Goal: Information Seeking & Learning: Compare options

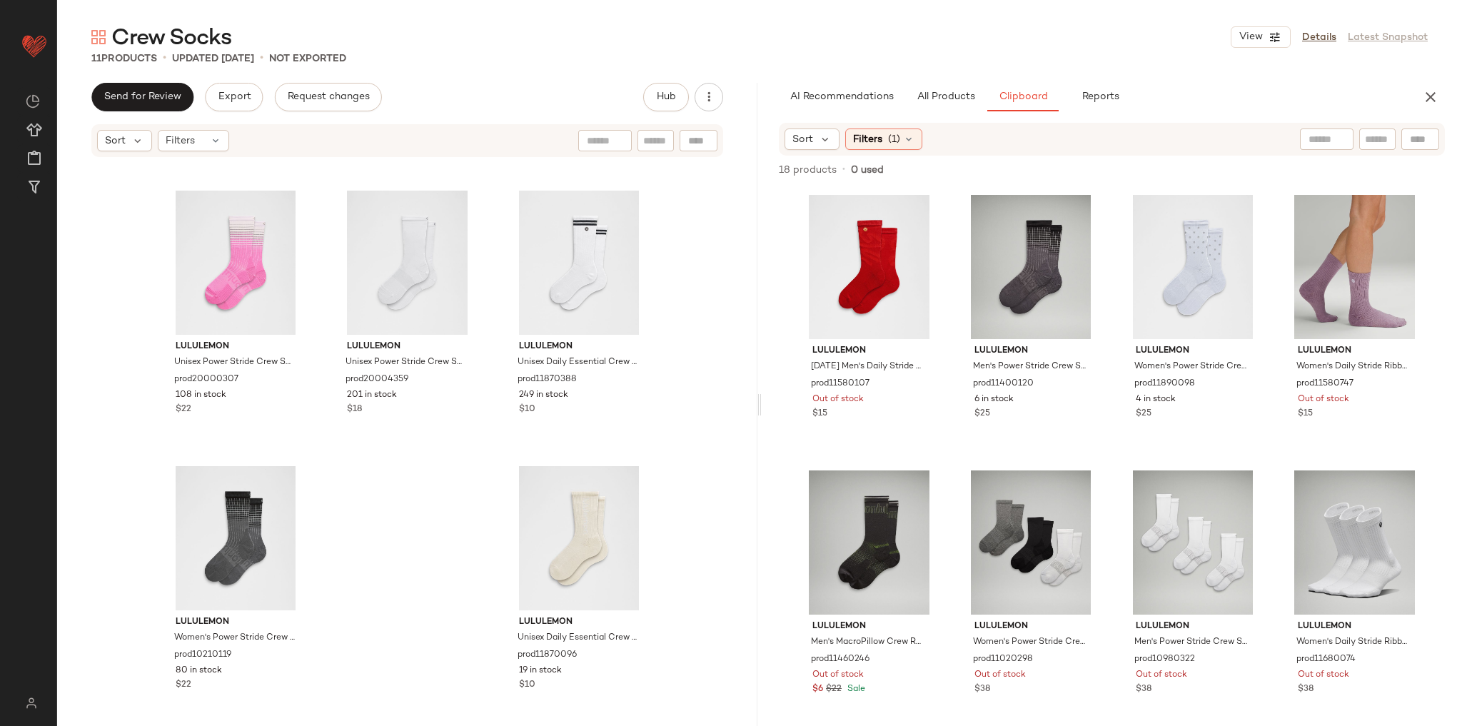
scroll to position [554, 0]
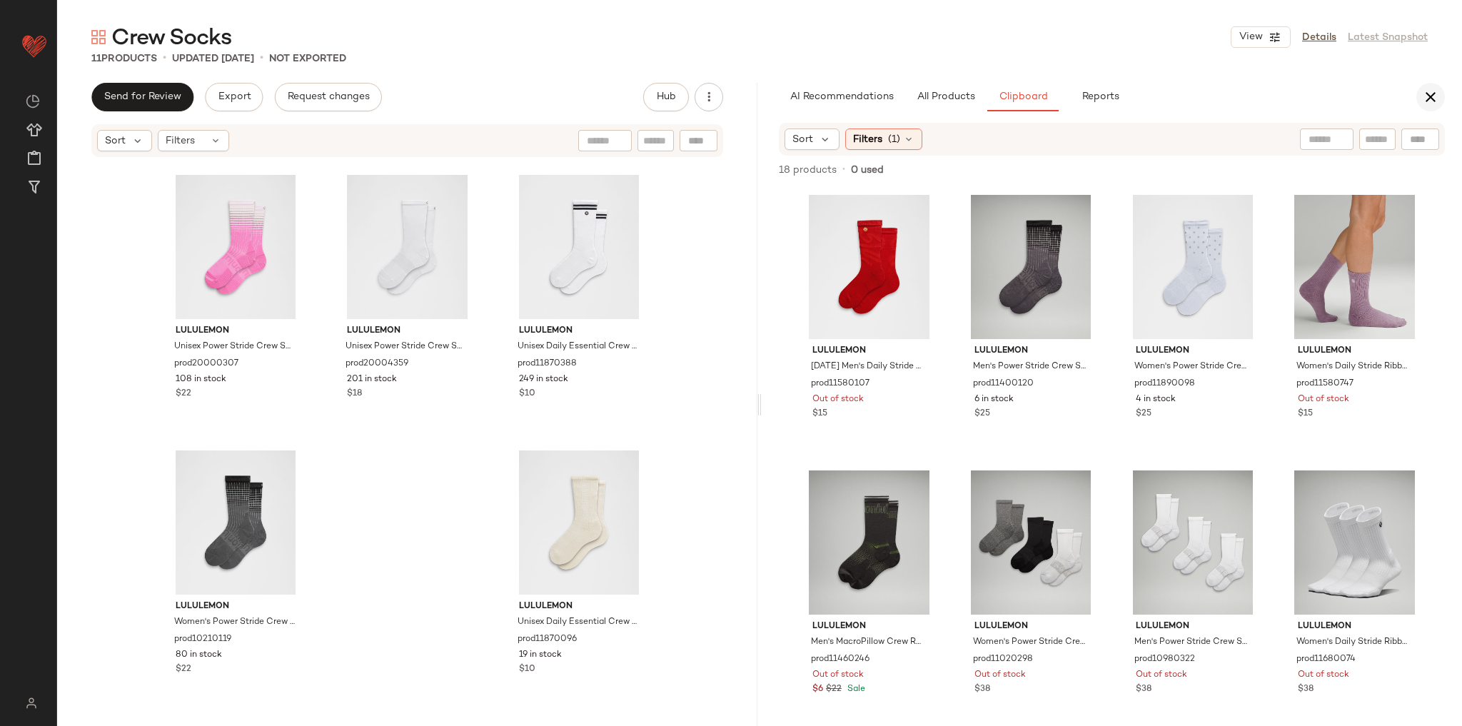
click at [1430, 103] on icon "button" at bounding box center [1430, 96] width 17 height 17
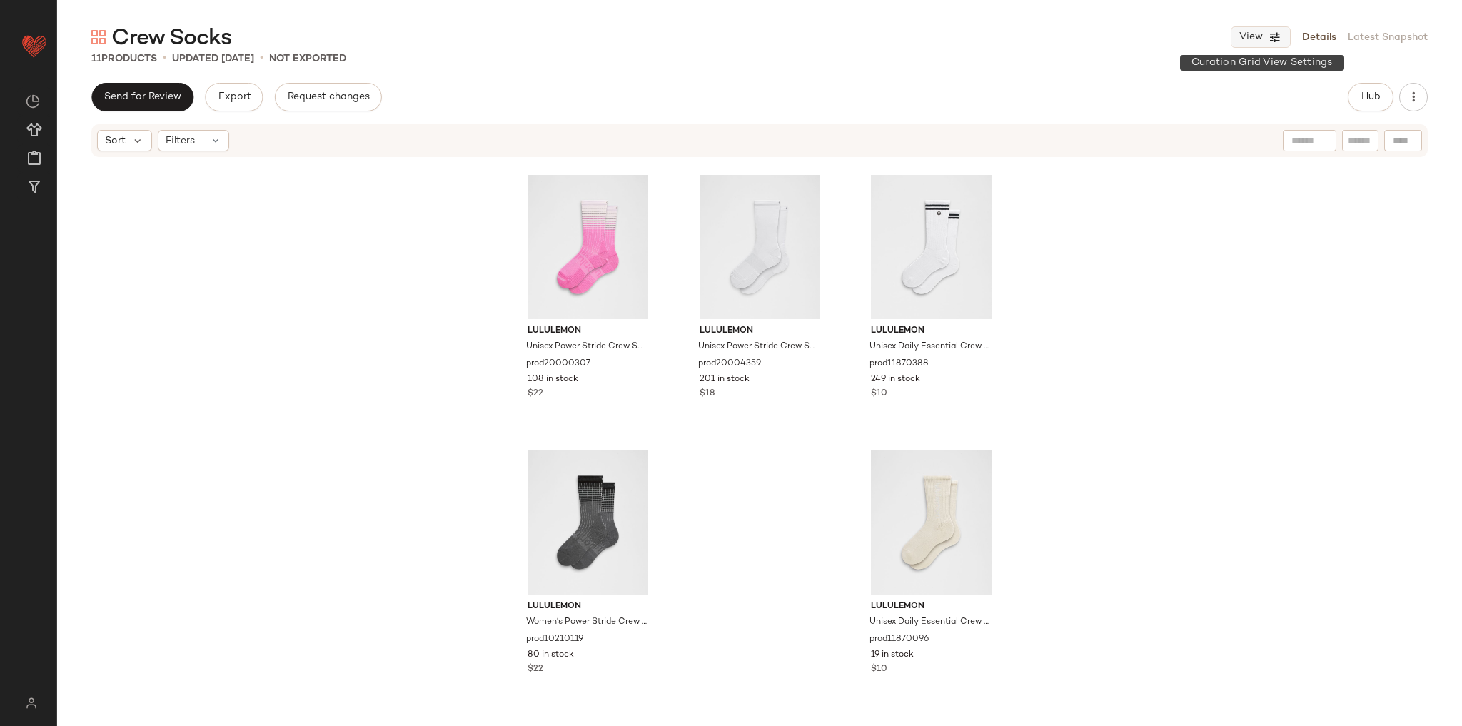
click at [1251, 29] on button "View" at bounding box center [1260, 36] width 60 height 21
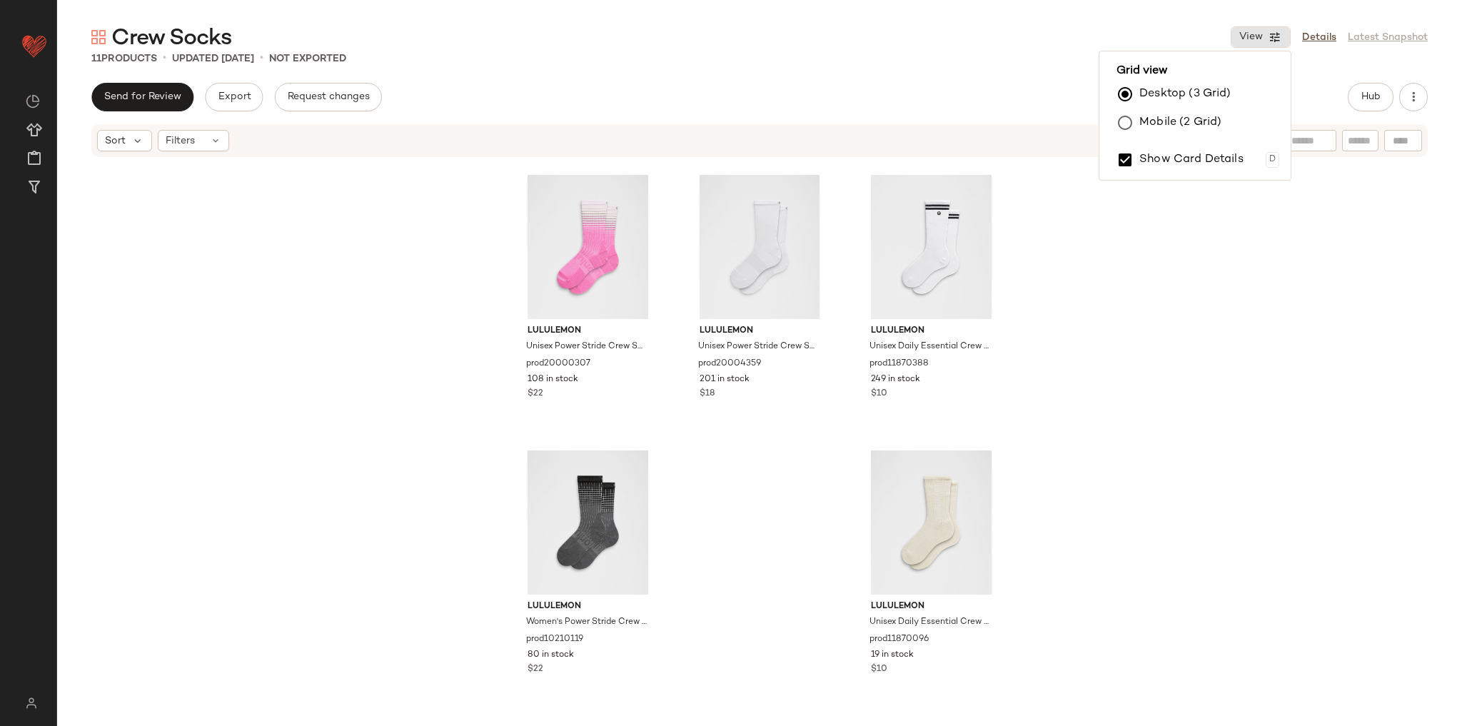
click at [1236, 245] on div "lululemon Unisex Crew-Length Ragg Socks prod20003091 359 in stock $18 lululemon…" at bounding box center [759, 433] width 1404 height 550
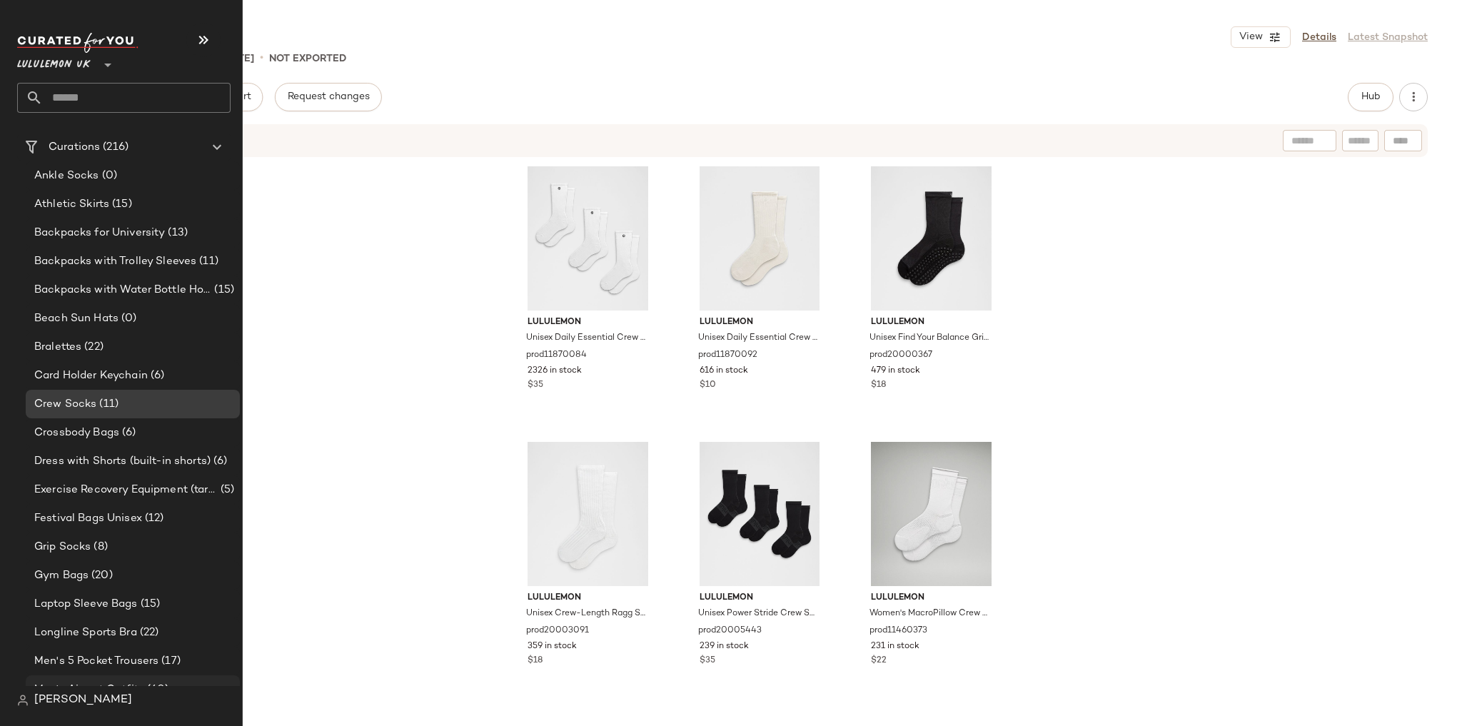
scroll to position [285, 0]
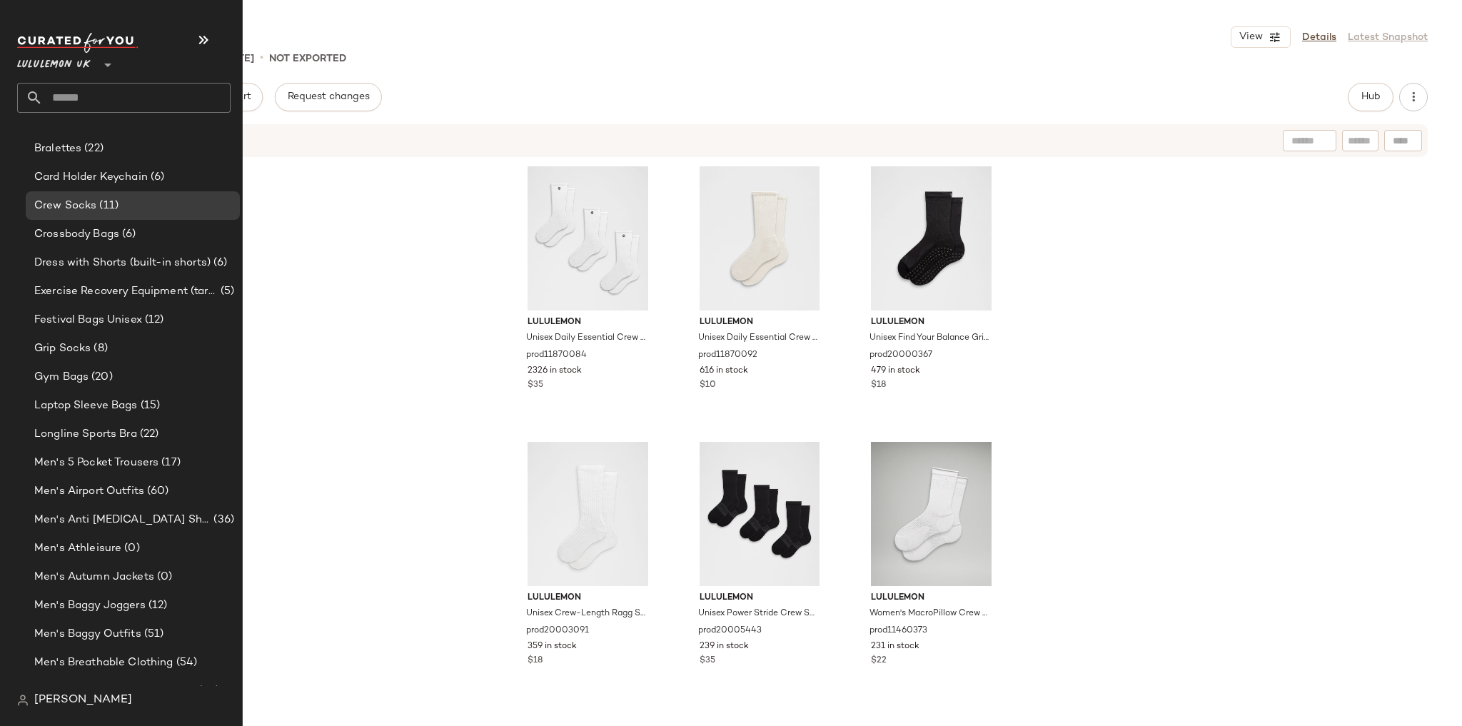
click at [178, 92] on input "text" at bounding box center [137, 98] width 188 height 30
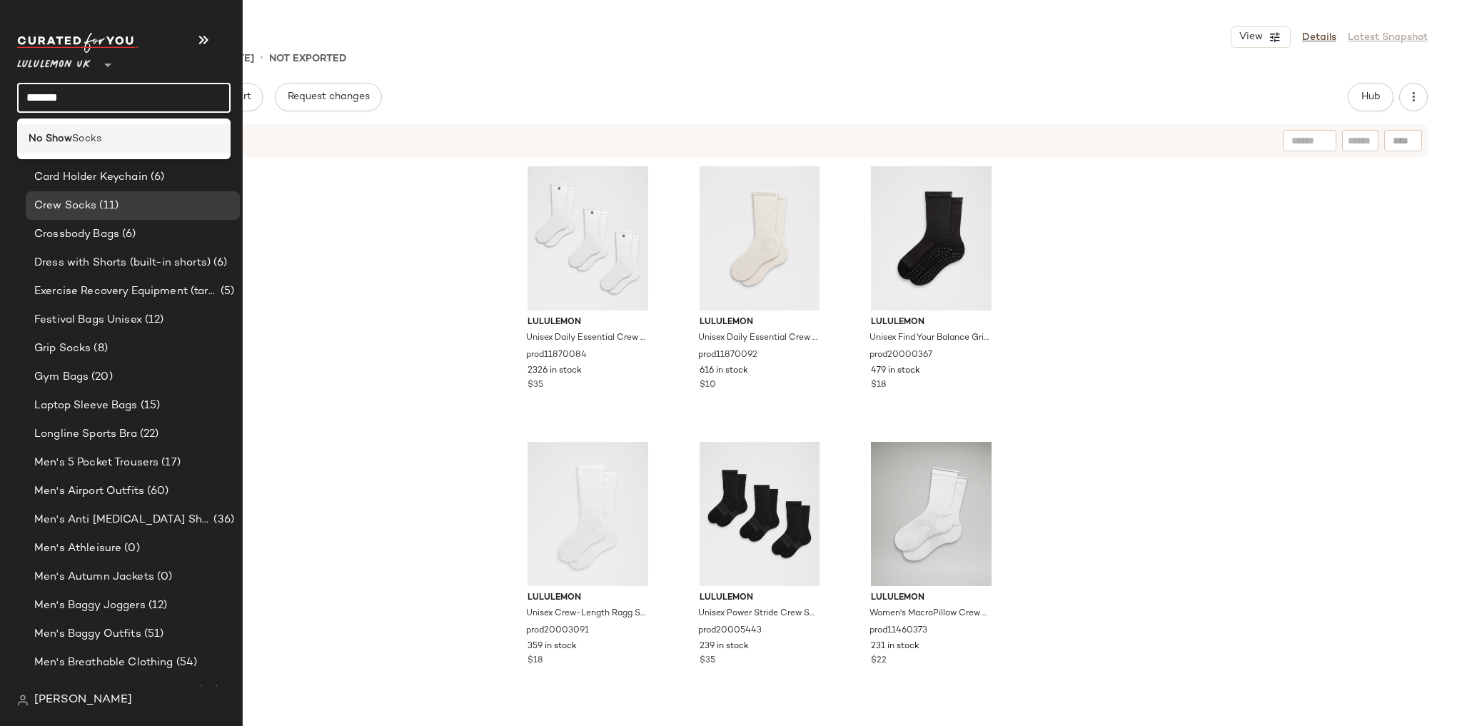
type input "*******"
click at [140, 128] on div "No Show Socks" at bounding box center [123, 138] width 213 height 29
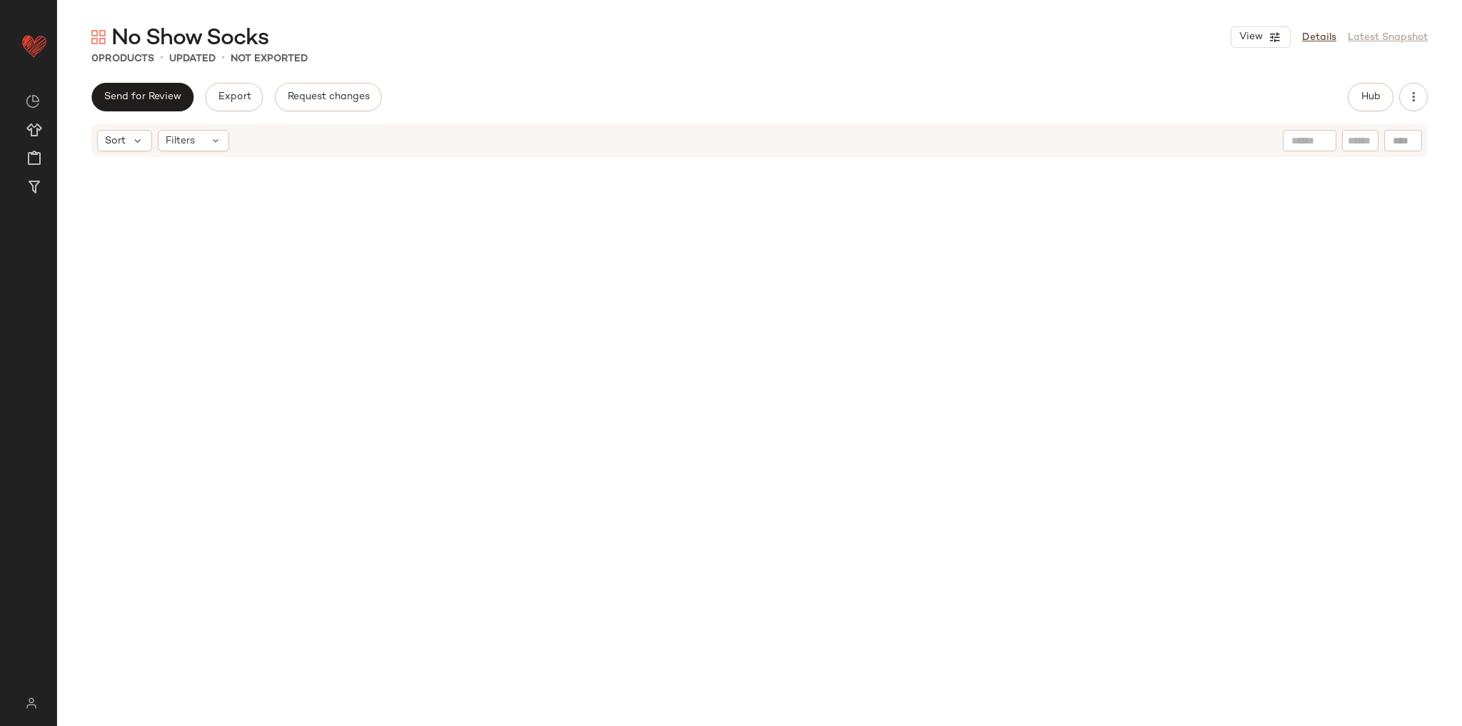
click at [1342, 93] on div "Send for Review Export Request changes Hub" at bounding box center [759, 97] width 1336 height 29
click at [1365, 94] on span "Hub" at bounding box center [1370, 96] width 20 height 11
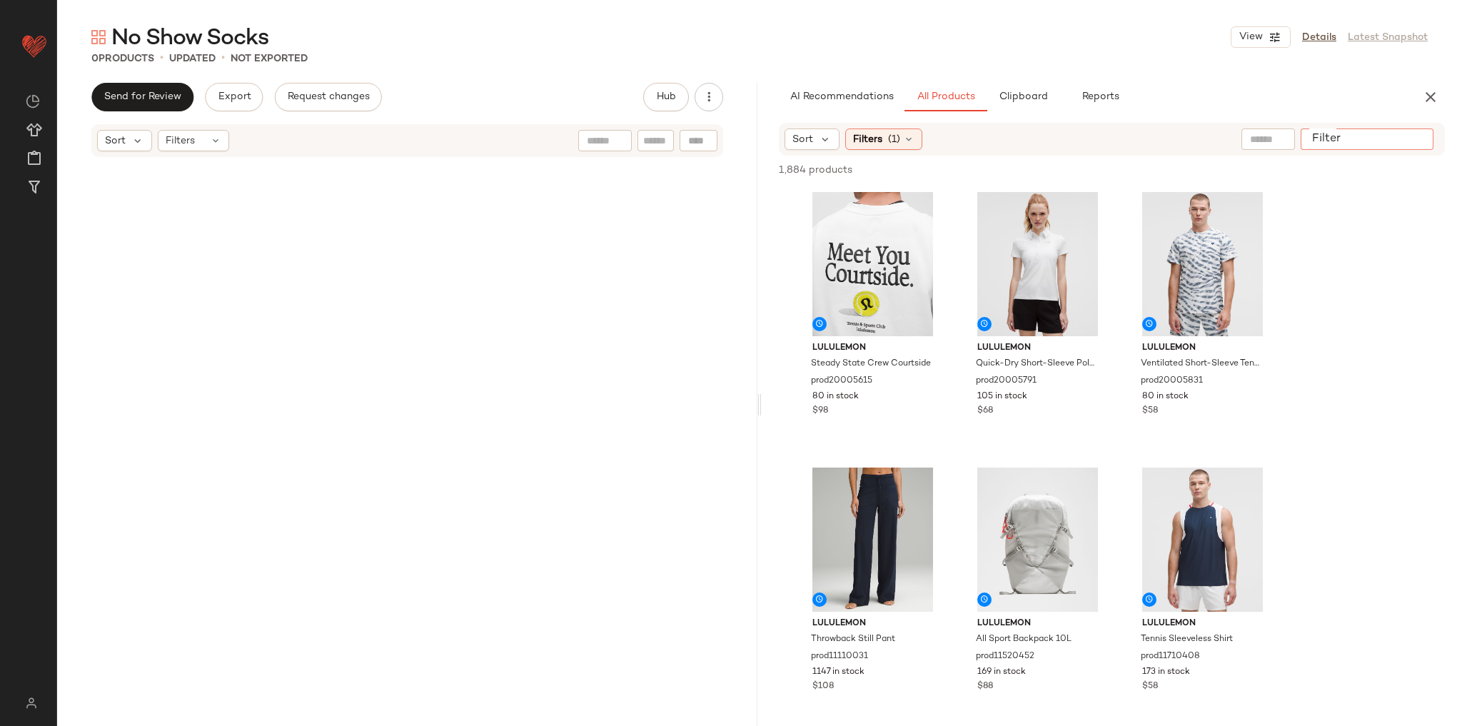
click at [1403, 136] on input "Filter" at bounding box center [1366, 139] width 121 height 15
type input "**********"
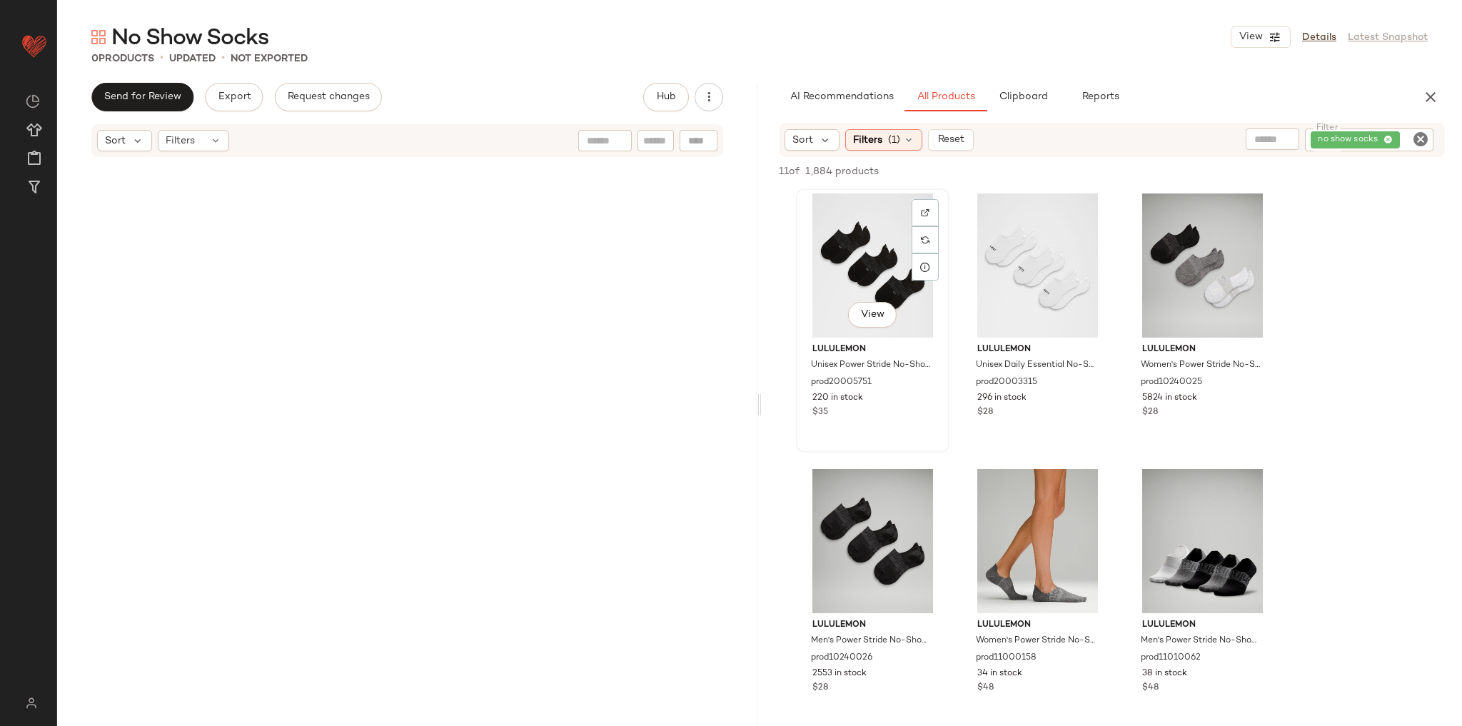
click at [873, 280] on div "View" at bounding box center [872, 265] width 143 height 144
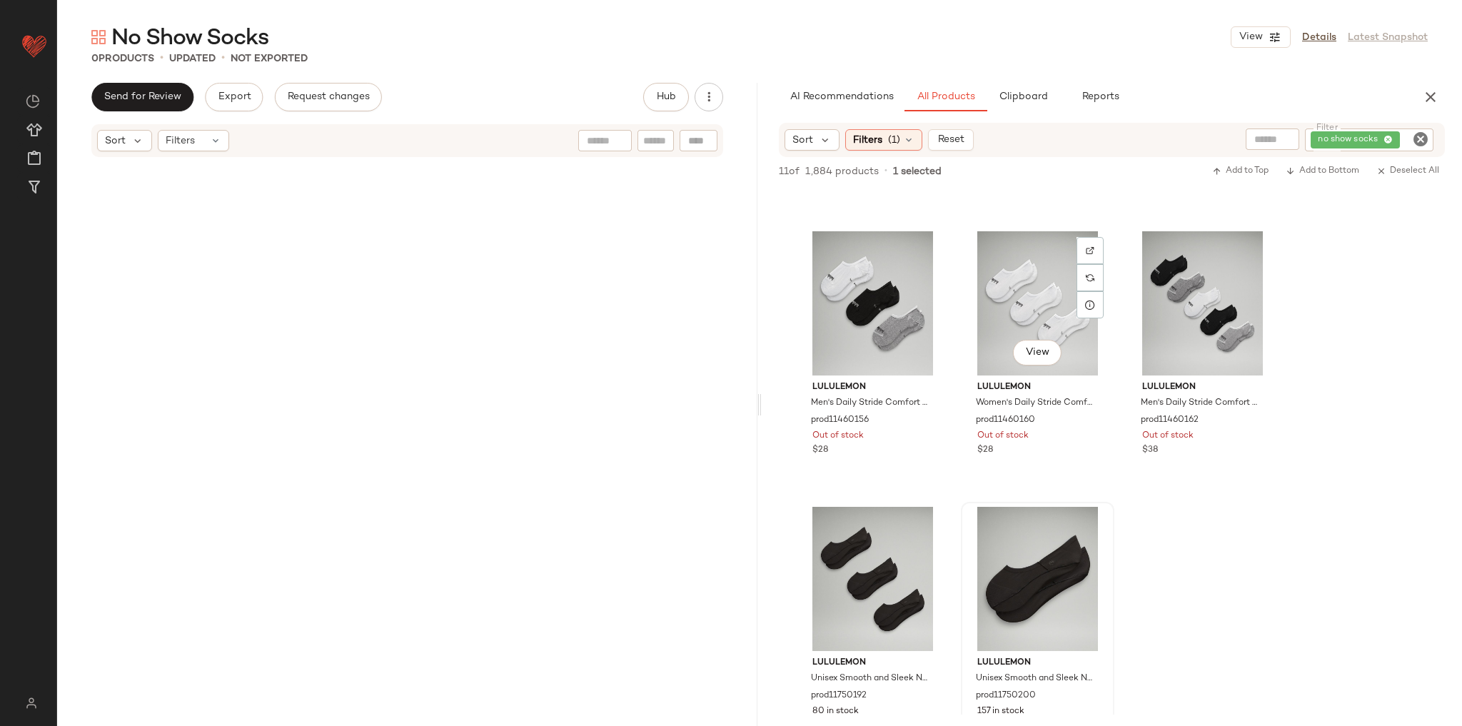
scroll to position [514, 0]
click at [1053, 557] on div "View" at bounding box center [1037, 578] width 143 height 144
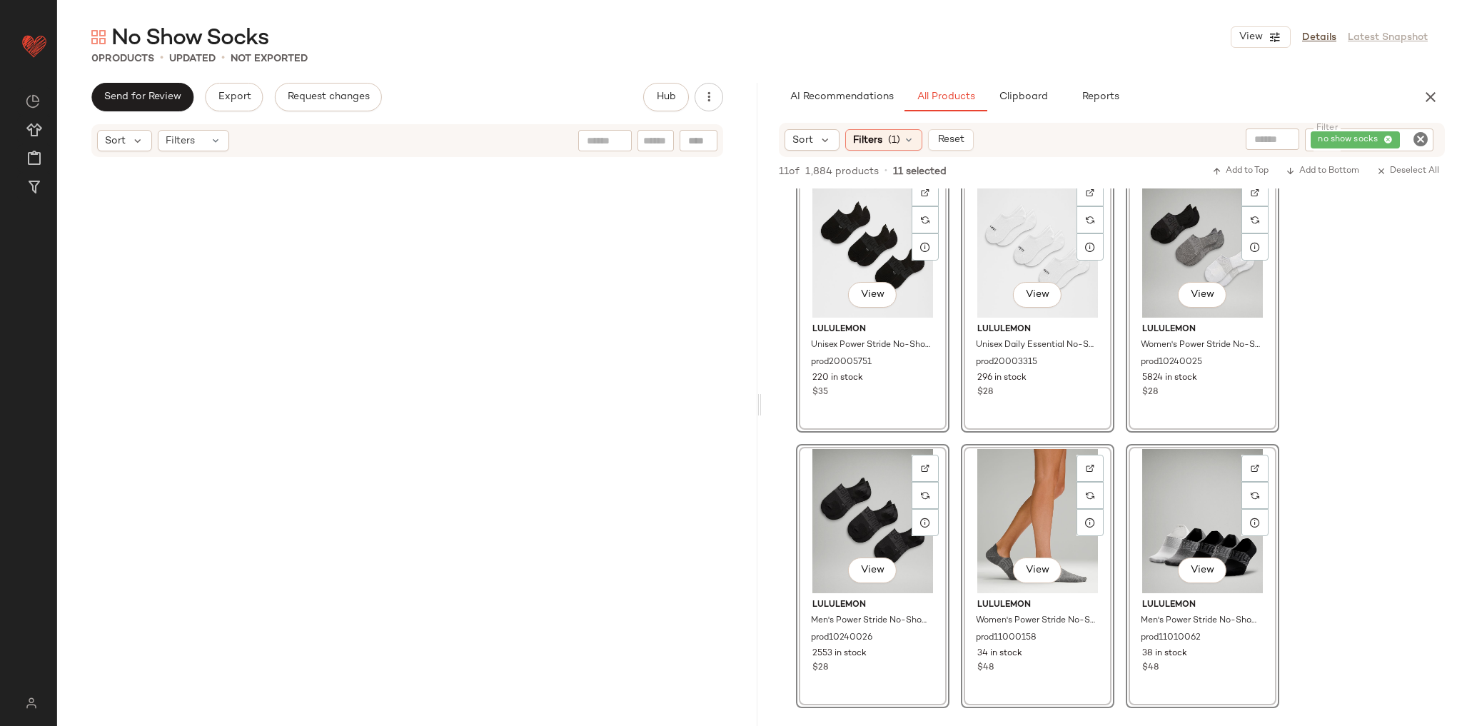
scroll to position [0, 0]
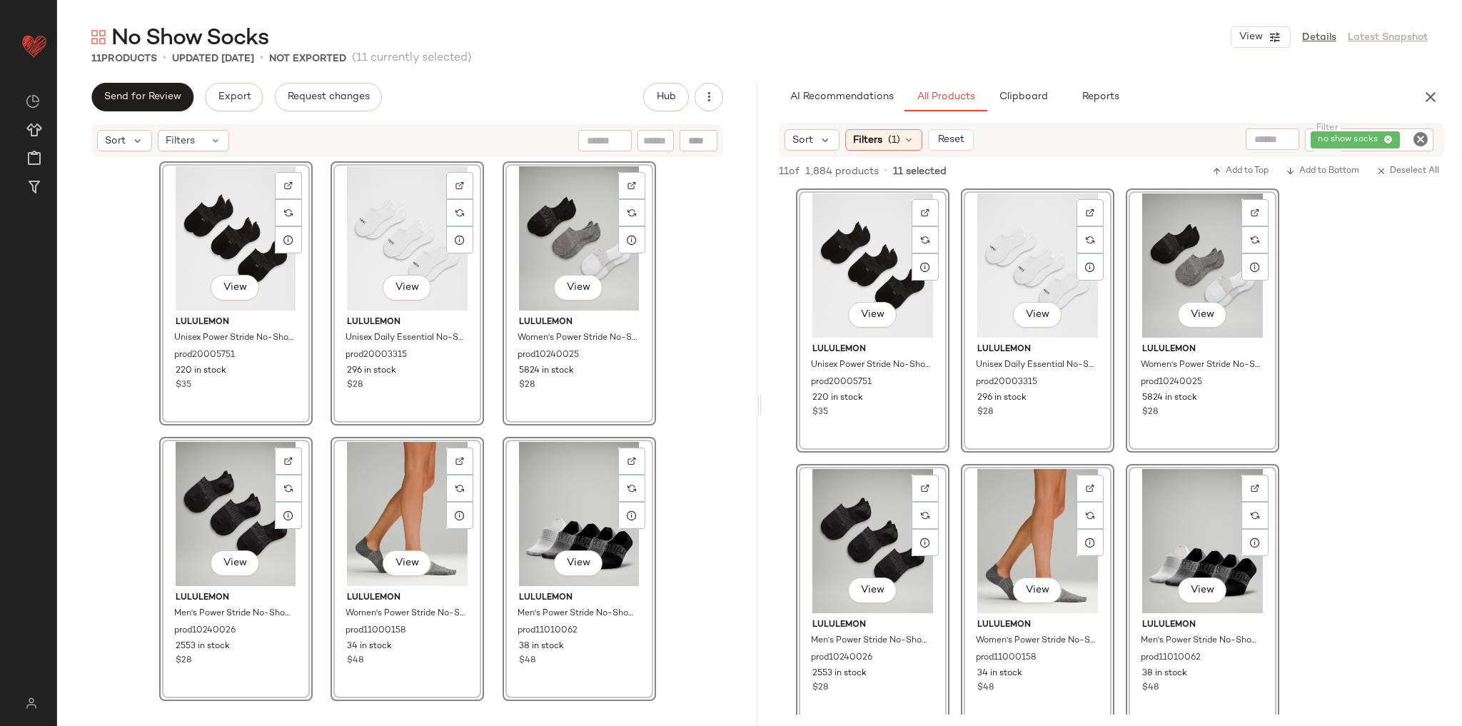
click at [666, 383] on div "View lululemon Unisex Power Stride No-Show Socks 3 Pack prod20005751 220 in sto…" at bounding box center [407, 433] width 700 height 550
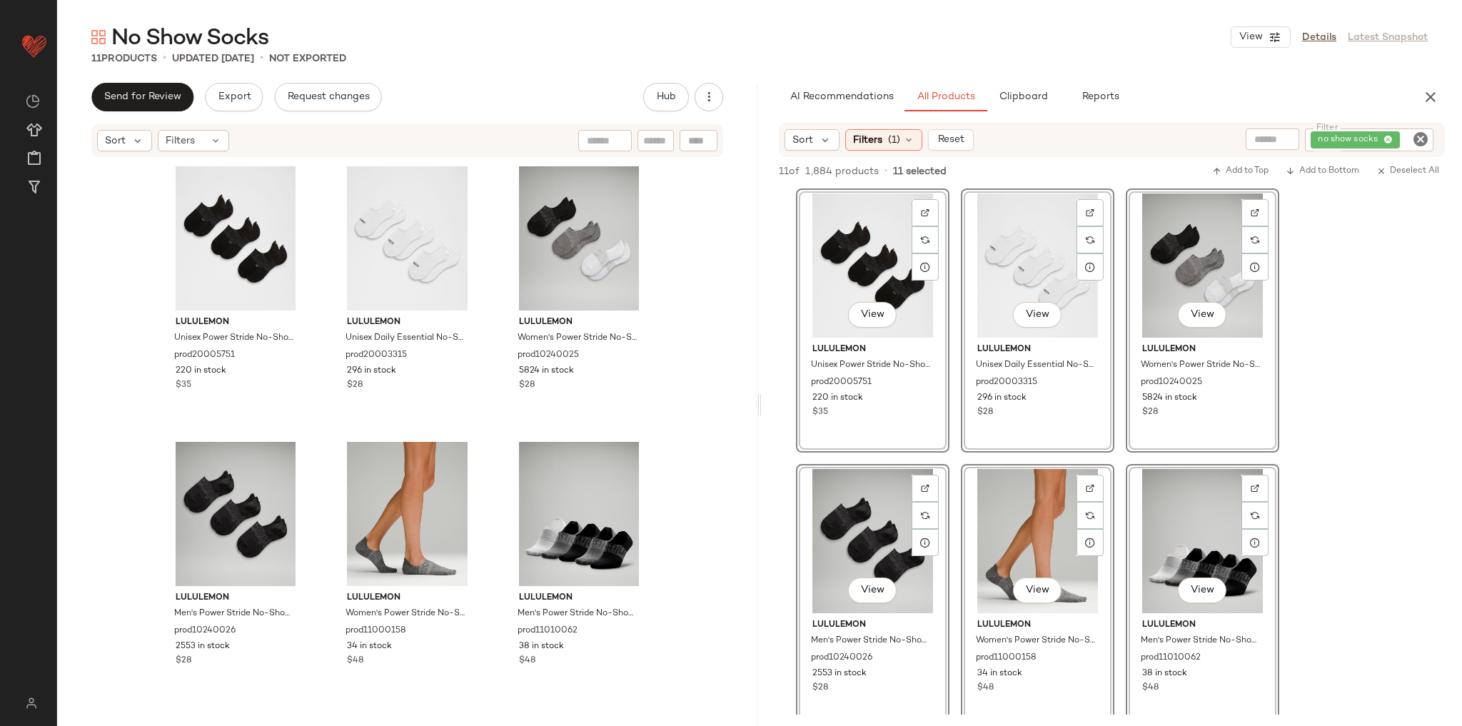
click at [1419, 138] on icon "Clear Filter" at bounding box center [1420, 139] width 17 height 17
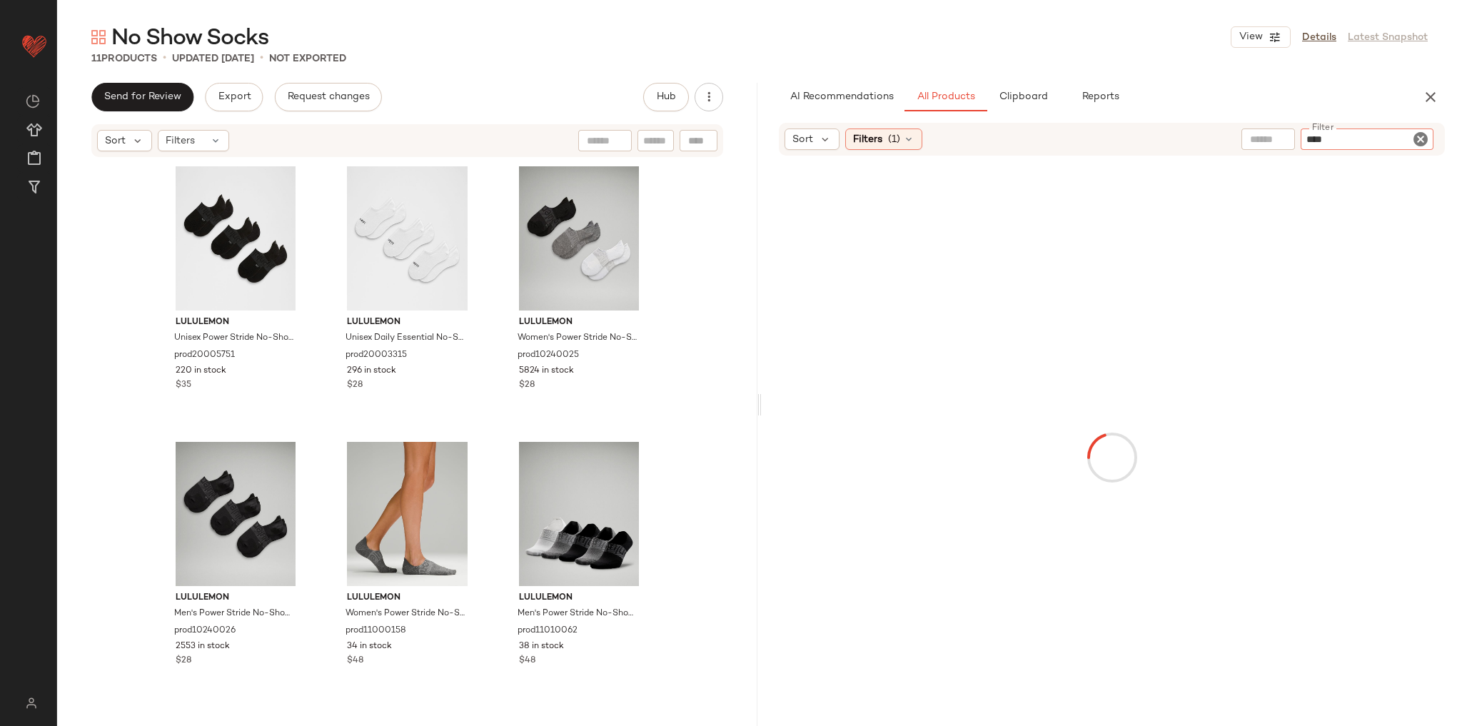
type input "*****"
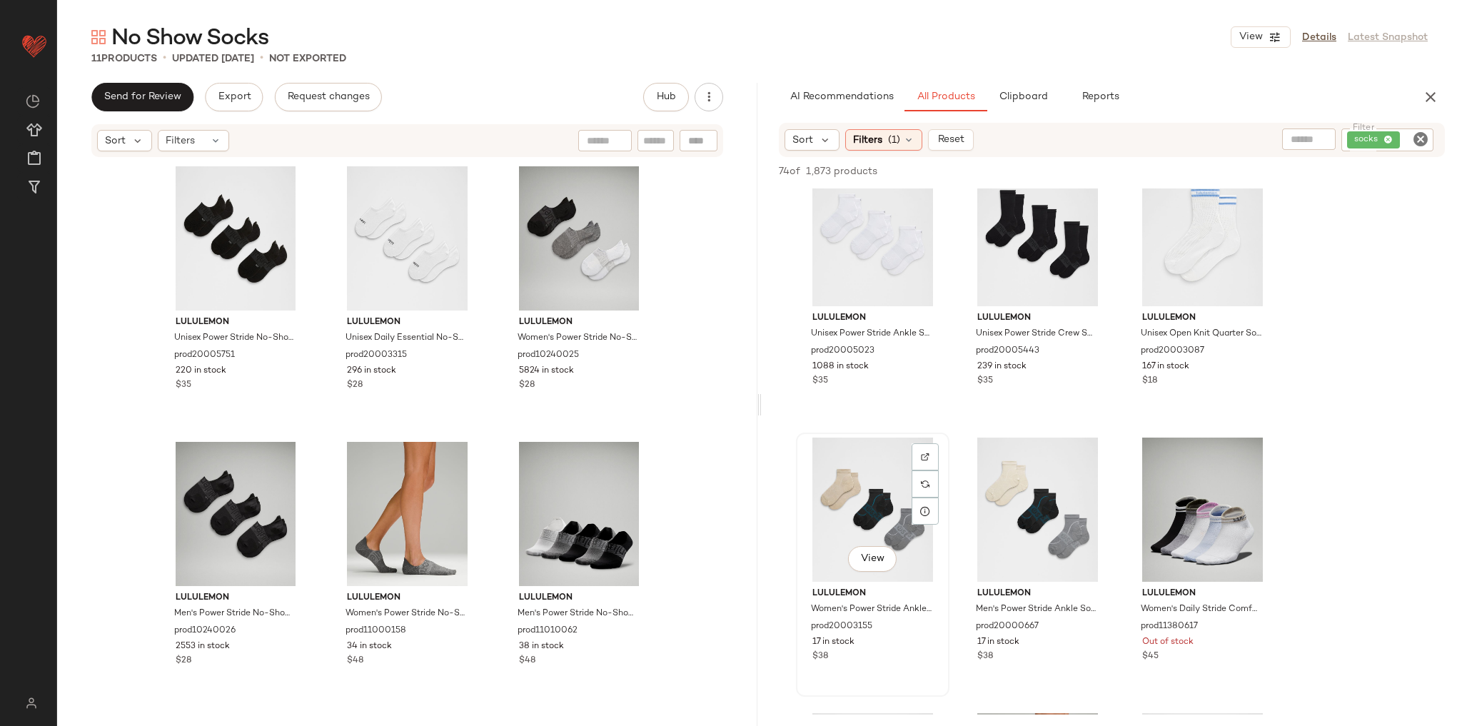
scroll to position [913, 0]
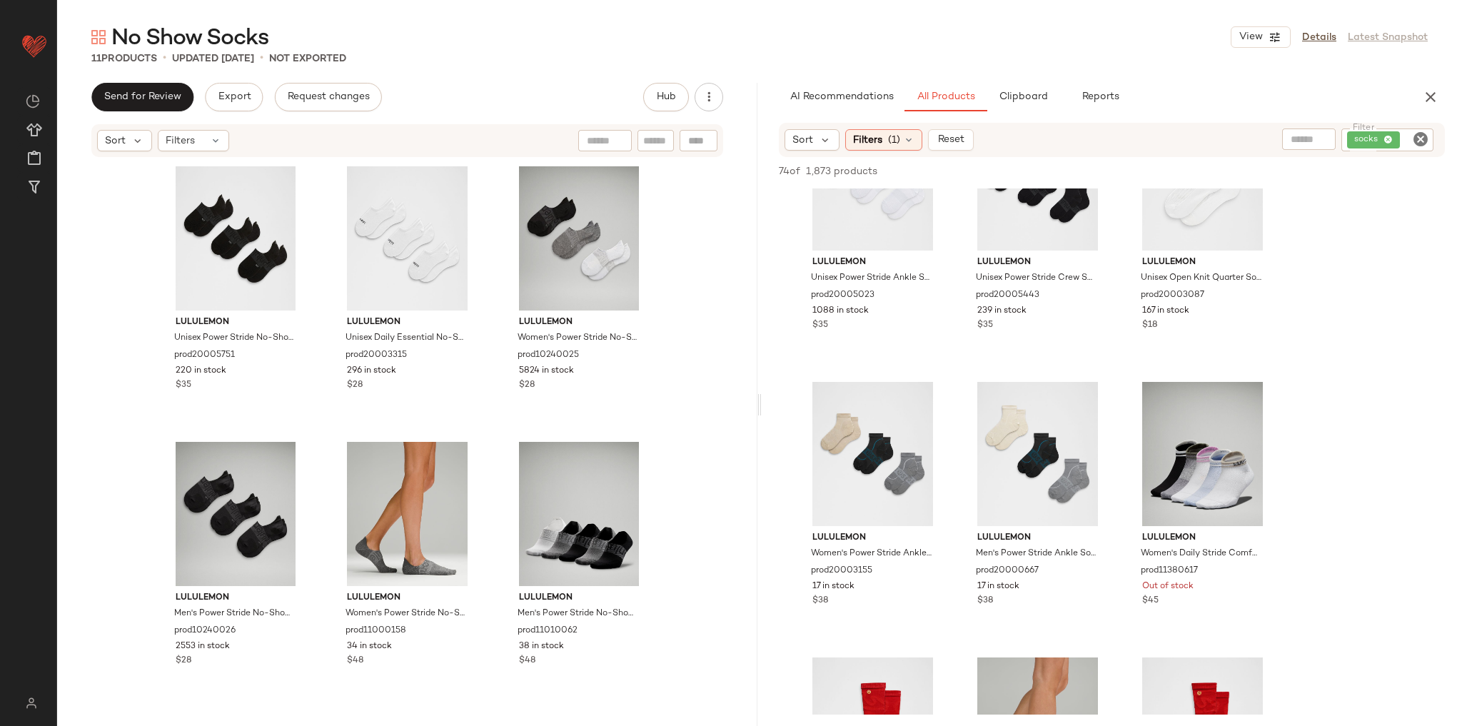
drag, startPoint x: 1039, startPoint y: 90, endPoint x: 1023, endPoint y: 111, distance: 26.5
click at [1039, 90] on button "Clipboard" at bounding box center [1022, 97] width 71 height 29
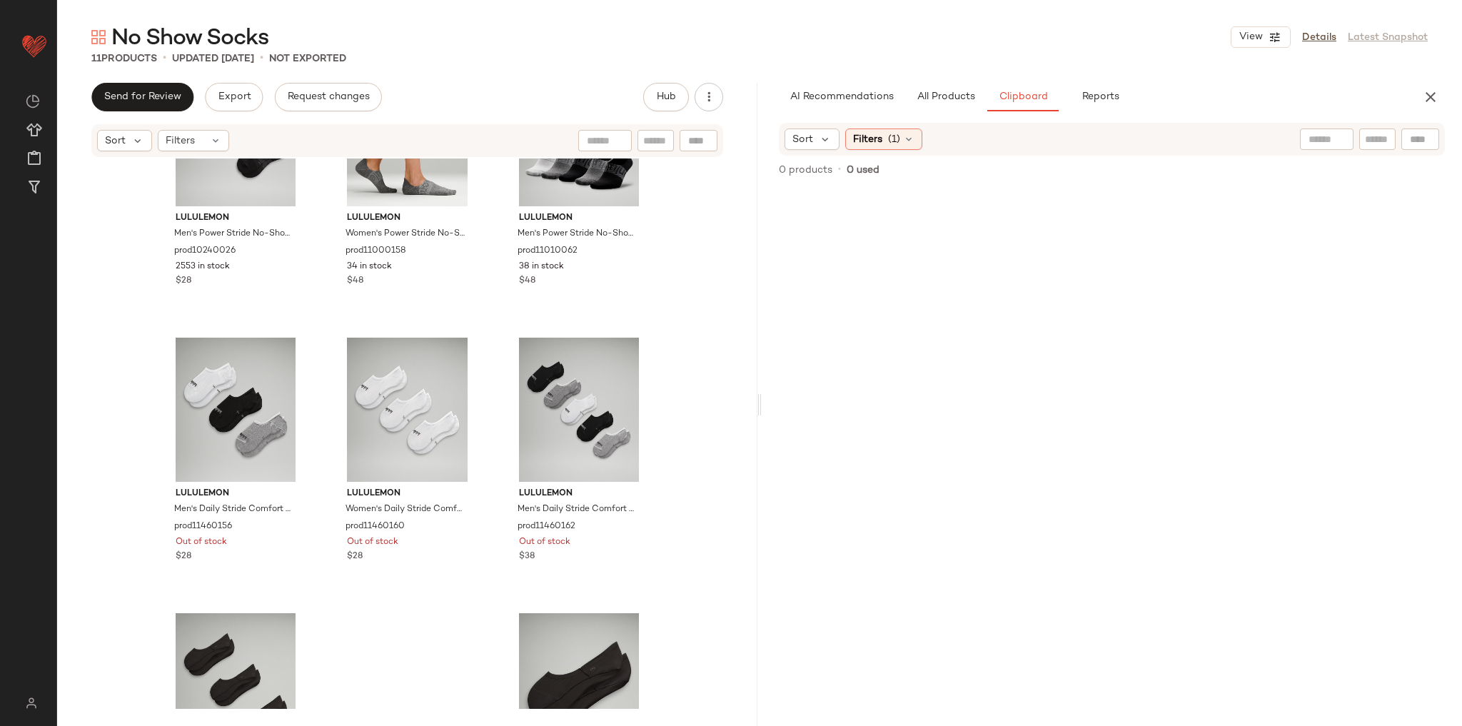
scroll to position [554, 0]
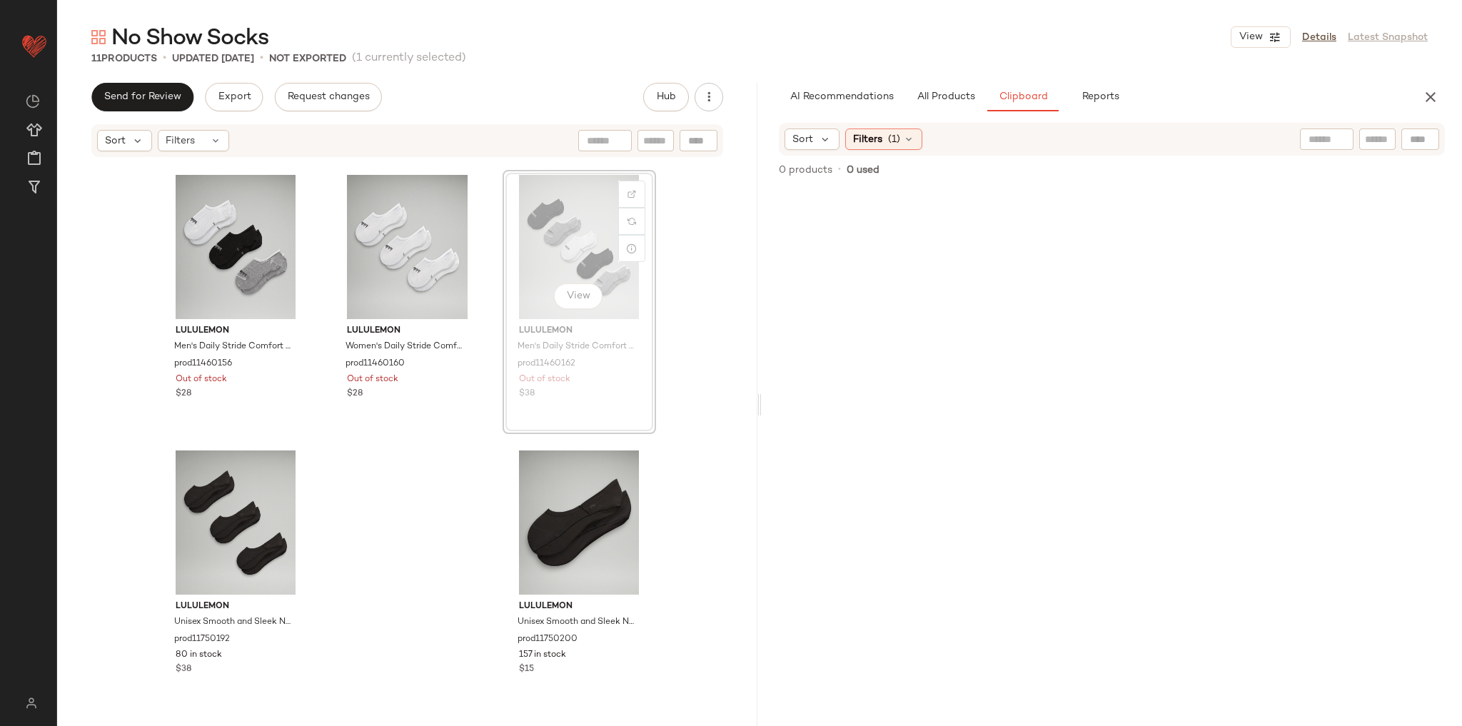
scroll to position [554, 0]
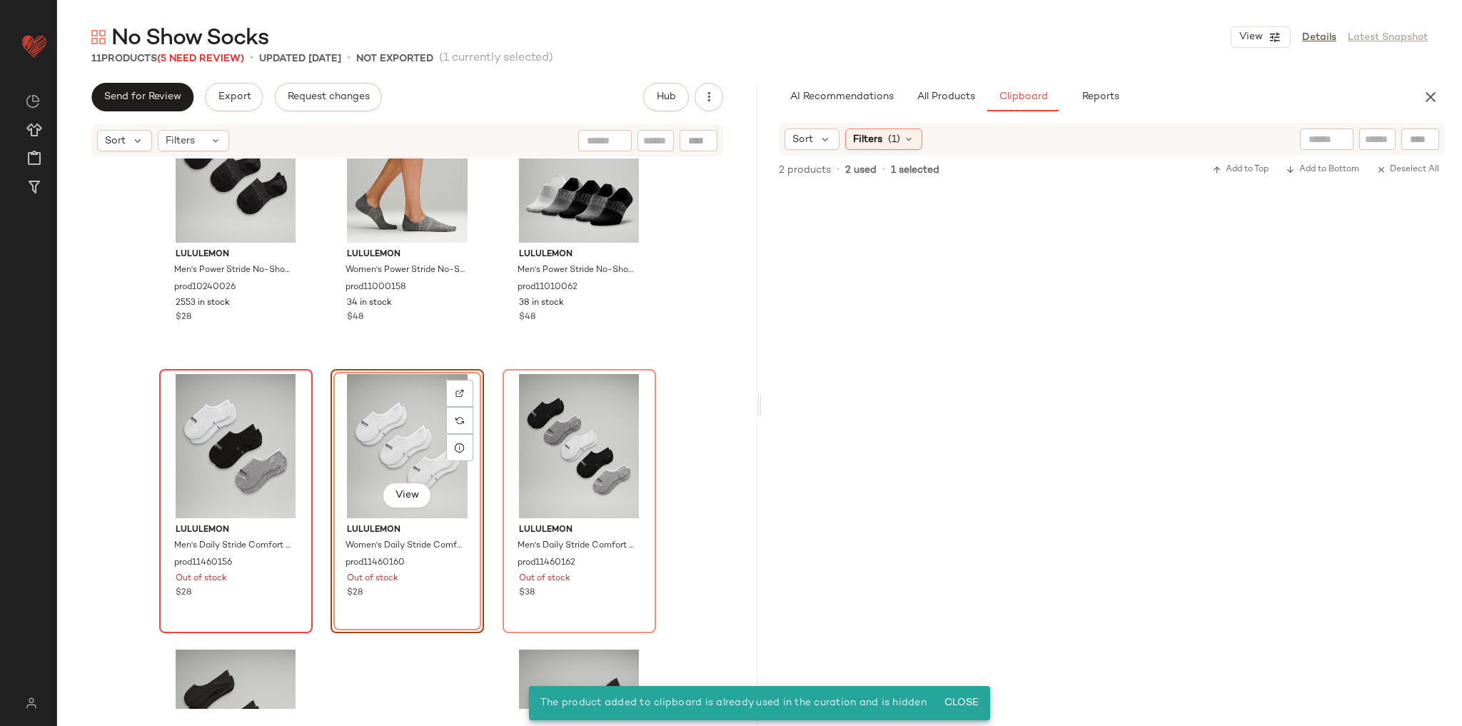
scroll to position [324, 0]
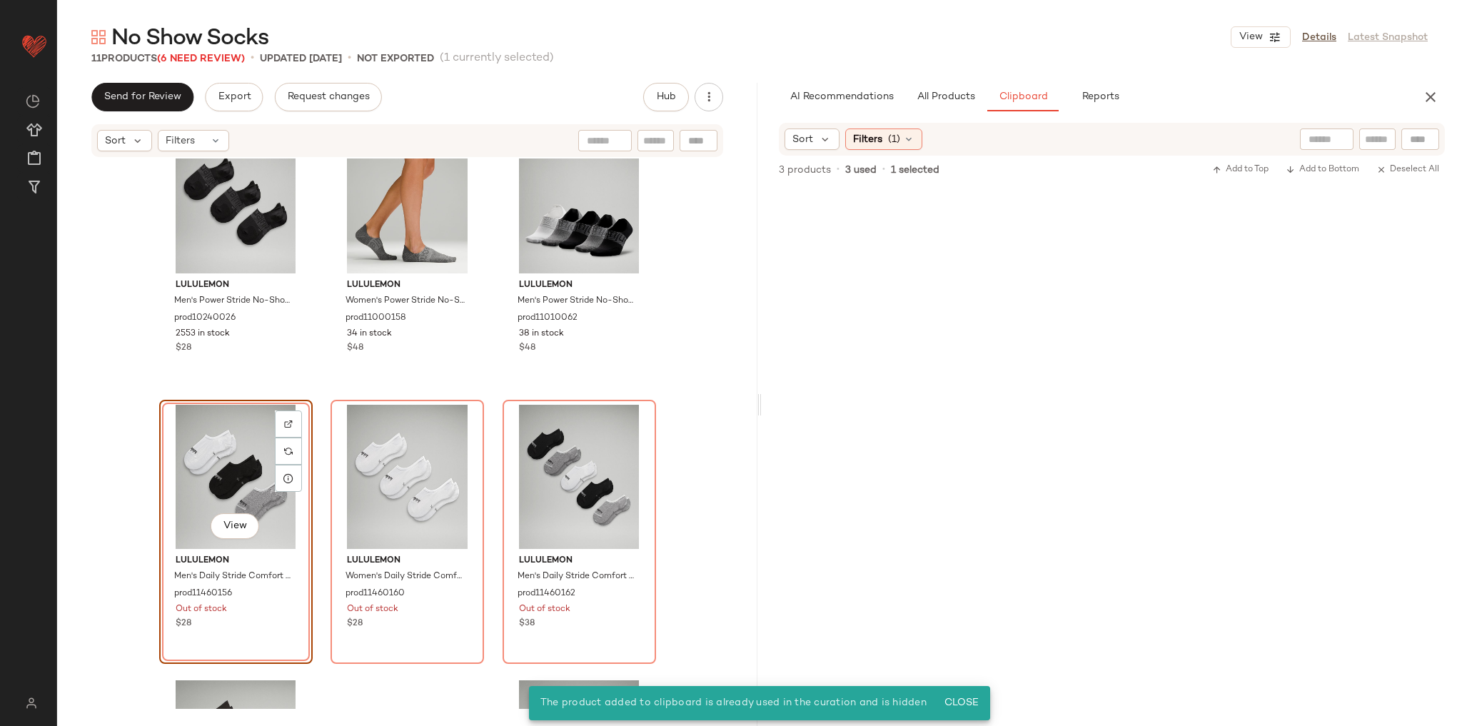
click at [655, 409] on div "lululemon Men's Power Stride No-Show Socks with Active Grip 3 Pack prod10240026…" at bounding box center [407, 433] width 700 height 550
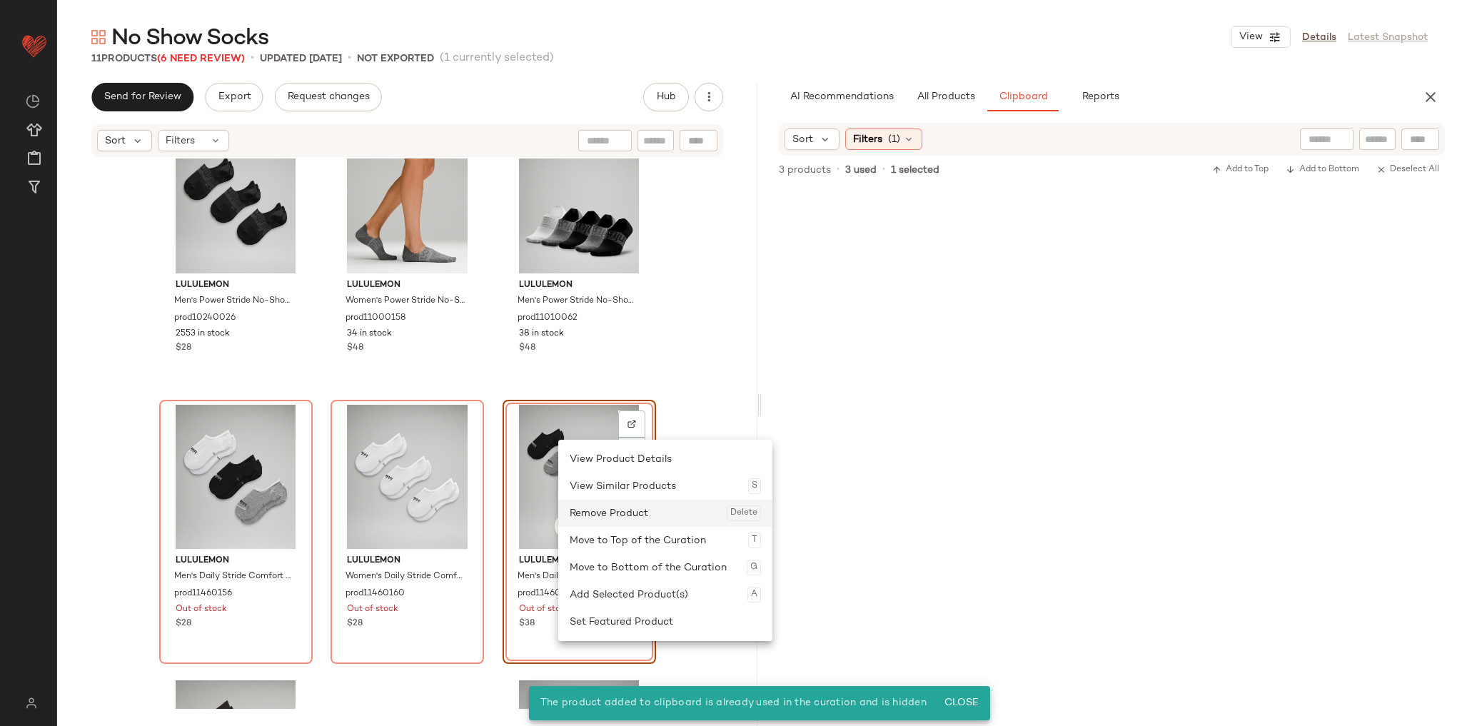
click at [592, 502] on div "Remove Product Delete" at bounding box center [664, 513] width 191 height 27
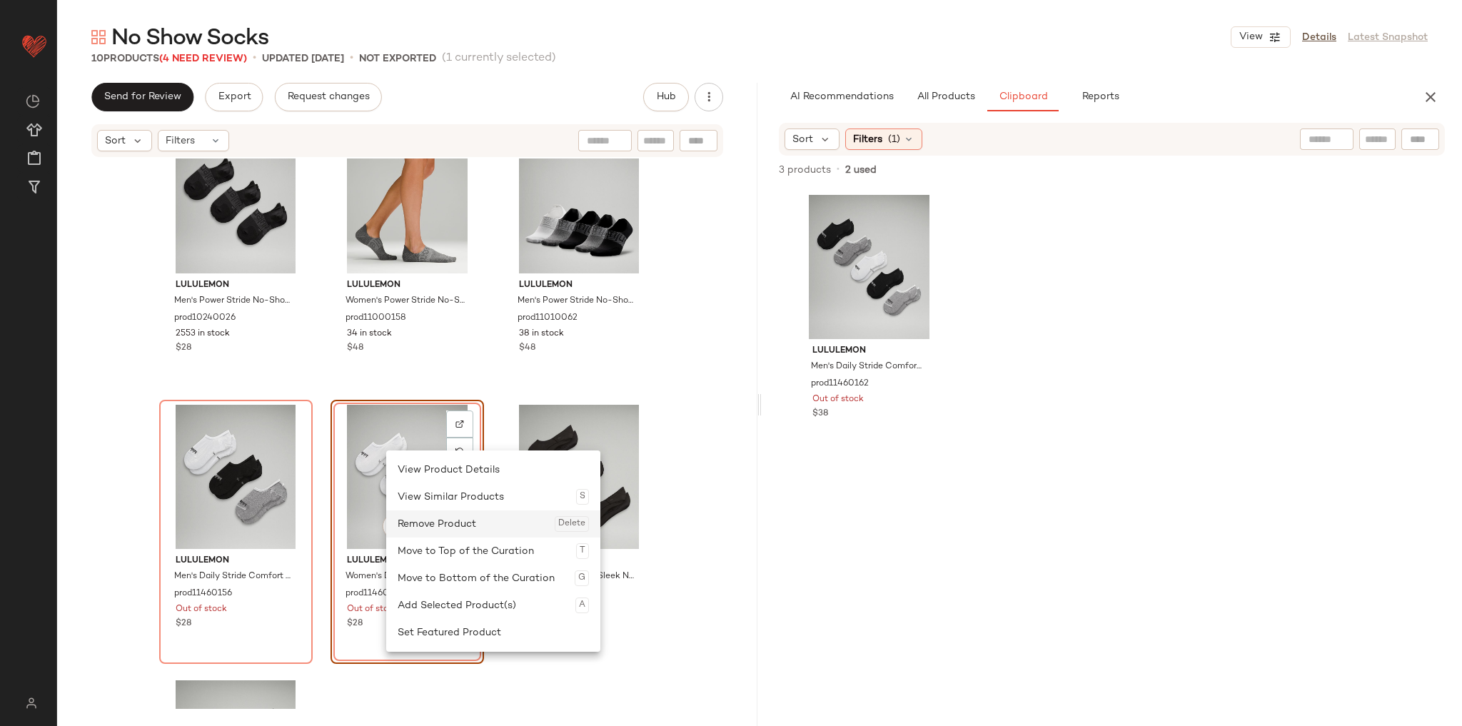
click at [434, 516] on div "Remove Product Delete" at bounding box center [493, 523] width 191 height 27
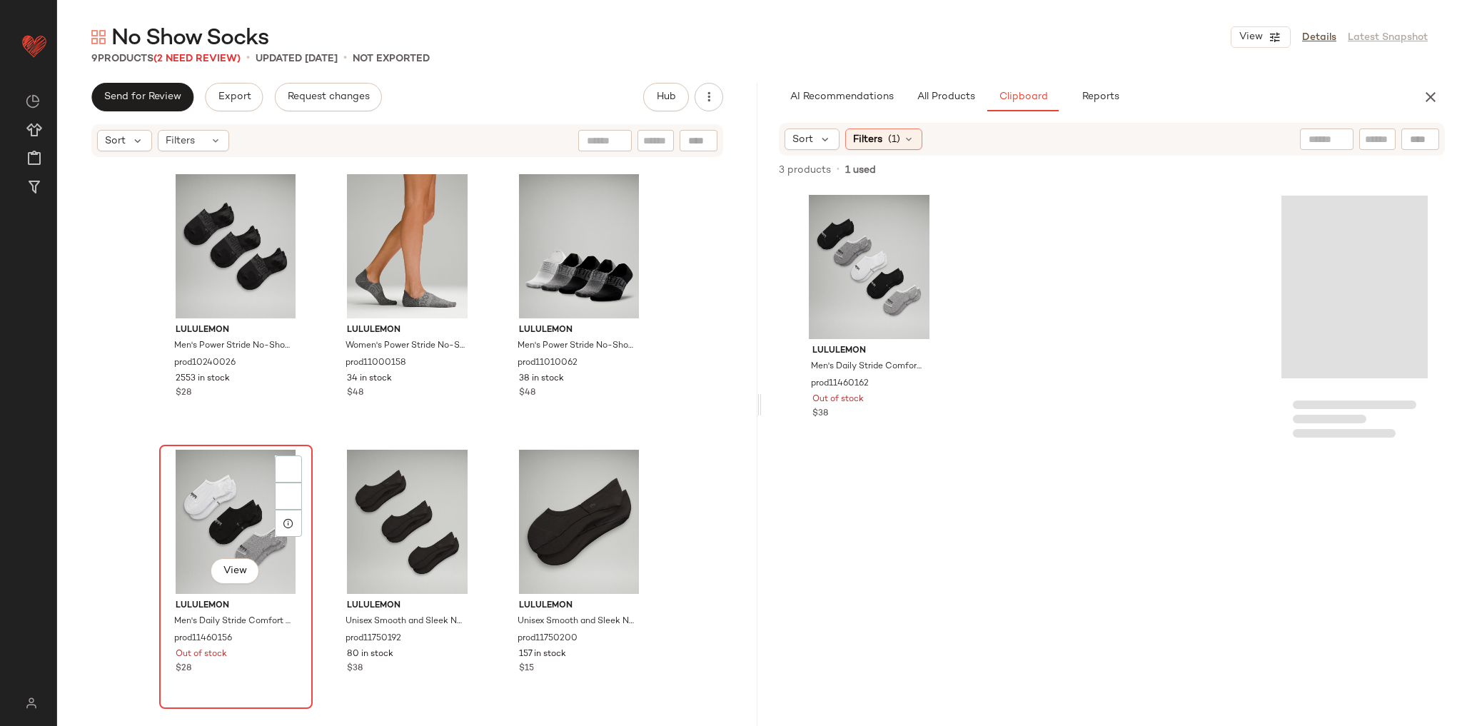
scroll to position [279, 0]
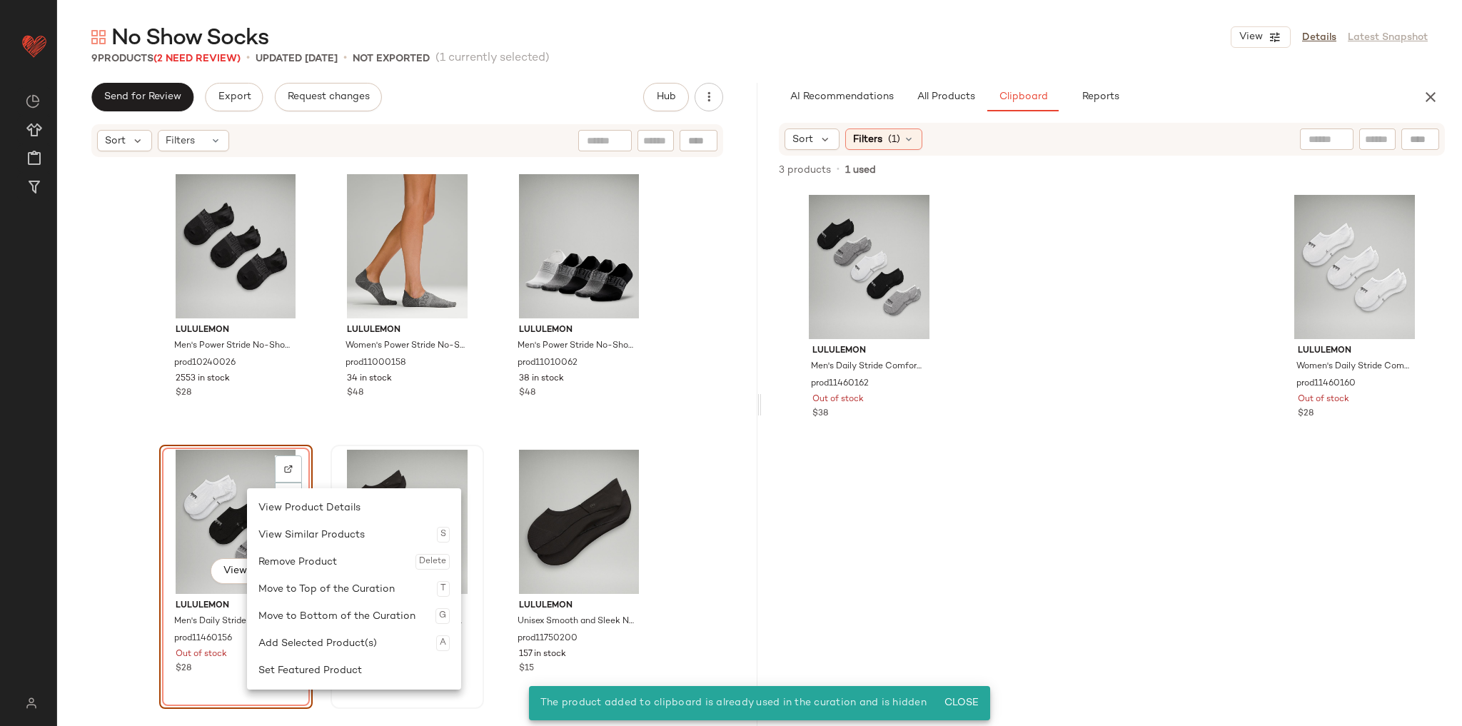
click at [335, 550] on div "Remove Product Delete" at bounding box center [353, 561] width 191 height 27
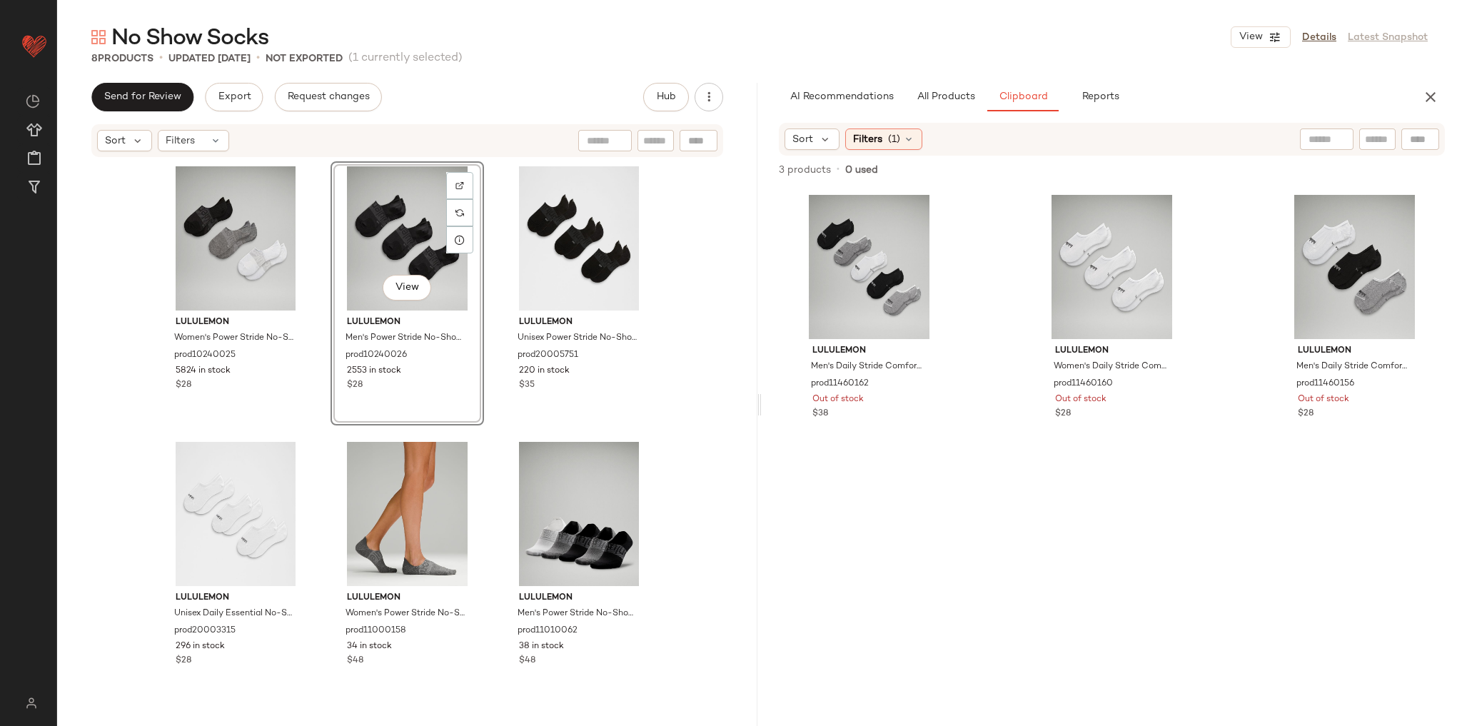
click at [696, 400] on div "lululemon Women's Power Stride No-Show Socks with Active Grip 3 Pack prod102400…" at bounding box center [407, 433] width 700 height 550
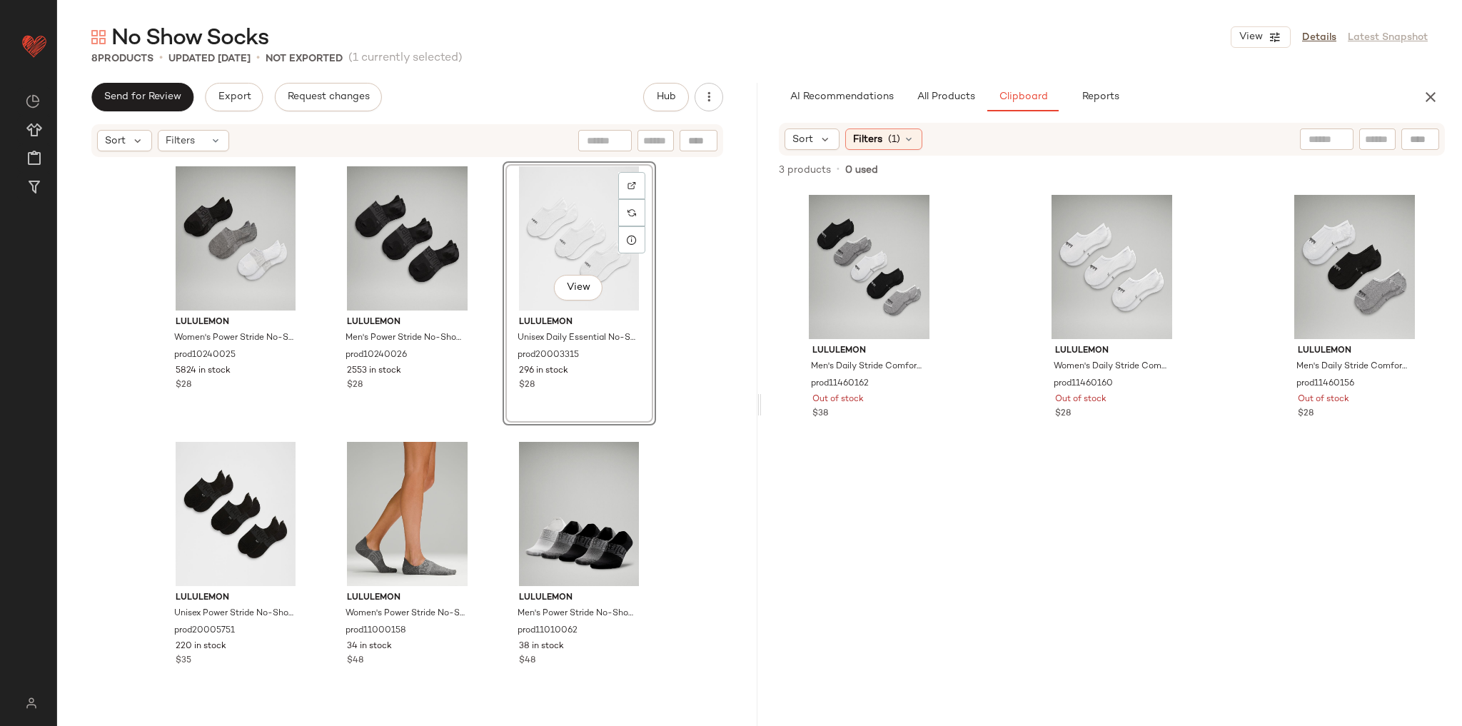
click at [712, 364] on div "lululemon Women's Power Stride No-Show Socks with Active Grip 3 Pack prod102400…" at bounding box center [407, 433] width 700 height 550
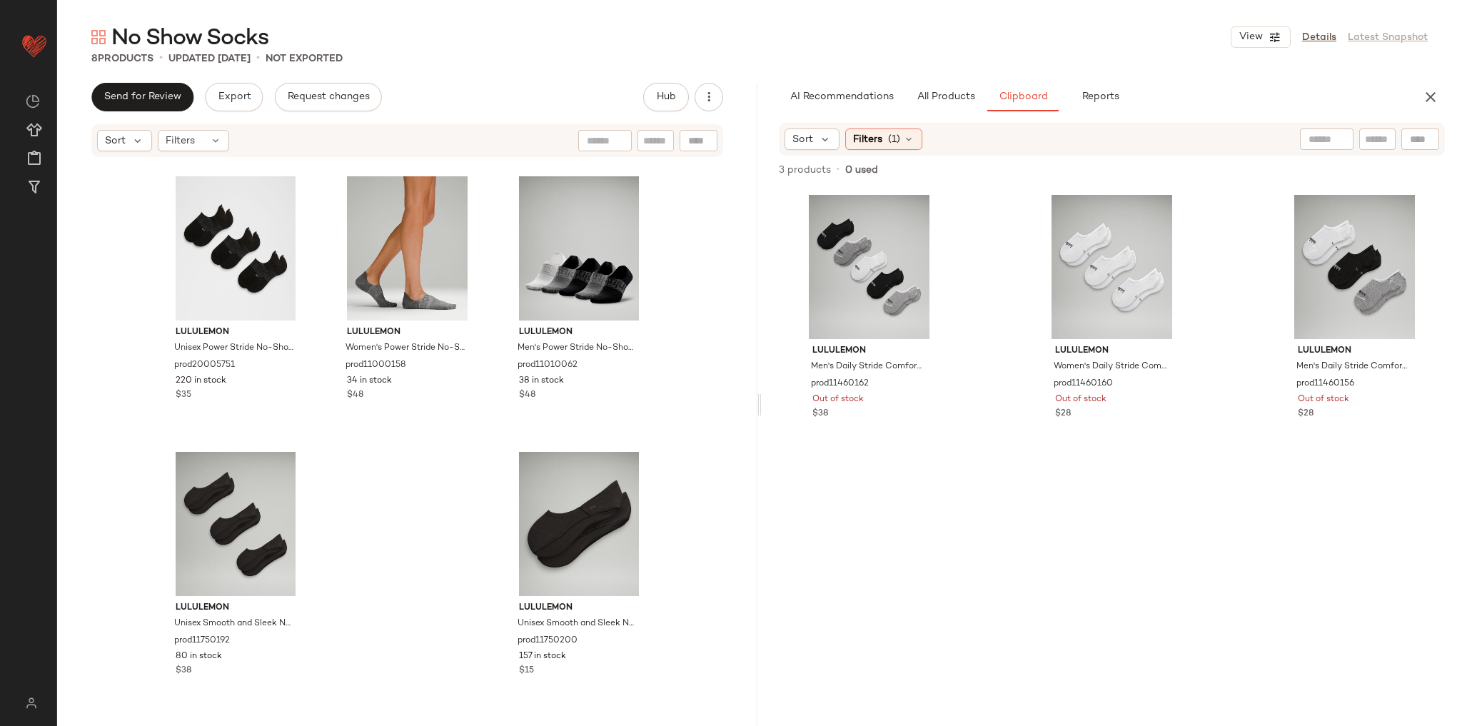
scroll to position [268, 0]
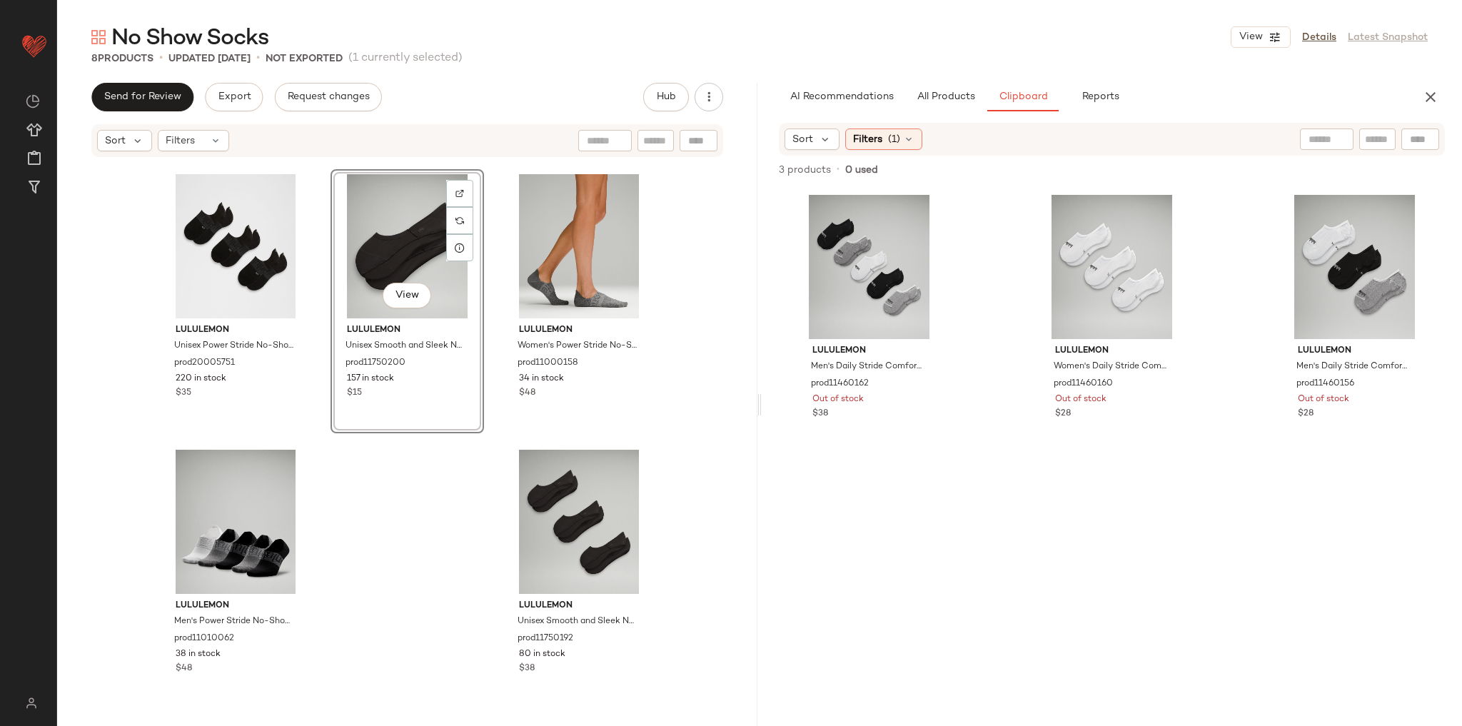
click at [383, 524] on div "lululemon Women's Power Stride No-Show Socks with Active Grip 3 Pack prod102400…" at bounding box center [407, 433] width 700 height 550
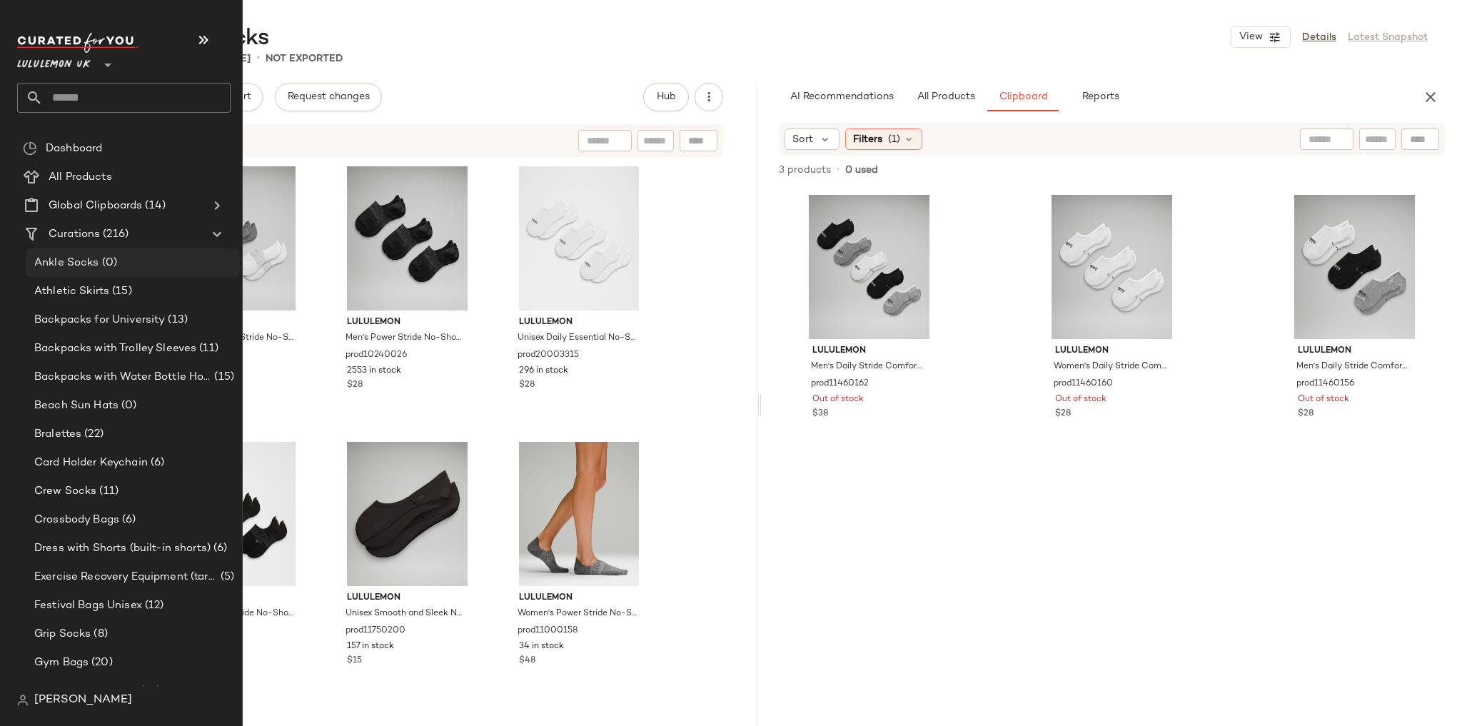
click at [91, 260] on span "Ankle Socks" at bounding box center [66, 263] width 65 height 16
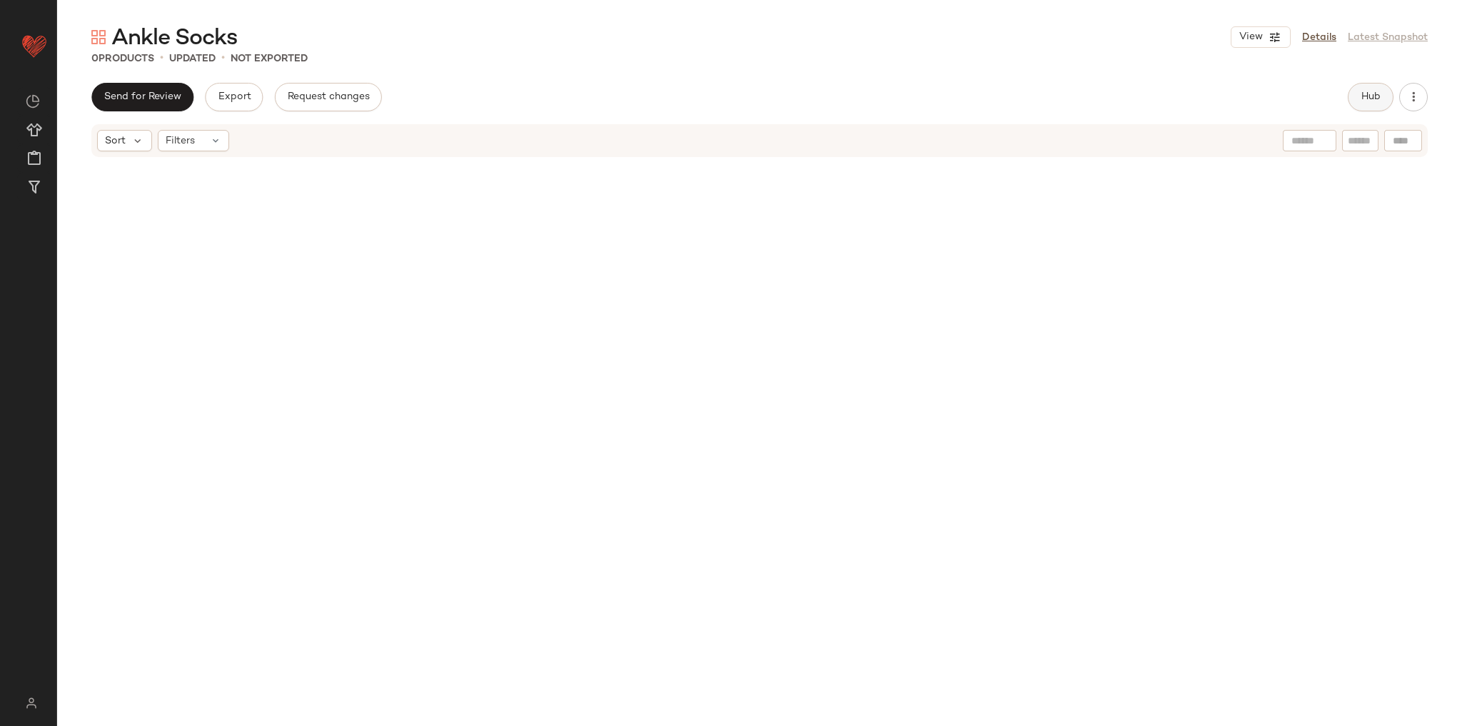
click at [1375, 100] on span "Hub" at bounding box center [1370, 96] width 20 height 11
click at [1414, 135] on input "text" at bounding box center [1414, 139] width 25 height 15
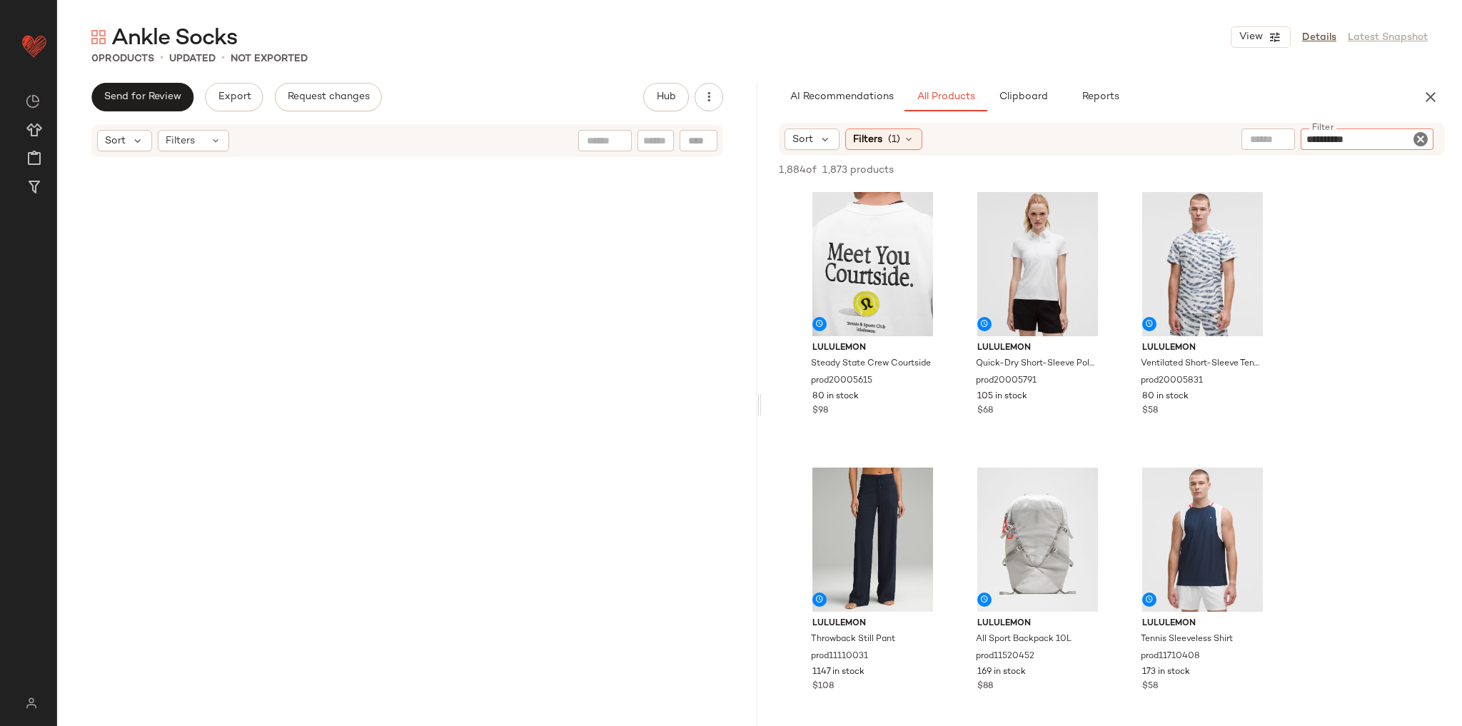
type input "**********"
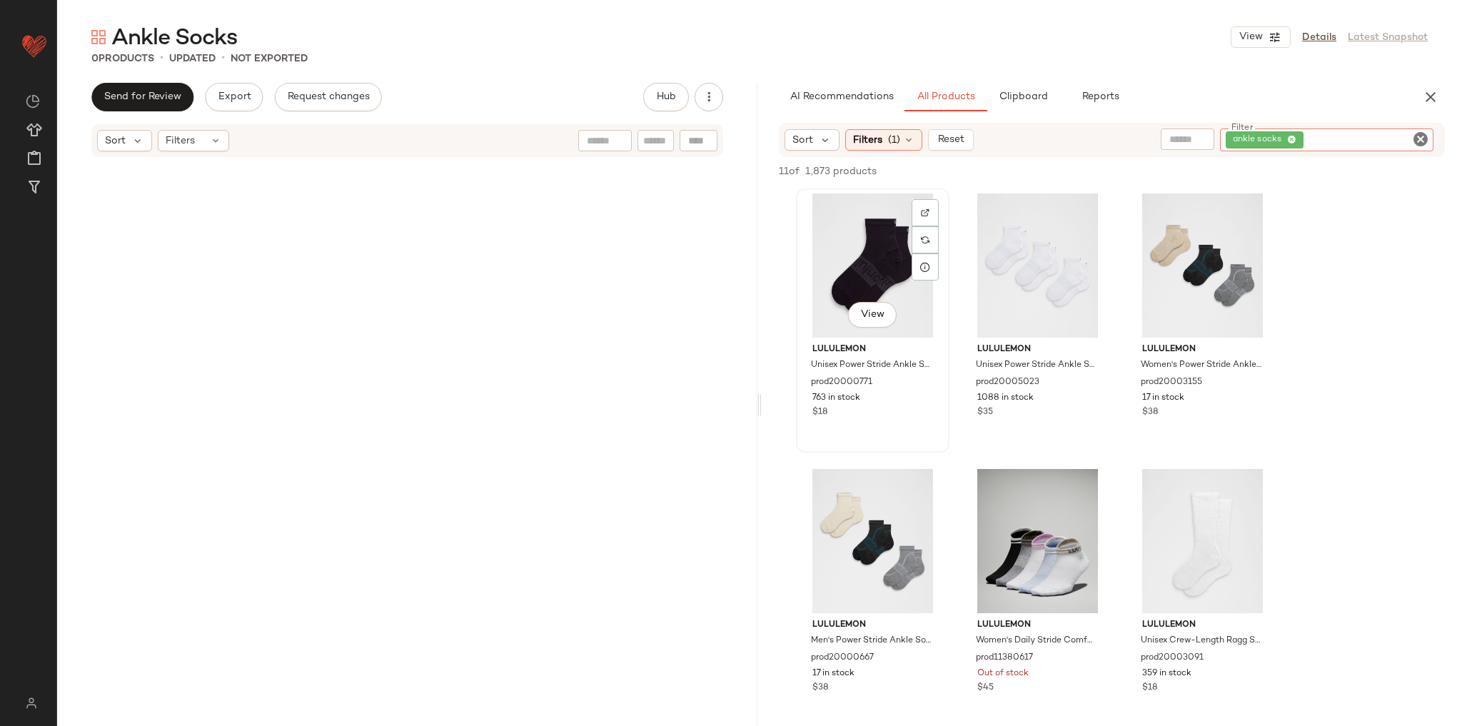
click at [891, 273] on div "View" at bounding box center [872, 265] width 143 height 144
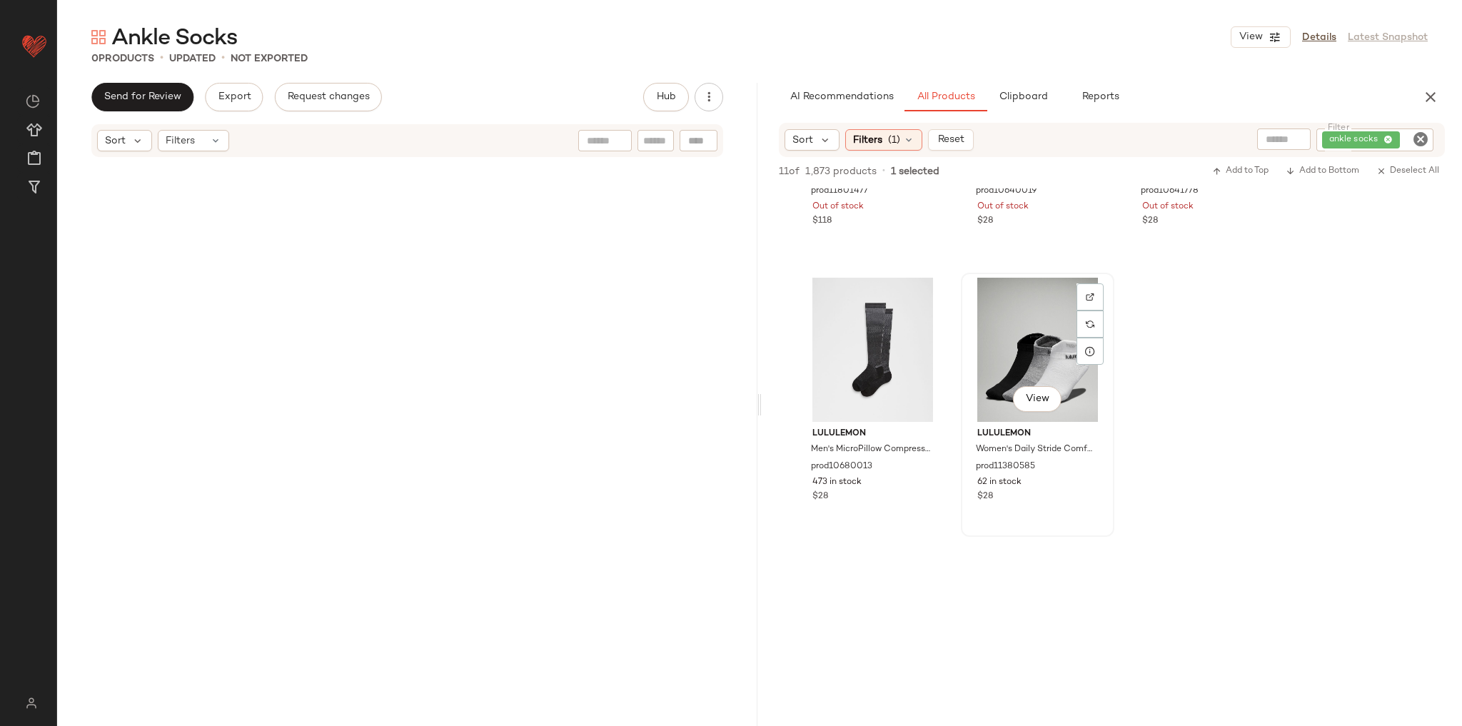
click at [1034, 354] on div "View" at bounding box center [1037, 350] width 143 height 144
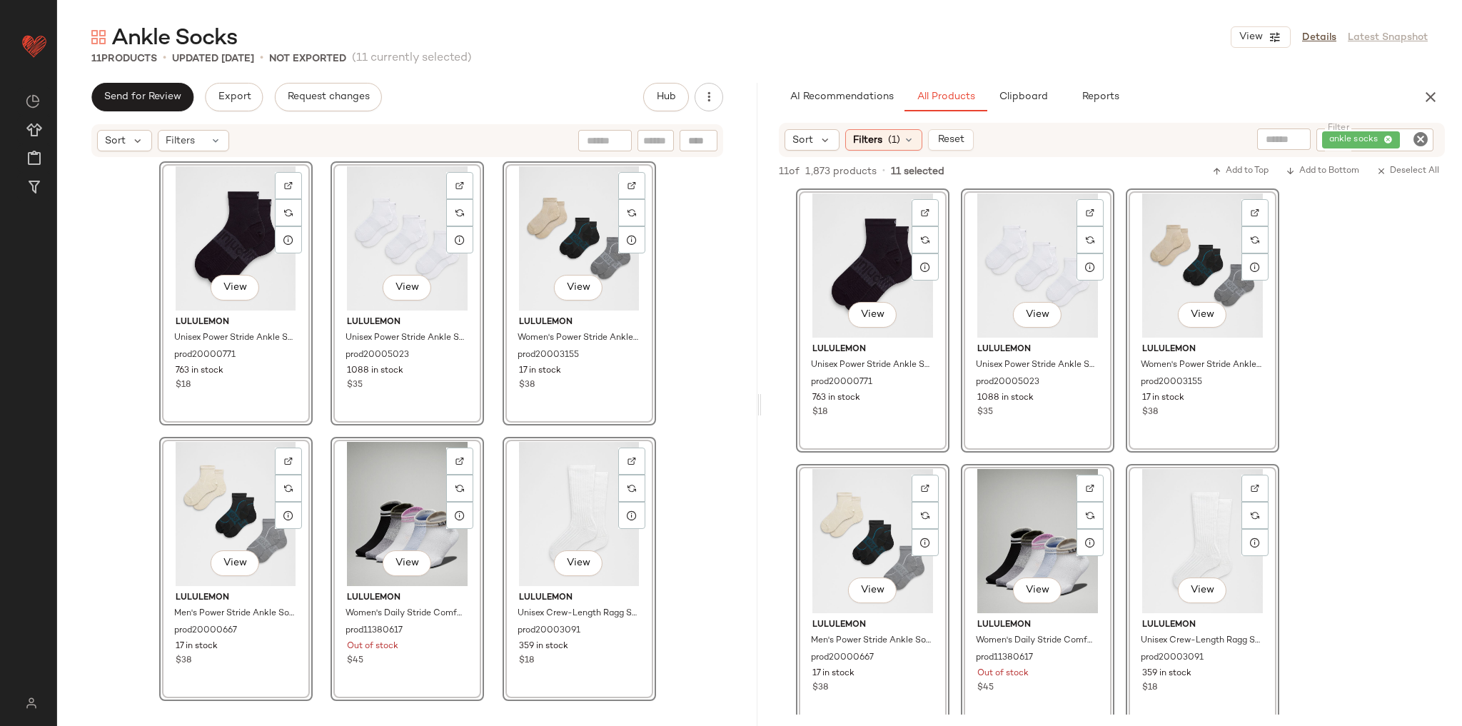
click at [1339, 389] on div "View lululemon Unisex Power Stride Ankle Socks prod20000771 763 in stock $18 Vi…" at bounding box center [1111, 733] width 700 height 1090
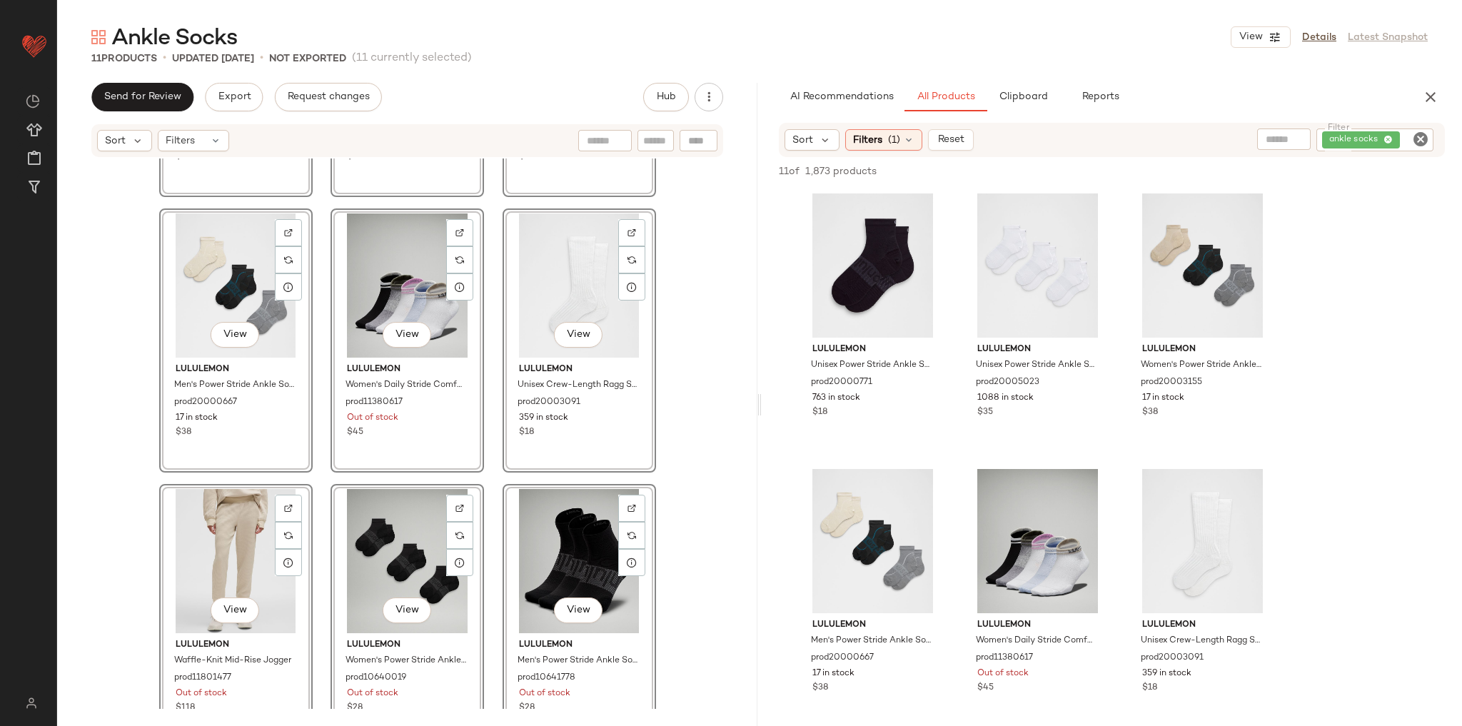
click at [657, 467] on div "View lululemon Unisex Power Stride Ankle Socks prod20000771 763 in stock $18 Vi…" at bounding box center [407, 433] width 700 height 550
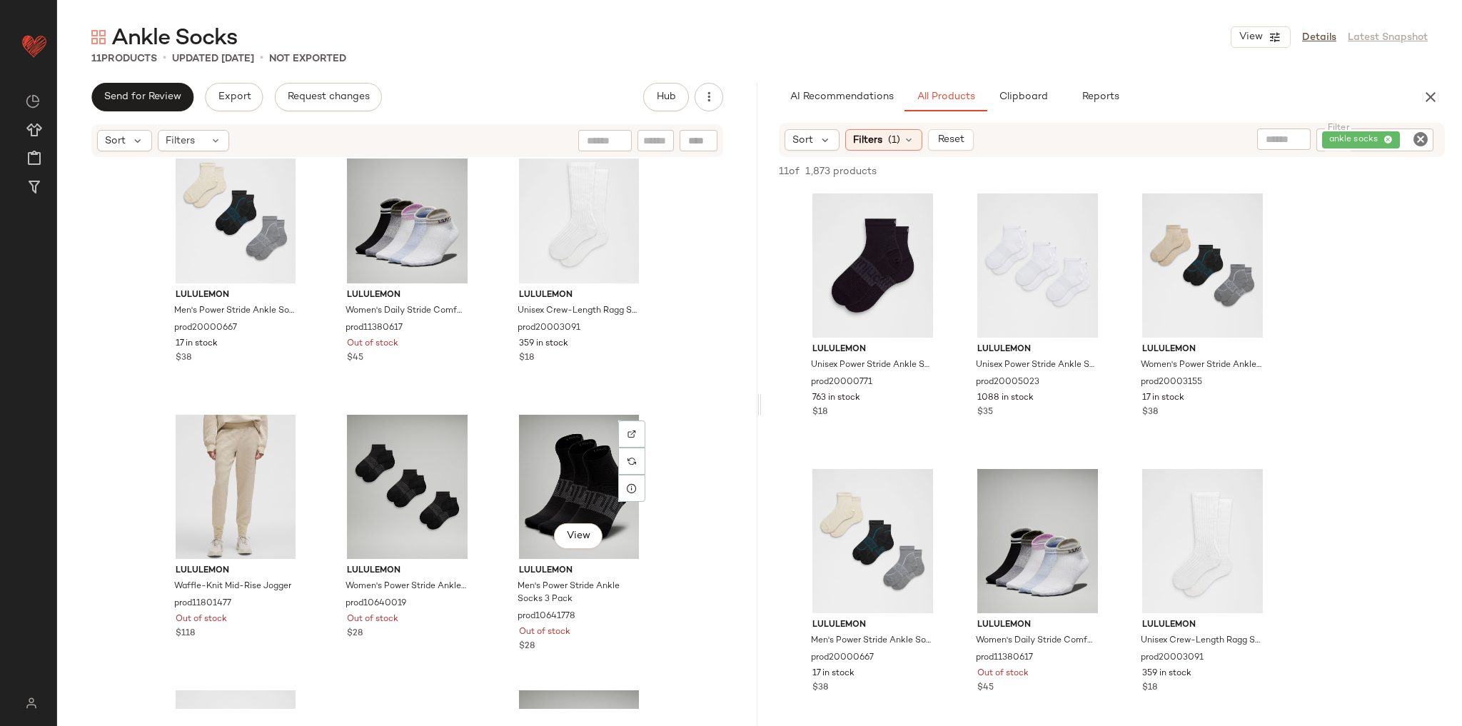
scroll to position [468, 0]
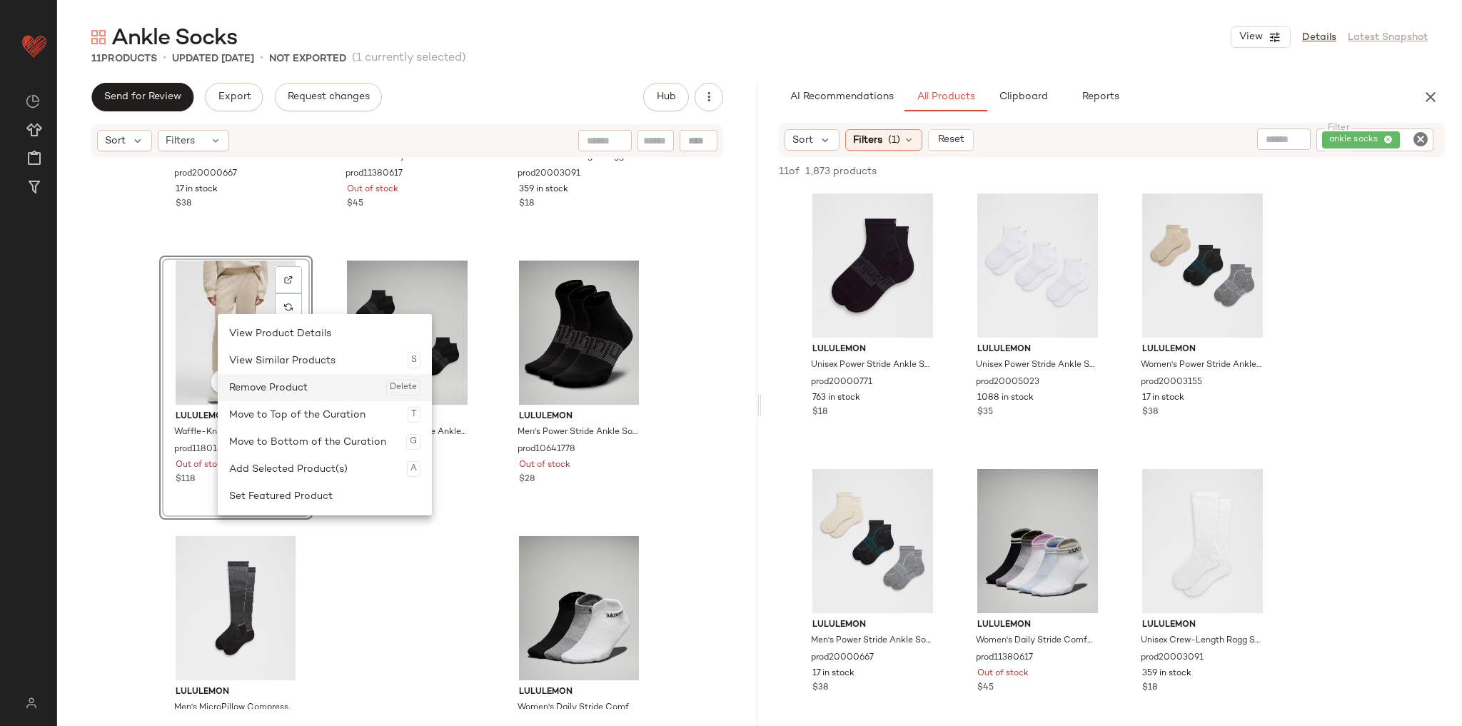
click at [277, 390] on div "Remove Product Delete" at bounding box center [324, 387] width 191 height 27
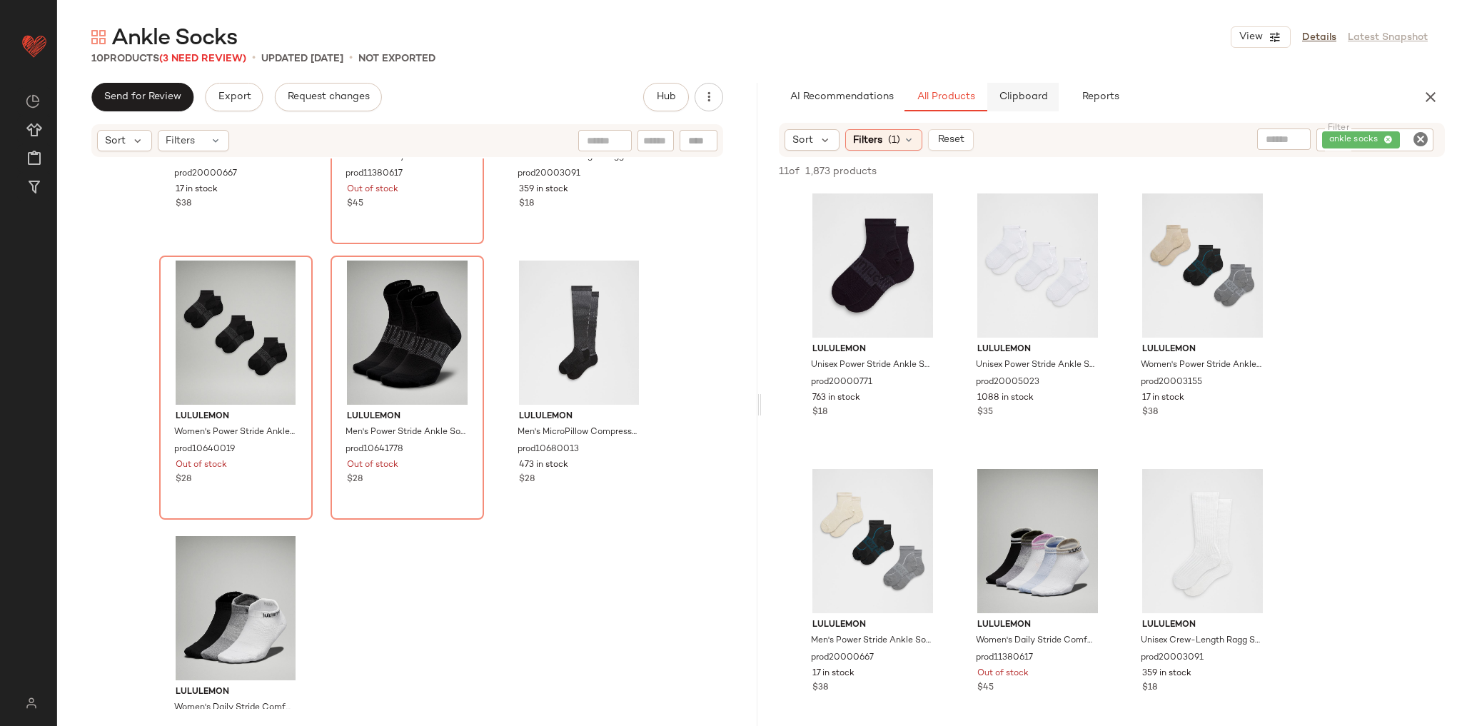
click at [1033, 88] on button "Clipboard" at bounding box center [1022, 97] width 71 height 29
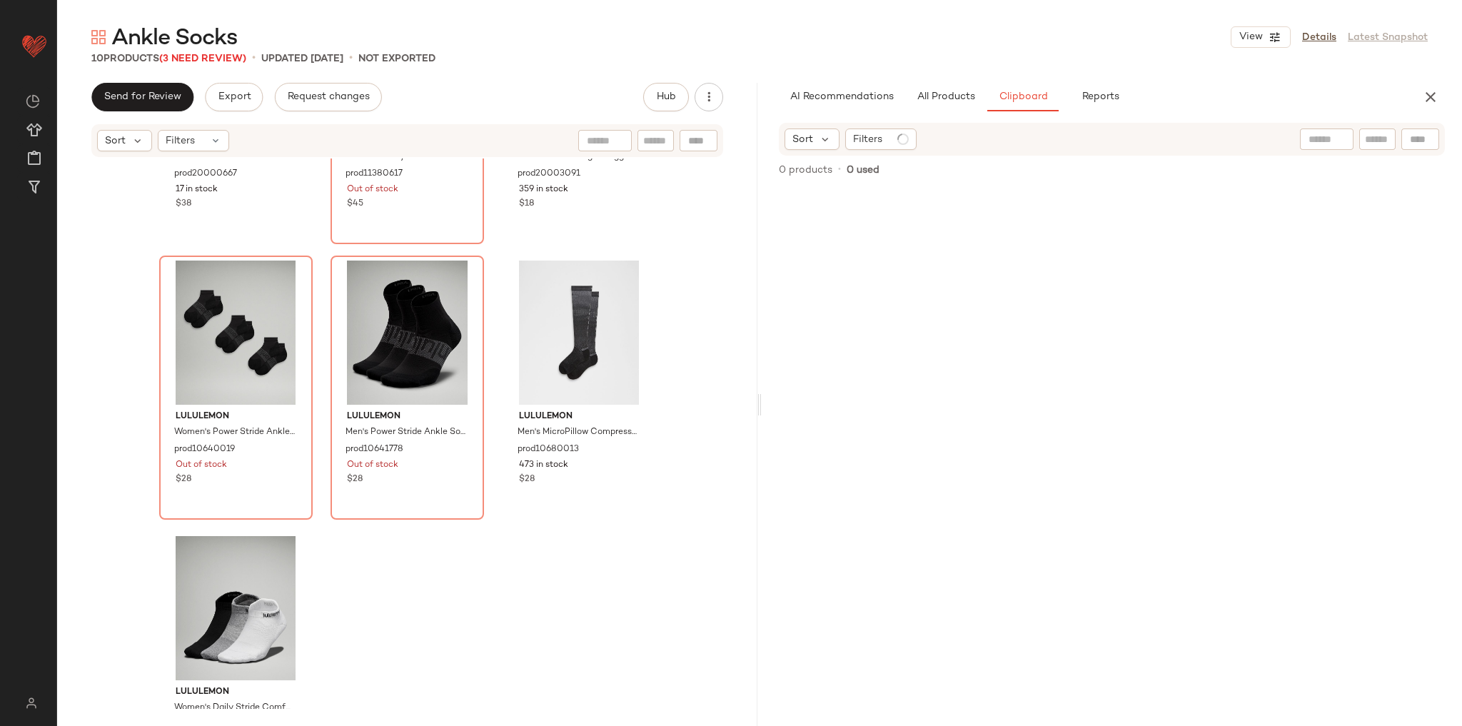
click at [565, 581] on div "lululemon Men's Power Stride Ankle Socks 3 Pack SLNSH Collection prod20000667 1…" at bounding box center [407, 433] width 700 height 550
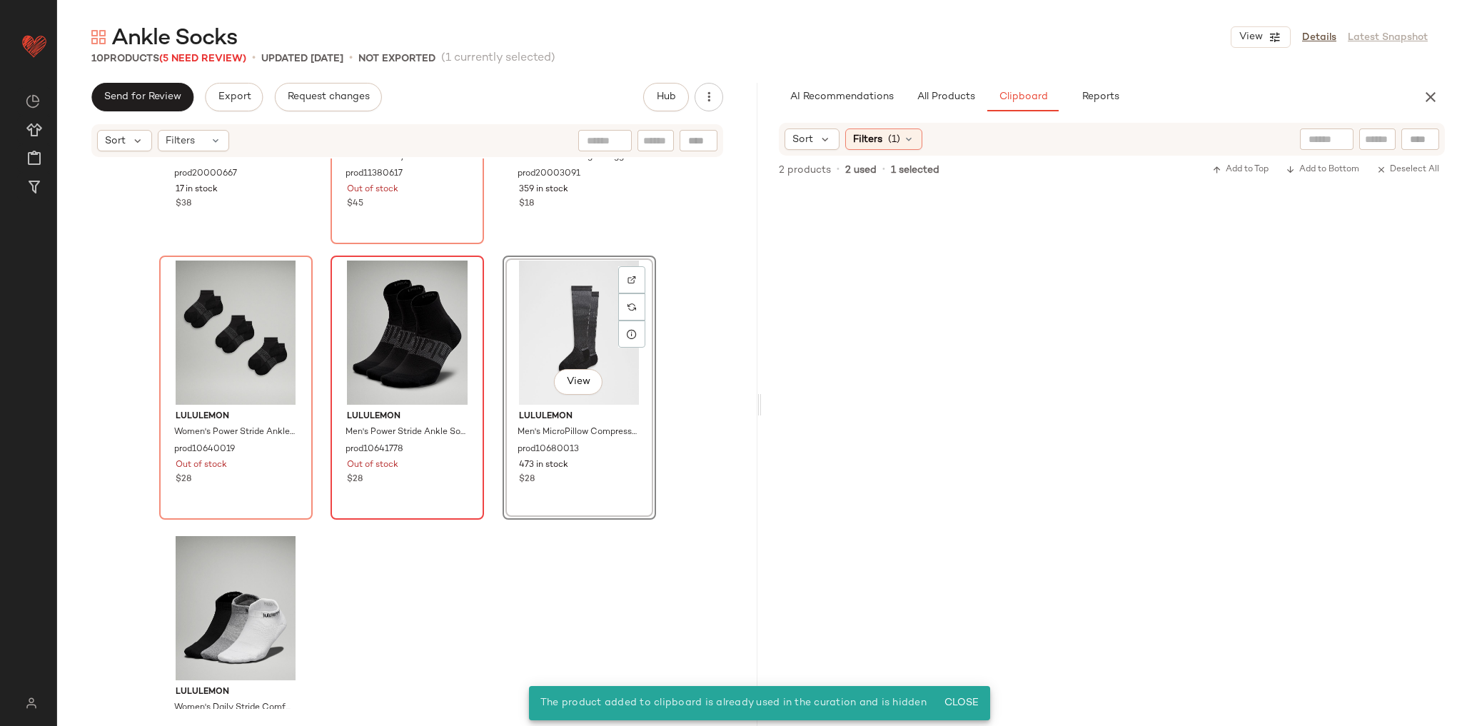
drag, startPoint x: 565, startPoint y: 617, endPoint x: 326, endPoint y: 450, distance: 291.6
click at [565, 615] on div "lululemon Men's Power Stride Ankle Socks 3 Pack SLNSH Collection prod20000667 1…" at bounding box center [407, 433] width 700 height 550
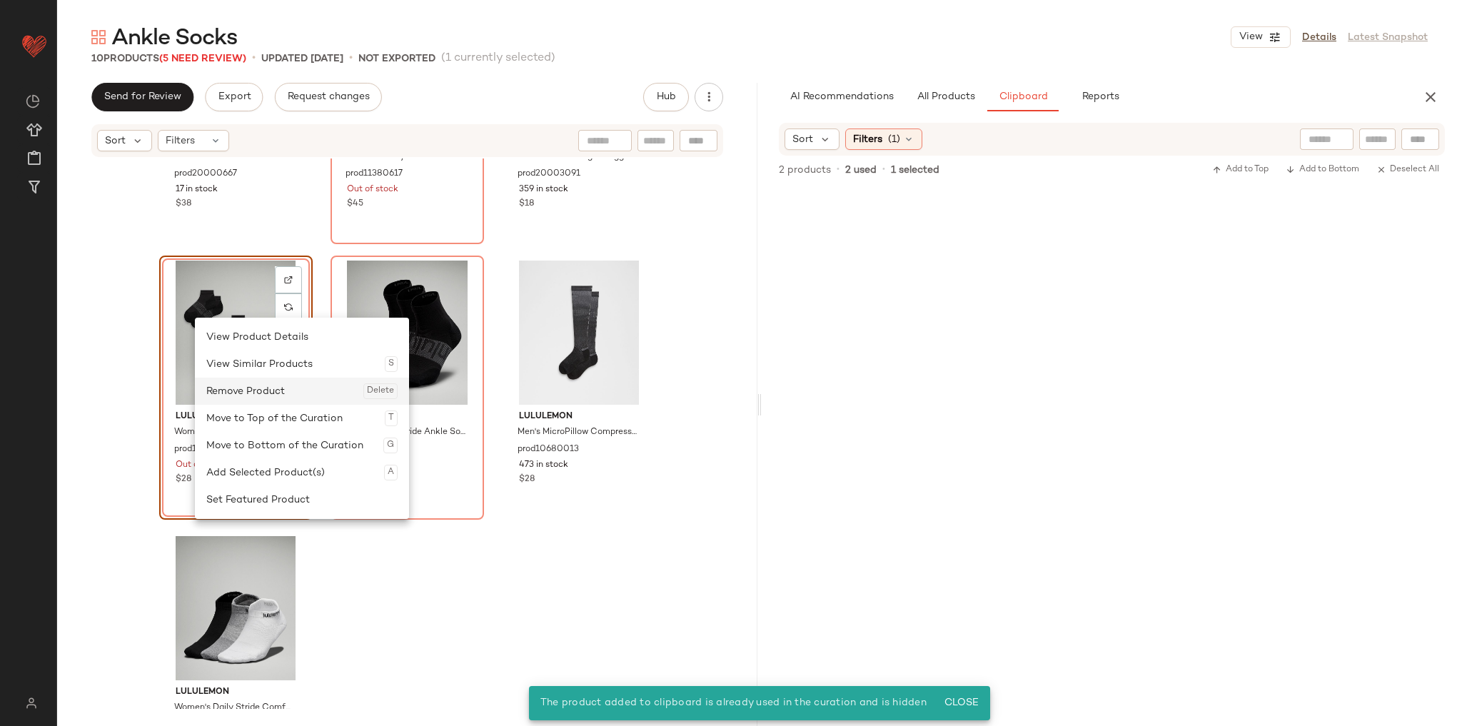
click at [259, 398] on div "Remove Product Delete" at bounding box center [301, 391] width 191 height 27
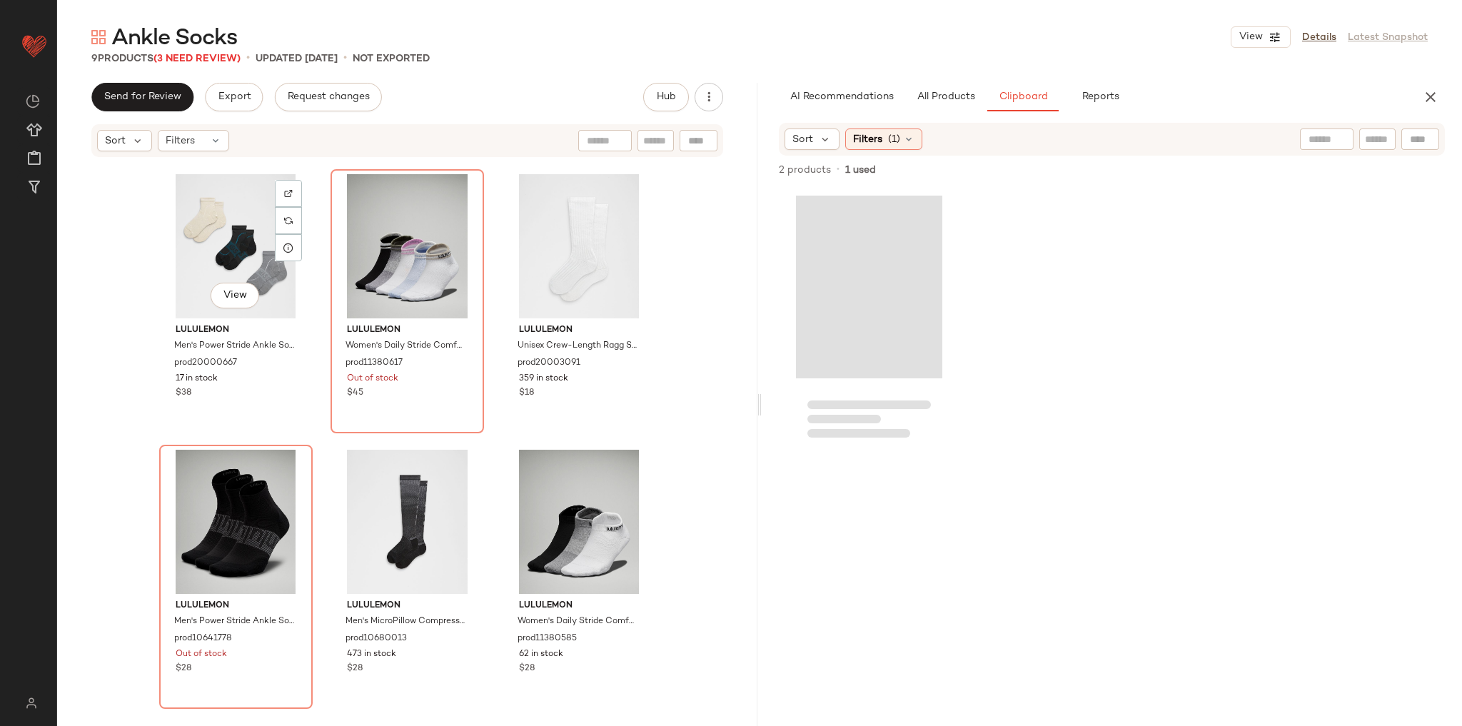
scroll to position [279, 0]
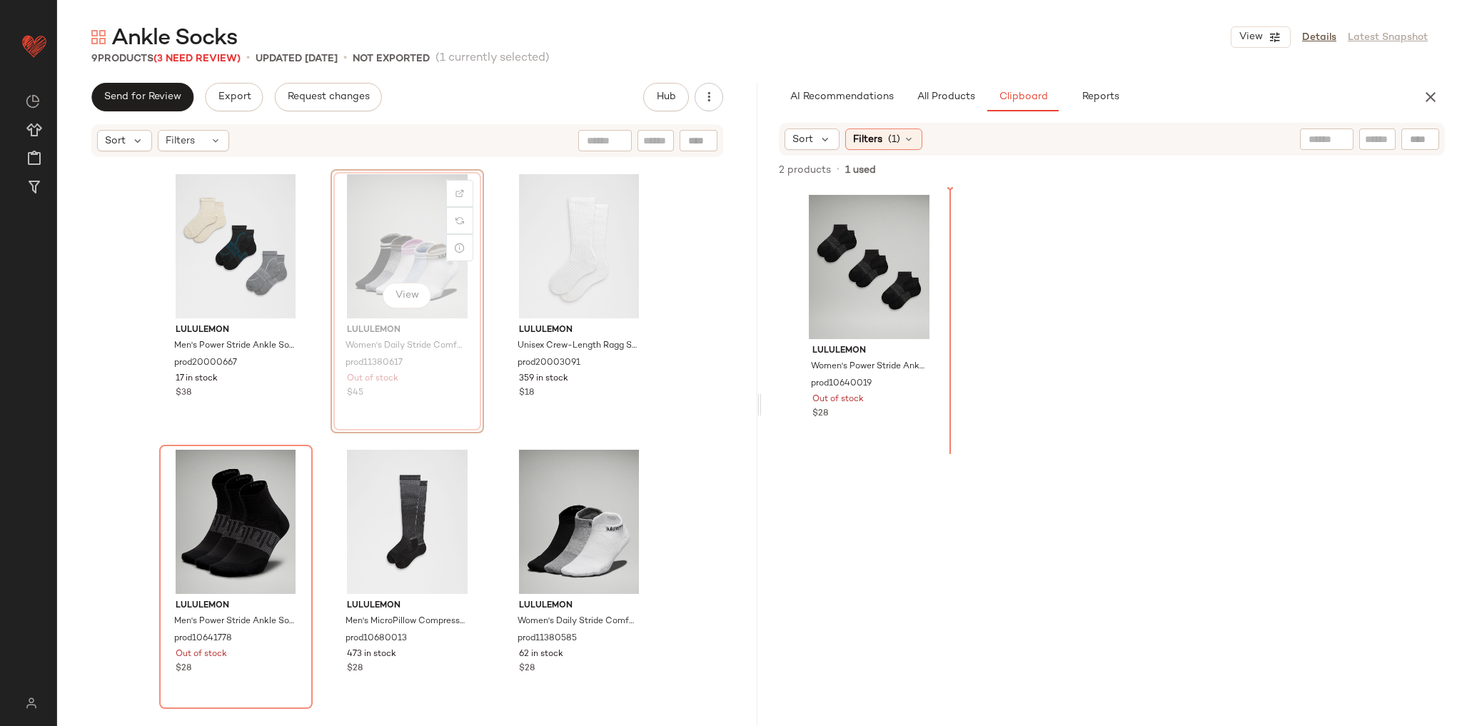
scroll to position [275, 0]
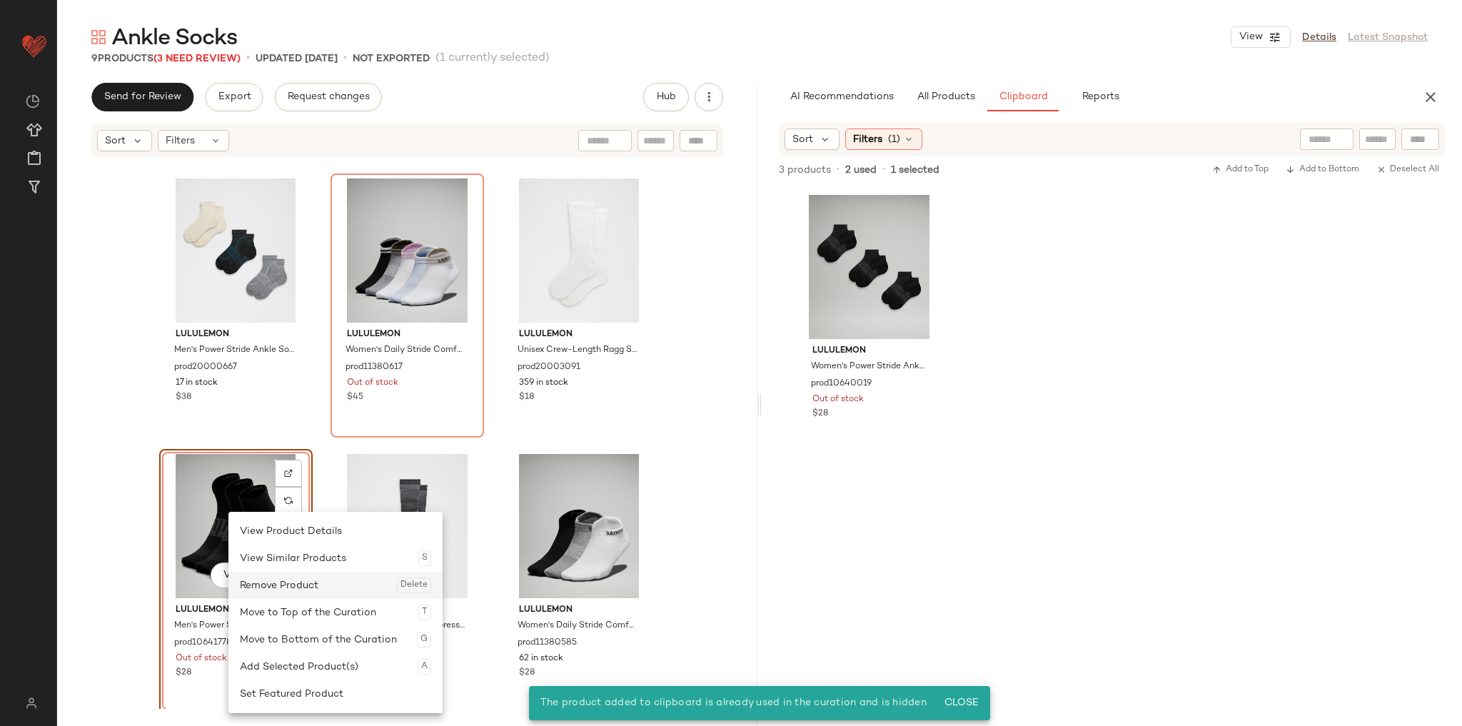
click at [296, 587] on div "Remove Product Delete" at bounding box center [335, 585] width 191 height 27
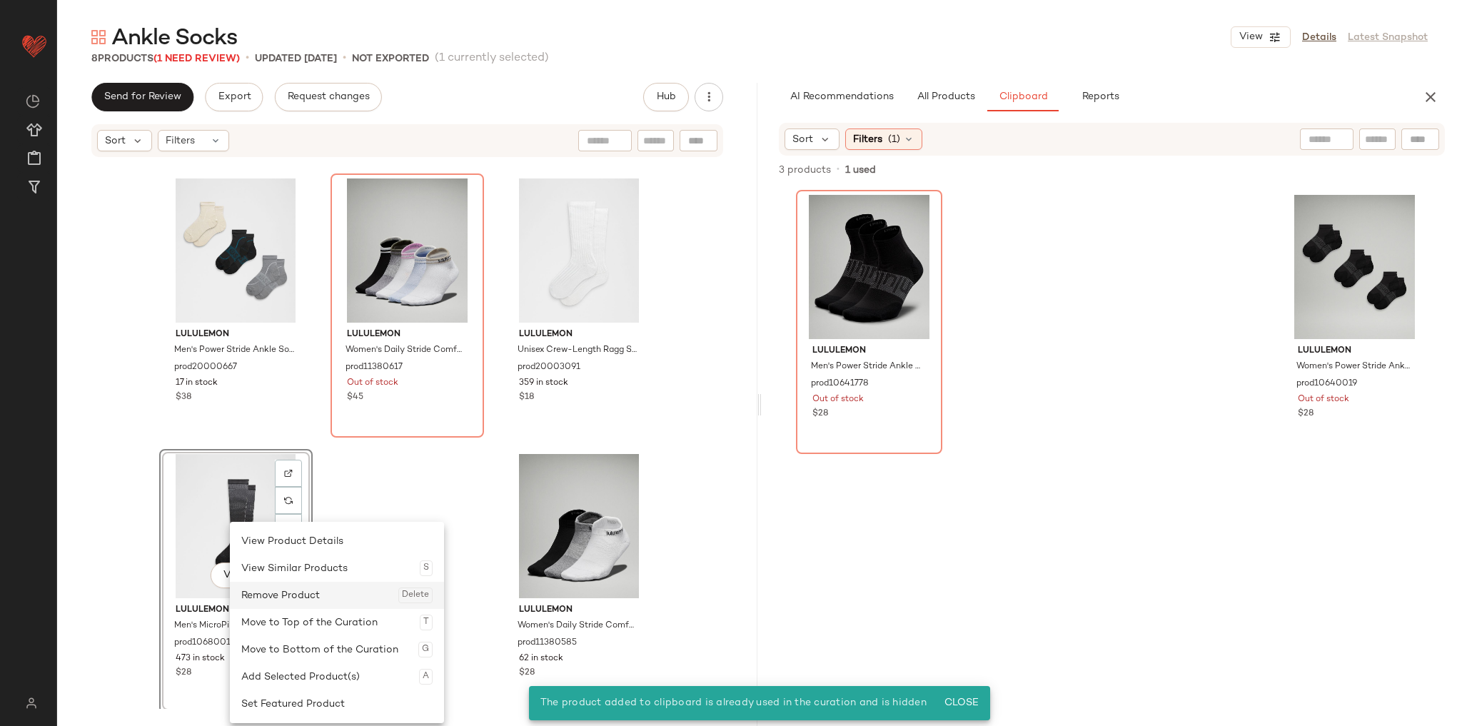
click at [309, 597] on div "Remove Product Delete" at bounding box center [336, 595] width 191 height 27
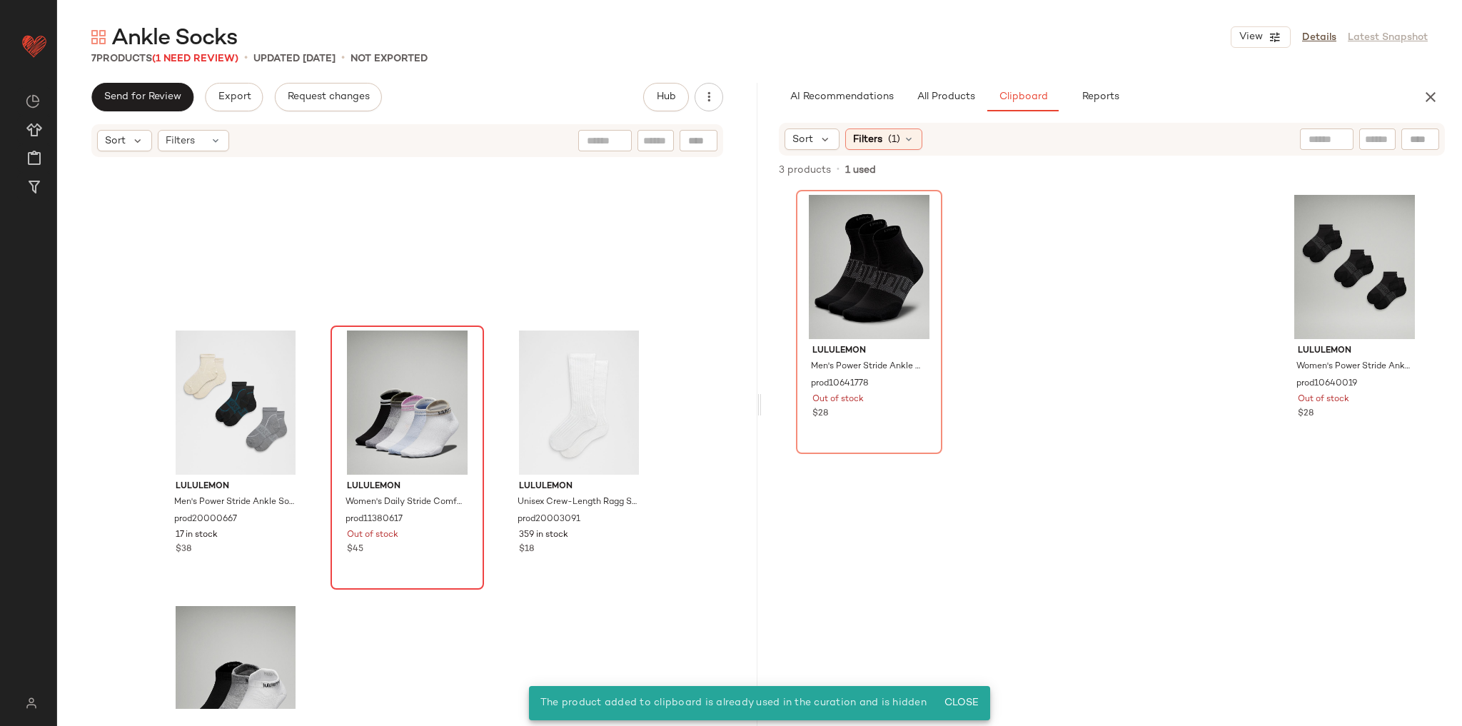
scroll to position [92, 0]
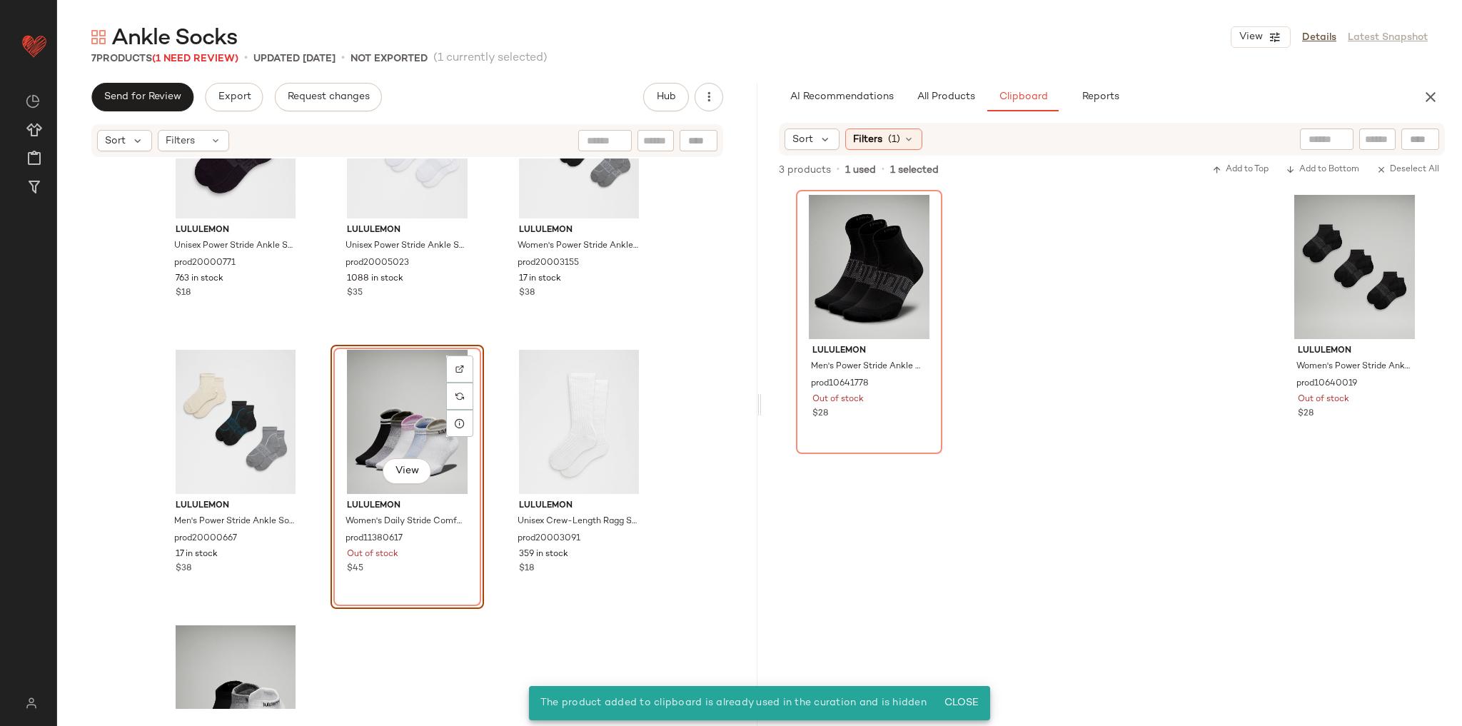
click at [483, 642] on div "lululemon Unisex Power Stride Ankle Socks prod20000771 763 in stock $18 lululem…" at bounding box center [407, 433] width 700 height 550
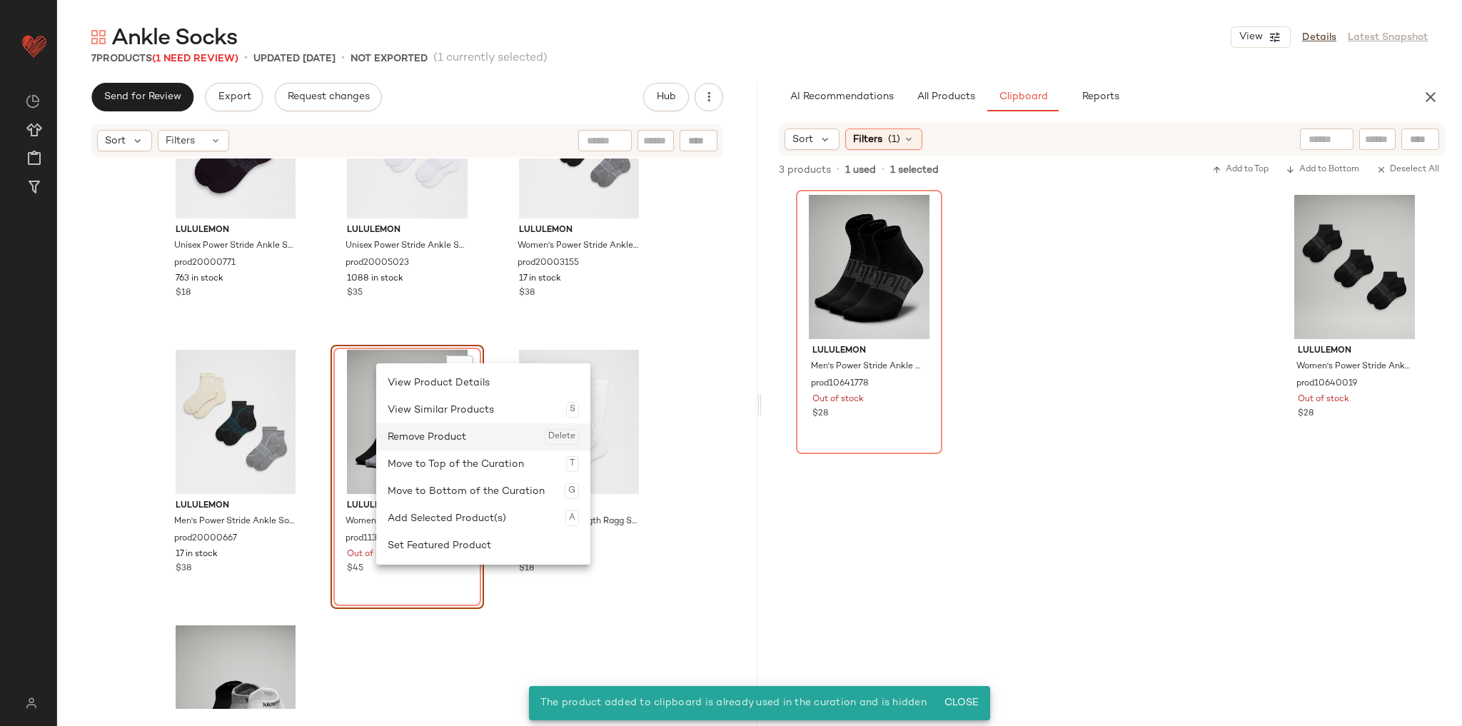
click at [427, 436] on div "Remove Product Delete" at bounding box center [483, 436] width 191 height 27
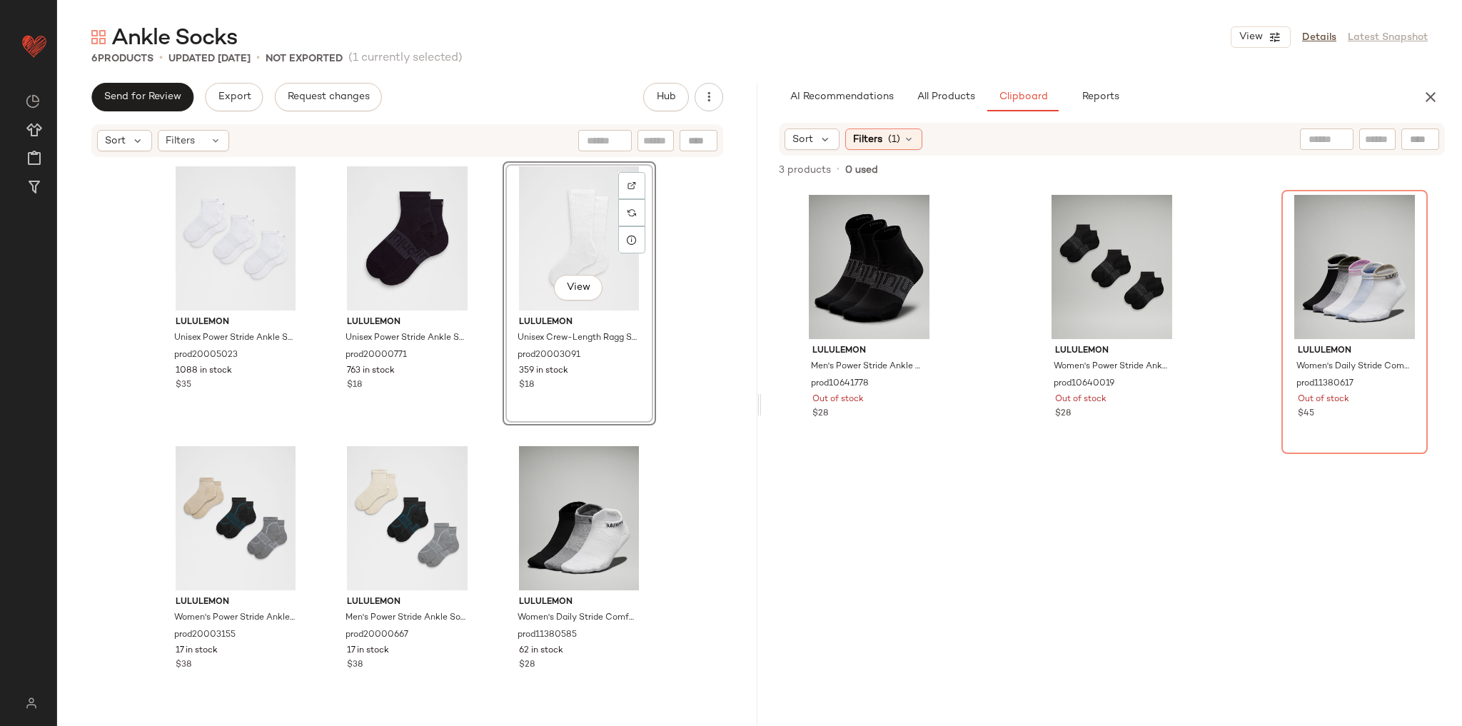
click at [493, 445] on div "lululemon Unisex Power Stride Ankle Socks 3 Pack prod20005023 1088 in stock $35…" at bounding box center [407, 434] width 497 height 547
click at [972, 89] on button "All Products" at bounding box center [945, 97] width 83 height 29
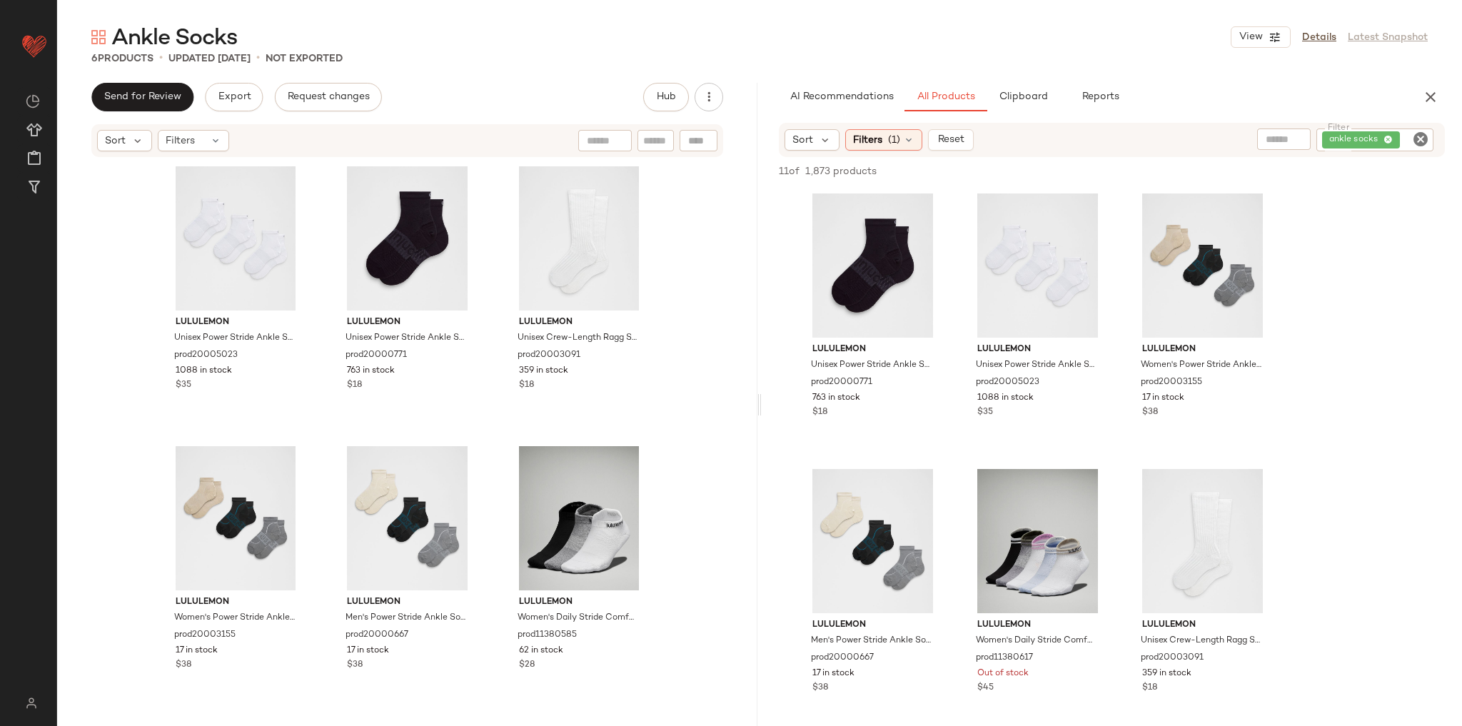
click at [1417, 139] on icon "Clear Filter" at bounding box center [1420, 139] width 17 height 17
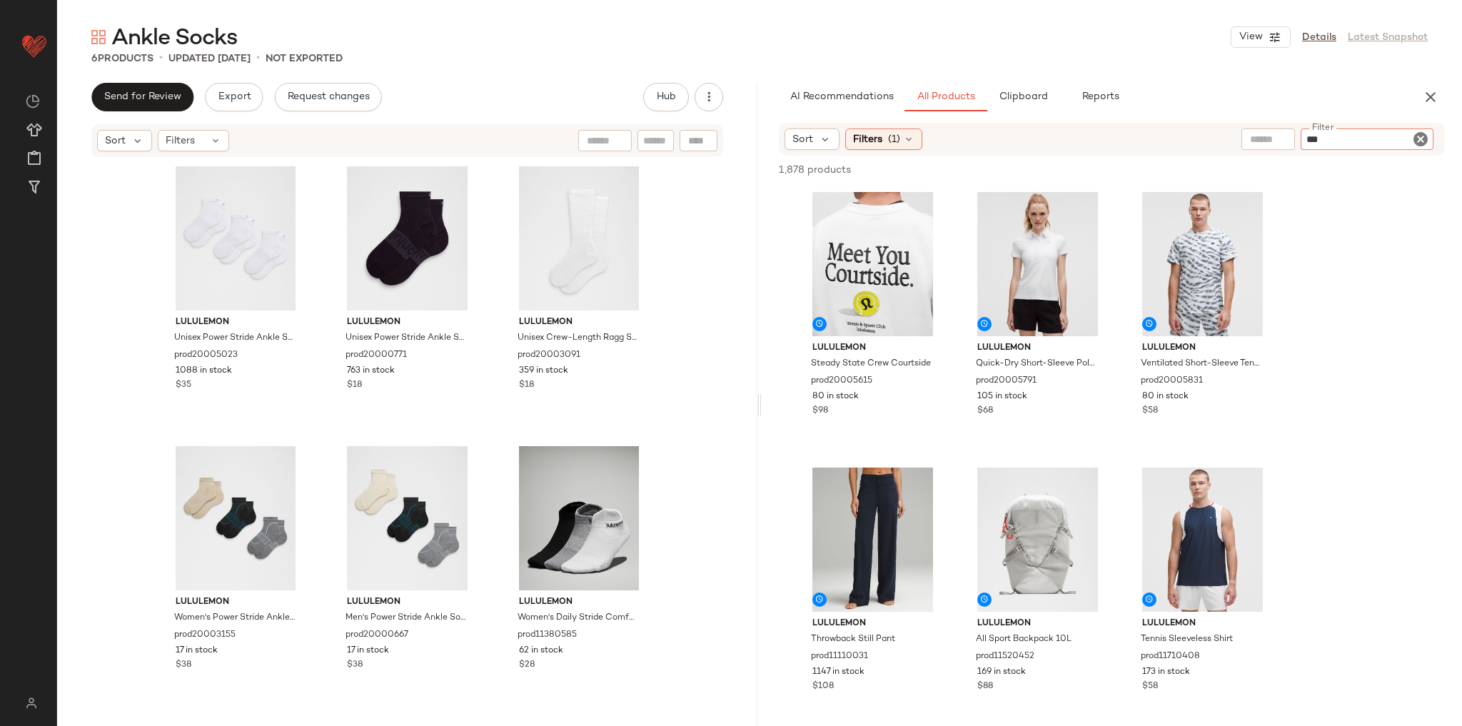
type input "****"
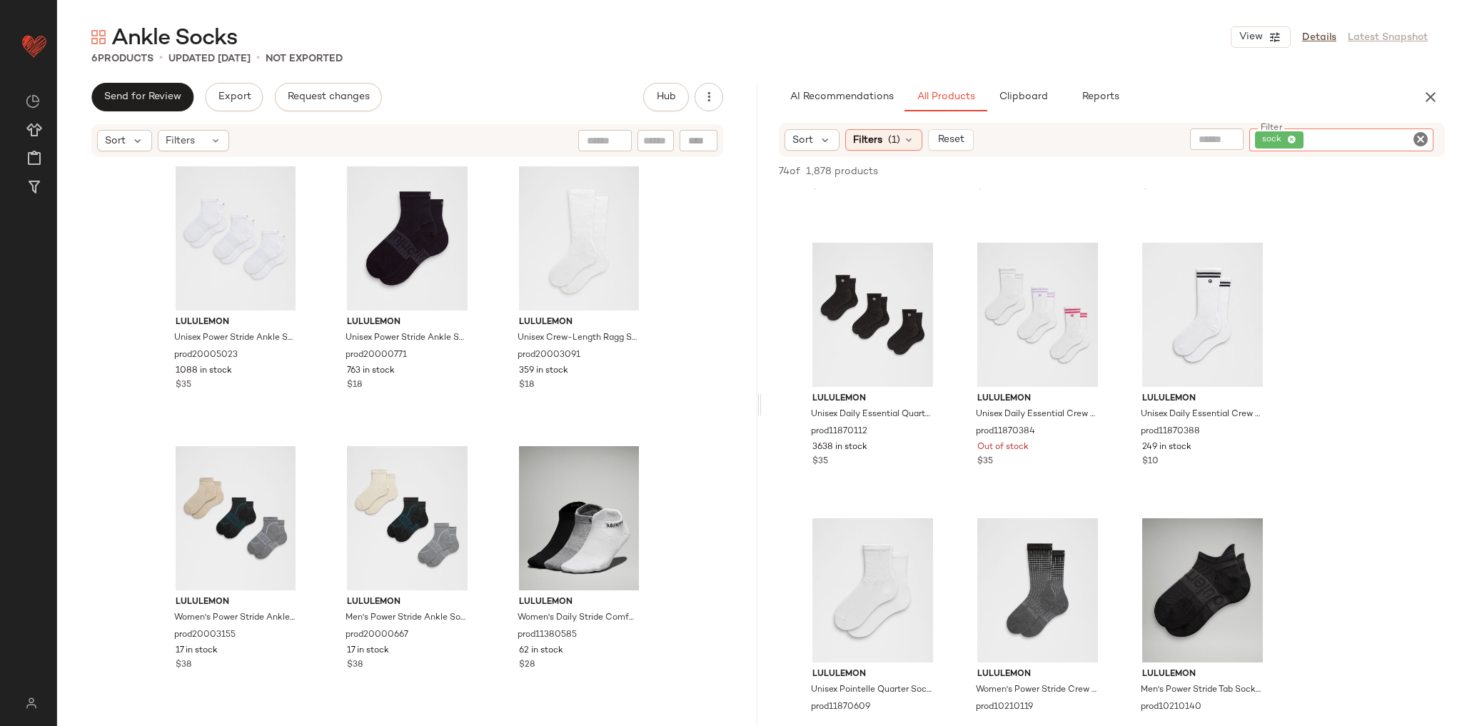
scroll to position [3083, 0]
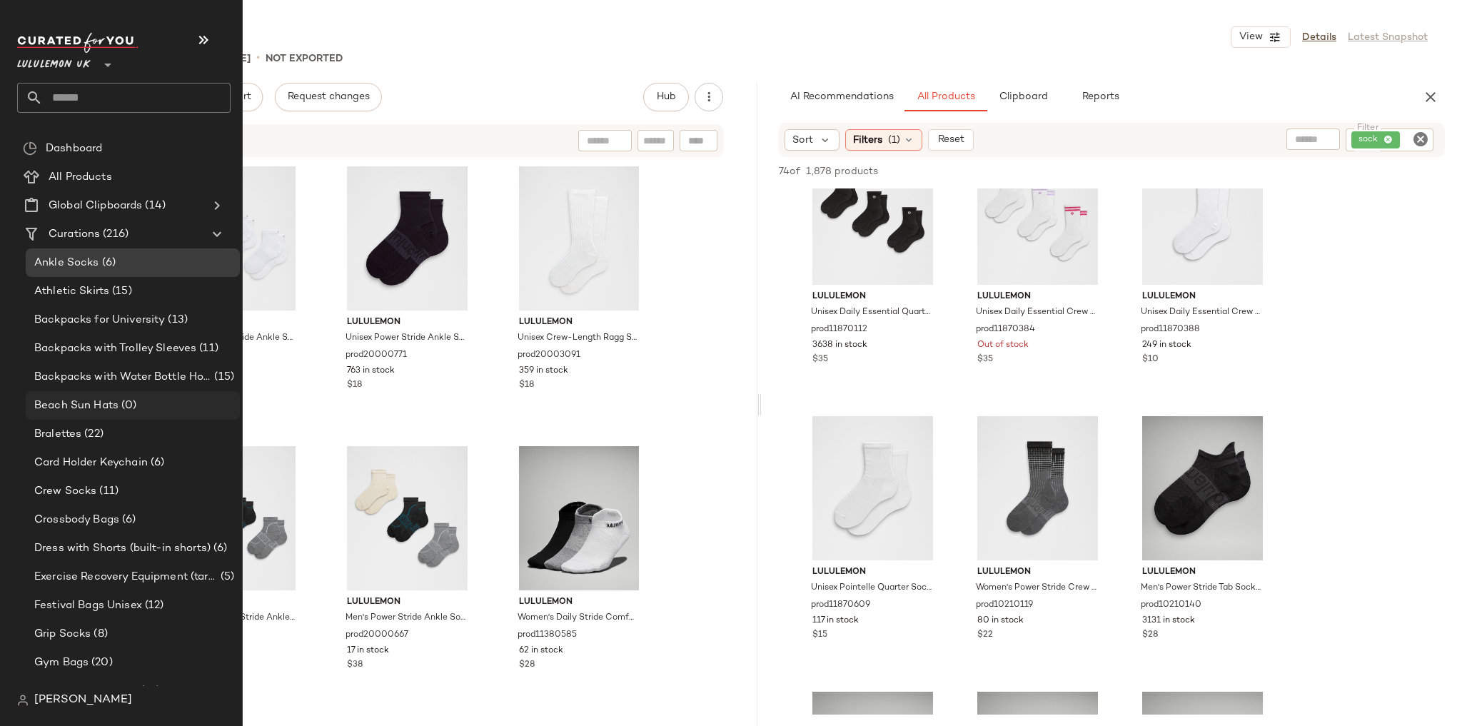
click at [129, 405] on span "(0)" at bounding box center [127, 406] width 18 height 16
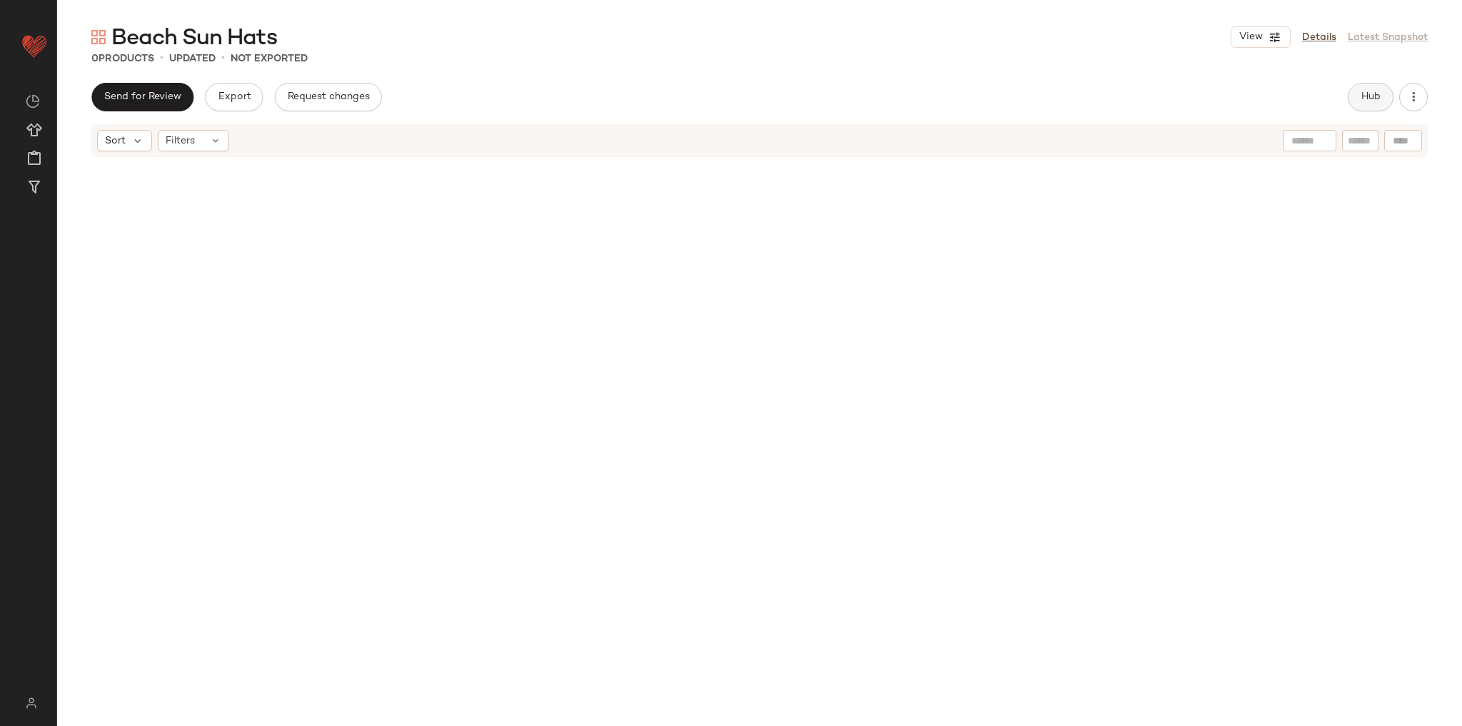
click at [1375, 95] on span "Hub" at bounding box center [1370, 96] width 20 height 11
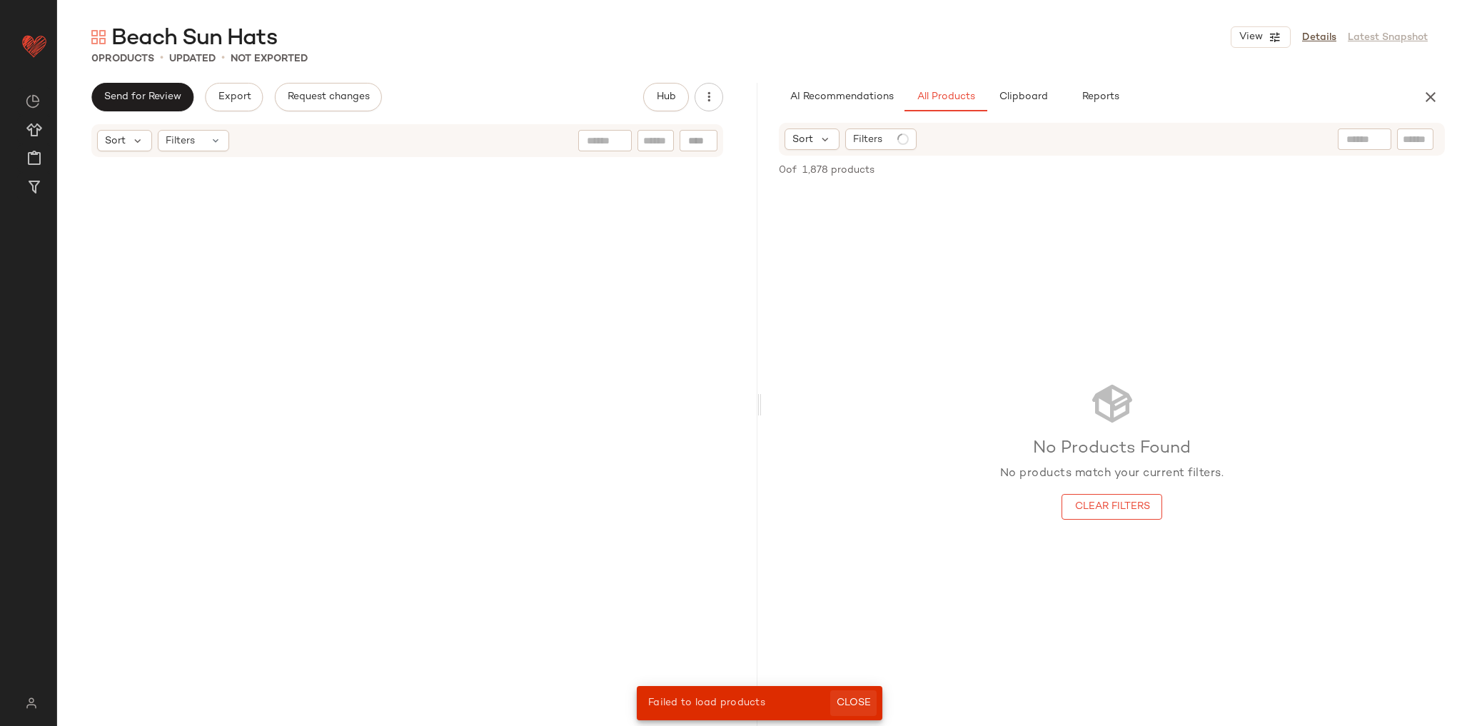
click at [845, 692] on button "Close" at bounding box center [853, 703] width 46 height 26
click at [845, 697] on span "Close" at bounding box center [853, 702] width 35 height 11
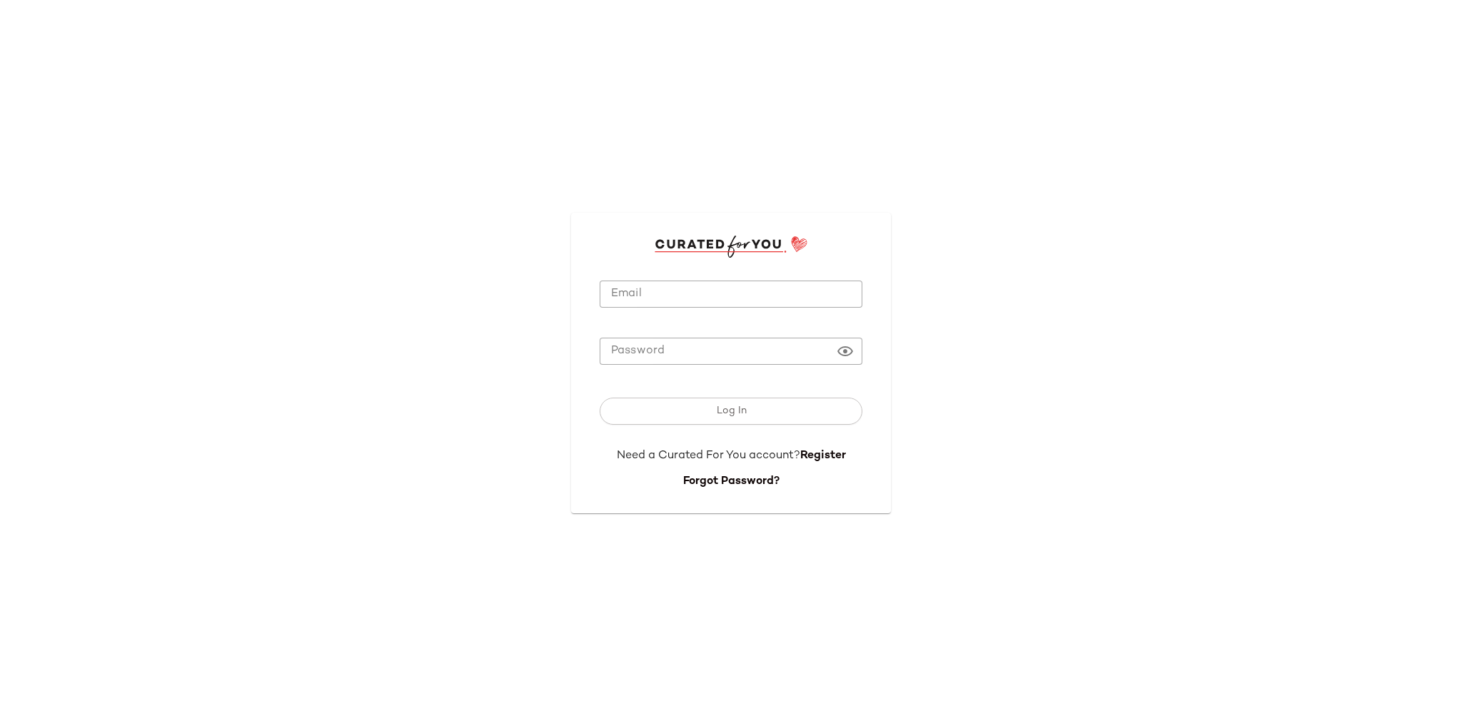
type input "**********"
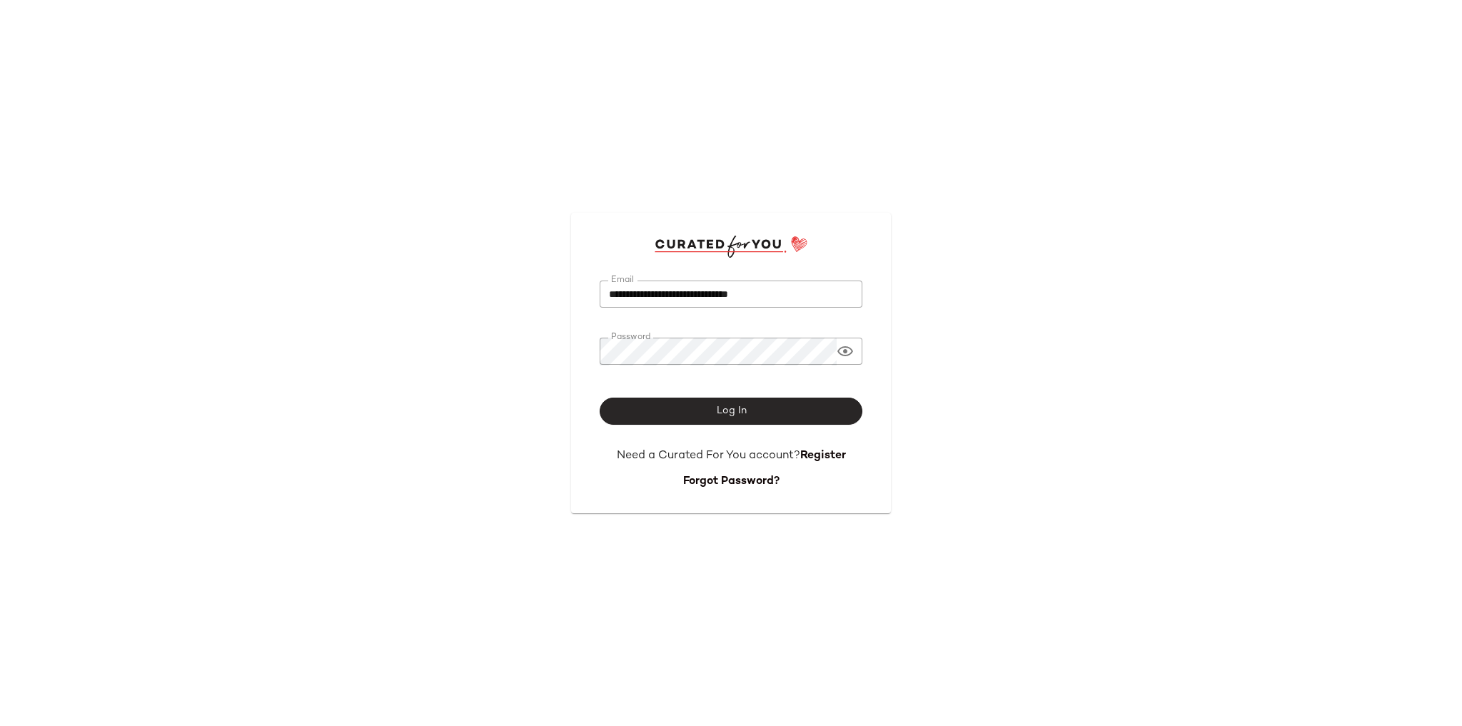
click at [697, 405] on button "Log In" at bounding box center [730, 411] width 263 height 27
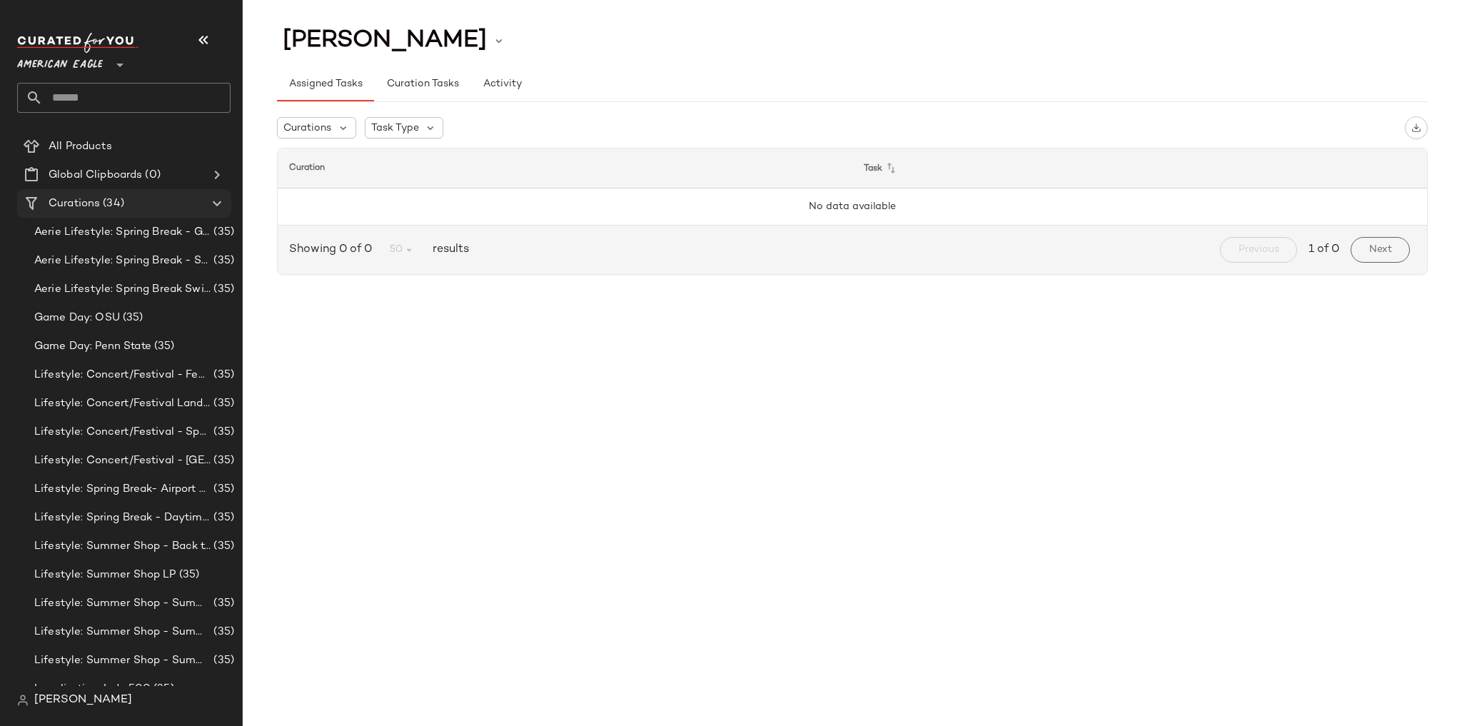
scroll to position [57, 0]
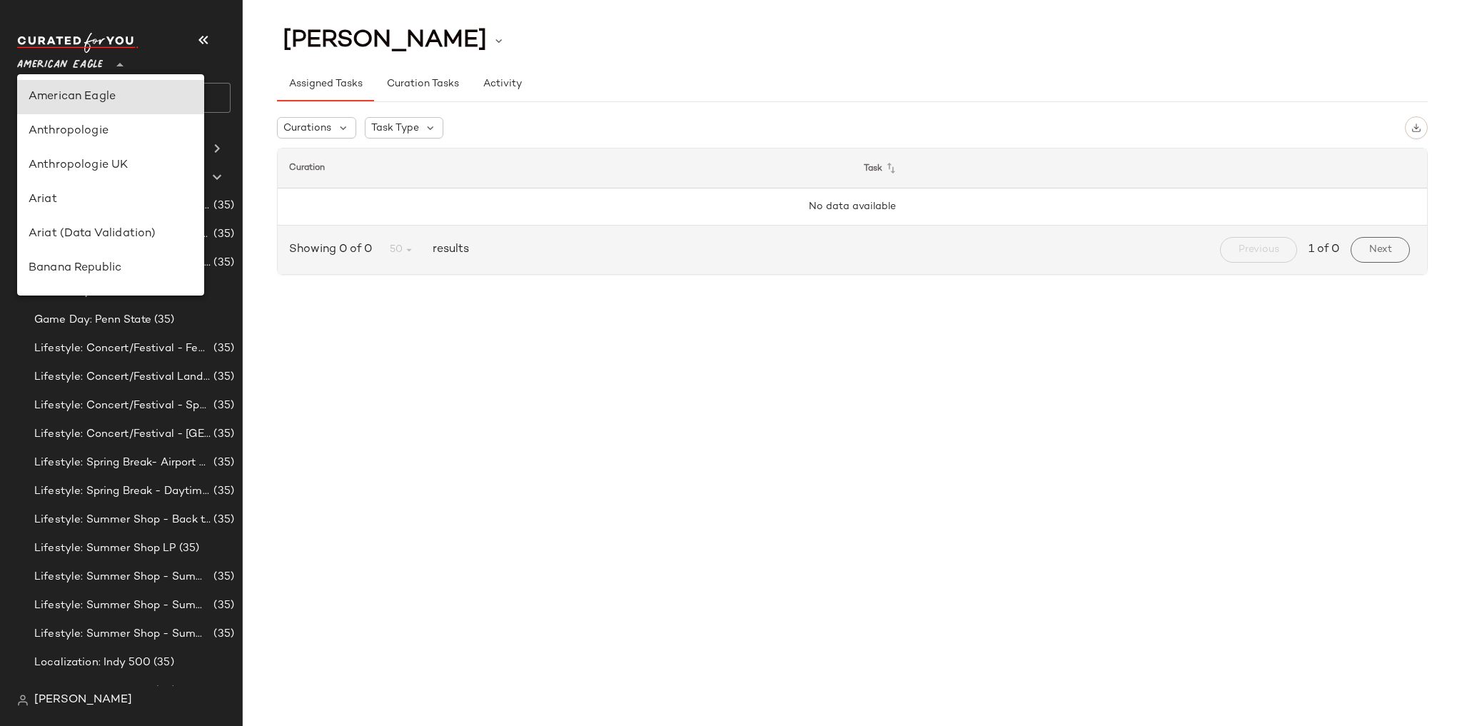
click at [63, 71] on span "American Eagle" at bounding box center [60, 62] width 86 height 26
click at [106, 123] on div "Lululemon UK" at bounding box center [111, 119] width 164 height 17
type input "**"
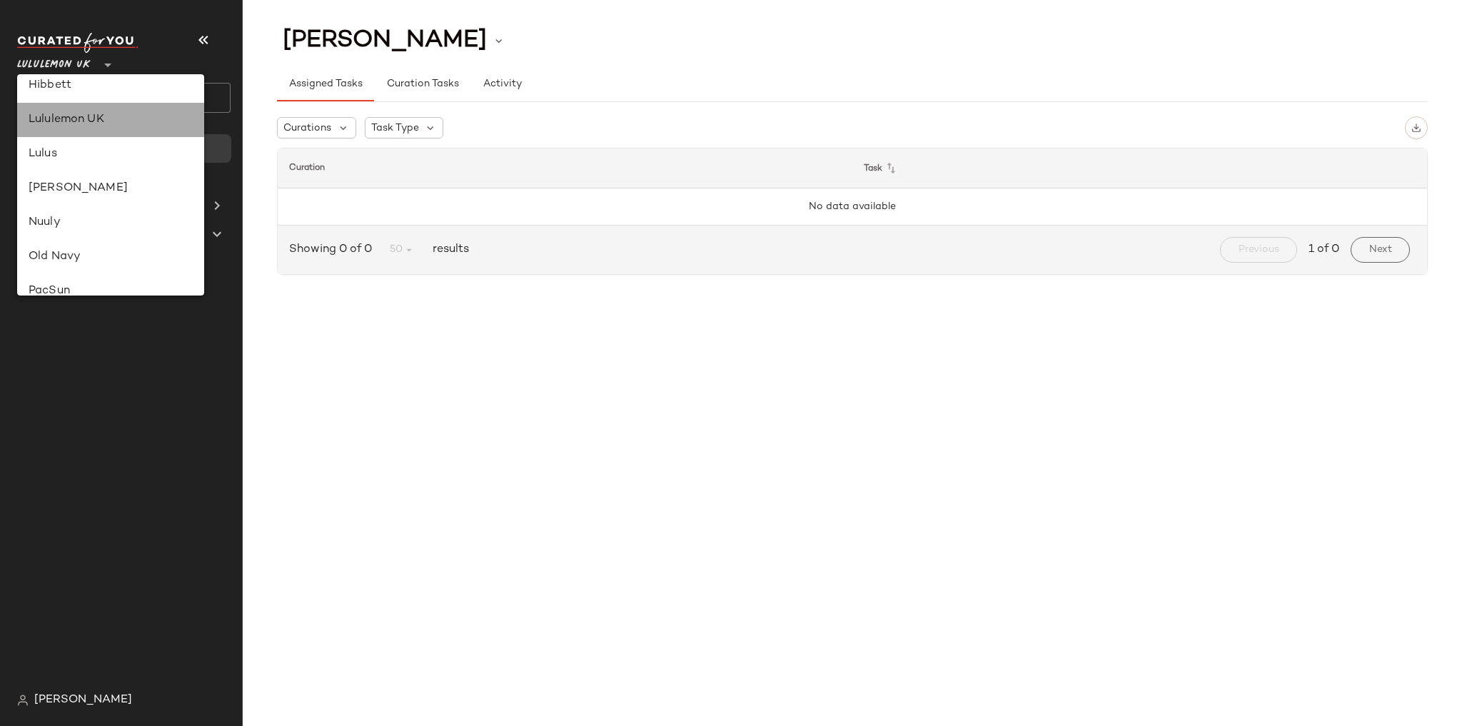
scroll to position [0, 0]
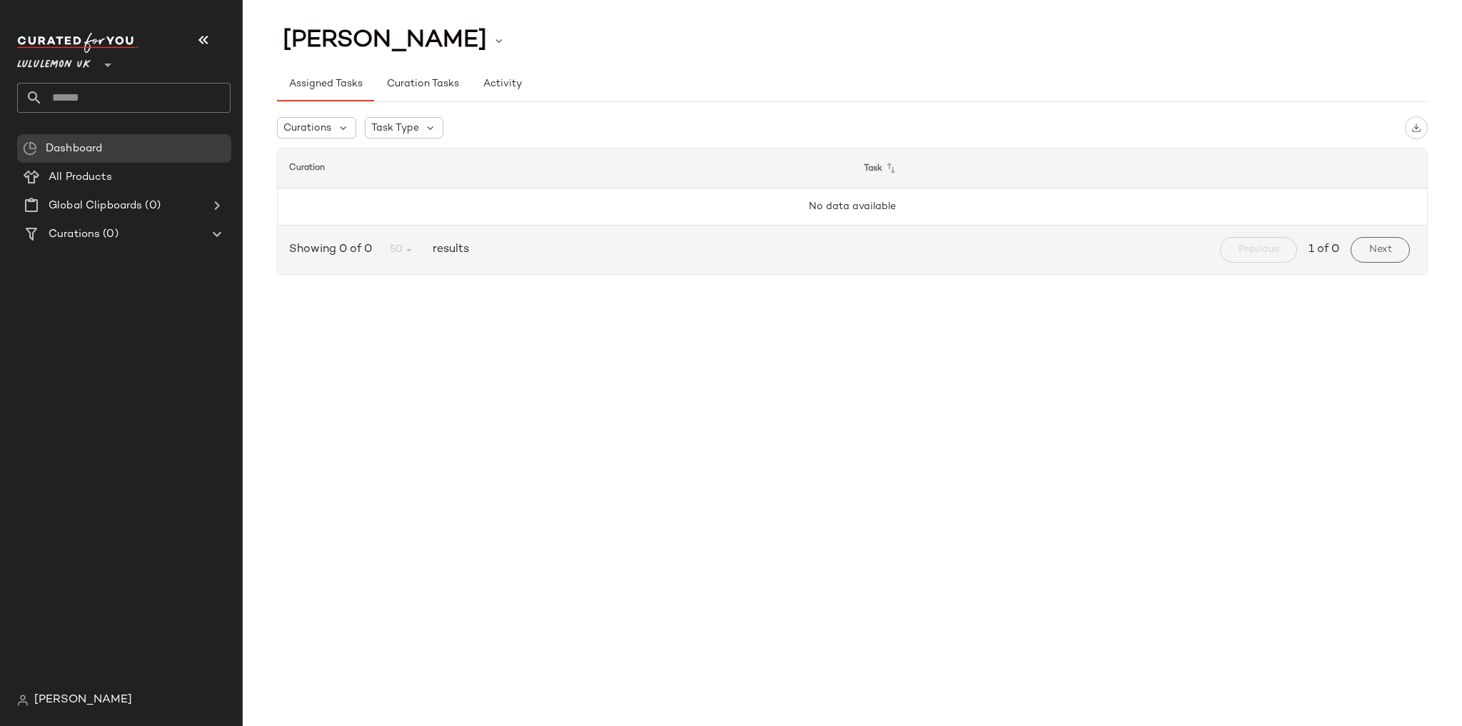
click at [118, 97] on input "text" at bounding box center [137, 98] width 188 height 30
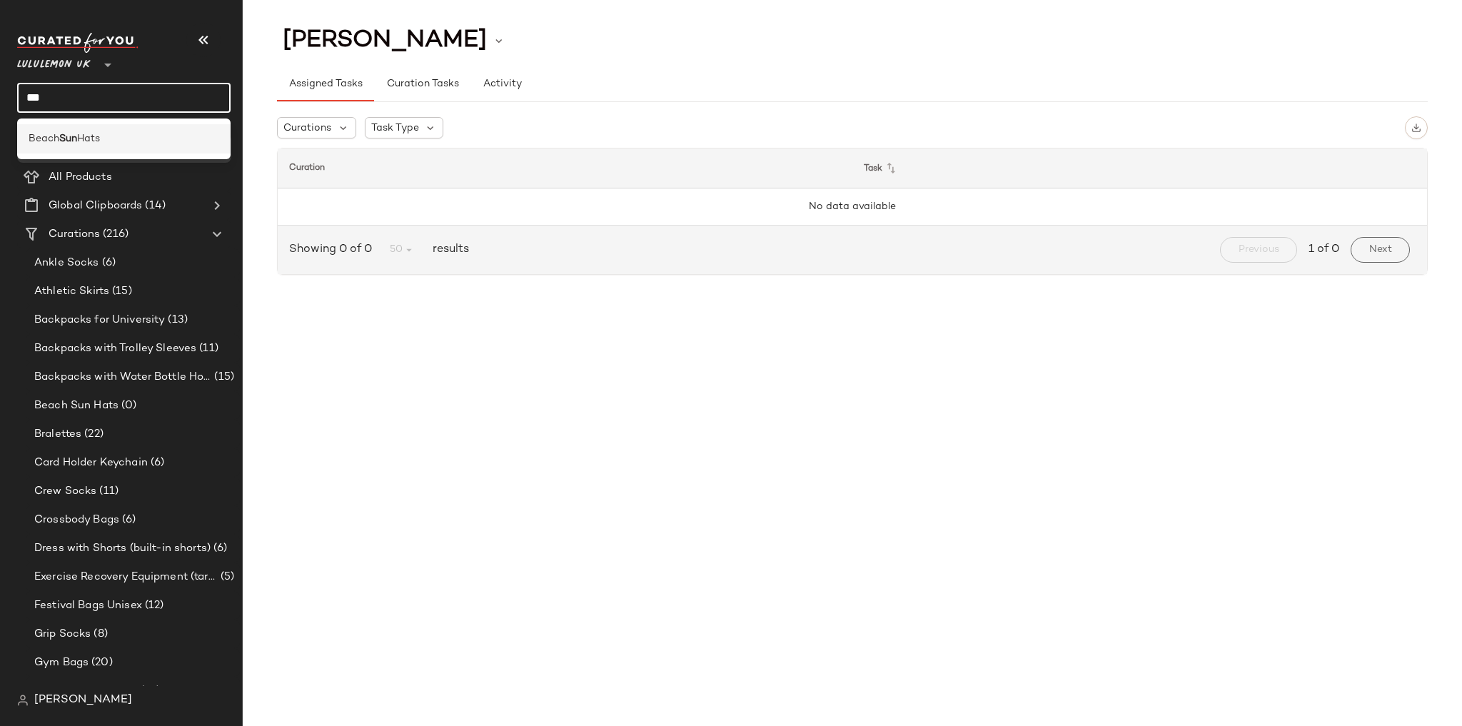
type input "***"
click at [120, 137] on div "Beach Sun Hats" at bounding box center [124, 138] width 191 height 15
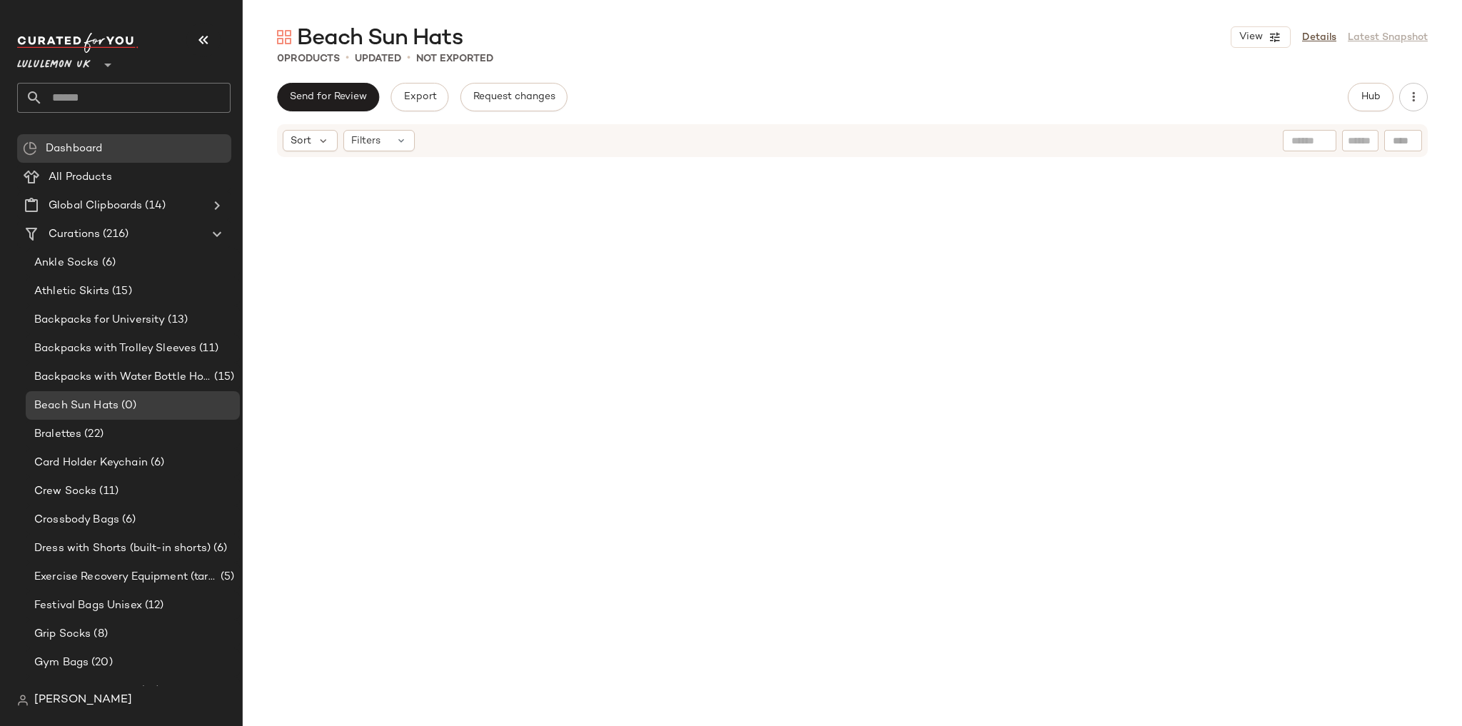
click at [213, 36] on button "button" at bounding box center [203, 40] width 34 height 34
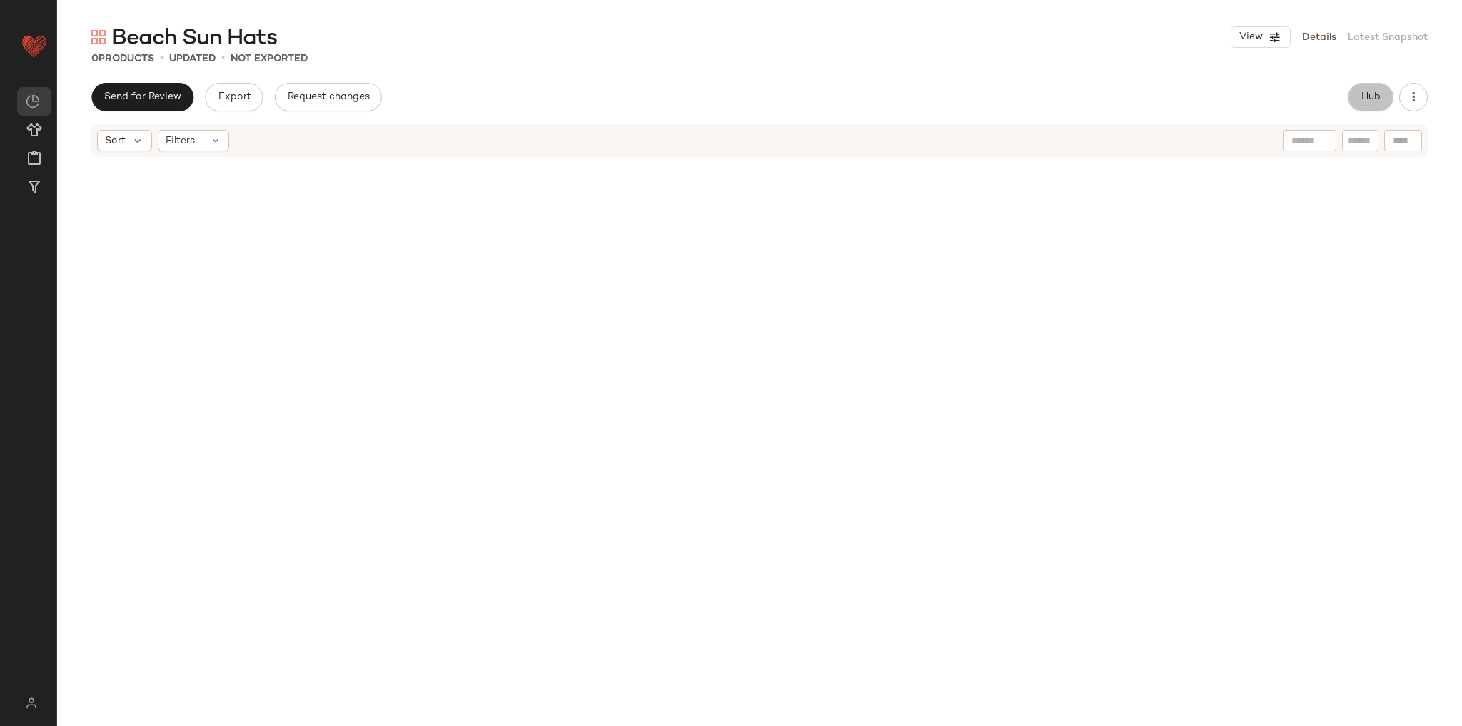
click at [1377, 83] on button "Hub" at bounding box center [1370, 97] width 46 height 29
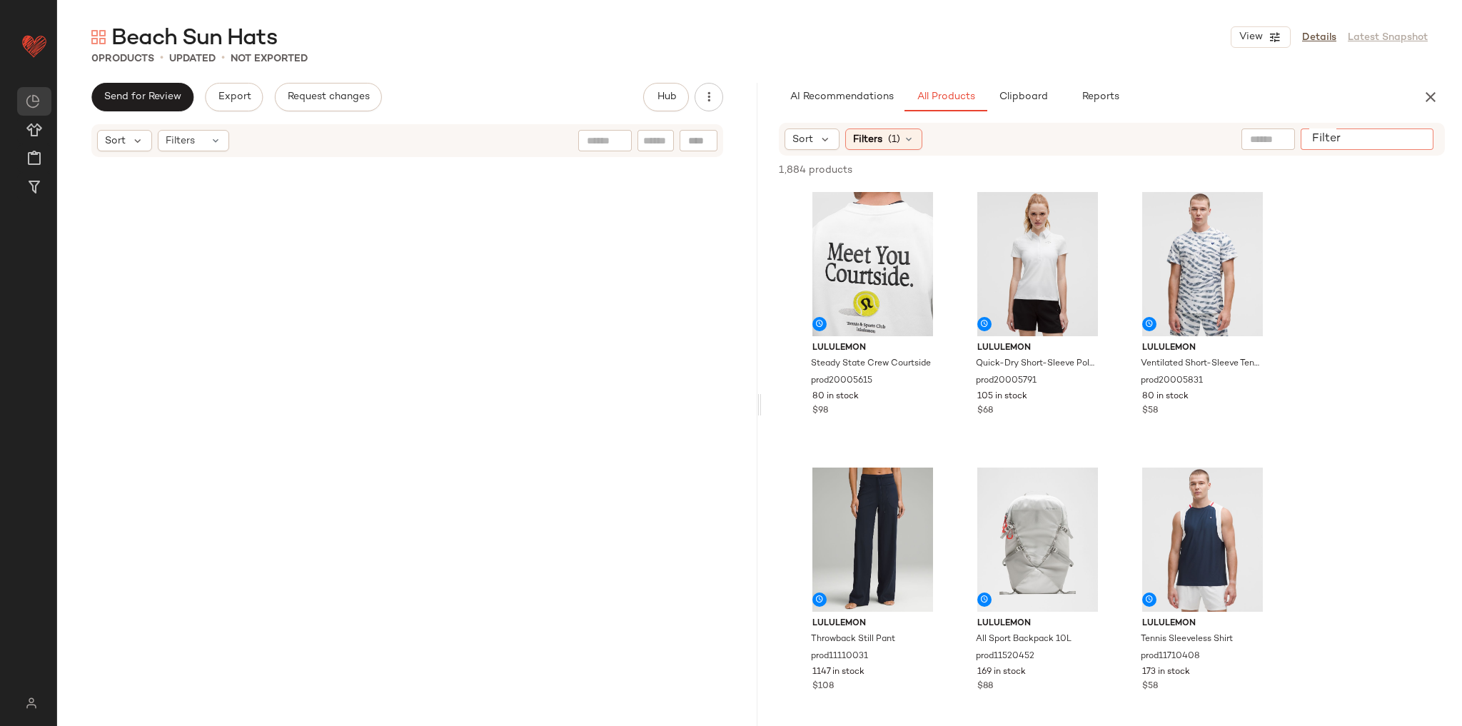
click at [1411, 128] on div at bounding box center [1366, 138] width 133 height 21
type input "***"
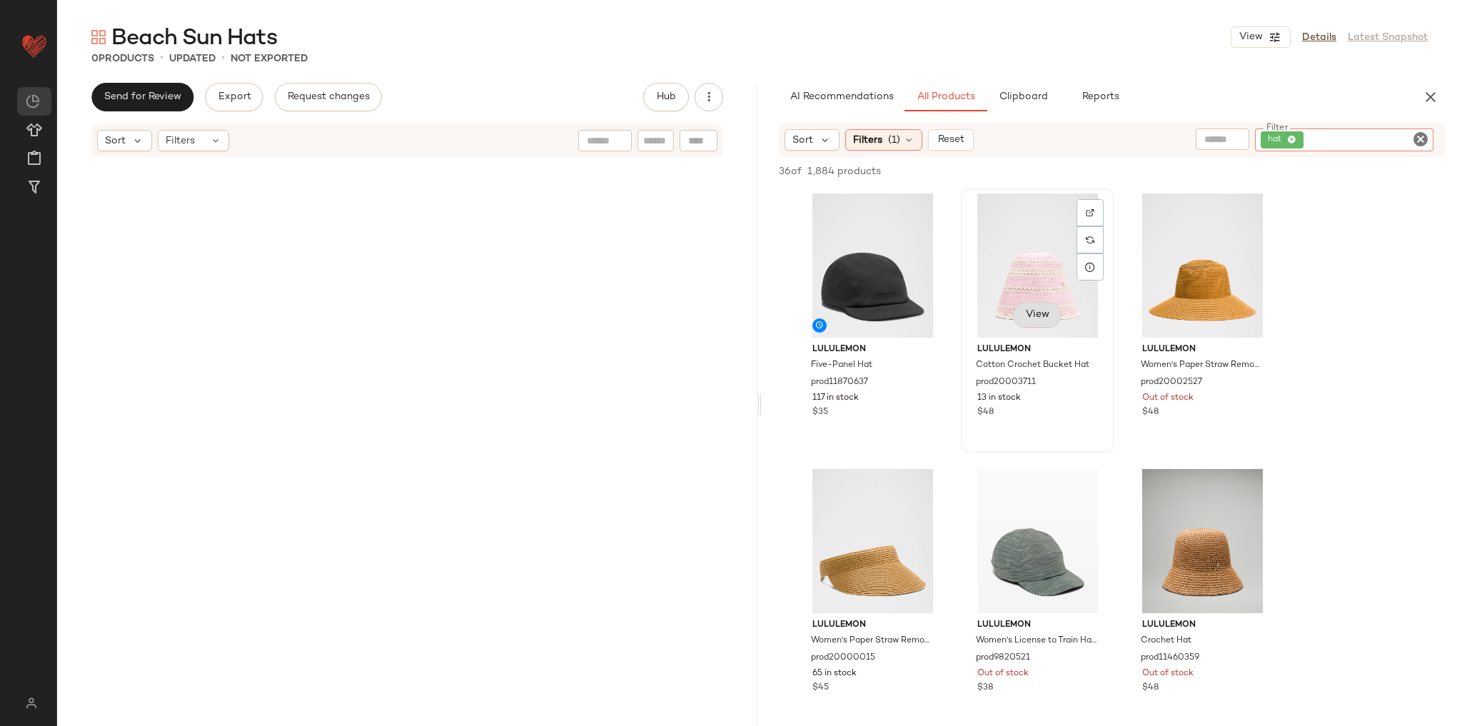
click at [1045, 305] on button "View" at bounding box center [1037, 315] width 49 height 26
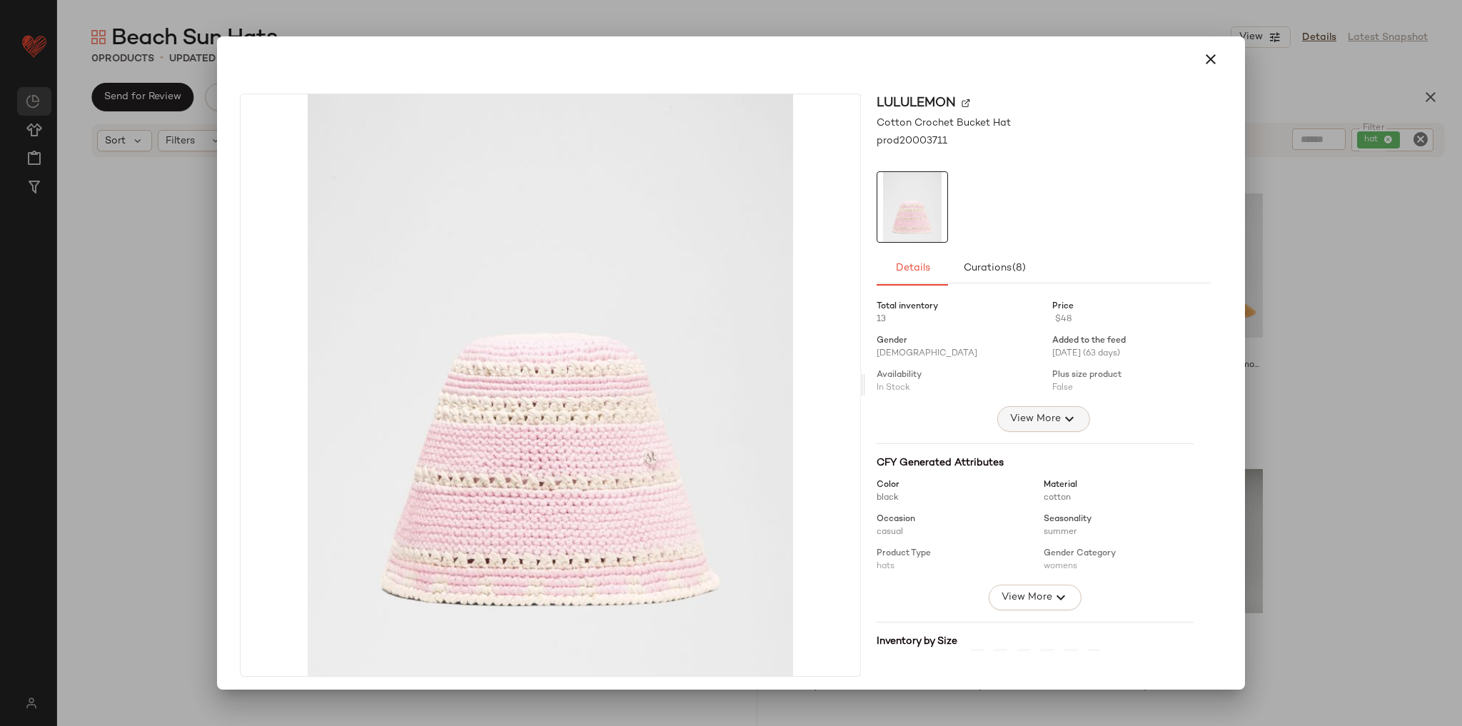
click at [1036, 423] on span "View More" at bounding box center [1034, 418] width 51 height 17
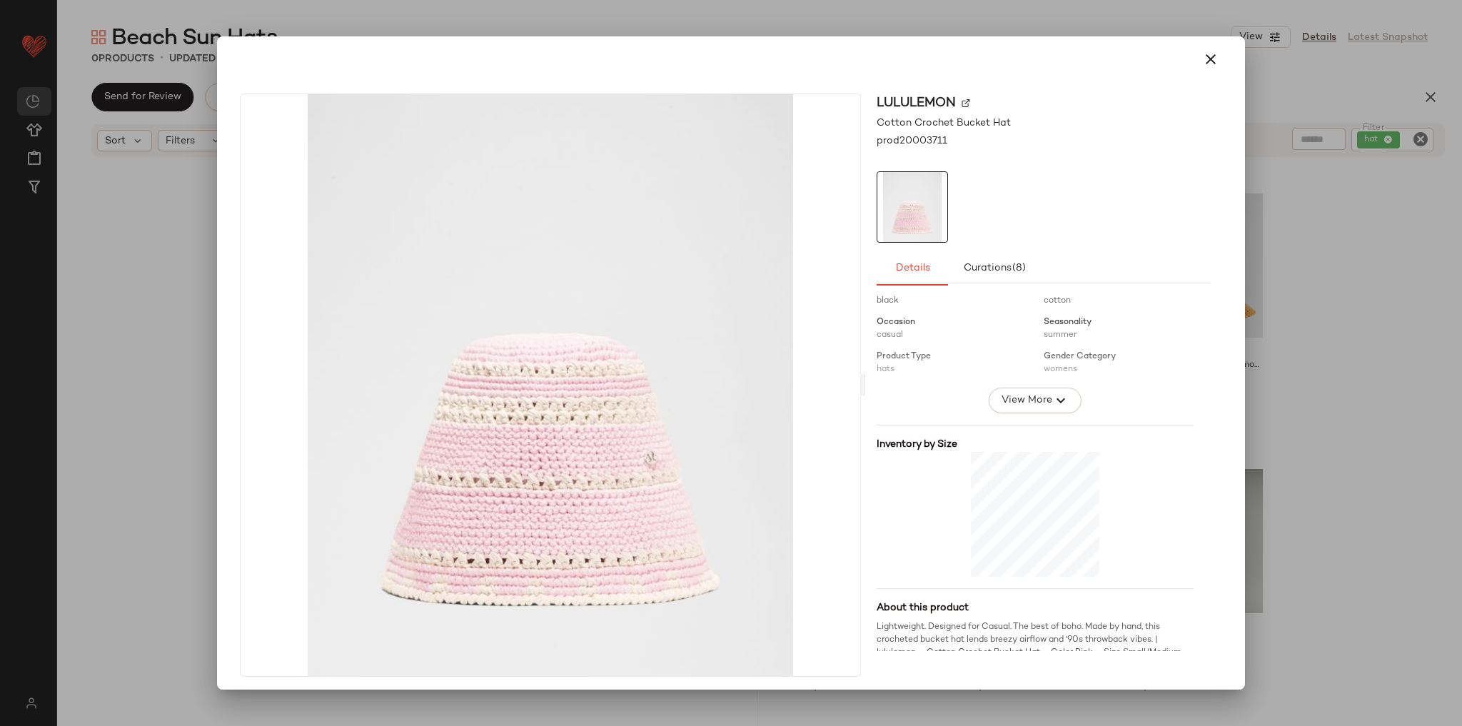
scroll to position [308, 0]
click at [1209, 64] on icon "button" at bounding box center [1210, 59] width 17 height 17
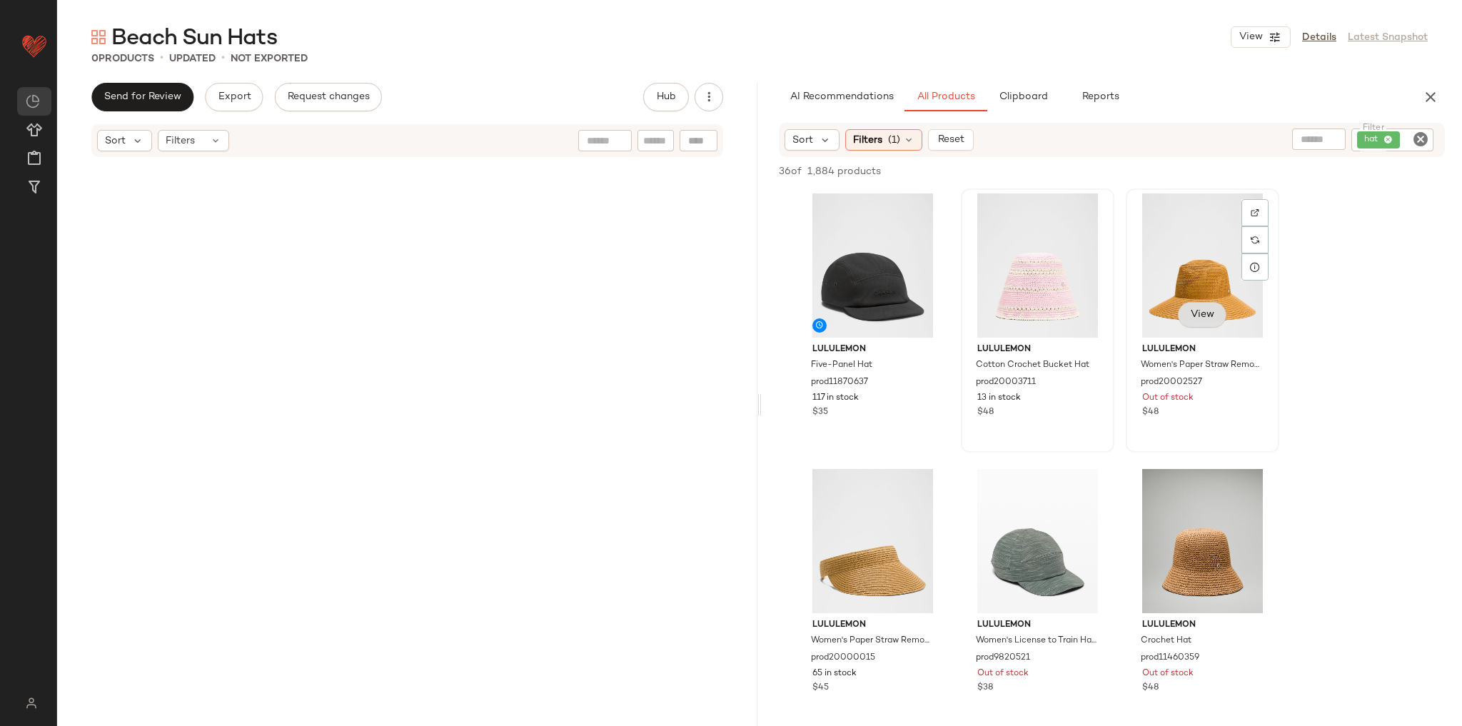
click at [1200, 318] on span "View" at bounding box center [1202, 314] width 24 height 11
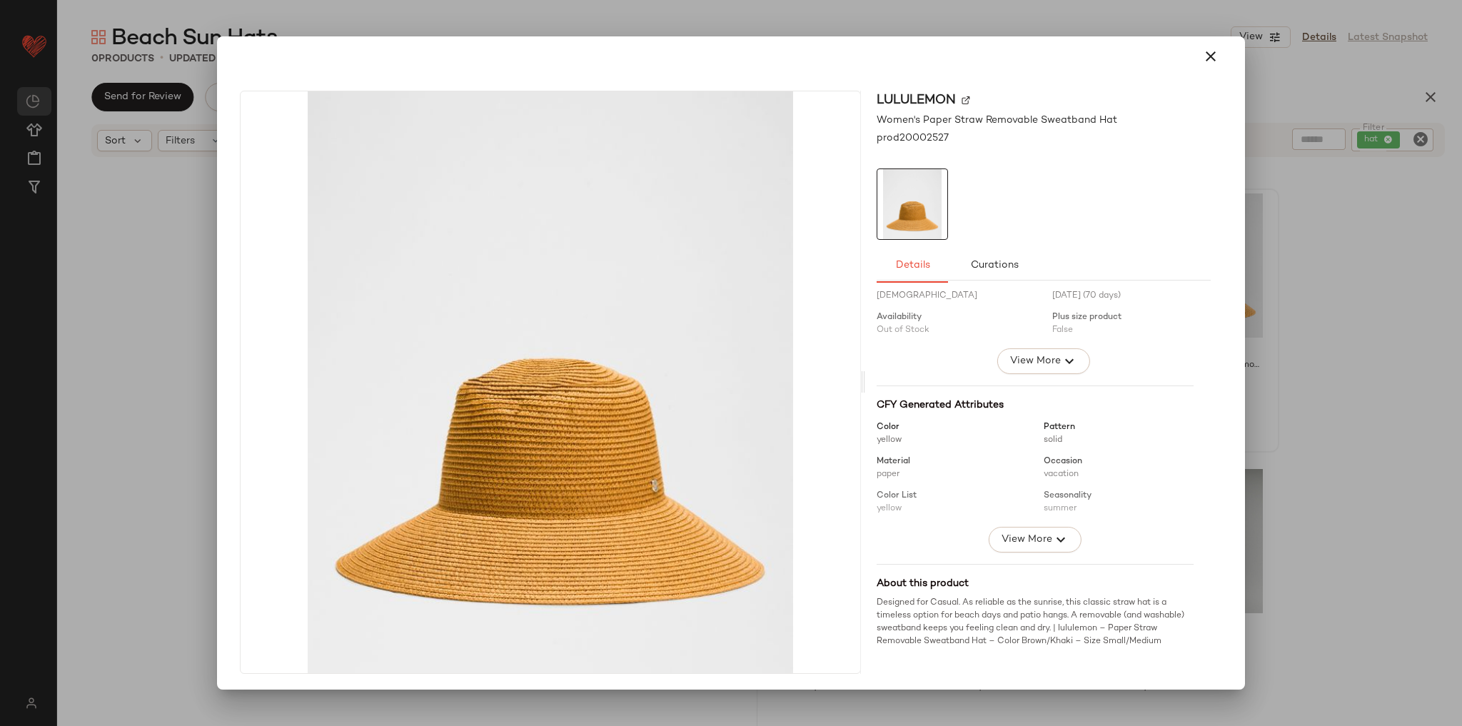
scroll to position [4, 0]
click at [1210, 49] on button "button" at bounding box center [1210, 56] width 34 height 34
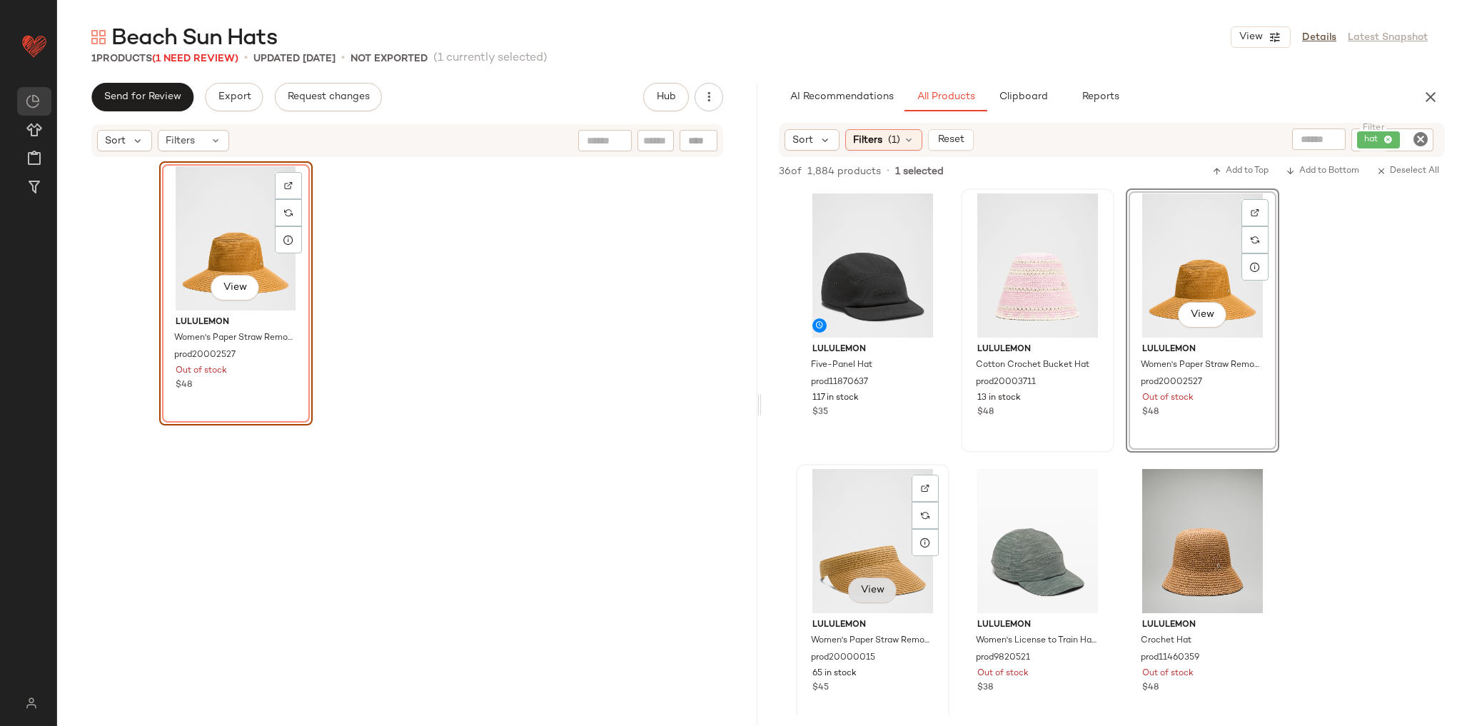
click at [871, 594] on span "View" at bounding box center [872, 589] width 24 height 11
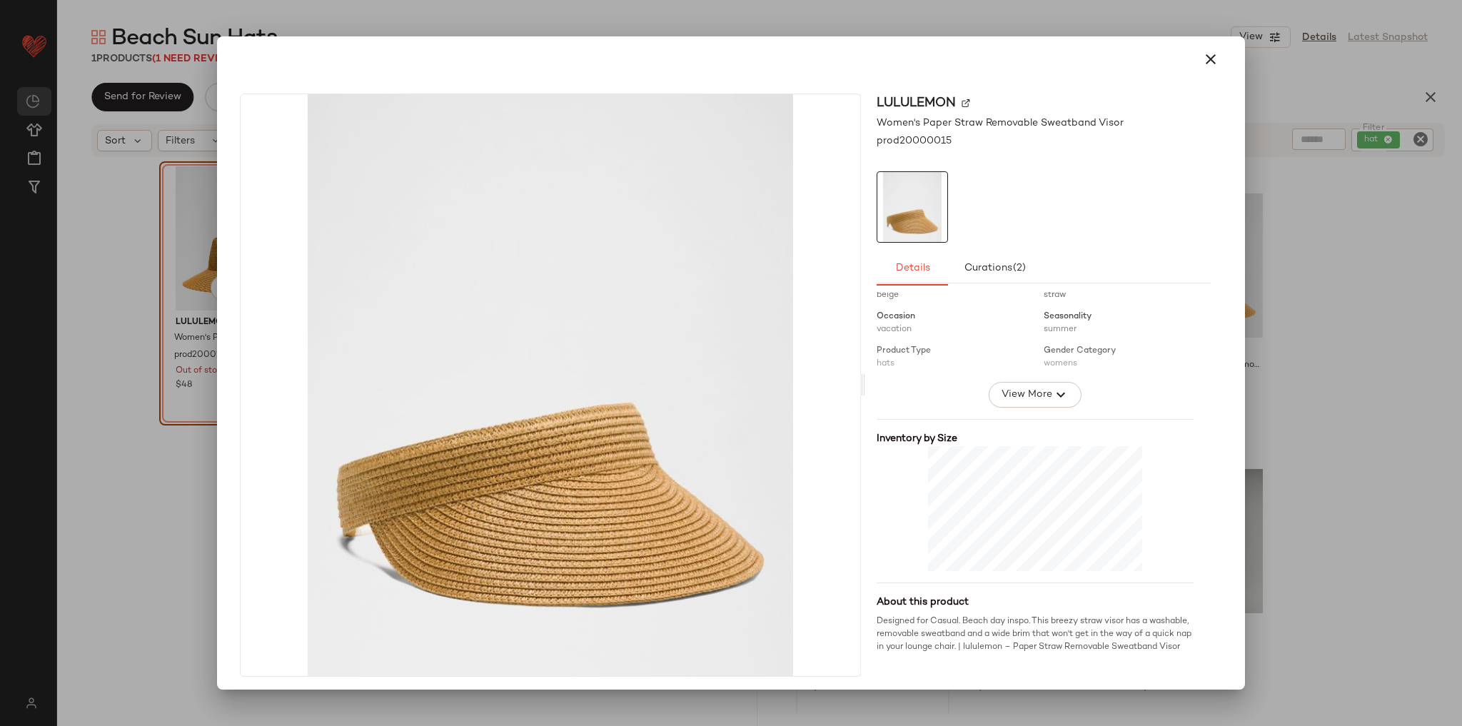
scroll to position [217, 0]
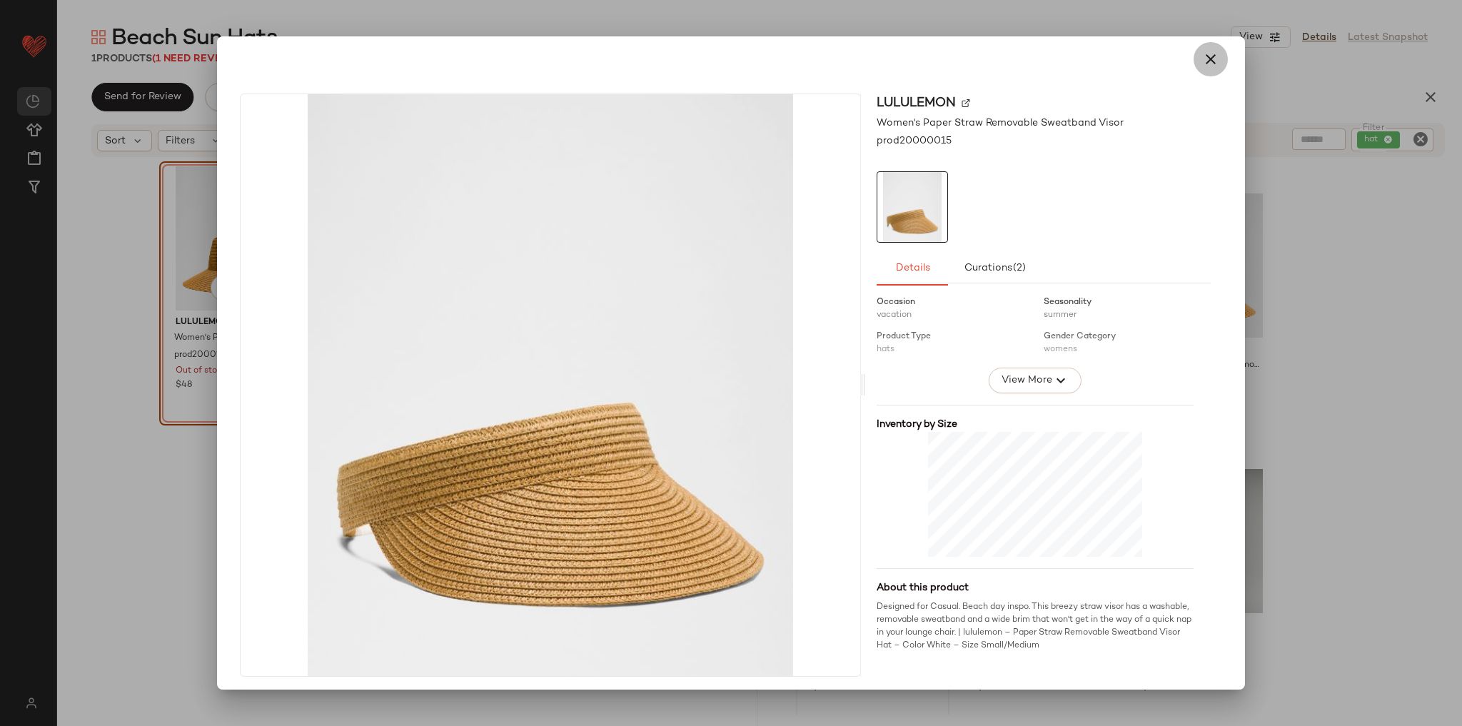
click at [1193, 60] on button "button" at bounding box center [1210, 59] width 34 height 34
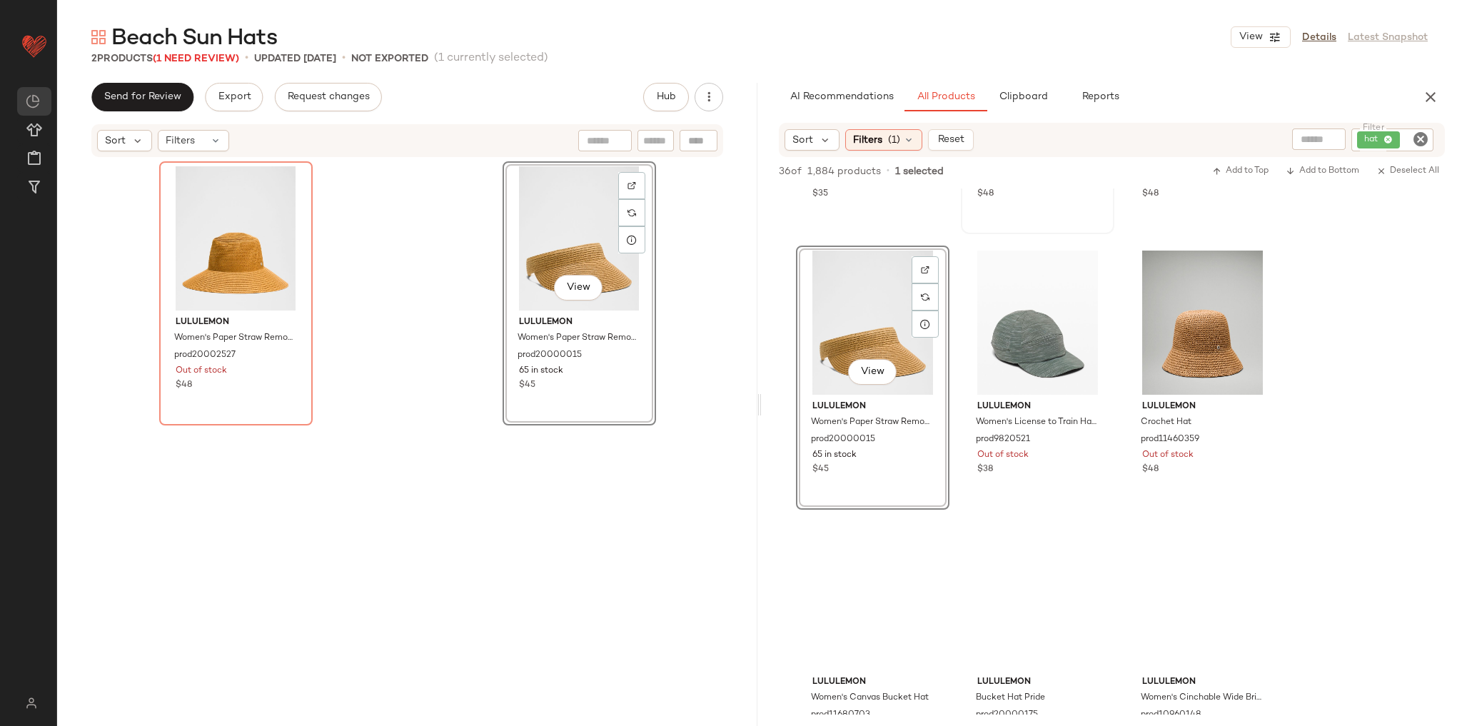
scroll to position [228, 0]
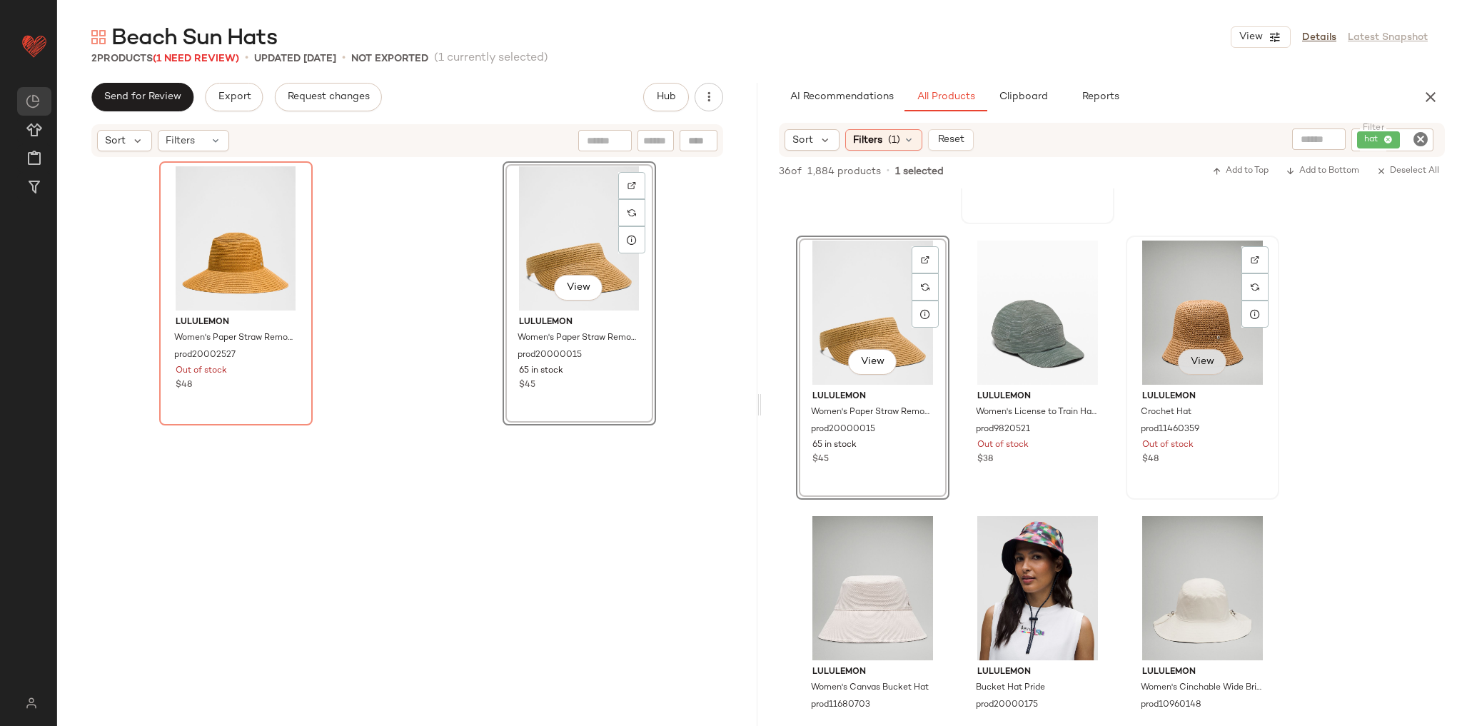
click at [1203, 370] on button "View" at bounding box center [1202, 362] width 49 height 26
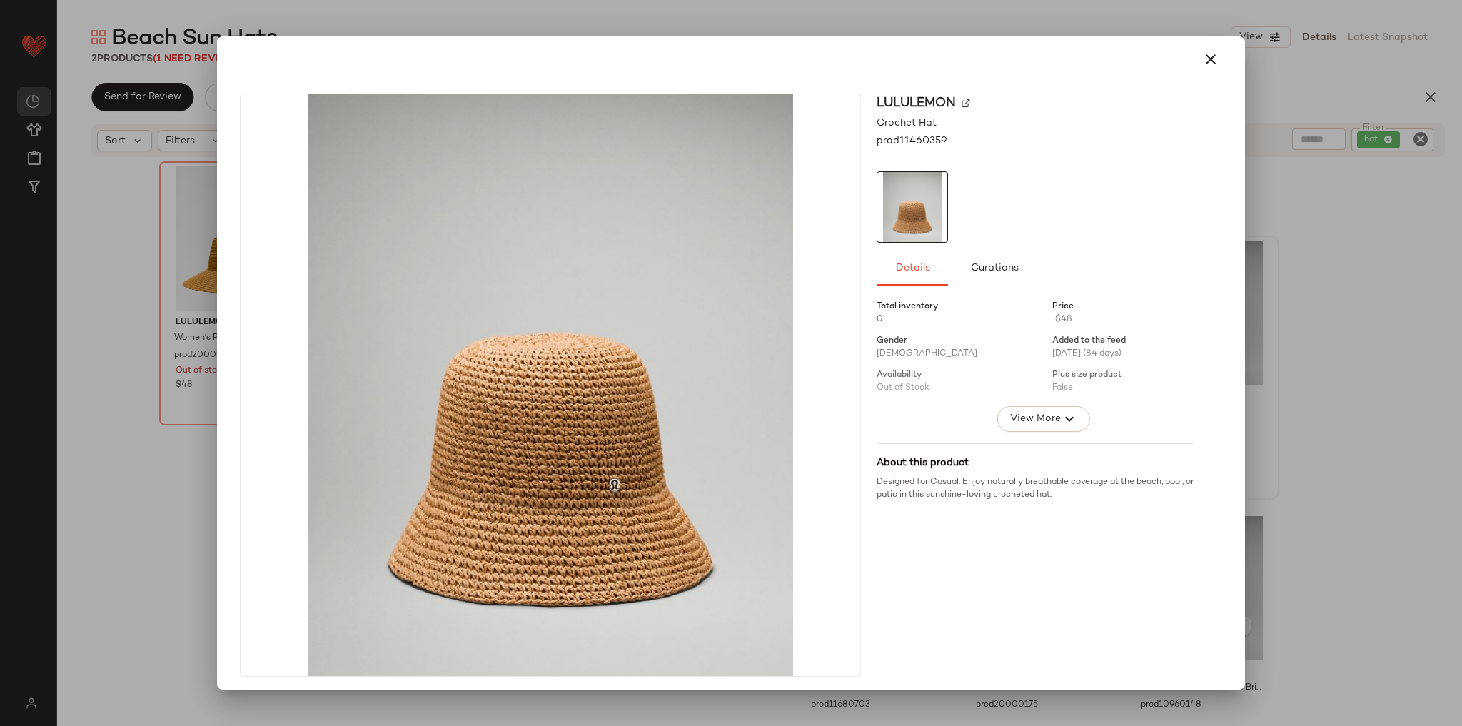
scroll to position [4, 0]
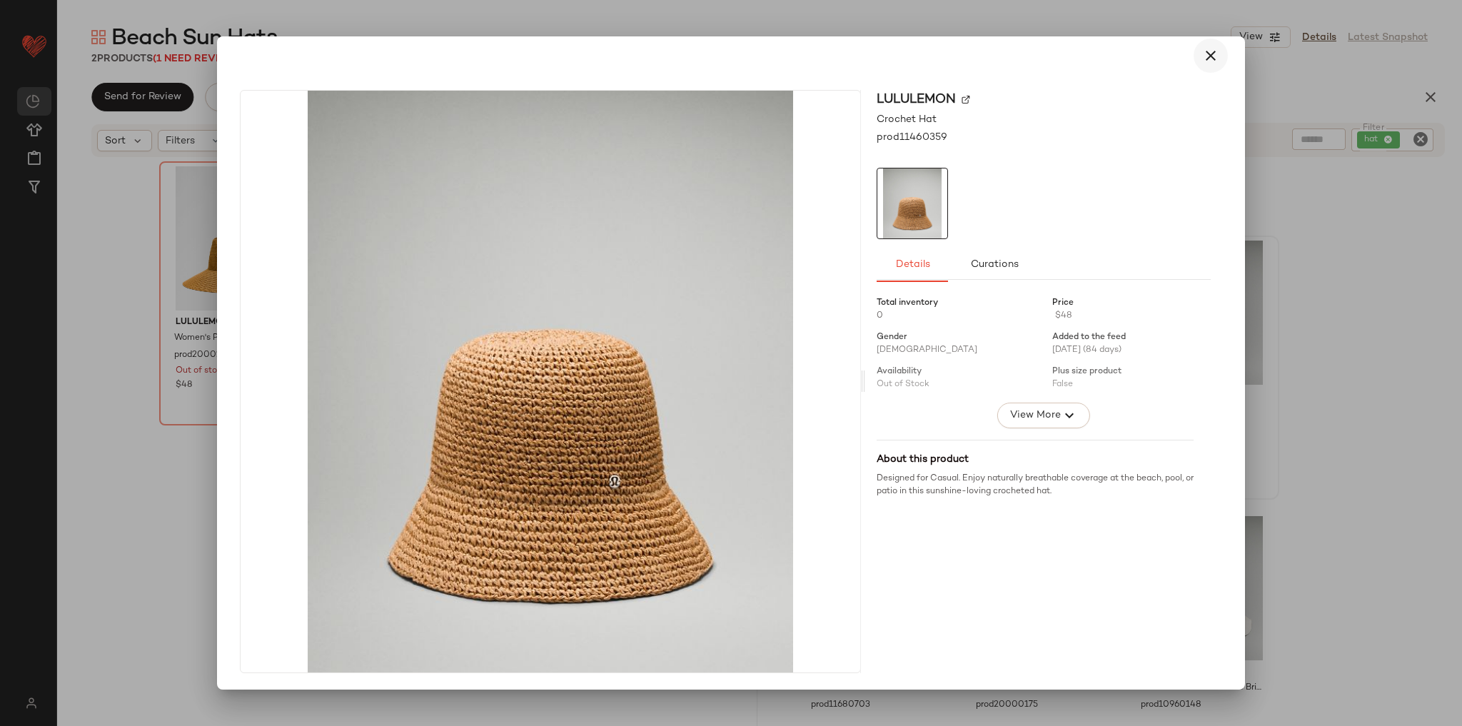
click at [1202, 49] on icon "button" at bounding box center [1210, 55] width 17 height 17
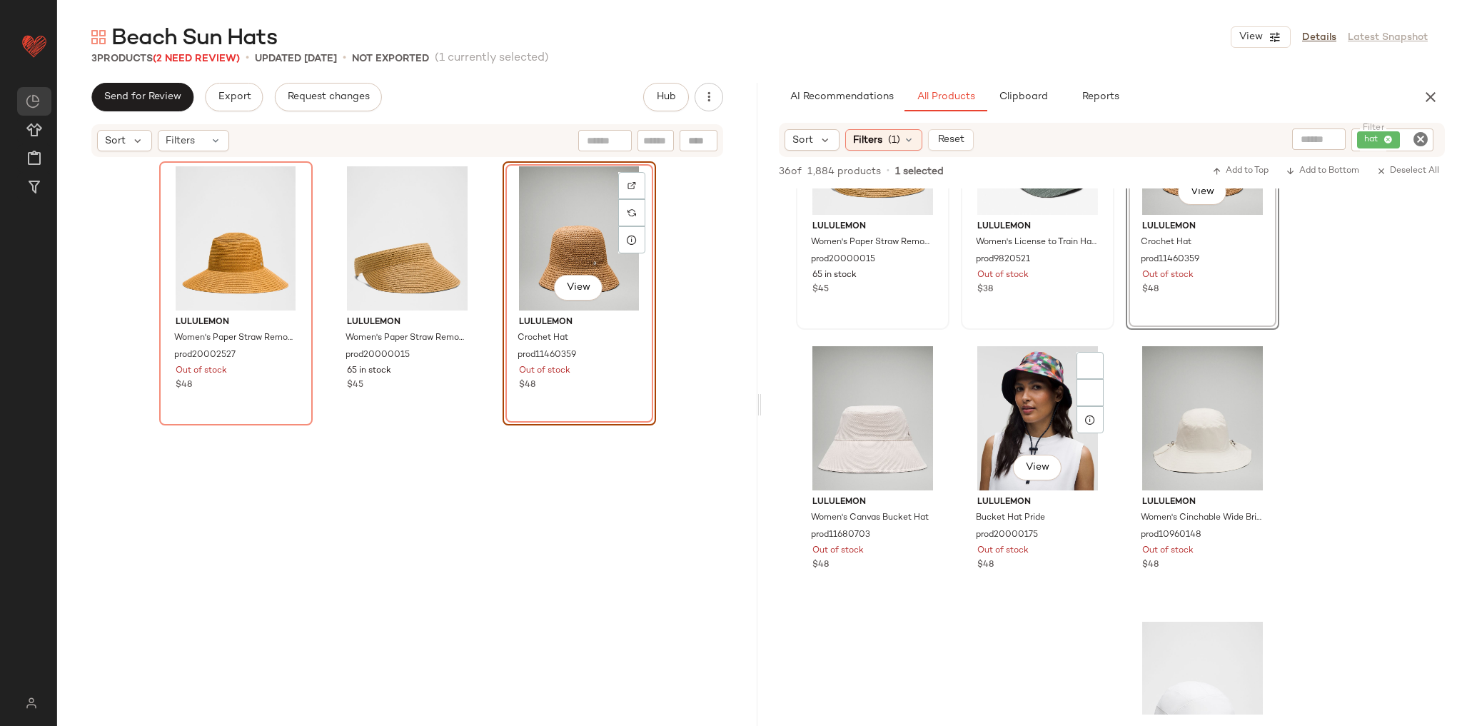
scroll to position [400, 0]
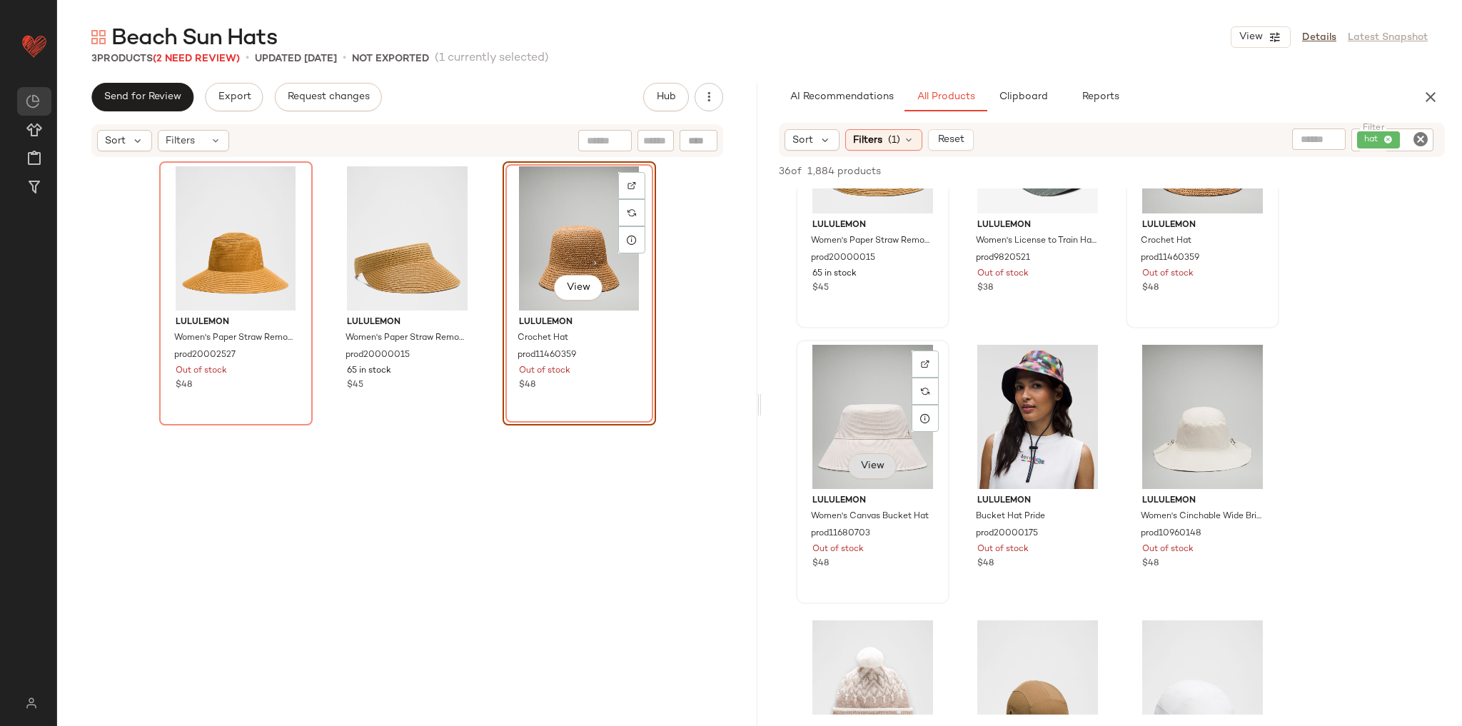
click at [854, 470] on button "View" at bounding box center [872, 466] width 49 height 26
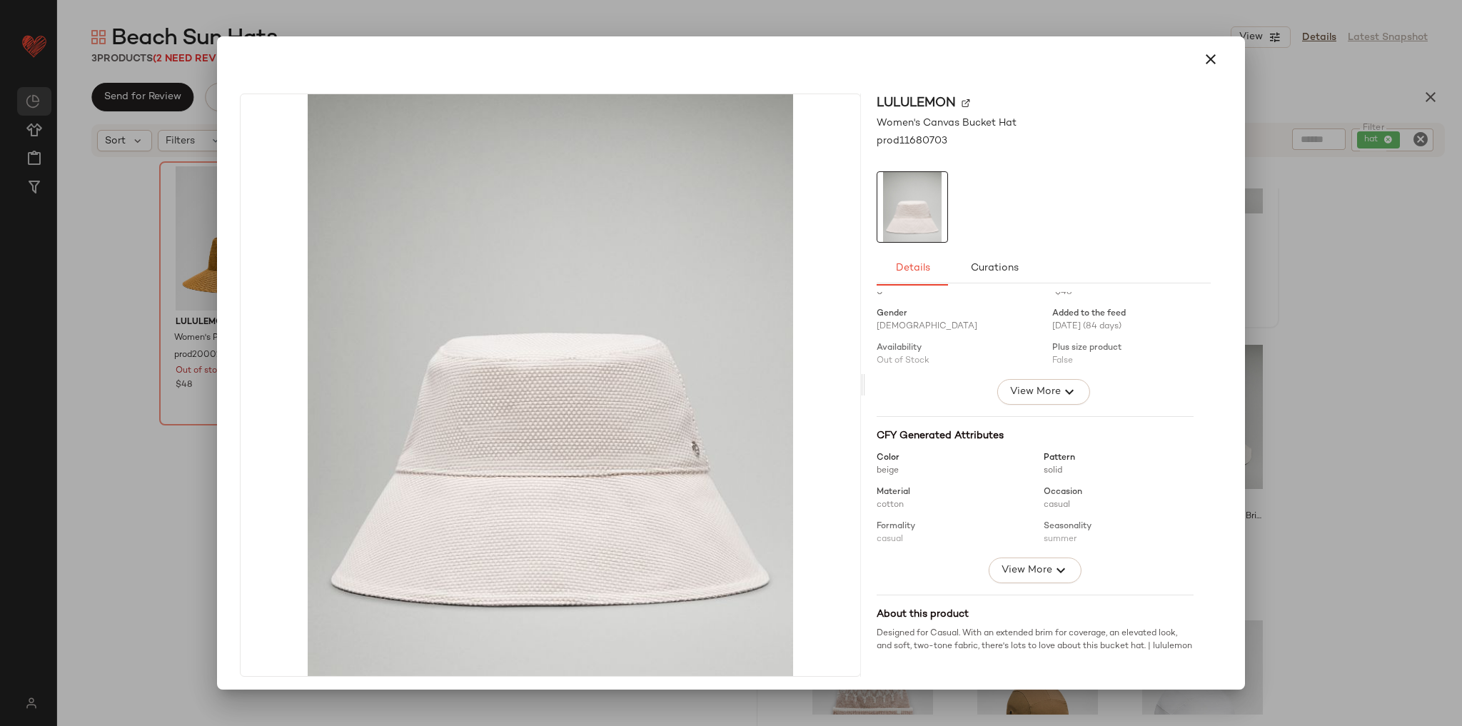
scroll to position [41, 0]
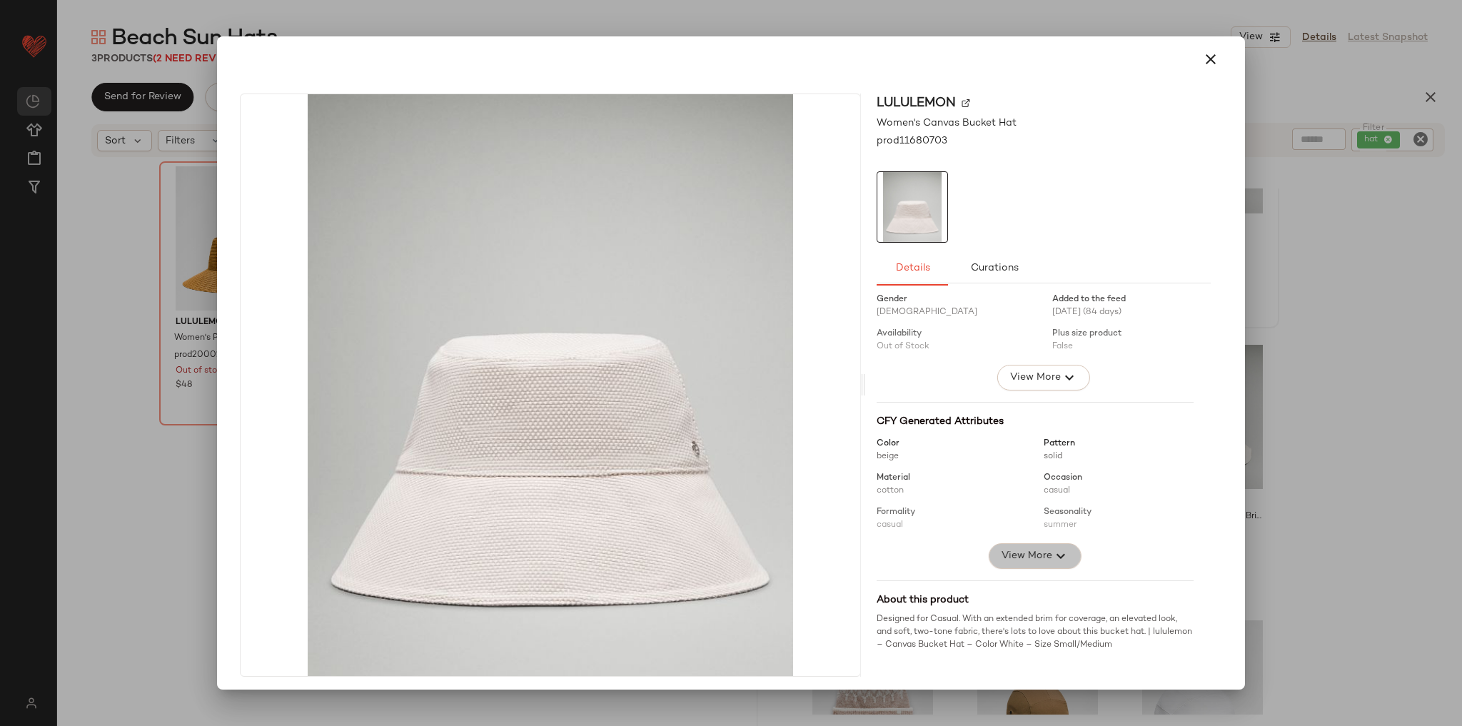
click at [1001, 554] on span "View More" at bounding box center [1026, 555] width 51 height 17
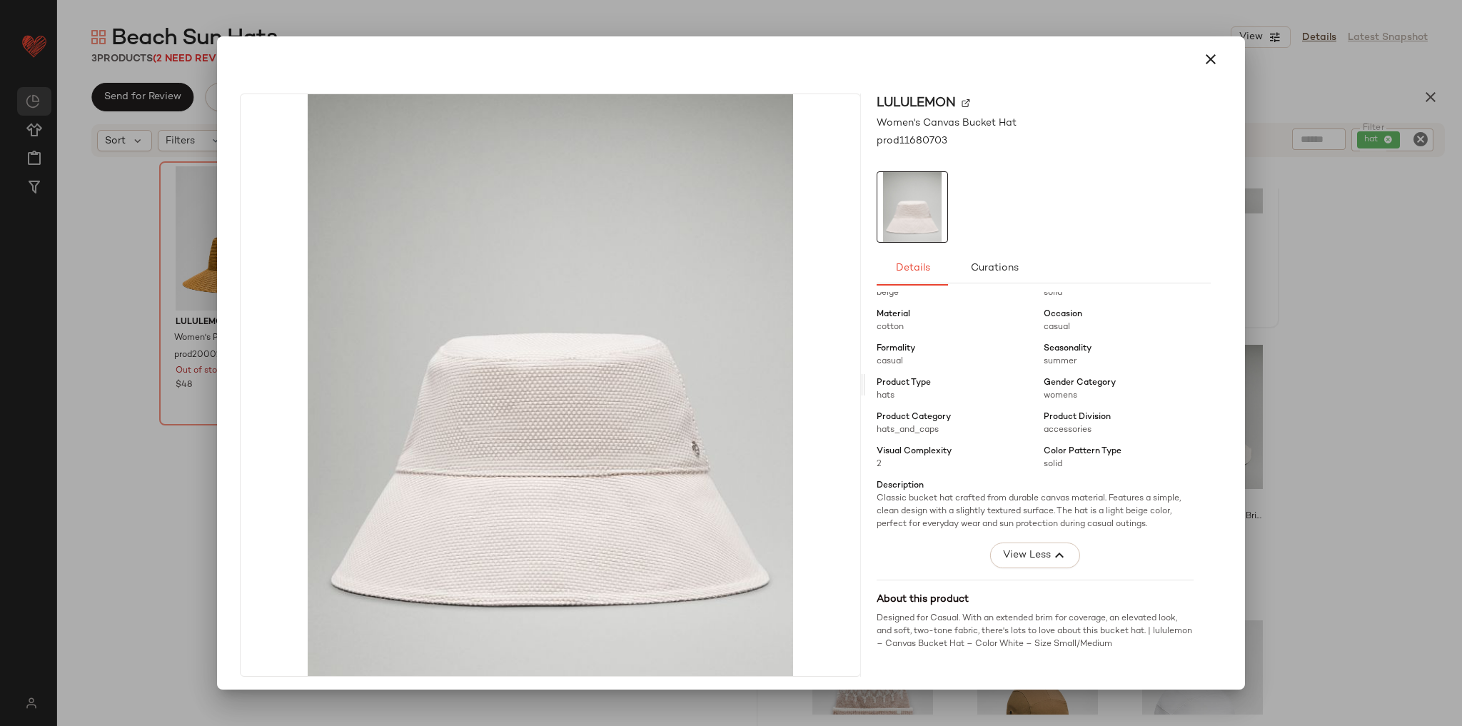
scroll to position [4, 0]
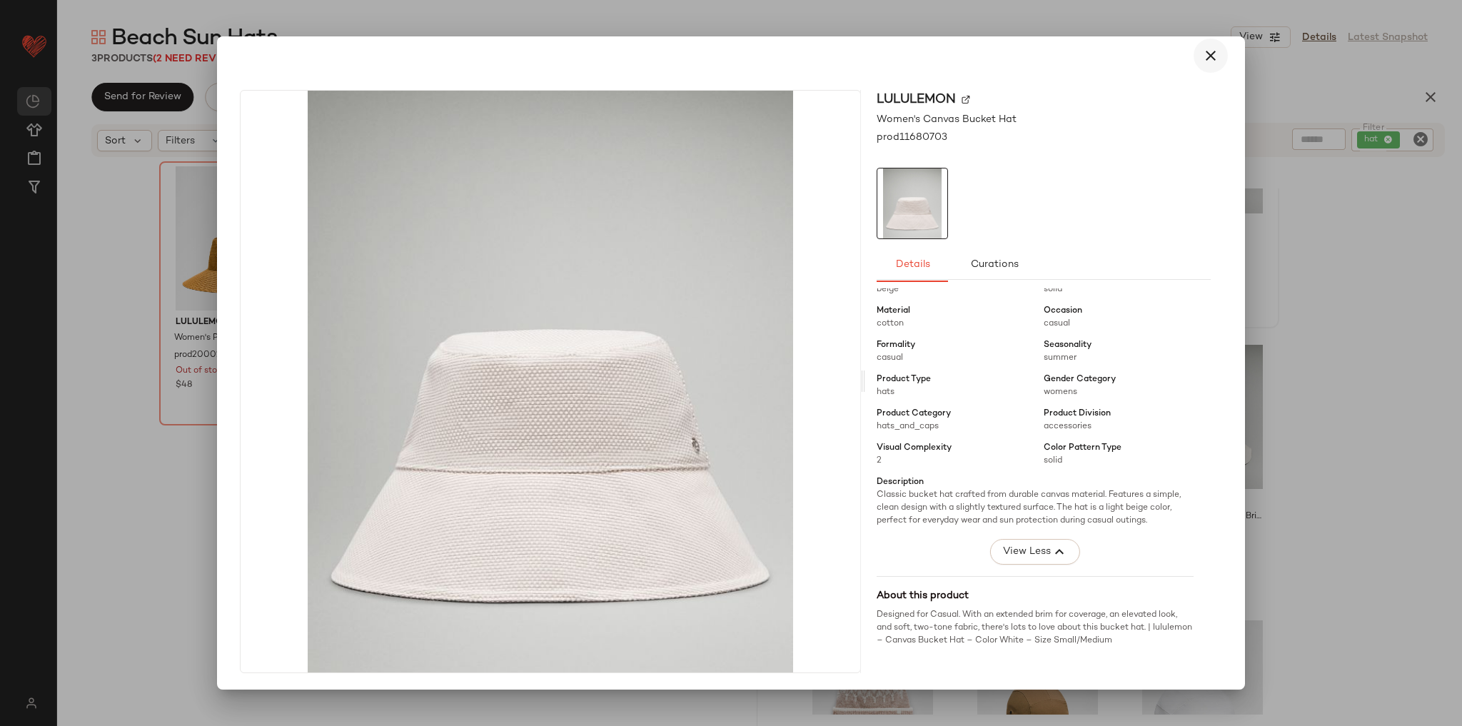
click at [1202, 56] on icon "button" at bounding box center [1210, 55] width 17 height 17
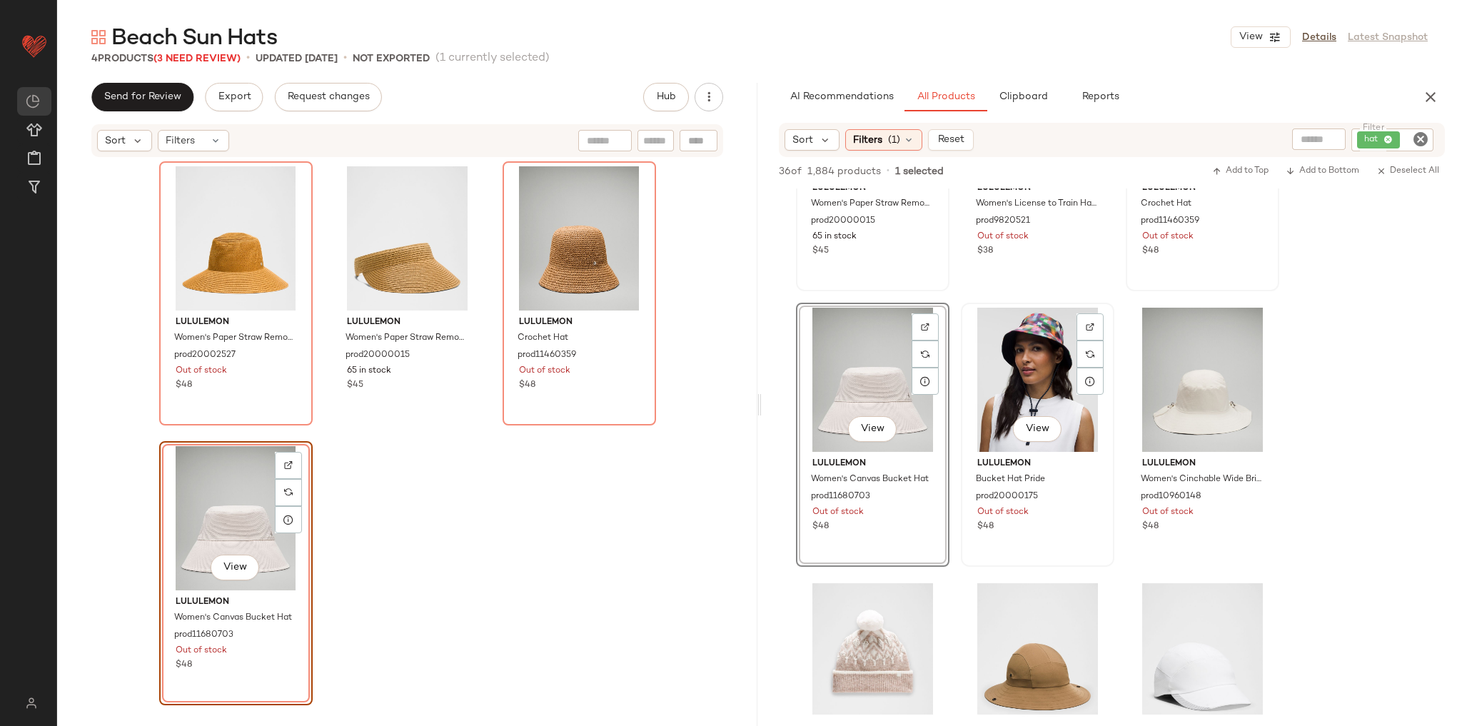
scroll to position [457, 0]
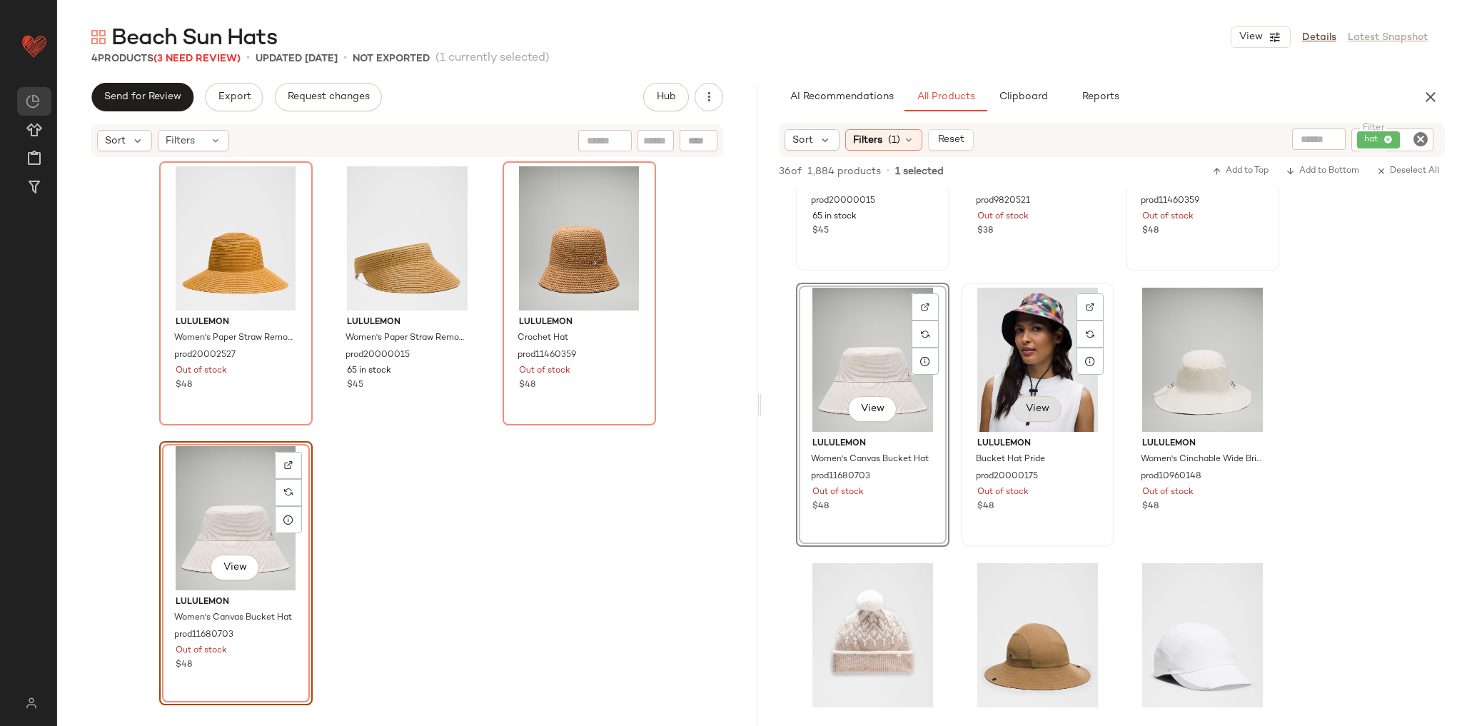
click at [1047, 404] on span "View" at bounding box center [1037, 408] width 24 height 11
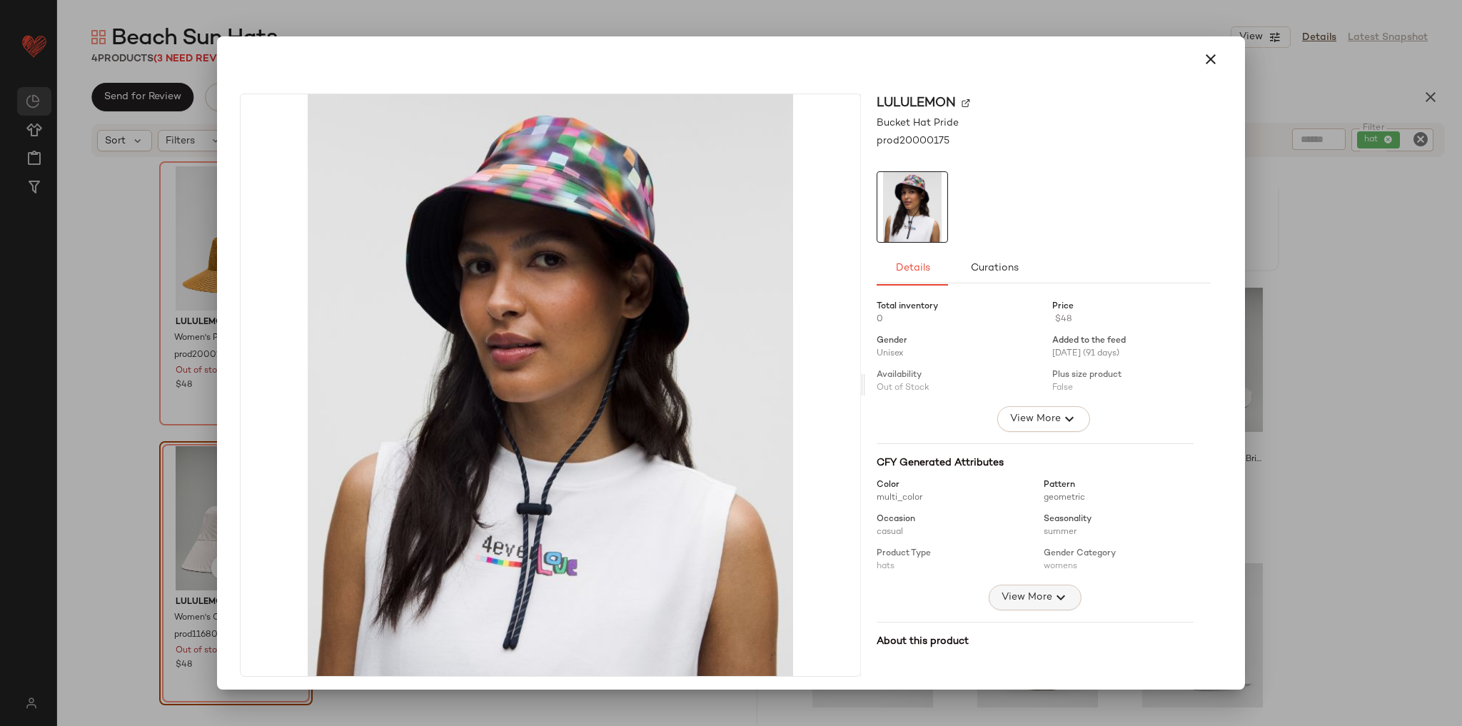
click at [1001, 604] on span "View More" at bounding box center [1026, 597] width 51 height 17
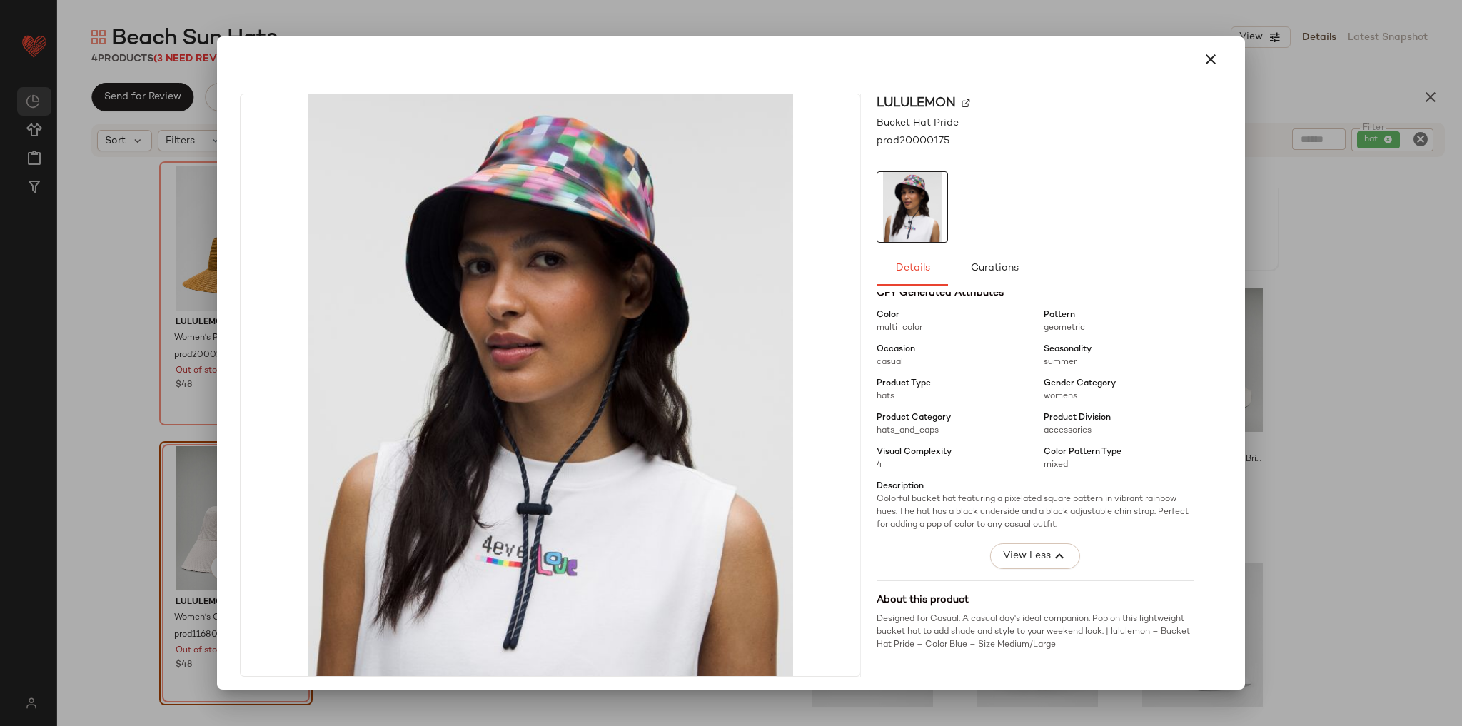
scroll to position [4, 0]
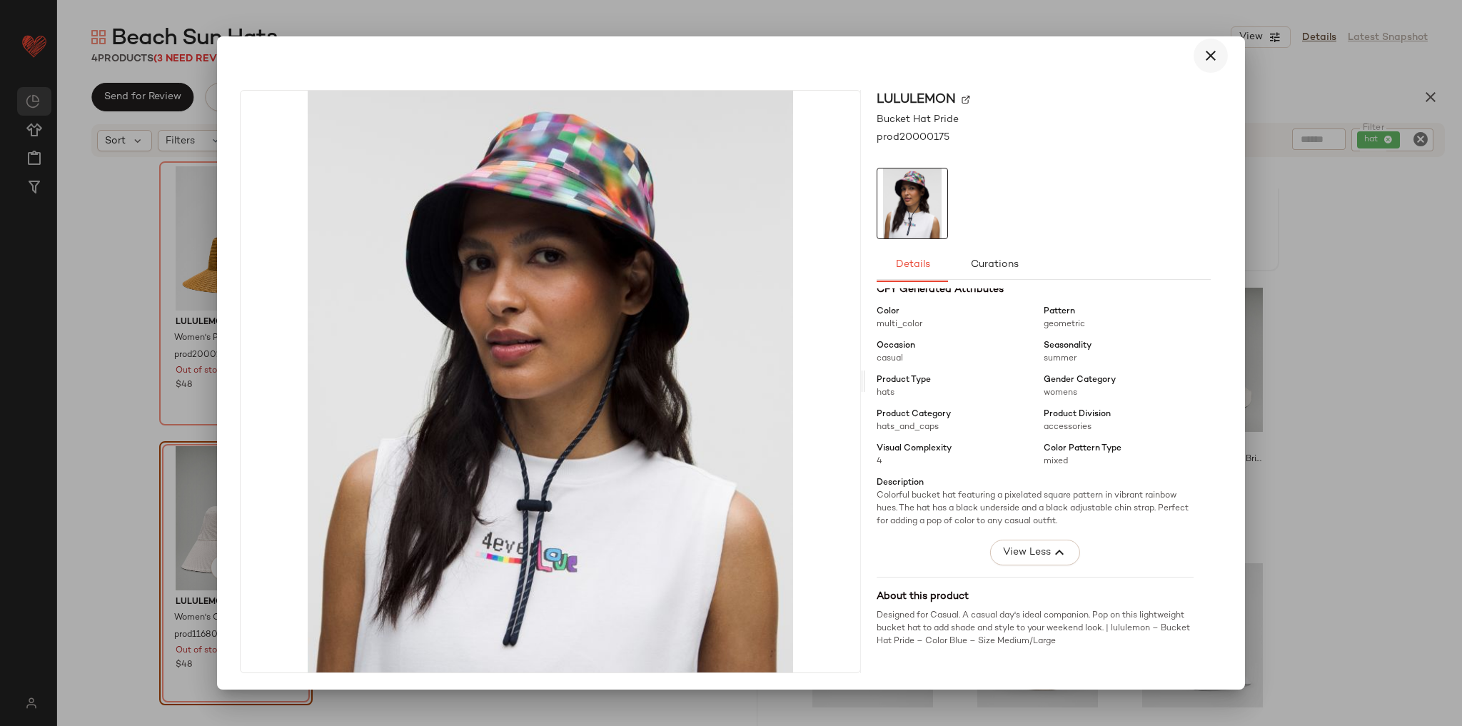
click at [1202, 61] on icon "button" at bounding box center [1210, 55] width 17 height 17
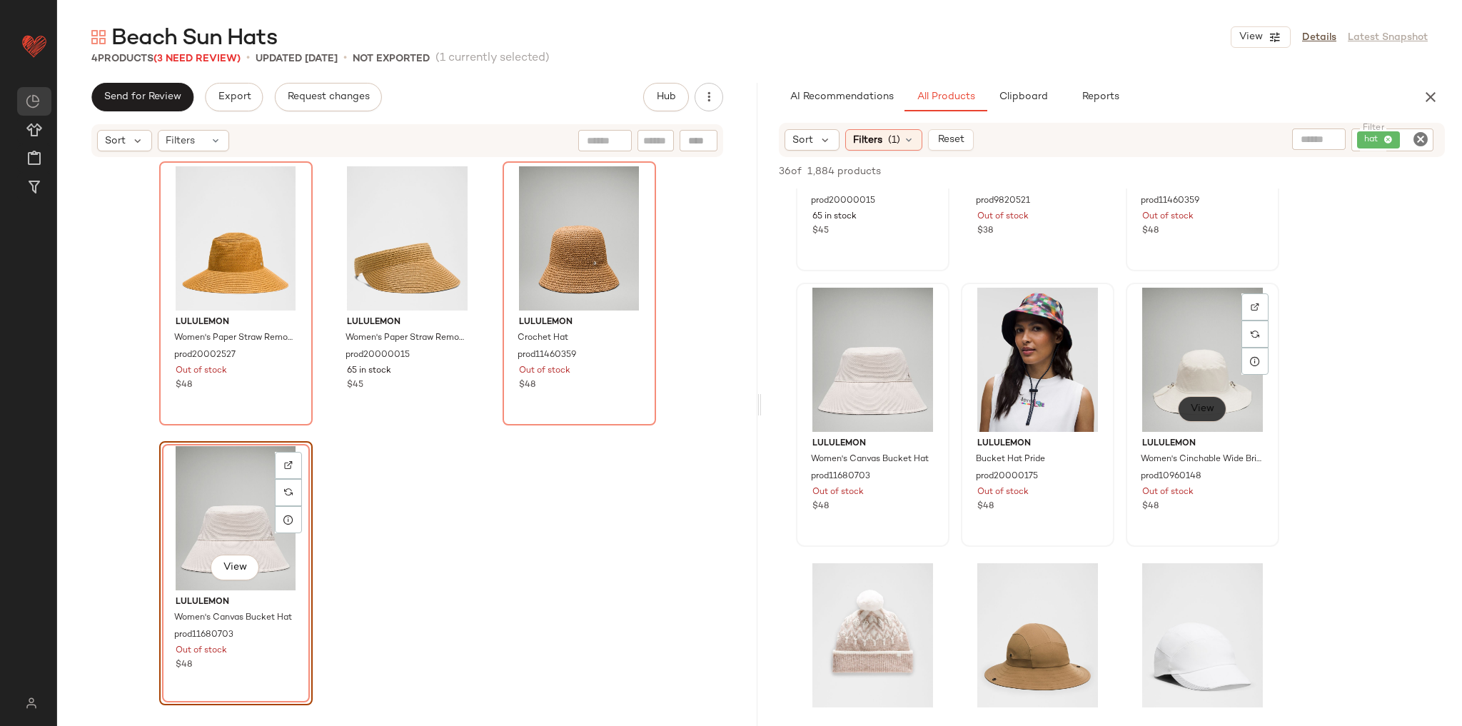
click at [1208, 414] on span "View" at bounding box center [1202, 408] width 24 height 11
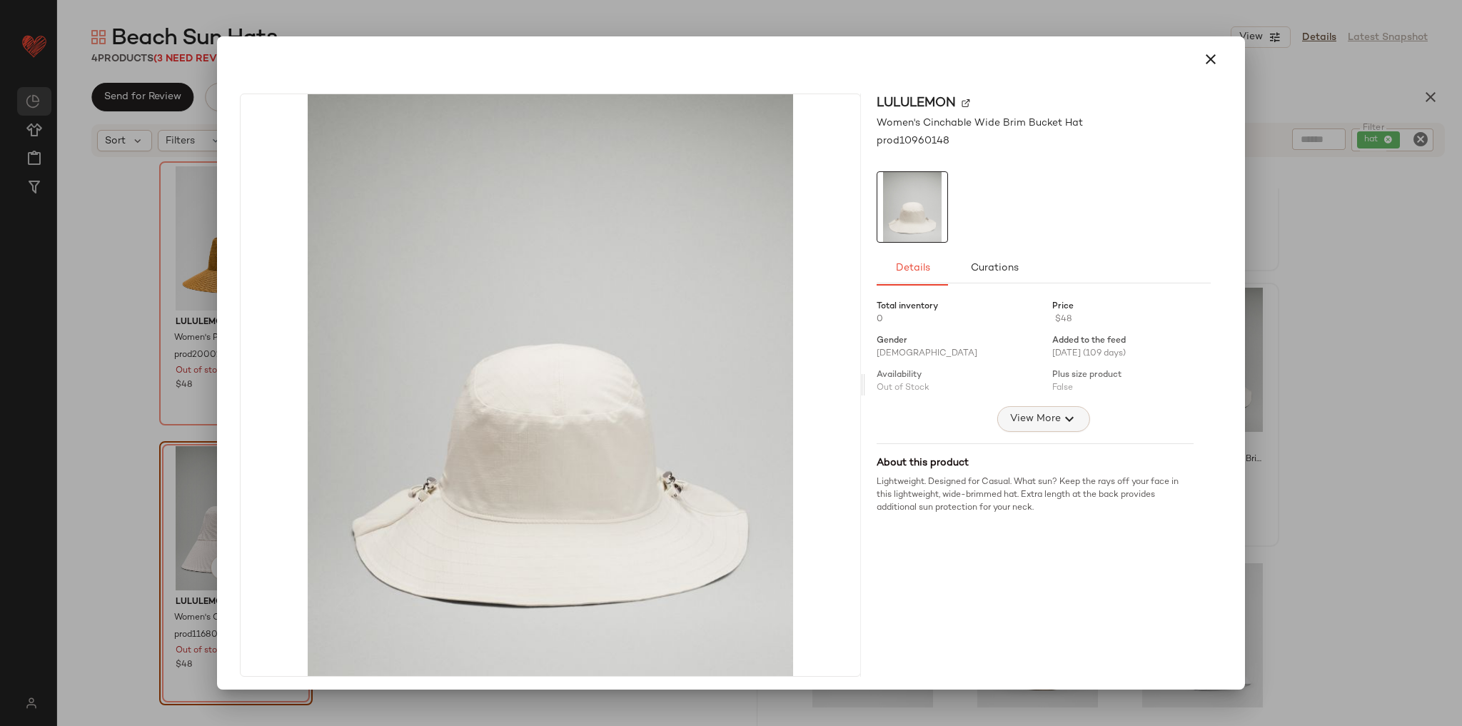
click at [1060, 422] on icon "button" at bounding box center [1068, 418] width 17 height 17
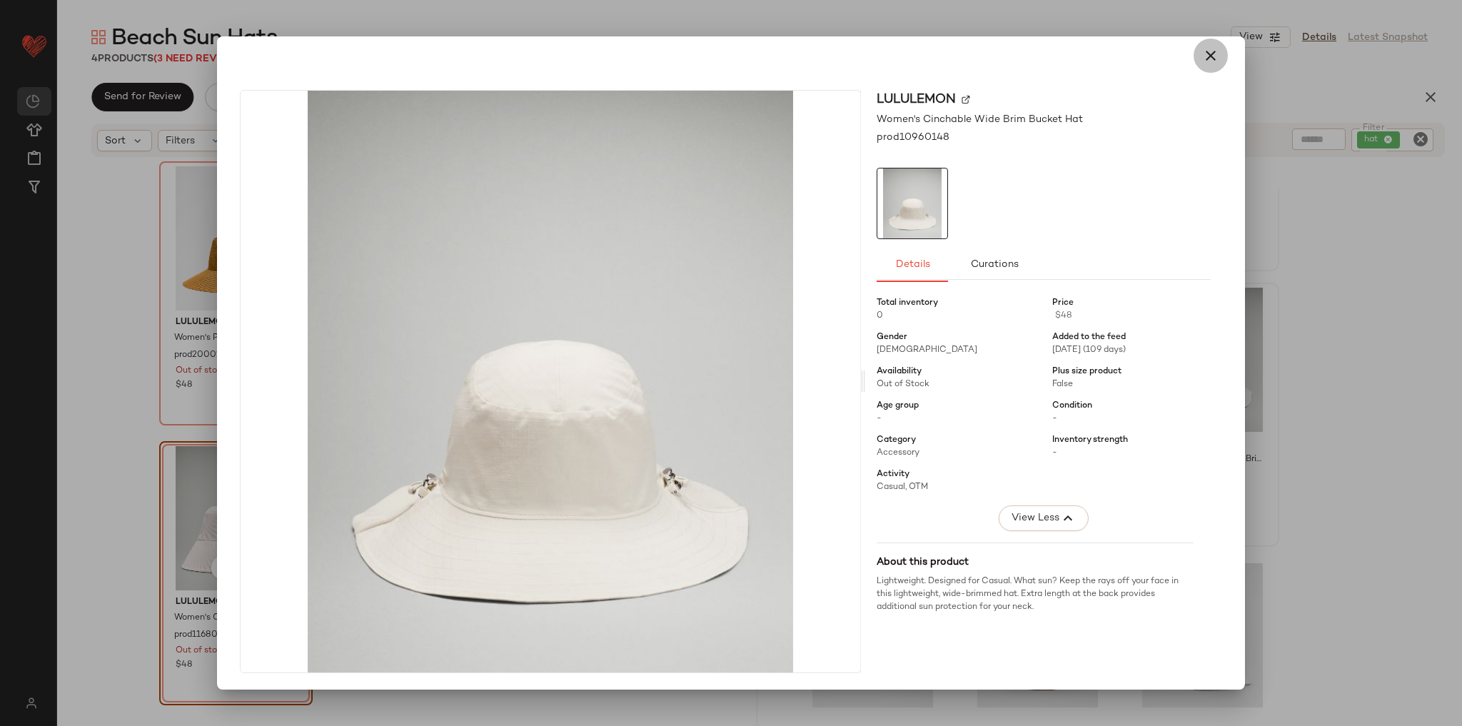
click at [1210, 69] on button "button" at bounding box center [1210, 56] width 34 height 34
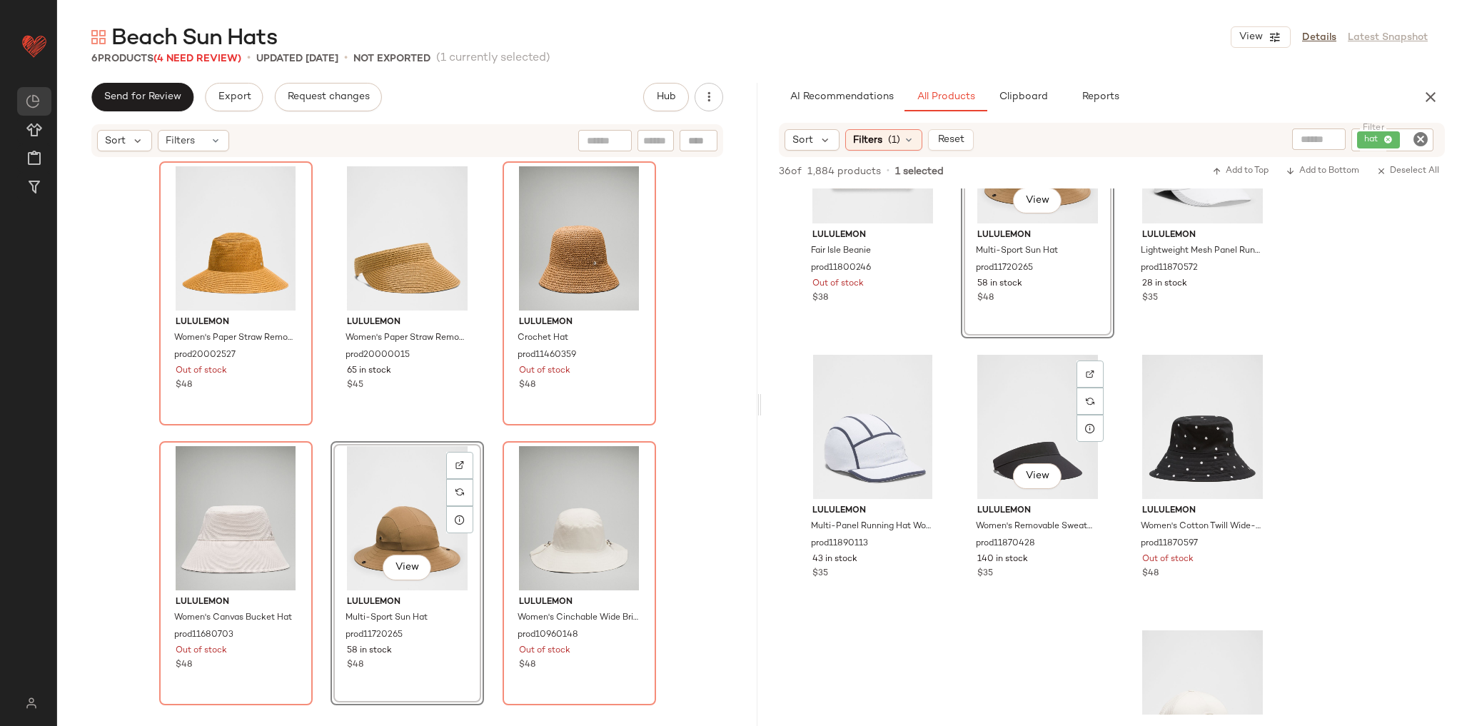
scroll to position [971, 0]
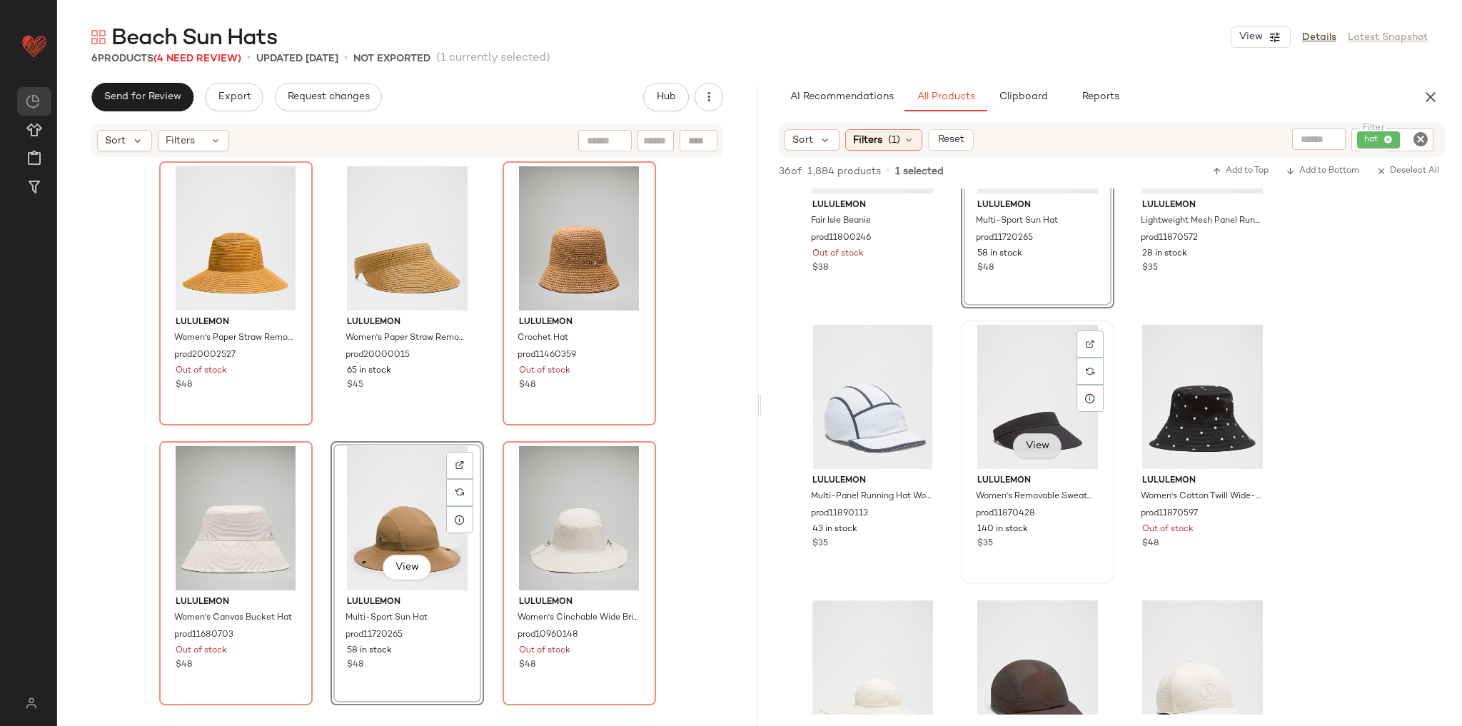
click at [1035, 449] on span "View" at bounding box center [1037, 445] width 24 height 11
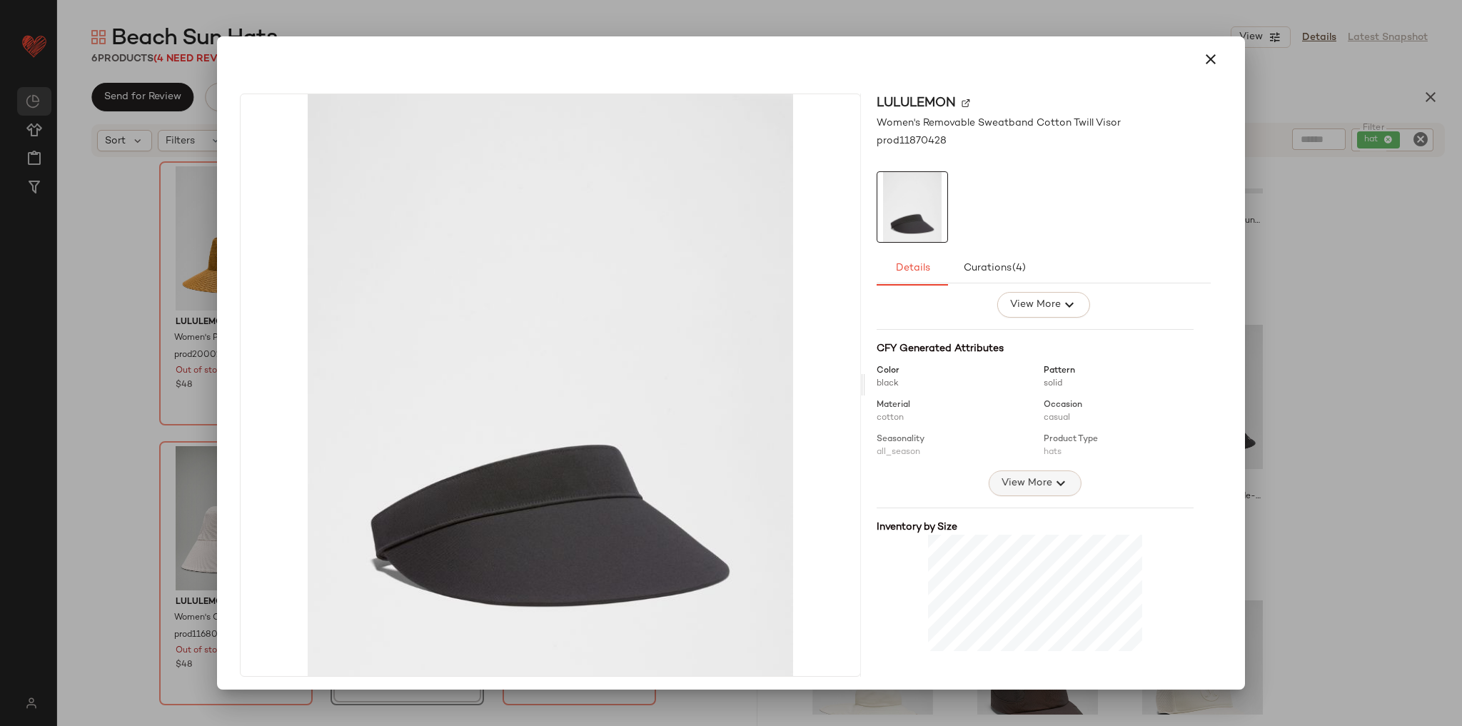
click at [1031, 485] on span "View More" at bounding box center [1026, 483] width 51 height 17
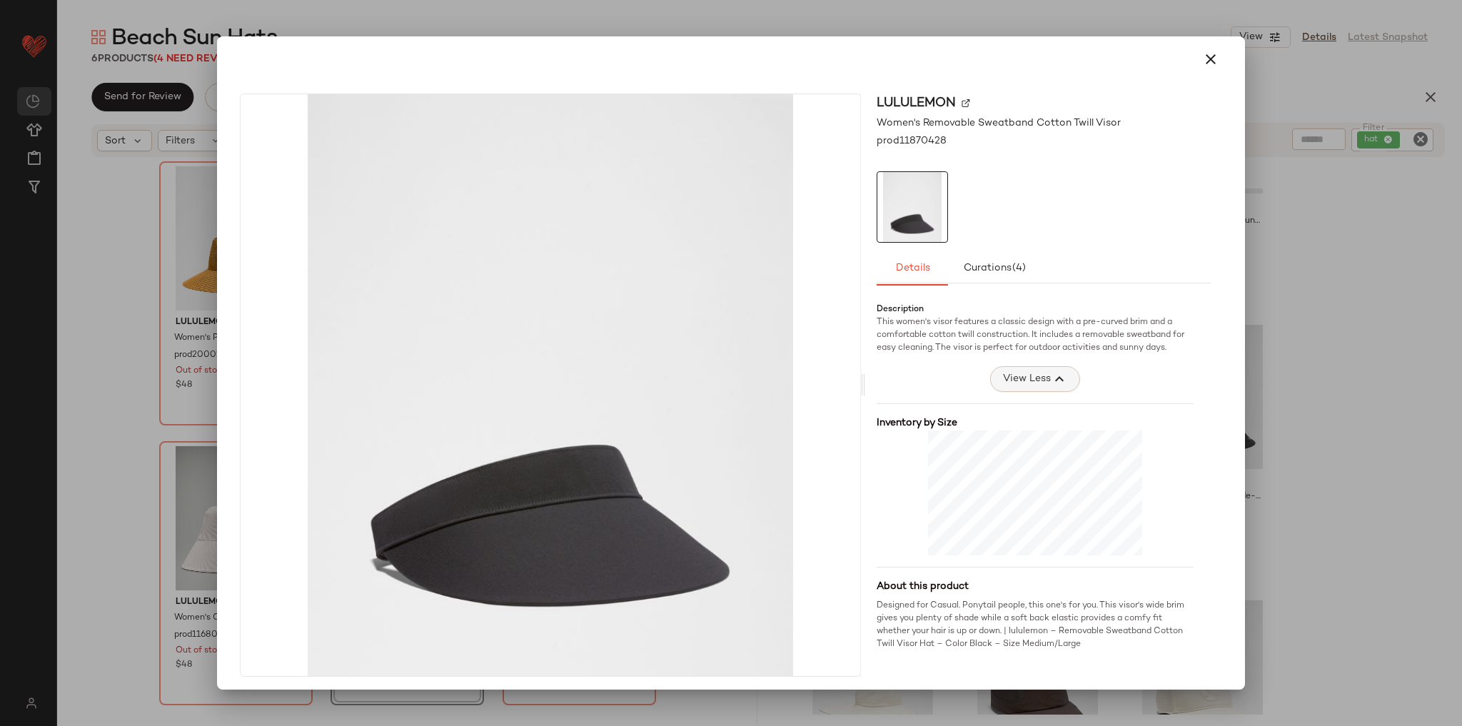
scroll to position [393, 0]
click at [1205, 59] on icon "button" at bounding box center [1210, 59] width 17 height 17
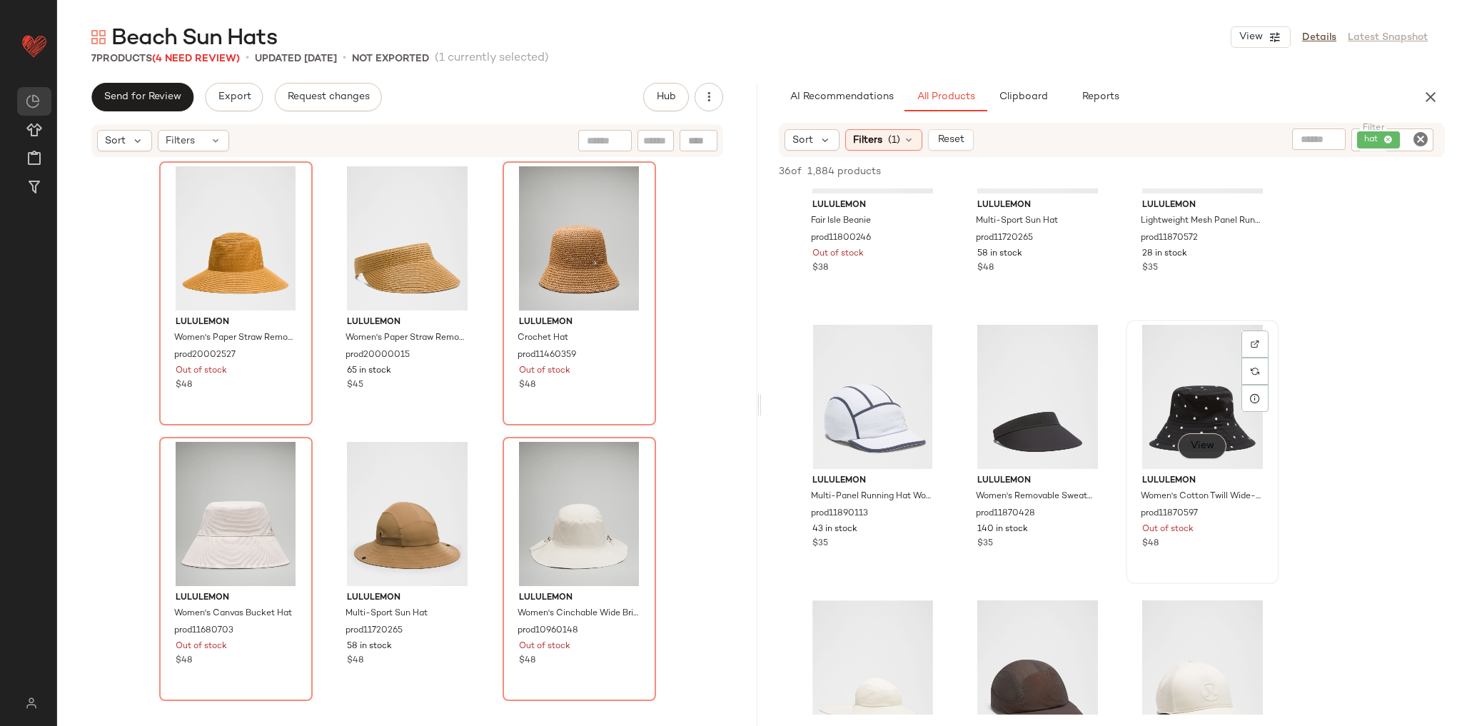
click at [1207, 445] on span "View" at bounding box center [1202, 445] width 24 height 11
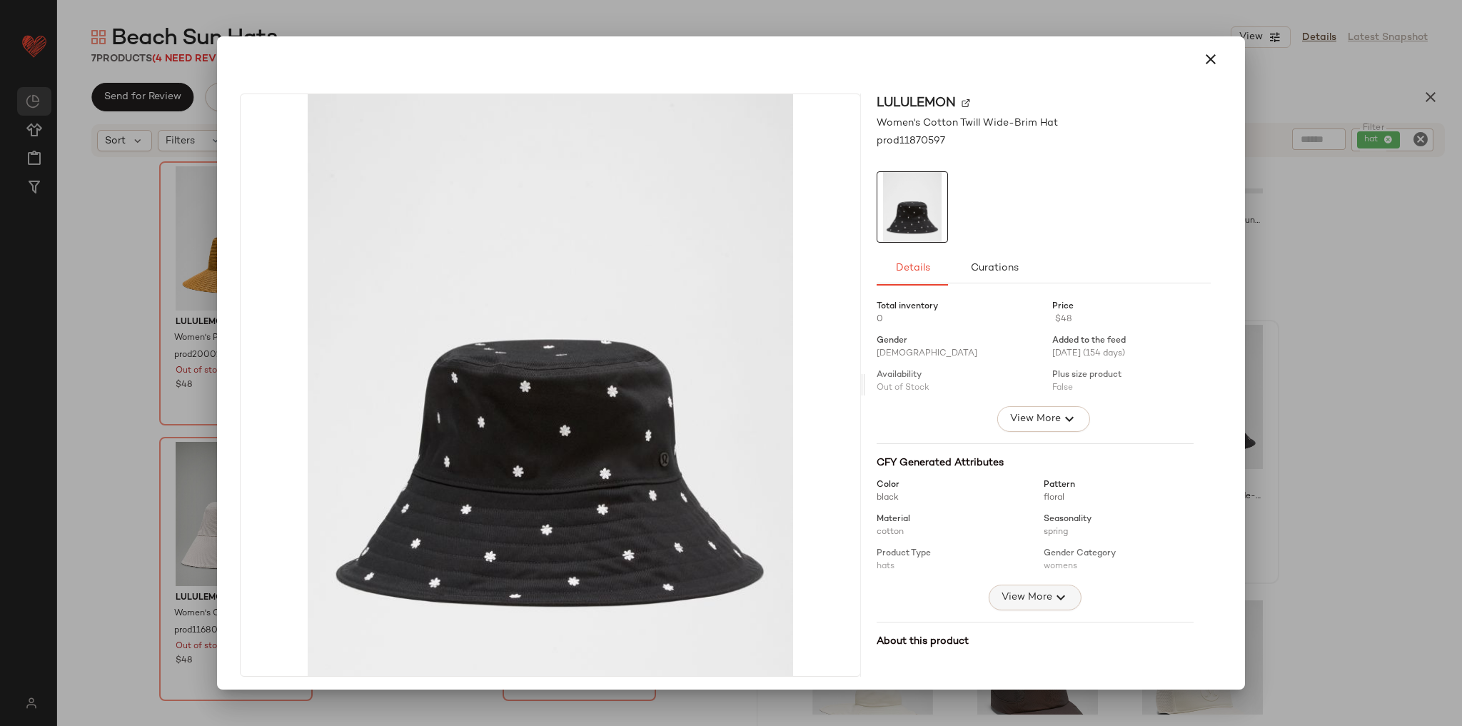
click at [1014, 589] on span "View More" at bounding box center [1026, 597] width 51 height 17
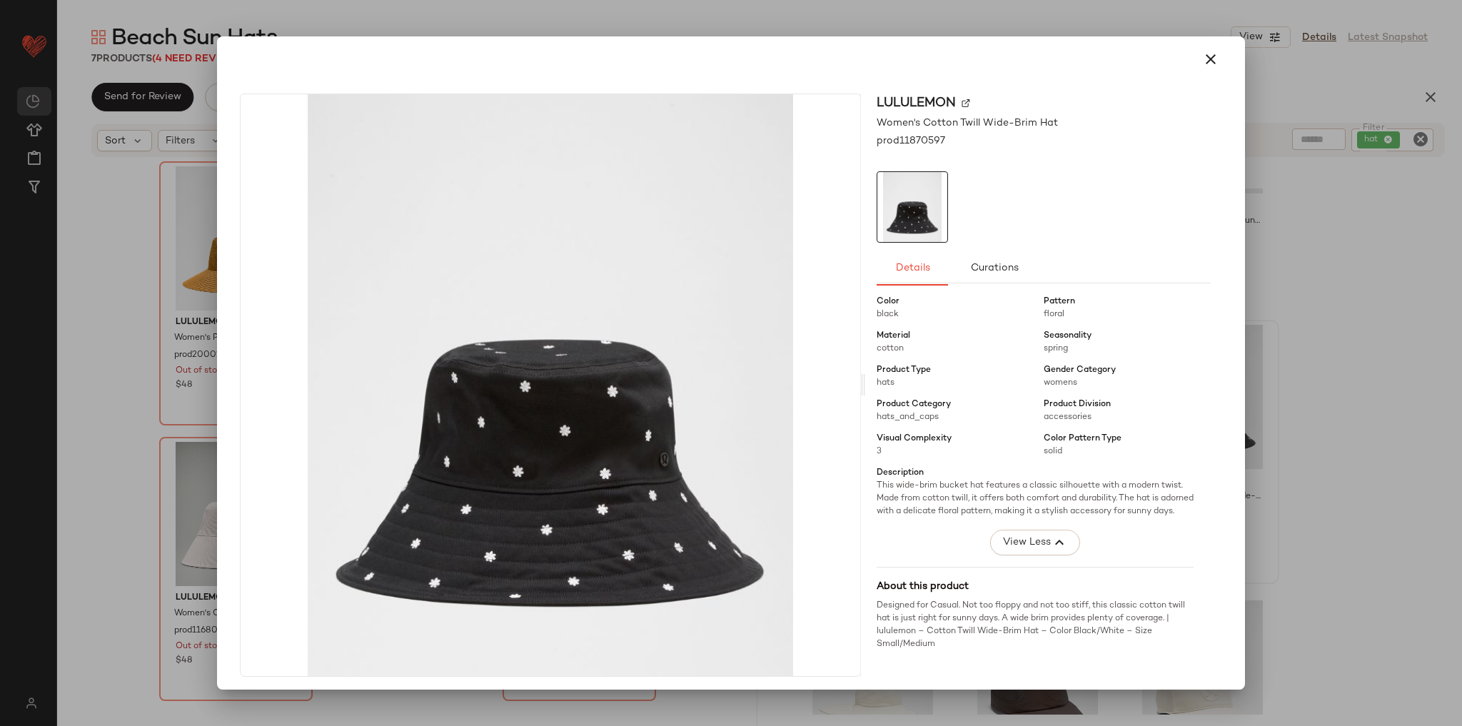
scroll to position [196, 0]
click at [1213, 59] on button "button" at bounding box center [1210, 59] width 34 height 34
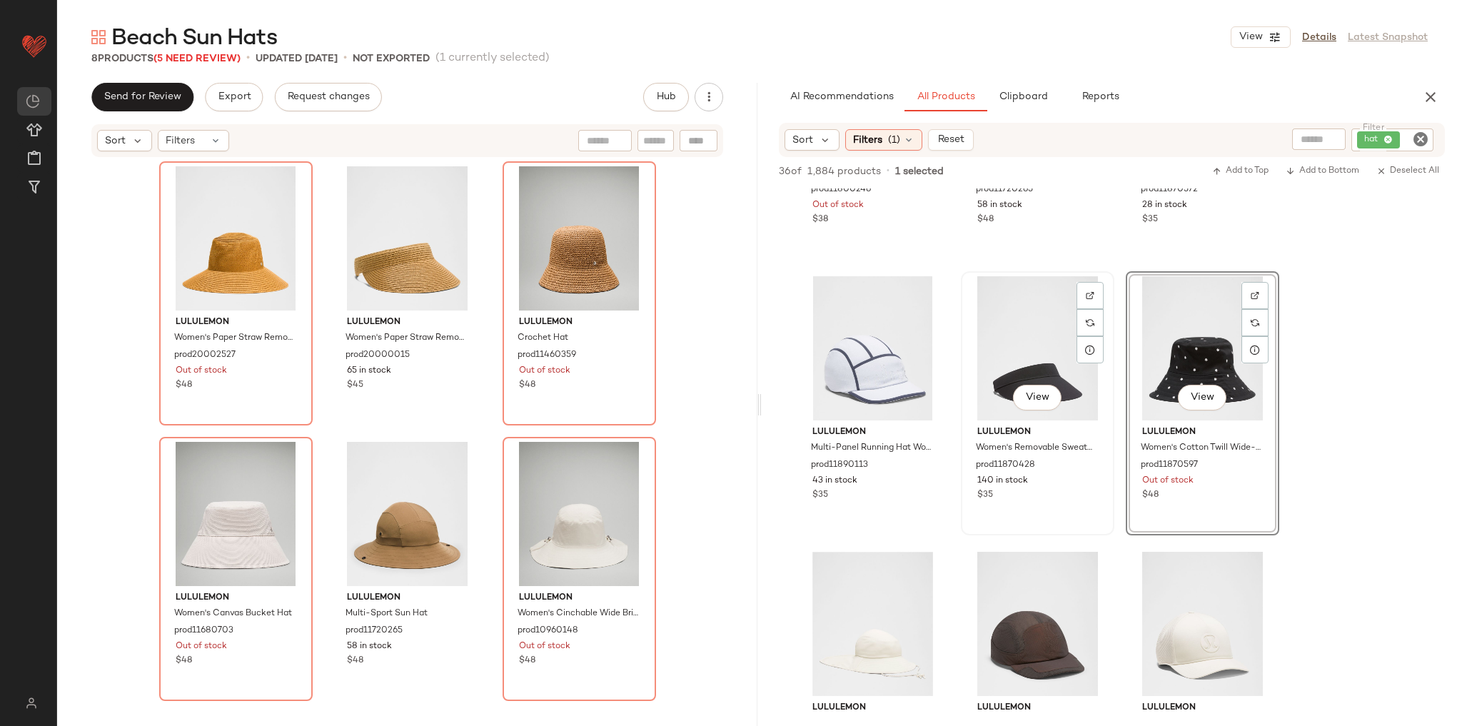
scroll to position [1142, 0]
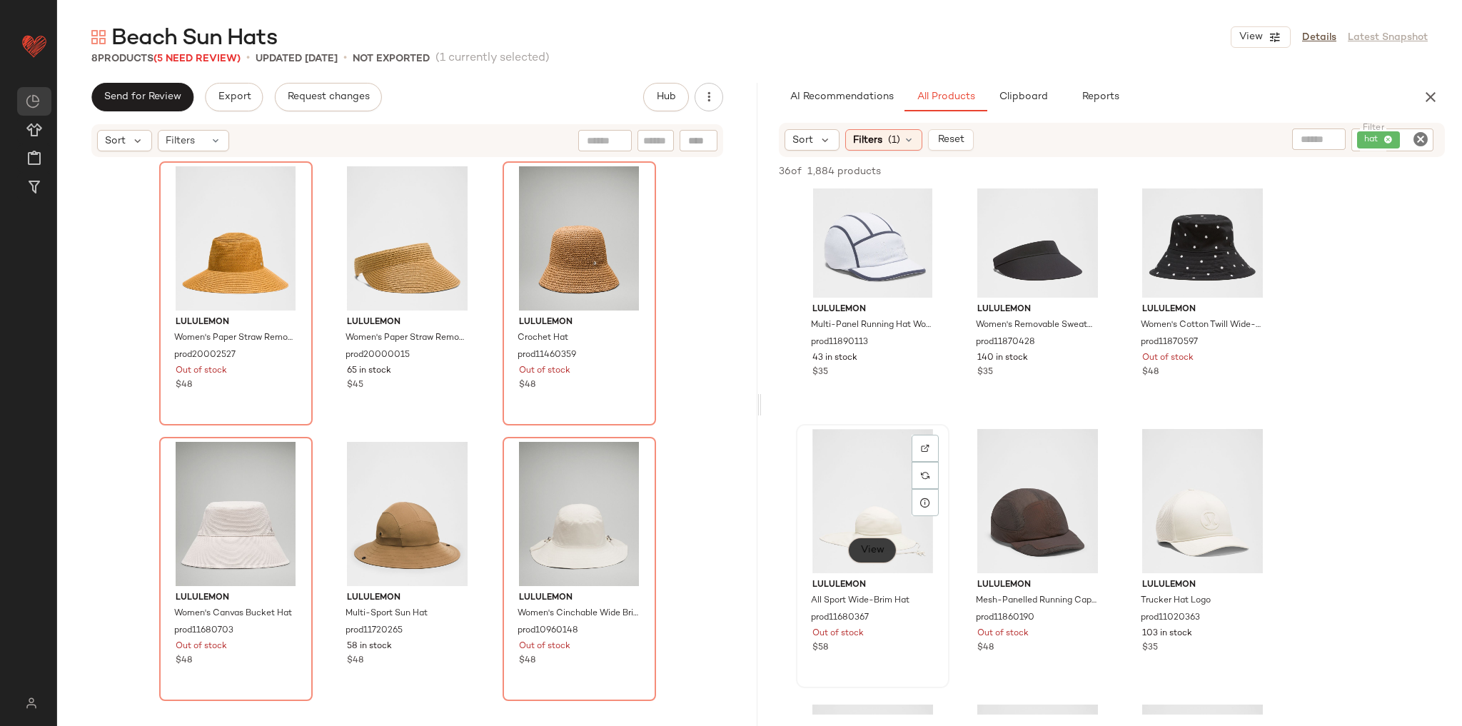
click at [869, 560] on button "View" at bounding box center [872, 550] width 49 height 26
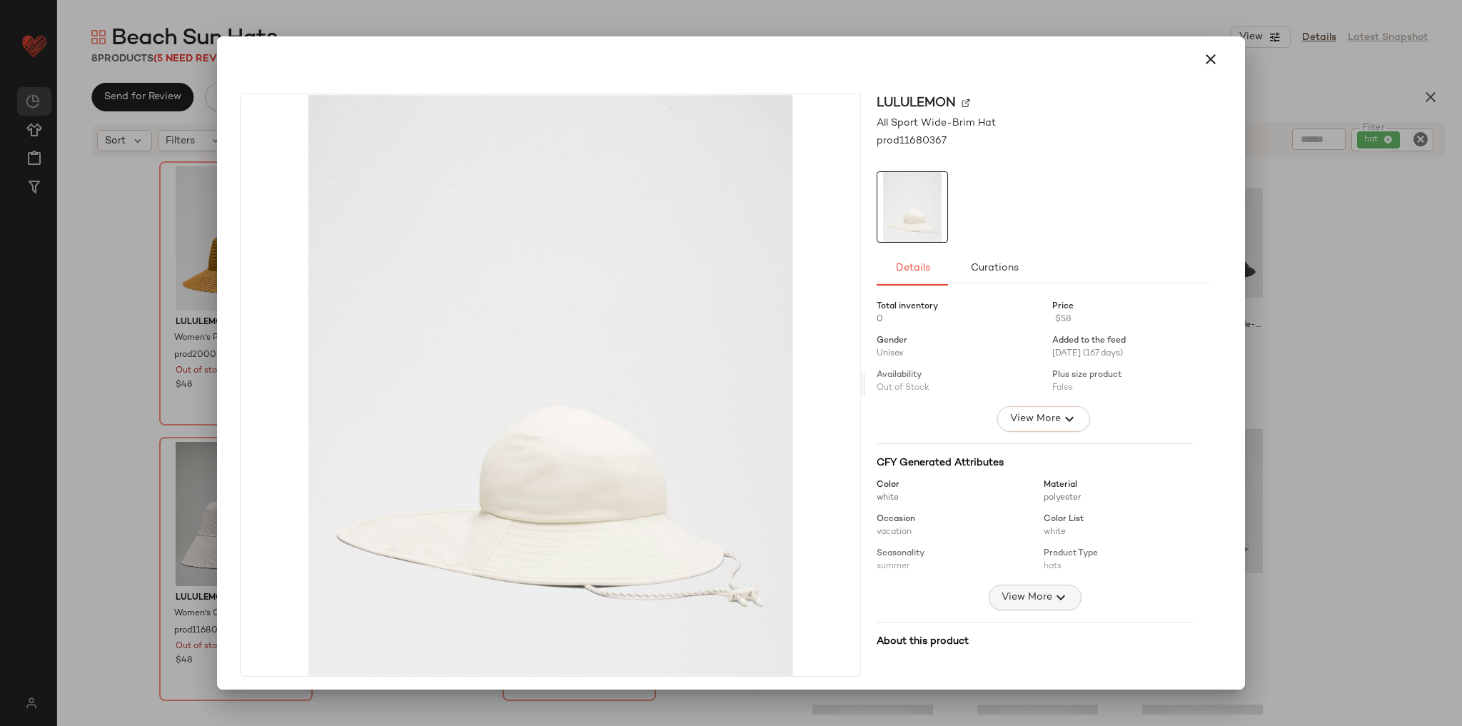
click at [1001, 592] on span "View More" at bounding box center [1026, 597] width 51 height 17
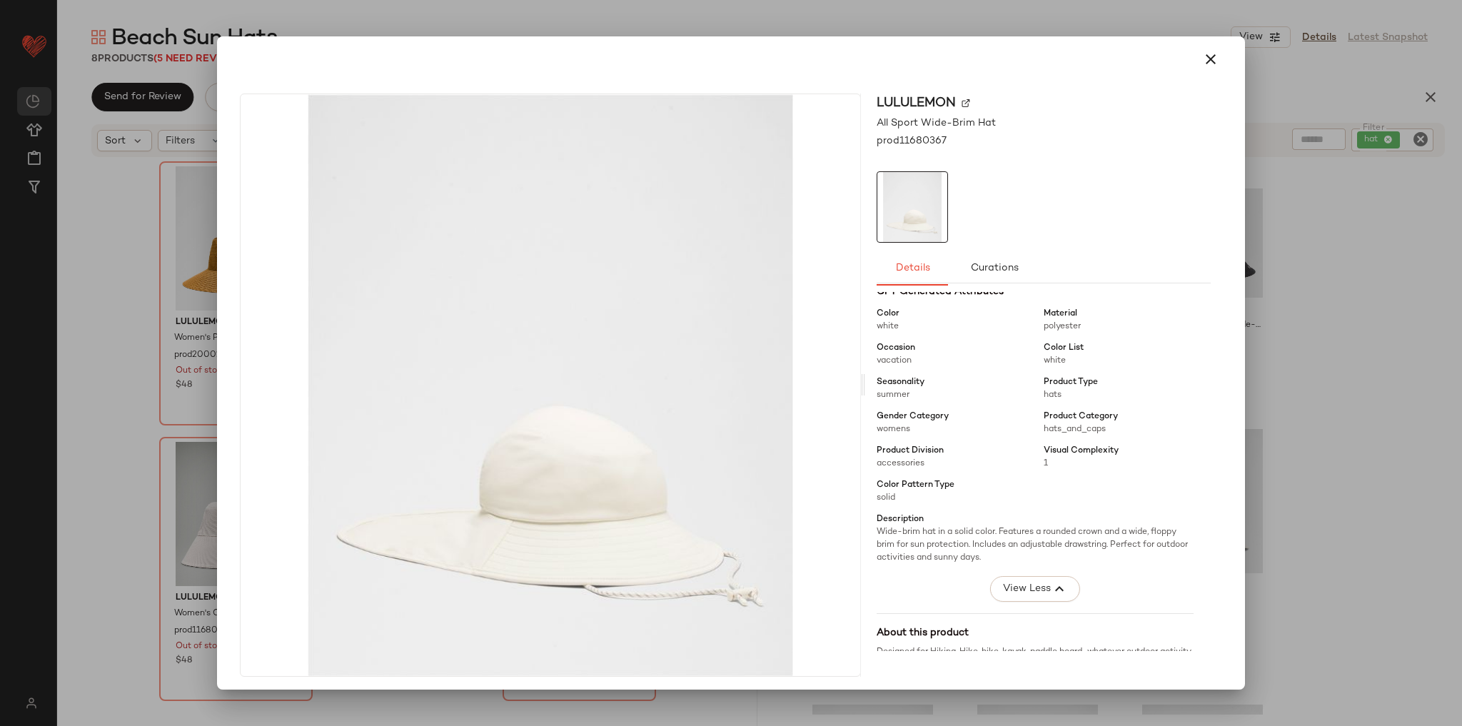
scroll to position [204, 0]
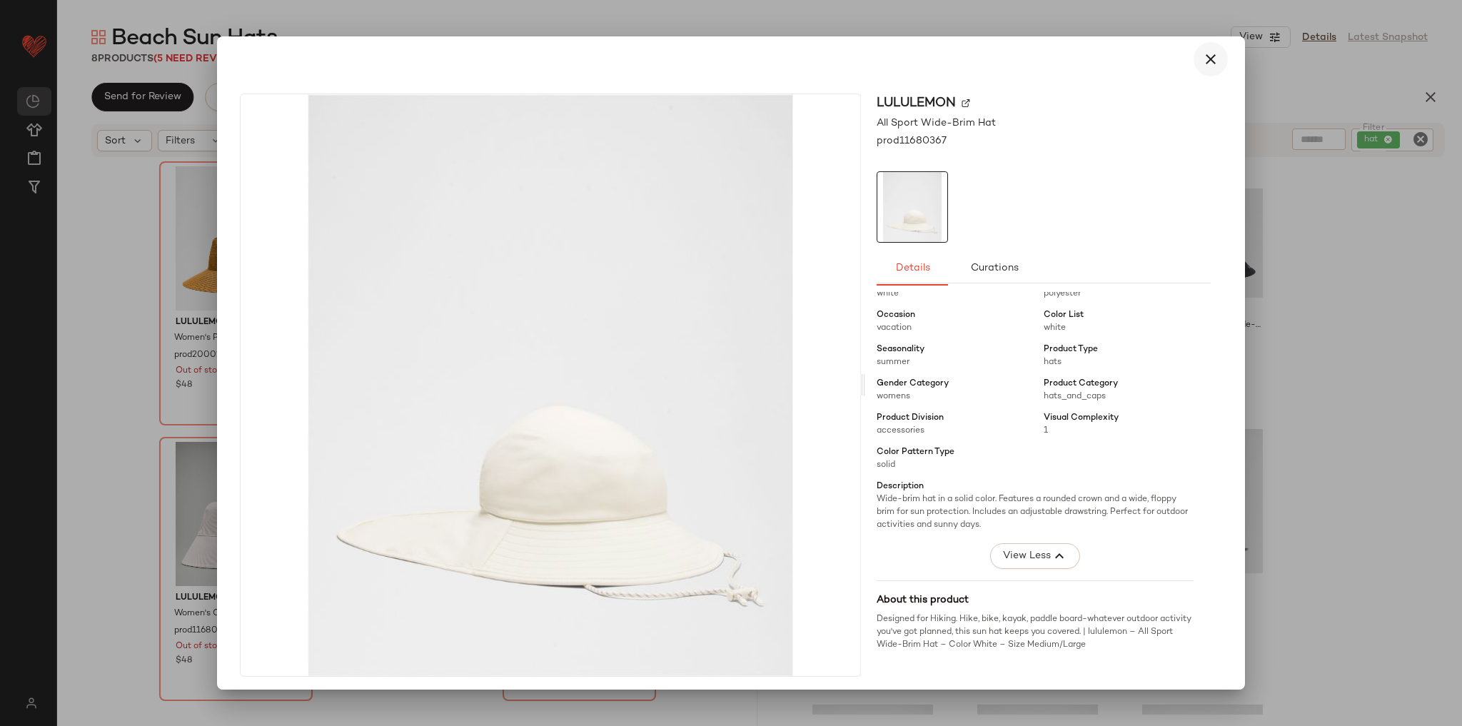
click at [1202, 54] on icon "button" at bounding box center [1210, 59] width 17 height 17
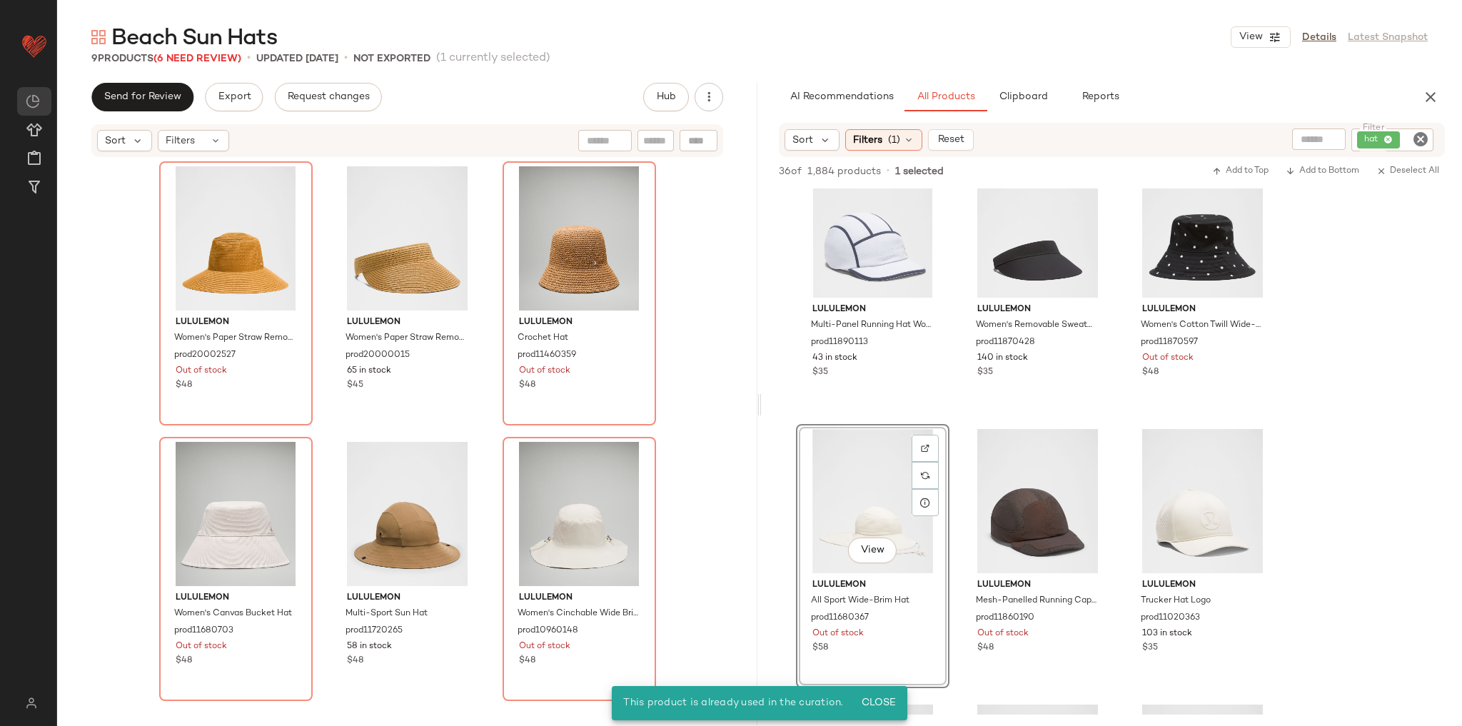
click at [702, 482] on div "lululemon Women's Paper Straw Removable Sweatband Hat prod20002527 Out of stock…" at bounding box center [407, 433] width 700 height 550
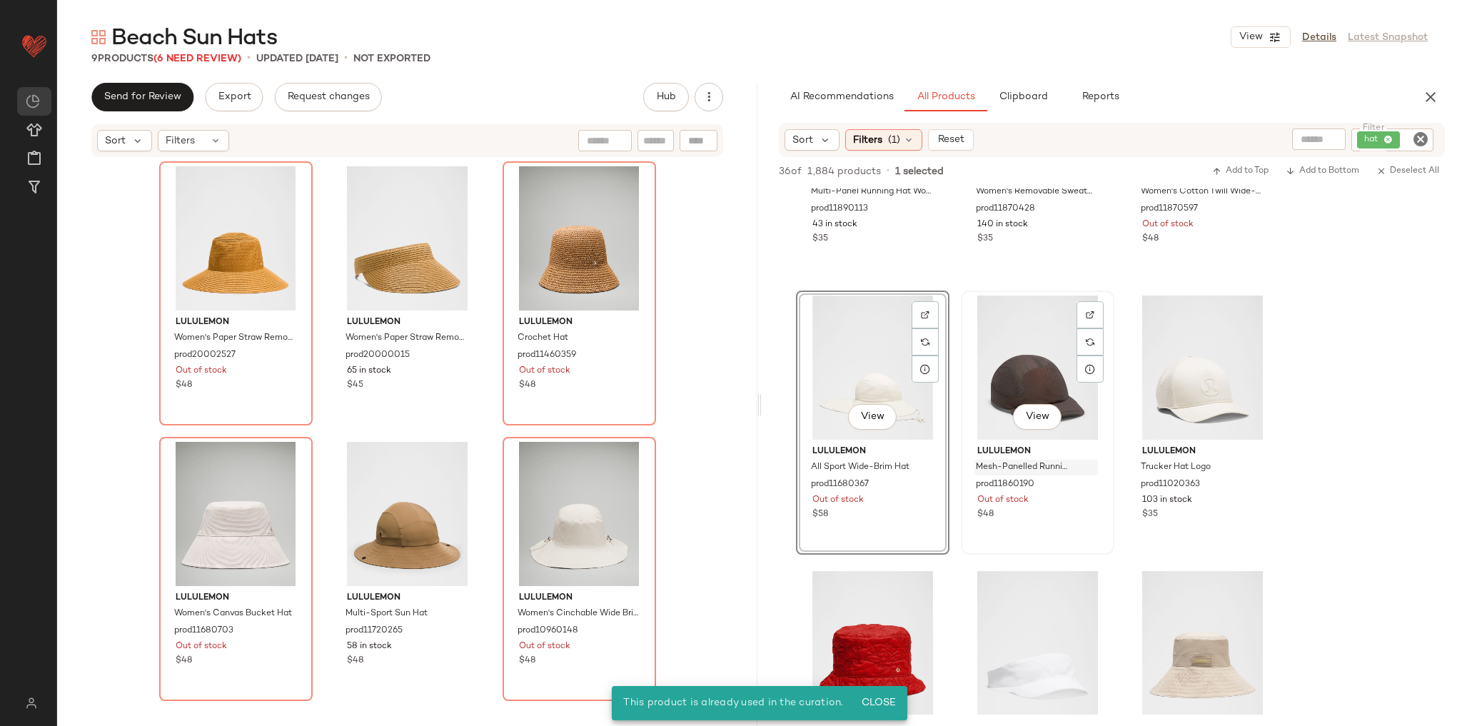
scroll to position [1313, 0]
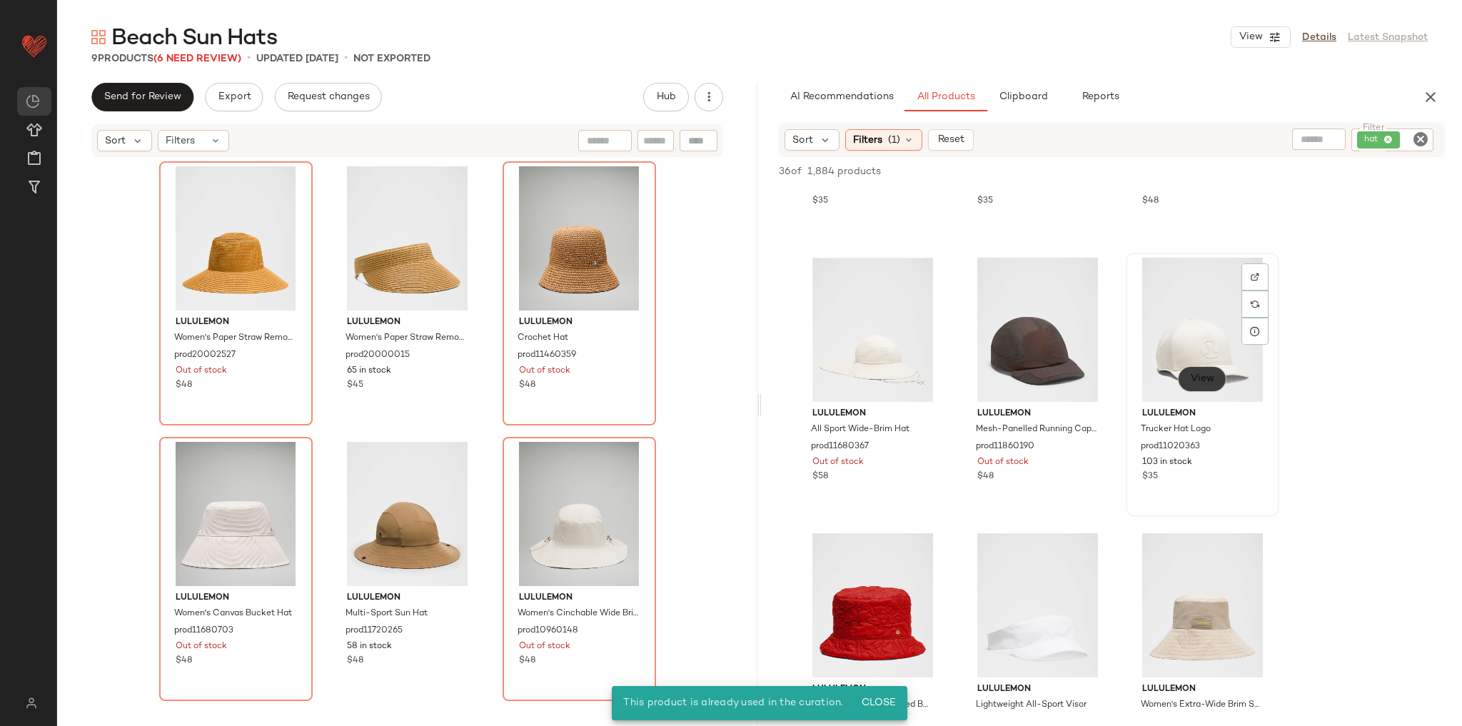
click at [1207, 384] on span "View" at bounding box center [1202, 378] width 24 height 11
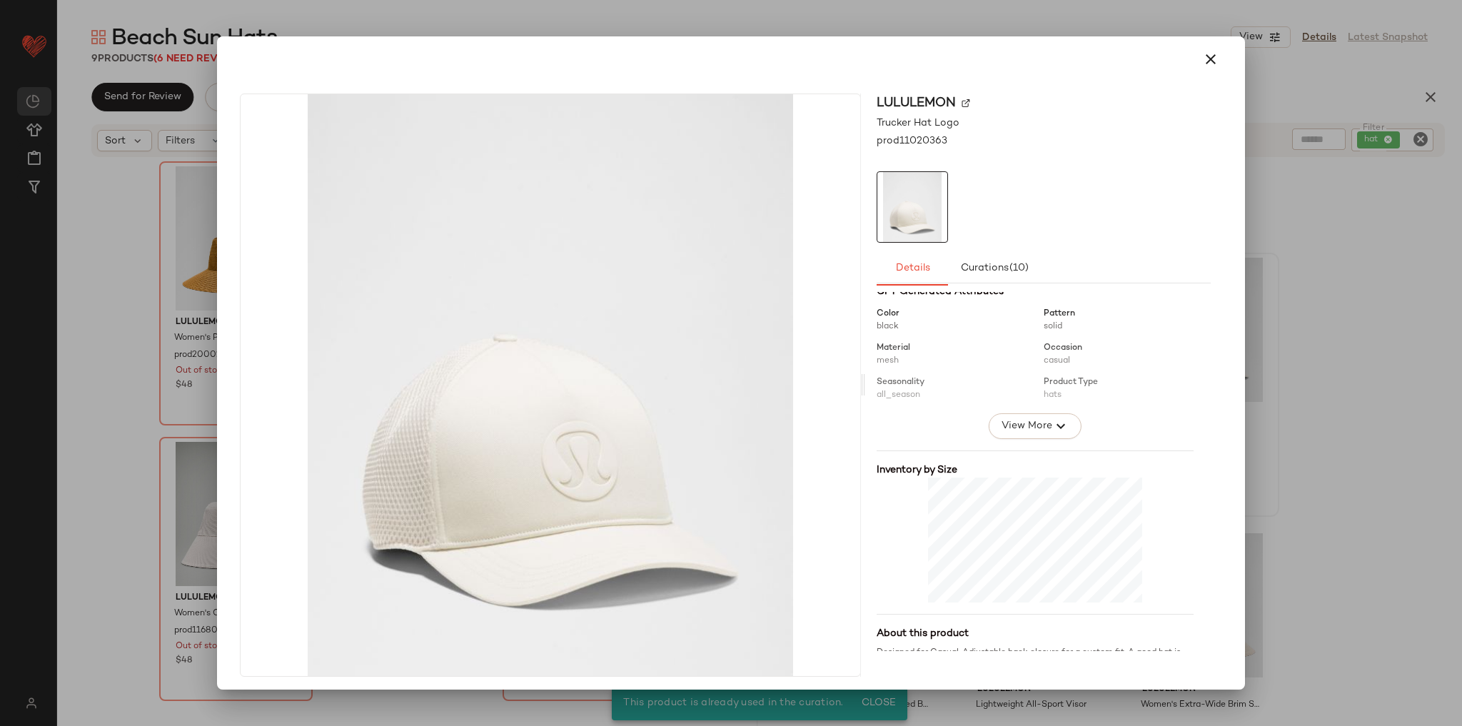
scroll to position [217, 0]
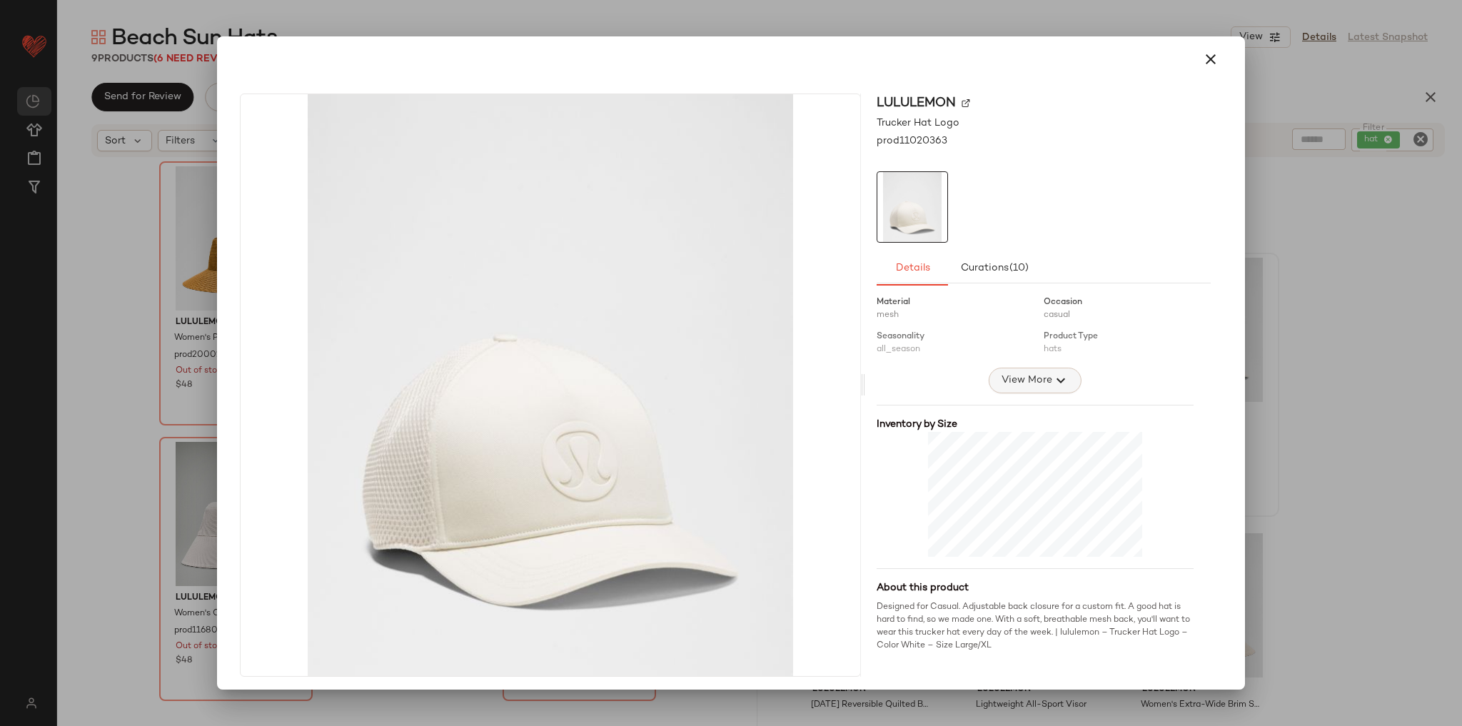
click at [1052, 373] on icon "button" at bounding box center [1060, 380] width 17 height 17
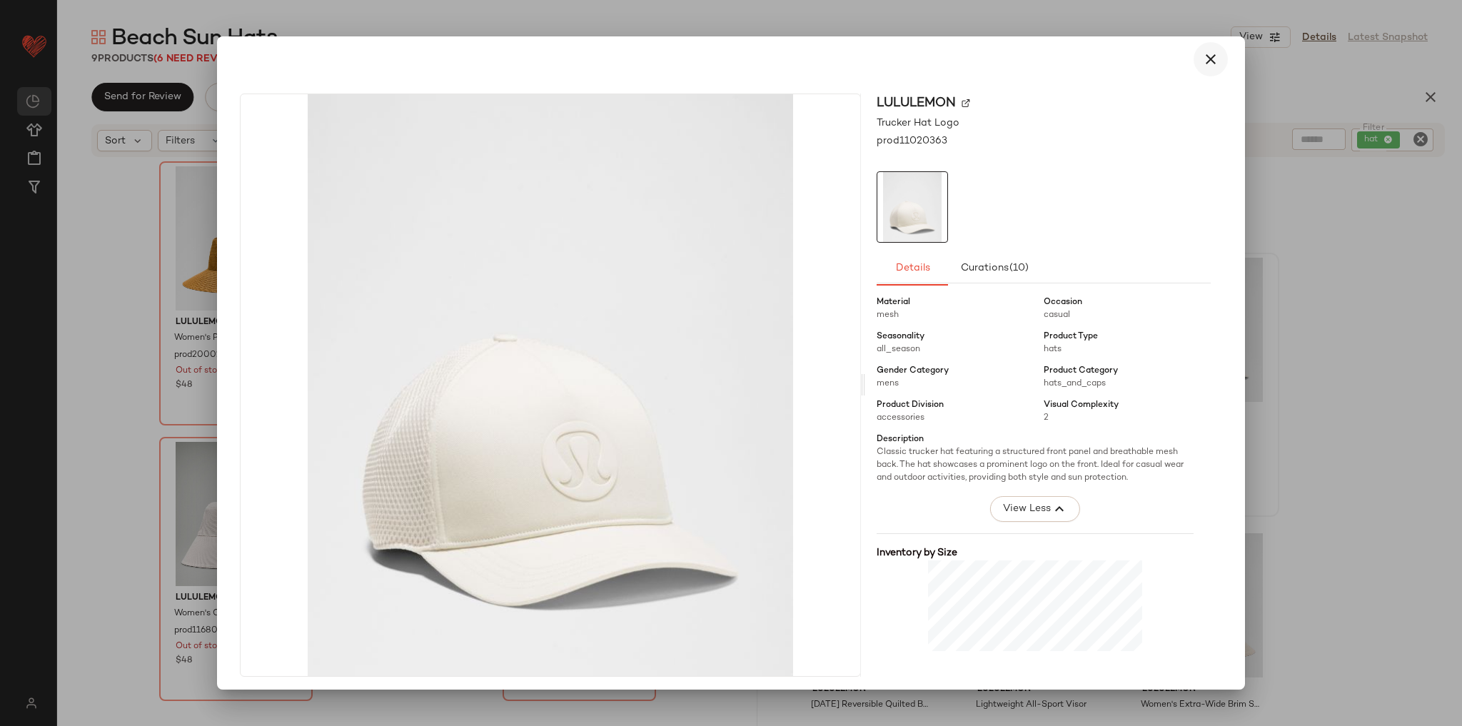
click at [1204, 67] on icon "button" at bounding box center [1210, 59] width 17 height 17
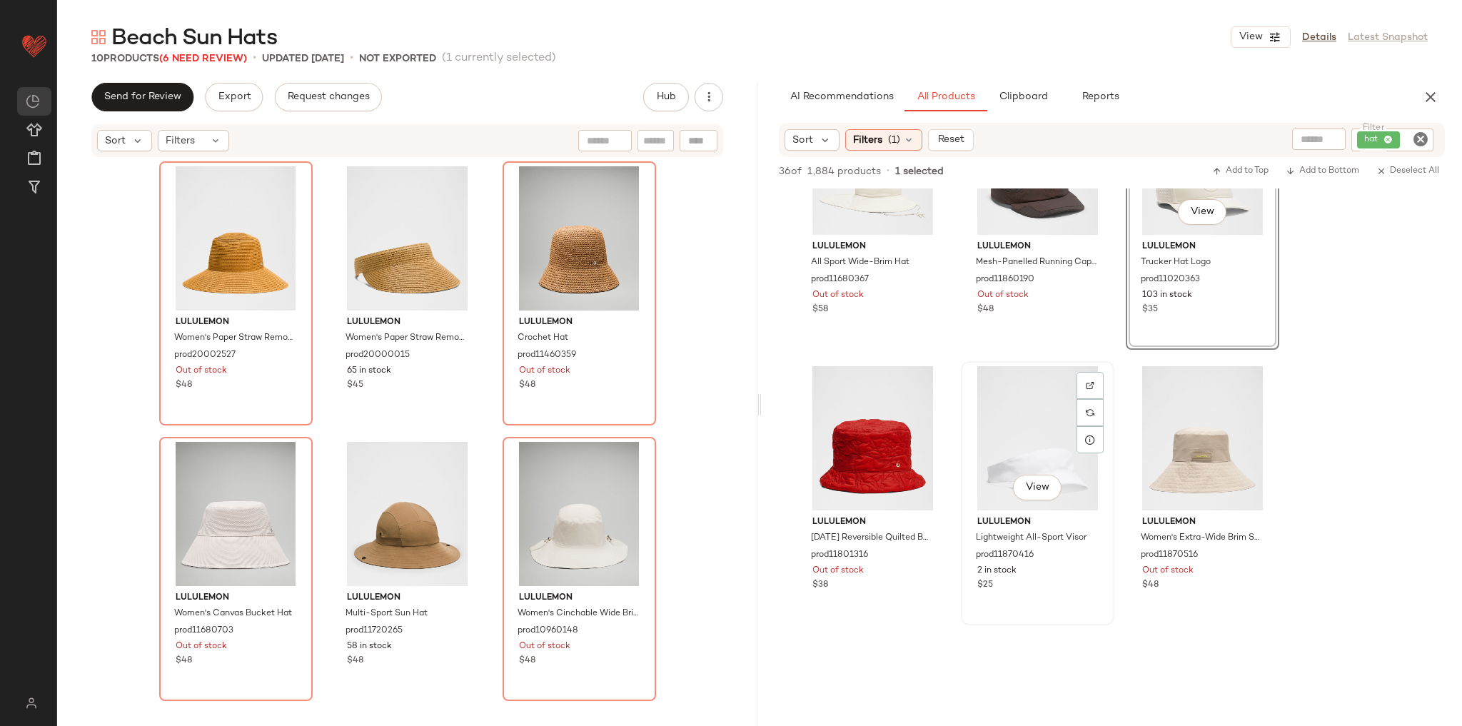
scroll to position [1484, 0]
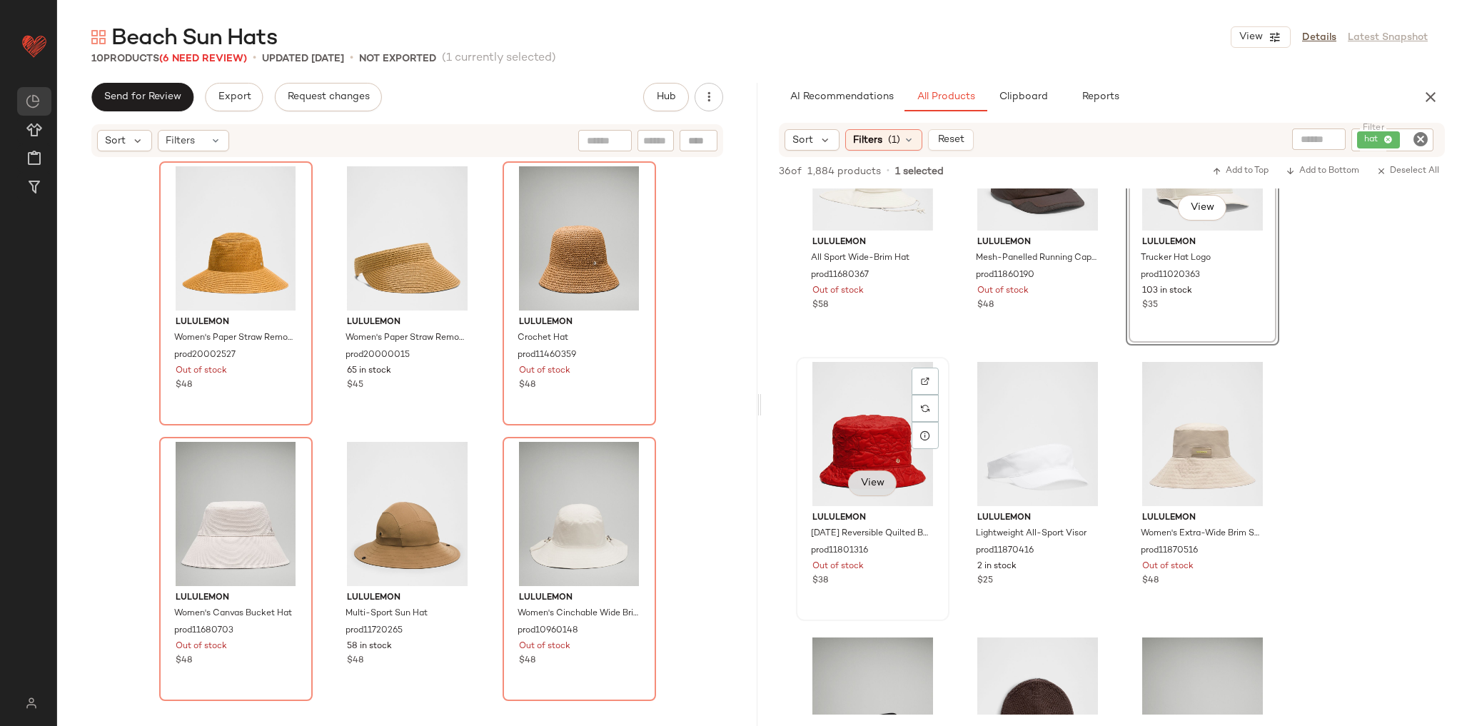
click at [881, 487] on span "View" at bounding box center [872, 482] width 24 height 11
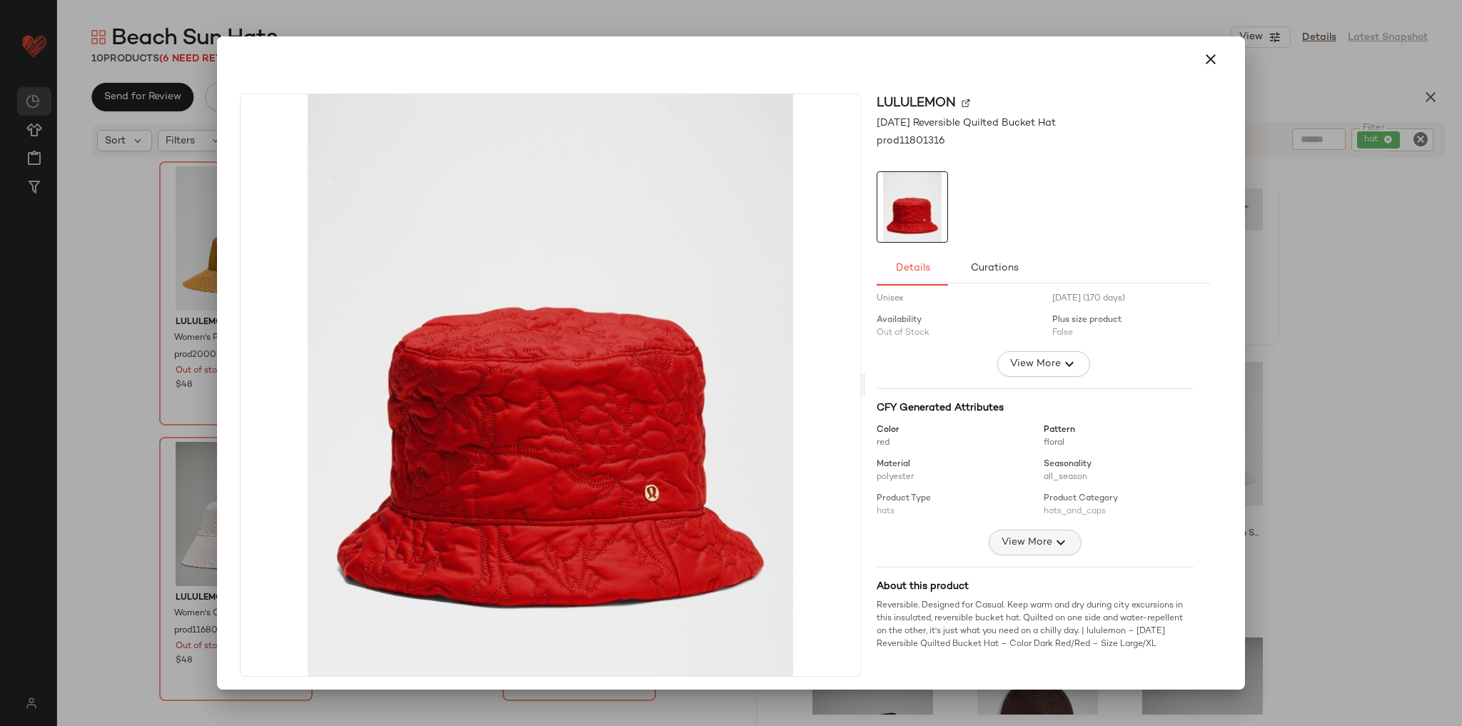
scroll to position [67, 0]
click at [1013, 534] on span "View More" at bounding box center [1026, 542] width 51 height 17
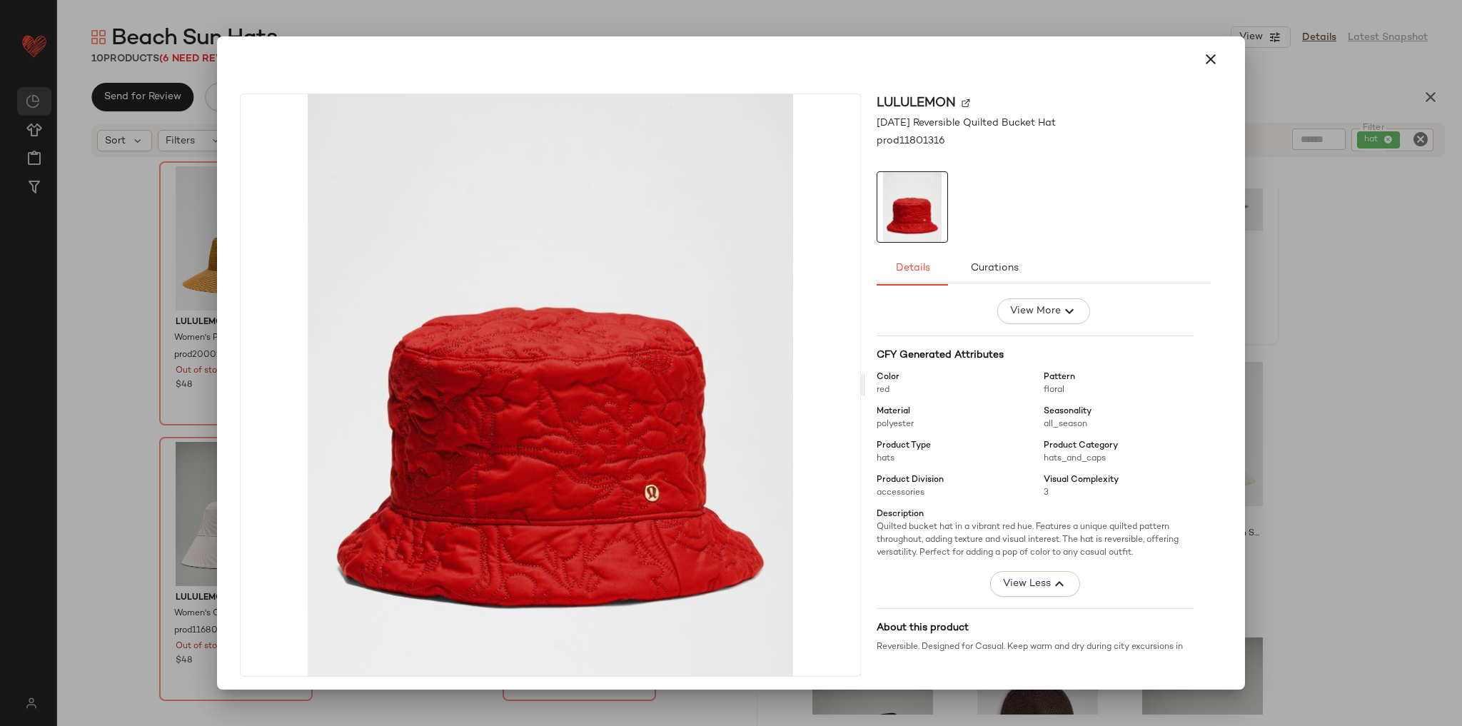
scroll to position [161, 0]
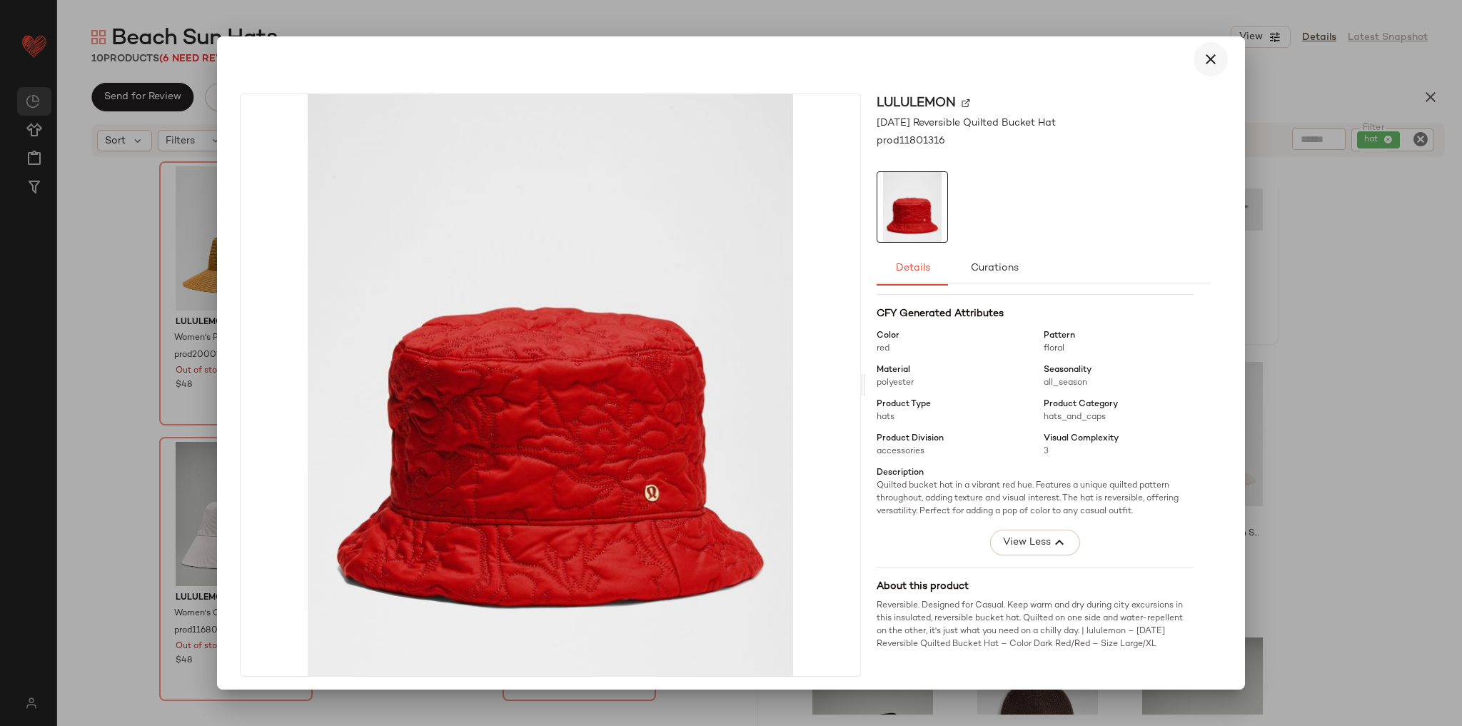
click at [1202, 61] on icon "button" at bounding box center [1210, 59] width 17 height 17
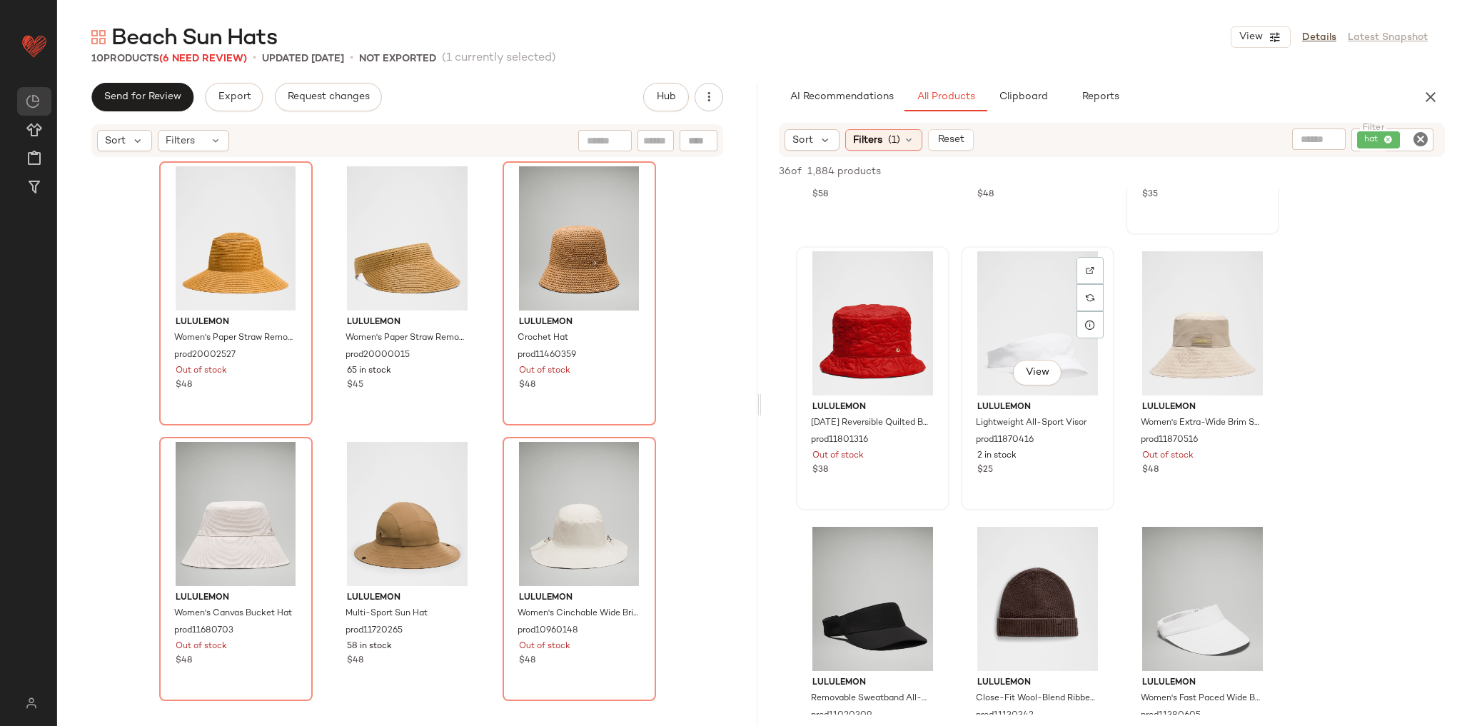
scroll to position [1599, 0]
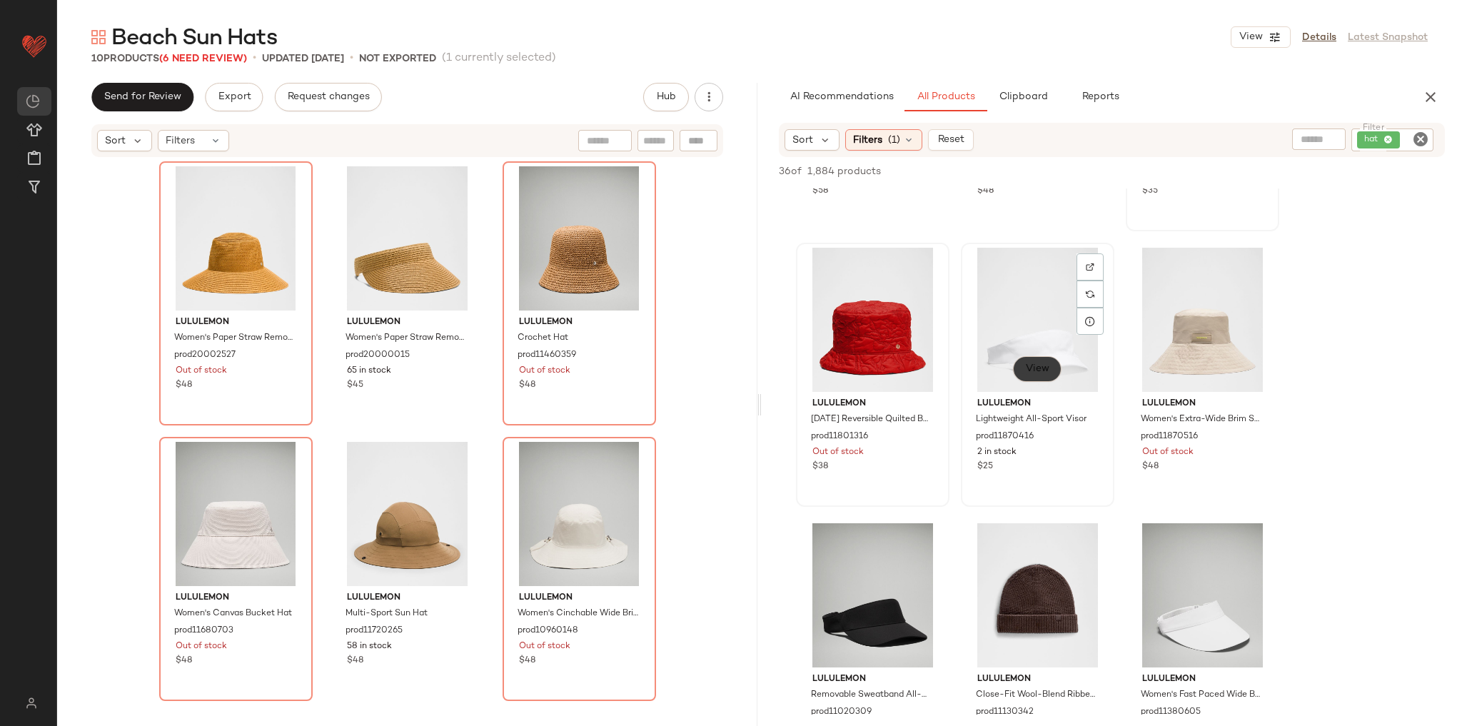
click at [1046, 375] on button "View" at bounding box center [1037, 369] width 49 height 26
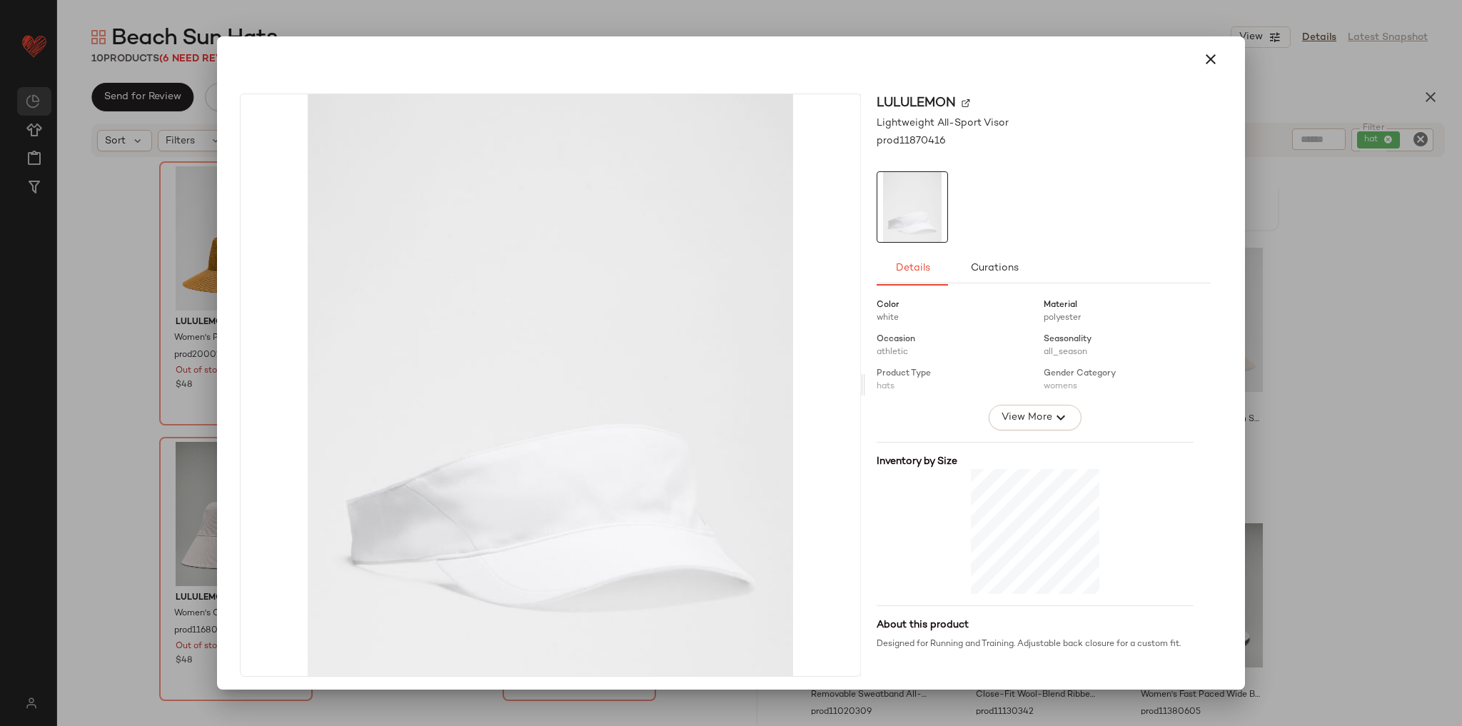
scroll to position [217, 0]
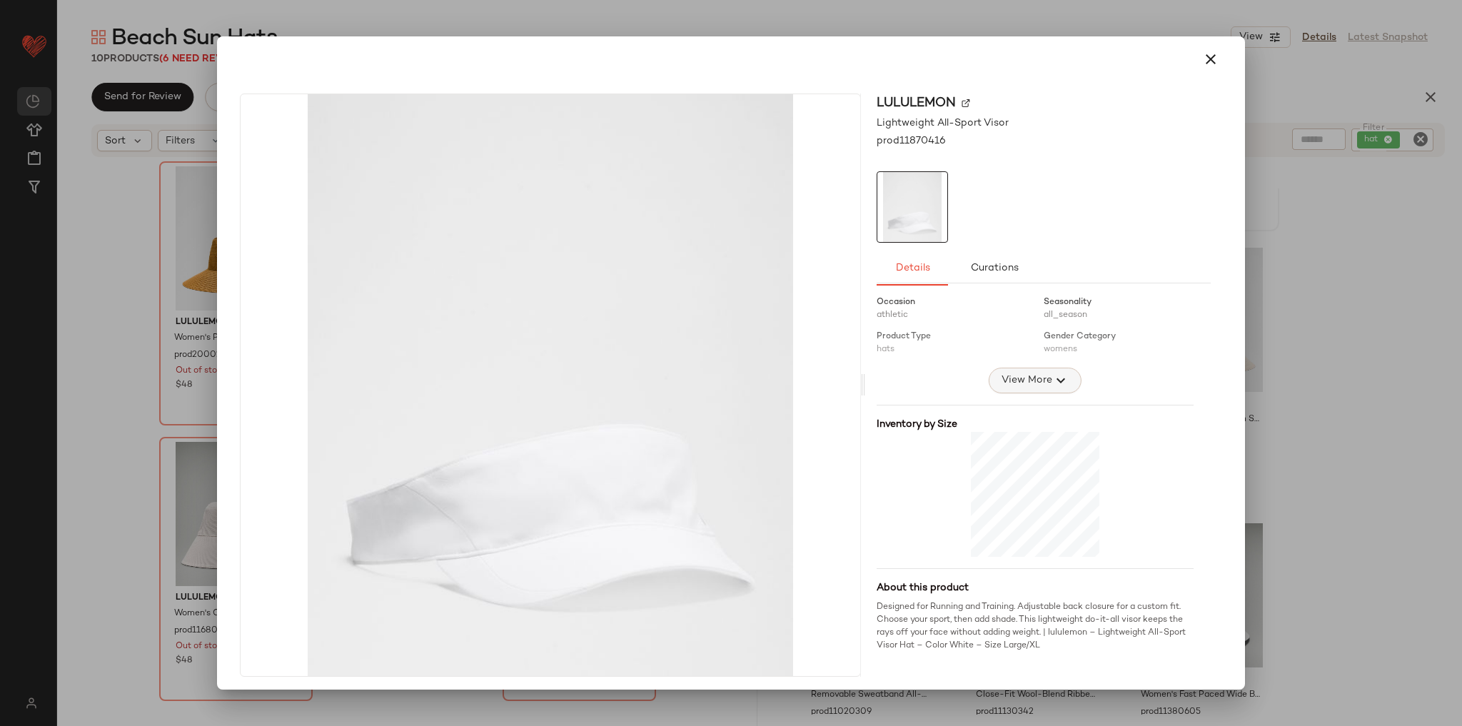
click at [1052, 383] on icon "button" at bounding box center [1060, 380] width 17 height 17
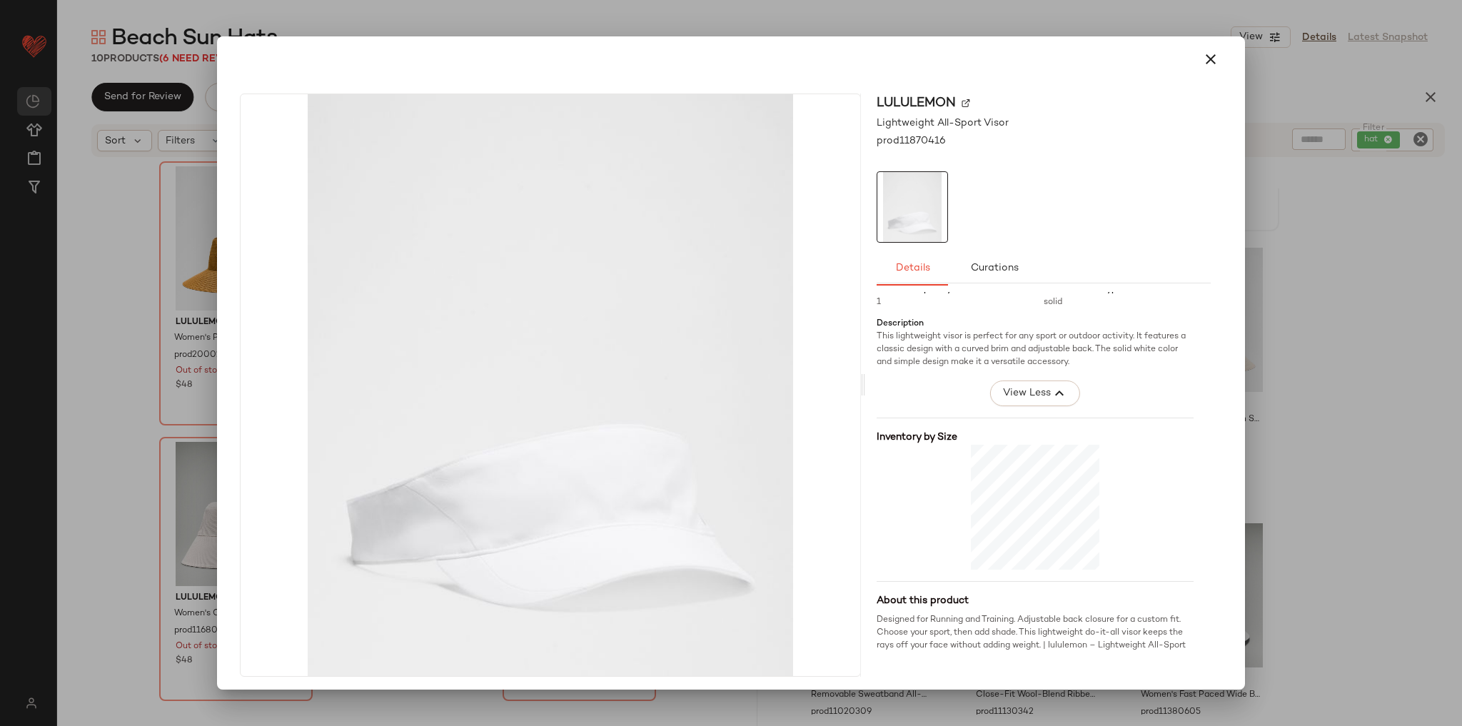
scroll to position [345, 0]
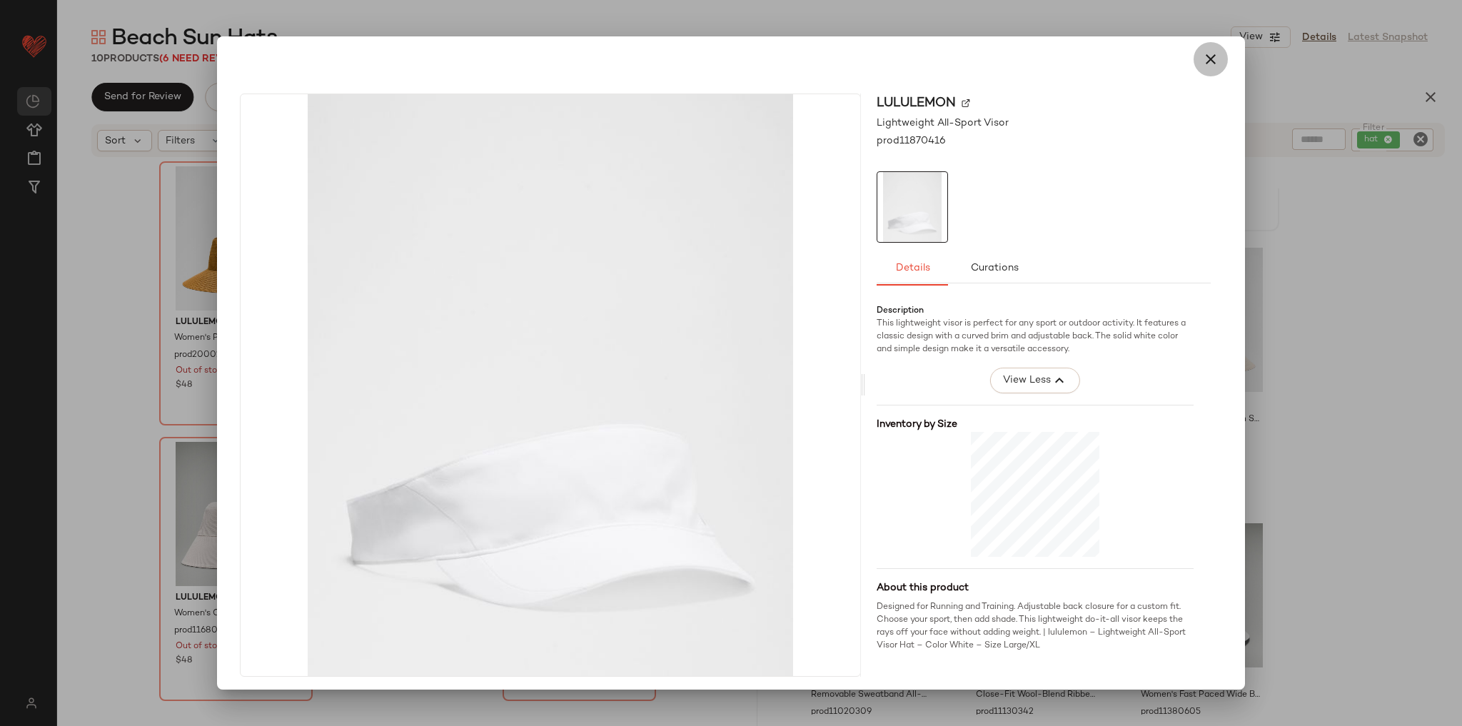
click at [1210, 69] on button "button" at bounding box center [1210, 59] width 34 height 34
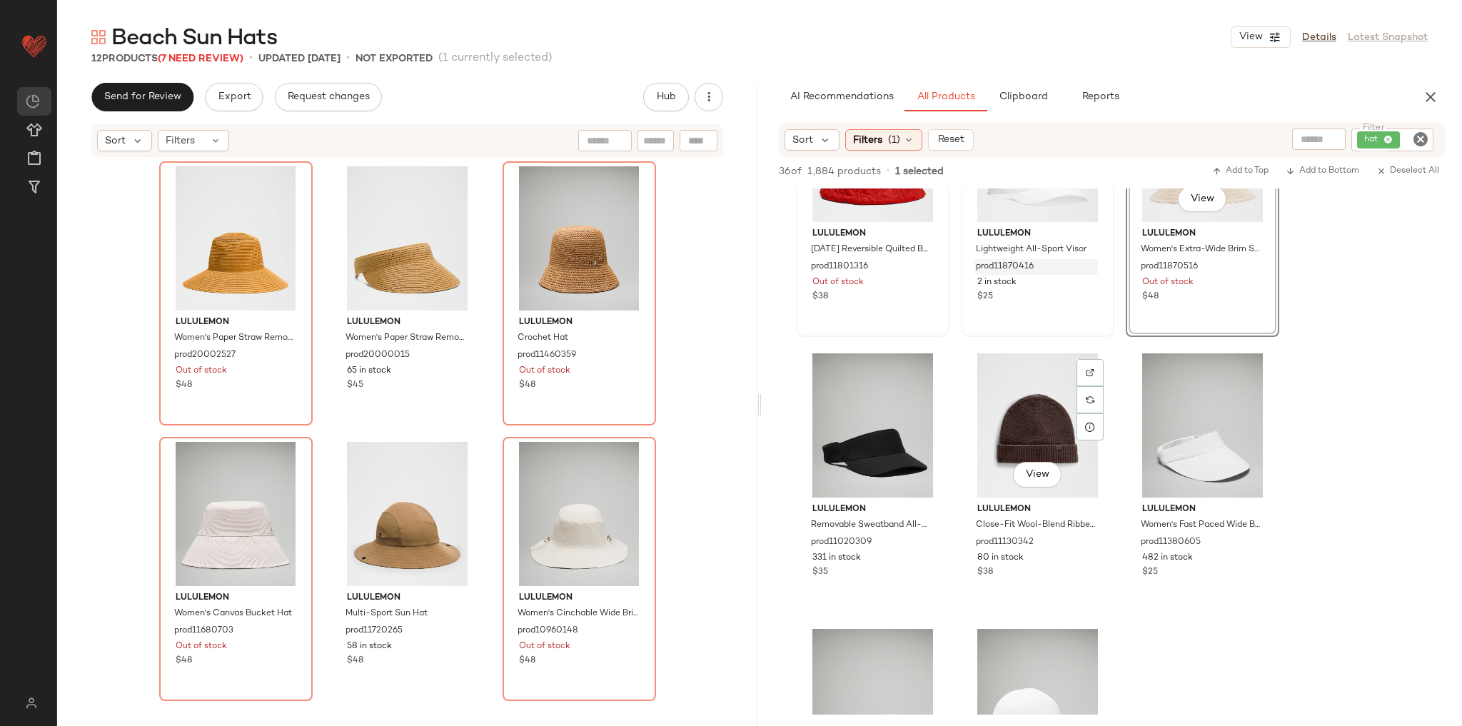
scroll to position [1770, 0]
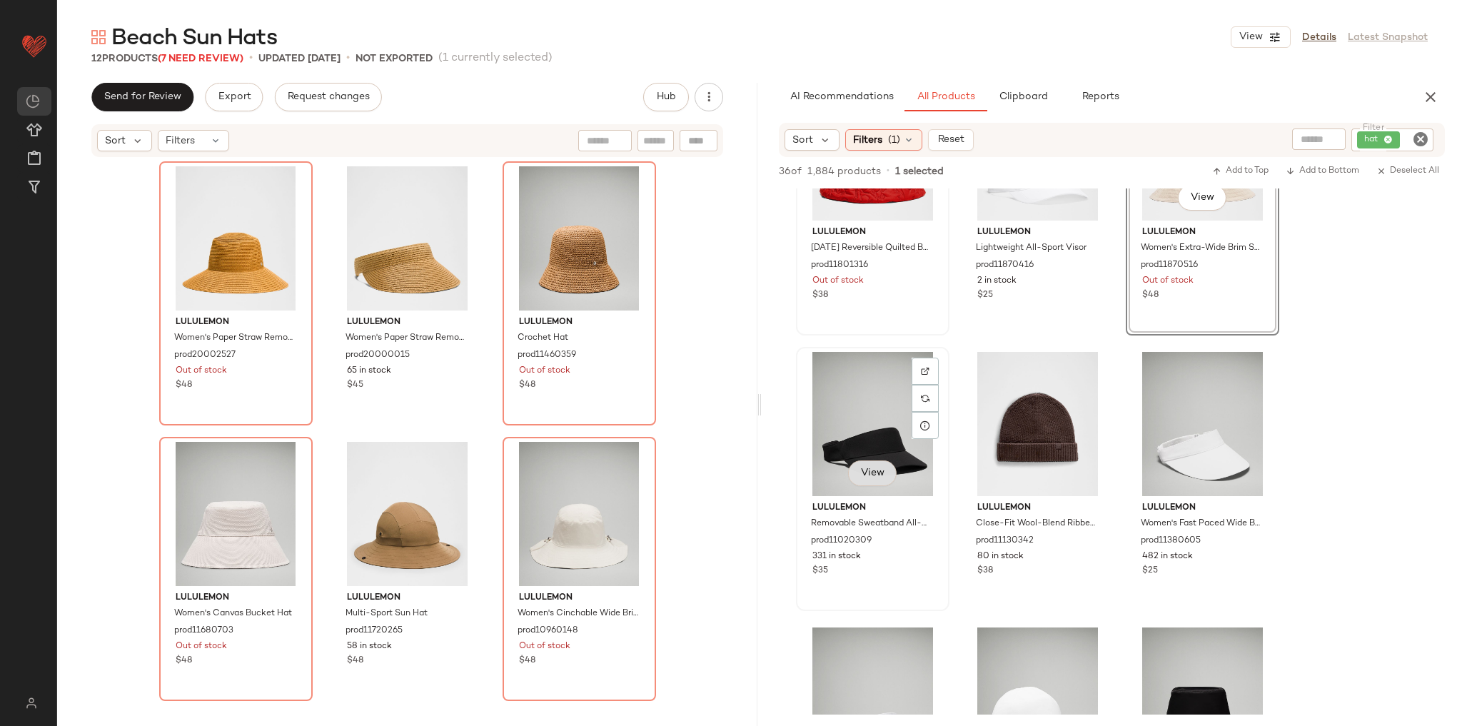
click at [884, 474] on button "View" at bounding box center [872, 473] width 49 height 26
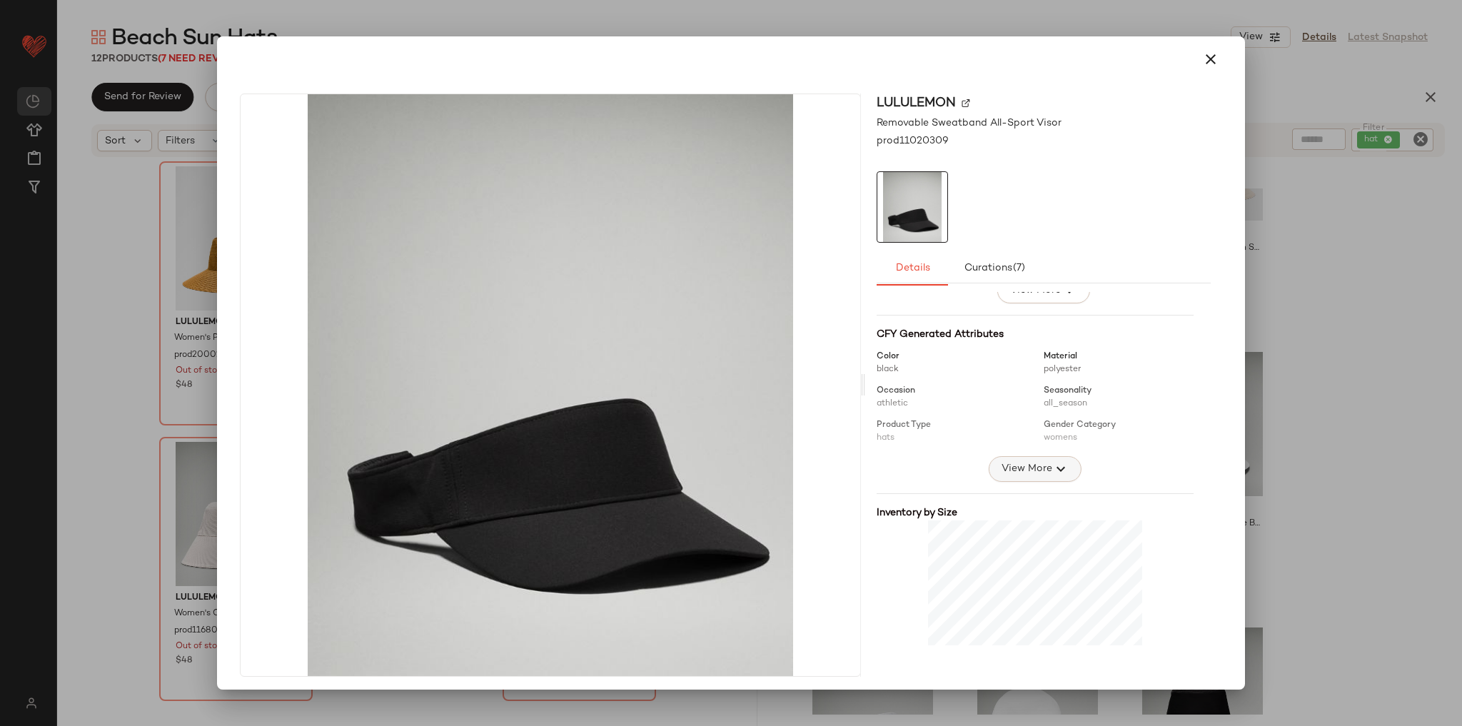
scroll to position [116, 0]
click at [1012, 482] on span "View More" at bounding box center [1026, 480] width 51 height 17
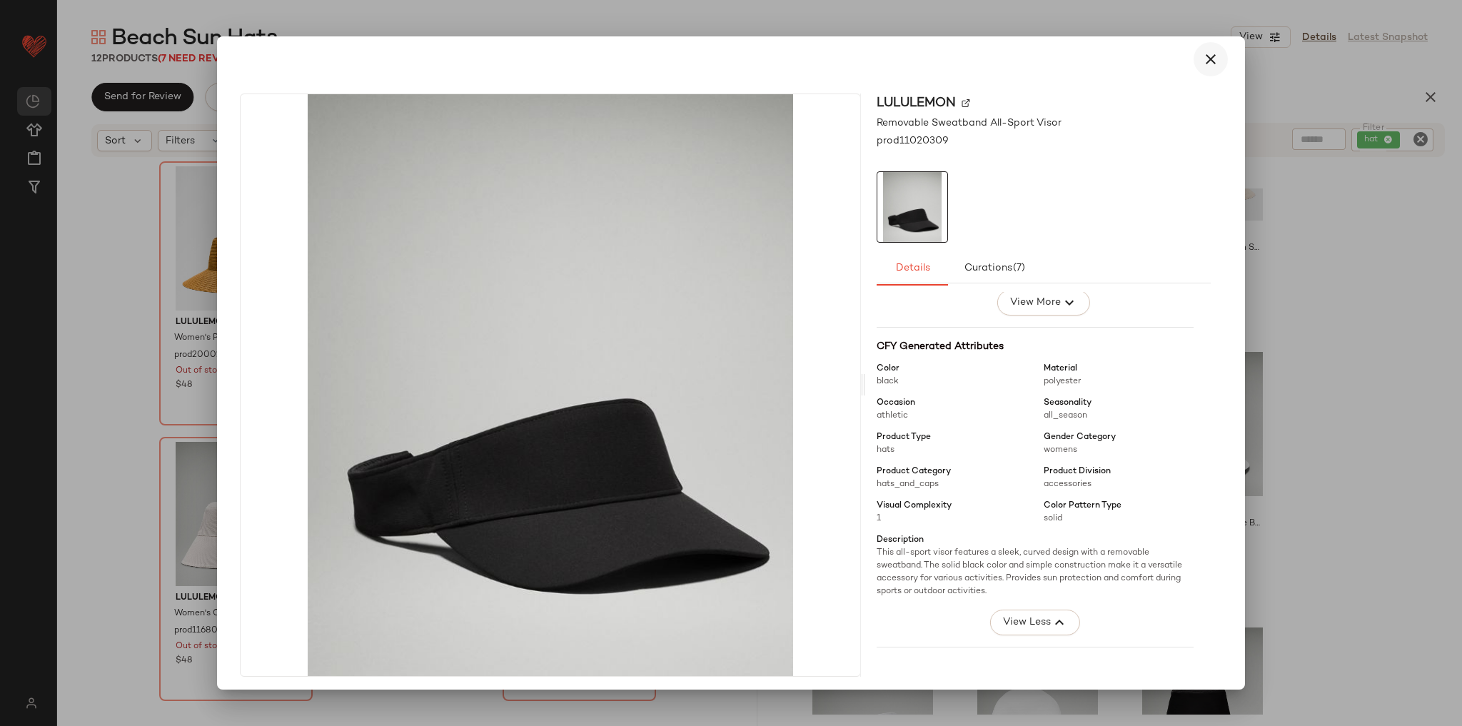
click at [1205, 69] on button "button" at bounding box center [1210, 59] width 34 height 34
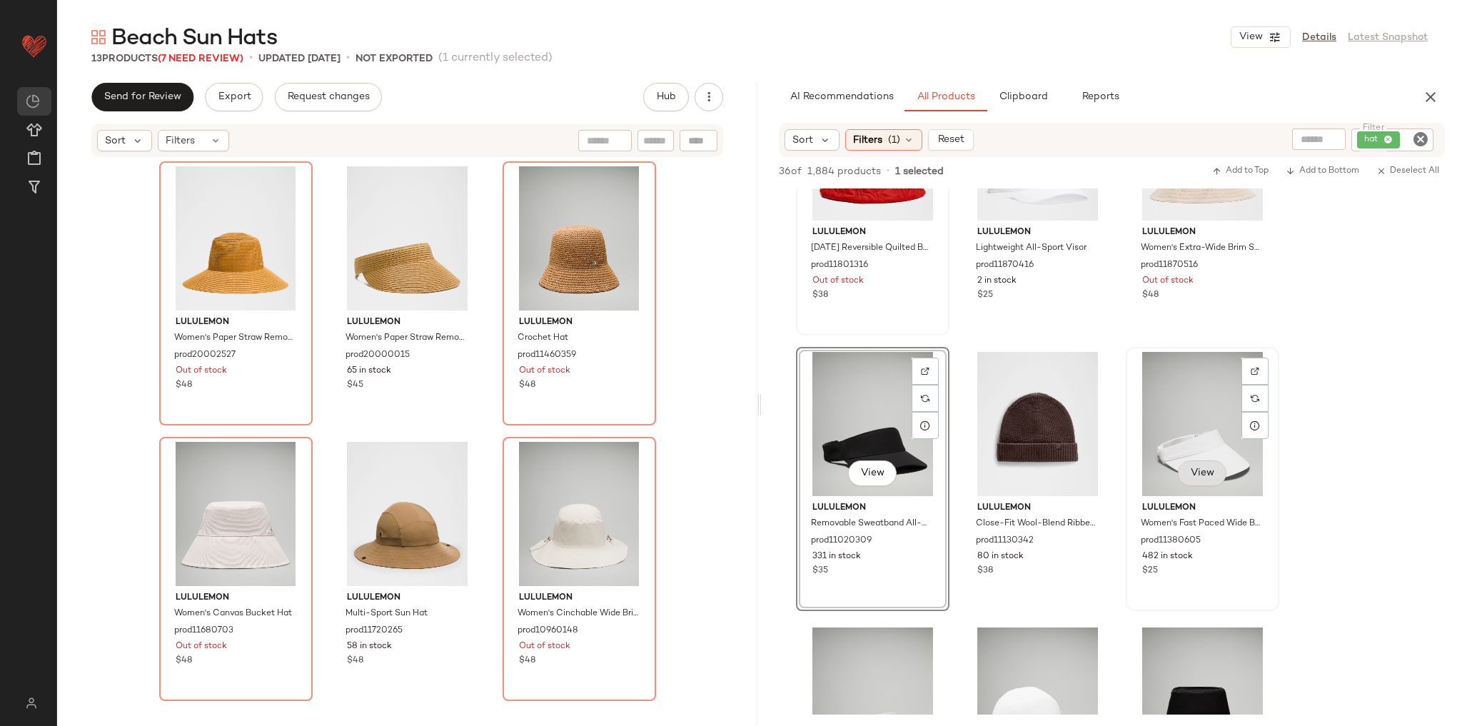
click at [1196, 477] on span "View" at bounding box center [1202, 472] width 24 height 11
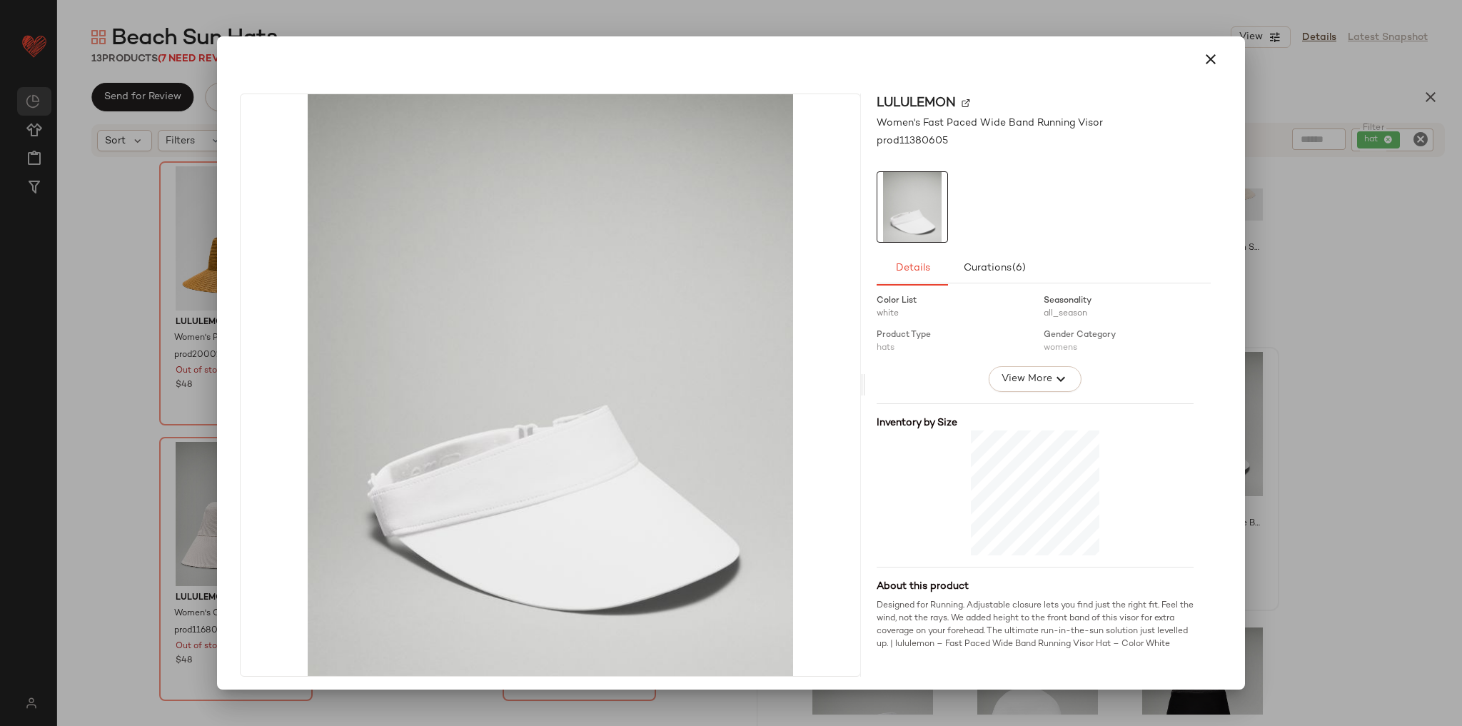
scroll to position [228, 0]
click at [1202, 64] on icon "button" at bounding box center [1210, 59] width 17 height 17
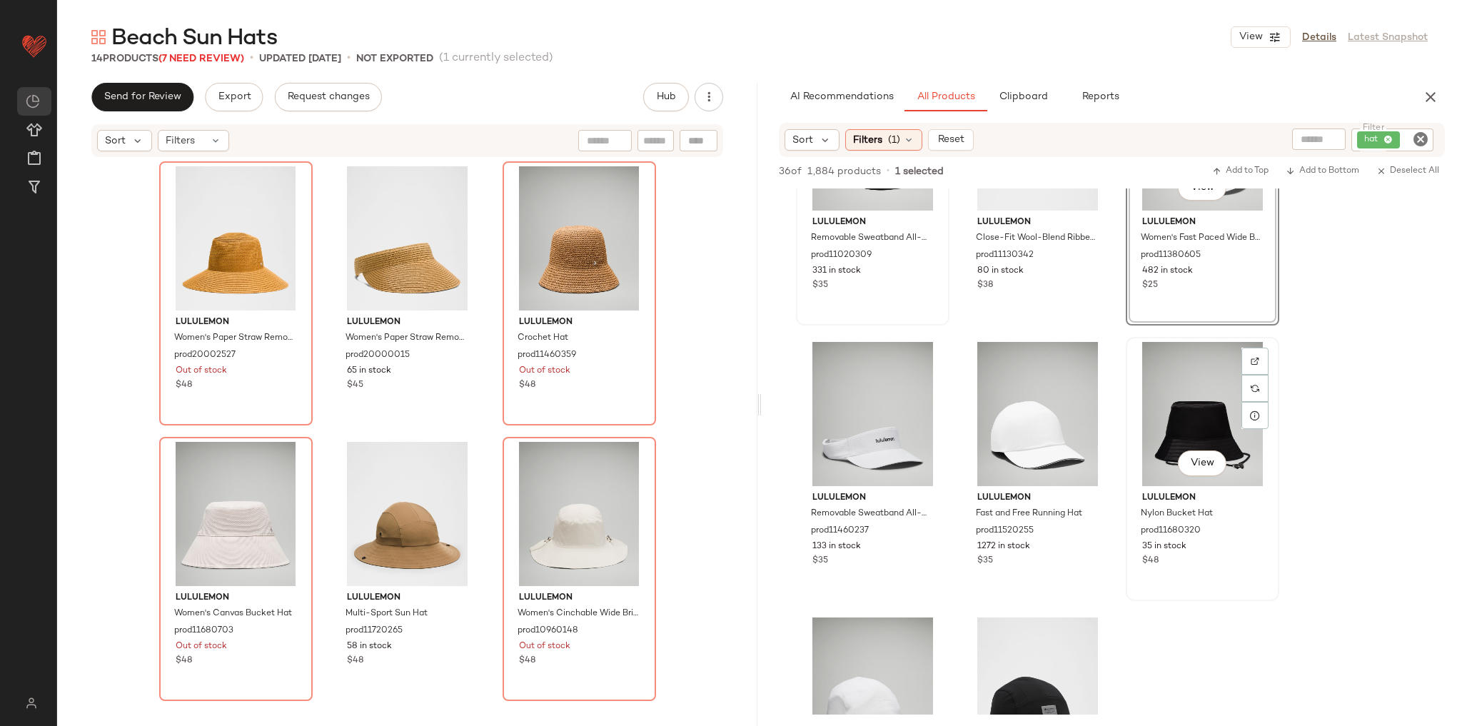
scroll to position [2112, 0]
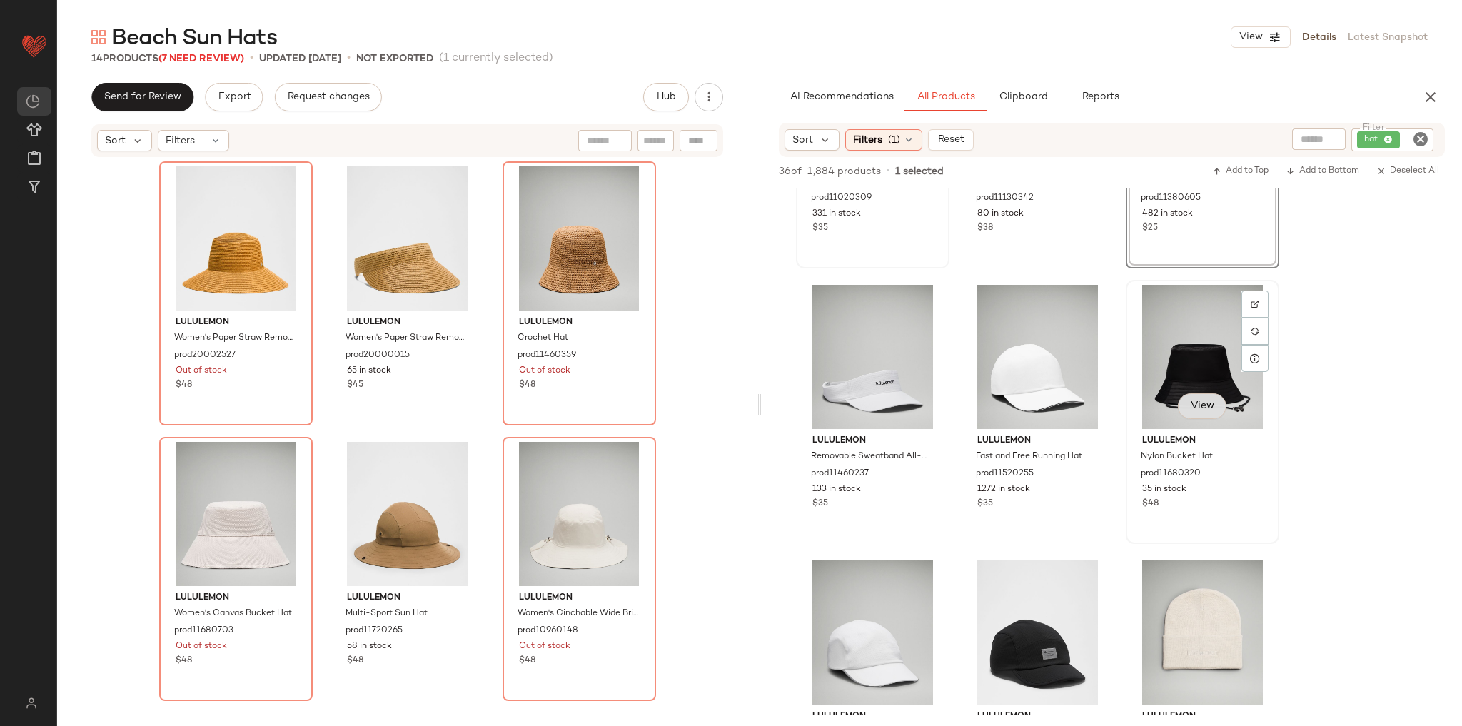
click at [1200, 407] on span "View" at bounding box center [1202, 405] width 24 height 11
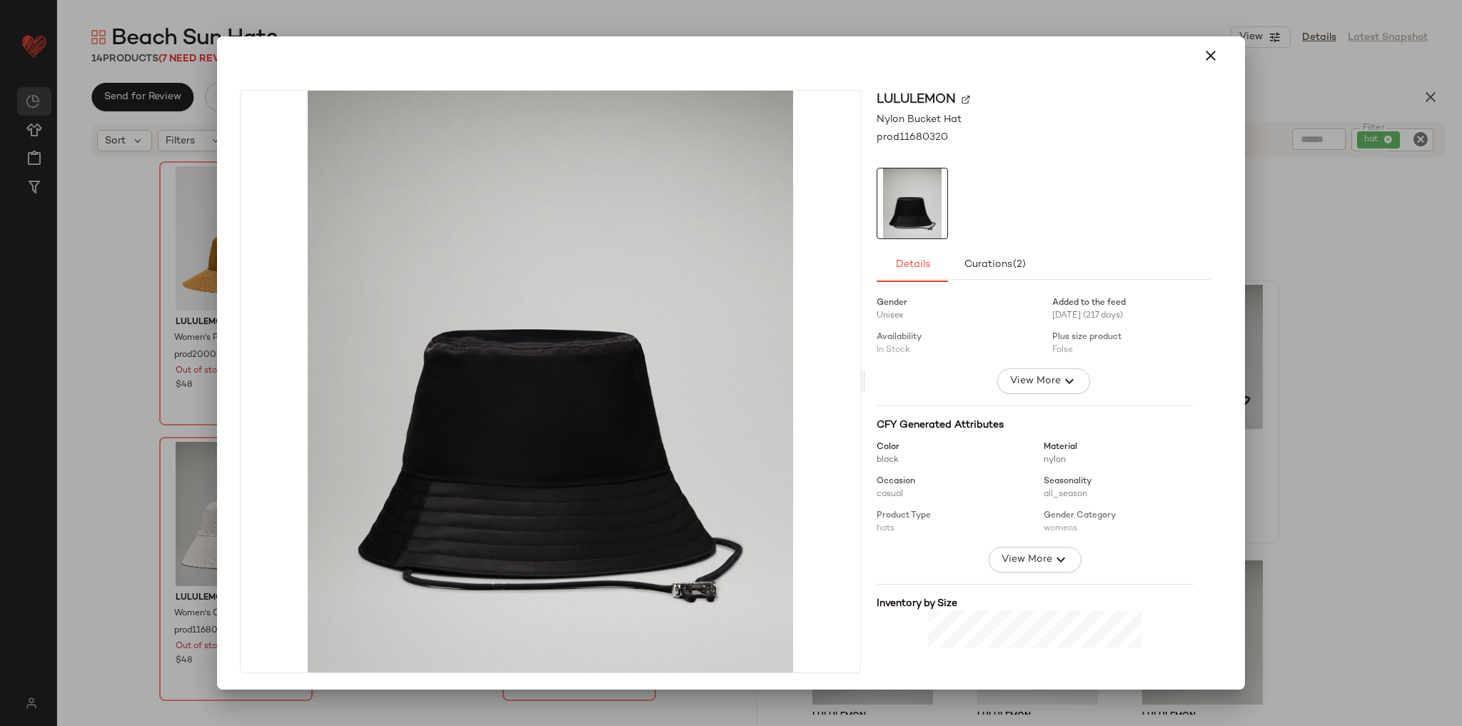
scroll to position [34, 0]
click at [1041, 538] on div at bounding box center [1034, 488] width 317 height 117
drag, startPoint x: 1043, startPoint y: 549, endPoint x: 1061, endPoint y: 537, distance: 21.6
click at [1045, 552] on button "View More" at bounding box center [1034, 560] width 93 height 26
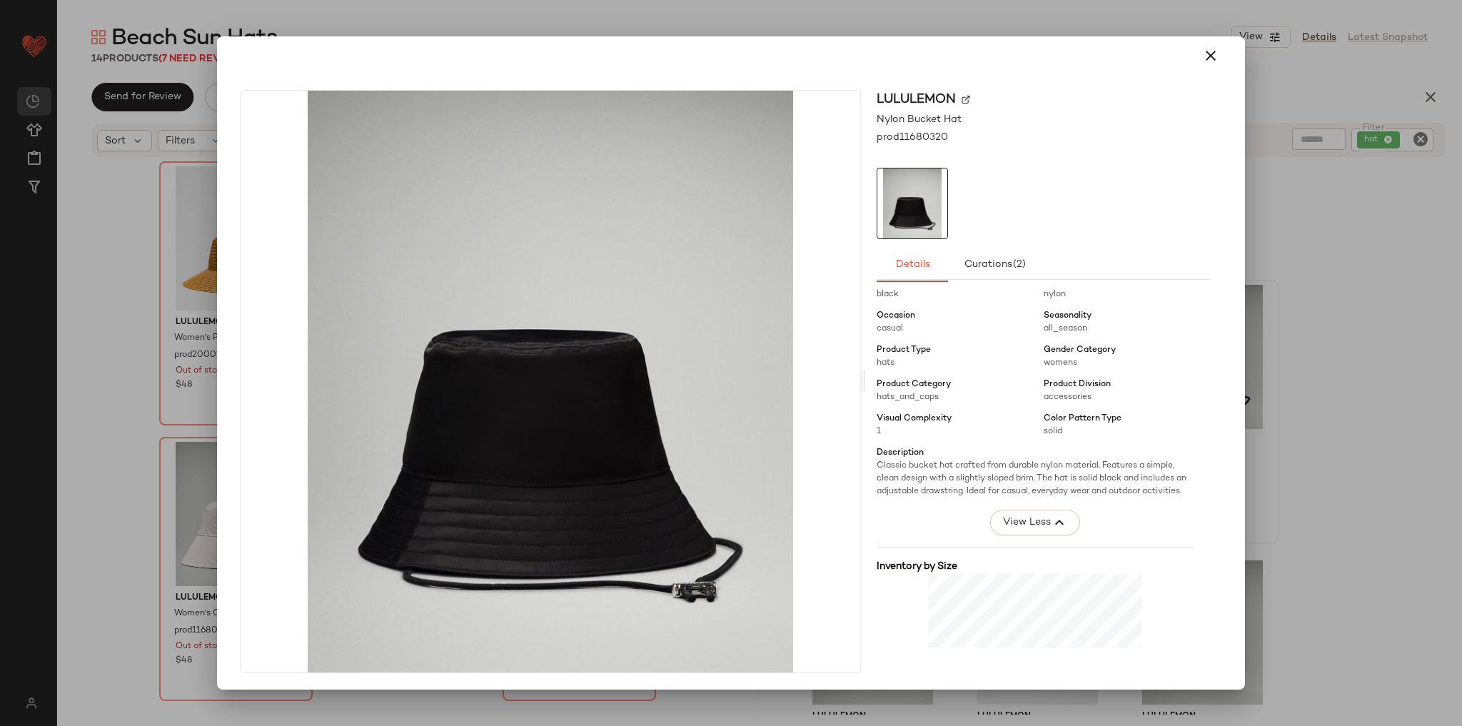
scroll to position [205, 0]
click at [1202, 86] on div "lululemon Nylon Bucket Hat prod11680320 Details Curations (2) Total inventory 3…" at bounding box center [731, 385] width 1016 height 612
click at [1202, 52] on icon "button" at bounding box center [1210, 55] width 17 height 17
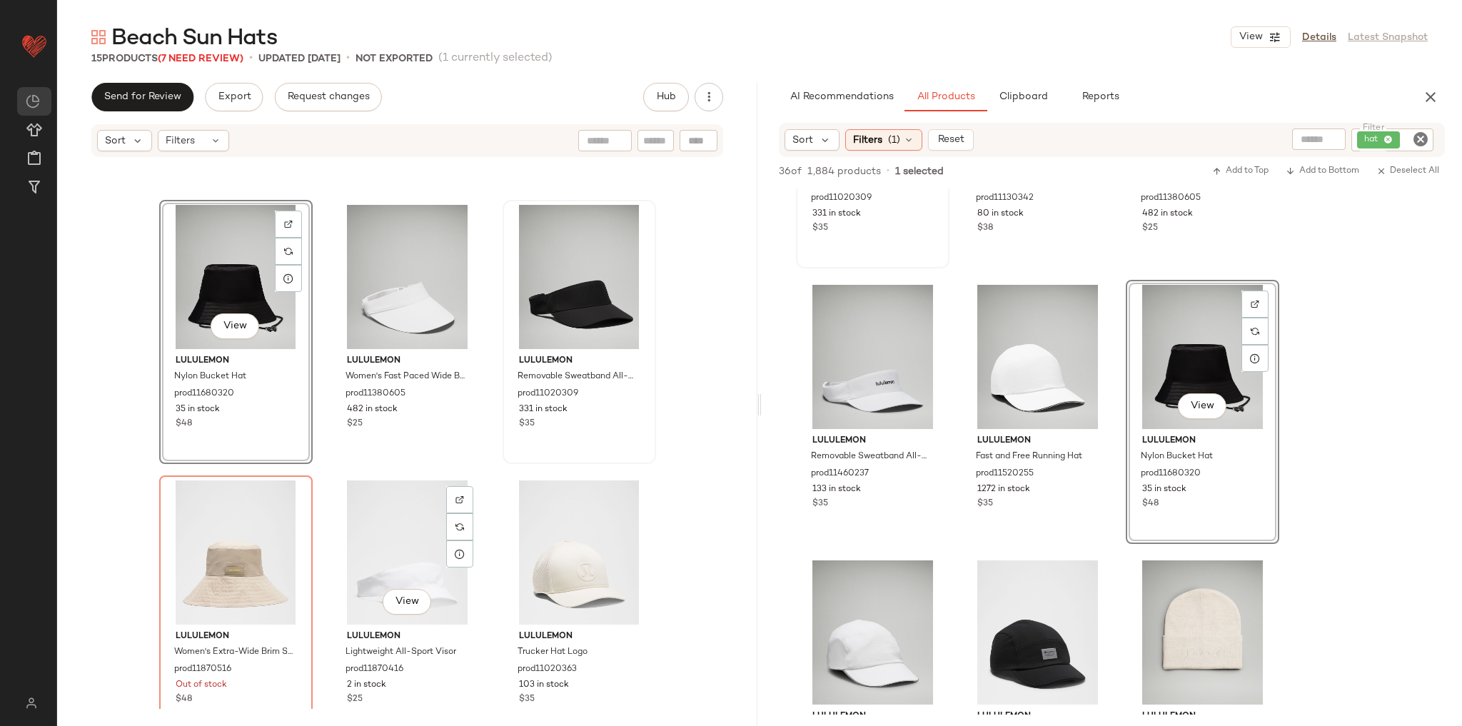
scroll to position [487, 0]
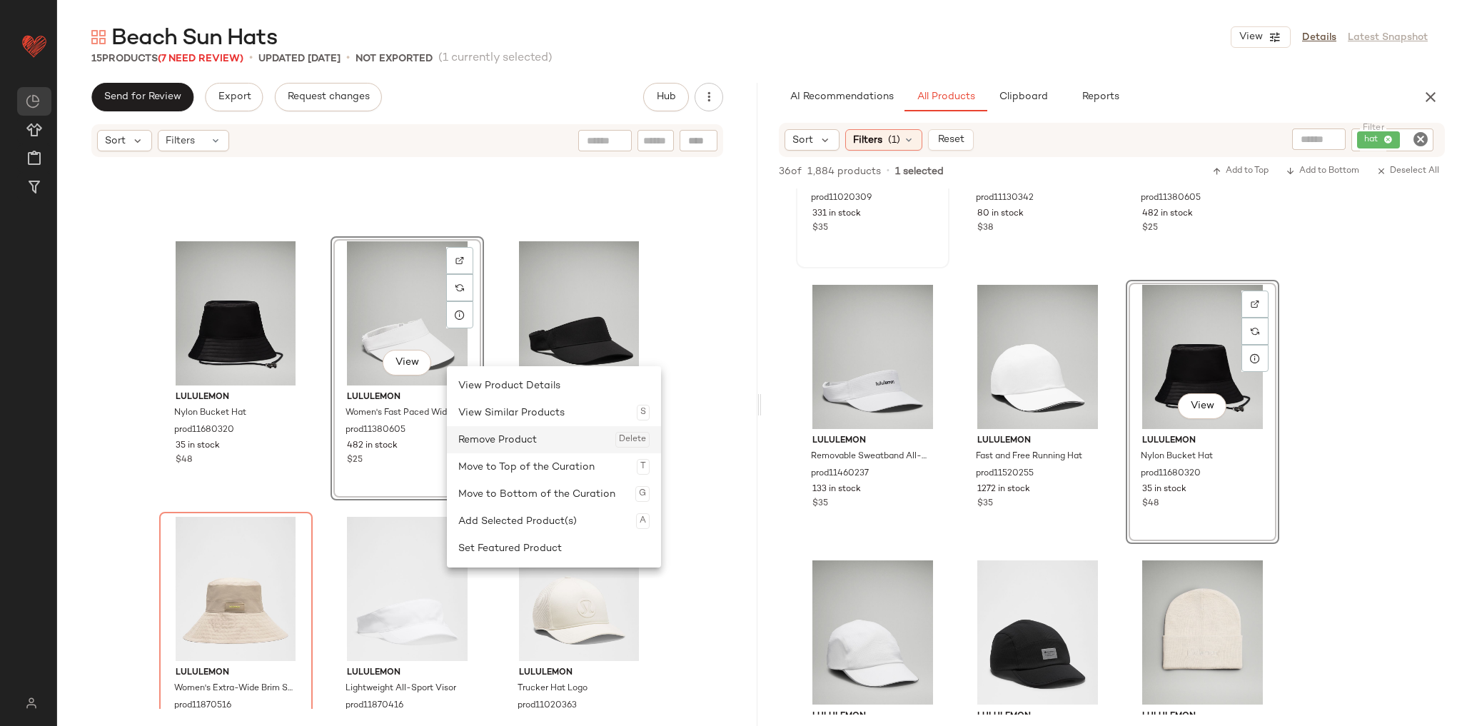
click at [476, 450] on div "Remove Product Delete" at bounding box center [553, 439] width 191 height 27
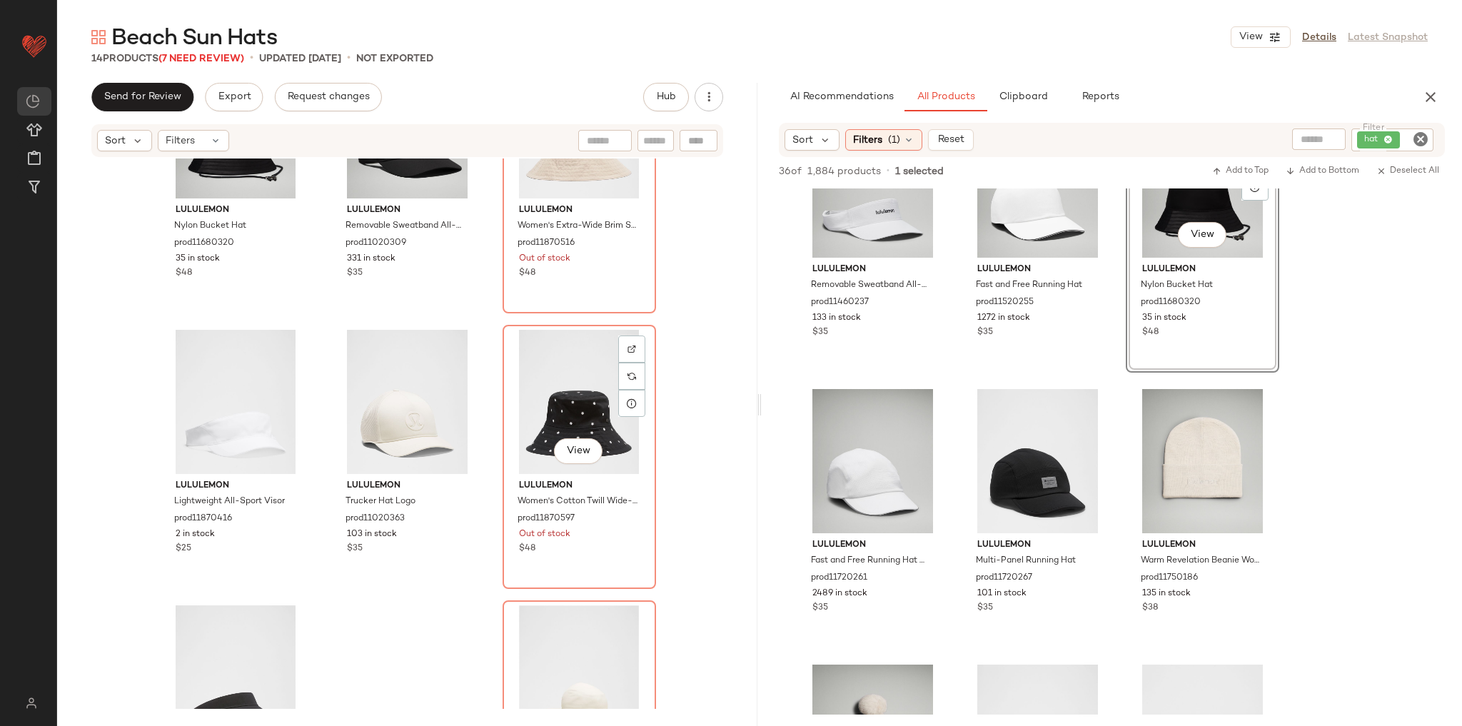
scroll to position [830, 0]
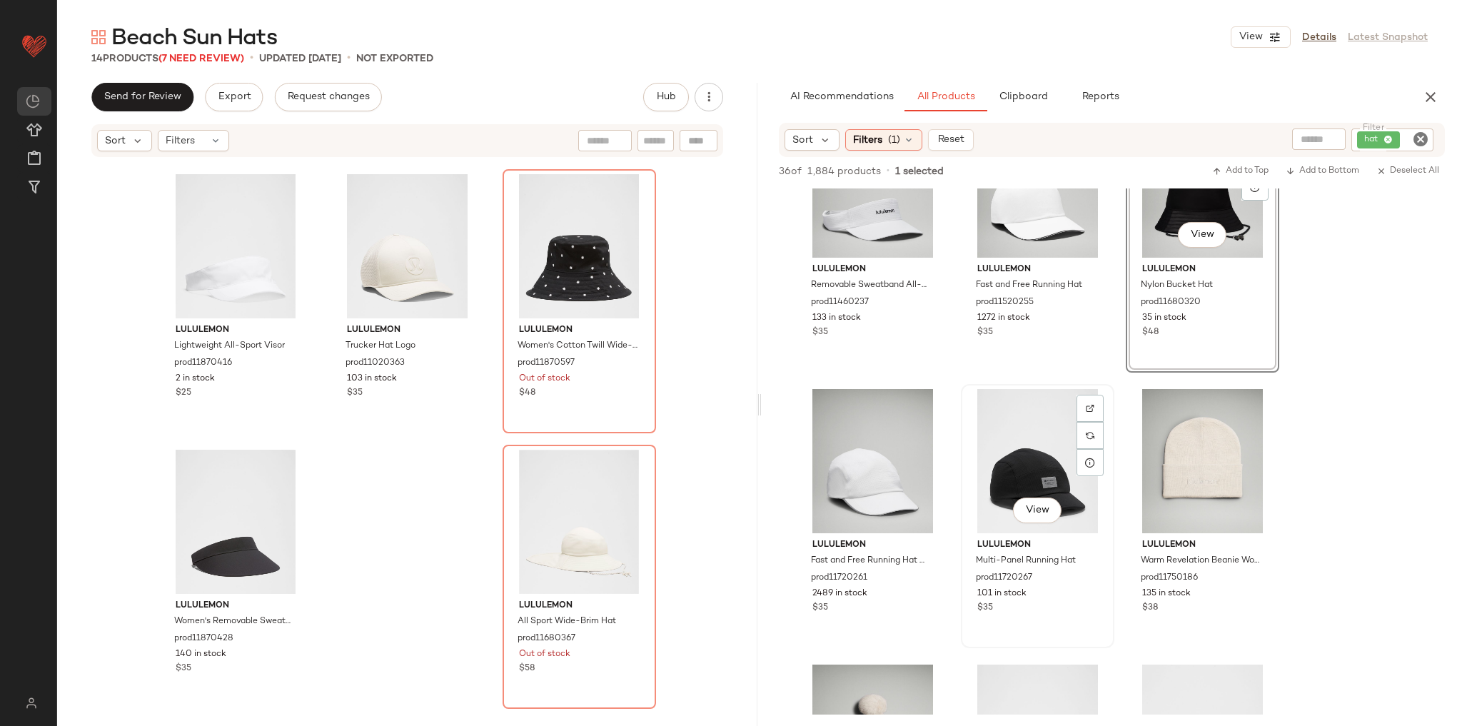
click at [963, 396] on div "View lululemon Multi-Panel Running Hat prod11720267 101 in stock $35" at bounding box center [1037, 515] width 151 height 261
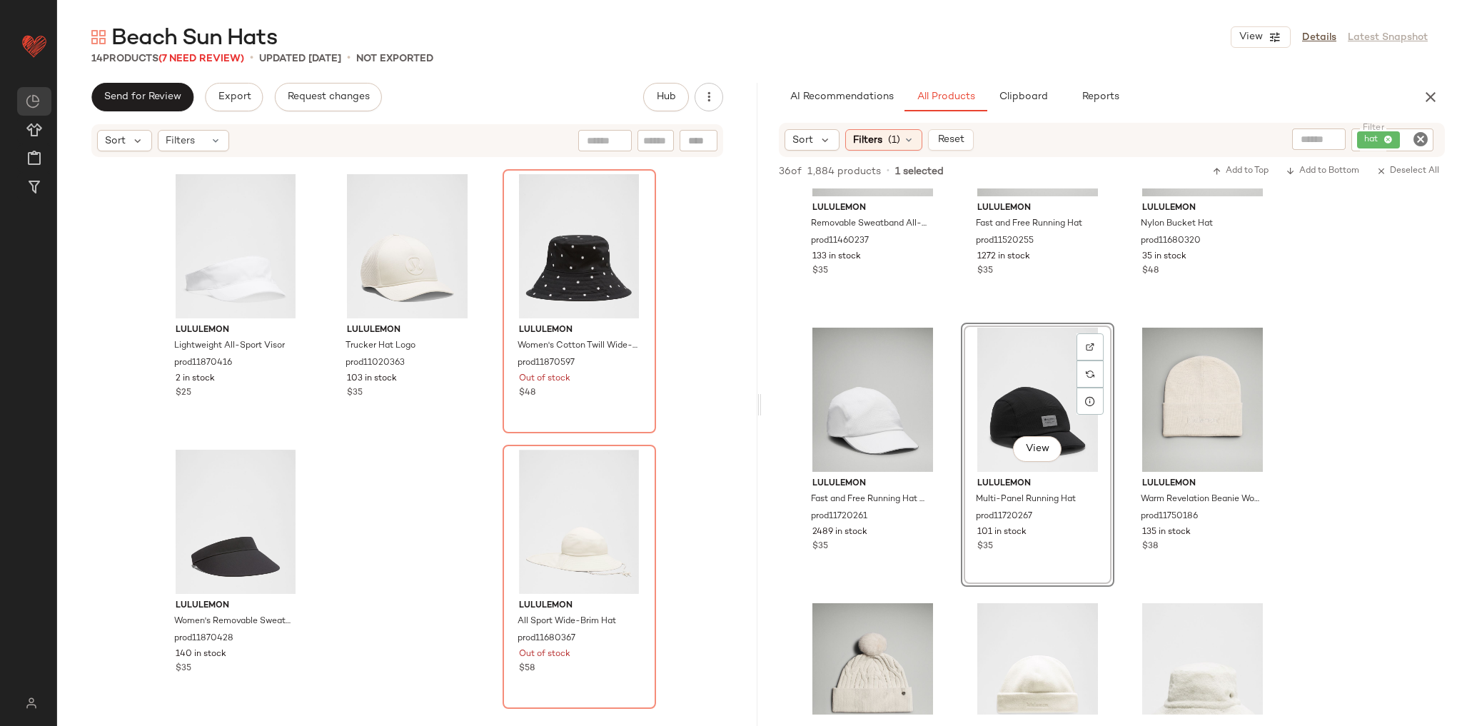
scroll to position [2455, 0]
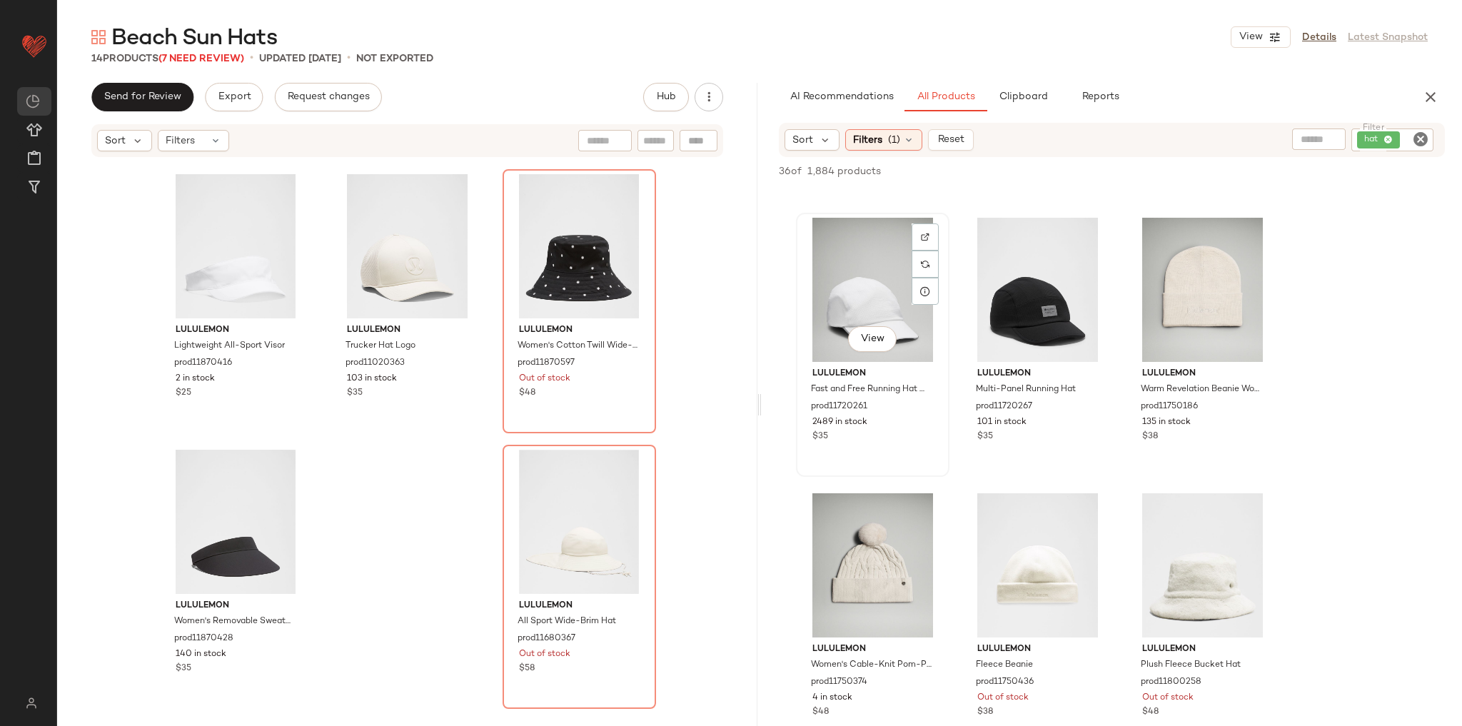
click at [944, 425] on div "lululemon Fast and Free Running Hat WovenAir prod11720261 2489 in stock $35" at bounding box center [872, 403] width 143 height 83
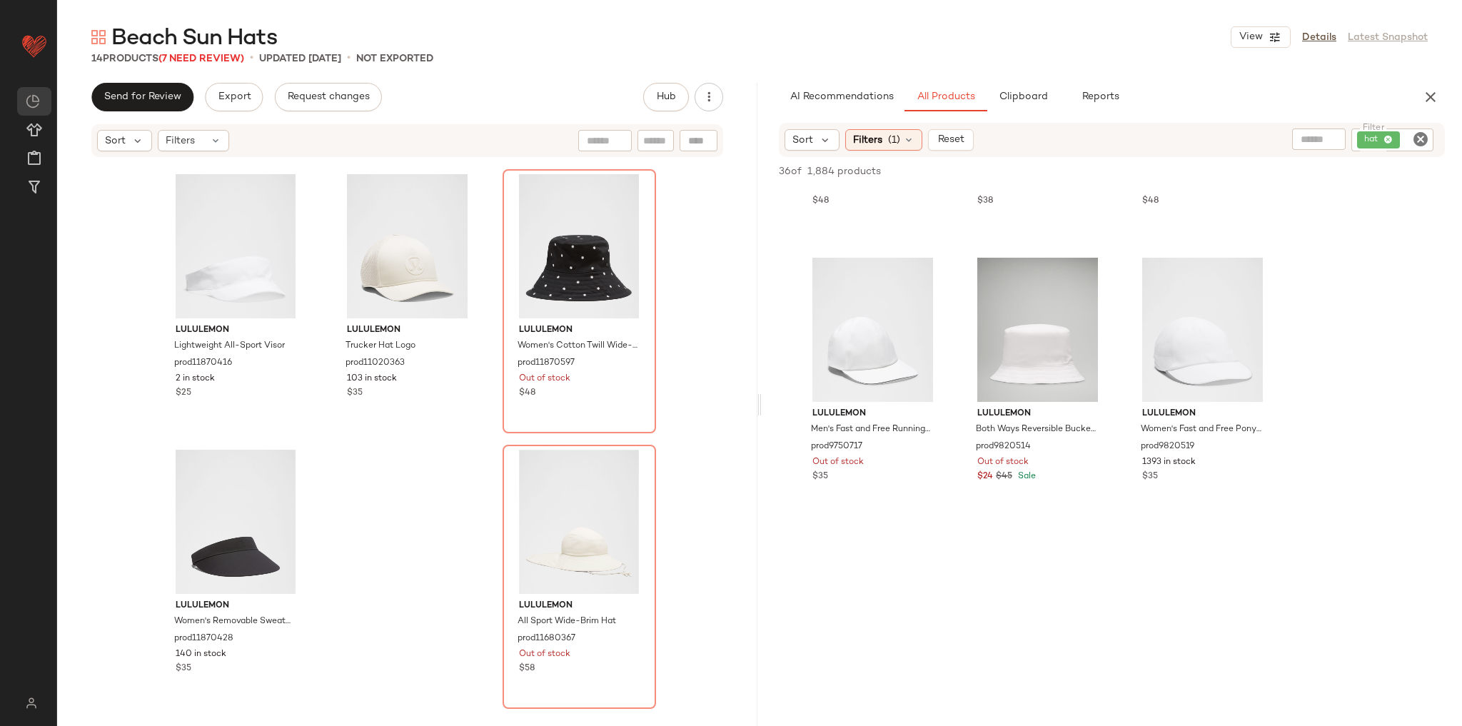
scroll to position [2969, 0]
click at [1035, 382] on span "View" at bounding box center [1037, 375] width 24 height 11
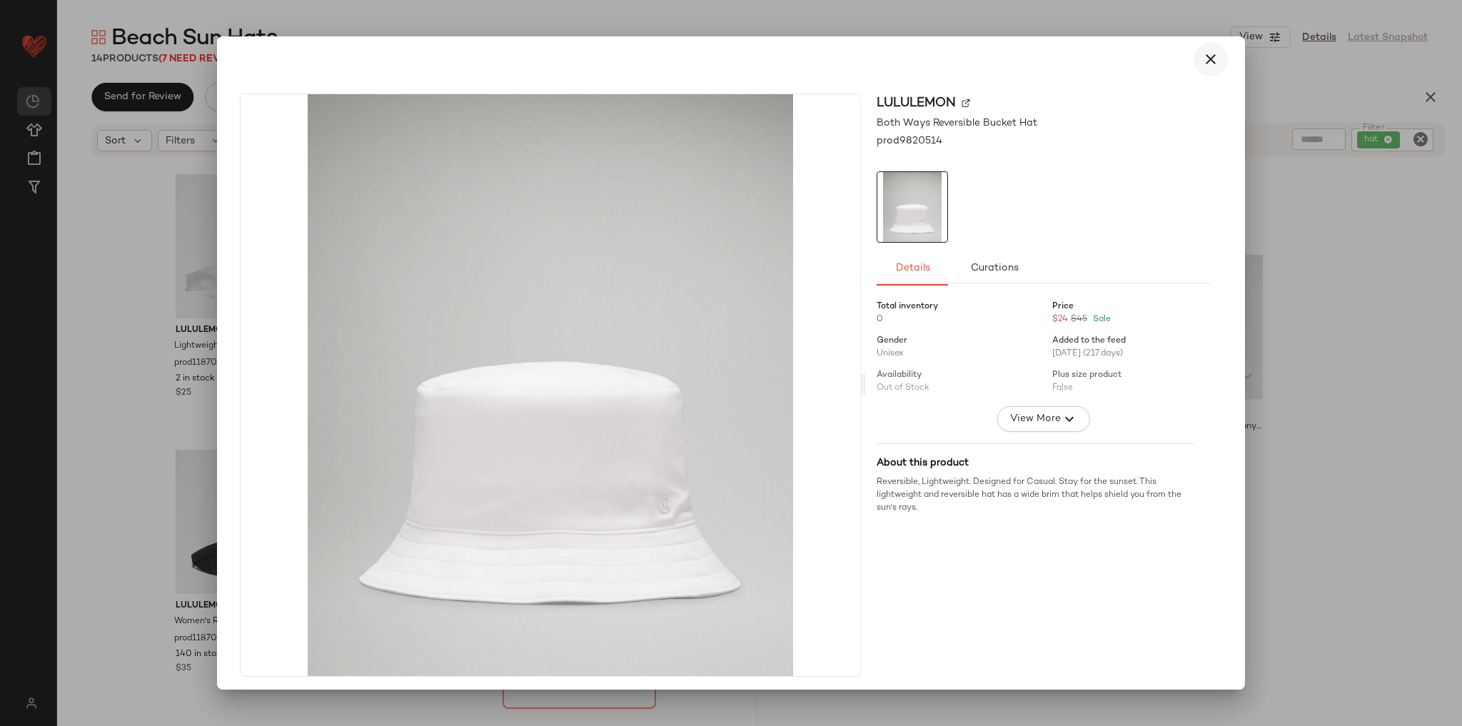
click at [1202, 66] on icon "button" at bounding box center [1210, 59] width 17 height 17
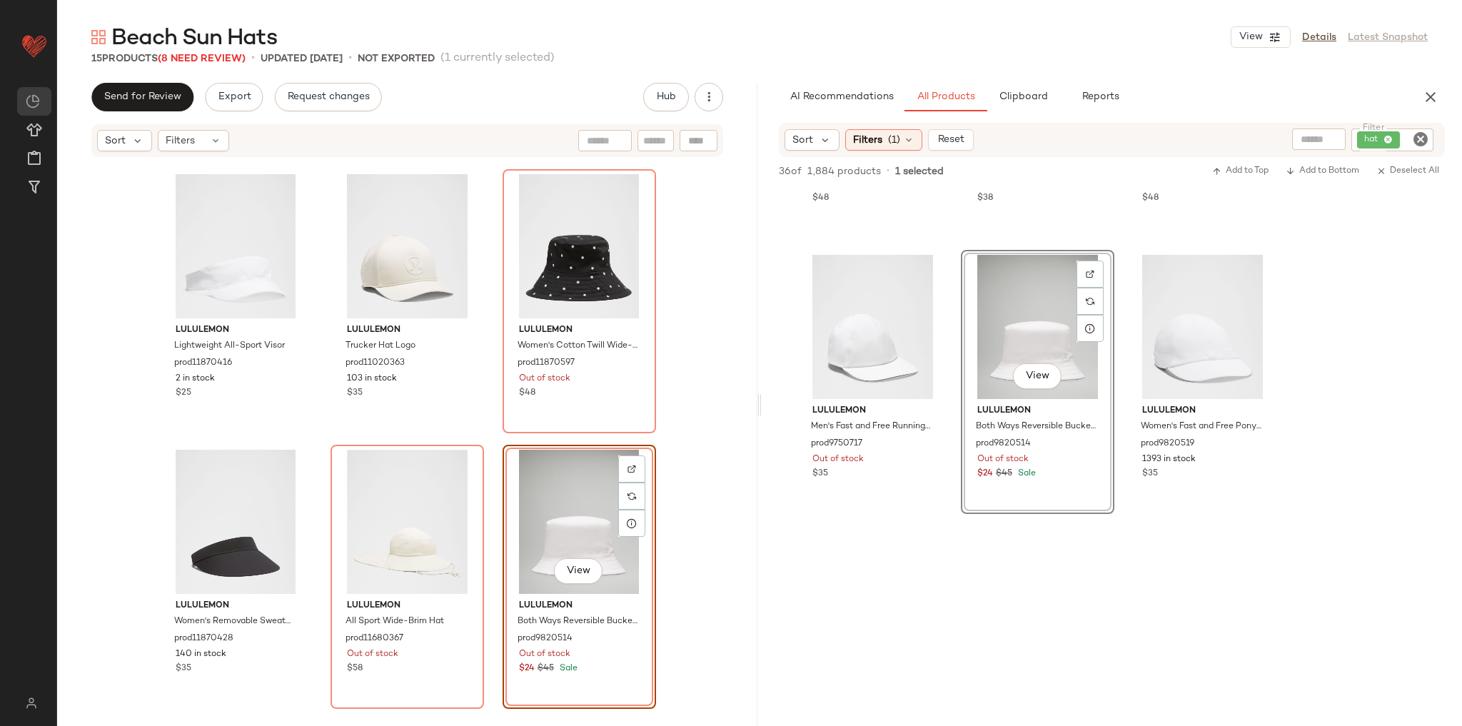
click at [703, 408] on div "lululemon Nylon Bucket Hat prod11680320 35 in stock $48 lululemon Removable Swe…" at bounding box center [407, 433] width 700 height 550
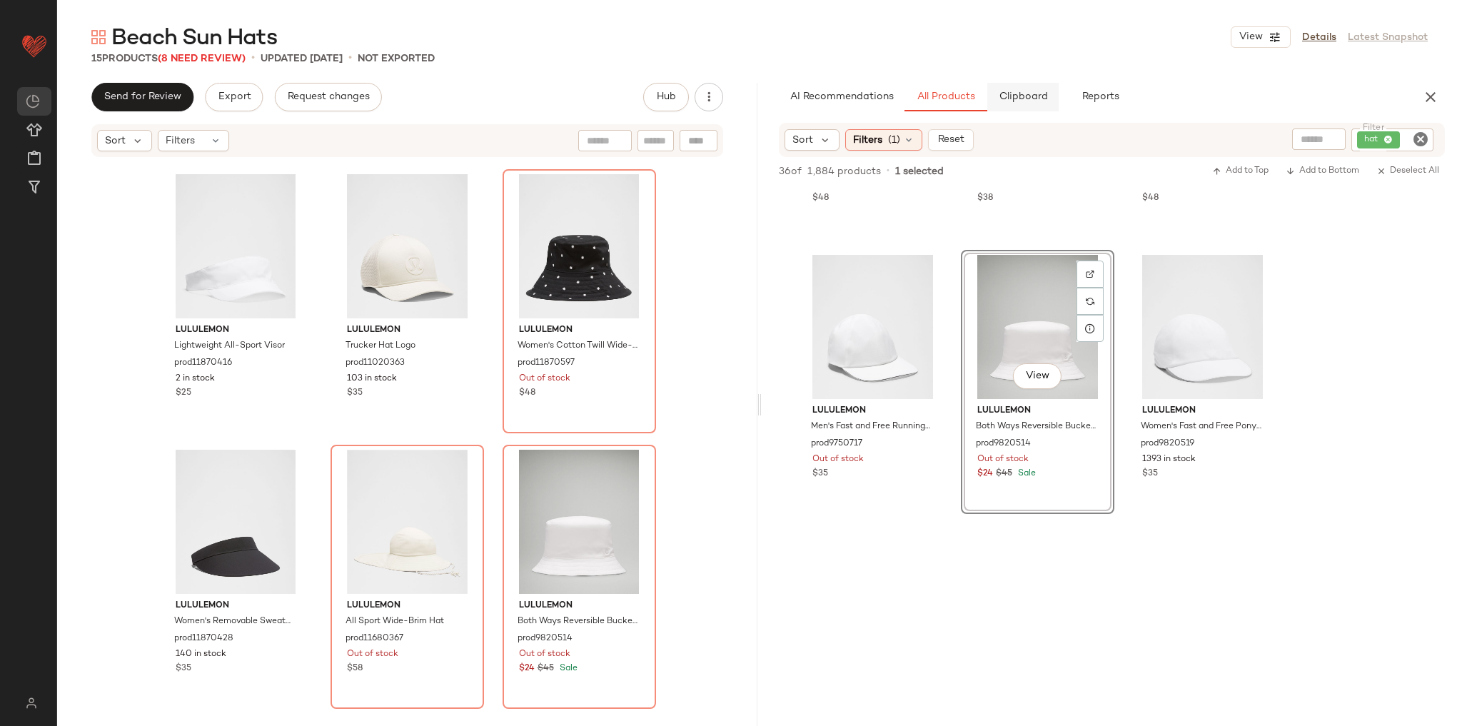
click at [1029, 105] on button "Clipboard" at bounding box center [1022, 97] width 71 height 29
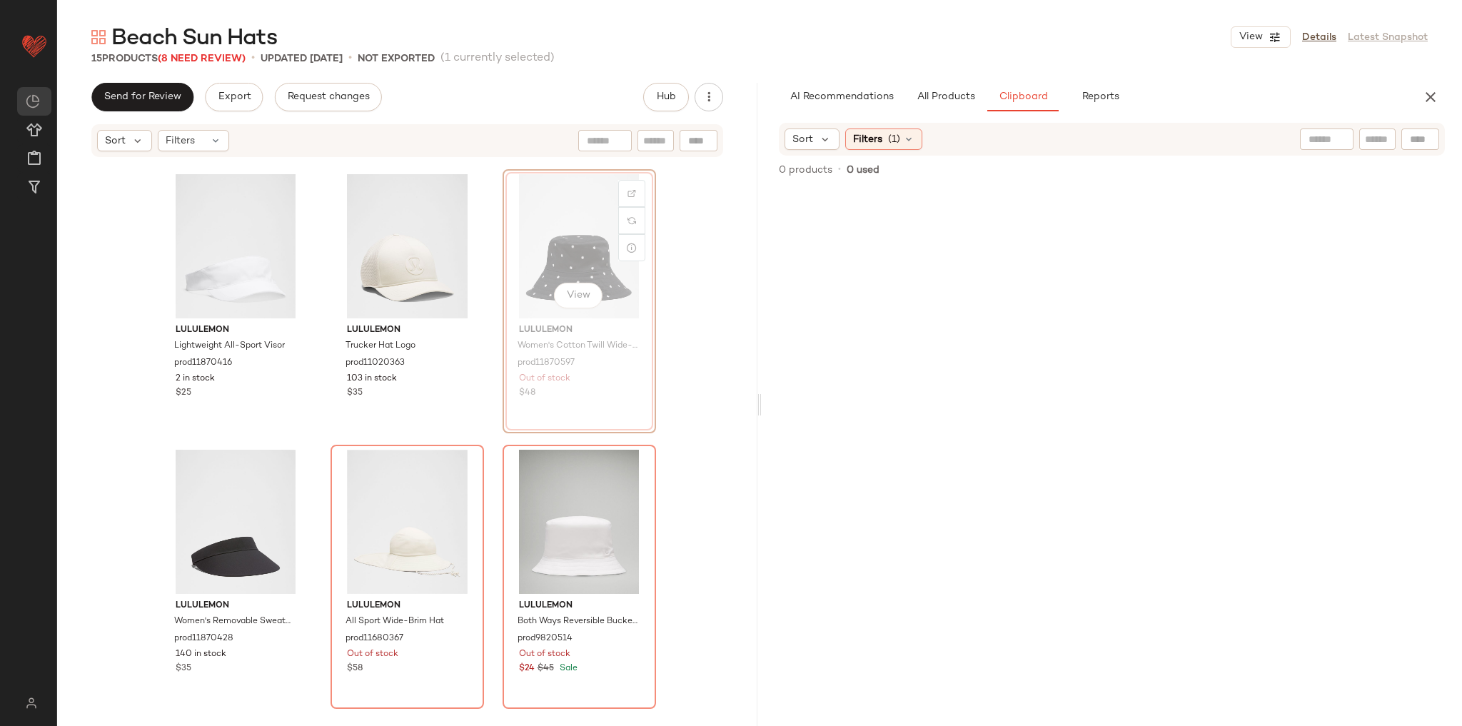
scroll to position [827, 0]
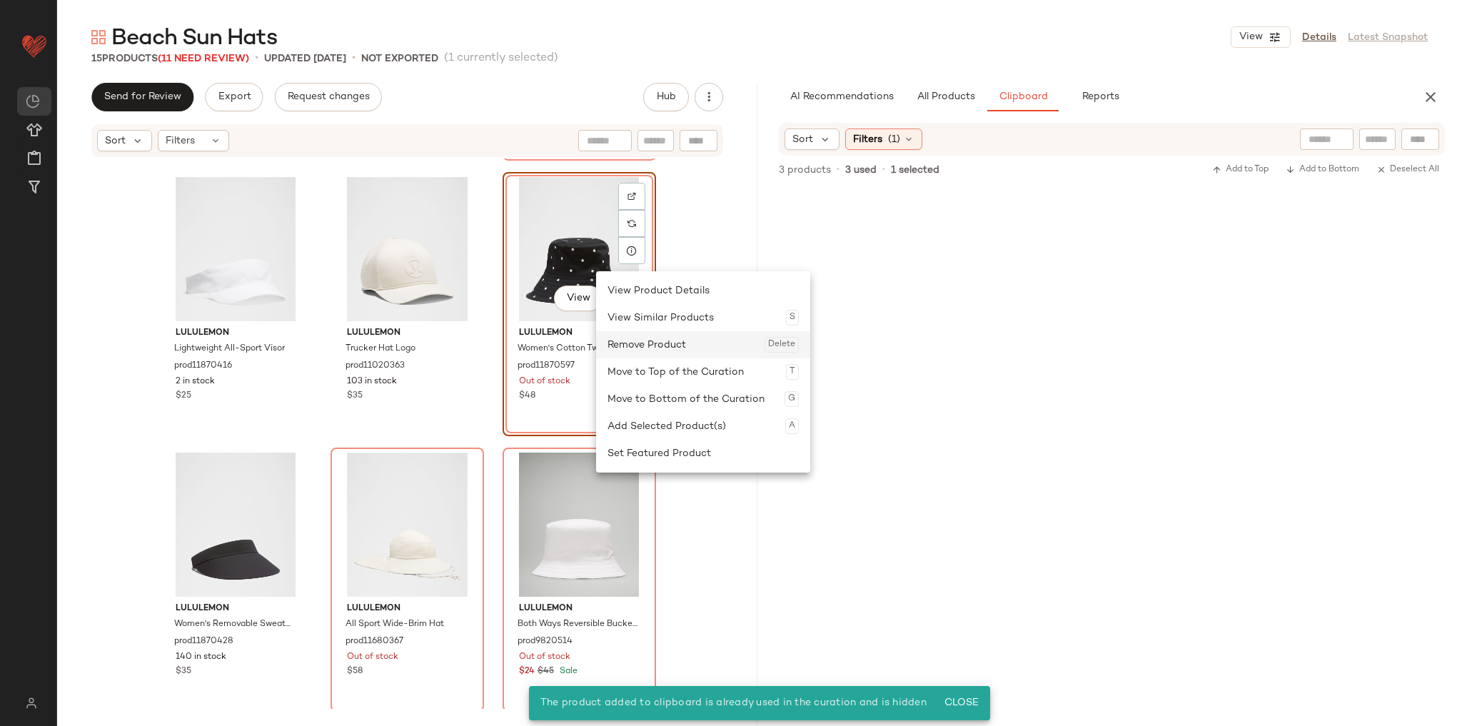
click at [642, 337] on div "Remove Product Delete" at bounding box center [702, 344] width 191 height 27
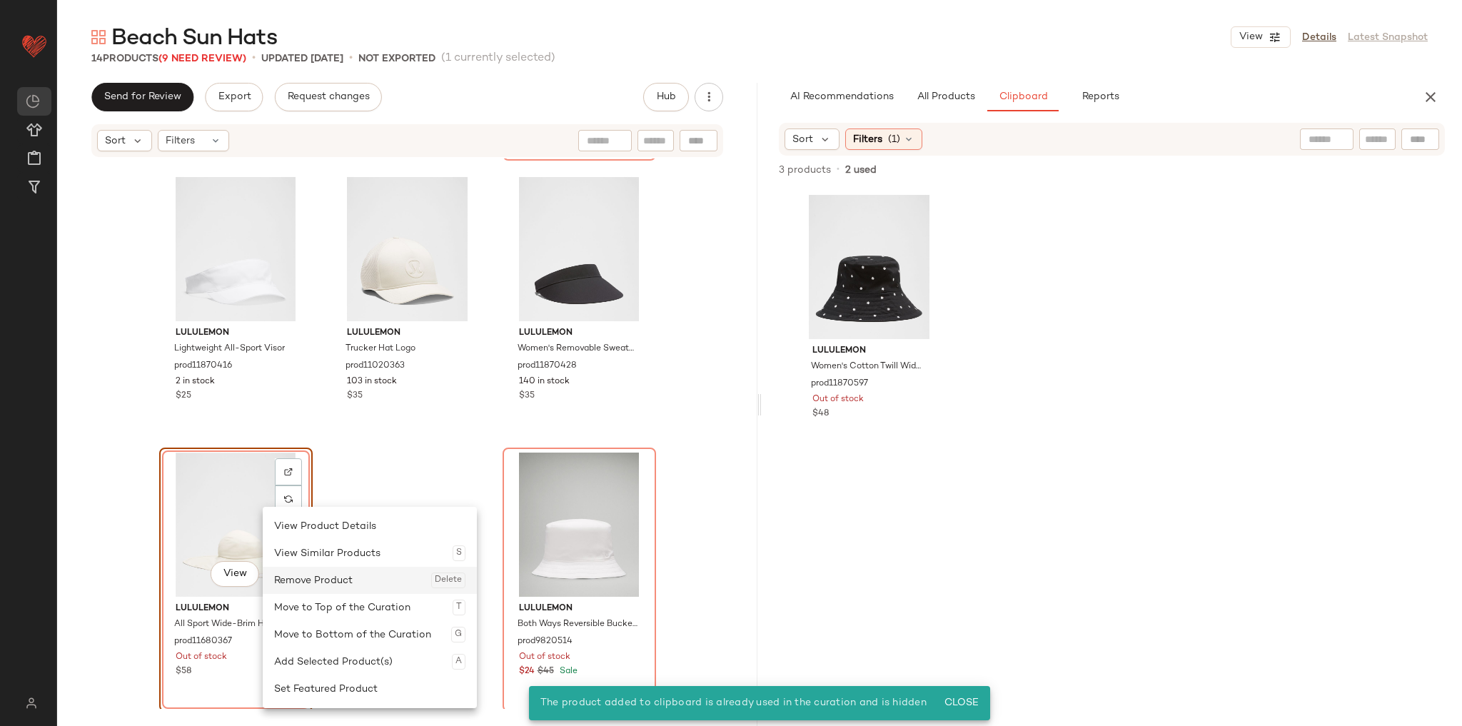
click at [304, 571] on div "Remove Product Delete" at bounding box center [369, 580] width 191 height 27
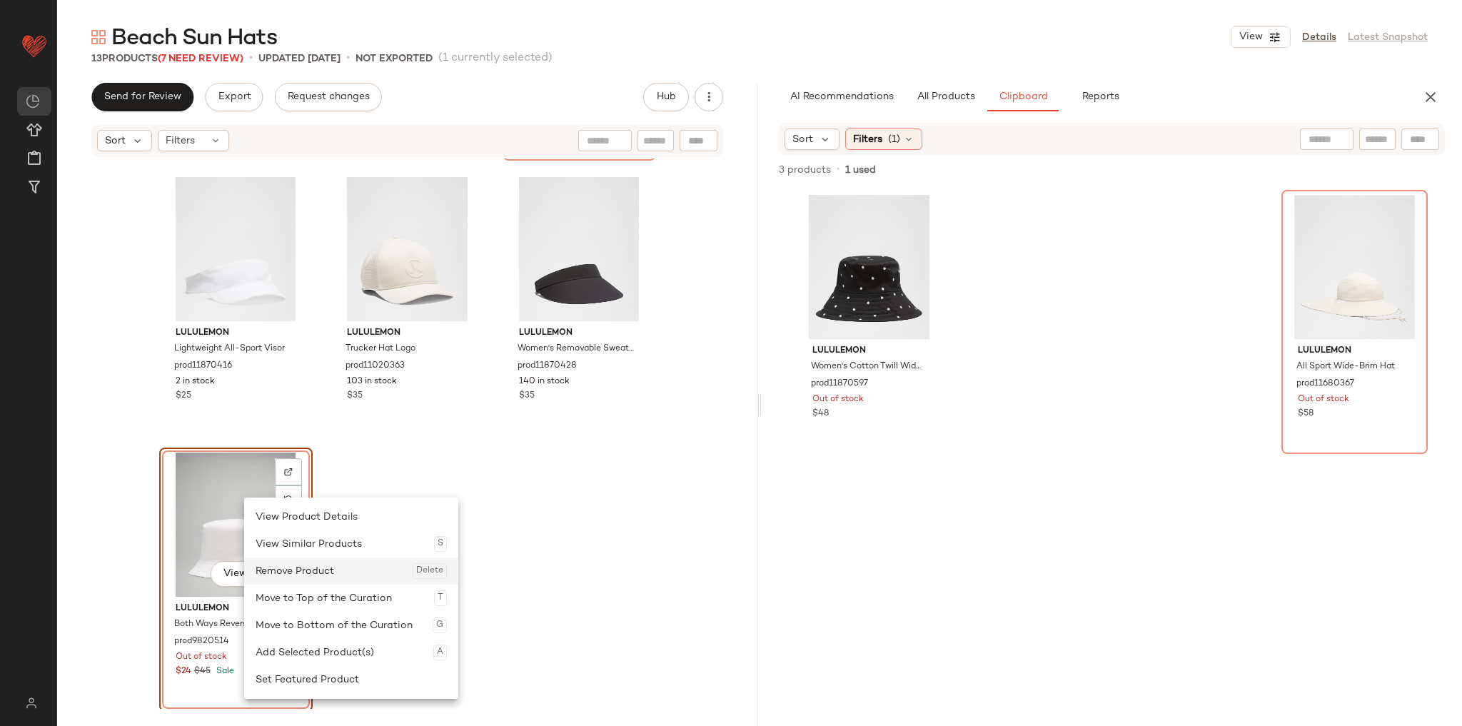
click at [293, 571] on div "Remove Product Delete" at bounding box center [350, 570] width 191 height 27
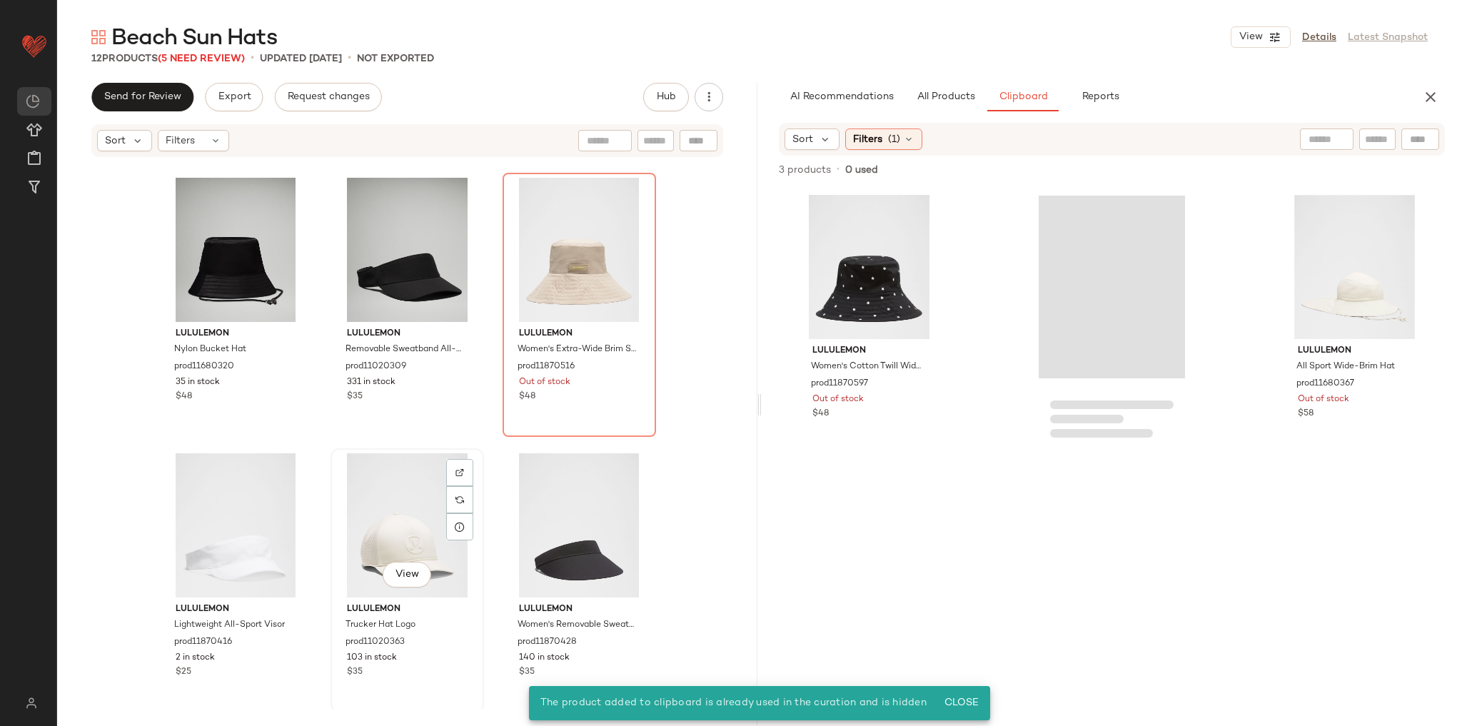
scroll to position [268, 0]
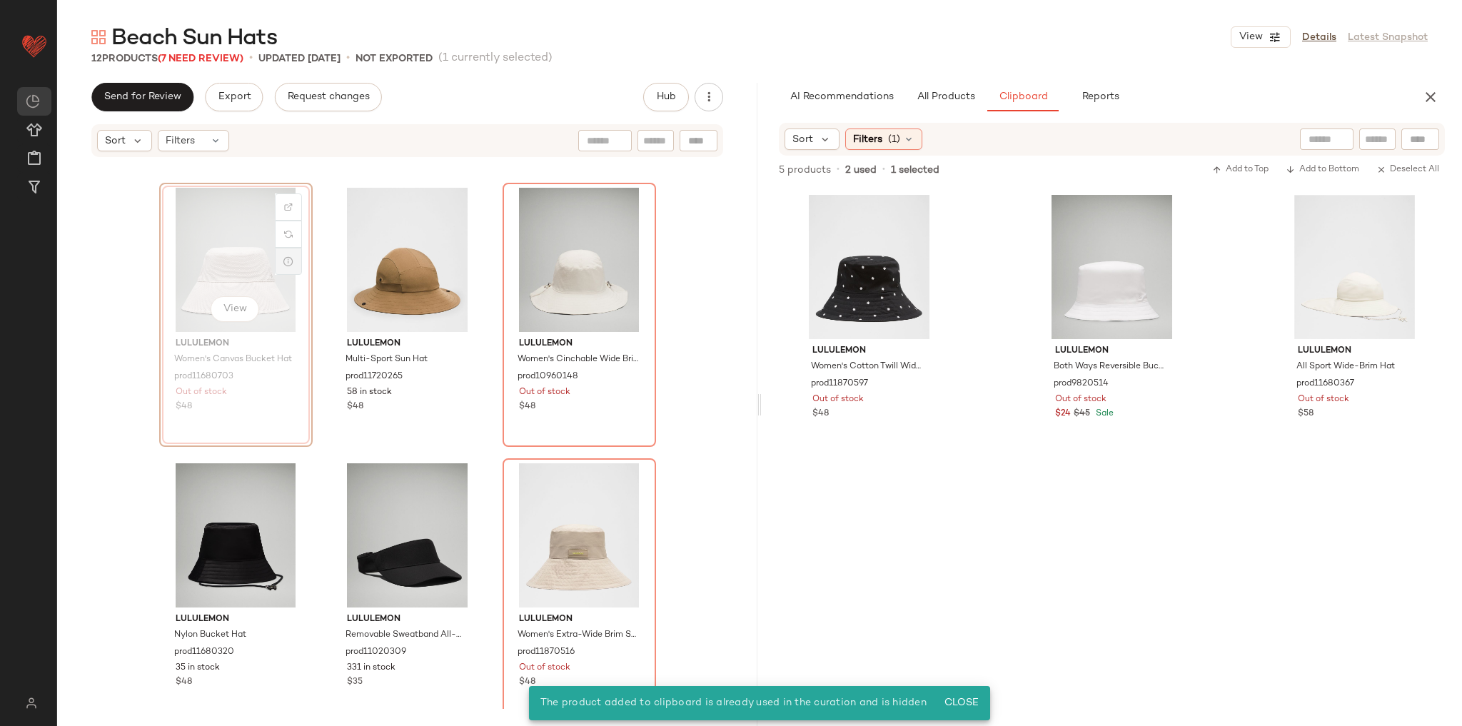
scroll to position [265, 0]
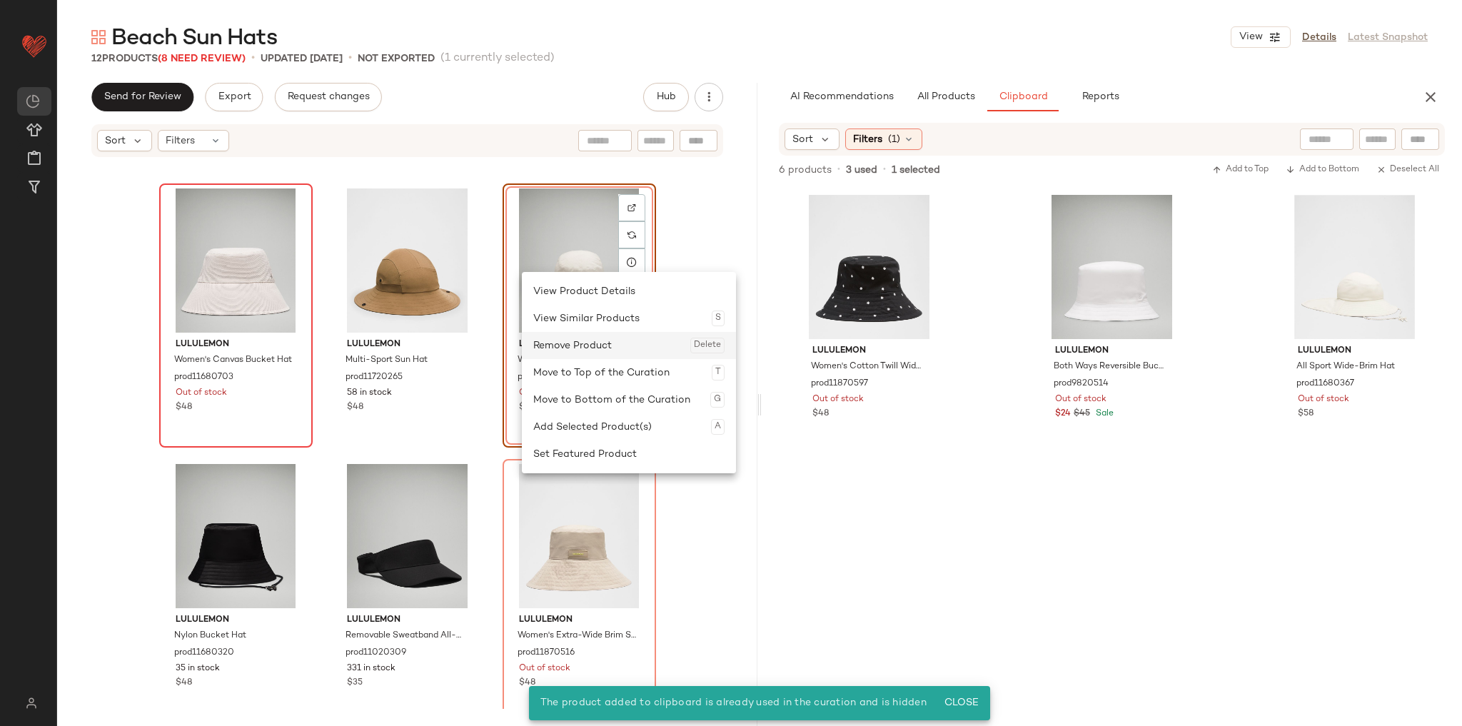
click at [588, 343] on div "Remove Product Delete" at bounding box center [628, 345] width 191 height 27
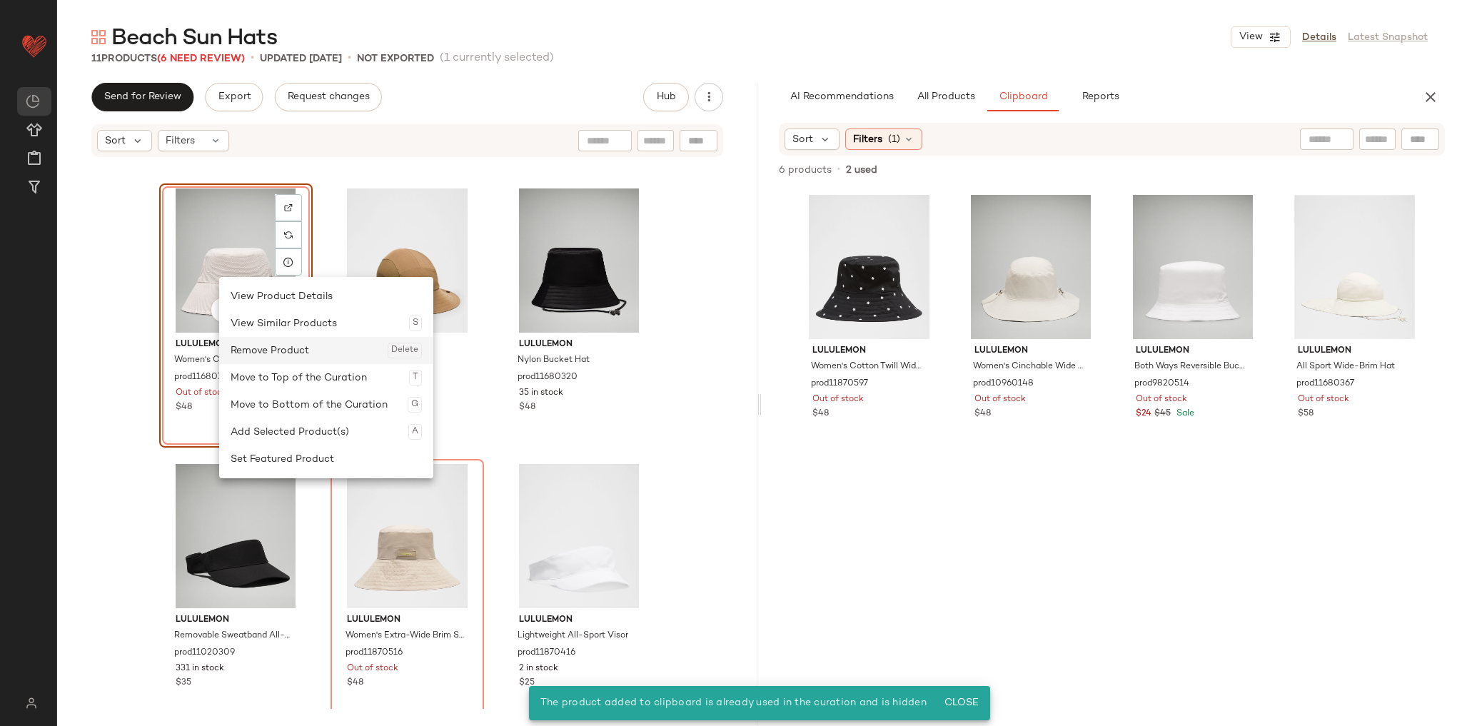
click at [296, 348] on div "Remove Product Delete" at bounding box center [326, 350] width 191 height 27
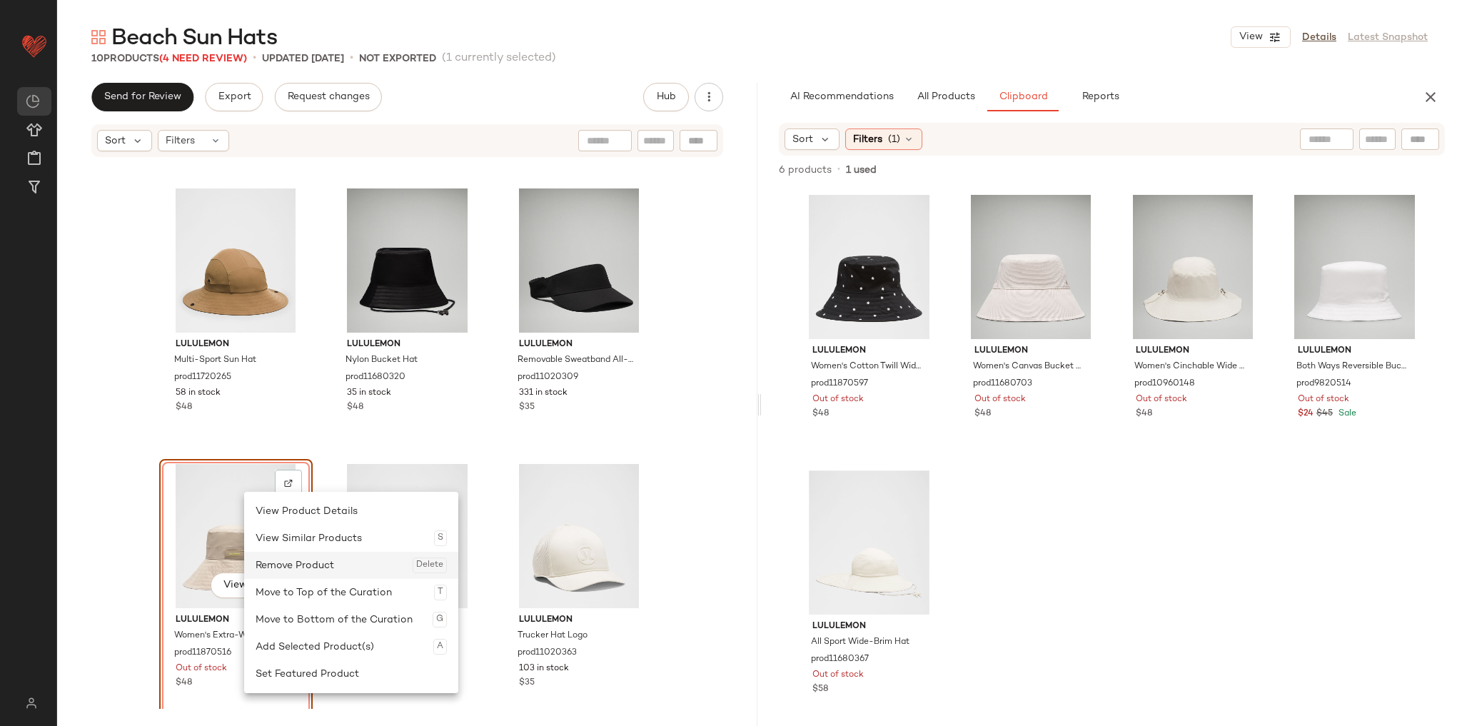
click at [291, 565] on div "Remove Product Delete" at bounding box center [350, 565] width 191 height 27
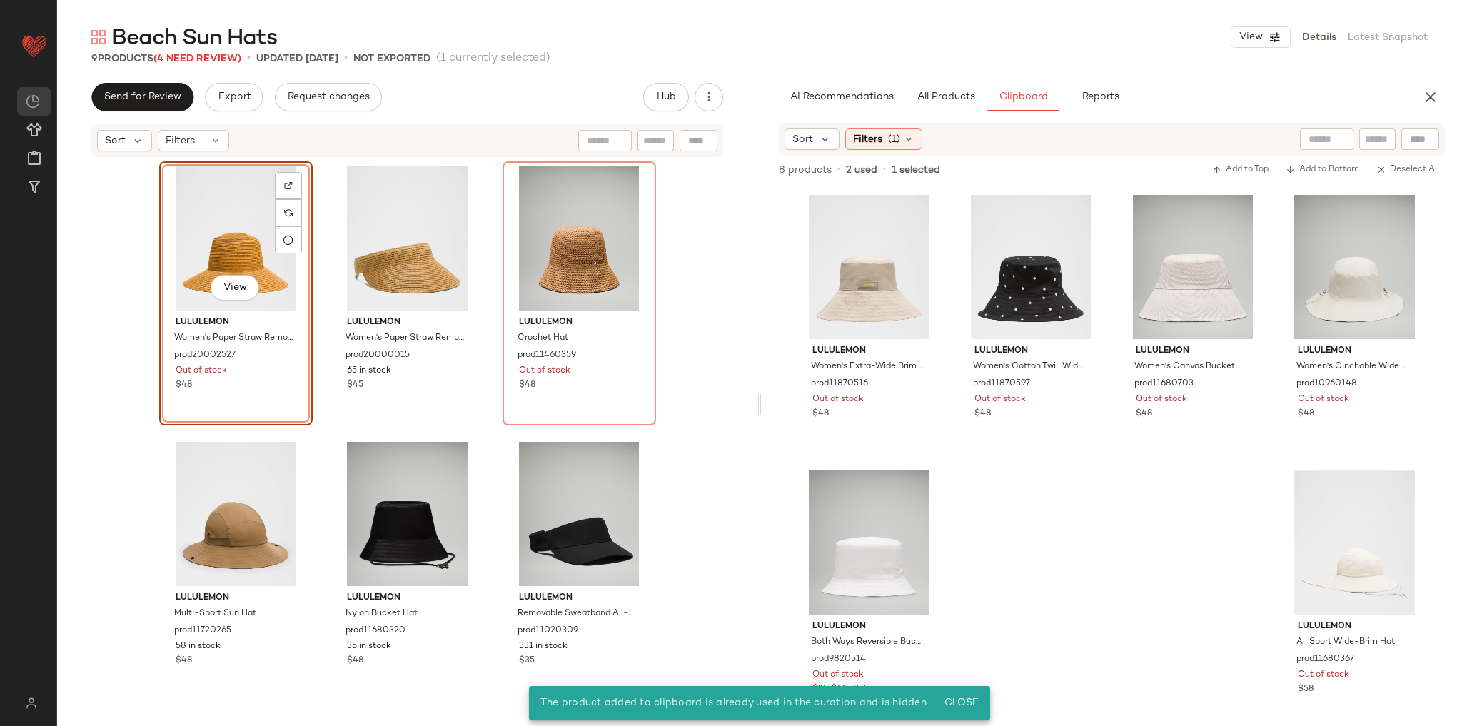
click at [682, 355] on div "View lululemon Women's Paper Straw Removable Sweatband Hat prod20002527 Out of …" at bounding box center [407, 433] width 700 height 550
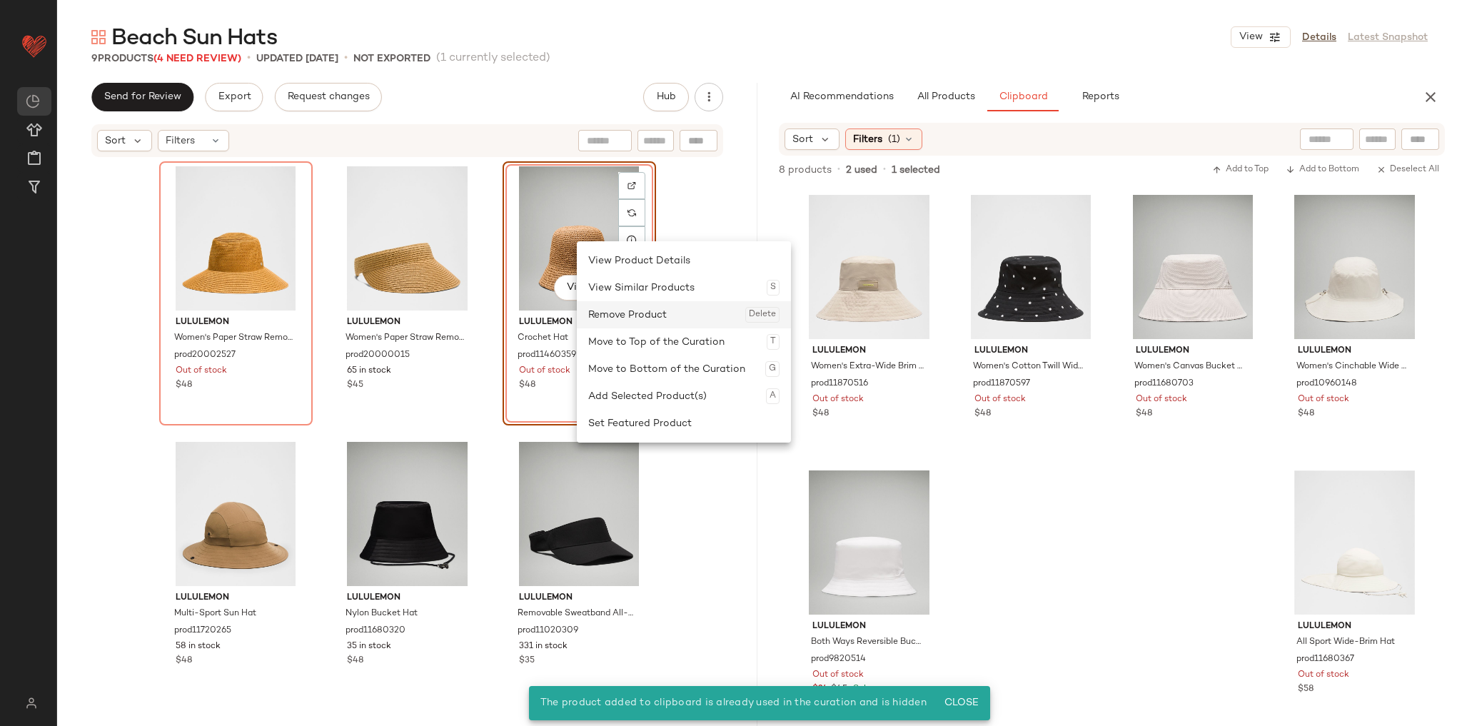
click at [618, 320] on div "Remove Product Delete" at bounding box center [683, 314] width 191 height 27
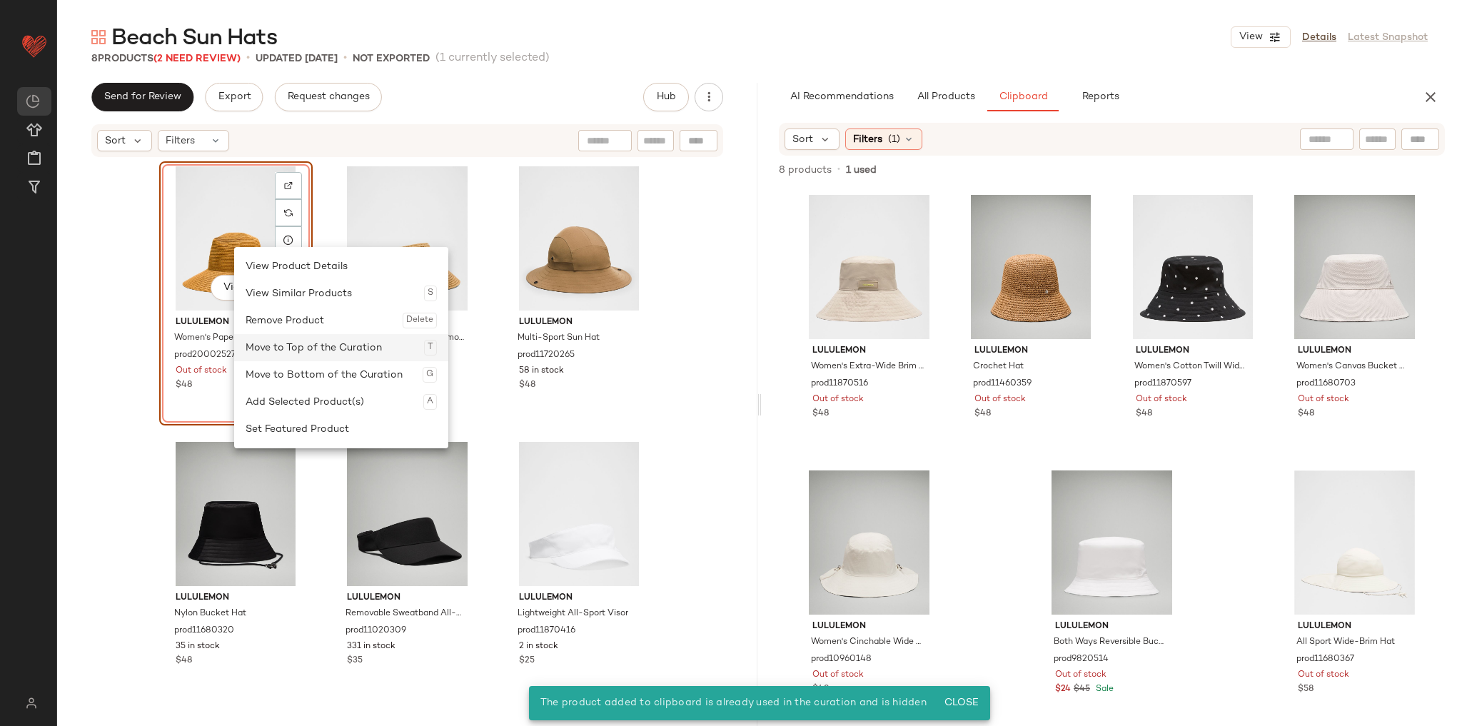
click at [303, 335] on div "Move to Top of the Curation T" at bounding box center [340, 347] width 191 height 27
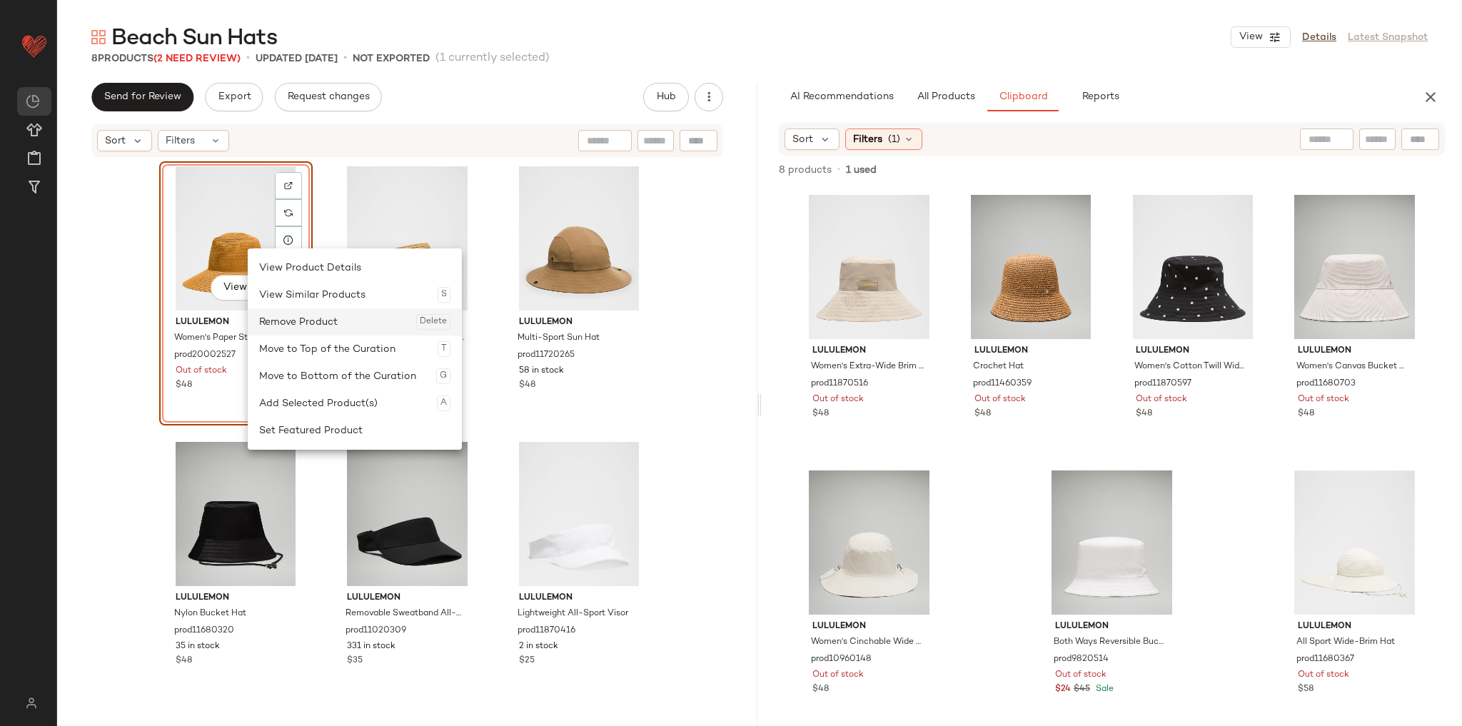
click at [302, 317] on div "Remove Product Delete" at bounding box center [354, 321] width 191 height 27
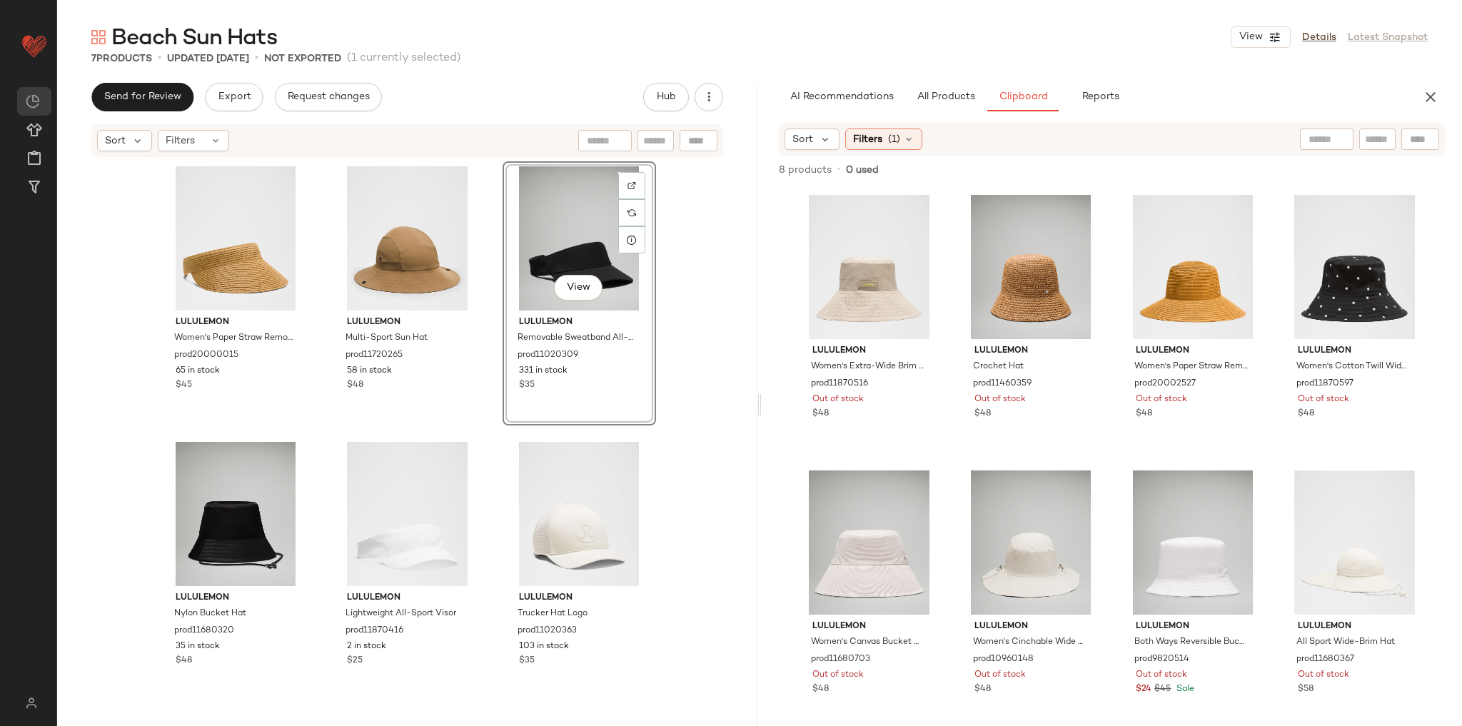
click at [661, 365] on div "lululemon Women's Paper Straw Removable Sweatband Visor prod20000015 65 in stoc…" at bounding box center [407, 433] width 700 height 550
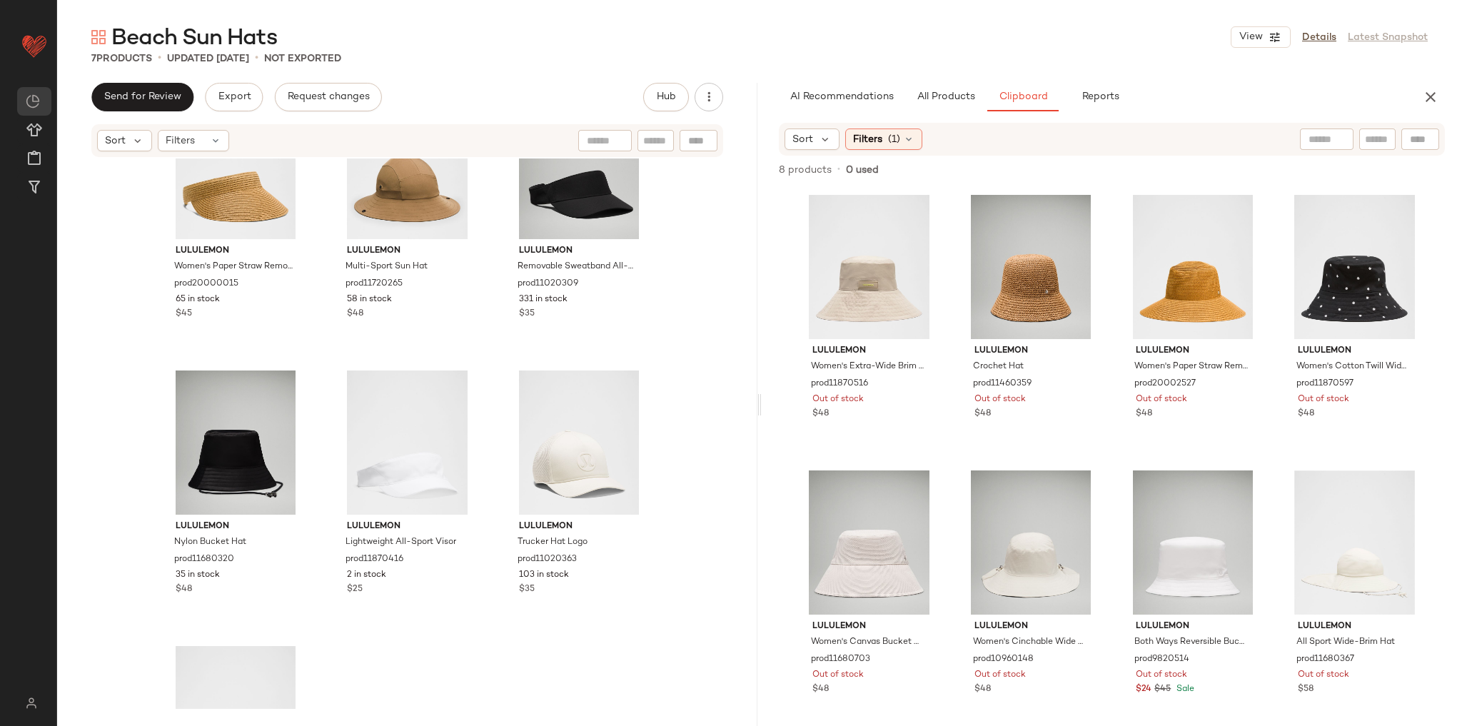
scroll to position [171, 0]
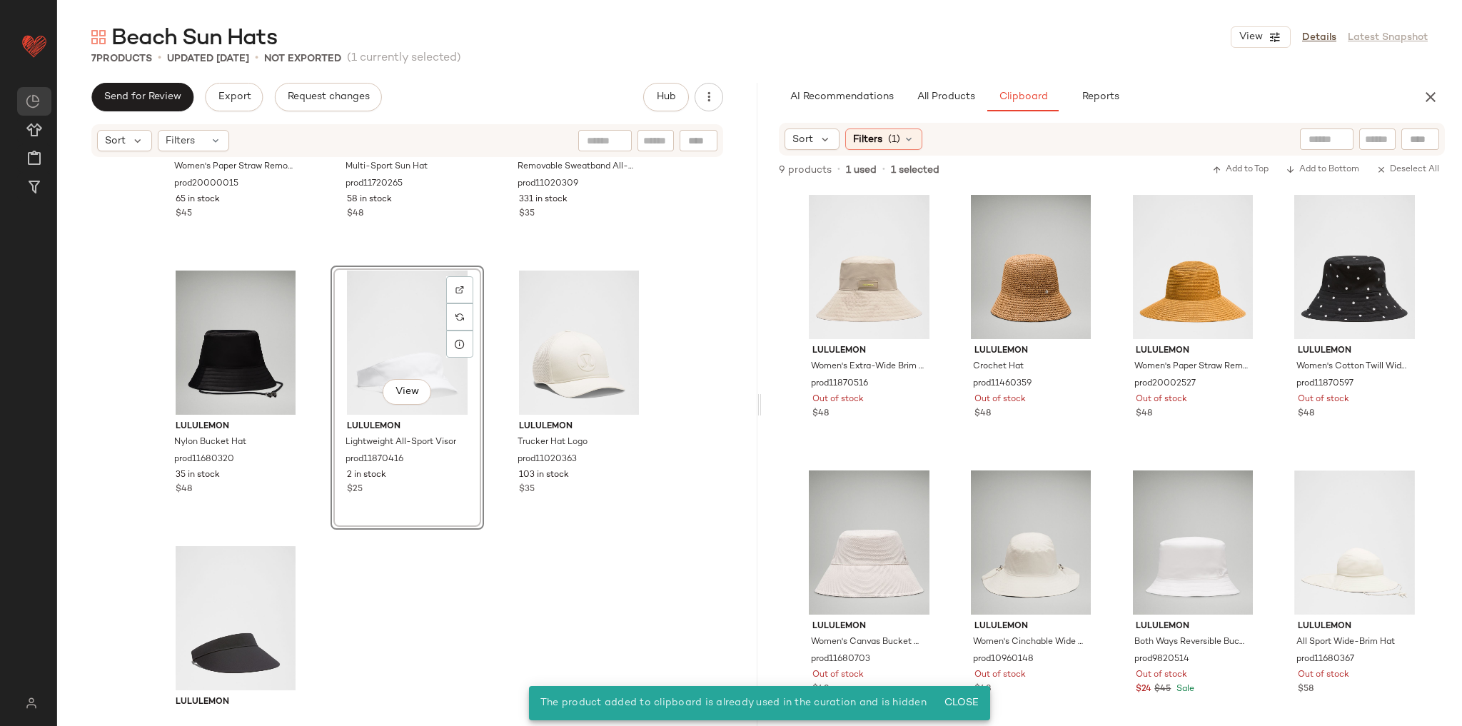
click at [703, 457] on div "lululemon Women's Paper Straw Removable Sweatband Visor prod20000015 65 in stoc…" at bounding box center [407, 433] width 700 height 550
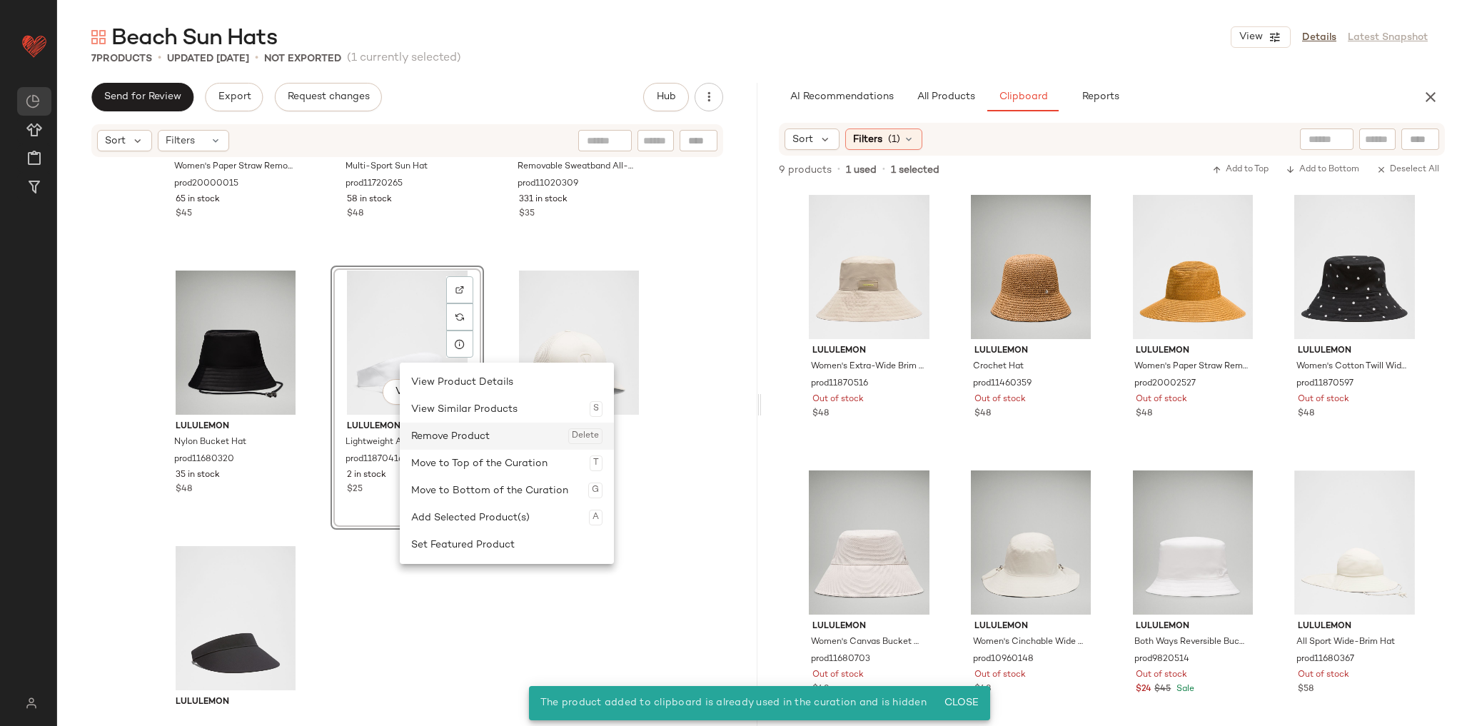
click at [444, 430] on div "Remove Product Delete" at bounding box center [506, 435] width 191 height 27
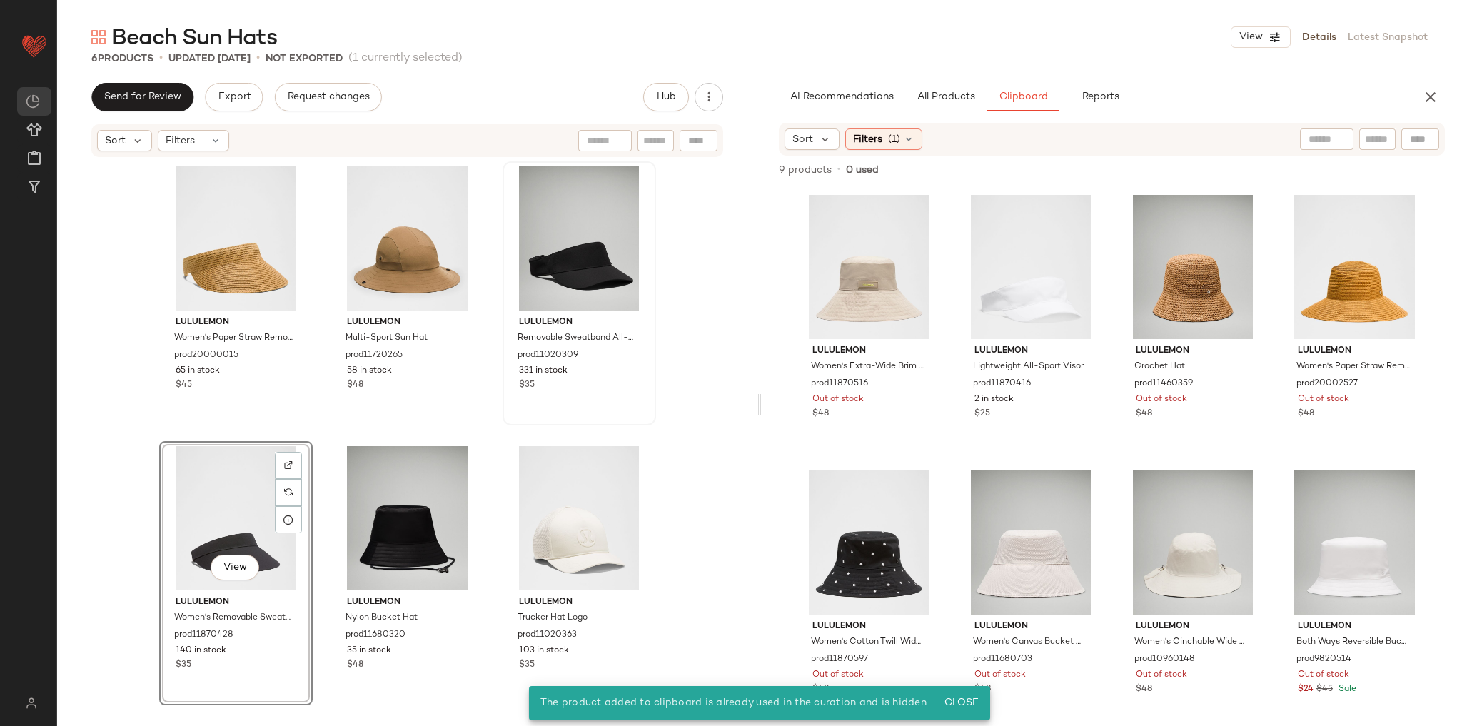
click at [502, 420] on div "lululemon Removable Sweatband All-Sport Visor prod11020309 331 in stock $35" at bounding box center [578, 293] width 153 height 264
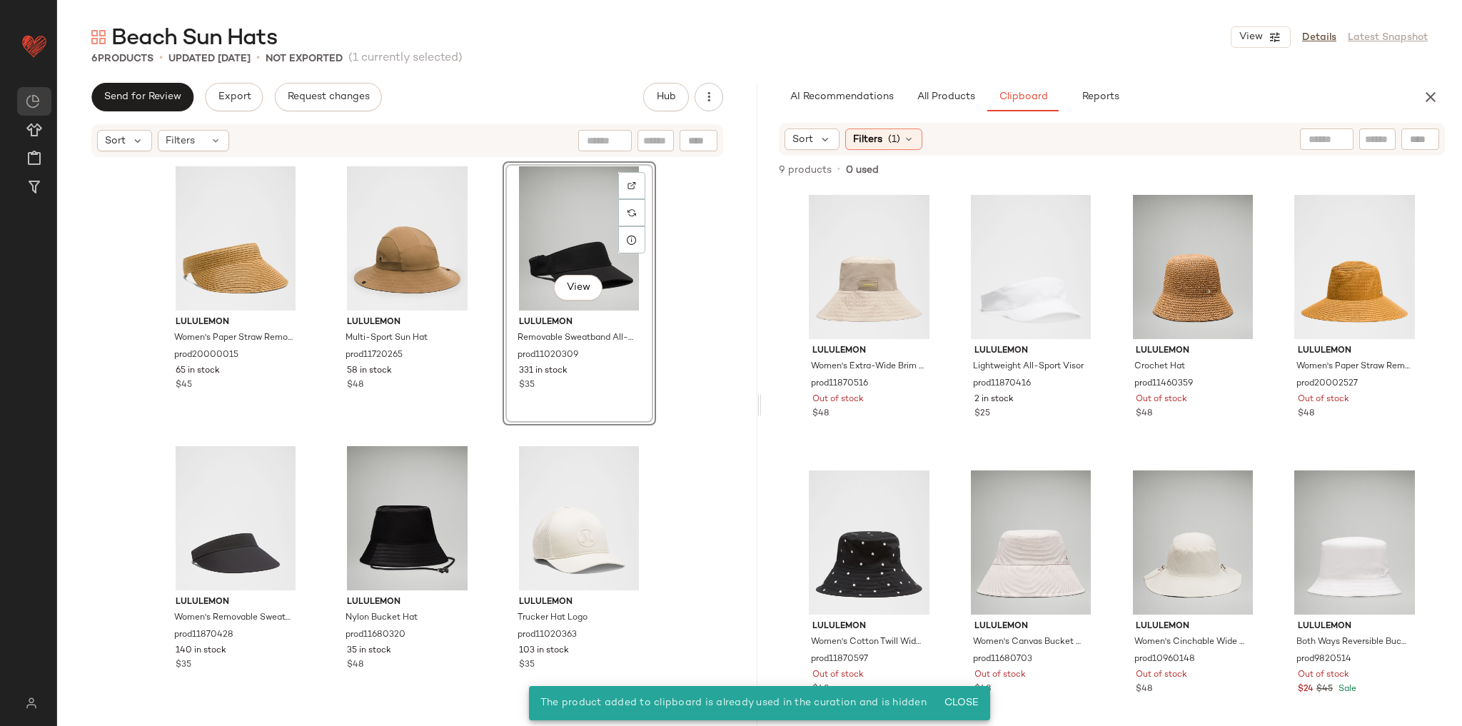
click at [495, 440] on div "lululemon Women's Paper Straw Removable Sweatband Visor prod20000015 65 in stoc…" at bounding box center [407, 434] width 497 height 547
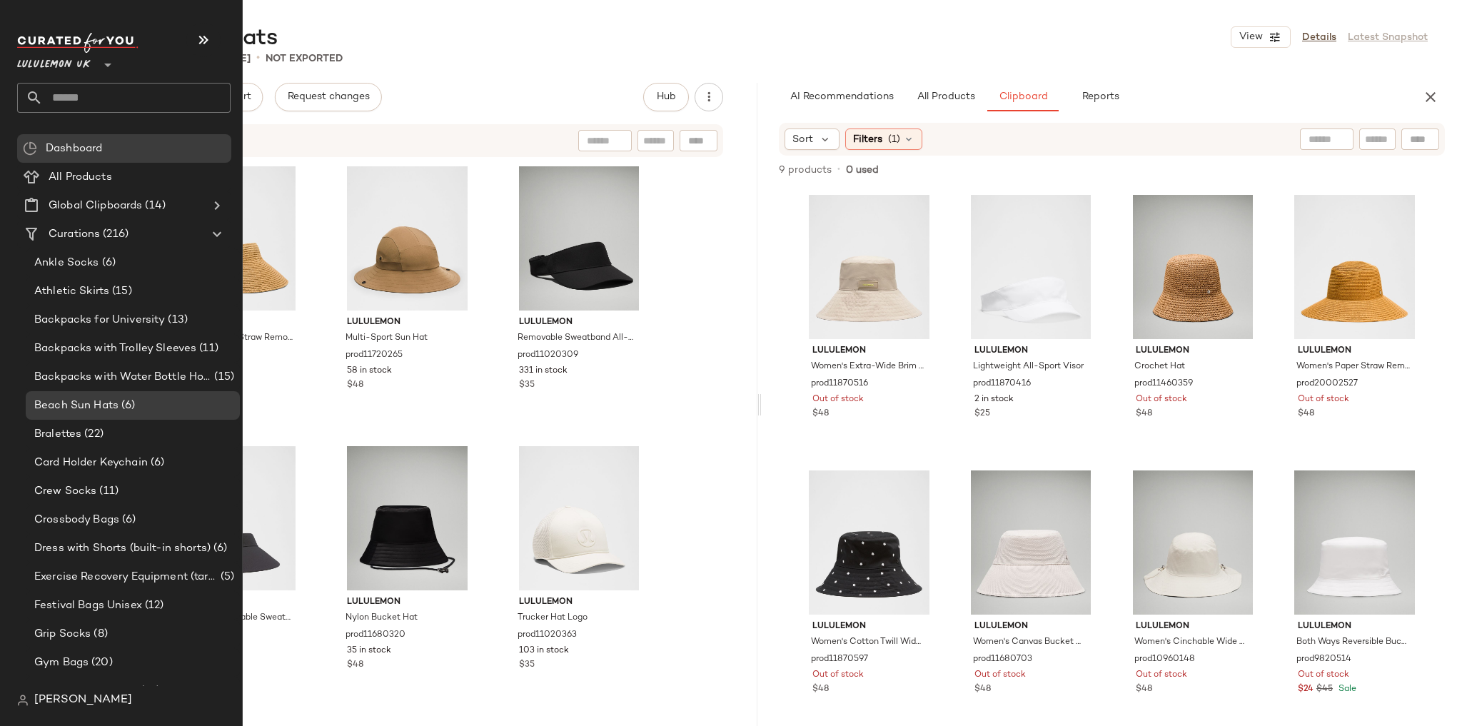
click at [123, 103] on input "text" at bounding box center [137, 98] width 188 height 30
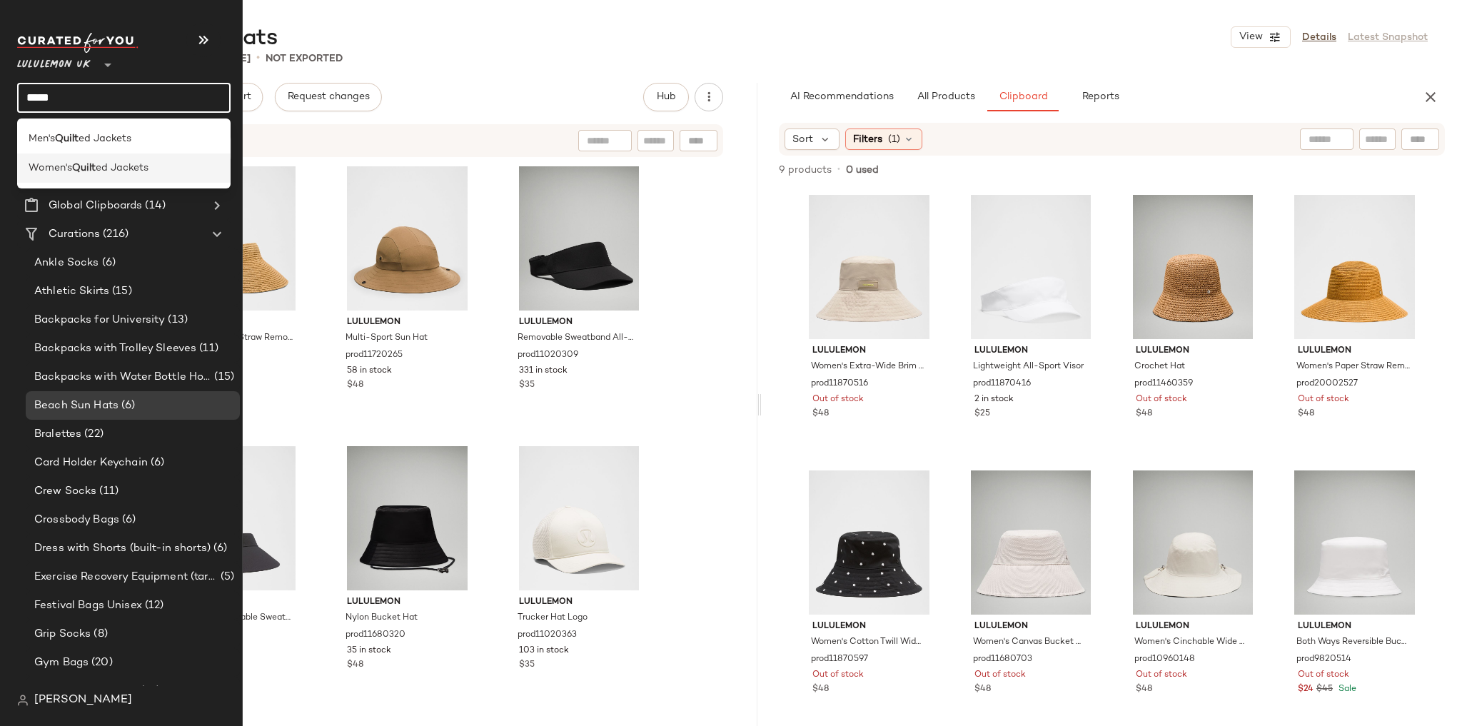
type input "*****"
click at [117, 166] on span "ed Jackets" at bounding box center [122, 168] width 53 height 15
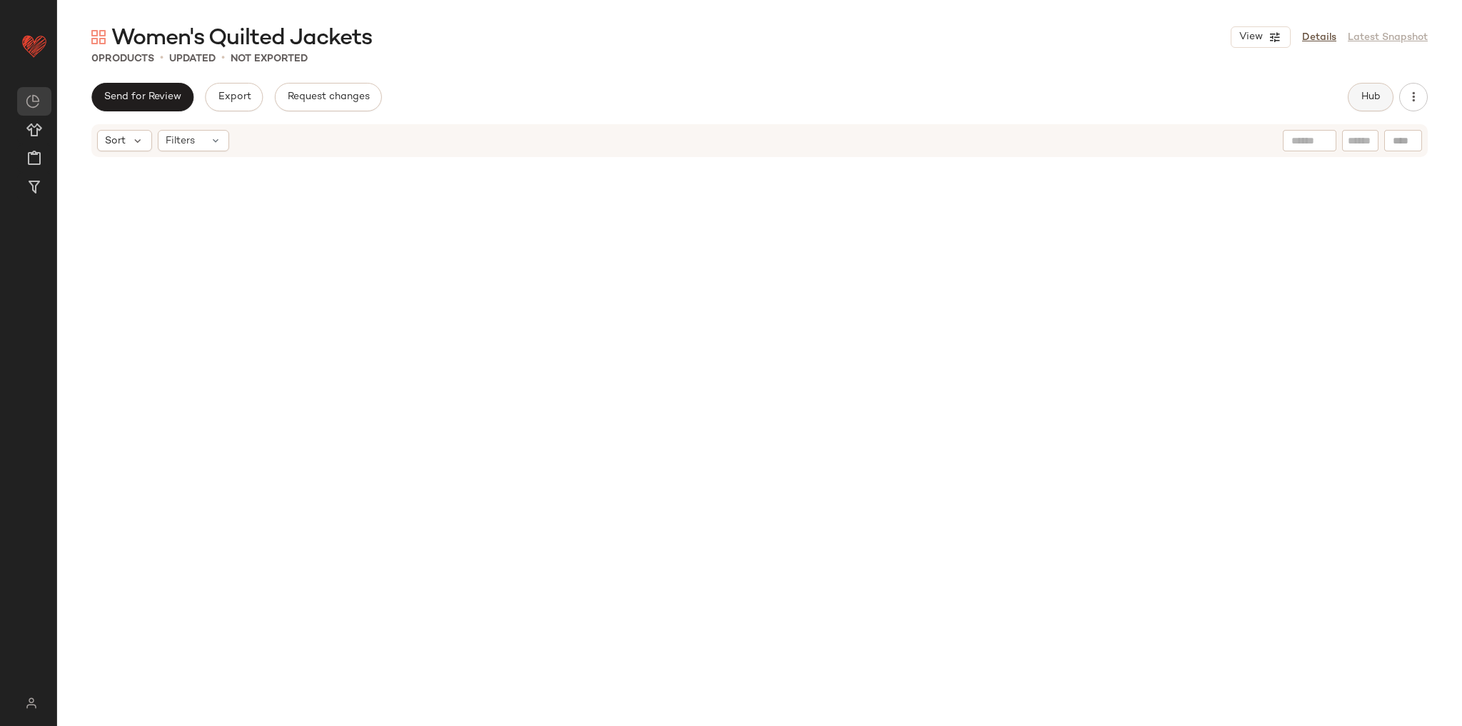
click at [1368, 93] on span "Hub" at bounding box center [1370, 96] width 20 height 11
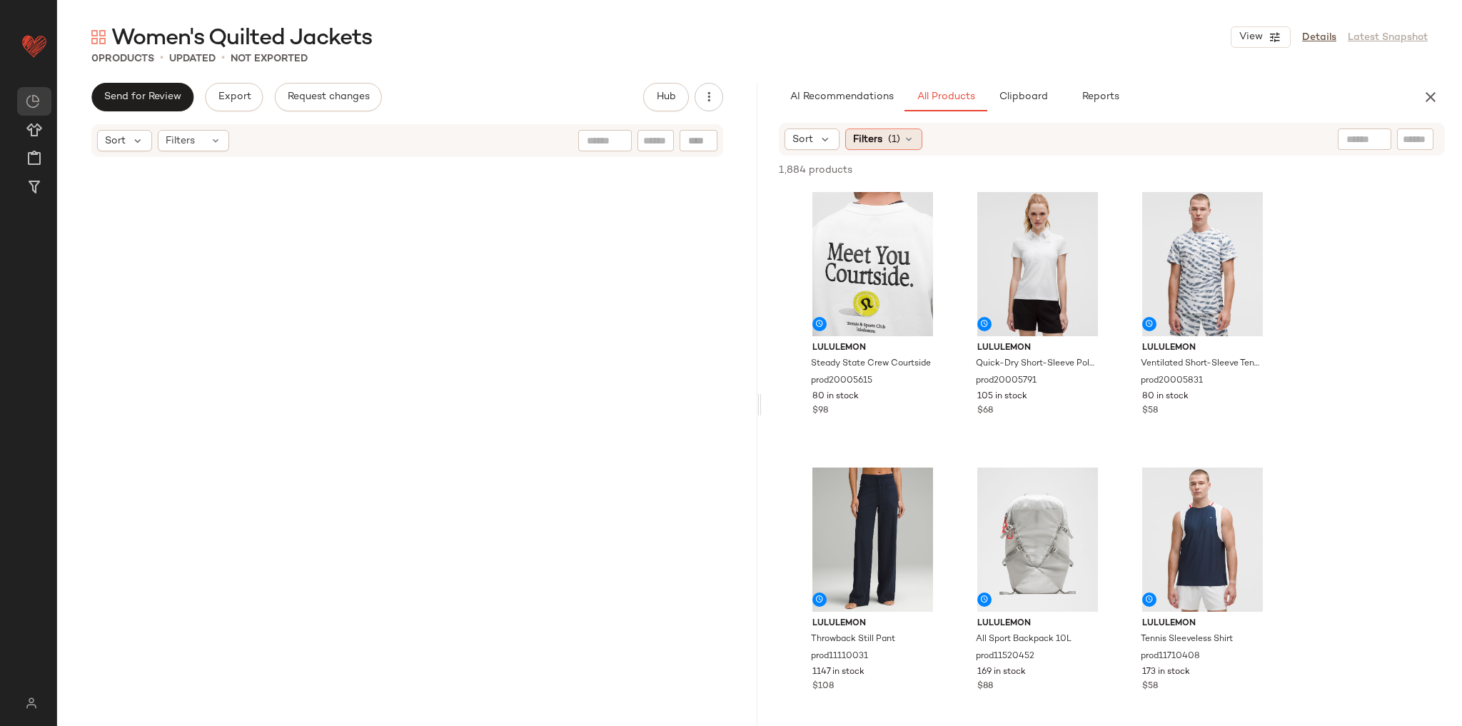
click at [901, 131] on div "Filters (1)" at bounding box center [883, 138] width 77 height 21
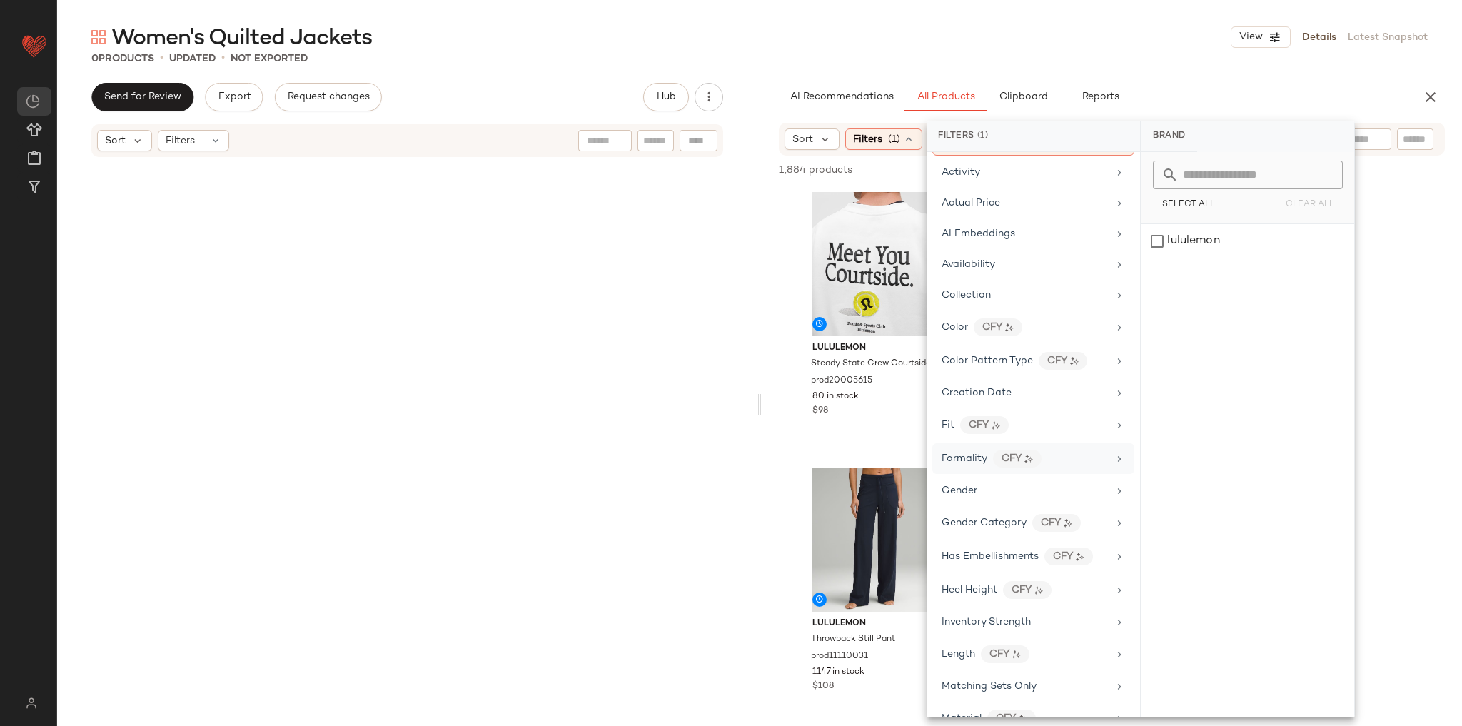
scroll to position [114, 0]
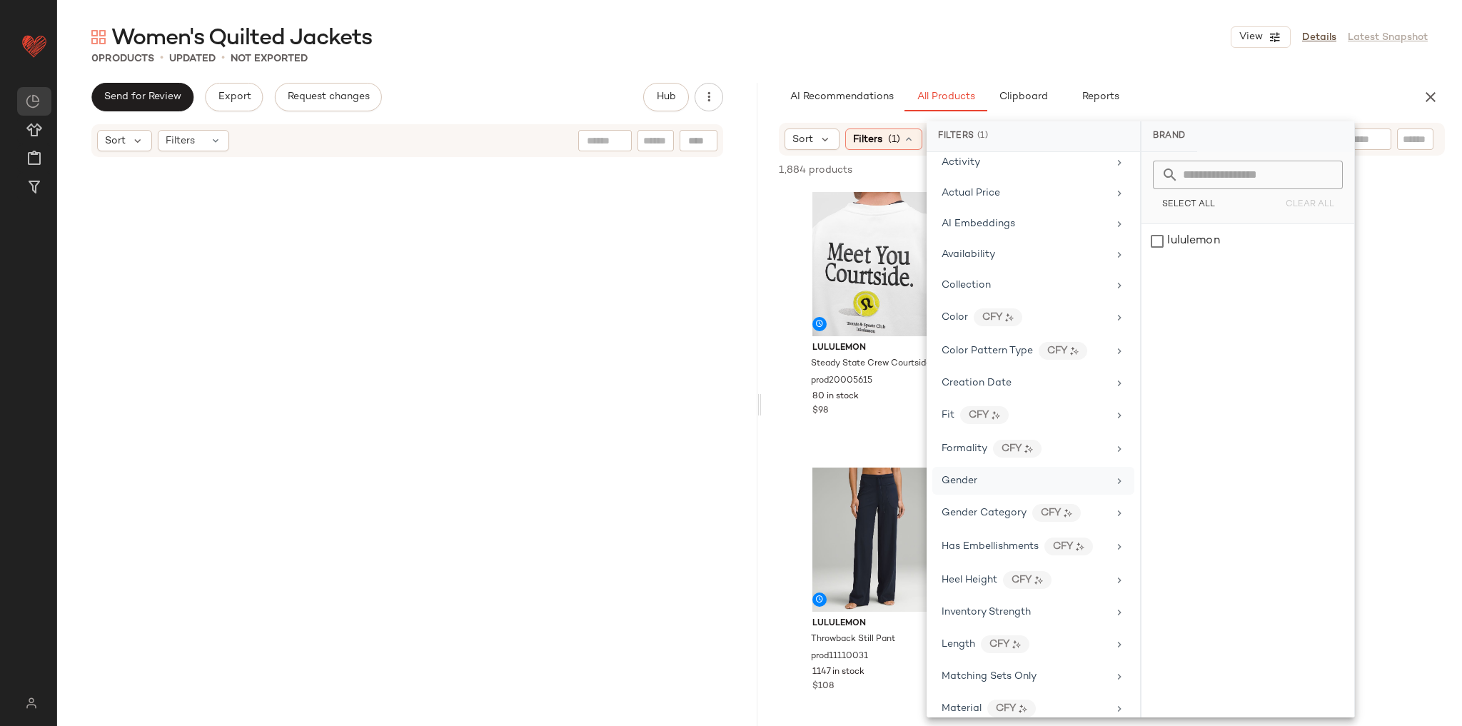
click at [998, 468] on div "Gender" at bounding box center [1033, 481] width 202 height 28
click at [1170, 245] on div "[DEMOGRAPHIC_DATA]" at bounding box center [1247, 241] width 213 height 34
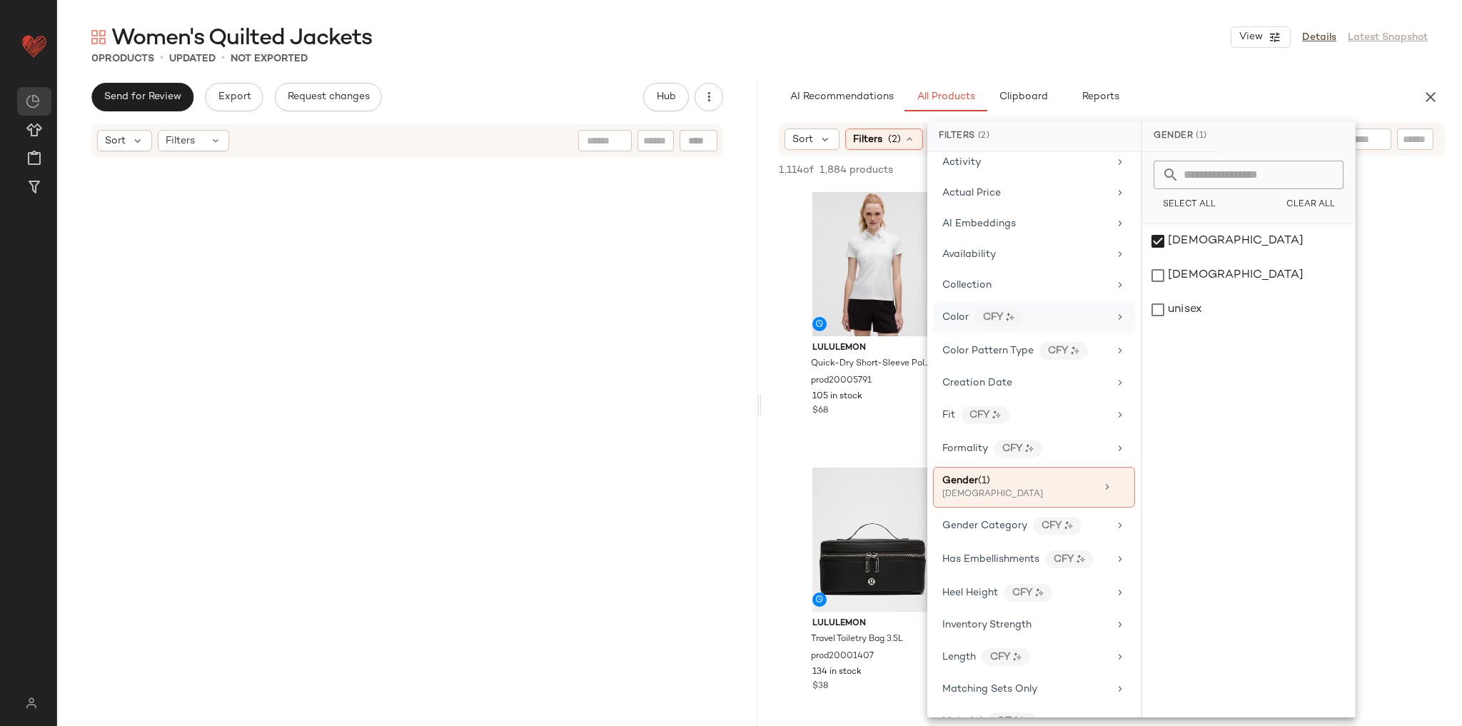
click at [1087, 315] on div "Color CFY" at bounding box center [1025, 317] width 166 height 18
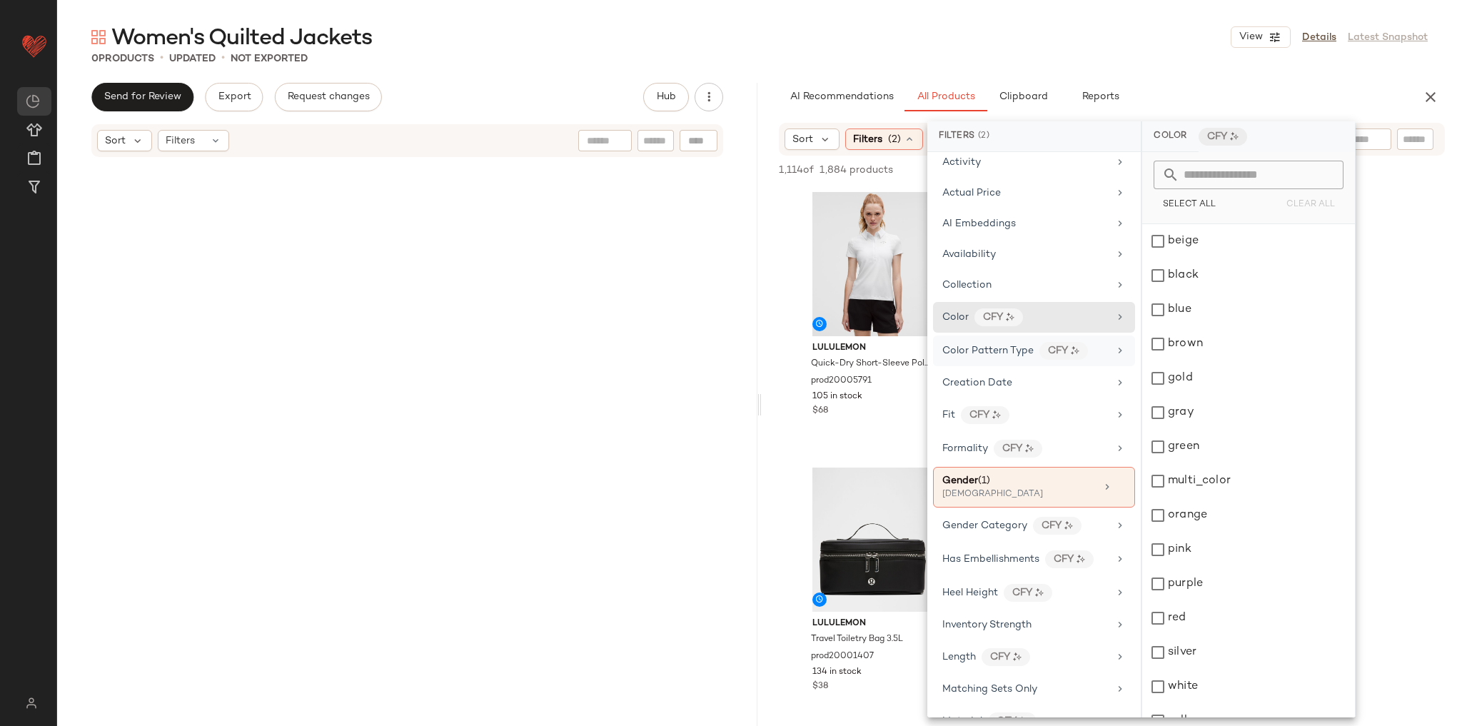
click at [1105, 343] on div "Color Pattern Type CFY" at bounding box center [1034, 350] width 202 height 31
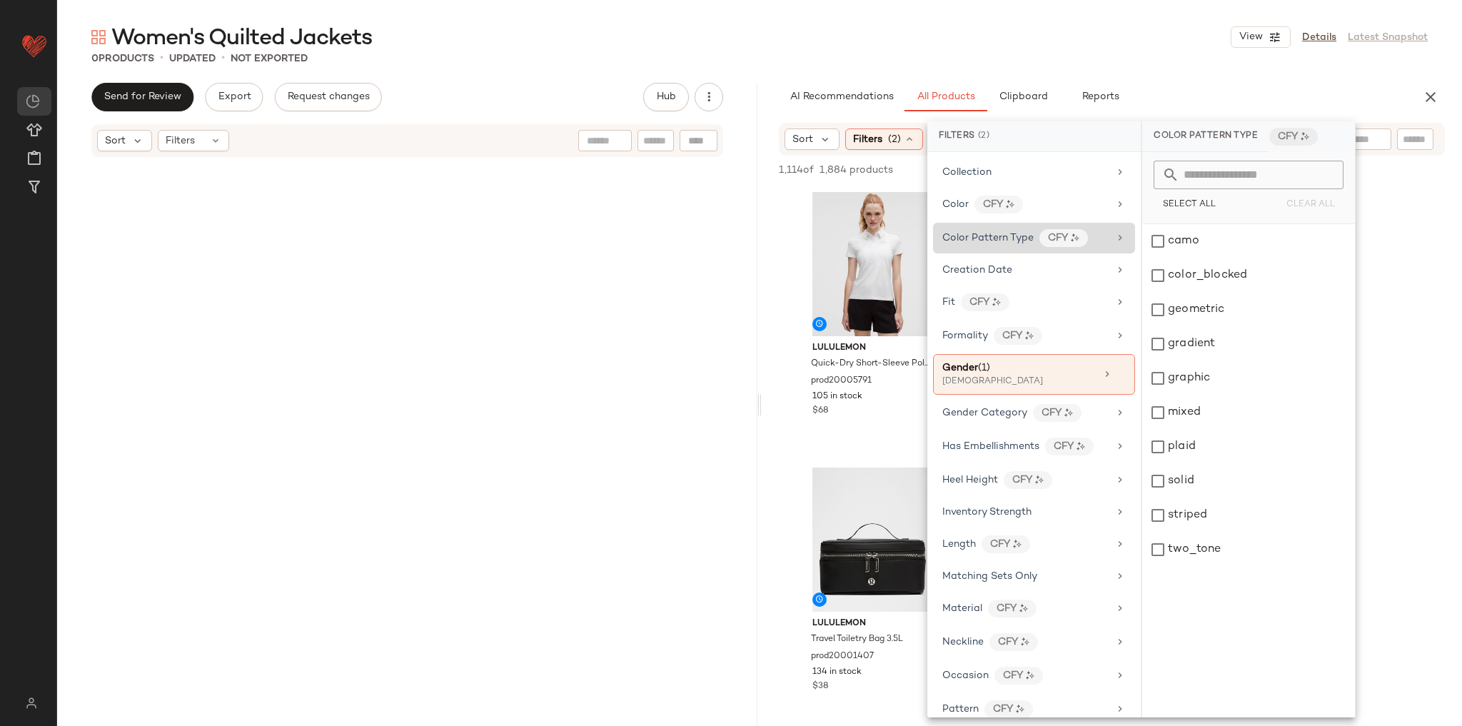
scroll to position [228, 0]
click at [1105, 397] on div "Gender Category CFY" at bounding box center [1034, 411] width 202 height 31
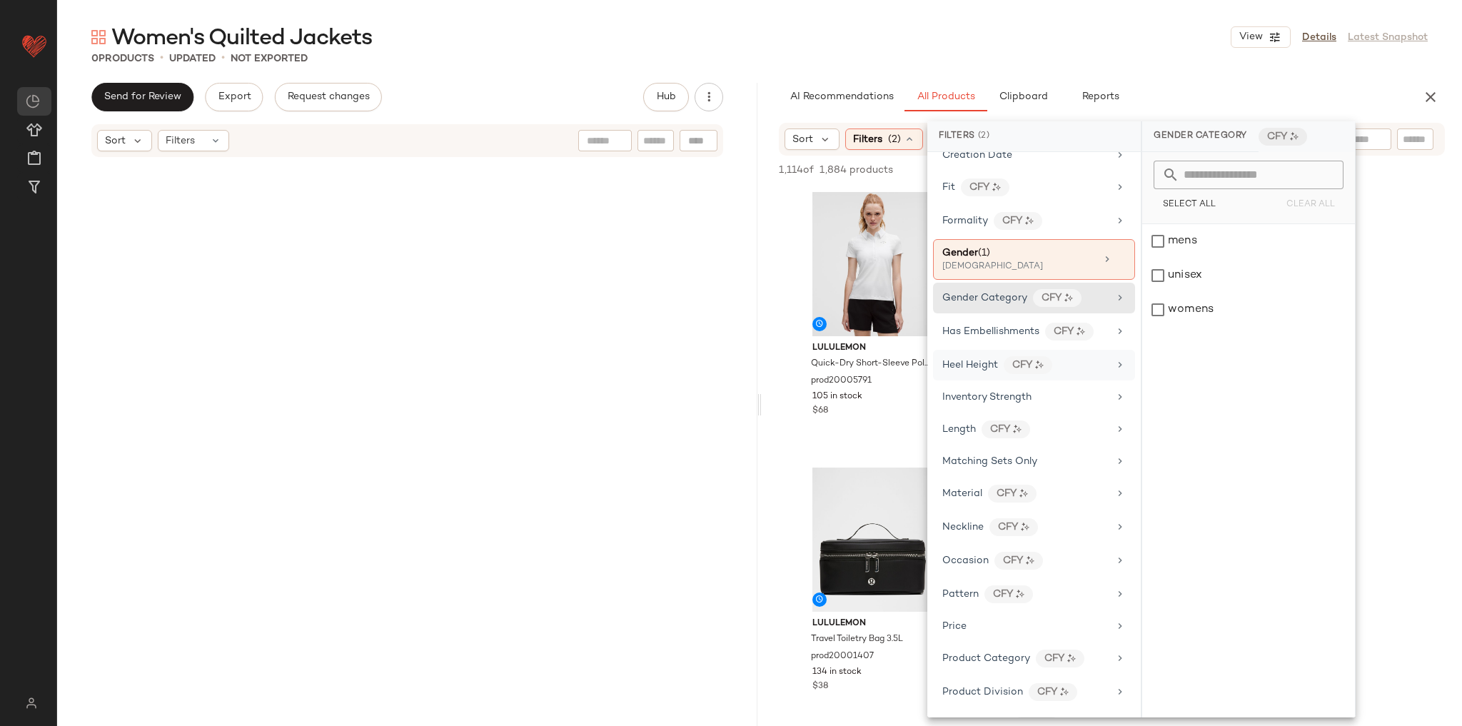
scroll to position [343, 0]
click at [1105, 327] on div "Has Embellishments CFY" at bounding box center [1034, 330] width 202 height 31
click at [1090, 358] on div "Heel Height CFY" at bounding box center [1025, 364] width 166 height 18
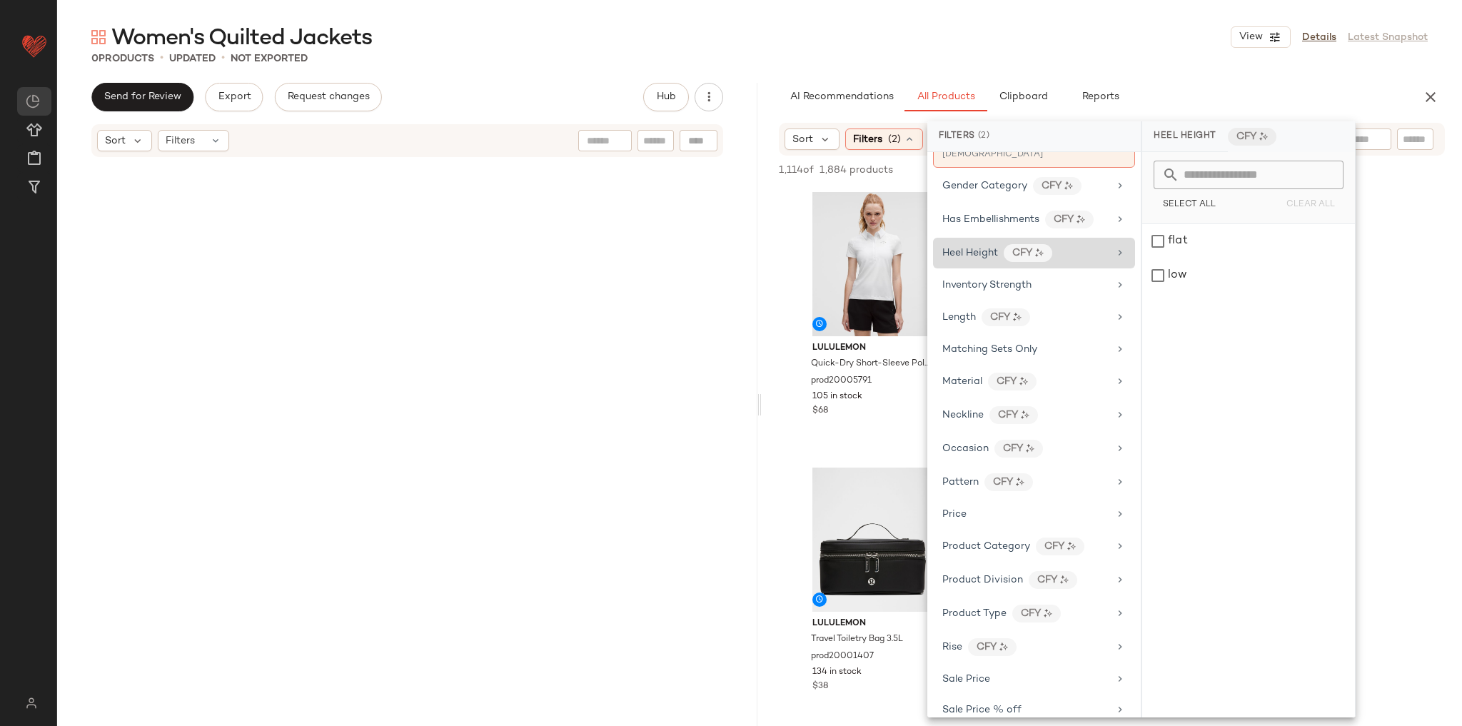
scroll to position [457, 0]
click at [1085, 308] on div "Length CFY" at bounding box center [1025, 314] width 166 height 18
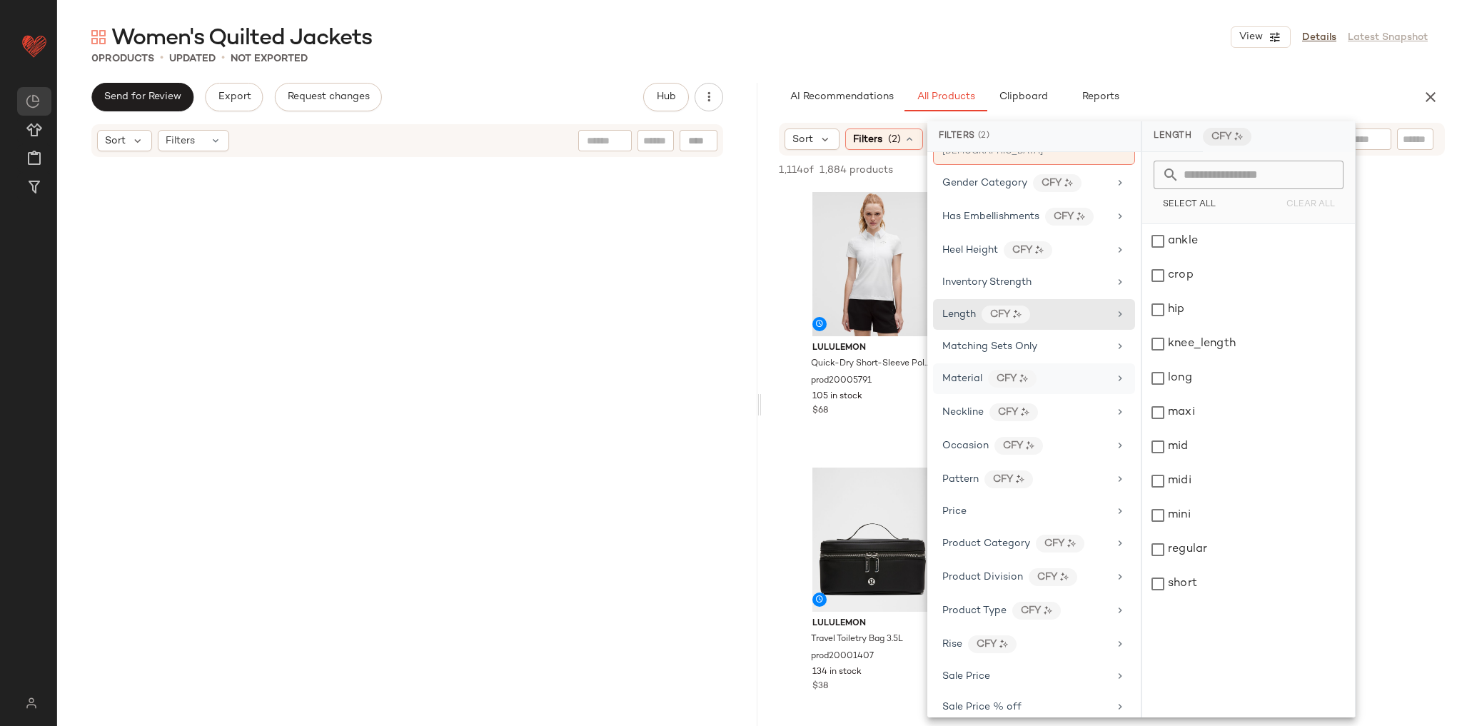
click at [1076, 370] on div "Material CFY" at bounding box center [1025, 379] width 166 height 18
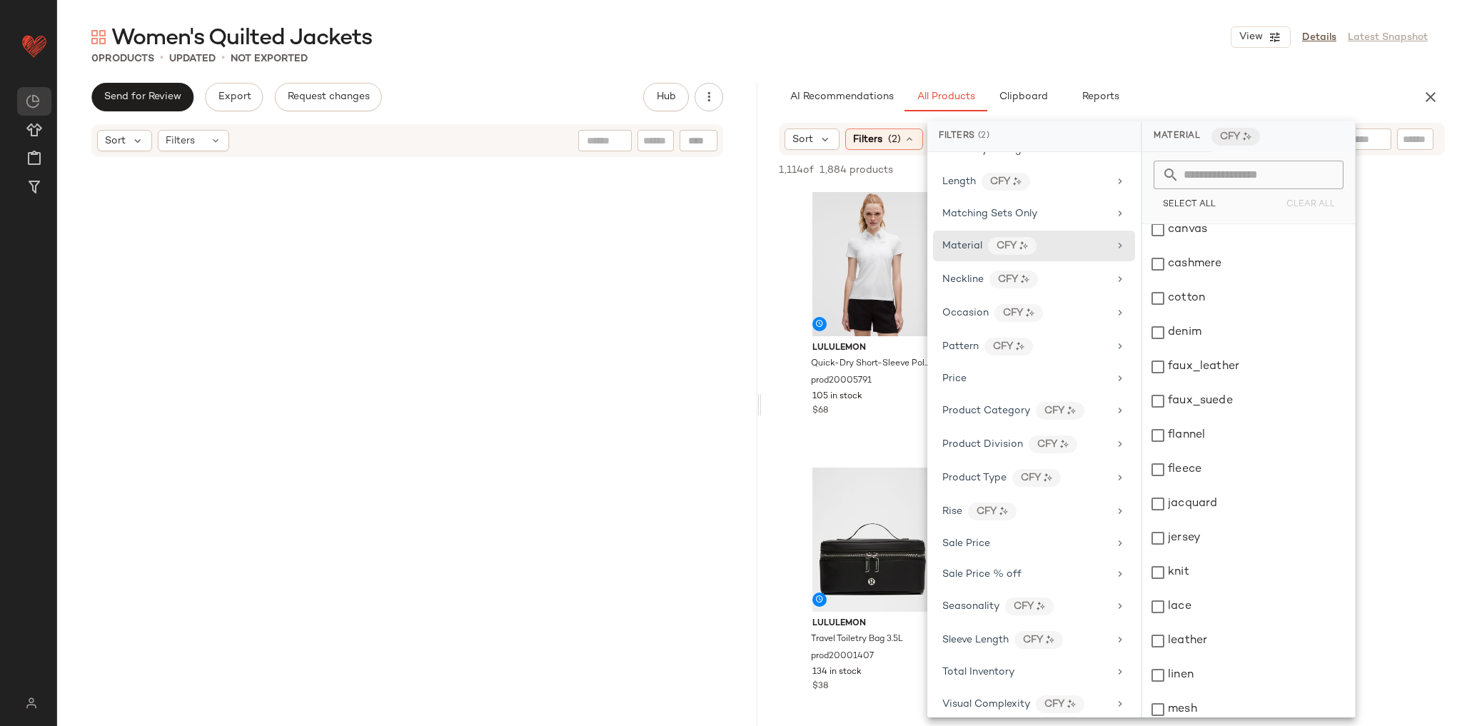
scroll to position [0, 0]
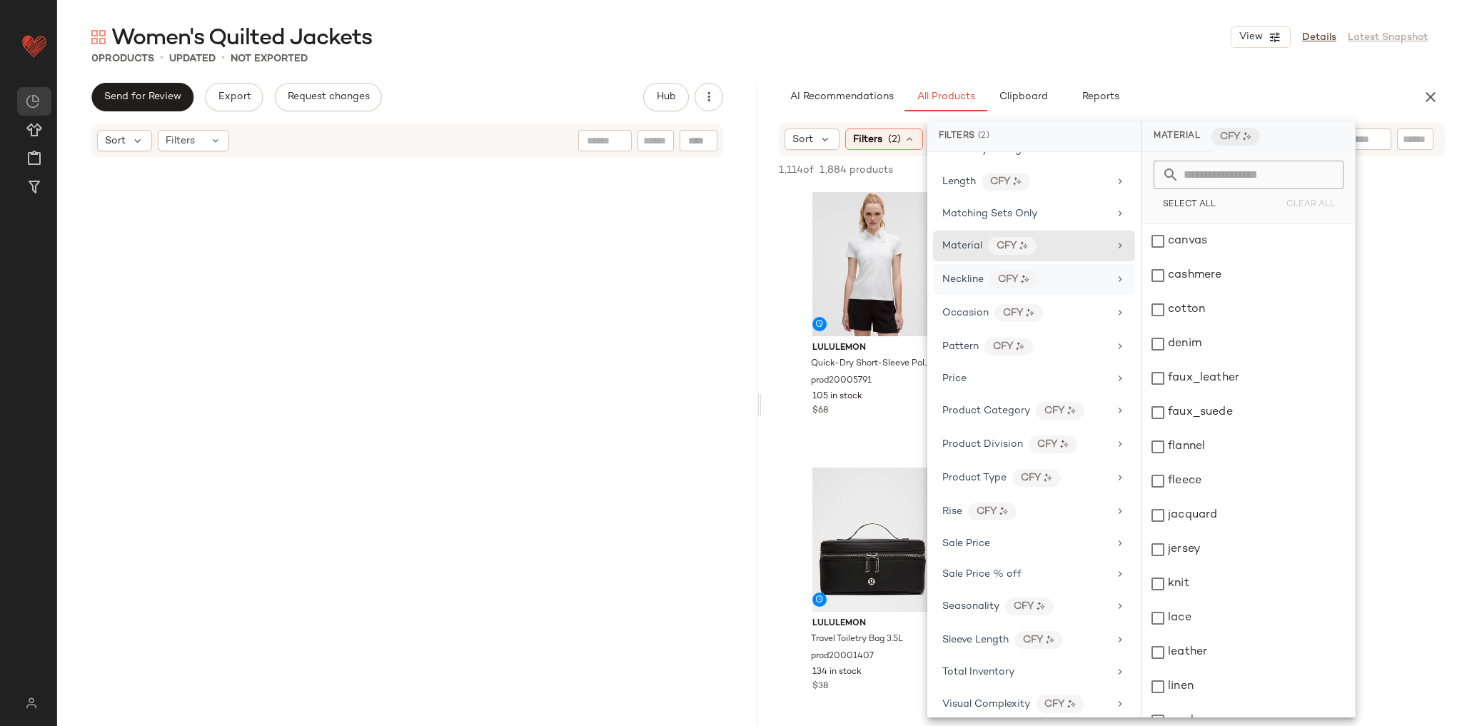
click at [1100, 270] on div "Neckline CFY" at bounding box center [1025, 279] width 166 height 18
click at [1089, 304] on div "Occasion CFY" at bounding box center [1025, 313] width 166 height 18
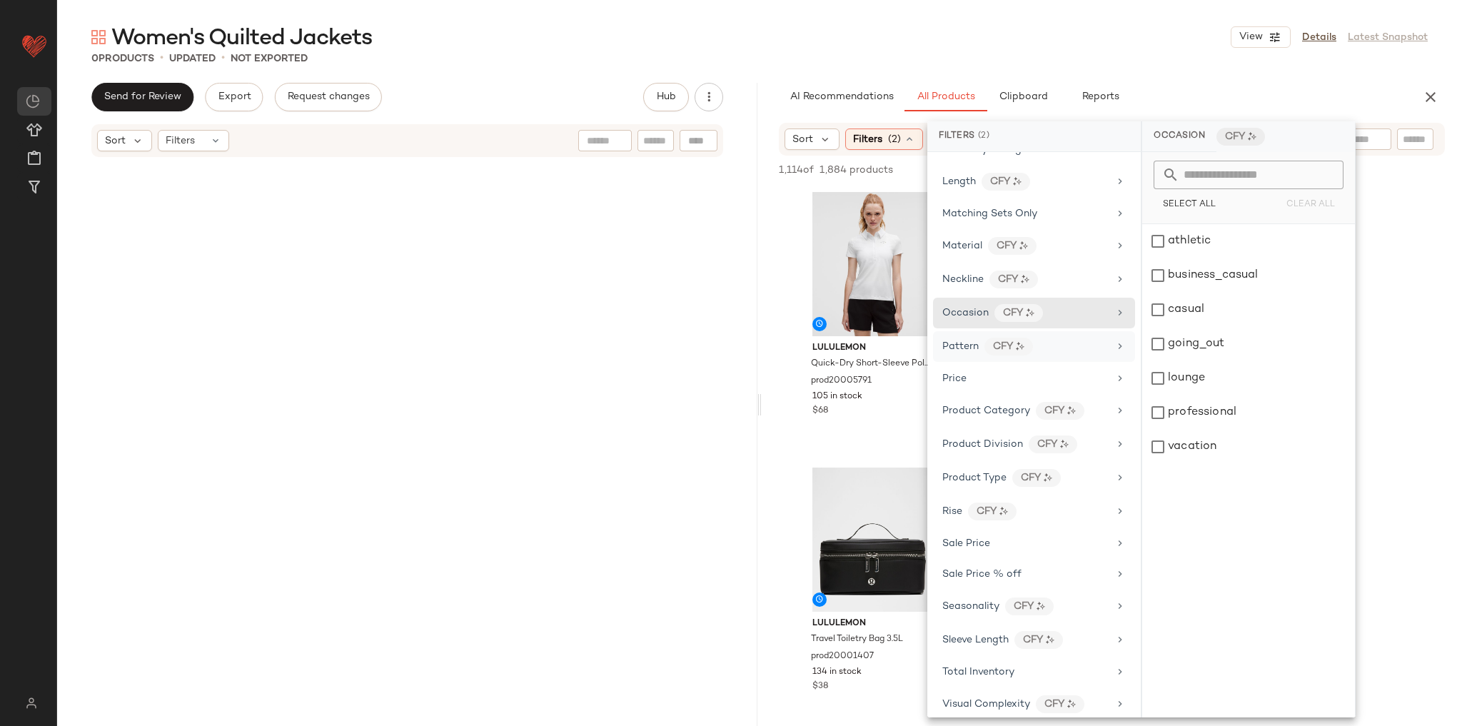
click at [1089, 338] on div "Pattern CFY" at bounding box center [1025, 347] width 166 height 18
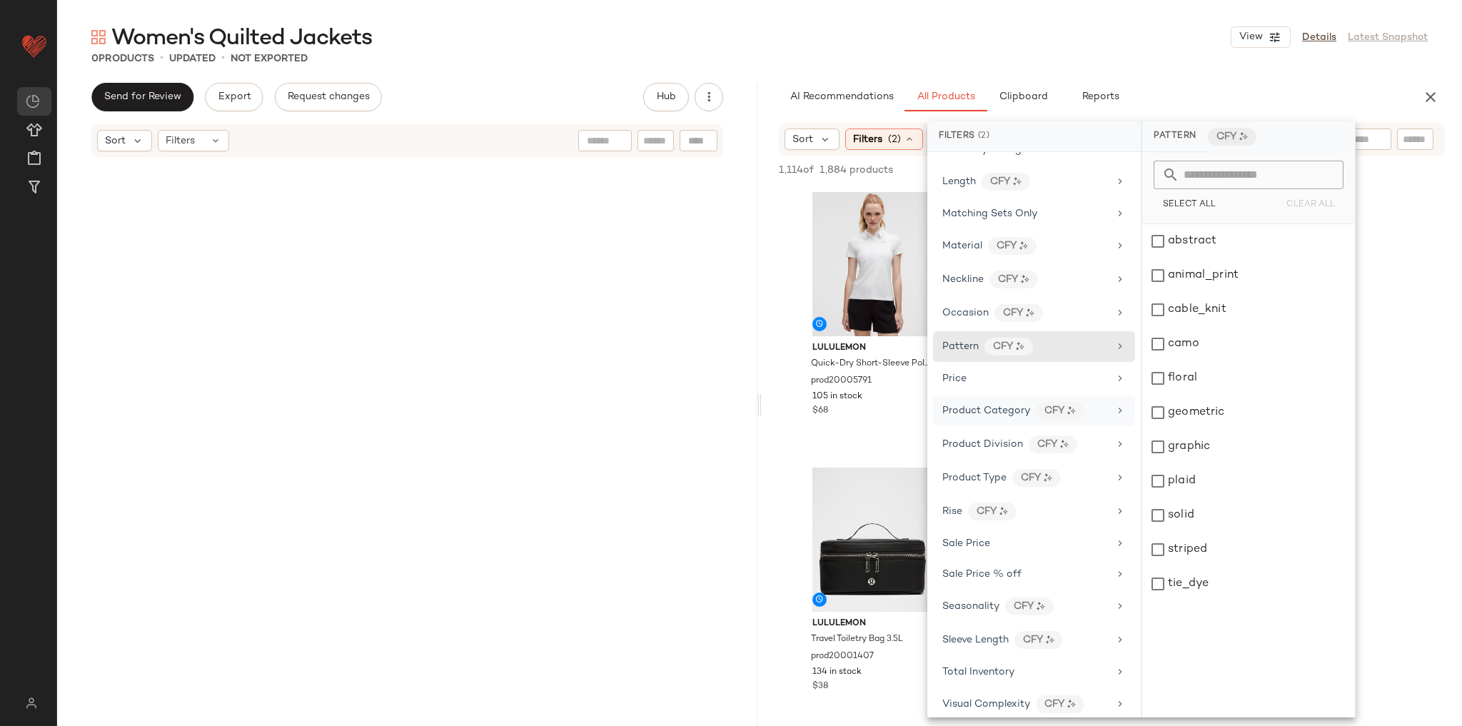
click at [1114, 405] on icon at bounding box center [1119, 410] width 11 height 11
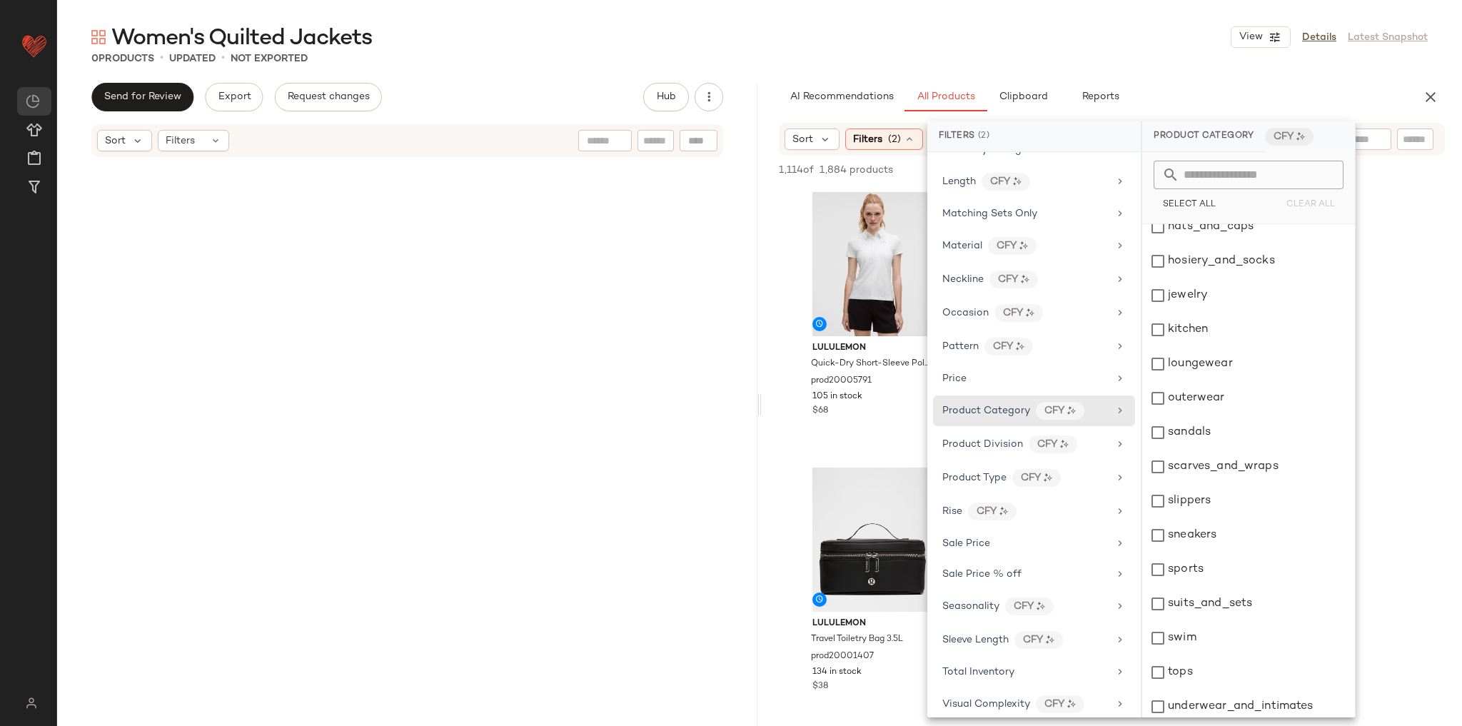
scroll to position [363, 0]
click at [1095, 435] on div "Product Division CFY" at bounding box center [1025, 444] width 166 height 18
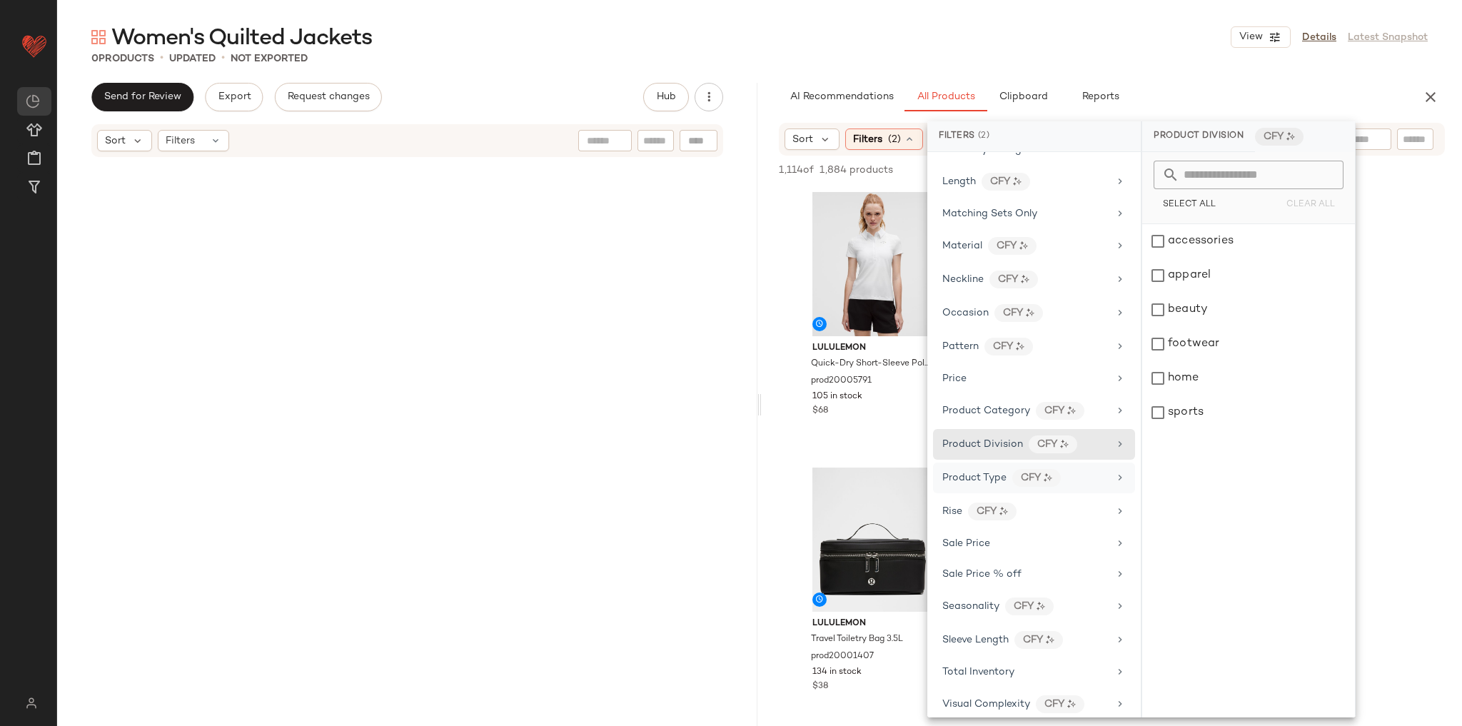
click at [1091, 469] on div "Product Type CFY" at bounding box center [1025, 478] width 166 height 18
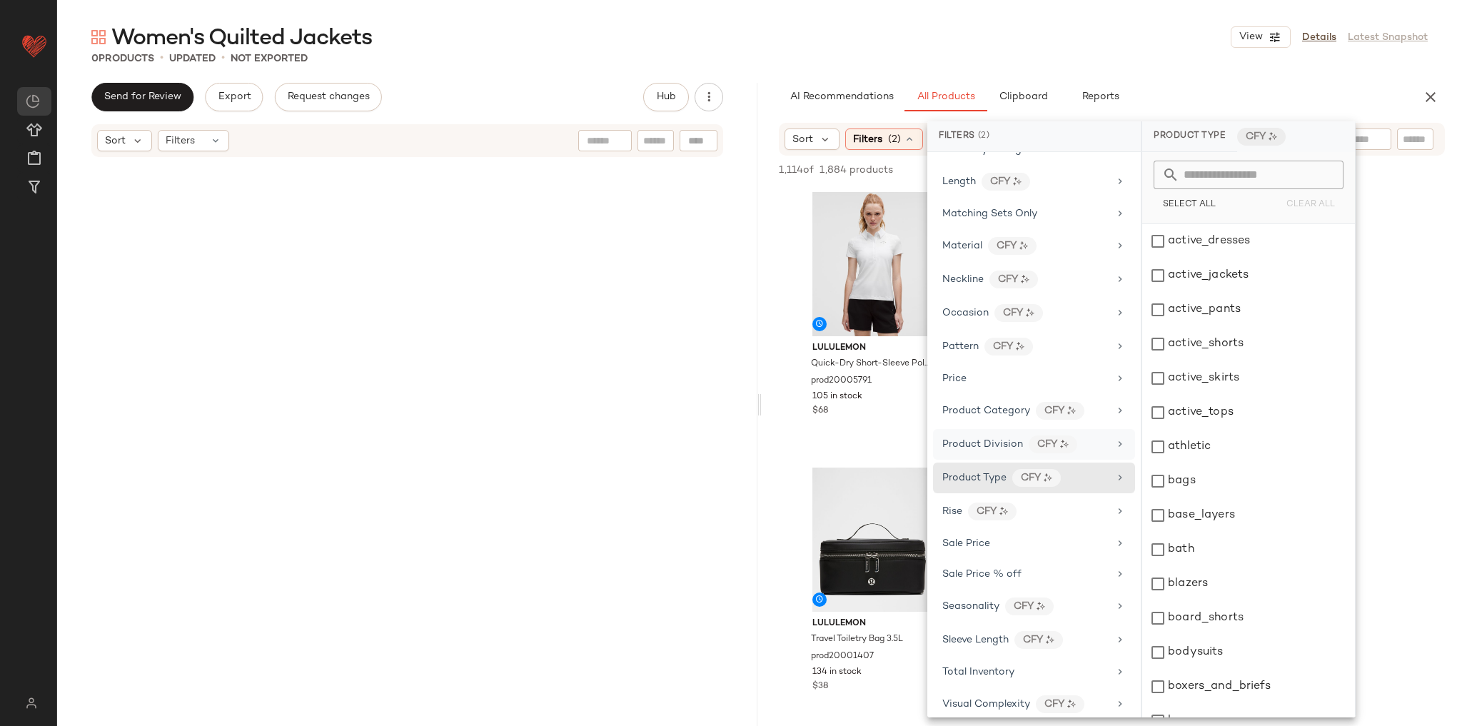
click at [1103, 436] on div "Product Division CFY" at bounding box center [1034, 444] width 202 height 31
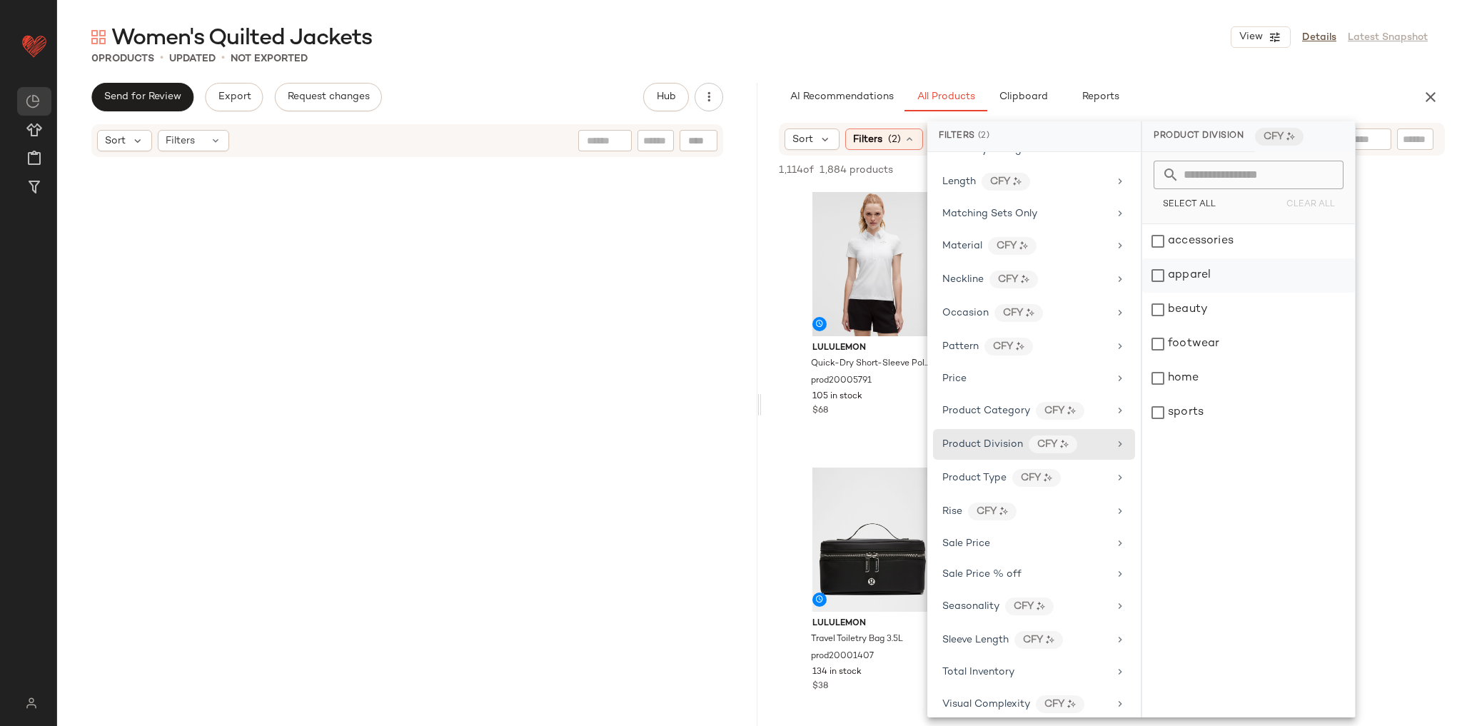
click at [1200, 280] on div "apparel" at bounding box center [1248, 275] width 213 height 34
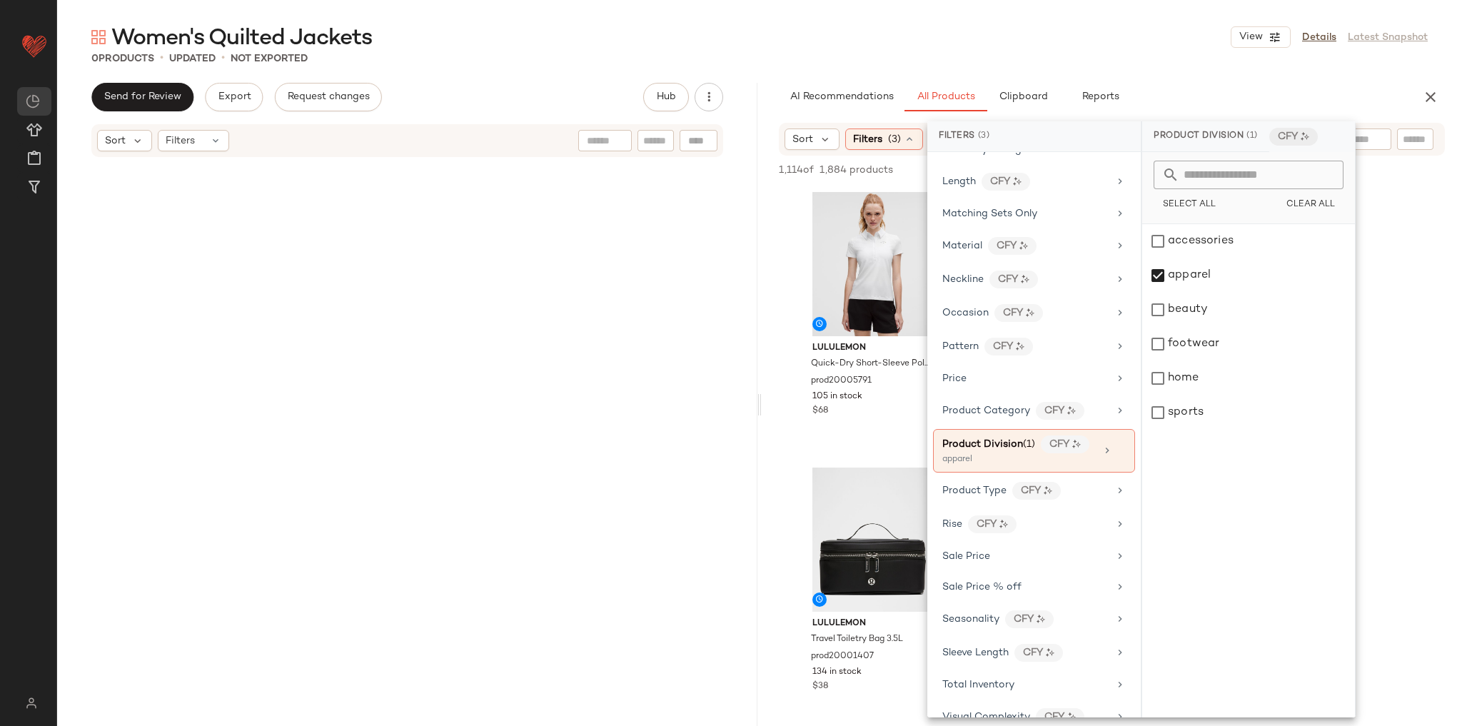
click at [1180, 74] on div "Women's Quilted Jackets View Details Latest Snapshot 0 Products • updated • Not…" at bounding box center [759, 374] width 1404 height 703
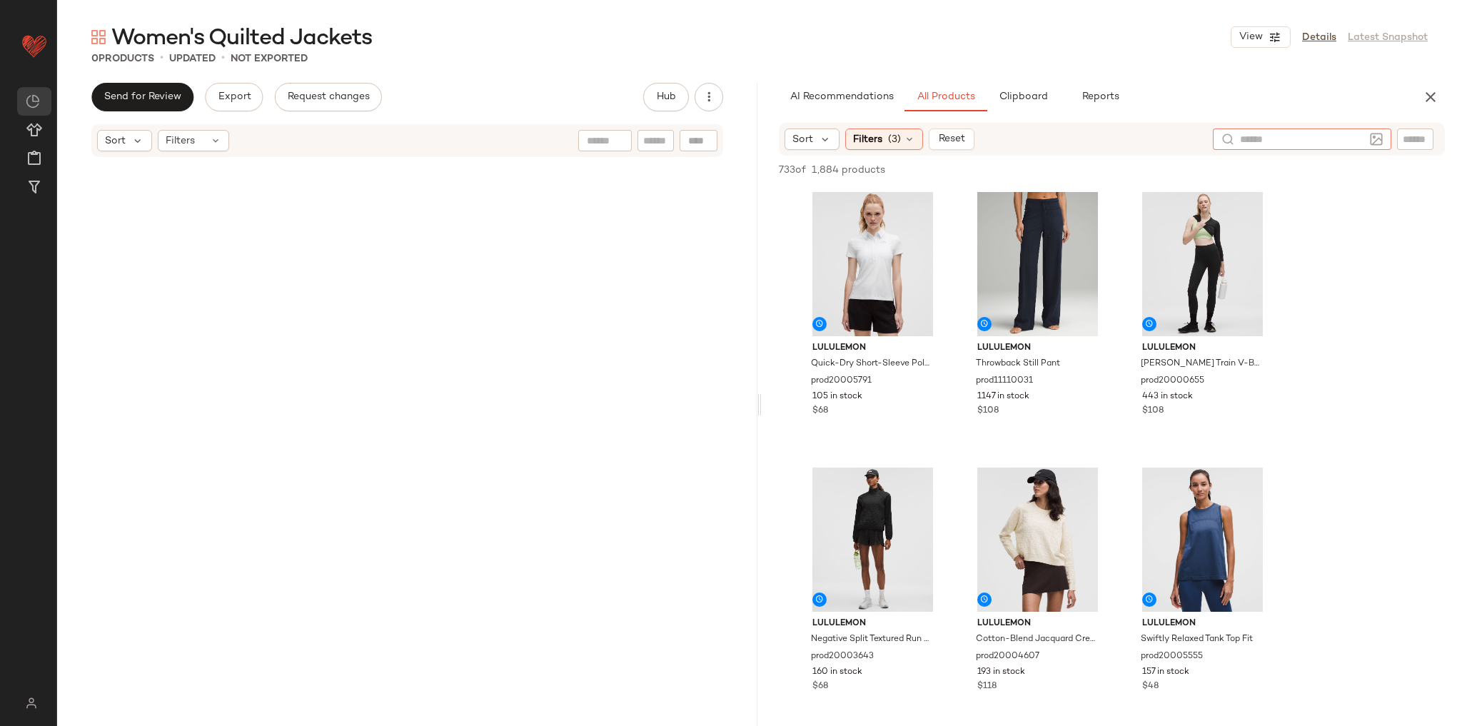
click at [1358, 140] on input "text" at bounding box center [1302, 139] width 124 height 15
type input "*******"
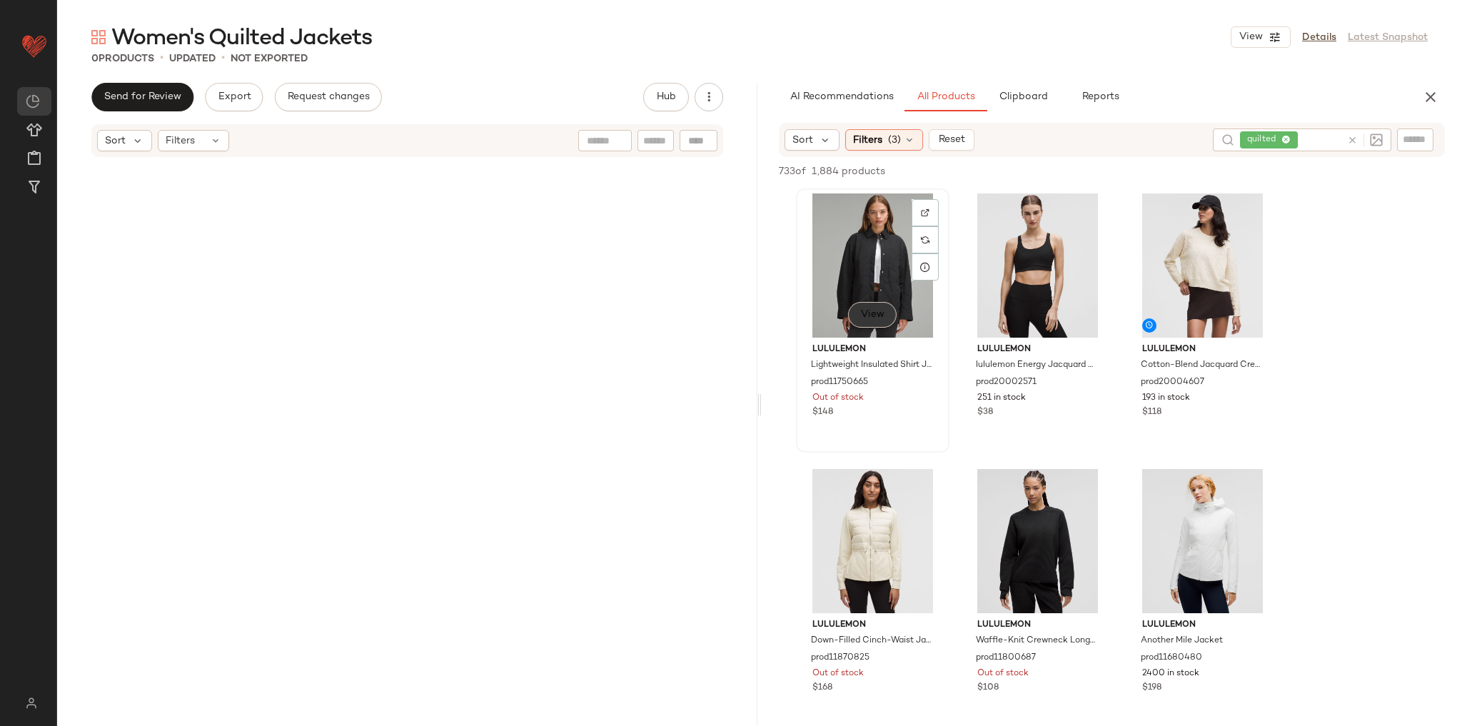
click at [884, 323] on button "View" at bounding box center [872, 315] width 49 height 26
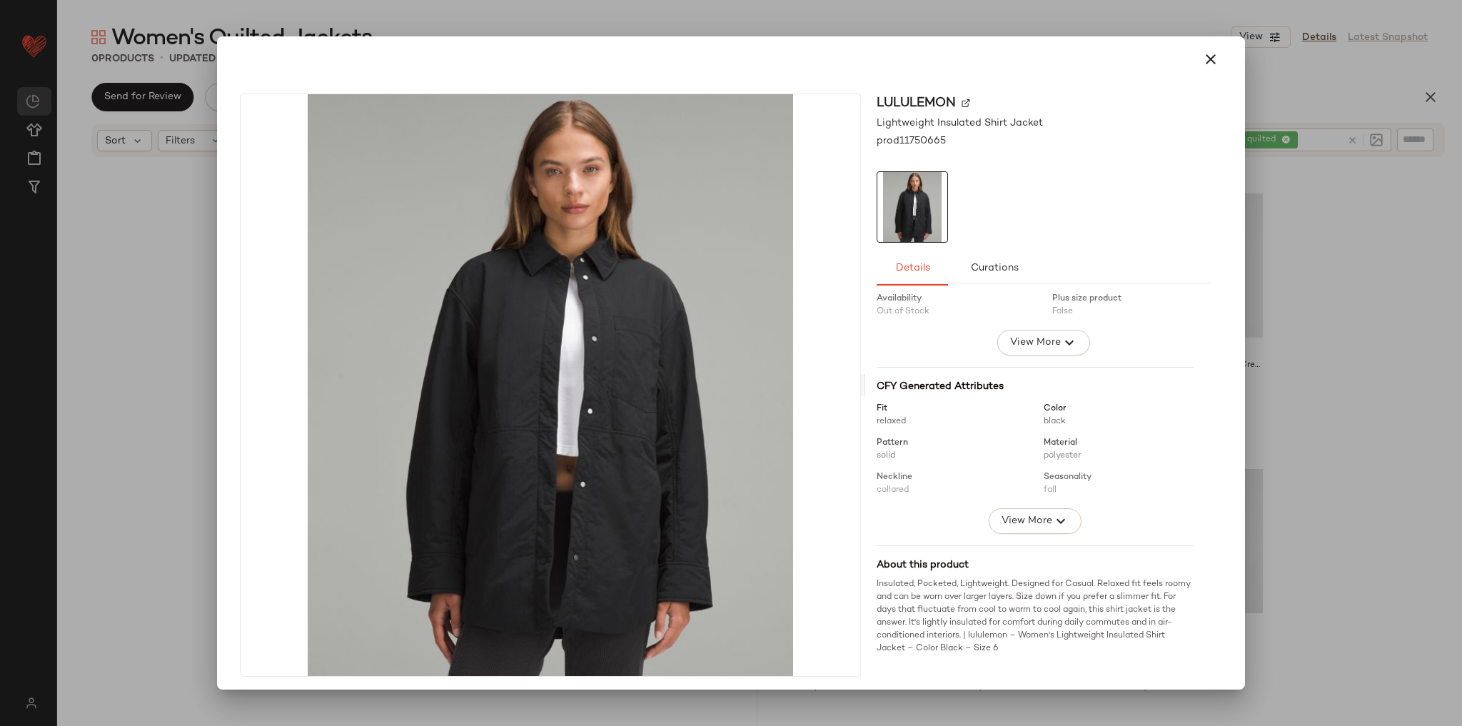
scroll to position [80, 0]
click at [1052, 514] on icon "button" at bounding box center [1060, 517] width 17 height 17
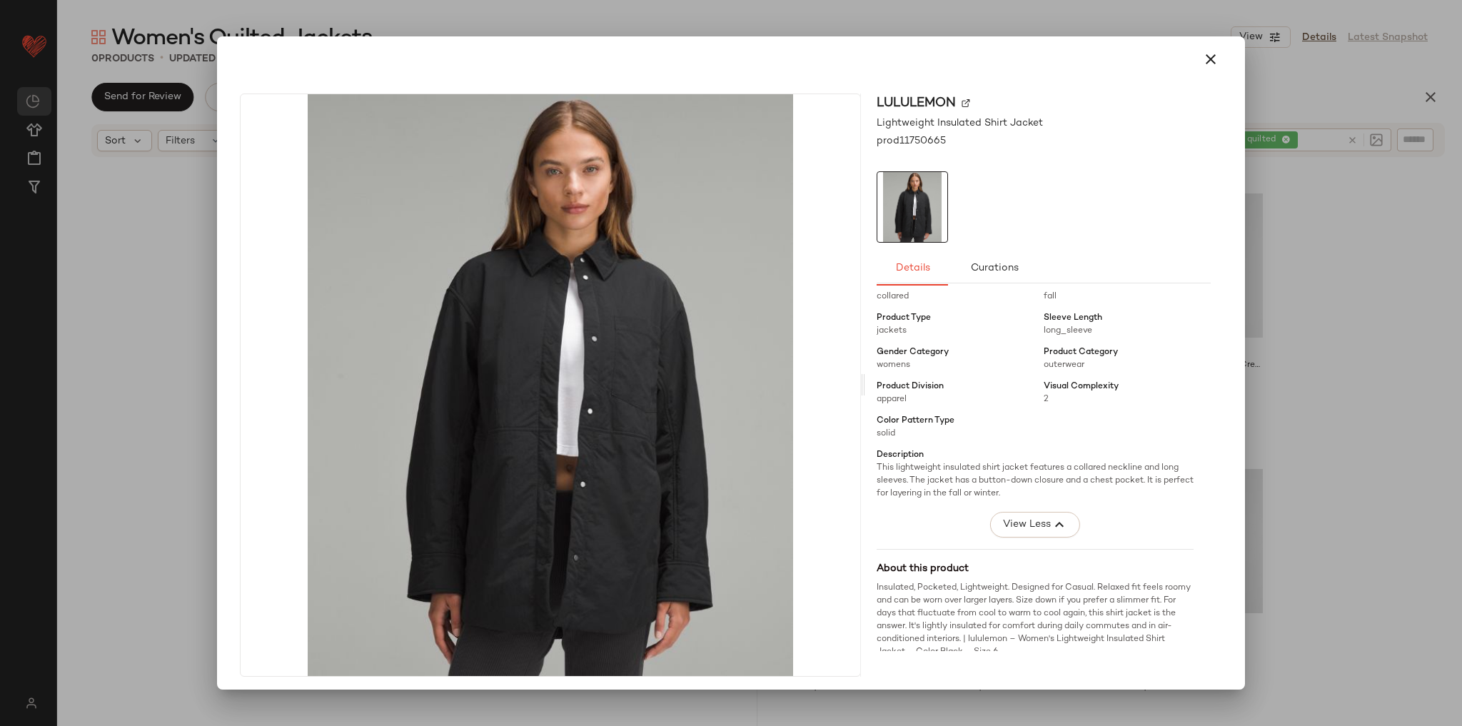
scroll to position [277, 0]
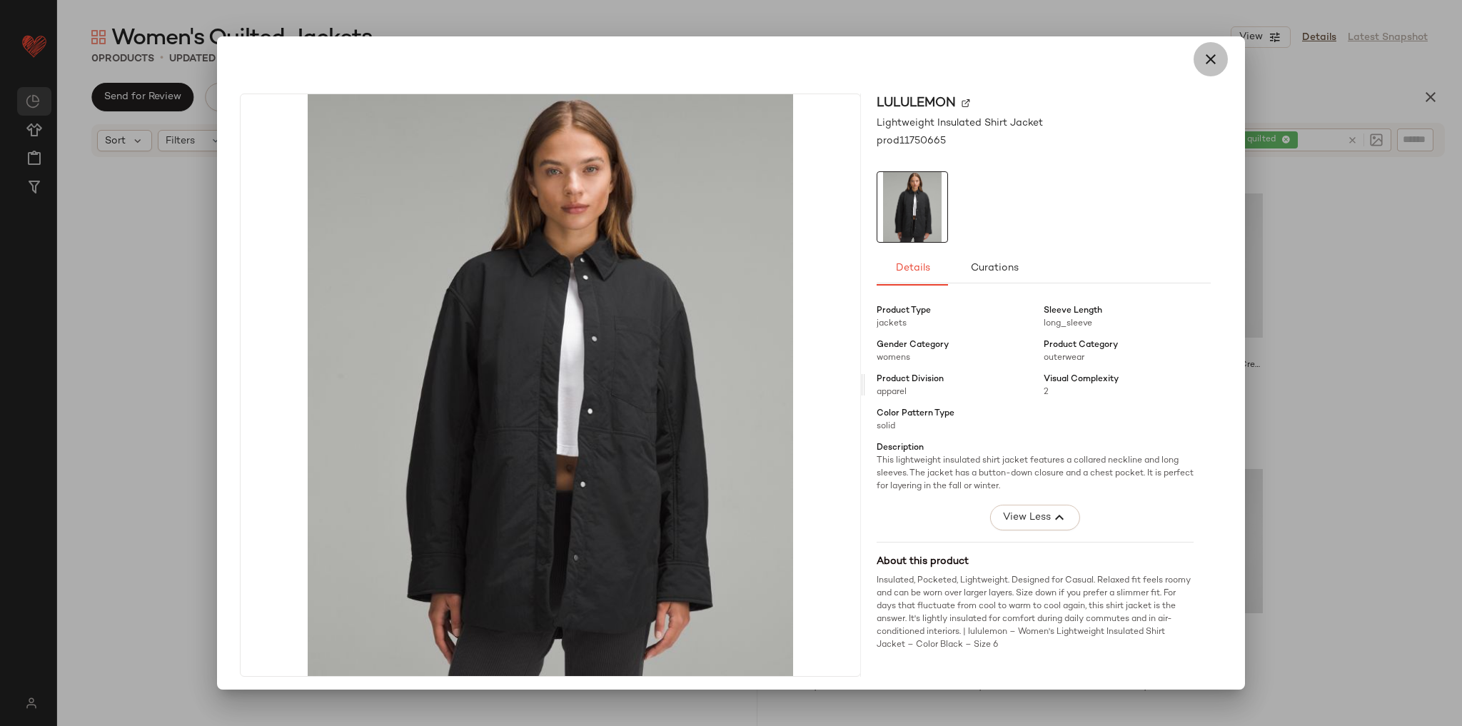
click at [1202, 55] on icon "button" at bounding box center [1210, 59] width 17 height 17
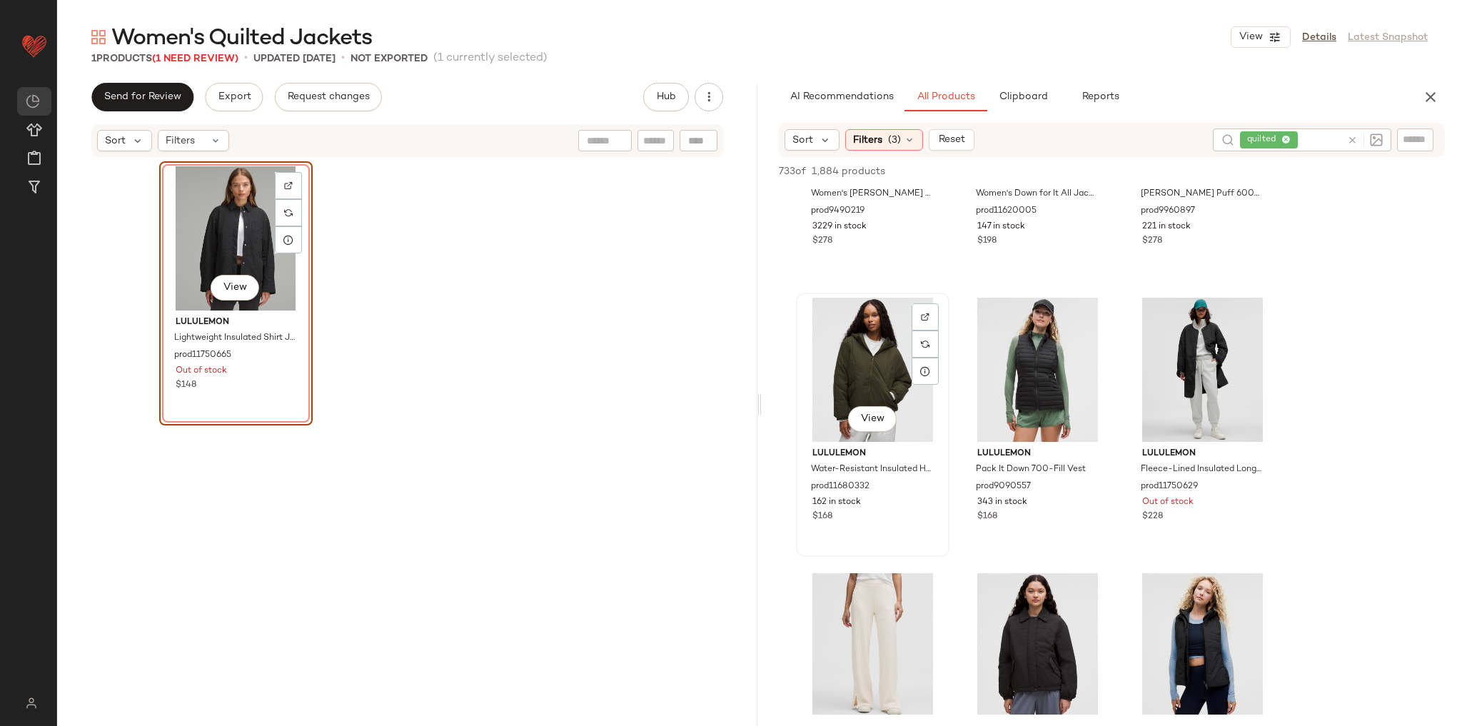
scroll to position [971, 0]
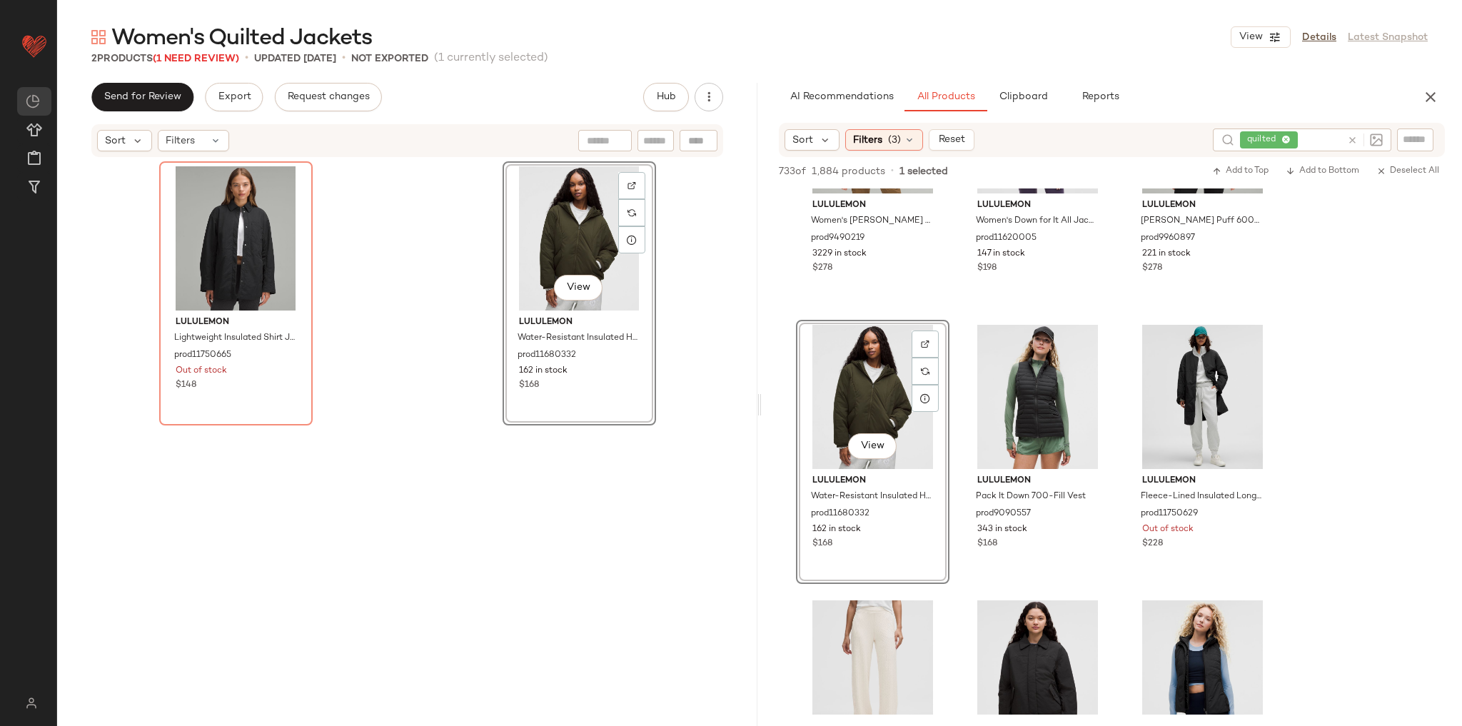
click at [1350, 139] on icon at bounding box center [1352, 140] width 11 height 11
click at [1404, 140] on input "text" at bounding box center [1414, 139] width 25 height 15
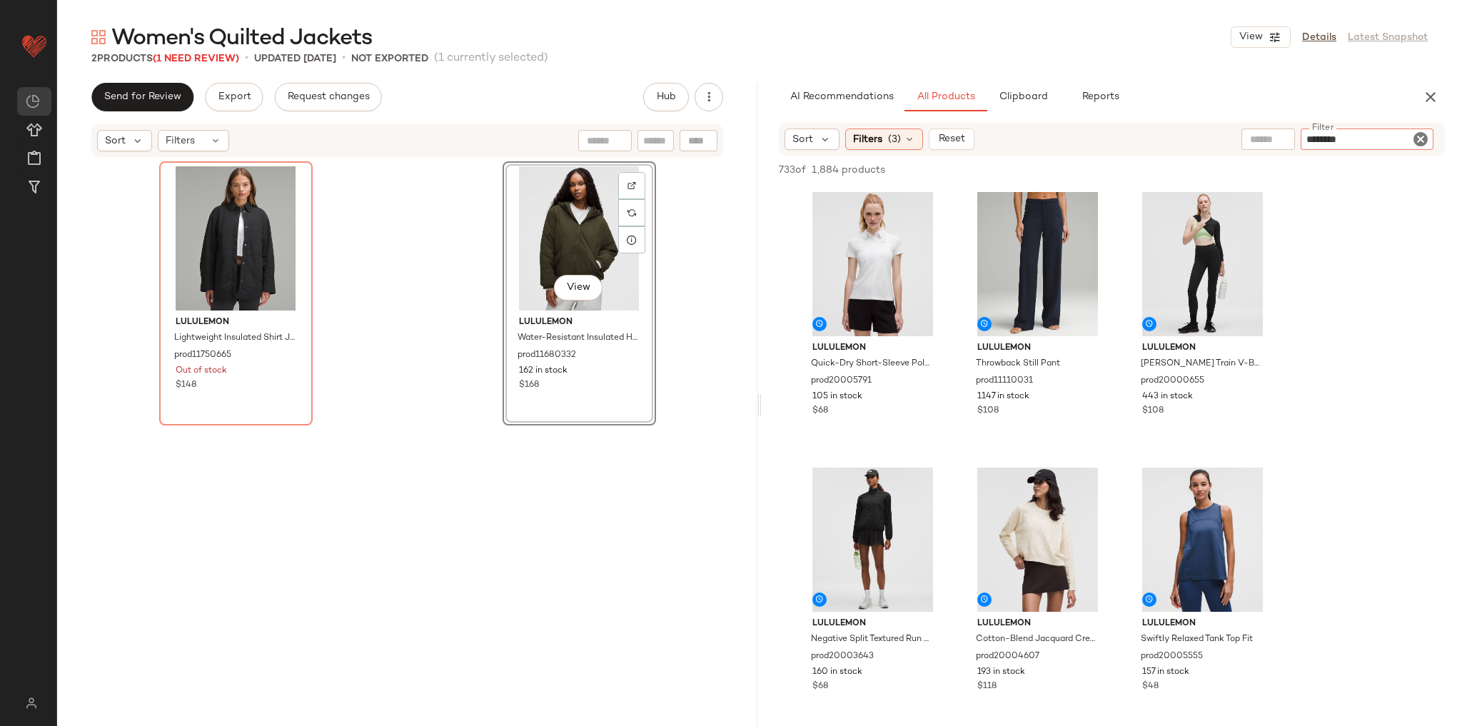
type input "*********"
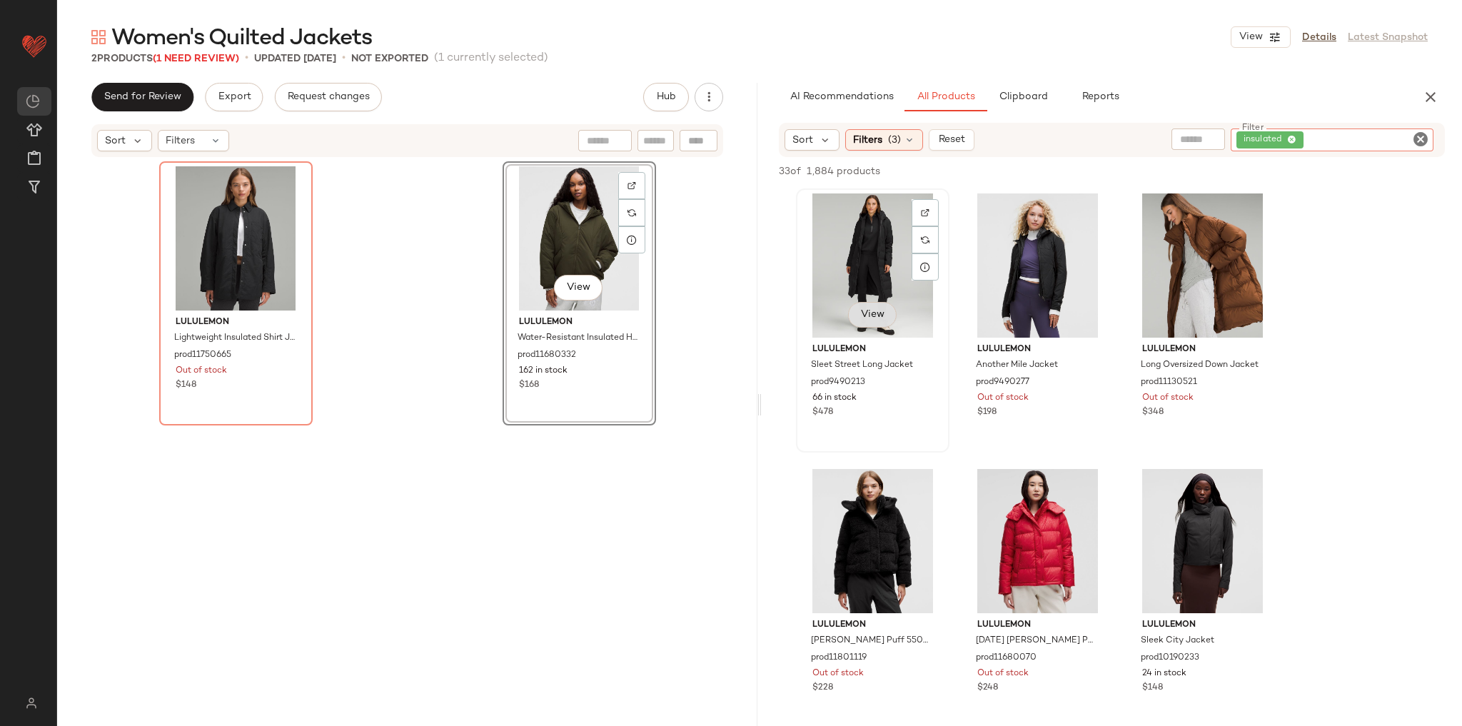
click at [887, 322] on button "View" at bounding box center [872, 315] width 49 height 26
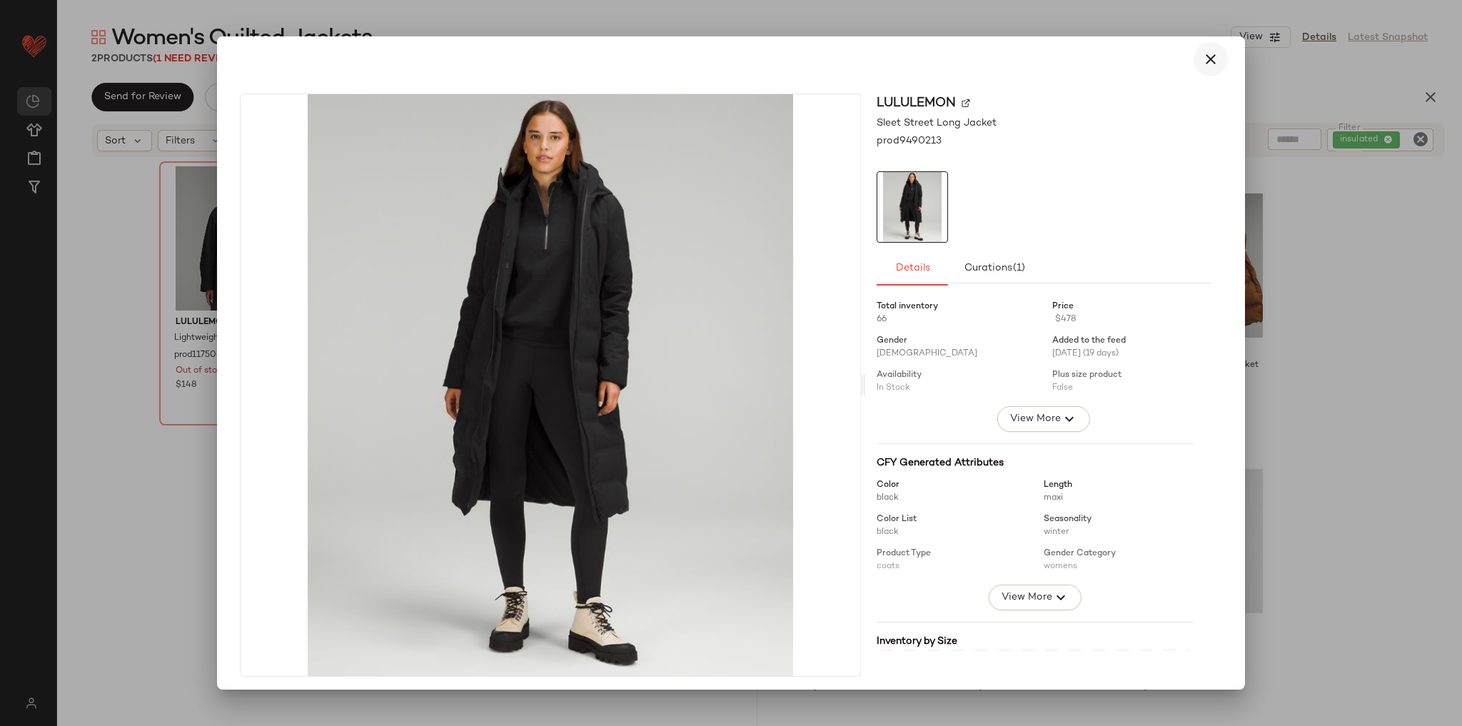
click at [1213, 60] on button "button" at bounding box center [1210, 59] width 34 height 34
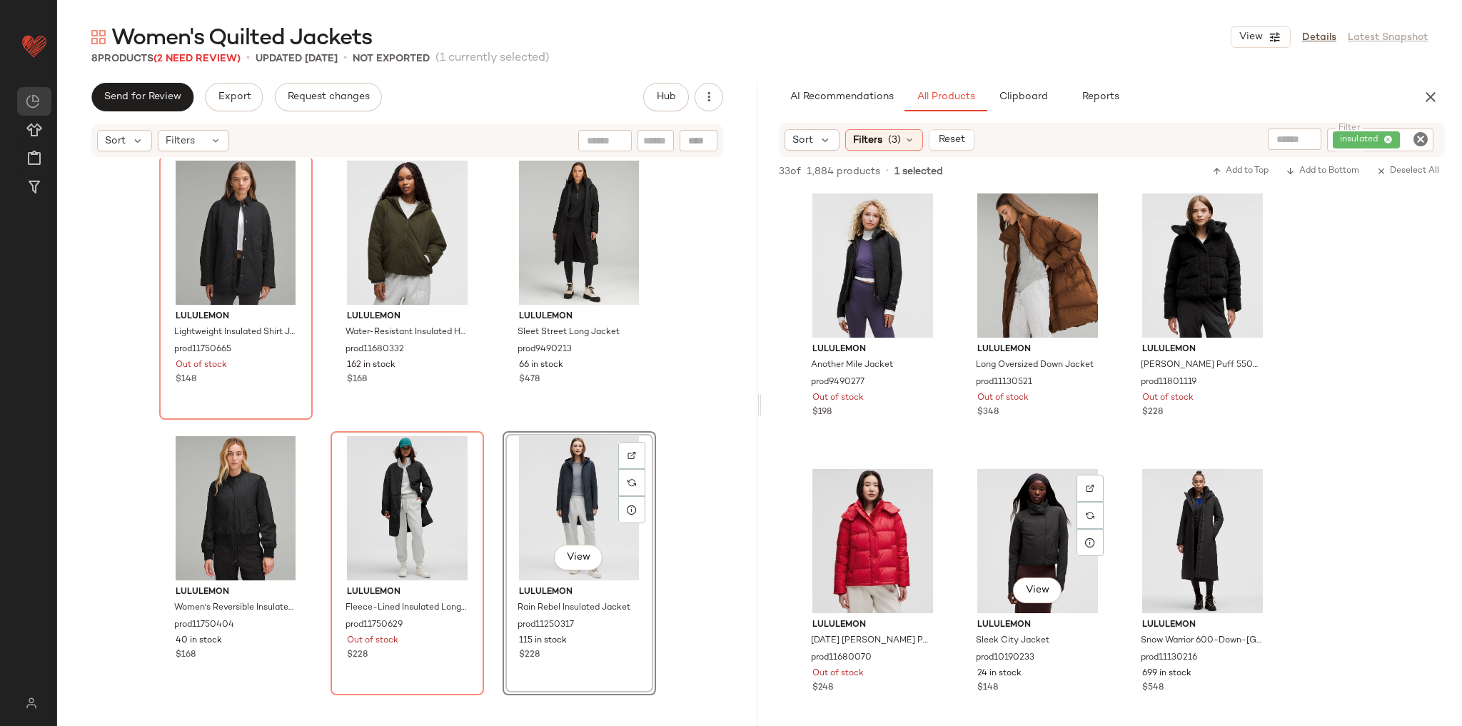
scroll to position [0, 0]
click at [876, 309] on span "View" at bounding box center [872, 314] width 24 height 11
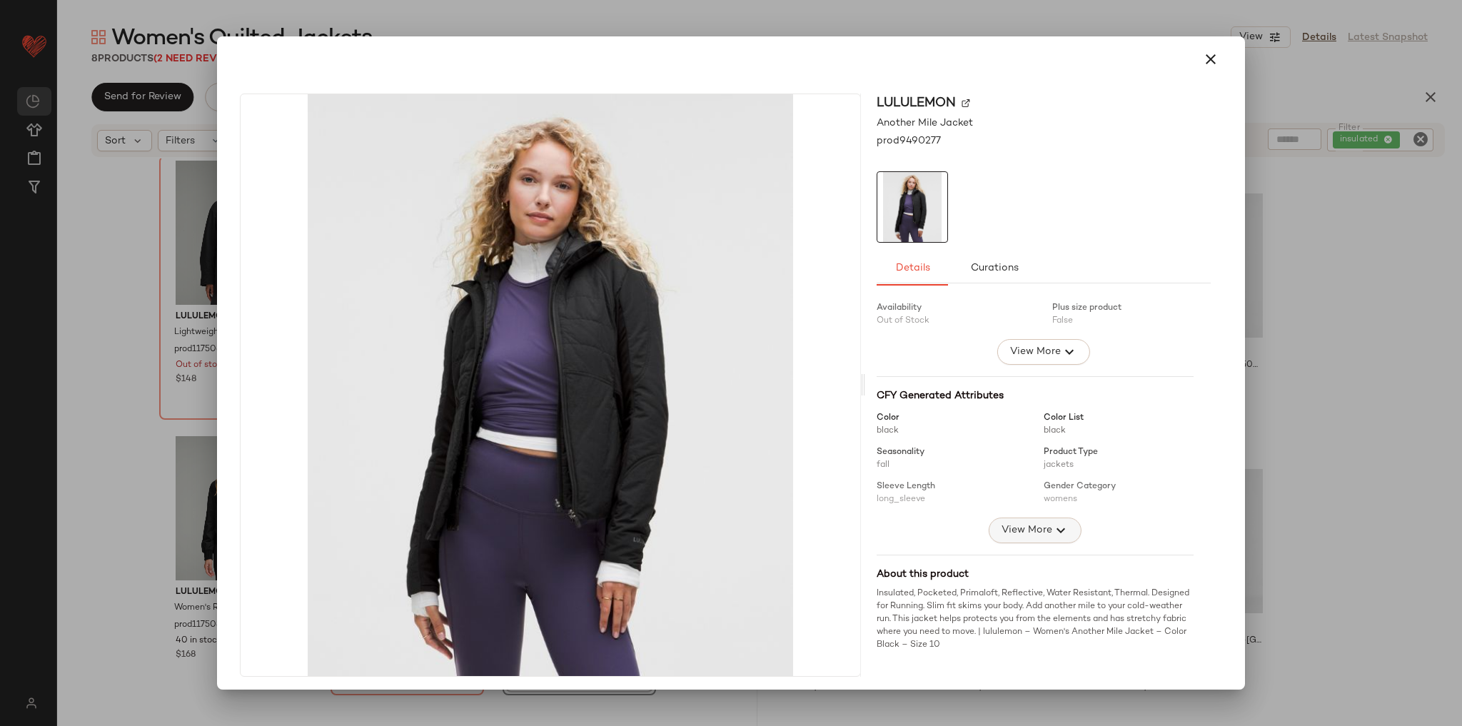
click at [1025, 522] on span "View More" at bounding box center [1026, 530] width 51 height 17
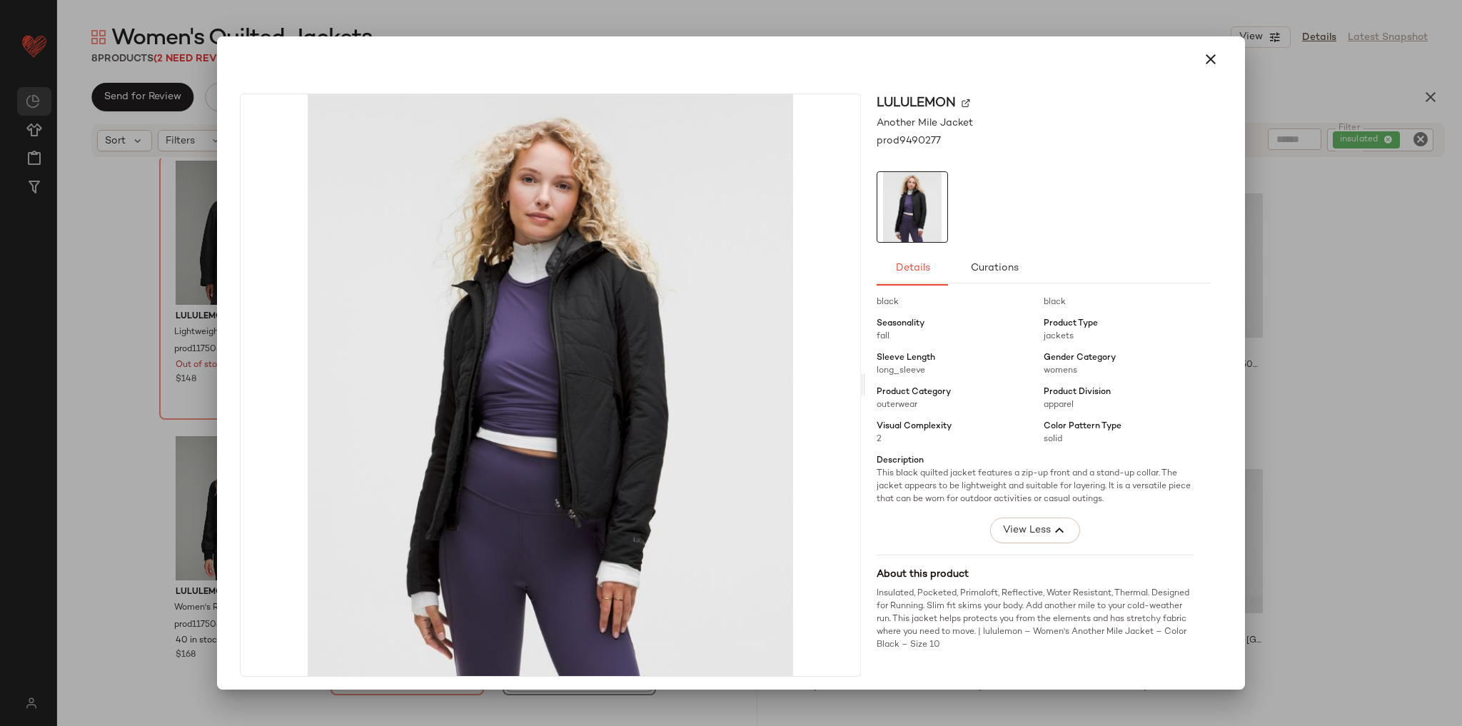
scroll to position [4, 0]
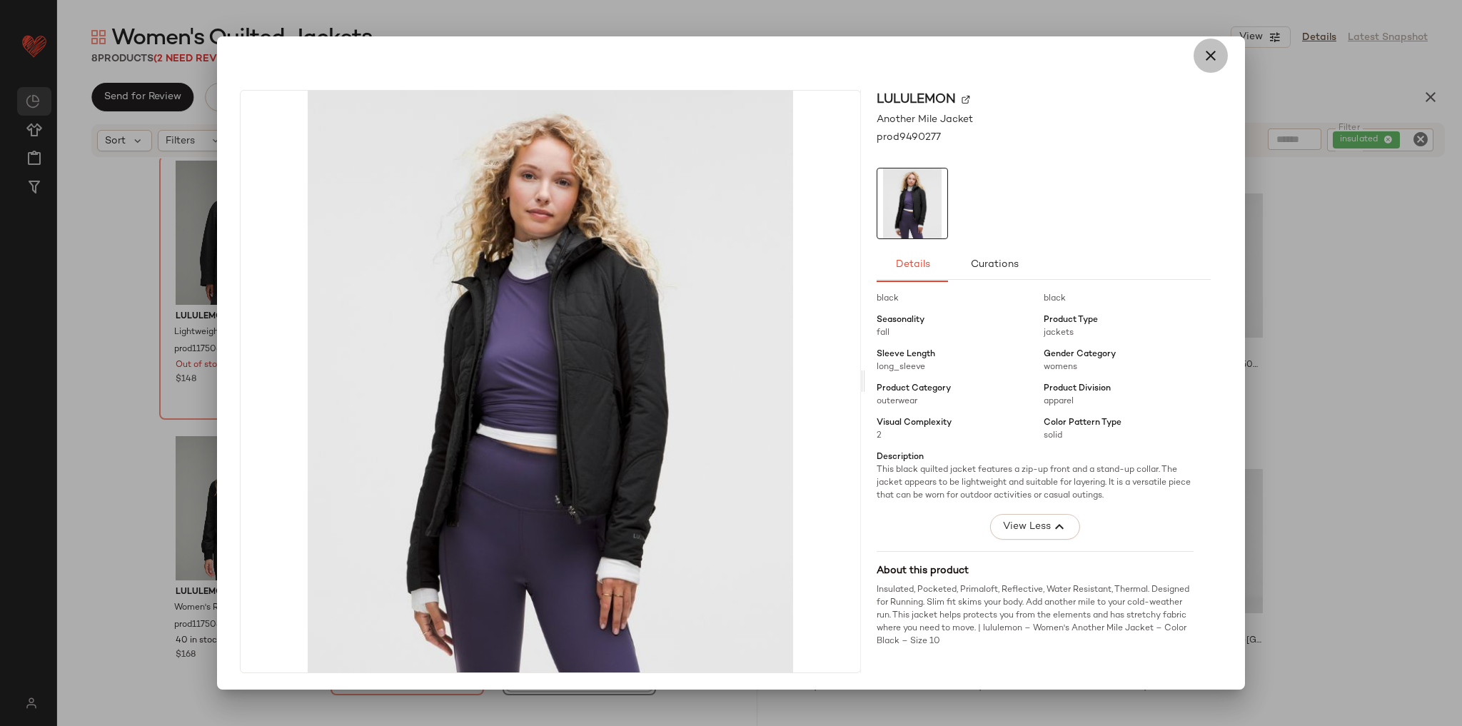
click at [1202, 54] on icon "button" at bounding box center [1210, 55] width 17 height 17
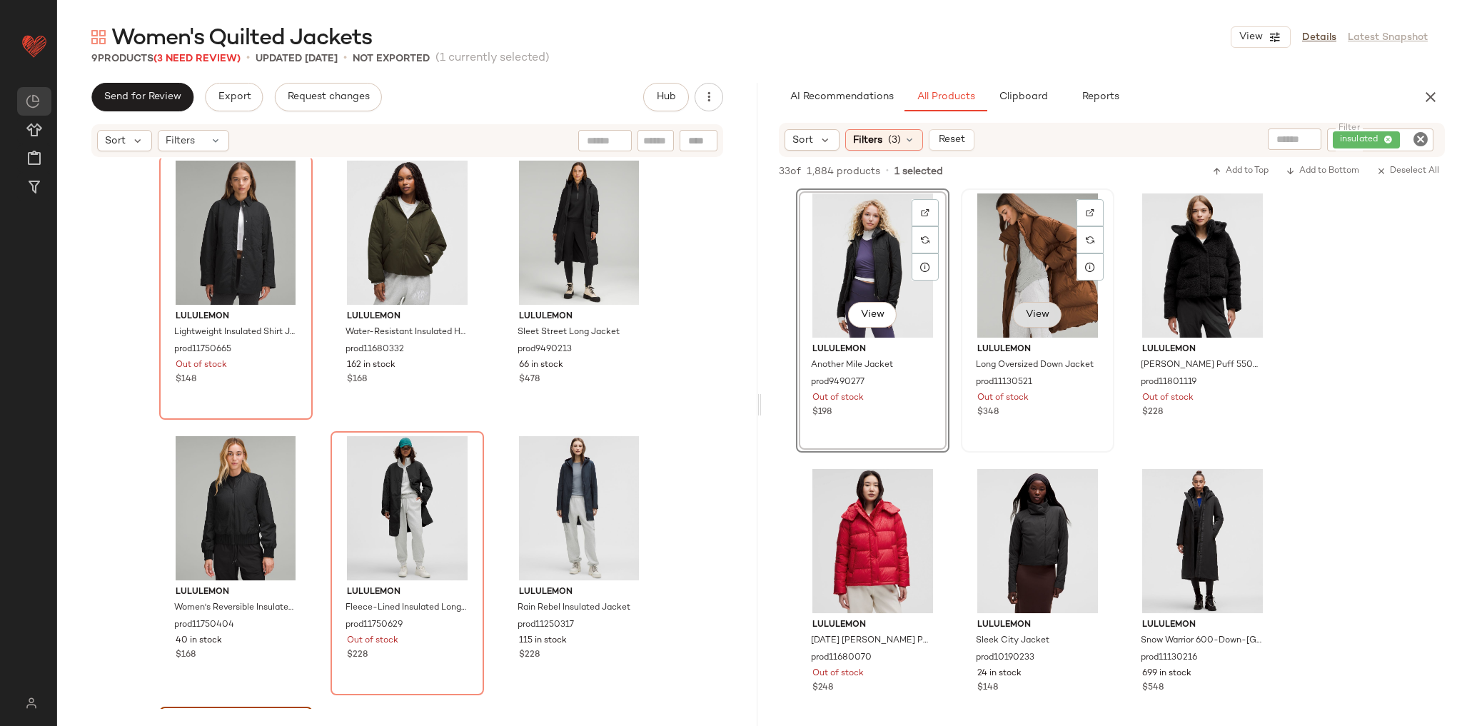
click at [1031, 315] on span "View" at bounding box center [1037, 314] width 24 height 11
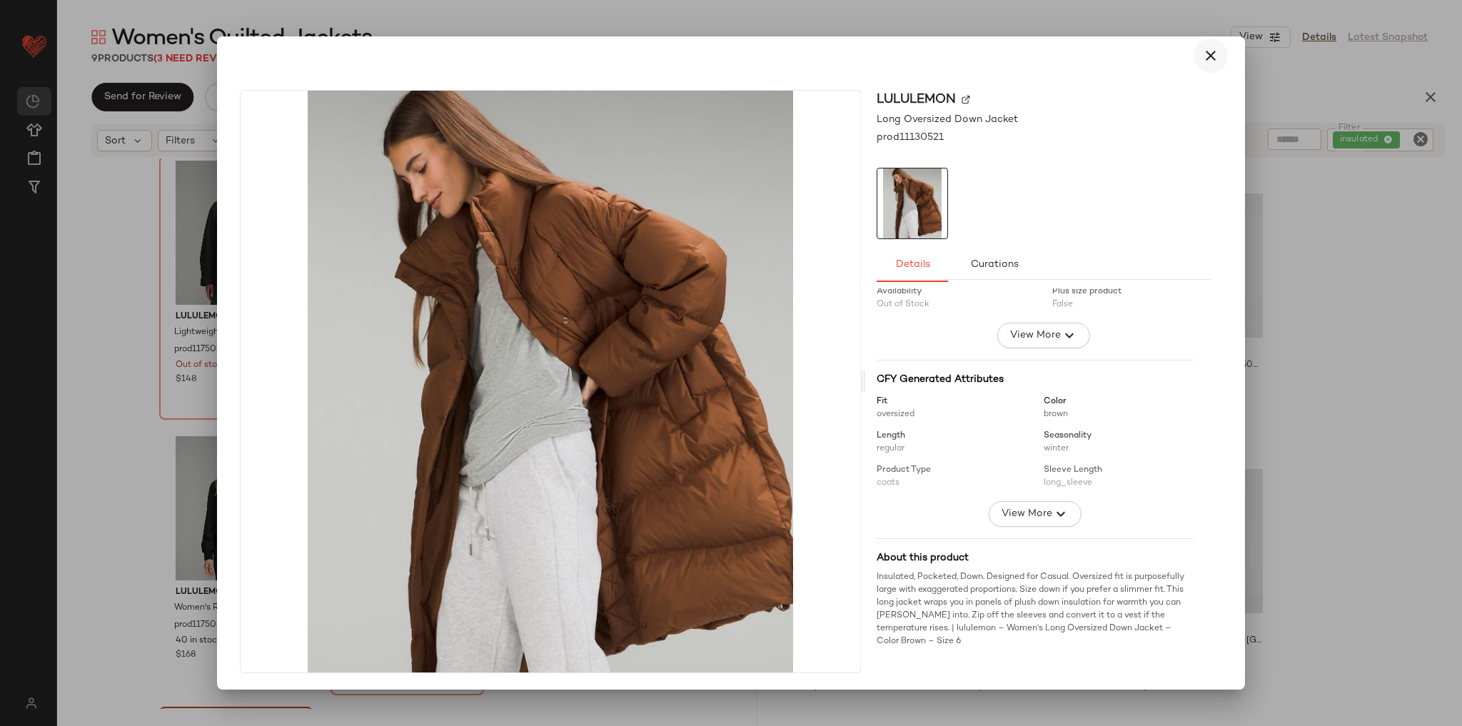
click at [1202, 54] on icon "button" at bounding box center [1210, 55] width 17 height 17
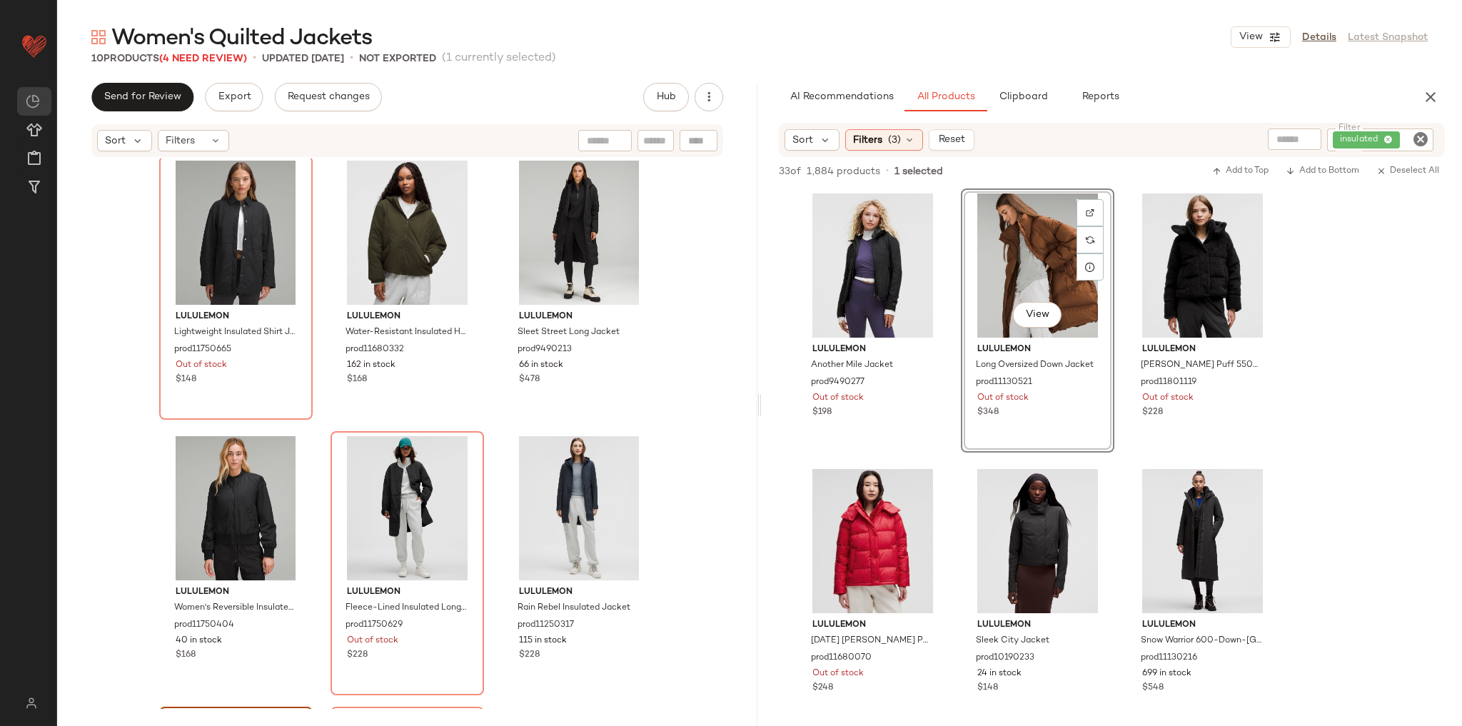
click at [690, 460] on div "lululemon Lightweight Insulated Shirt Jacket prod11750665 Out of stock $148 lul…" at bounding box center [407, 433] width 700 height 550
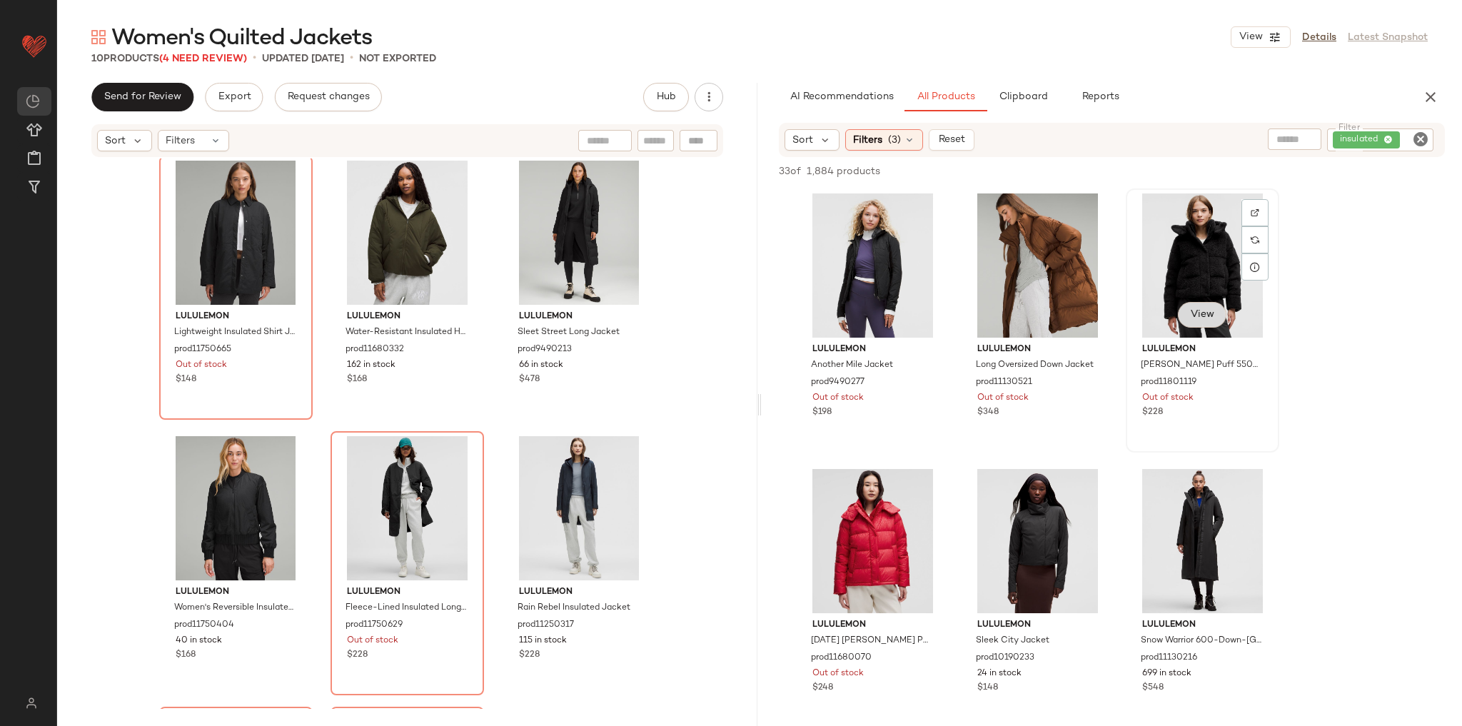
click at [1199, 311] on span "View" at bounding box center [1202, 314] width 24 height 11
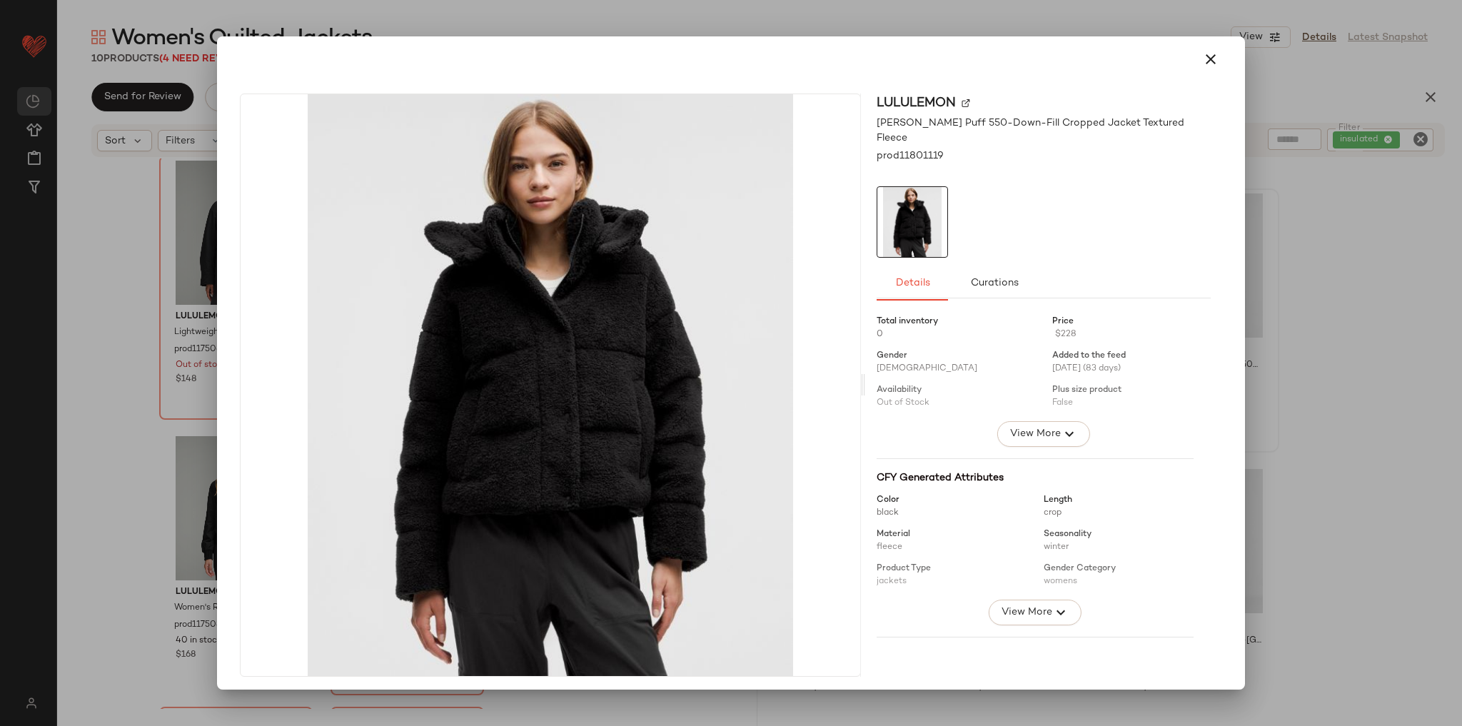
scroll to position [67, 0]
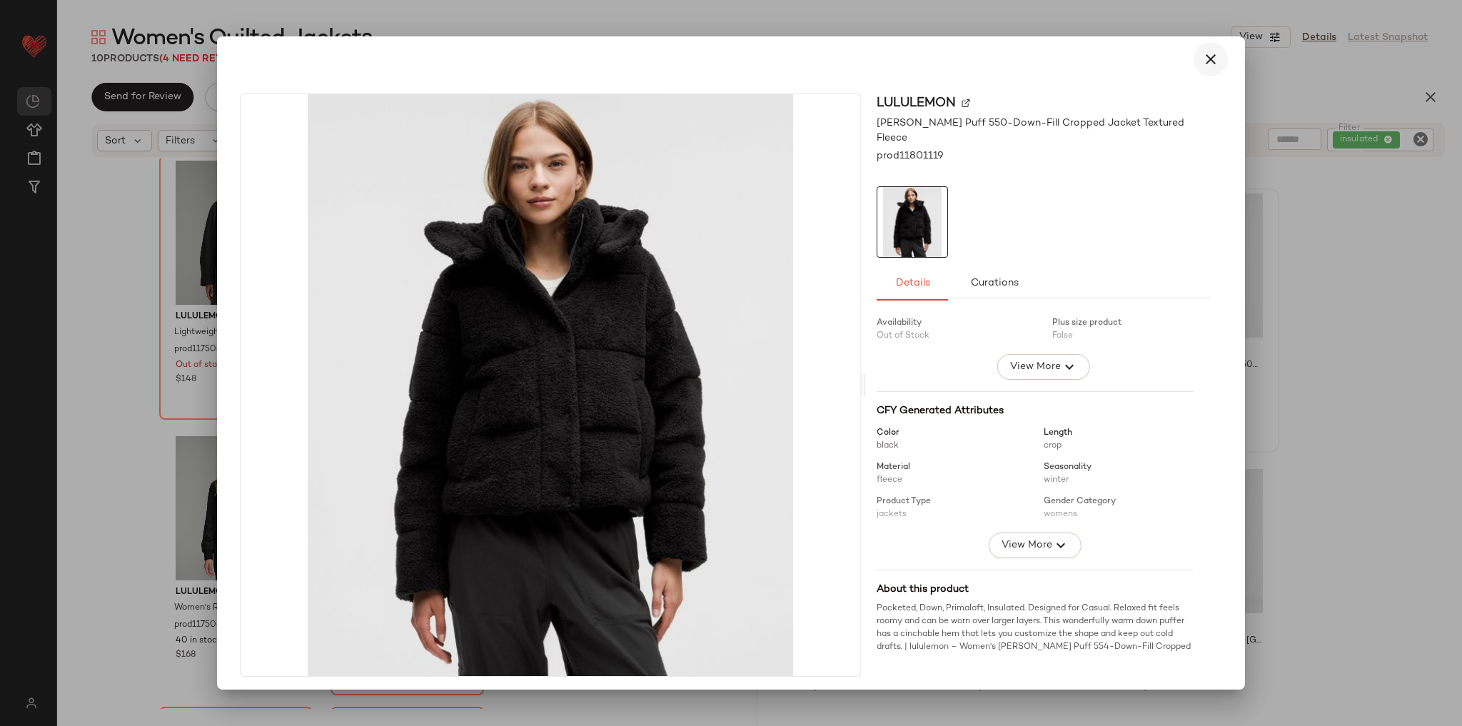
click at [1193, 59] on button "button" at bounding box center [1210, 59] width 34 height 34
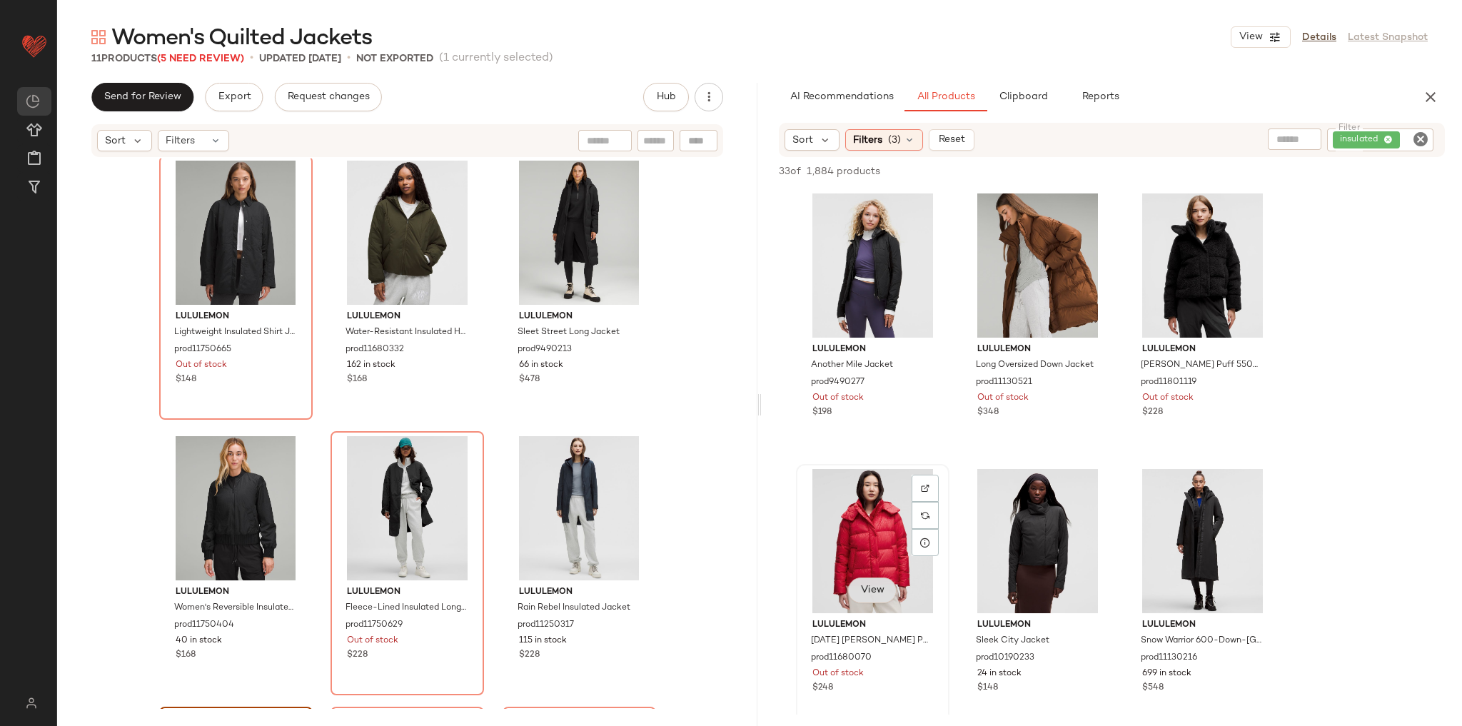
click at [876, 600] on button "View" at bounding box center [872, 590] width 49 height 26
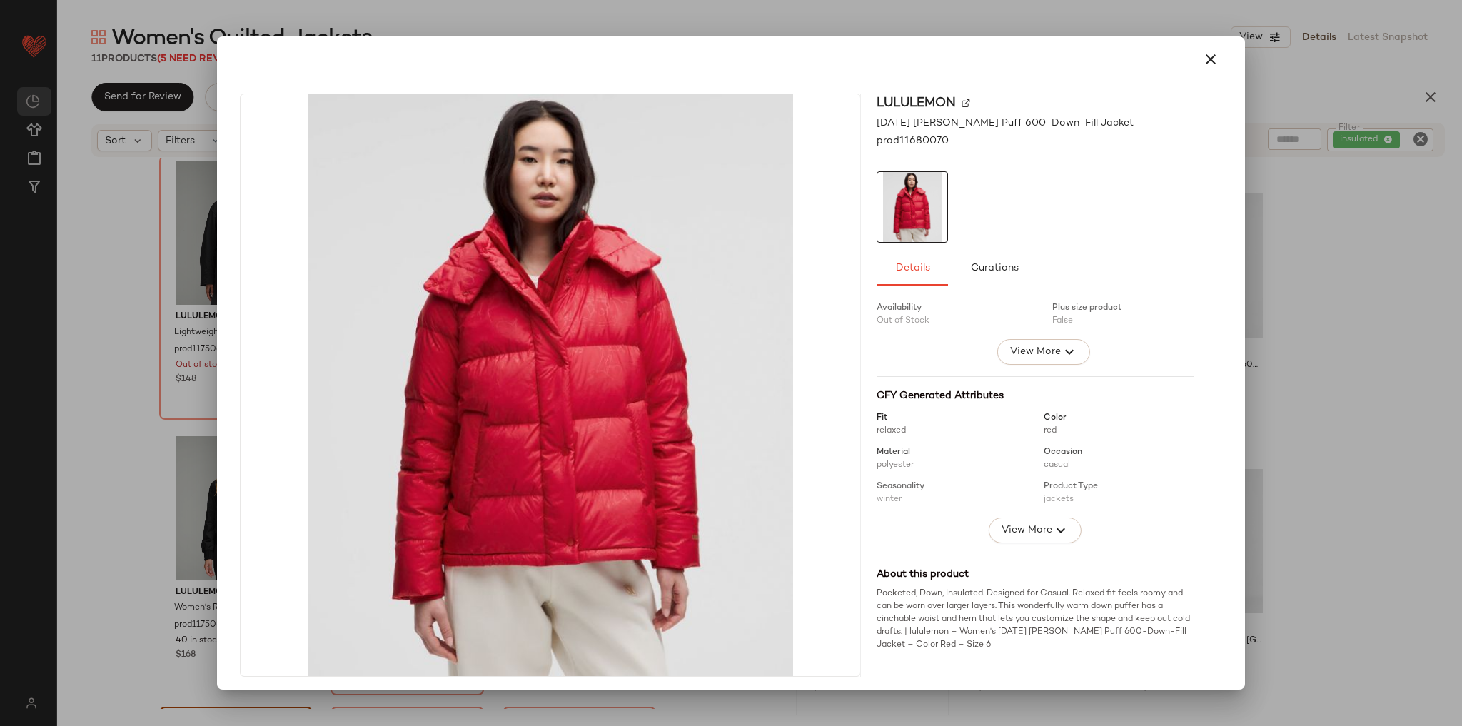
click at [1202, 56] on icon "button" at bounding box center [1210, 59] width 17 height 17
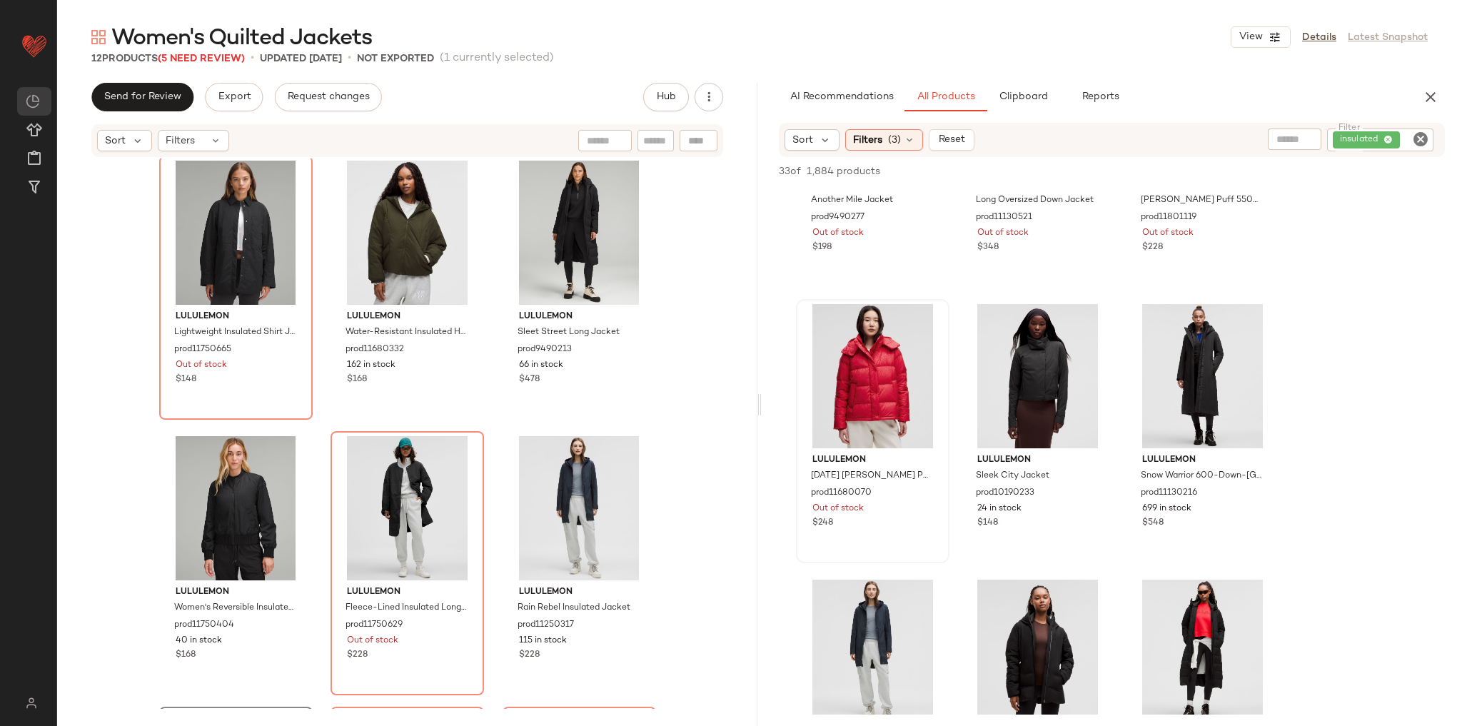
scroll to position [171, 0]
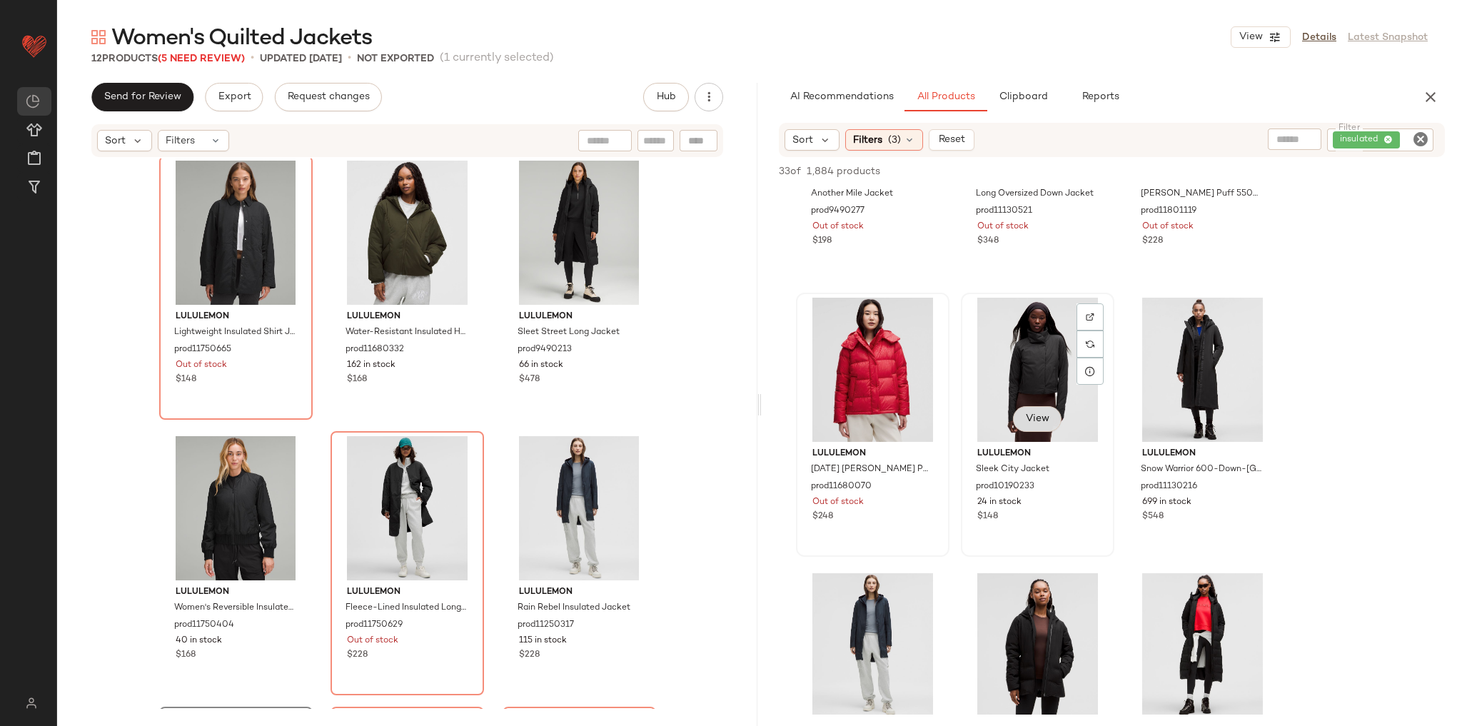
click at [1041, 411] on button "View" at bounding box center [1037, 419] width 49 height 26
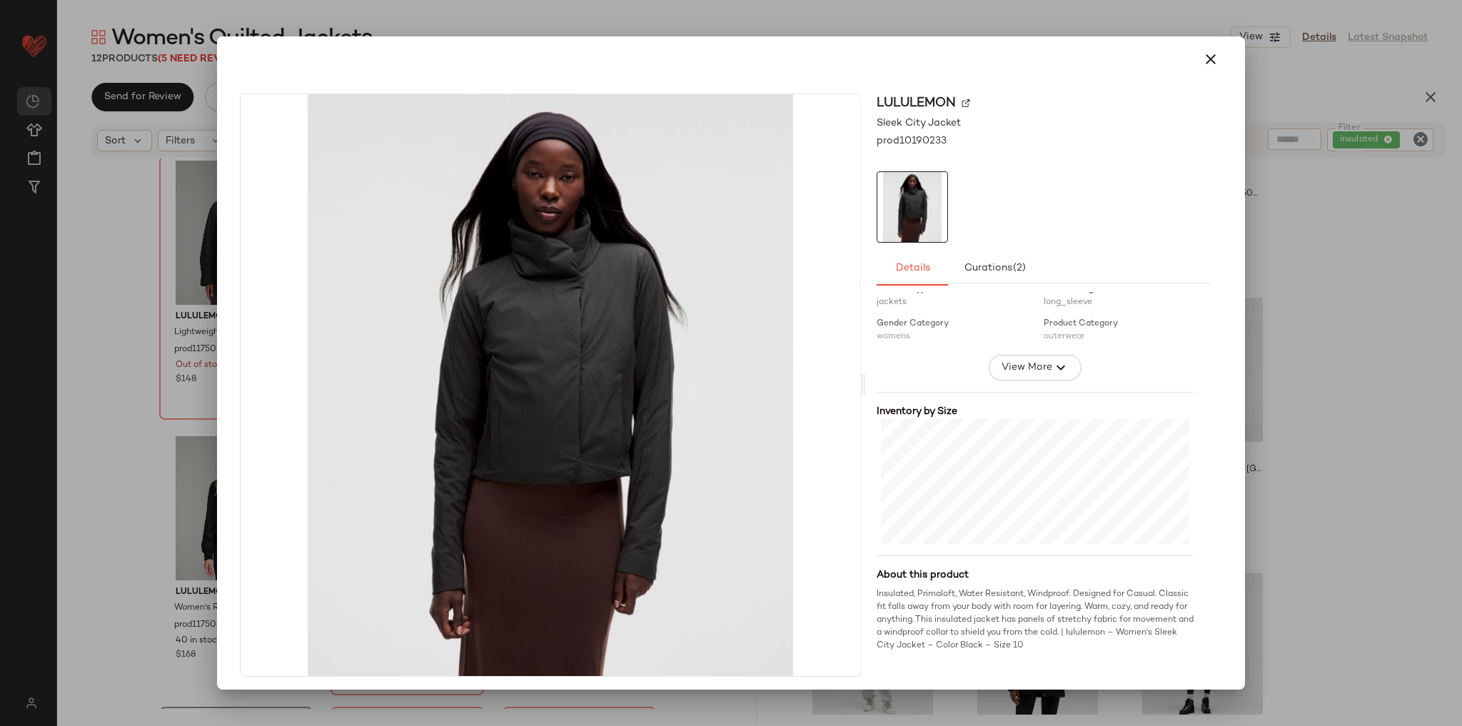
scroll to position [231, 0]
click at [1210, 63] on button "button" at bounding box center [1210, 59] width 34 height 34
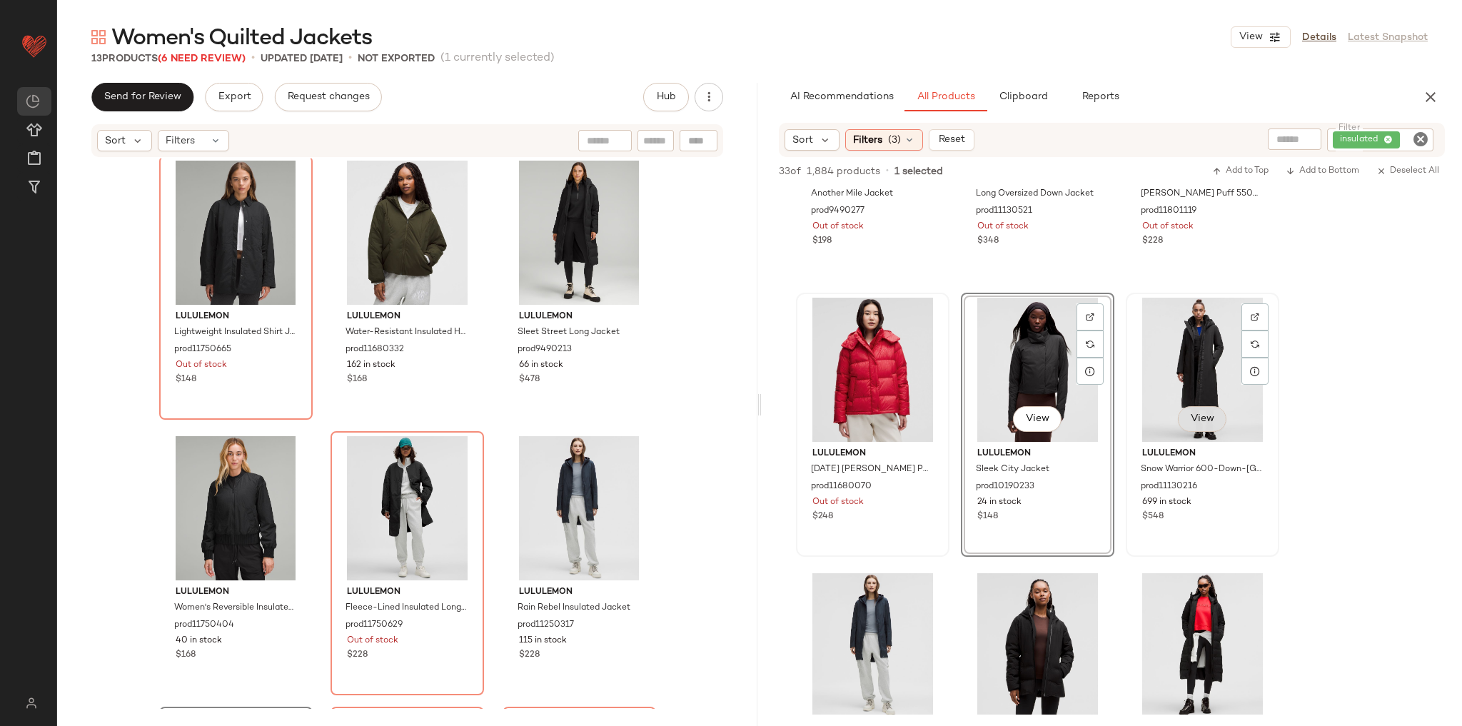
click at [1198, 418] on span "View" at bounding box center [1202, 418] width 24 height 11
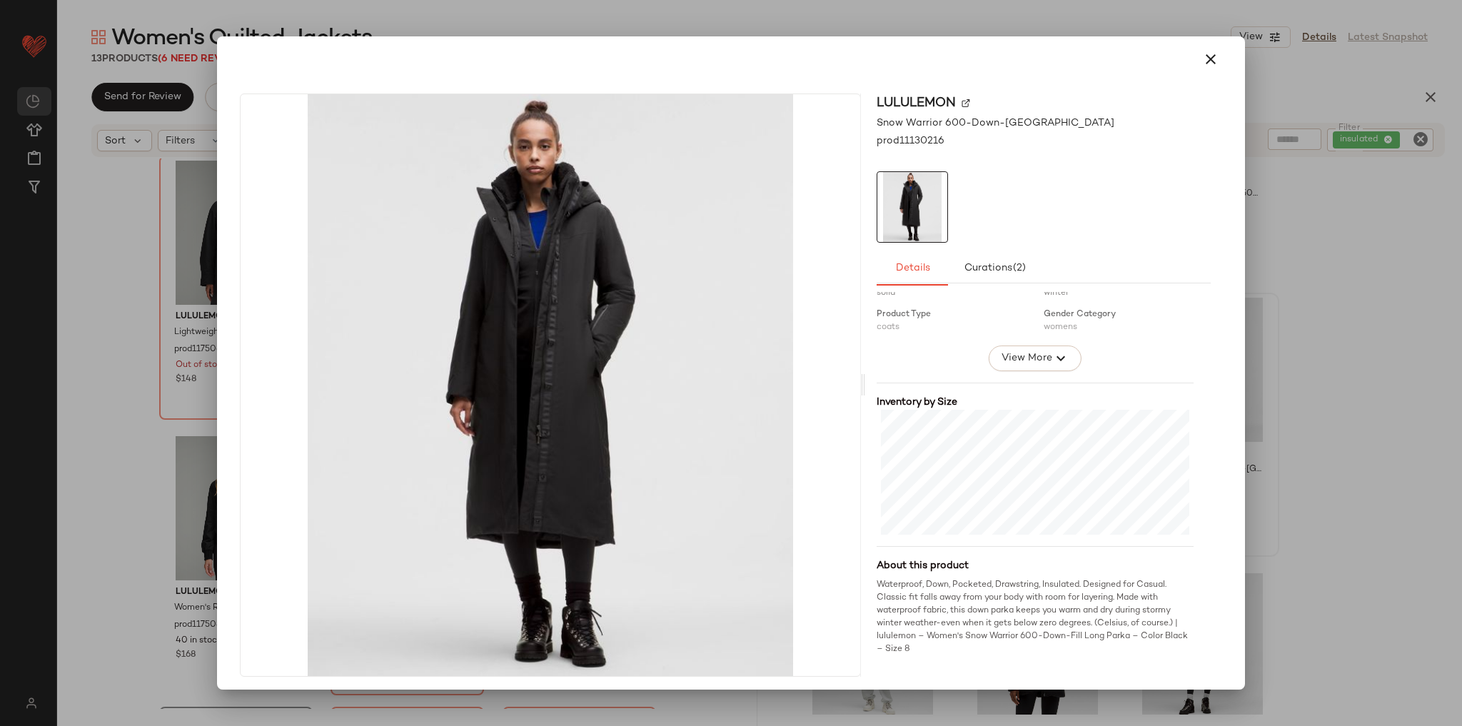
scroll to position [243, 0]
click at [1202, 54] on icon "button" at bounding box center [1210, 59] width 17 height 17
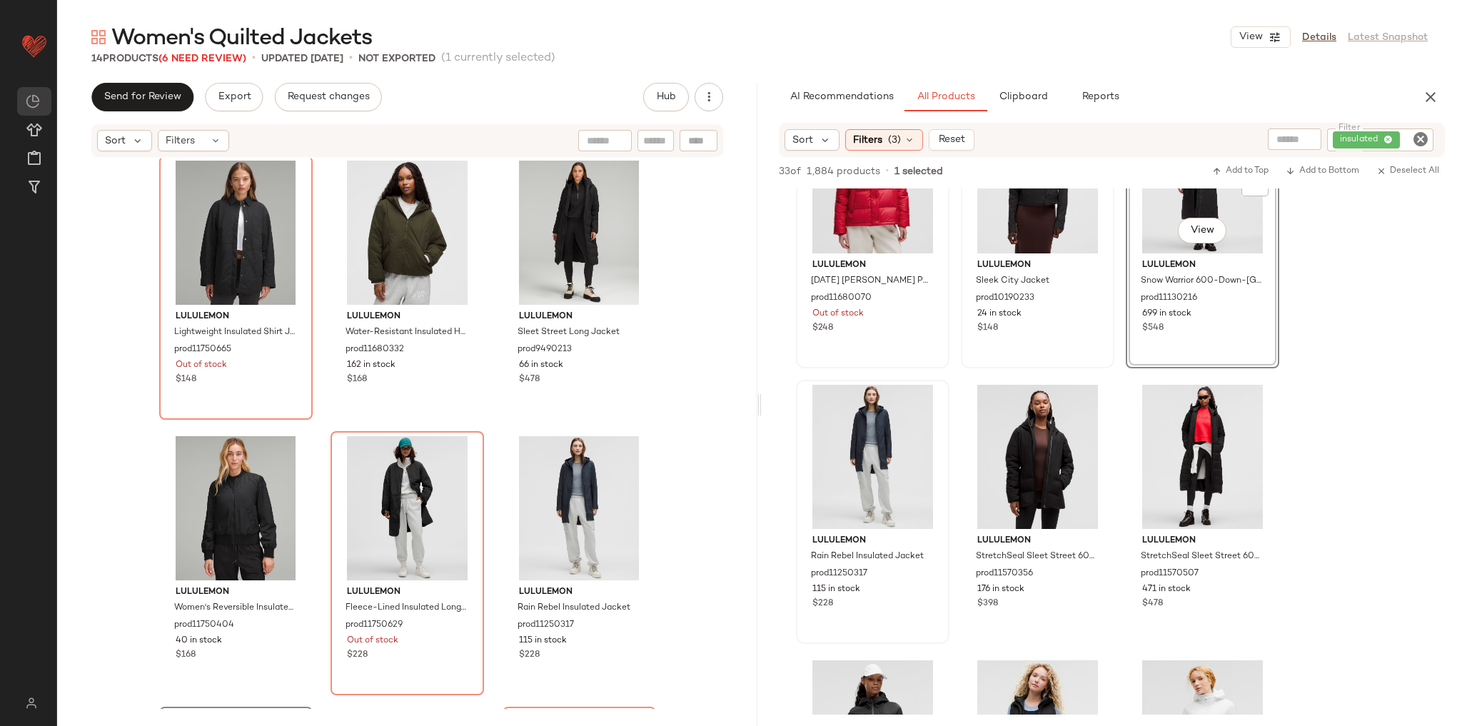
scroll to position [400, 0]
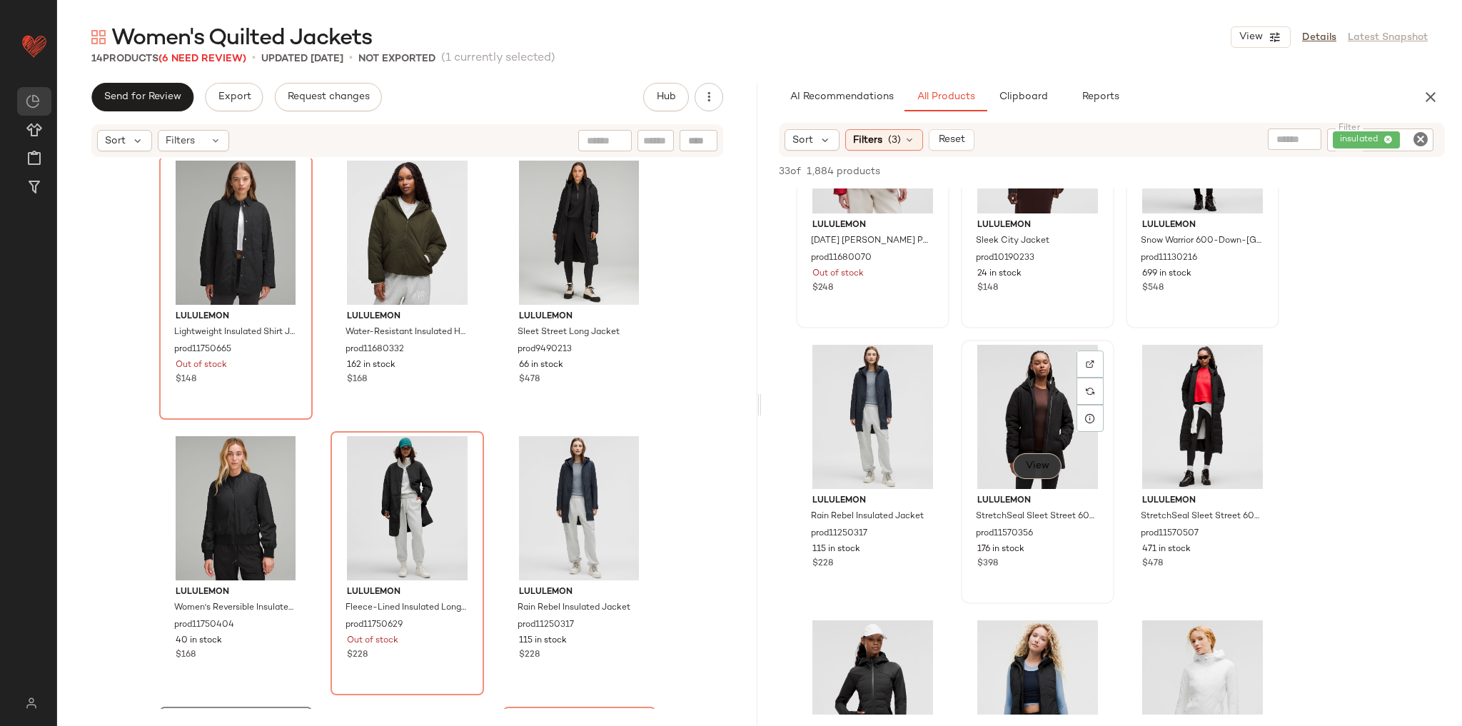
click at [1038, 469] on span "View" at bounding box center [1037, 465] width 24 height 11
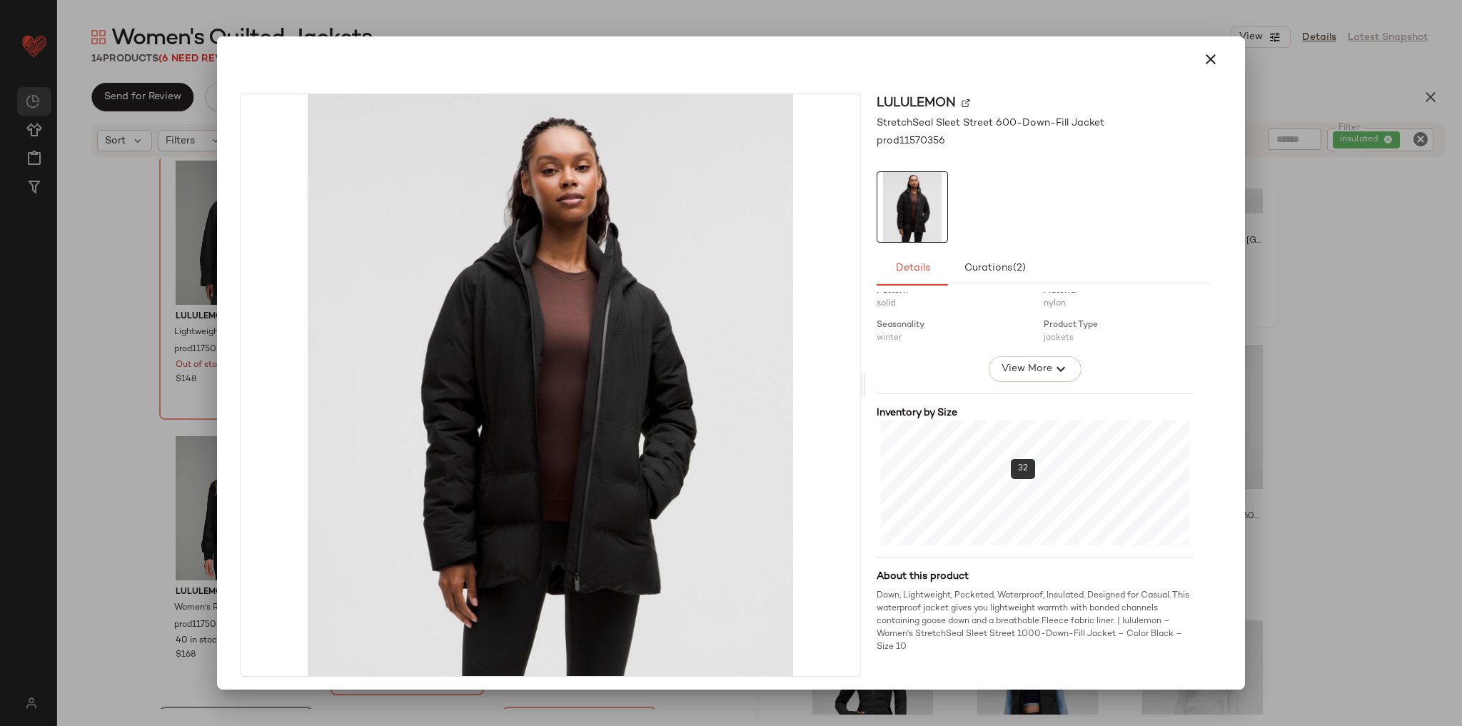
scroll to position [231, 0]
click at [1202, 51] on icon "button" at bounding box center [1210, 59] width 17 height 17
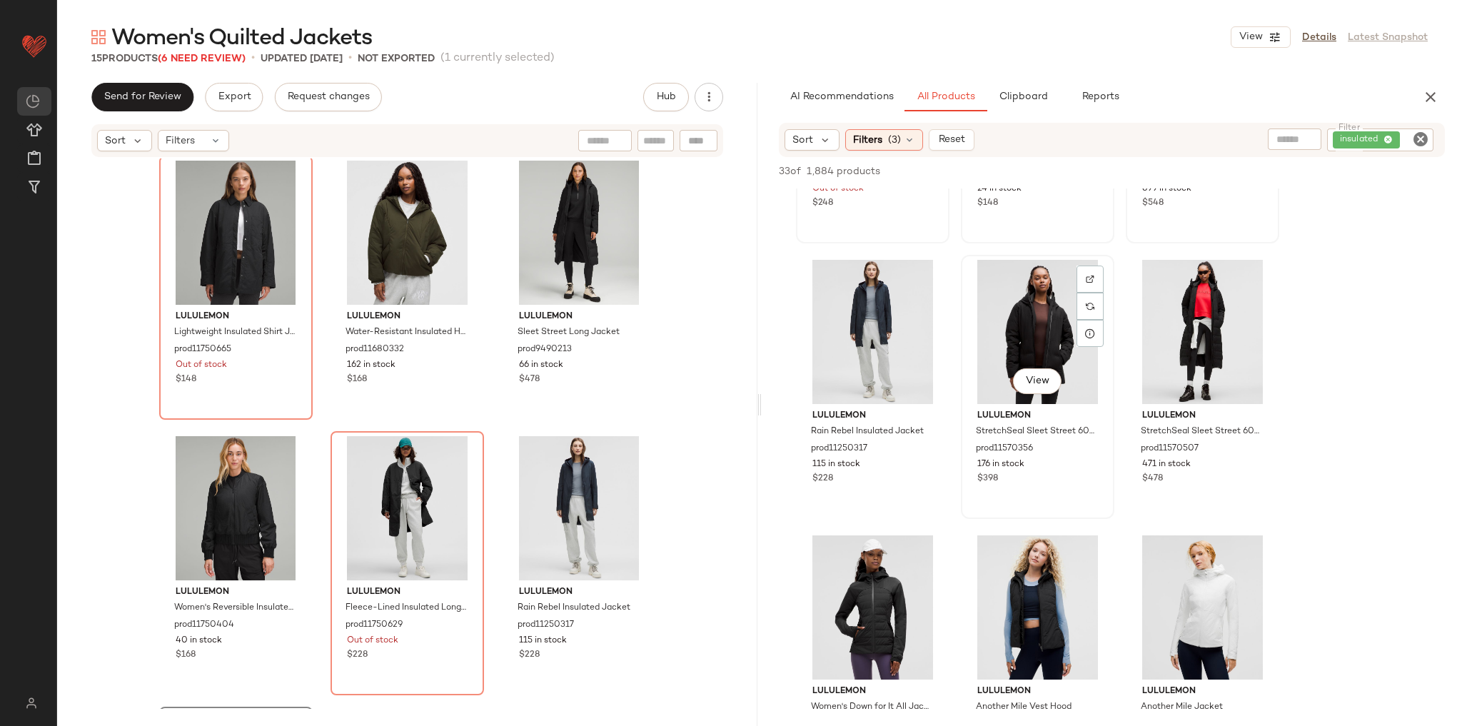
scroll to position [628, 0]
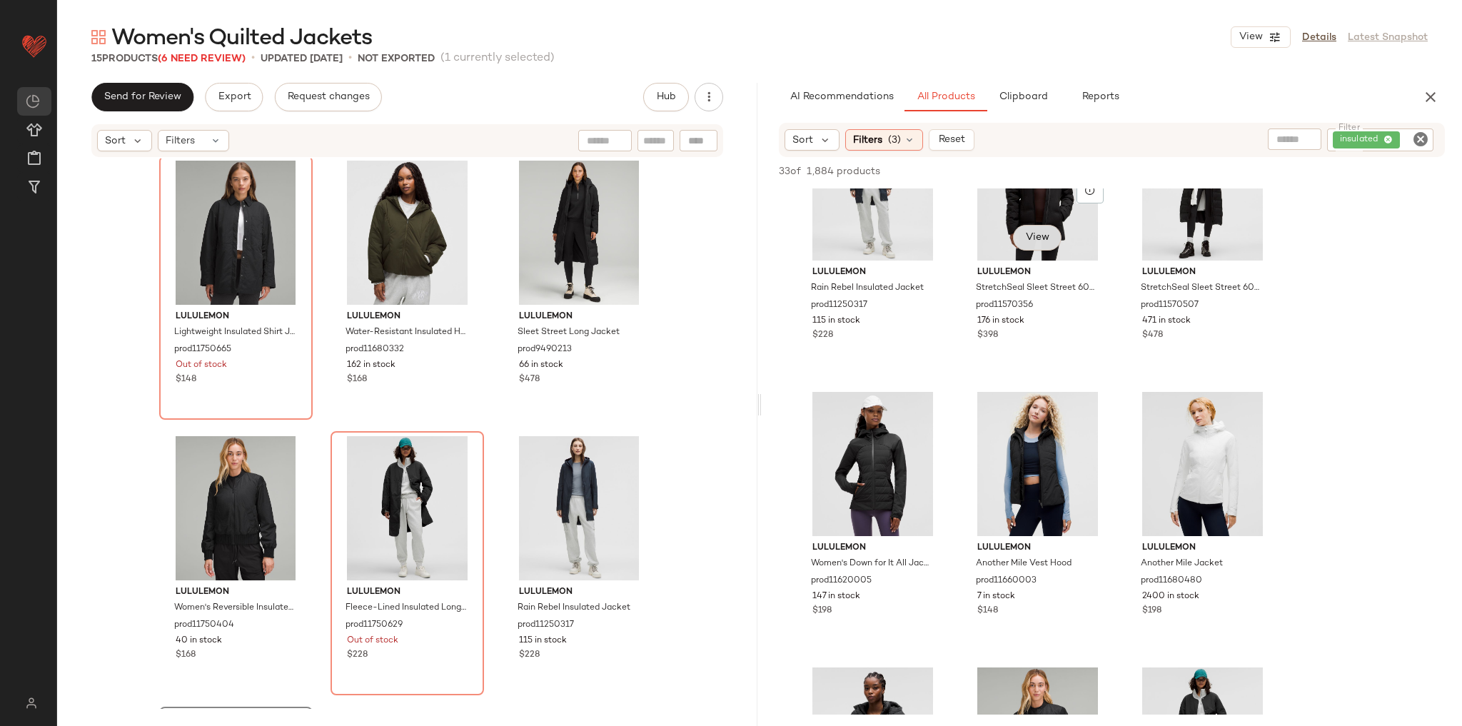
click at [1041, 234] on span "View" at bounding box center [1037, 237] width 24 height 11
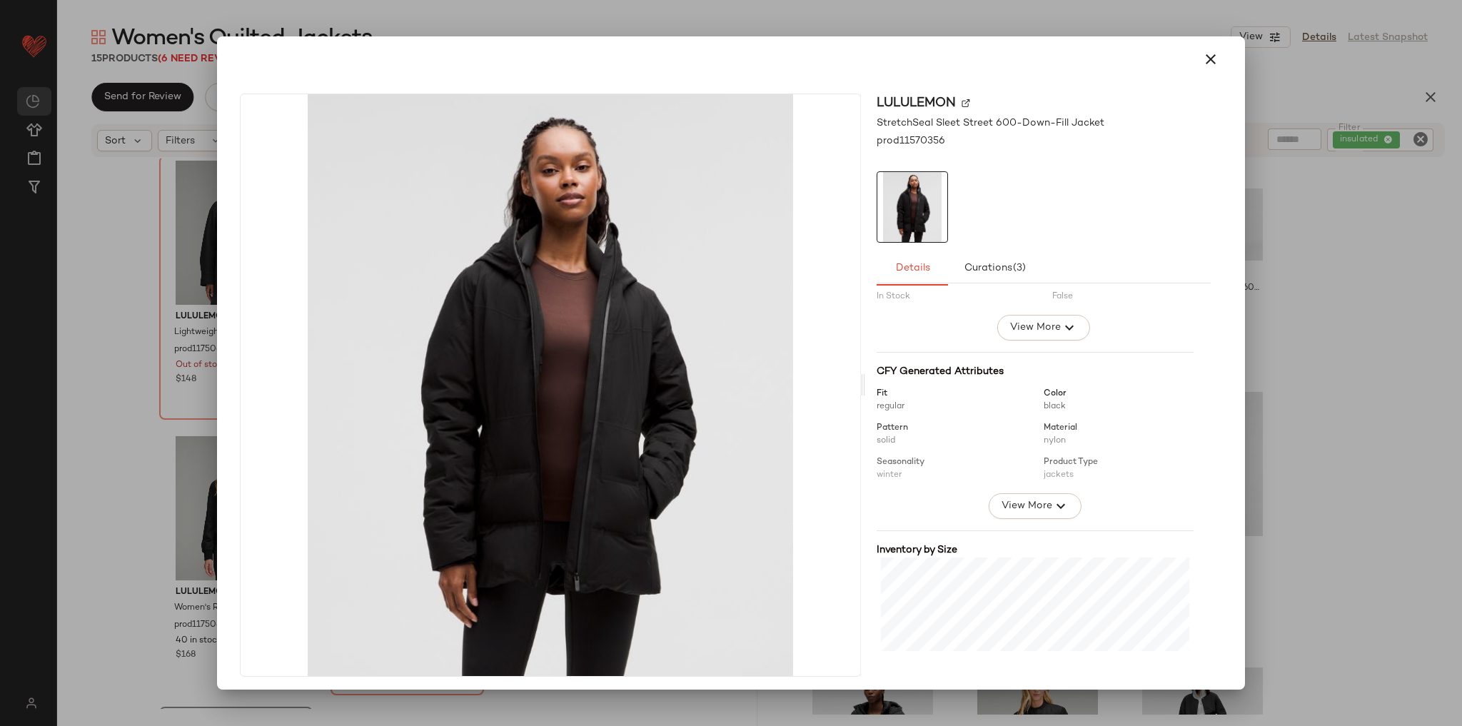
scroll to position [231, 0]
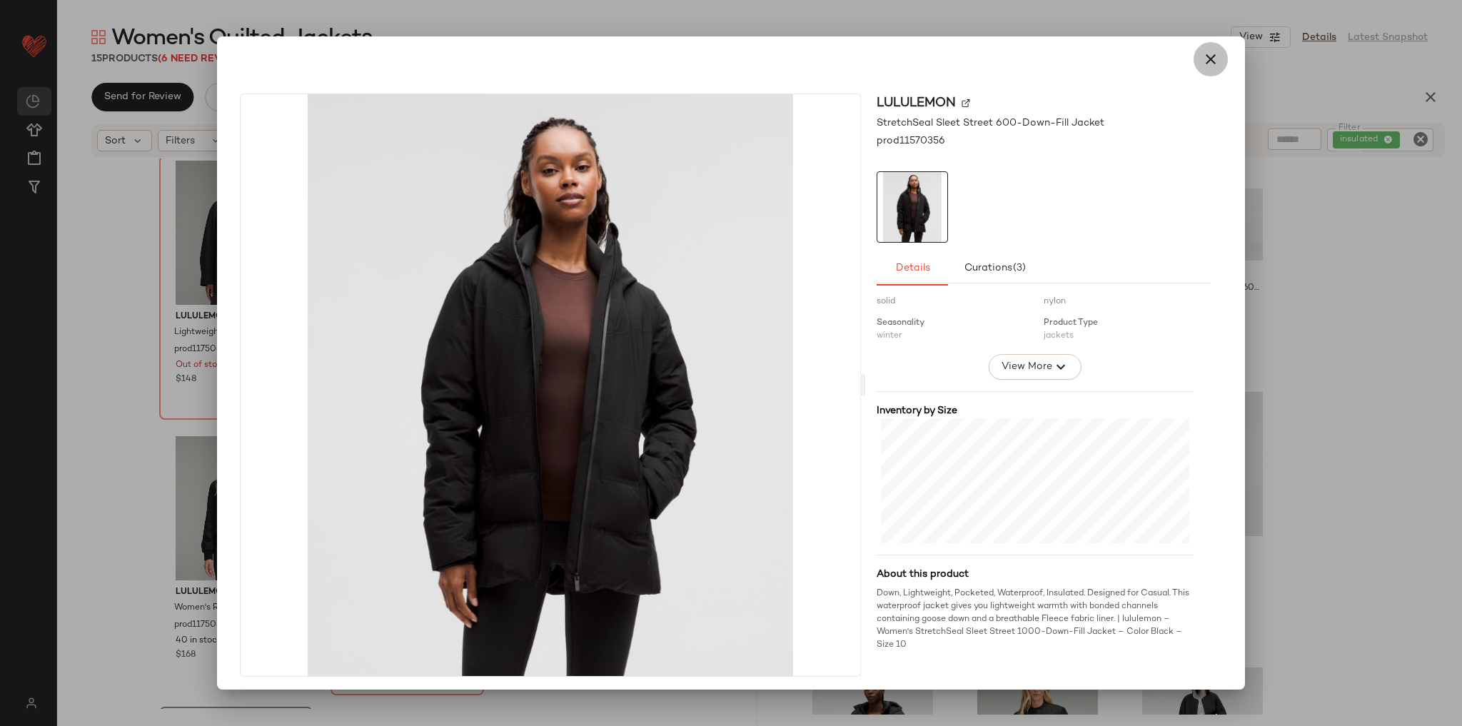
click at [1202, 63] on icon "button" at bounding box center [1210, 59] width 17 height 17
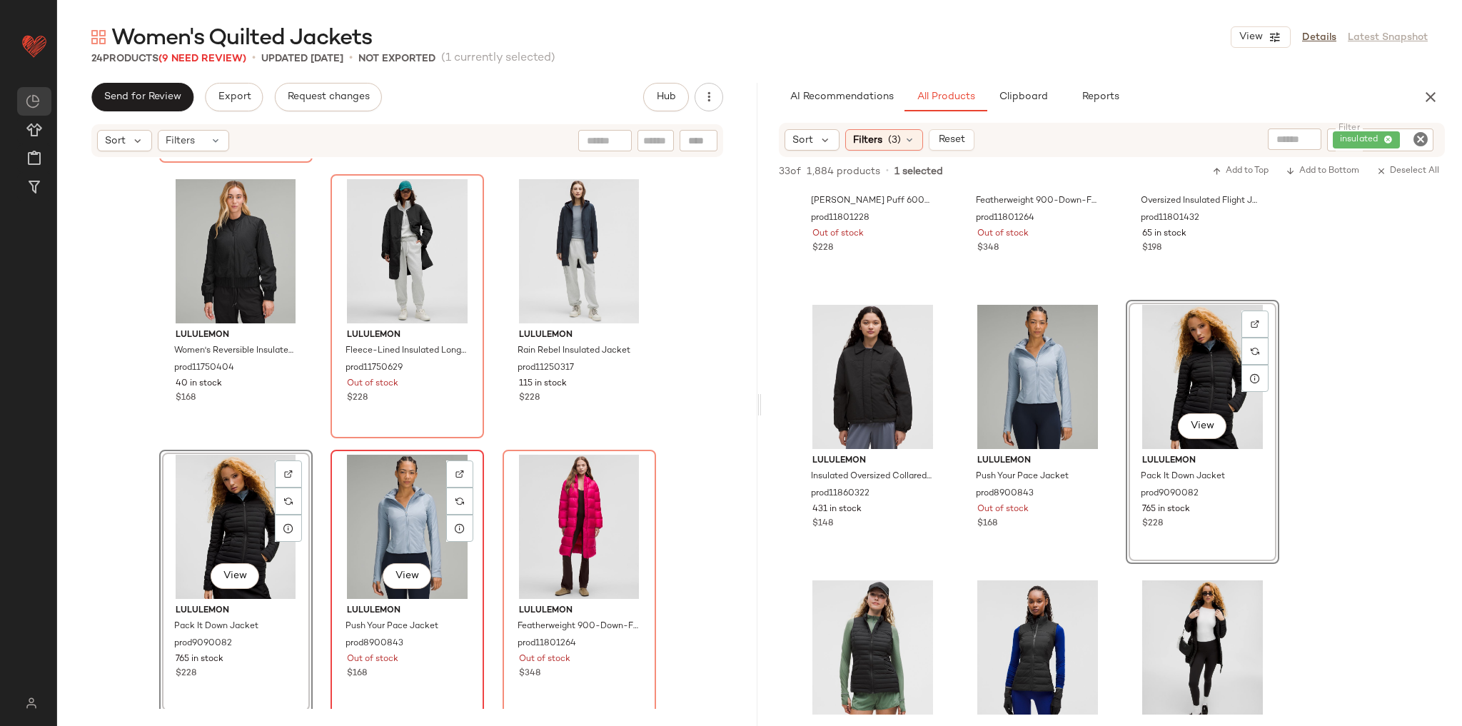
scroll to position [291, 0]
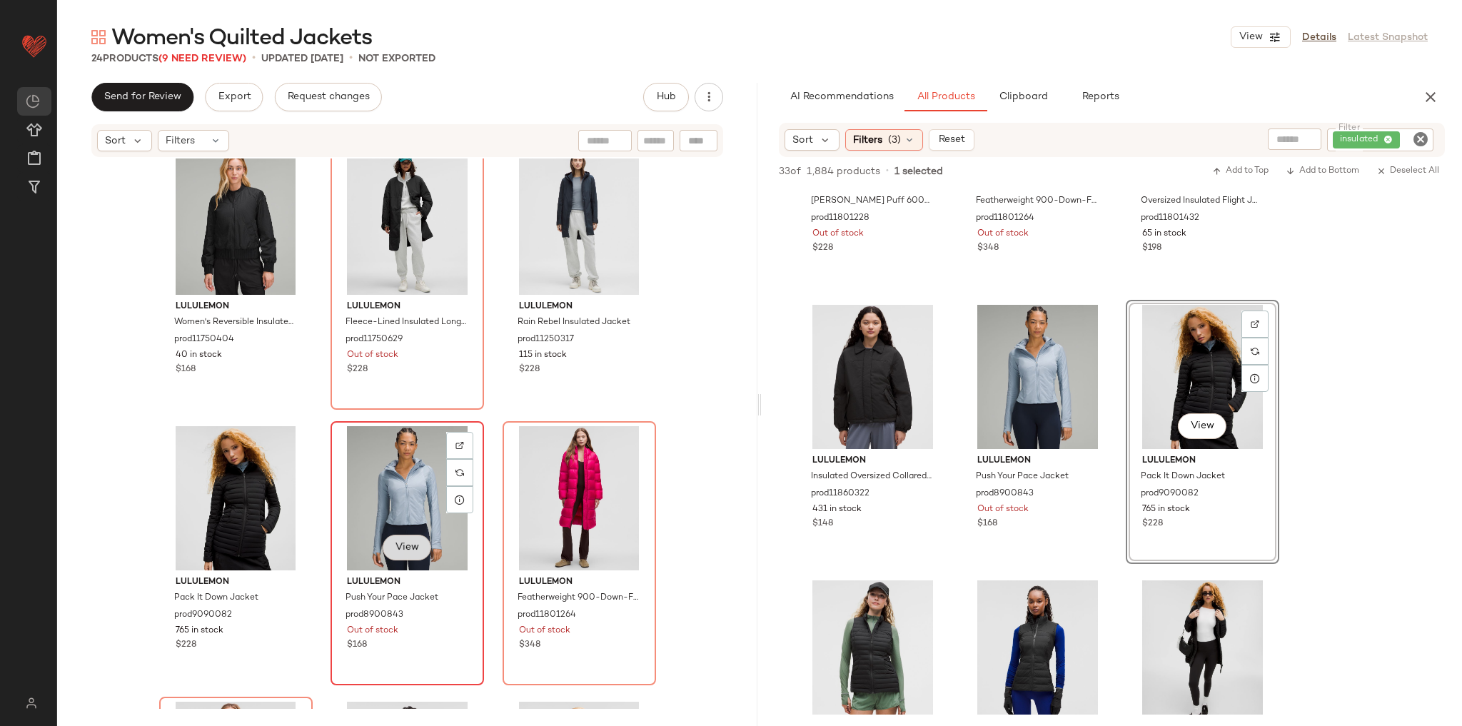
click at [412, 547] on span "View" at bounding box center [407, 547] width 24 height 11
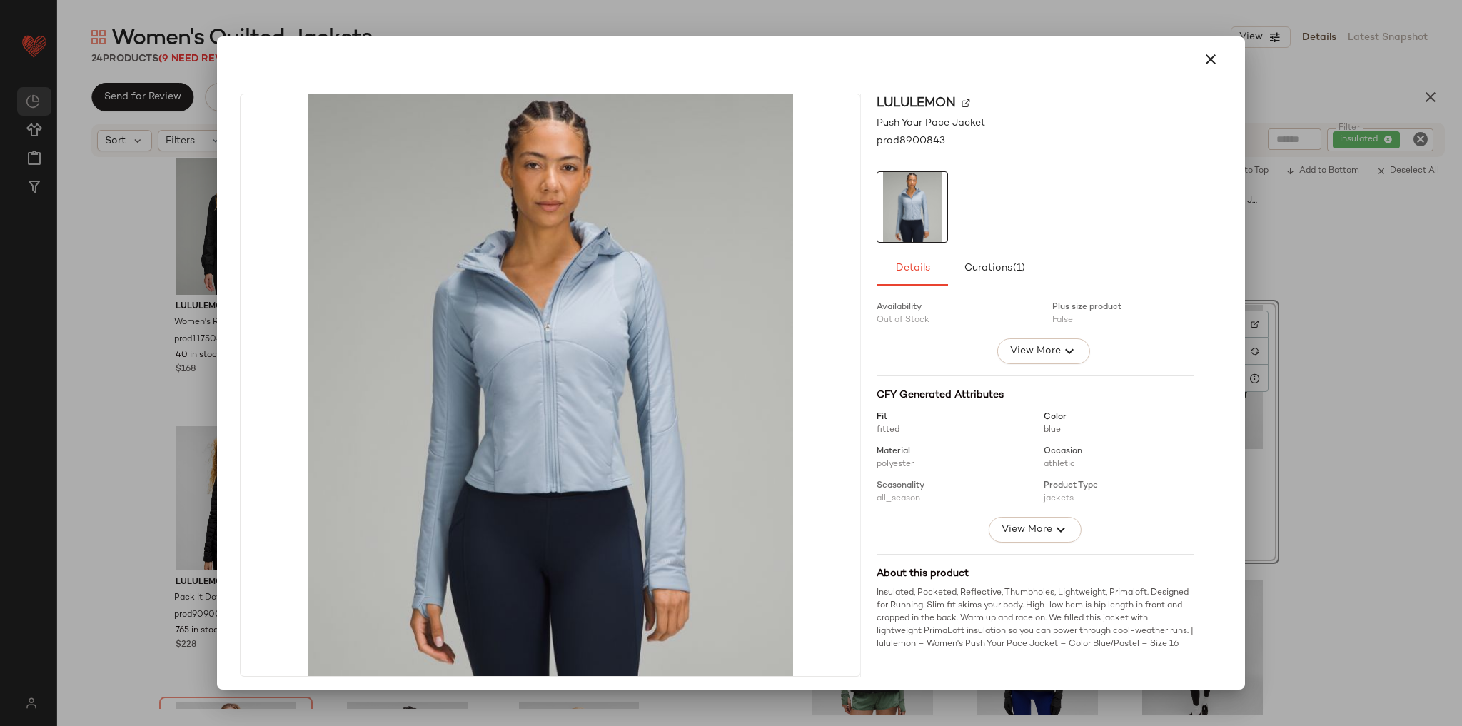
scroll to position [80, 0]
click at [1203, 61] on icon "button" at bounding box center [1210, 59] width 17 height 17
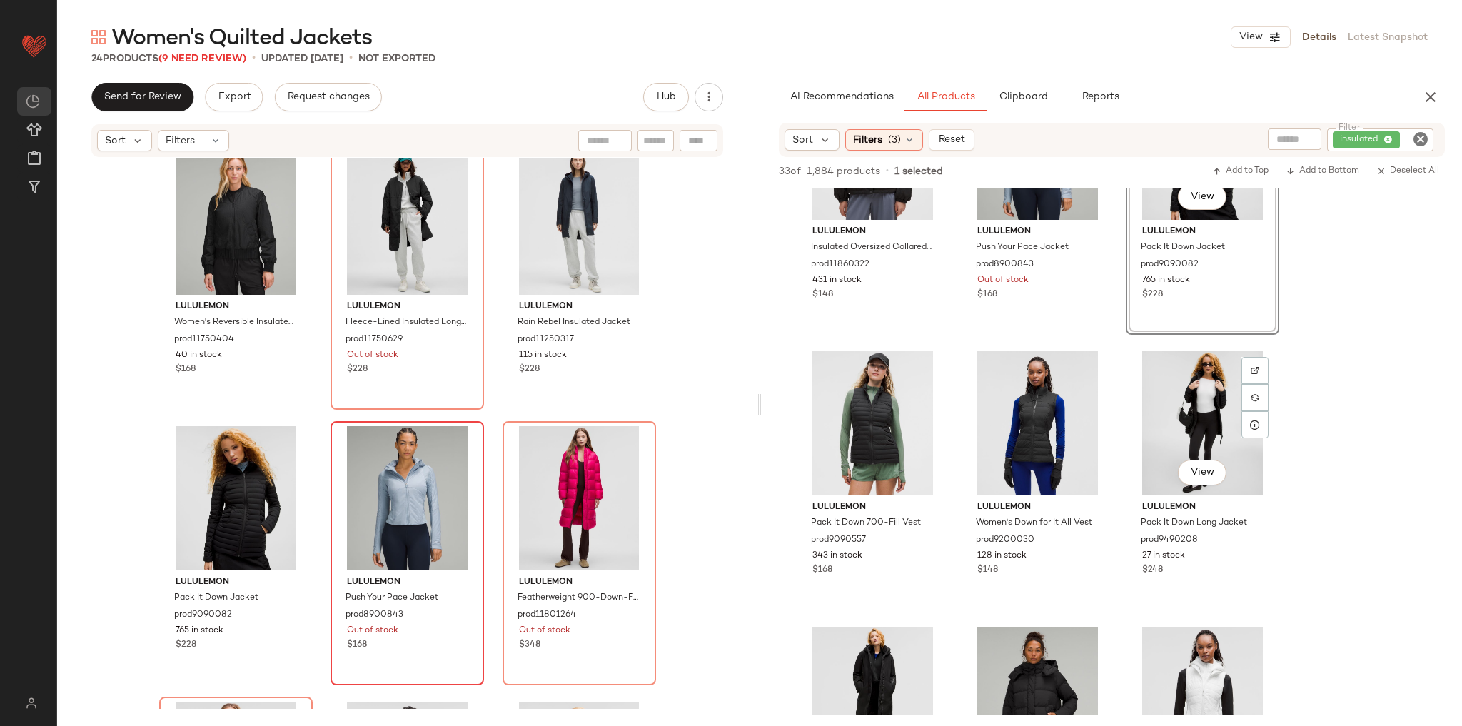
scroll to position [1827, 0]
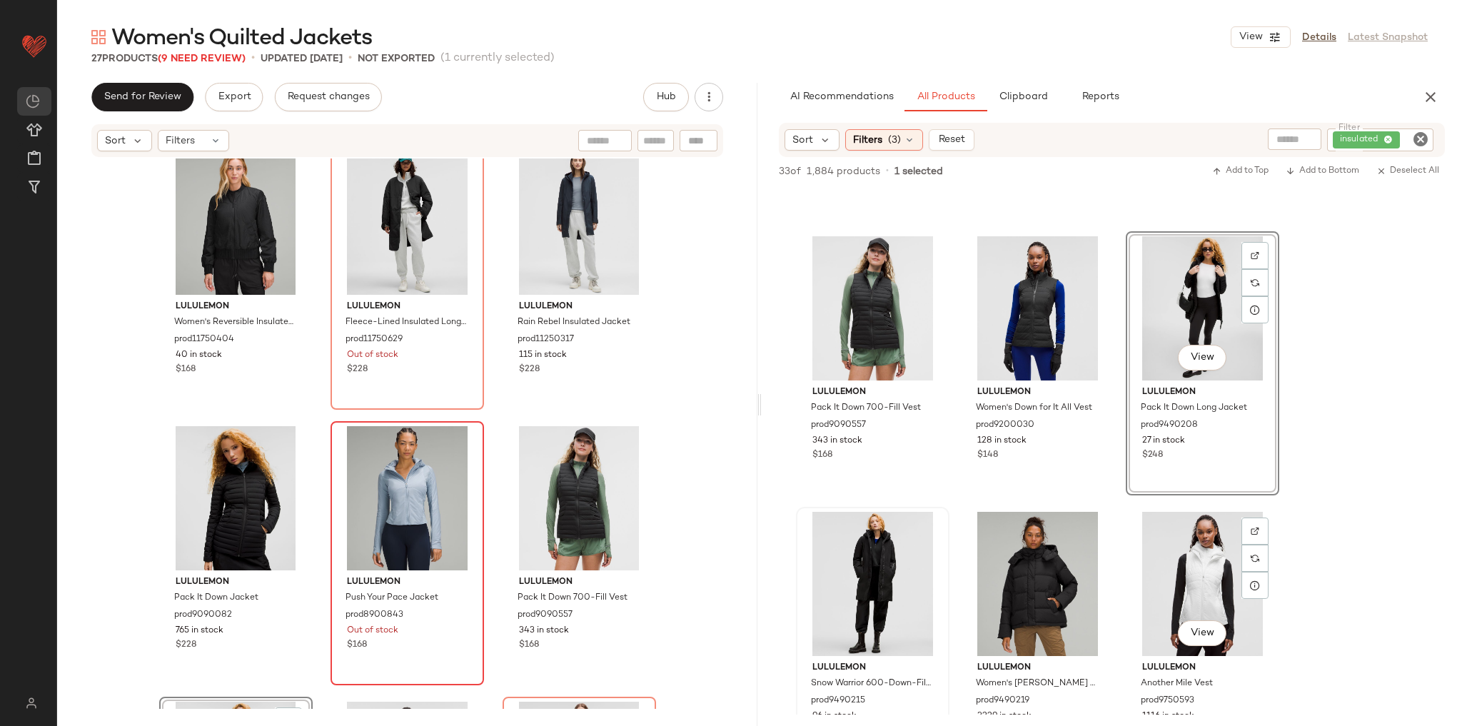
scroll to position [2055, 0]
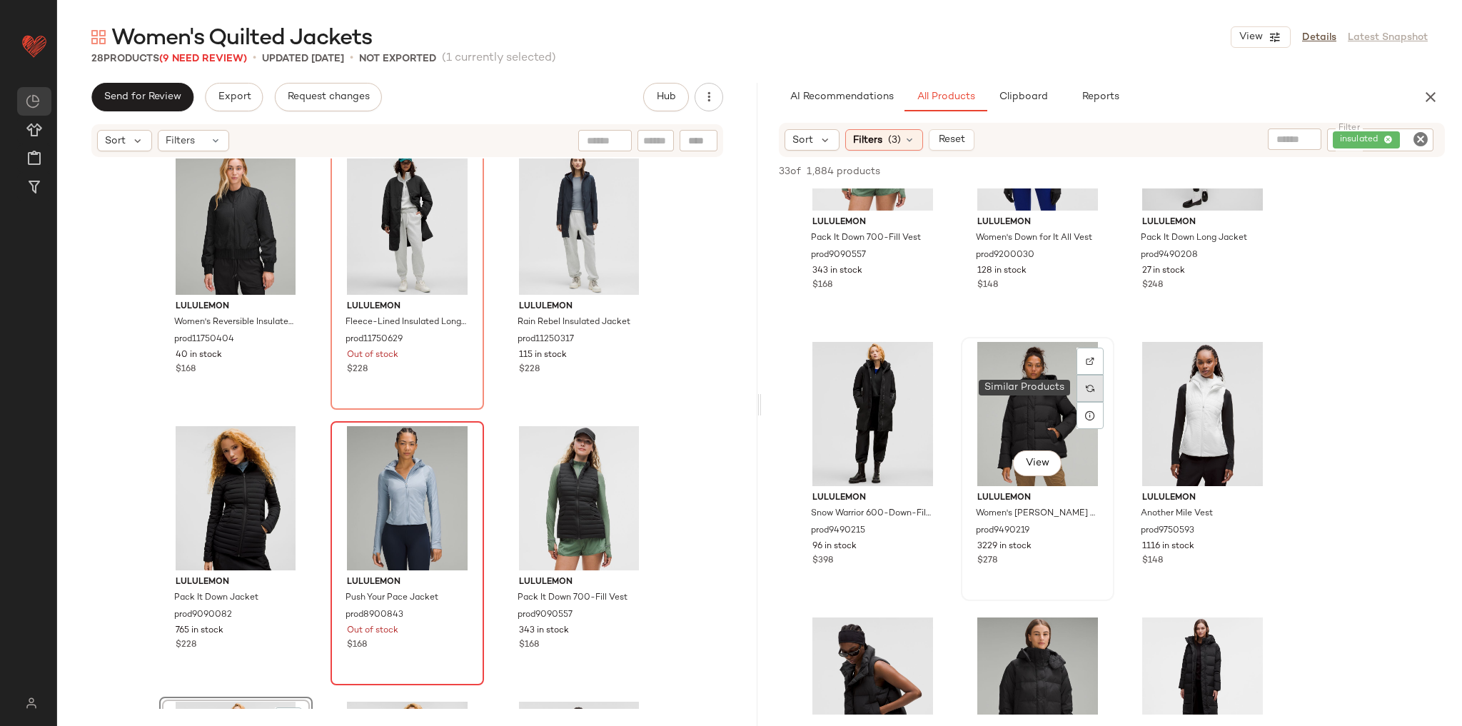
click at [1096, 380] on div at bounding box center [1089, 388] width 27 height 27
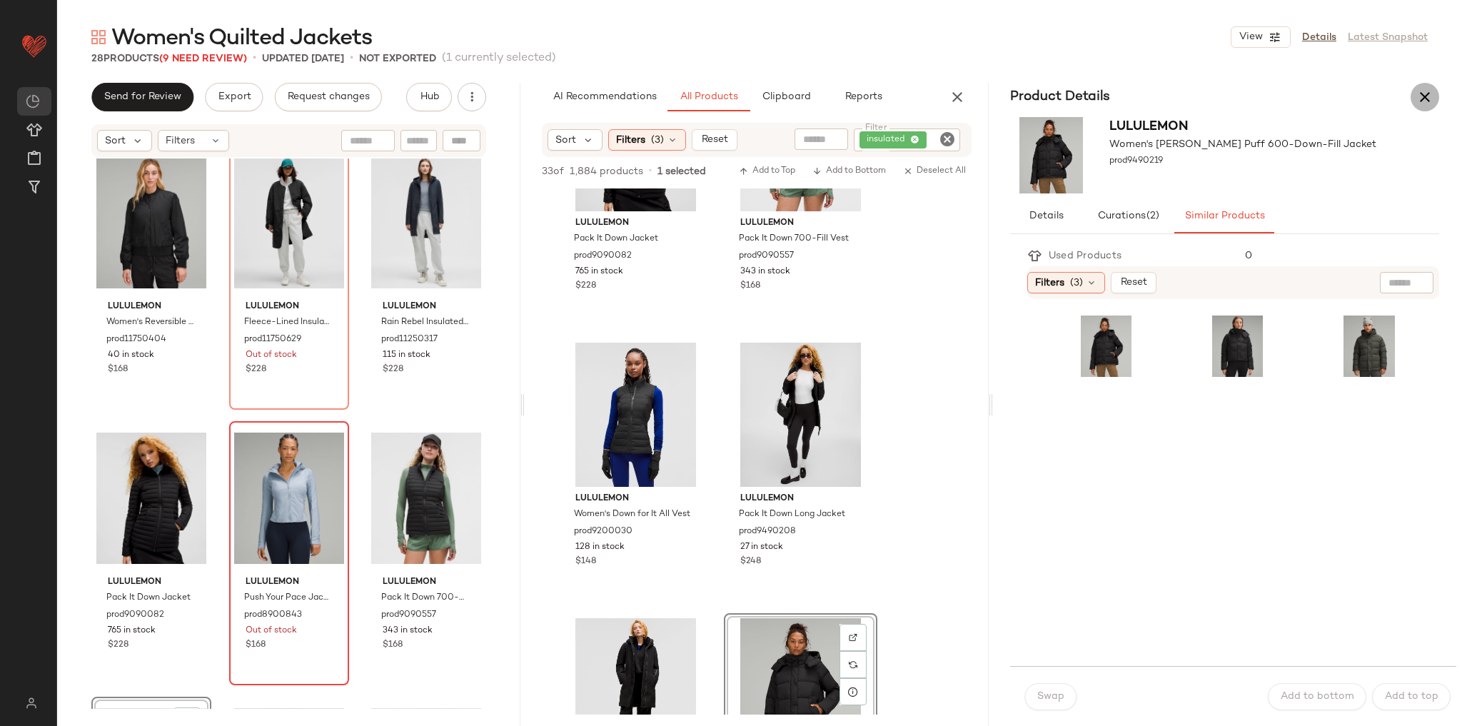
click at [1428, 93] on icon "button" at bounding box center [1424, 96] width 17 height 17
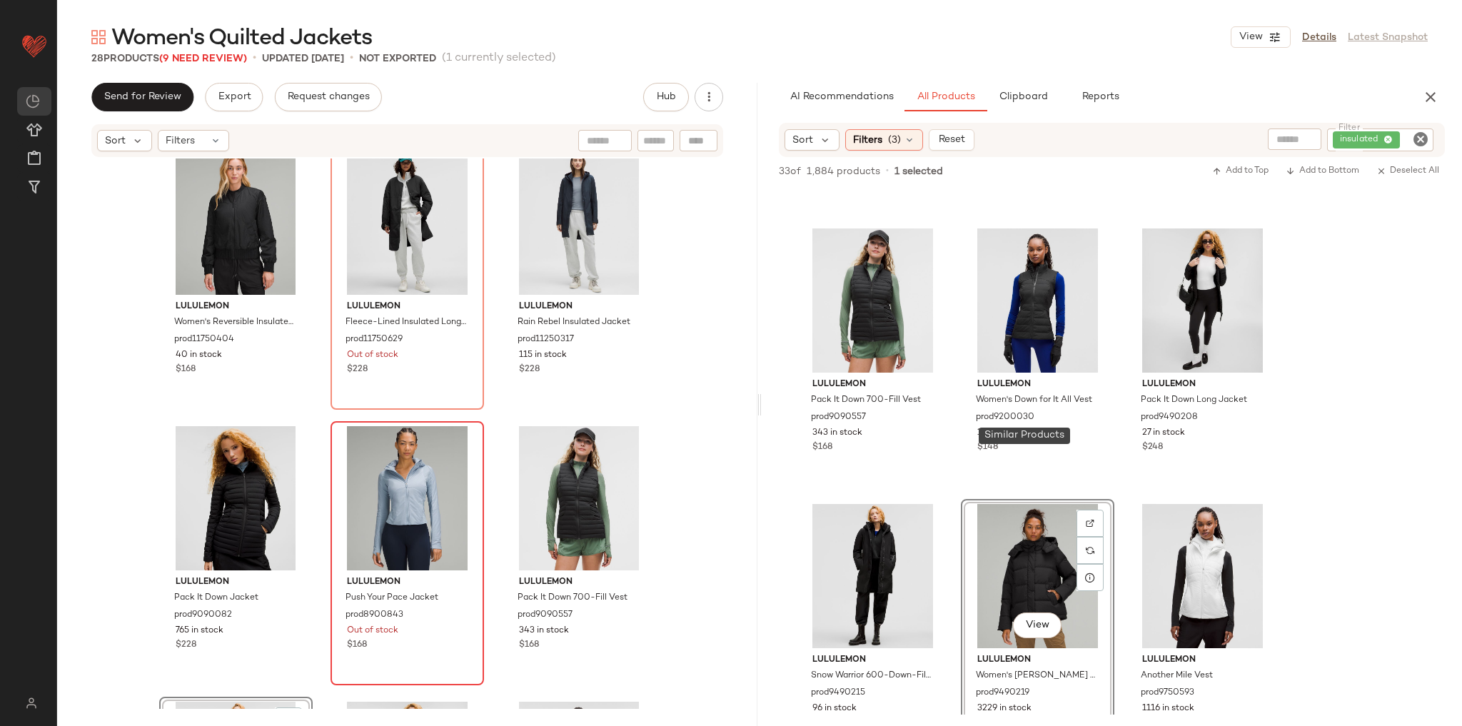
scroll to position [2008, 0]
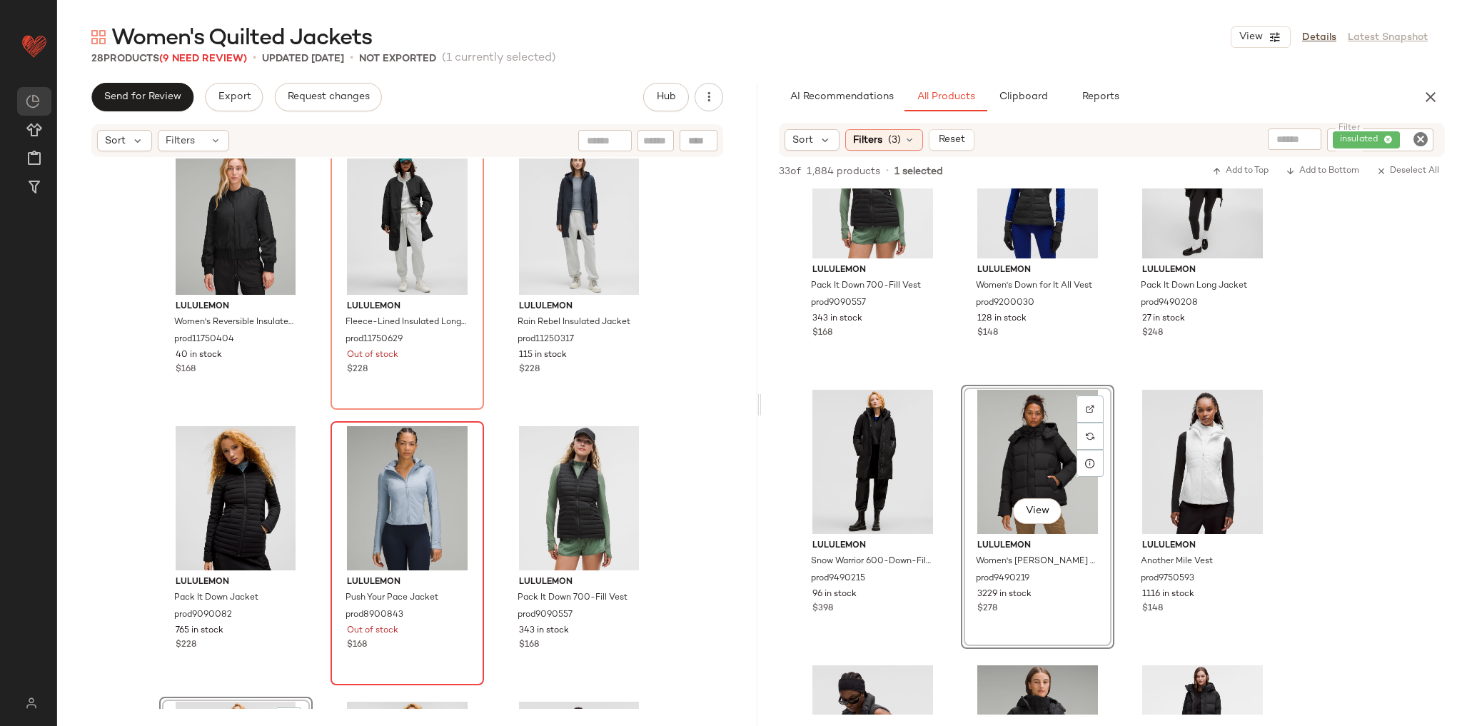
click at [1048, 451] on div "View" at bounding box center [1037, 462] width 143 height 144
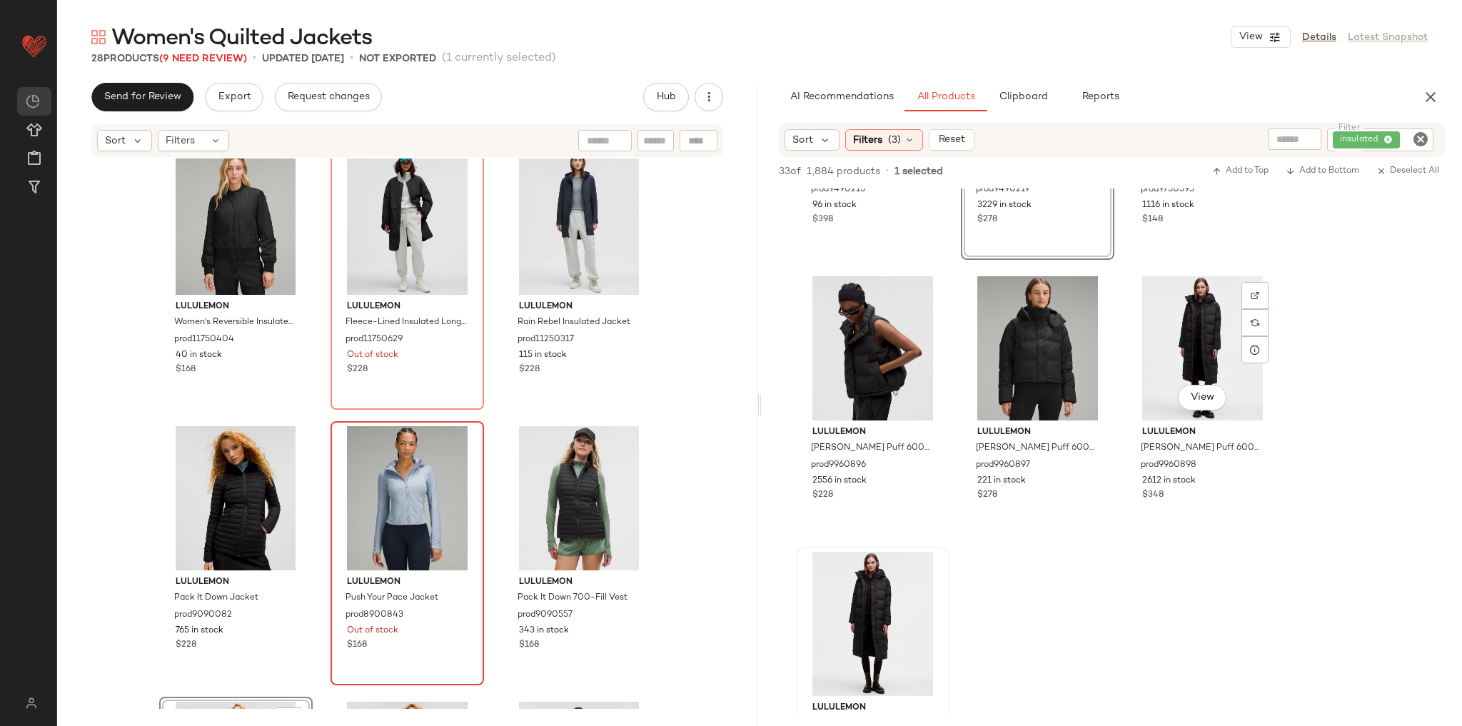
scroll to position [2521, 0]
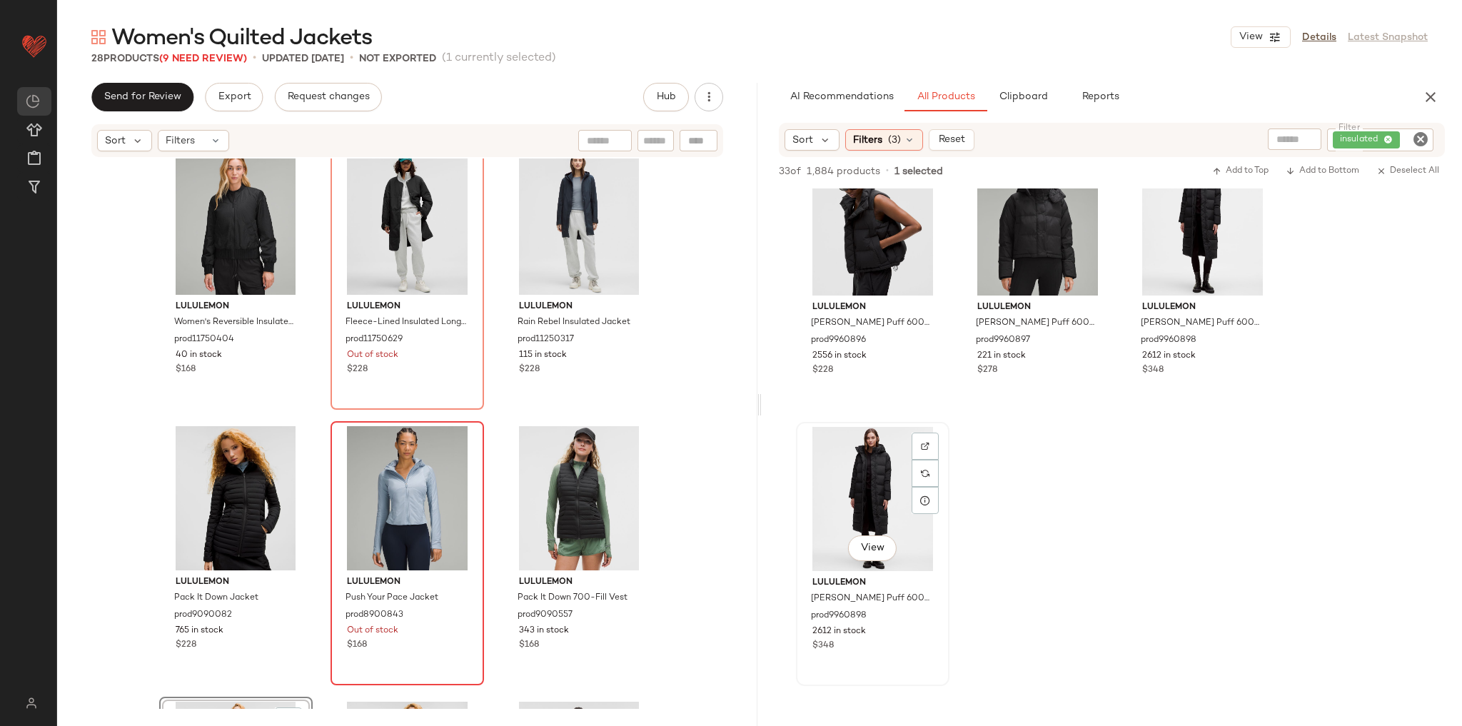
click at [877, 501] on div "View" at bounding box center [872, 499] width 143 height 144
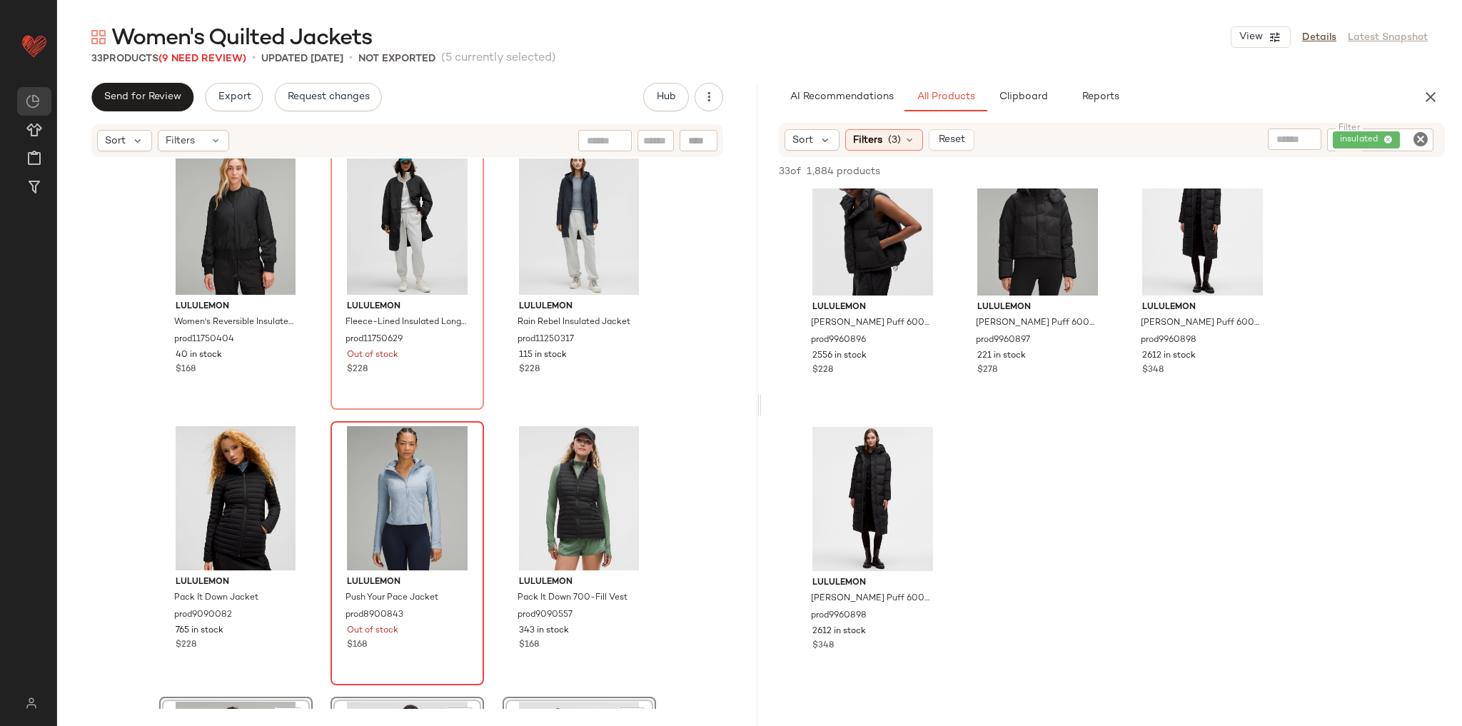
click at [685, 522] on div "lululemon Lightweight Insulated Shirt Jacket prod11750665 Out of stock $148 lul…" at bounding box center [407, 433] width 700 height 550
click at [999, 85] on button "Clipboard" at bounding box center [1022, 97] width 71 height 29
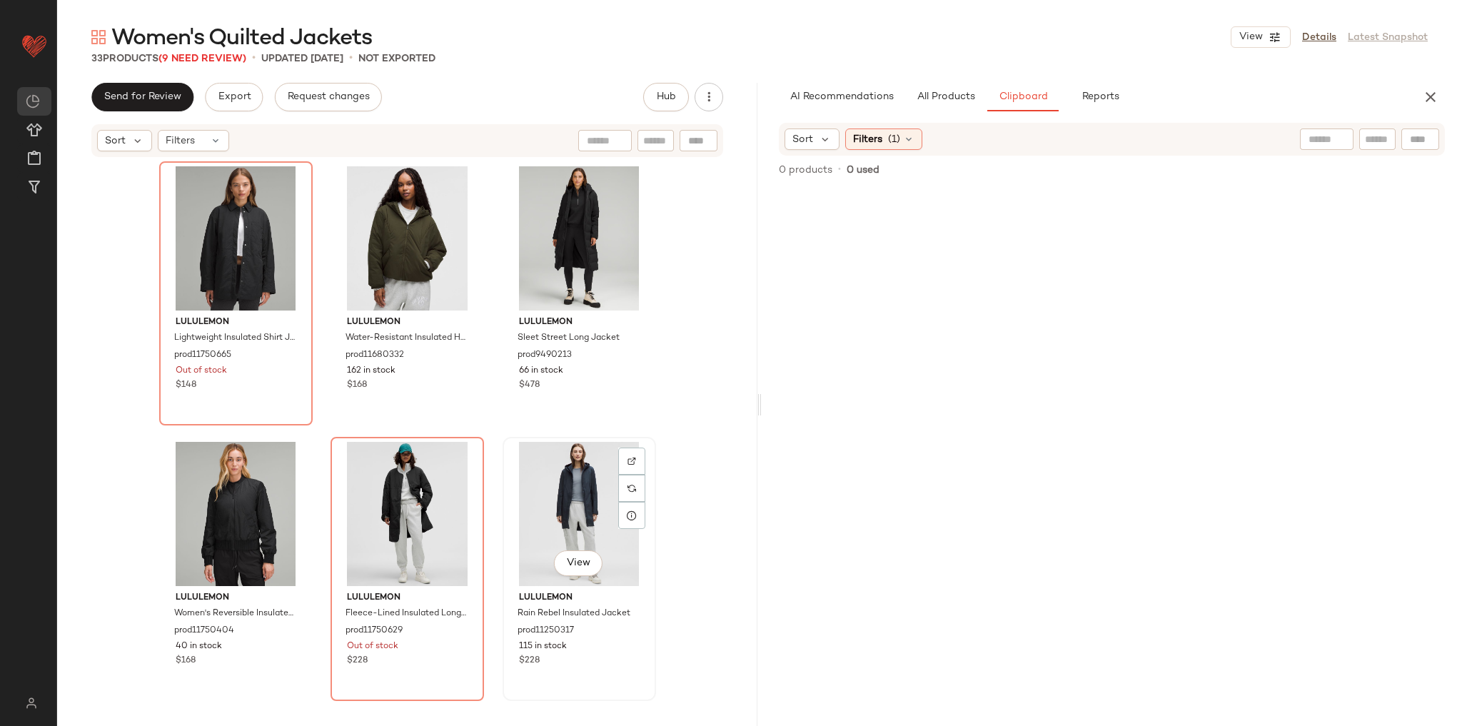
scroll to position [0, 0]
click at [171, 136] on span "Filters" at bounding box center [180, 140] width 29 height 15
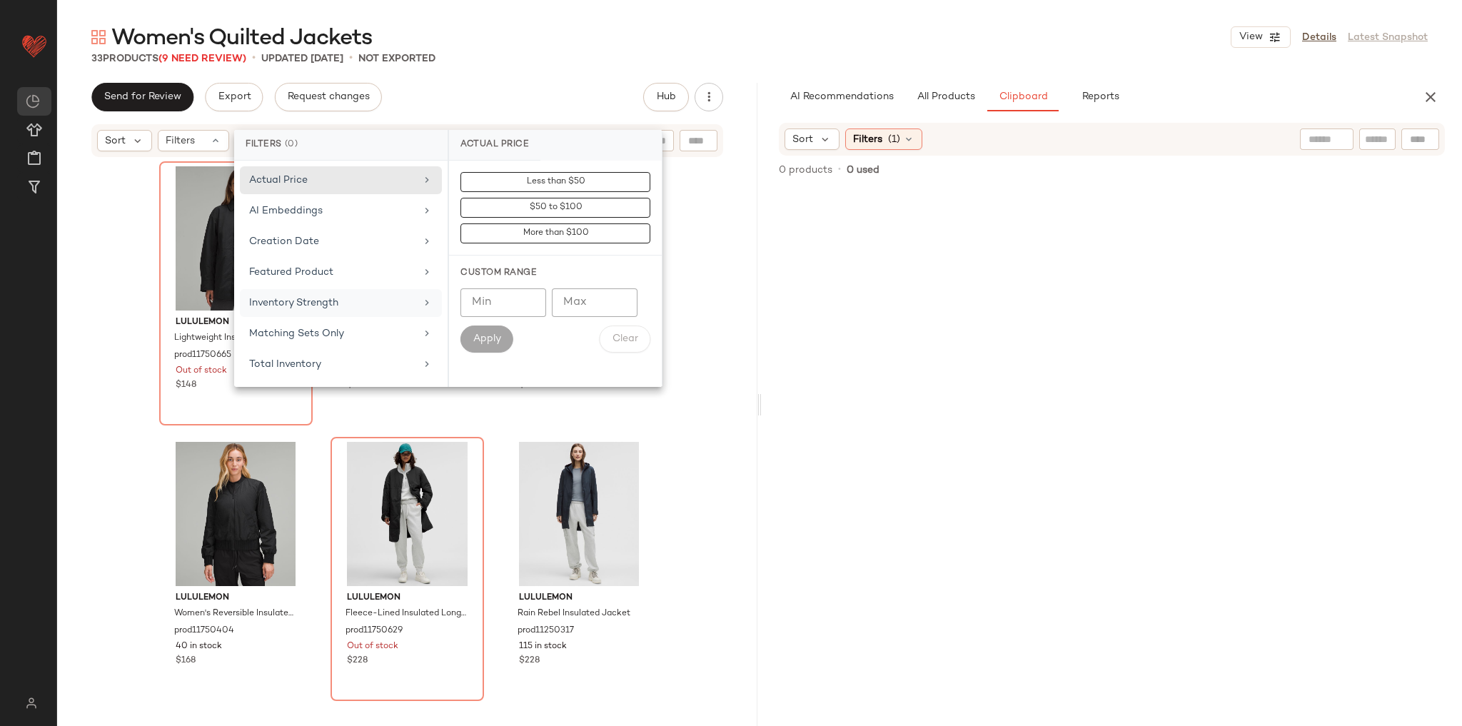
click at [330, 311] on div "Inventory Strength" at bounding box center [341, 303] width 202 height 28
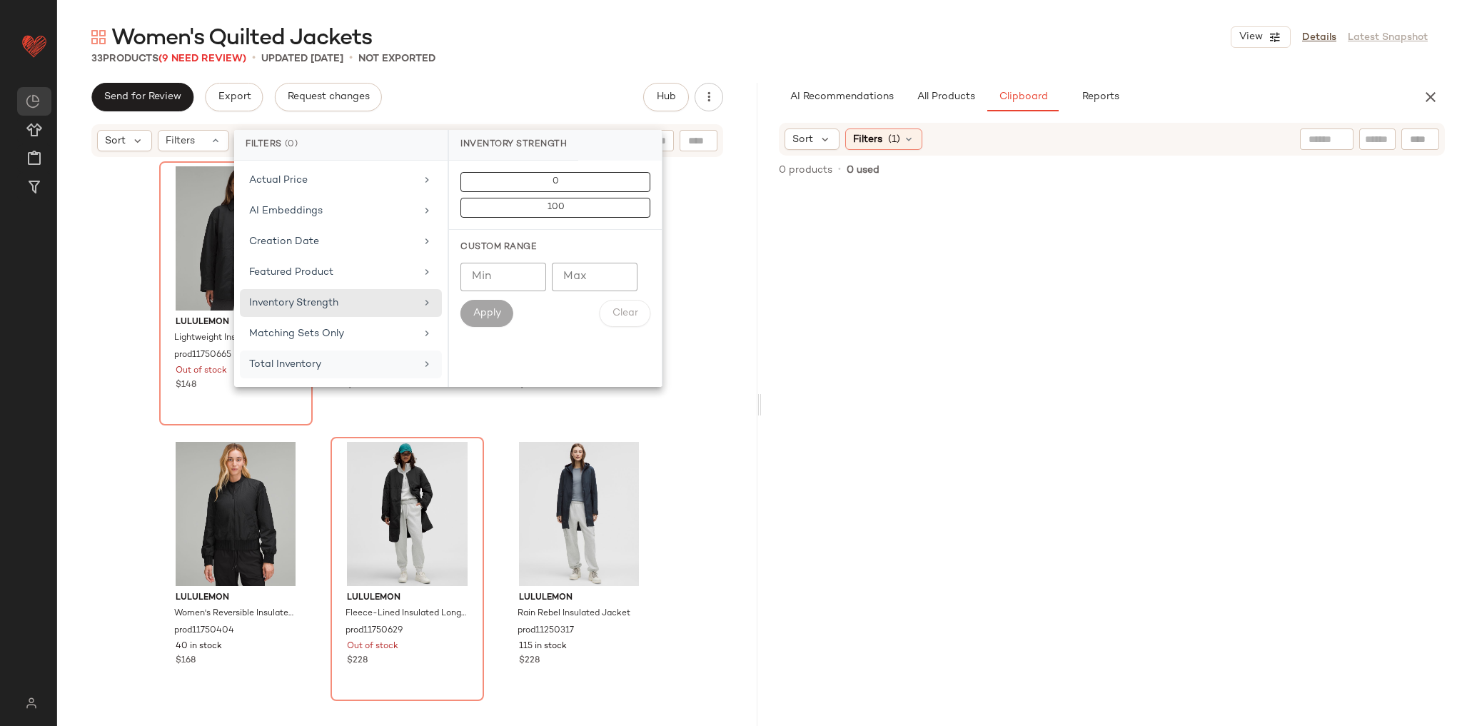
click at [354, 357] on div "Total Inventory" at bounding box center [332, 364] width 166 height 15
click at [545, 177] on span "For 0" at bounding box center [555, 182] width 21 height 10
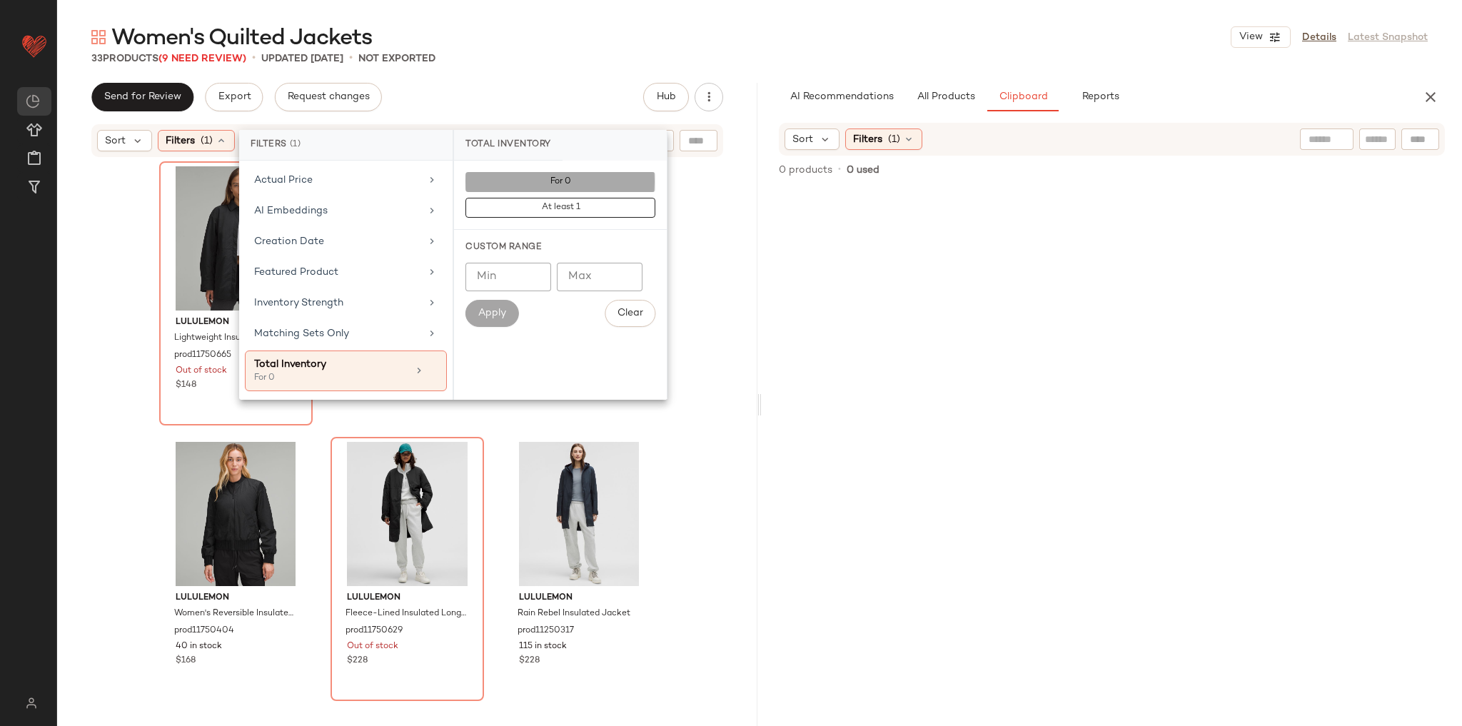
click at [551, 97] on div "Send for Review Export Request changes Hub" at bounding box center [407, 97] width 632 height 29
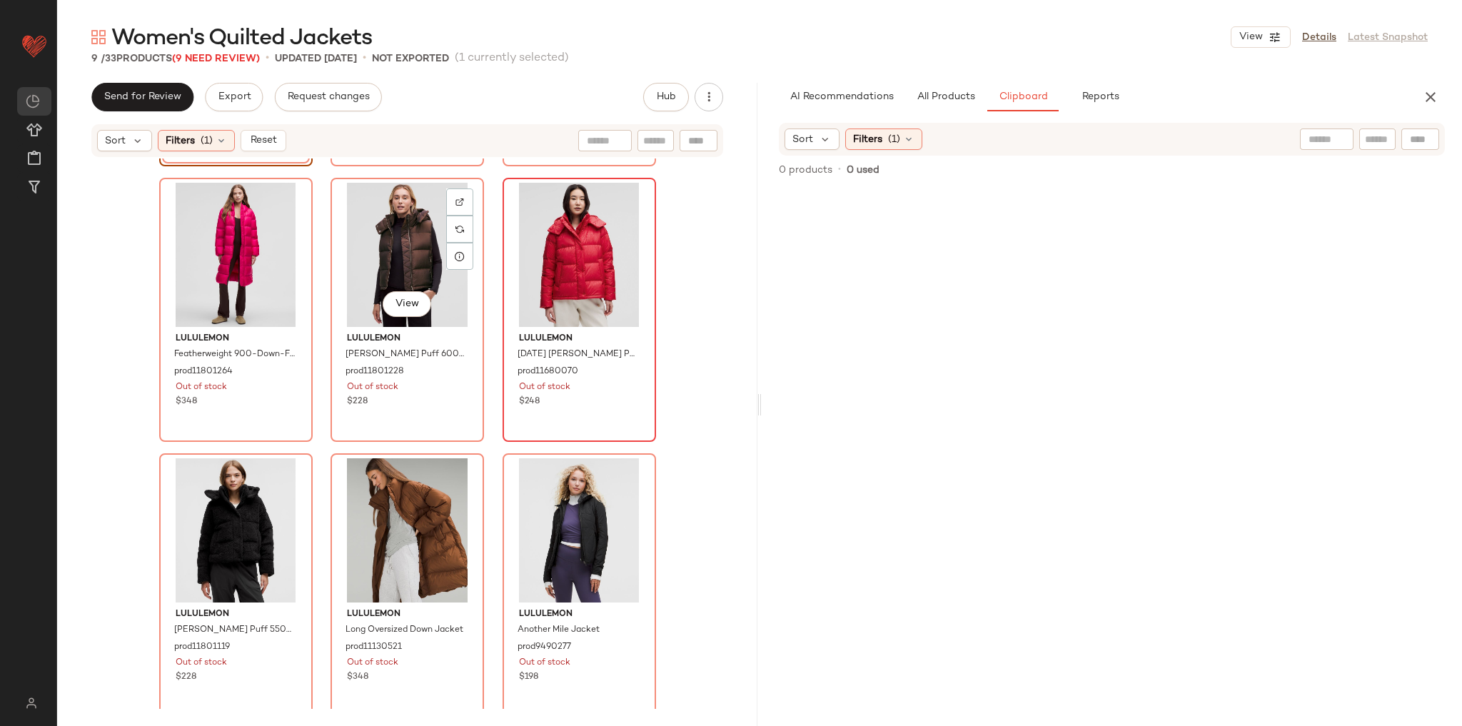
scroll to position [268, 0]
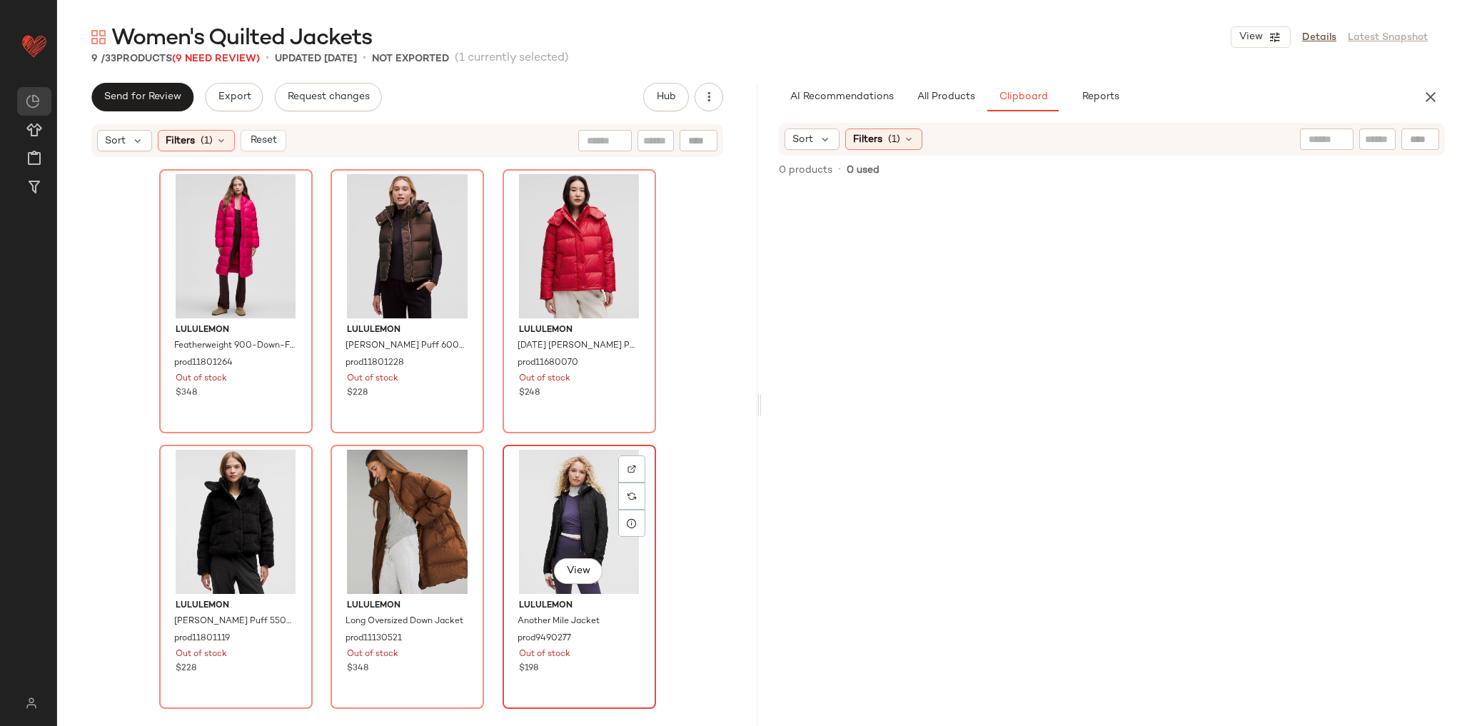
click at [540, 471] on div "View" at bounding box center [578, 522] width 143 height 144
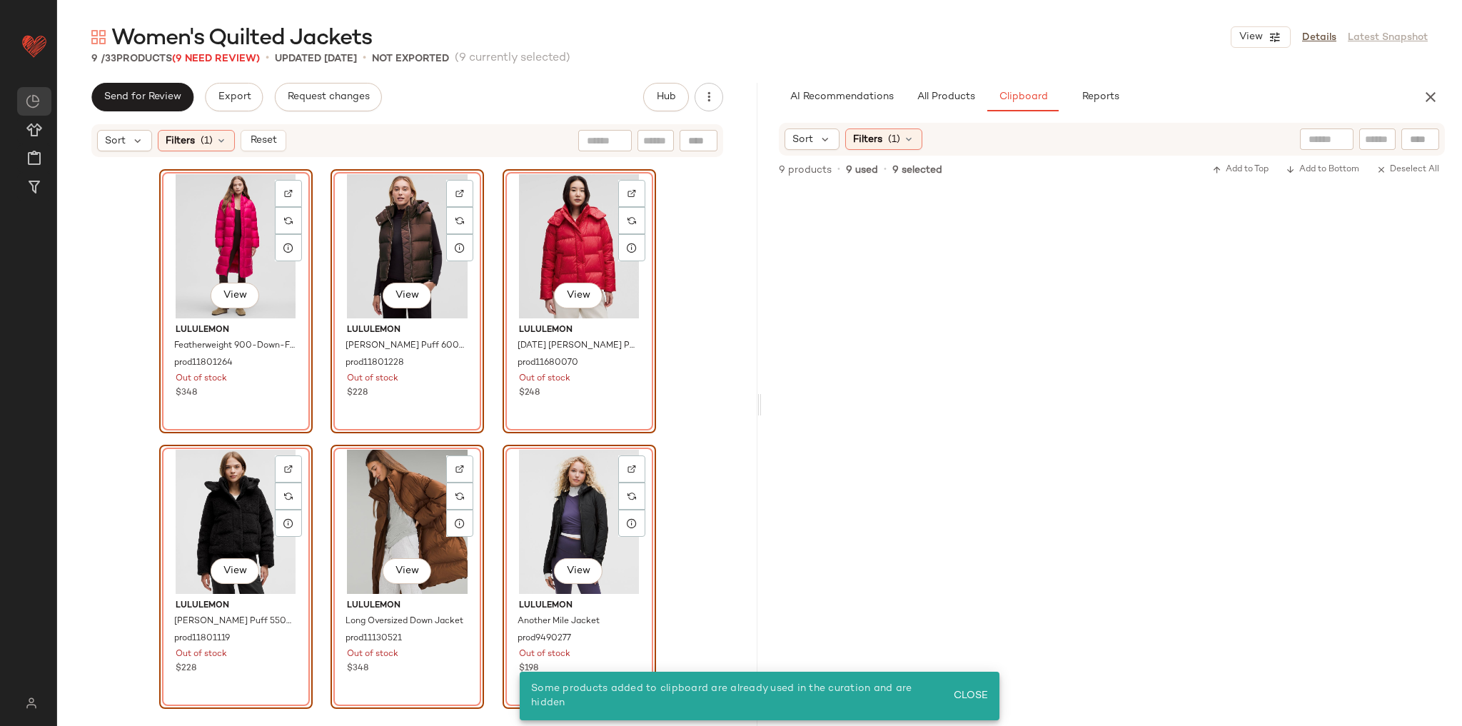
click at [695, 378] on div "View lululemon Lightweight Insulated Shirt Jacket prod11750665 Out of stock $14…" at bounding box center [407, 433] width 700 height 550
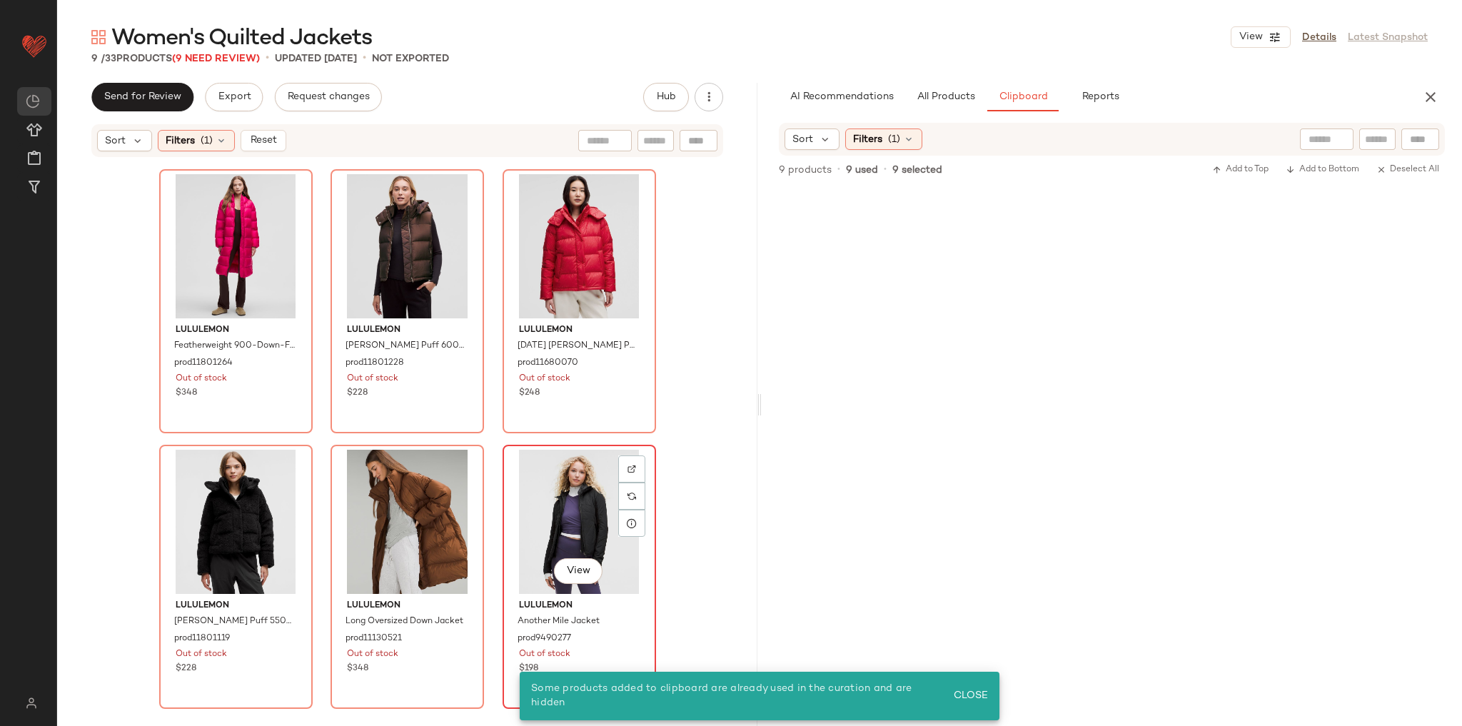
click at [534, 511] on div "View" at bounding box center [578, 522] width 143 height 144
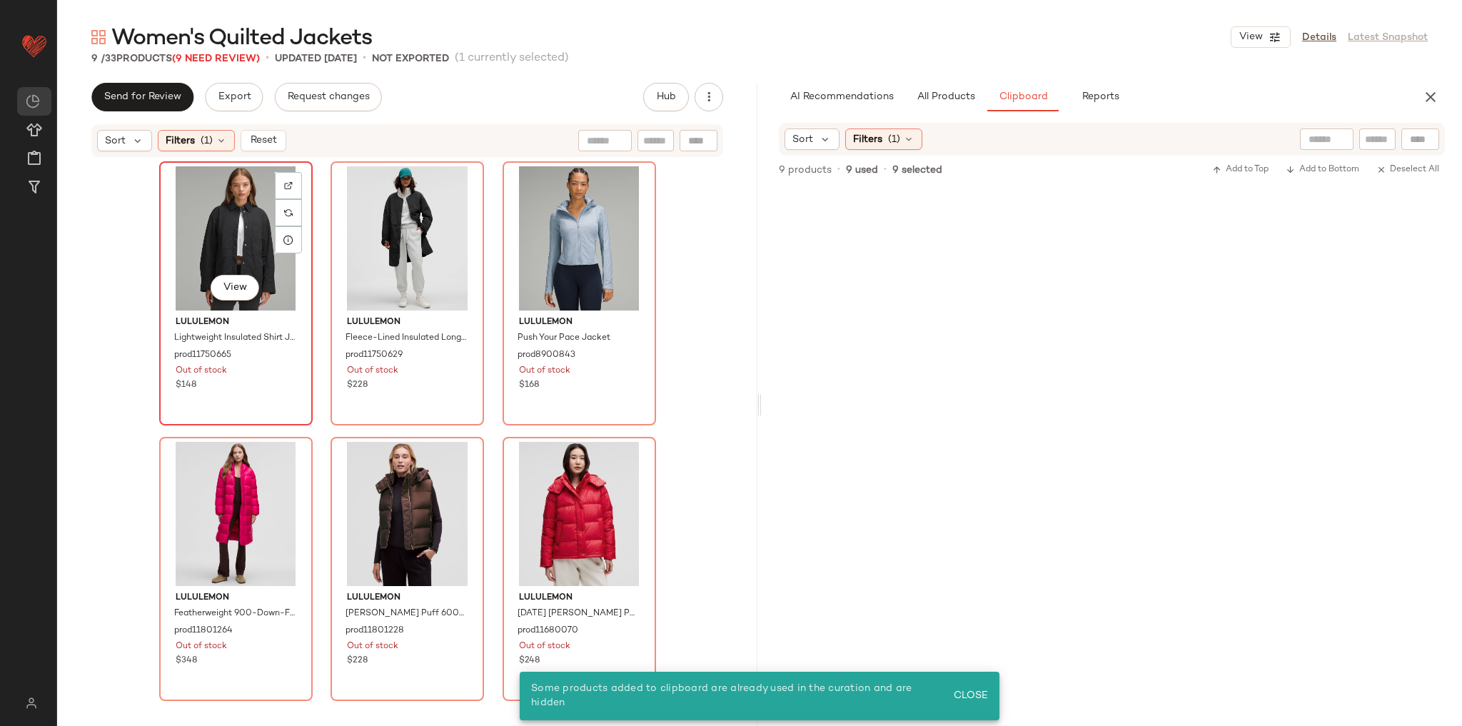
click at [207, 246] on div "View" at bounding box center [235, 238] width 143 height 144
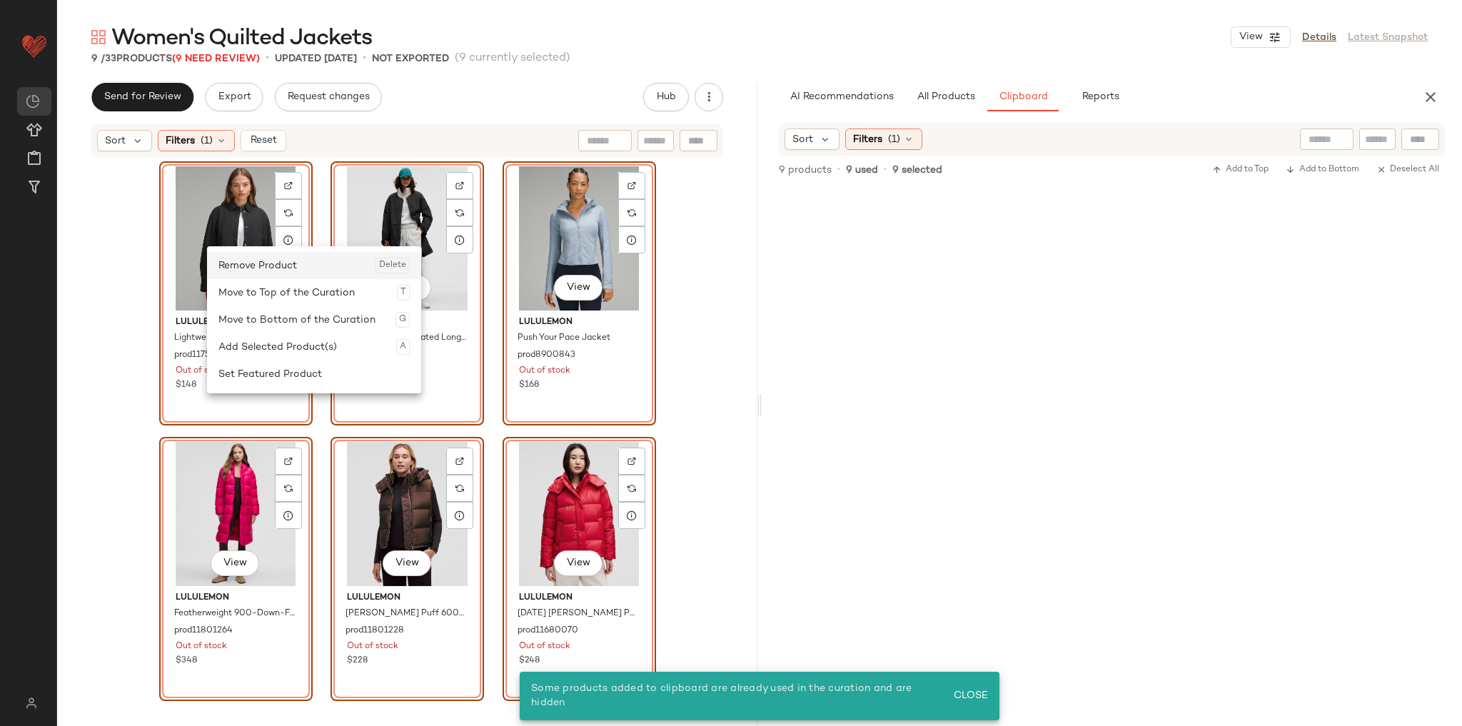
click at [271, 265] on div "Remove Product Delete" at bounding box center [313, 265] width 191 height 27
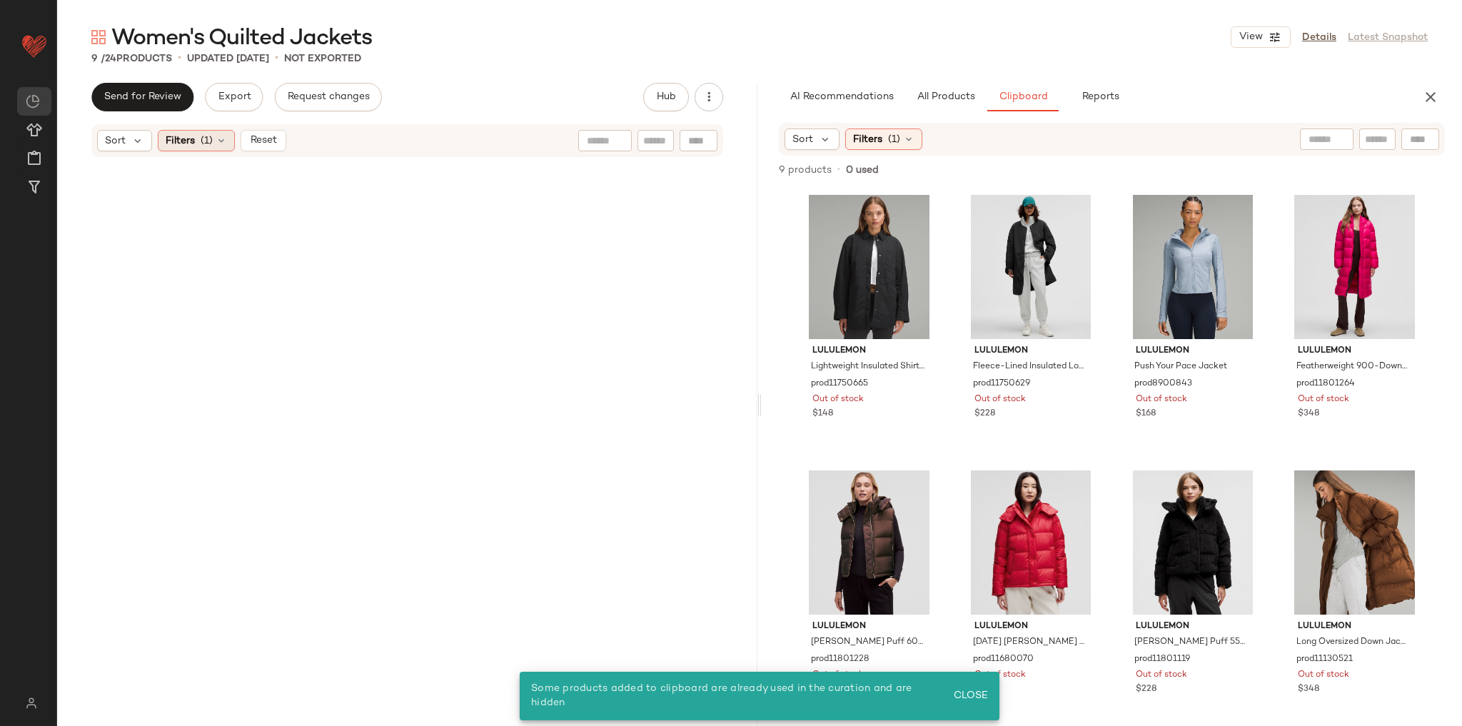
click at [208, 140] on span "(1)" at bounding box center [207, 140] width 12 height 15
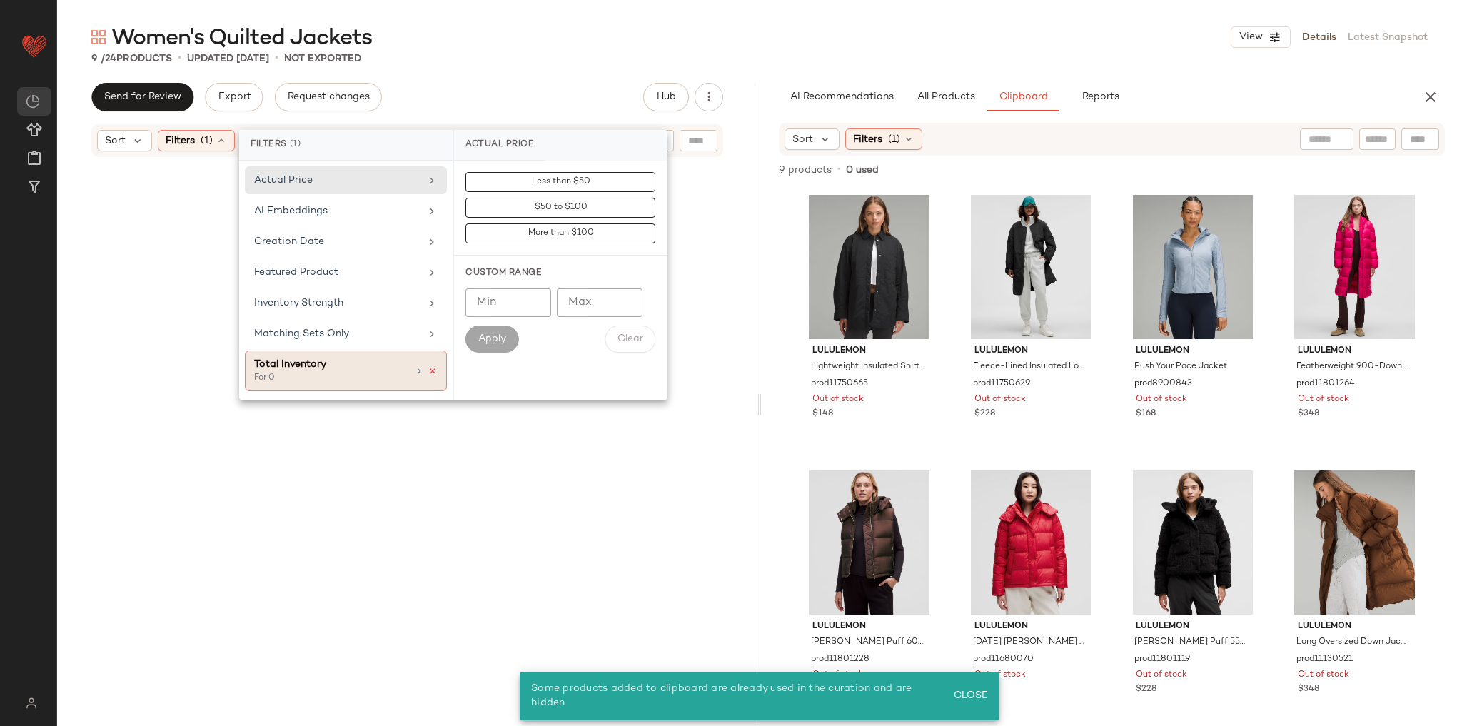
click at [431, 368] on icon at bounding box center [432, 371] width 10 height 10
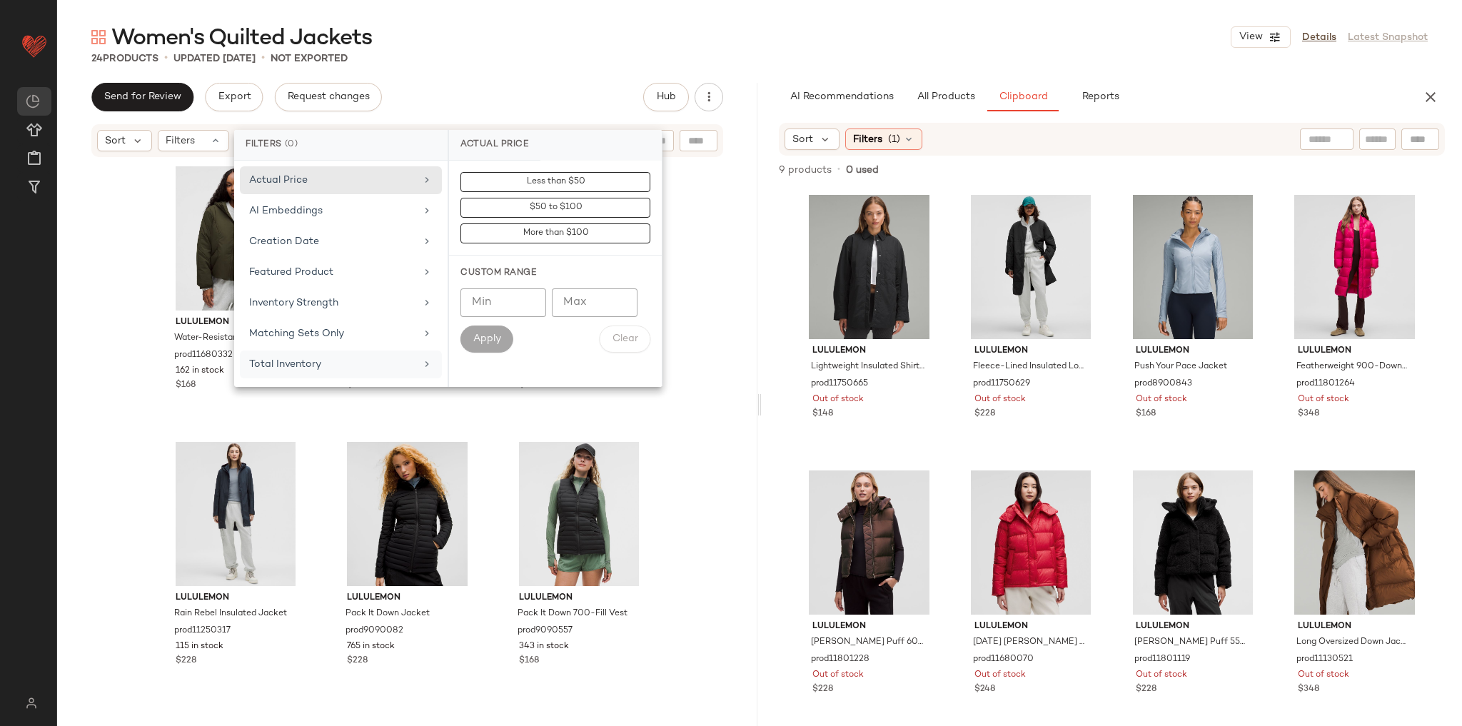
click at [669, 450] on div "lululemon Water-Resistant Insulated Hooded Jacket prod11680332 162 in stock $16…" at bounding box center [407, 433] width 700 height 550
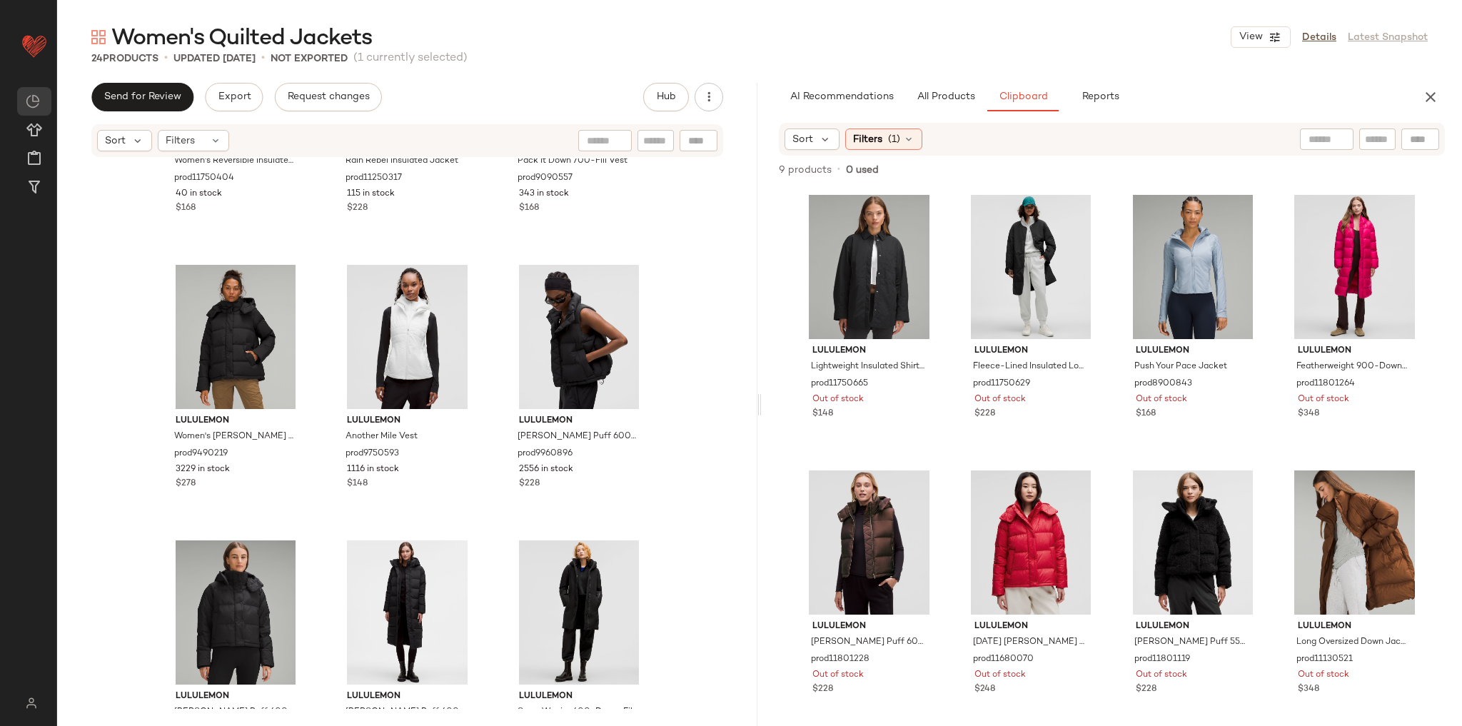
scroll to position [468, 0]
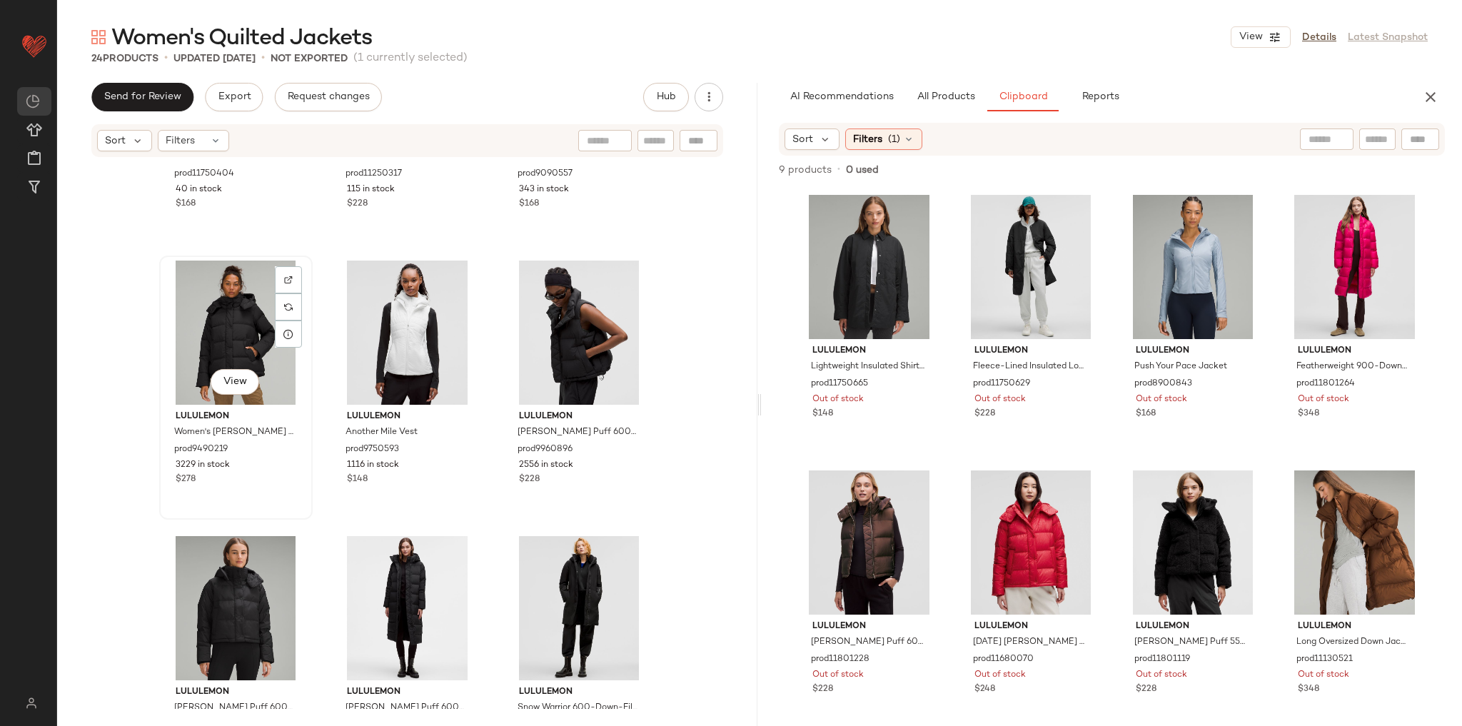
click at [272, 348] on div "View" at bounding box center [235, 332] width 143 height 144
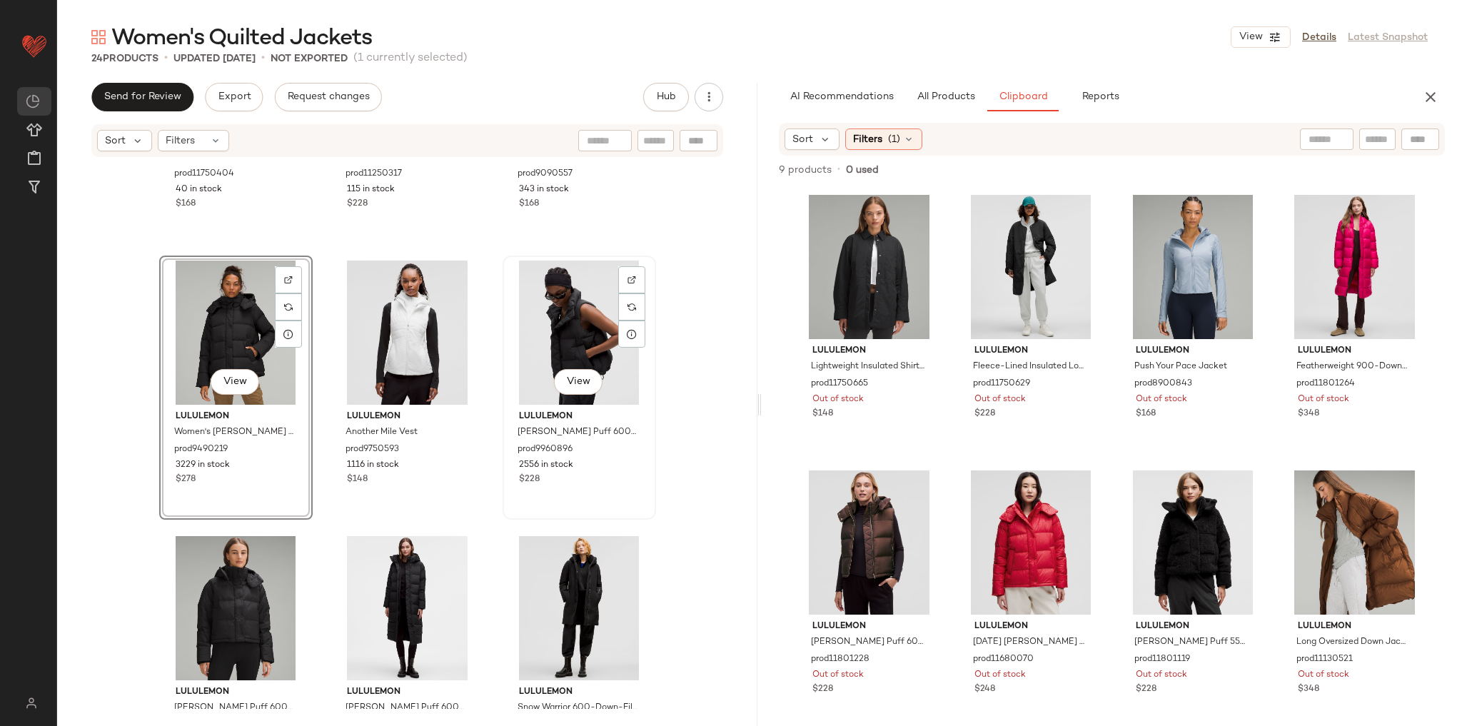
click at [526, 325] on div "View" at bounding box center [578, 332] width 143 height 144
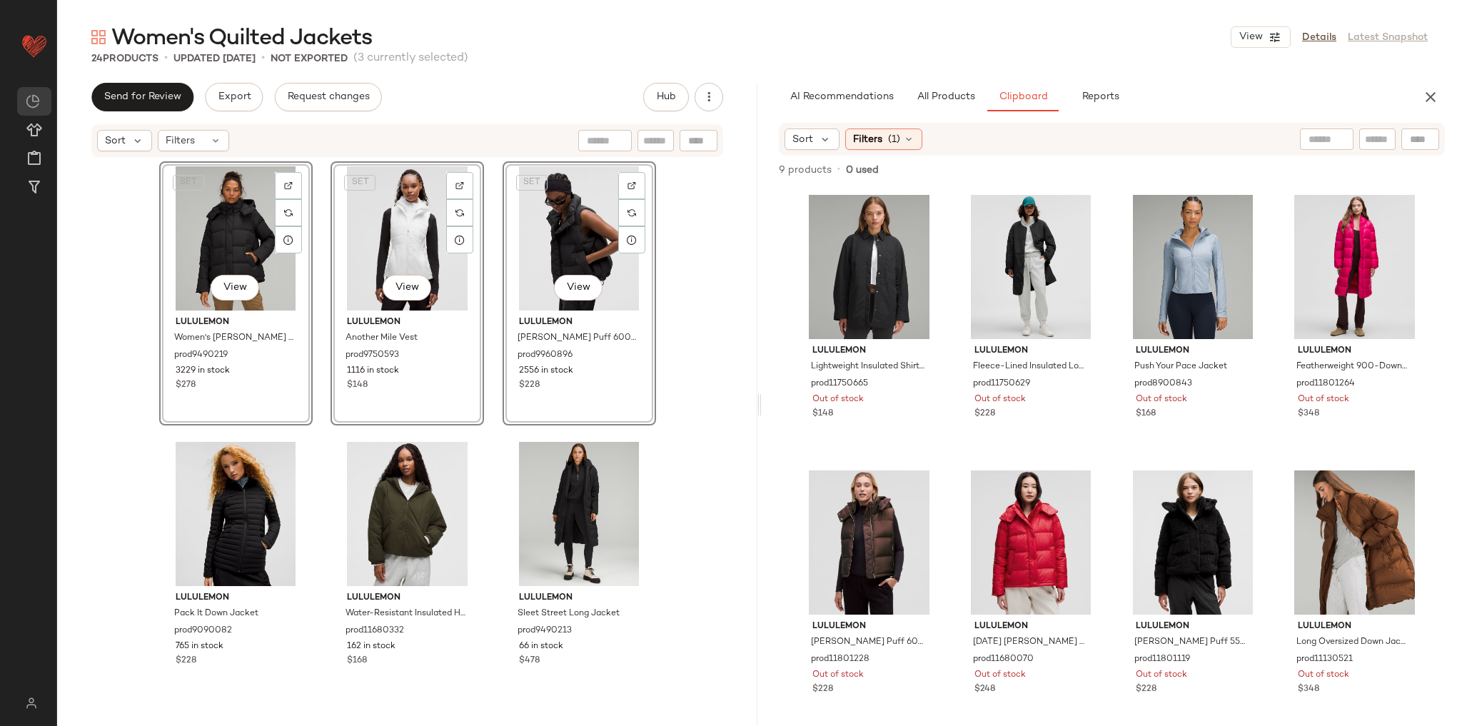
click at [321, 427] on div "SET View lululemon Women's [PERSON_NAME] Puff 600-Down-Fill Jacket prod9490219 …" at bounding box center [407, 434] width 497 height 547
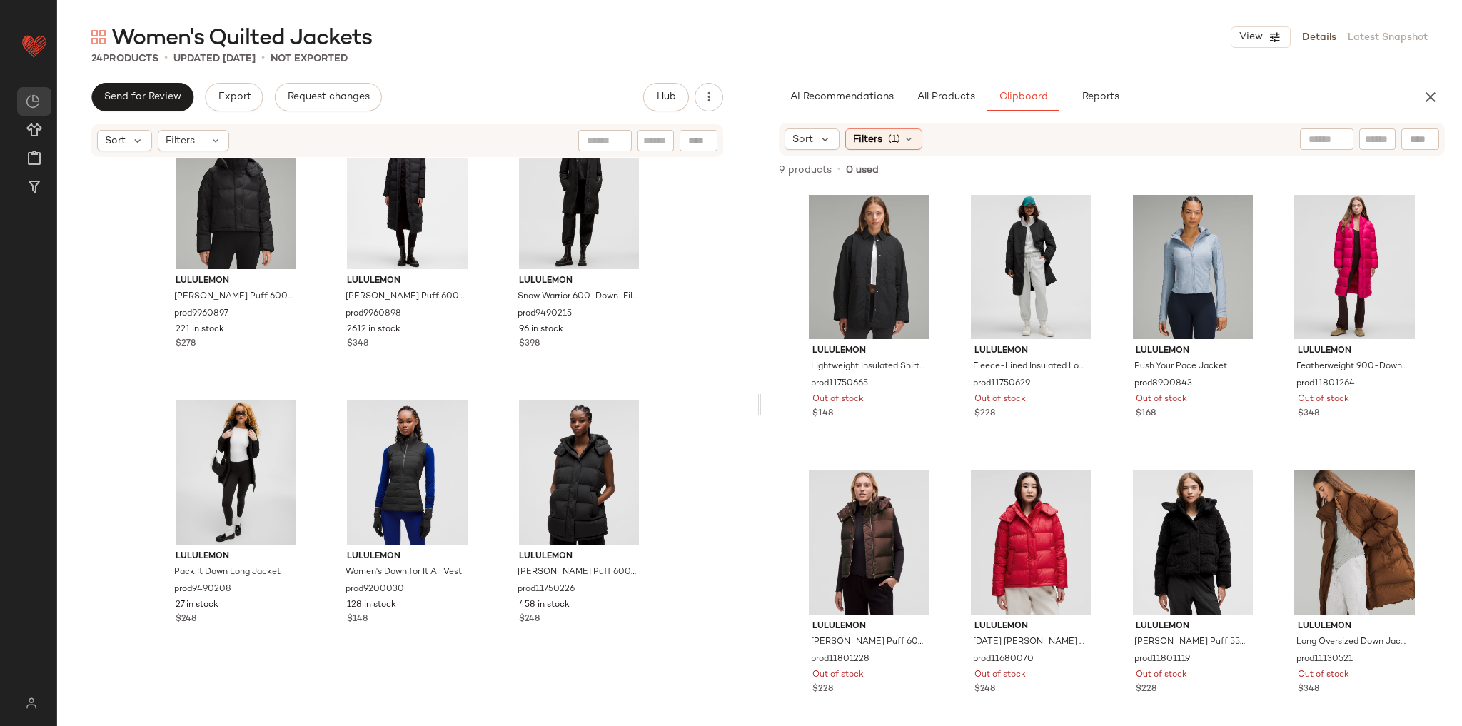
scroll to position [925, 0]
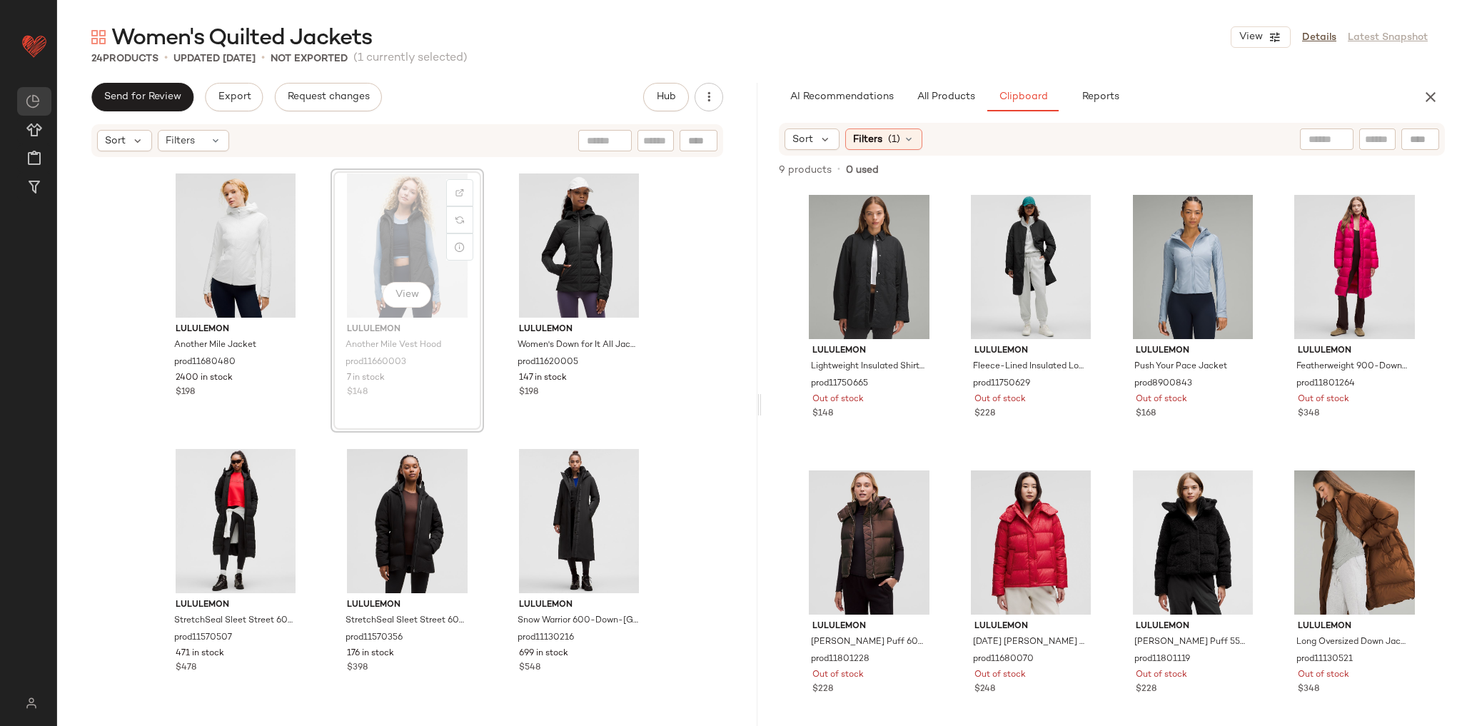
scroll to position [1380, 0]
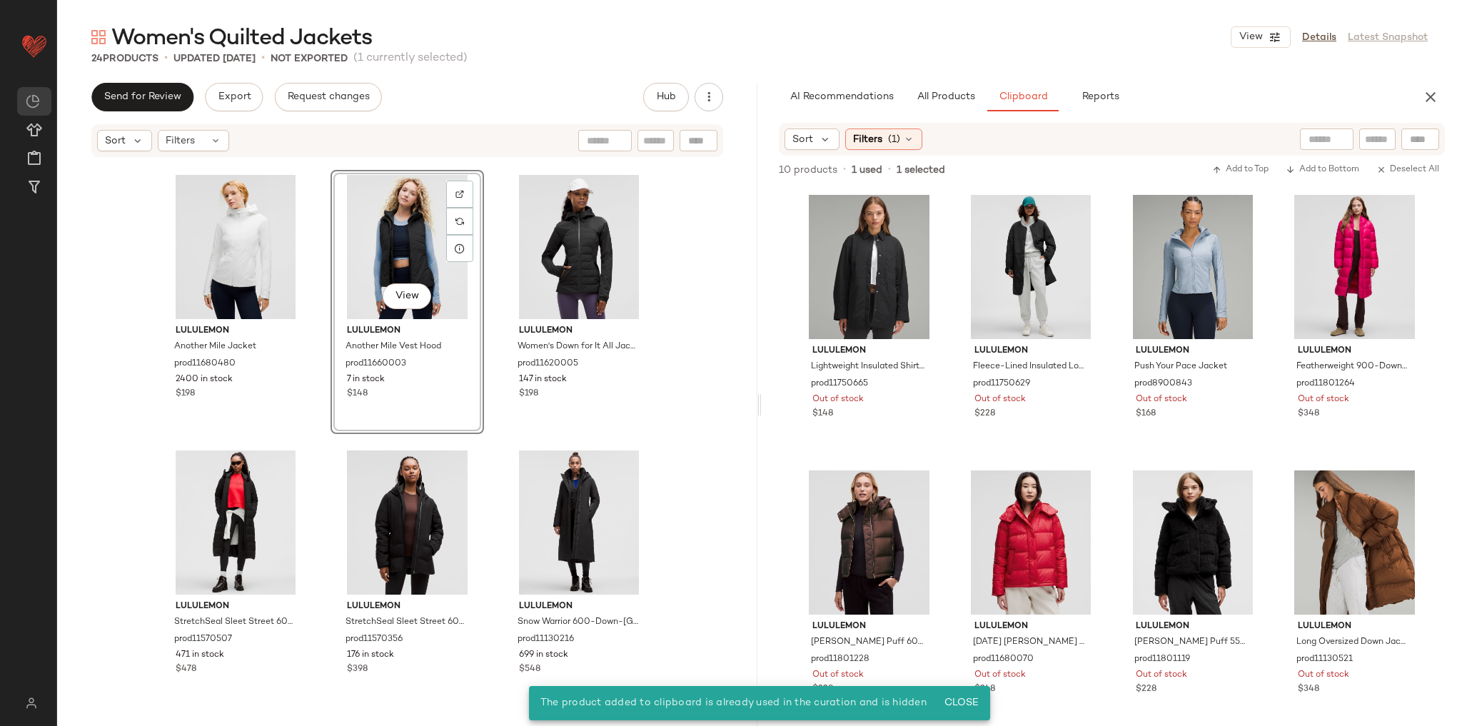
click at [698, 407] on div "lululemon Pack It Down Long Jacket prod9490208 27 in stock $248 lululemon Women…" at bounding box center [407, 433] width 700 height 550
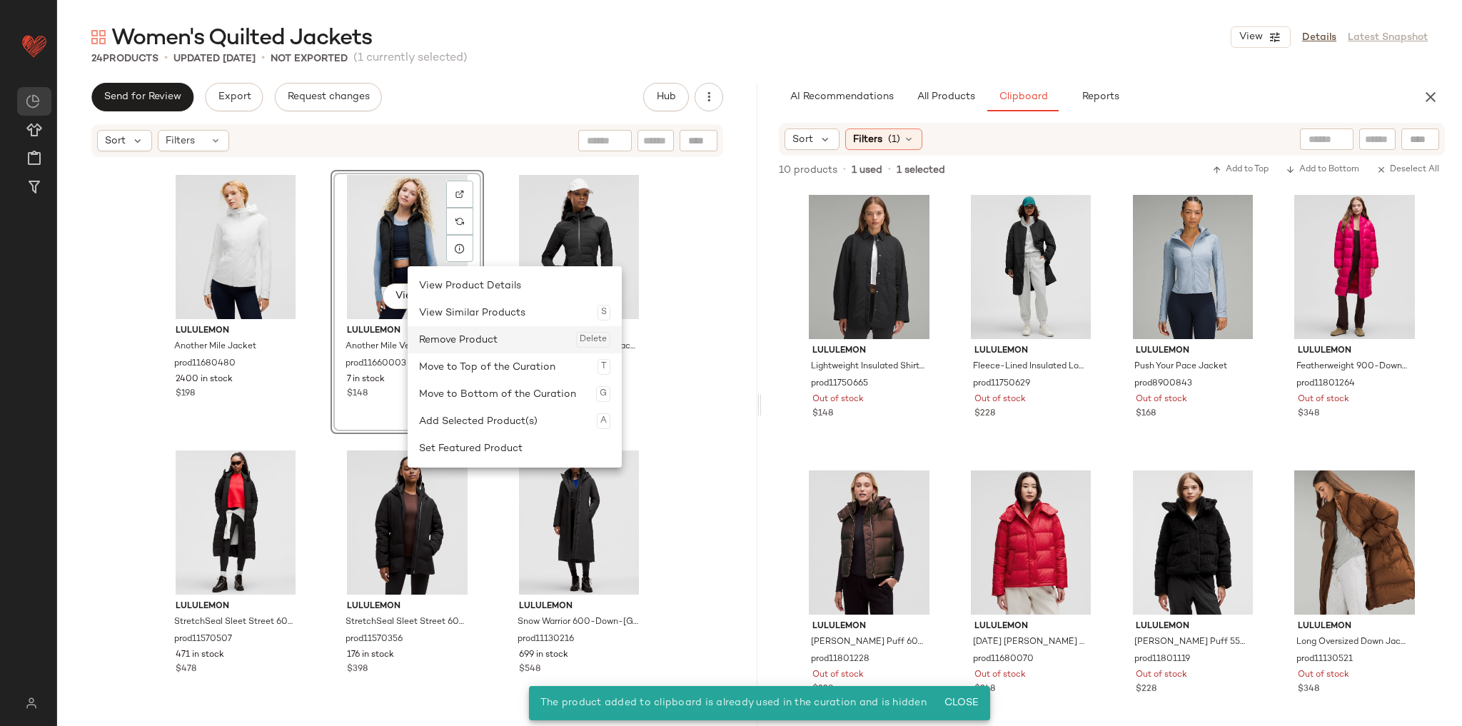
click at [458, 343] on div "Remove Product Delete" at bounding box center [514, 339] width 191 height 27
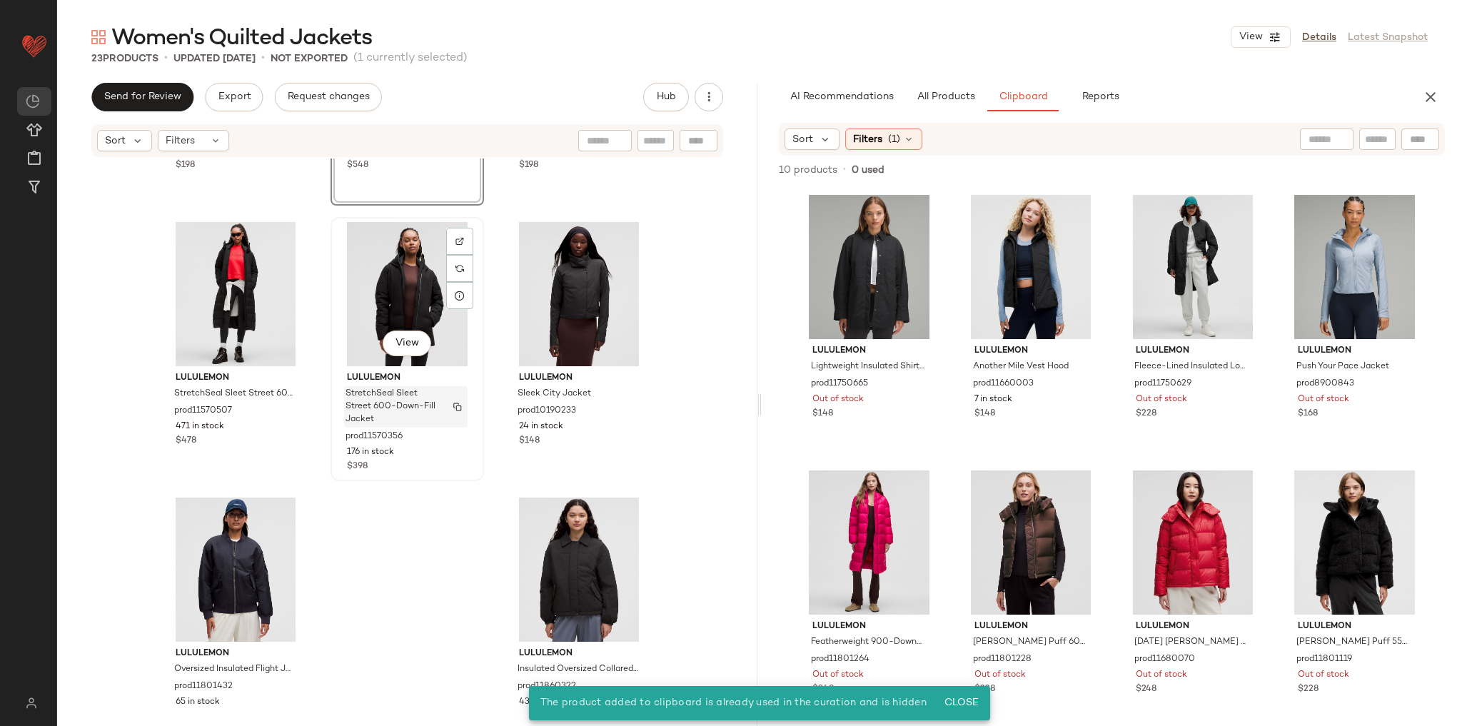
scroll to position [1656, 0]
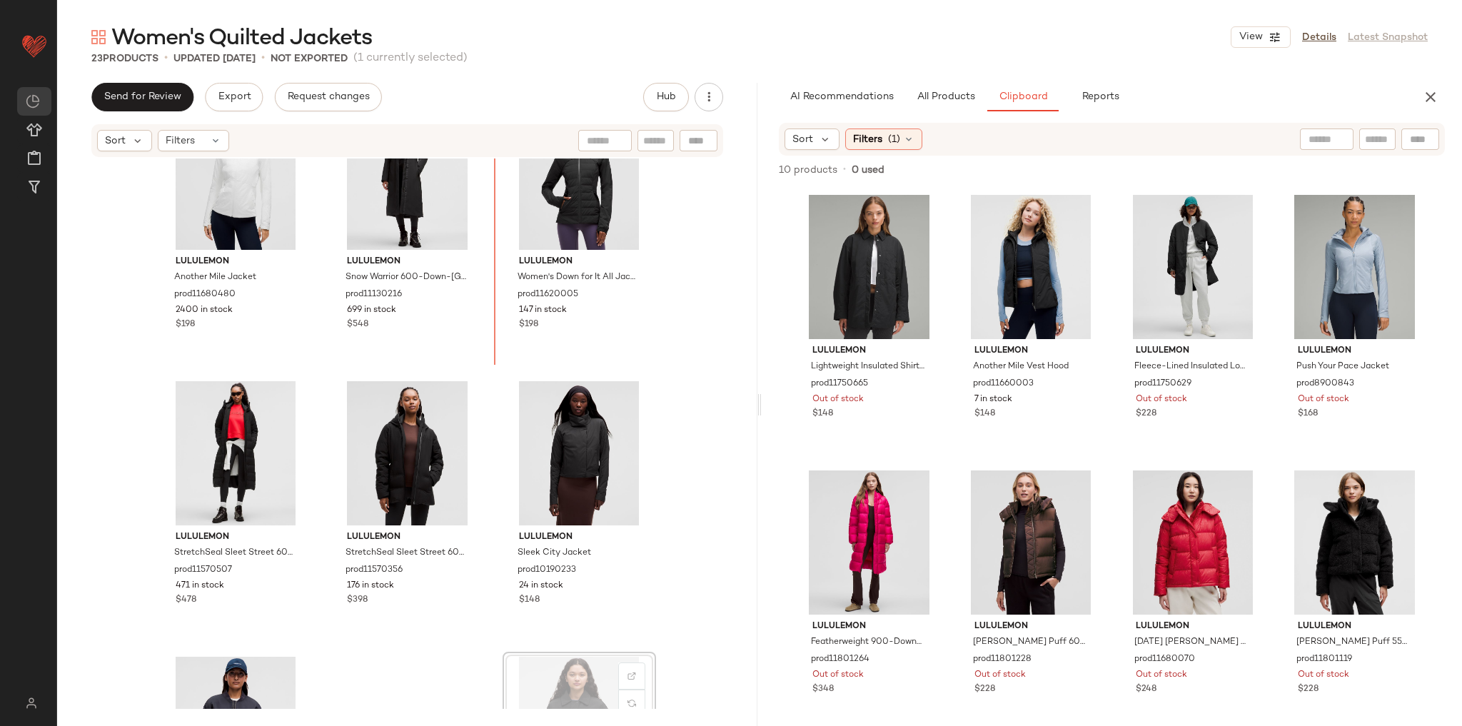
scroll to position [1404, 0]
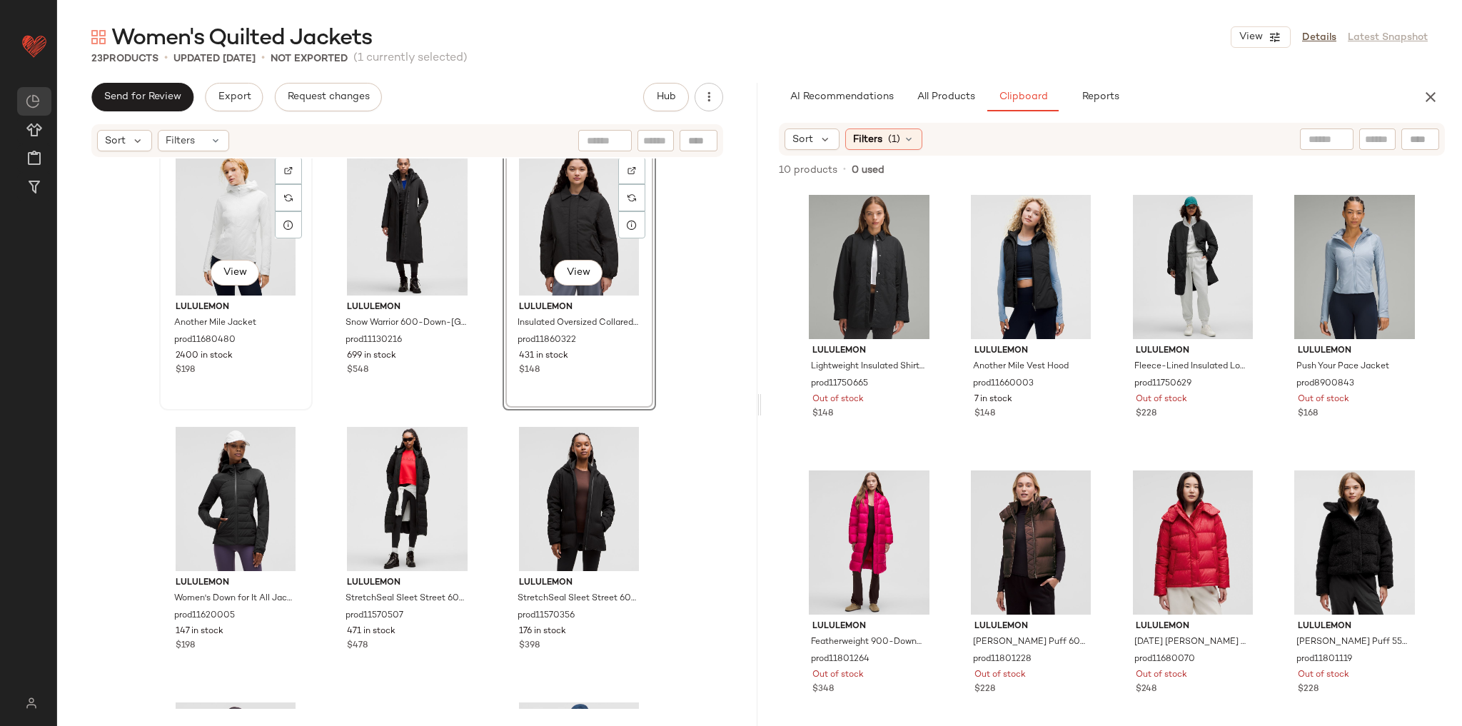
click at [260, 246] on div "View" at bounding box center [235, 223] width 143 height 144
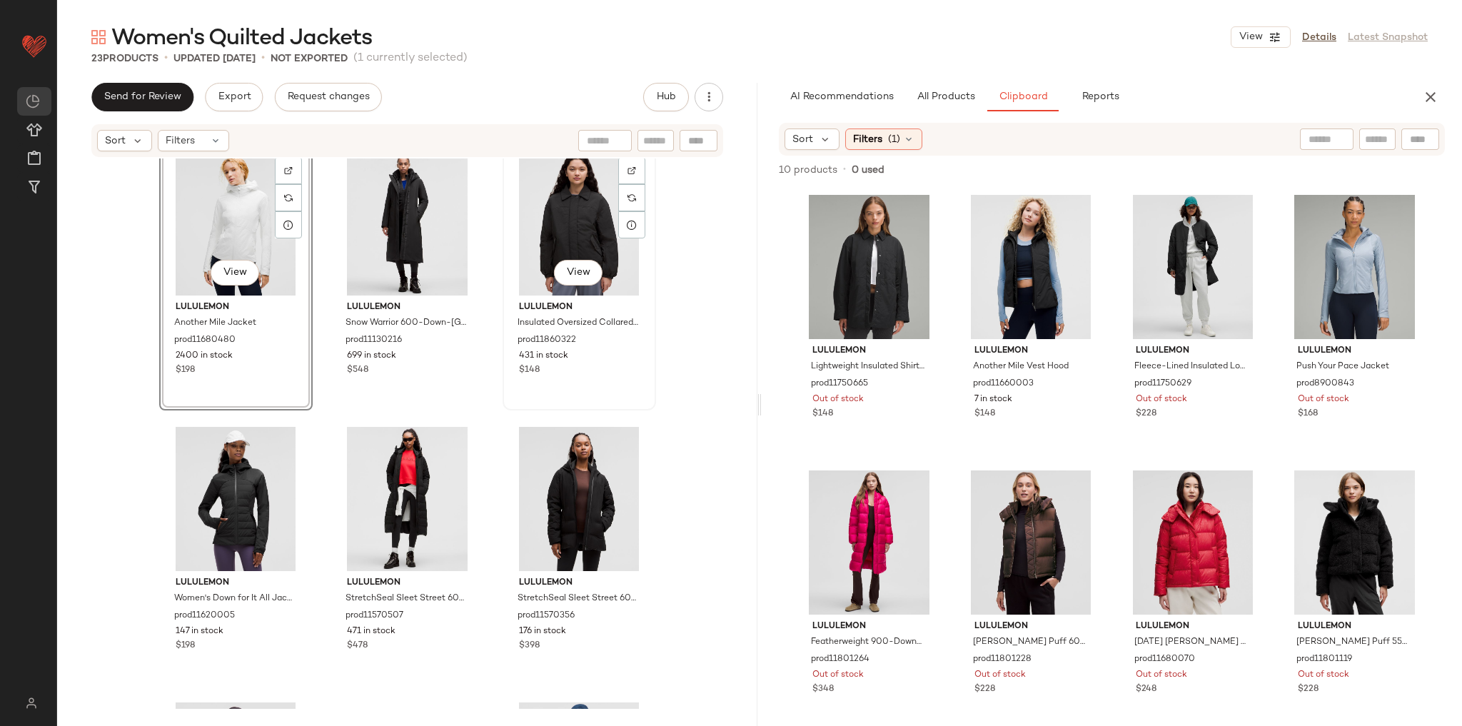
click at [525, 246] on div "View" at bounding box center [578, 223] width 143 height 144
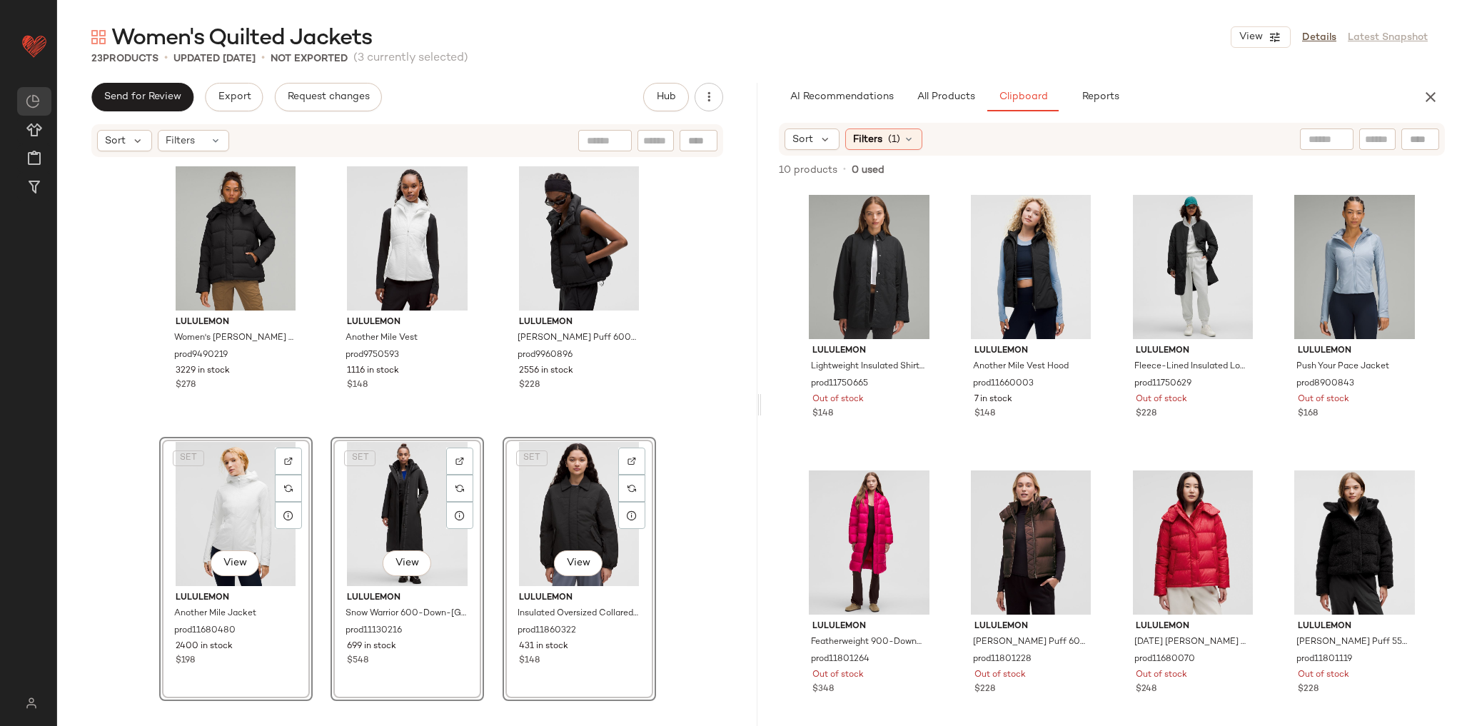
click at [489, 419] on div "lululemon Women's [PERSON_NAME] Puff 600-Down-Fill Jacket prod9490219 3229 in s…" at bounding box center [407, 434] width 497 height 547
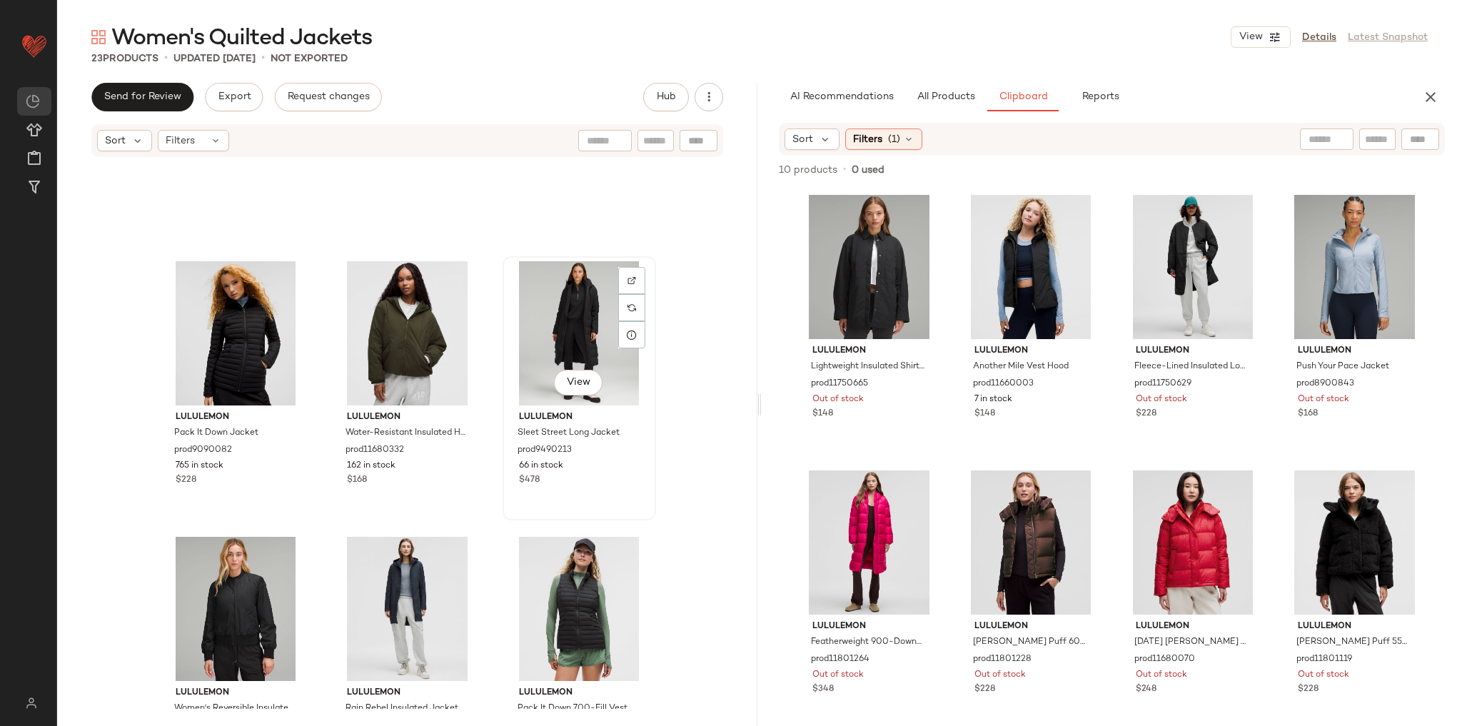
scroll to position [639, 0]
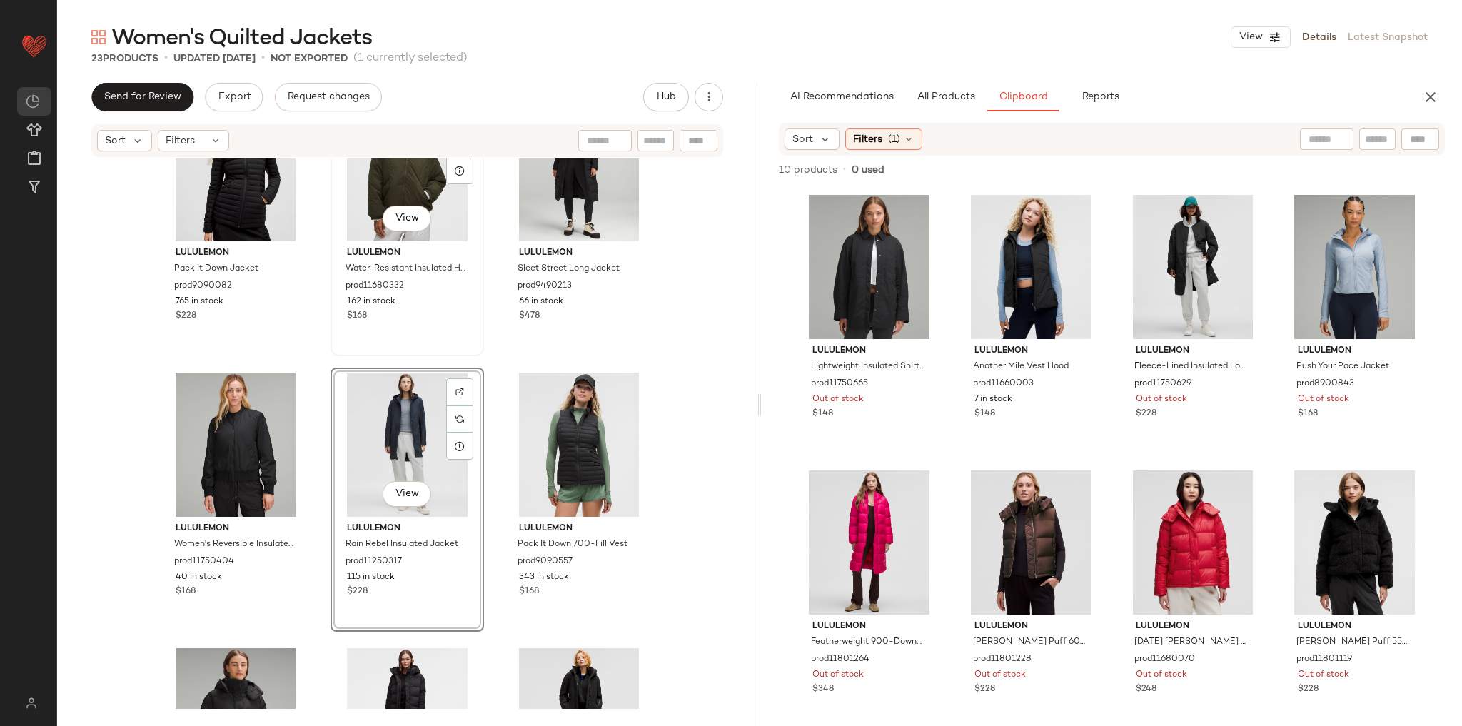
scroll to position [625, 0]
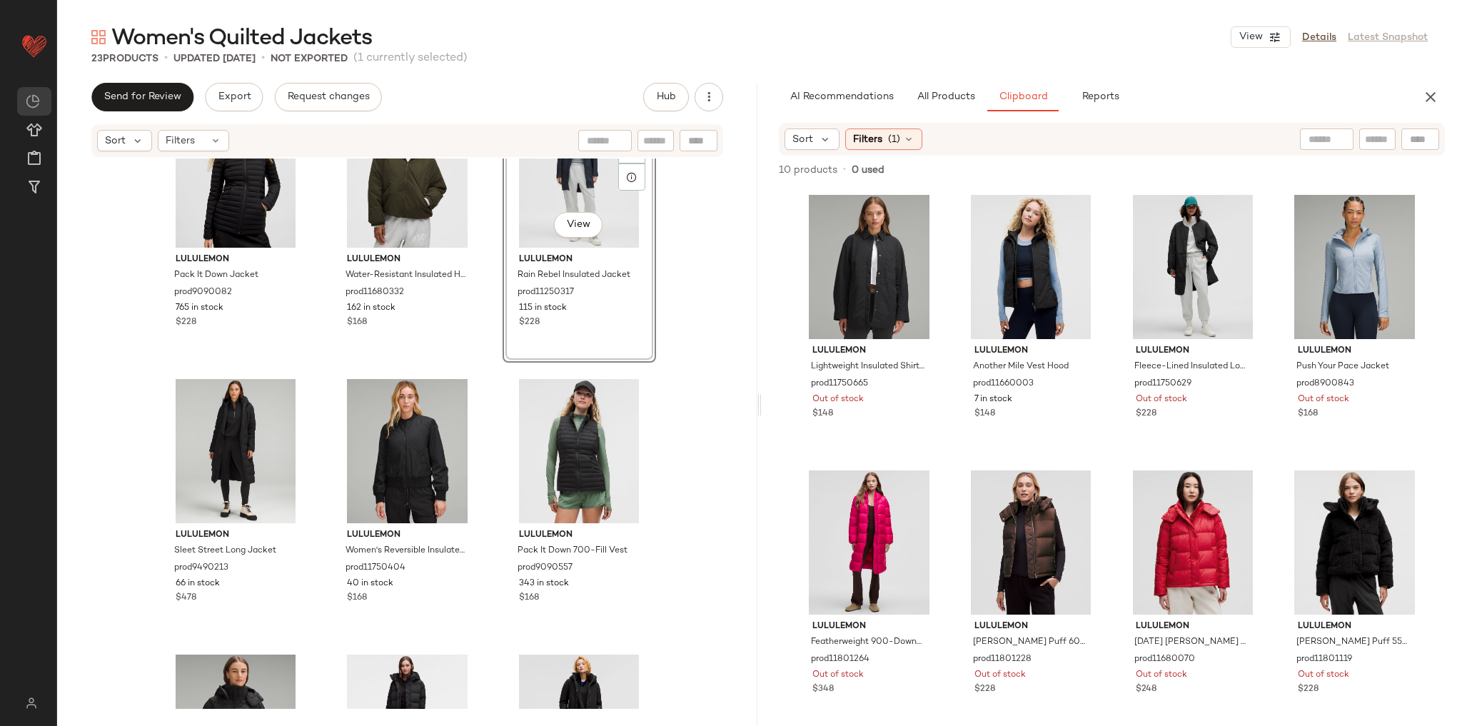
click at [485, 377] on div "lululemon Pack It Down Jacket prod9090082 765 in stock $228 lululemon Water-Res…" at bounding box center [407, 433] width 700 height 550
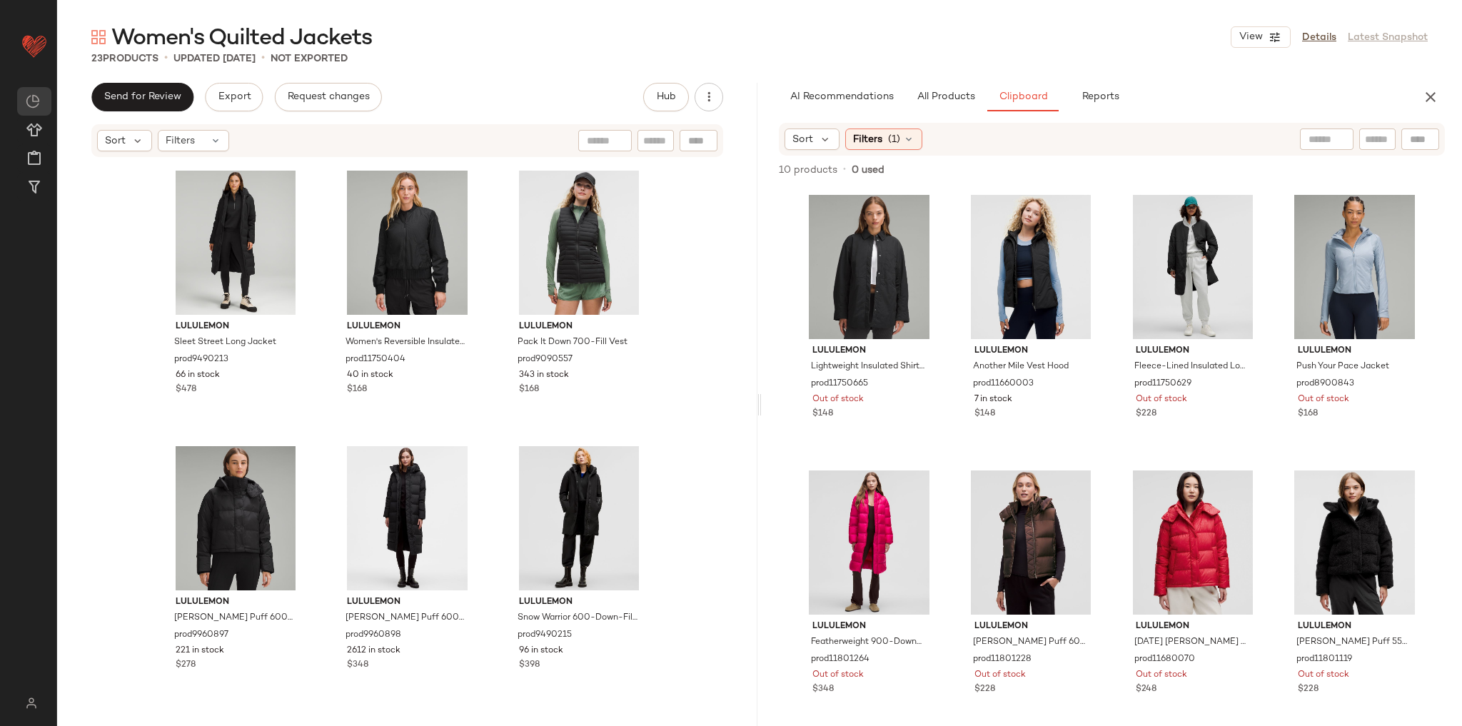
scroll to position [854, 0]
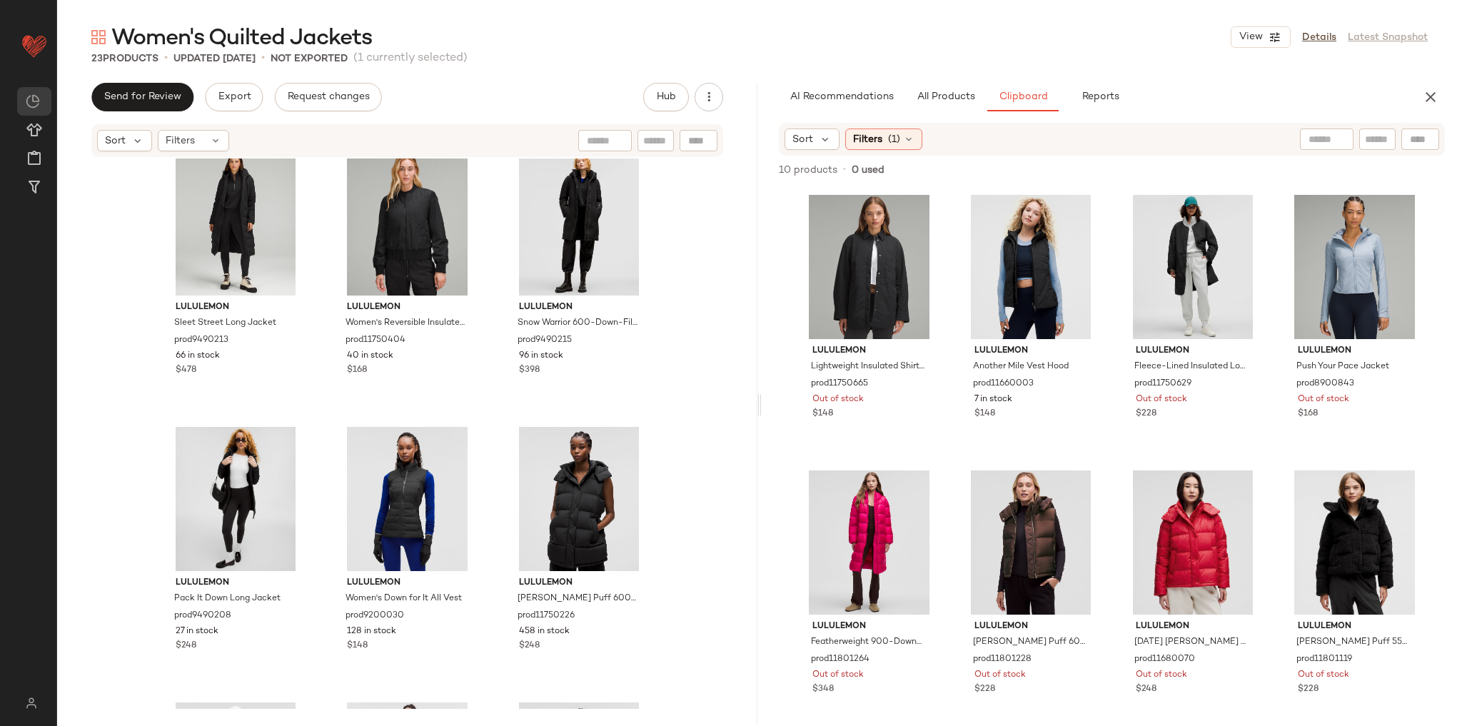
click at [495, 425] on div "lululemon Sleet Street Long Jacket prod9490213 66 in stock $478 lululemon Women…" at bounding box center [407, 433] width 700 height 550
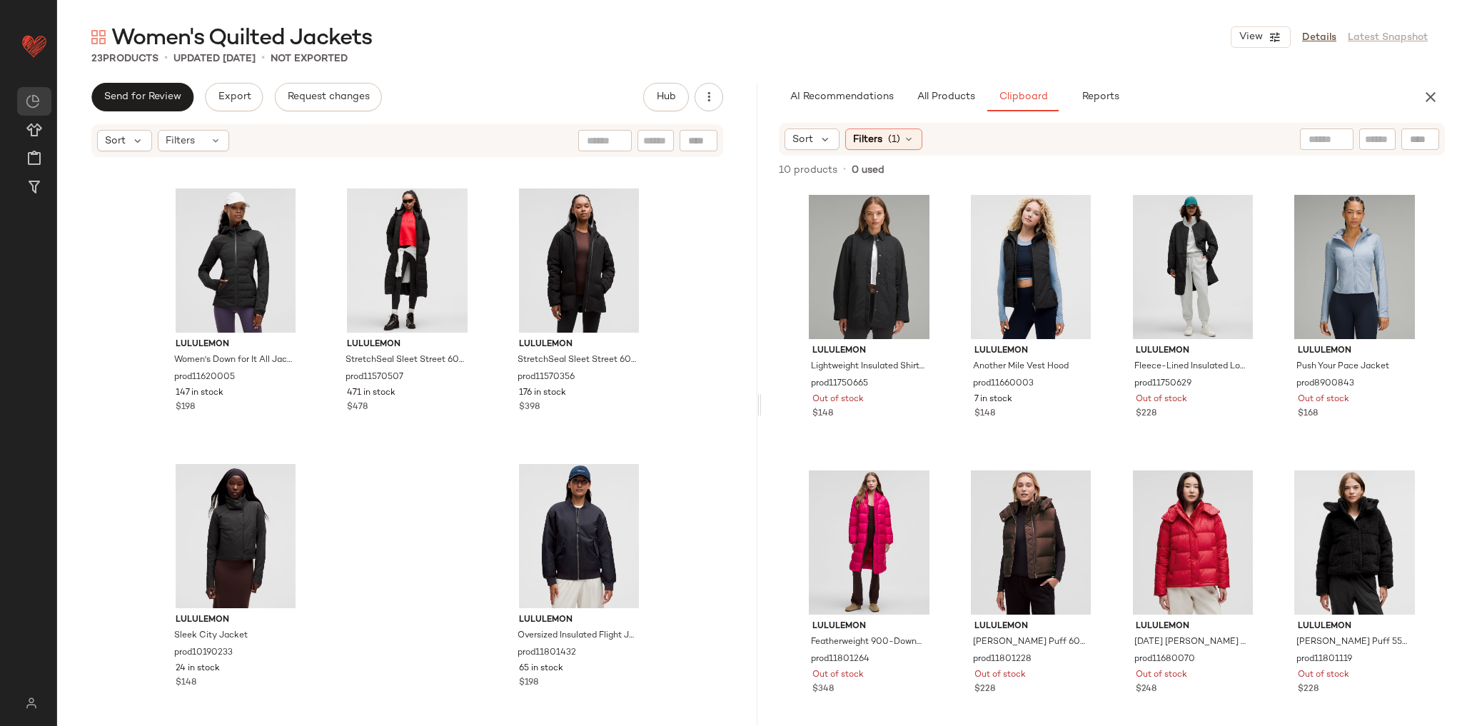
scroll to position [1656, 0]
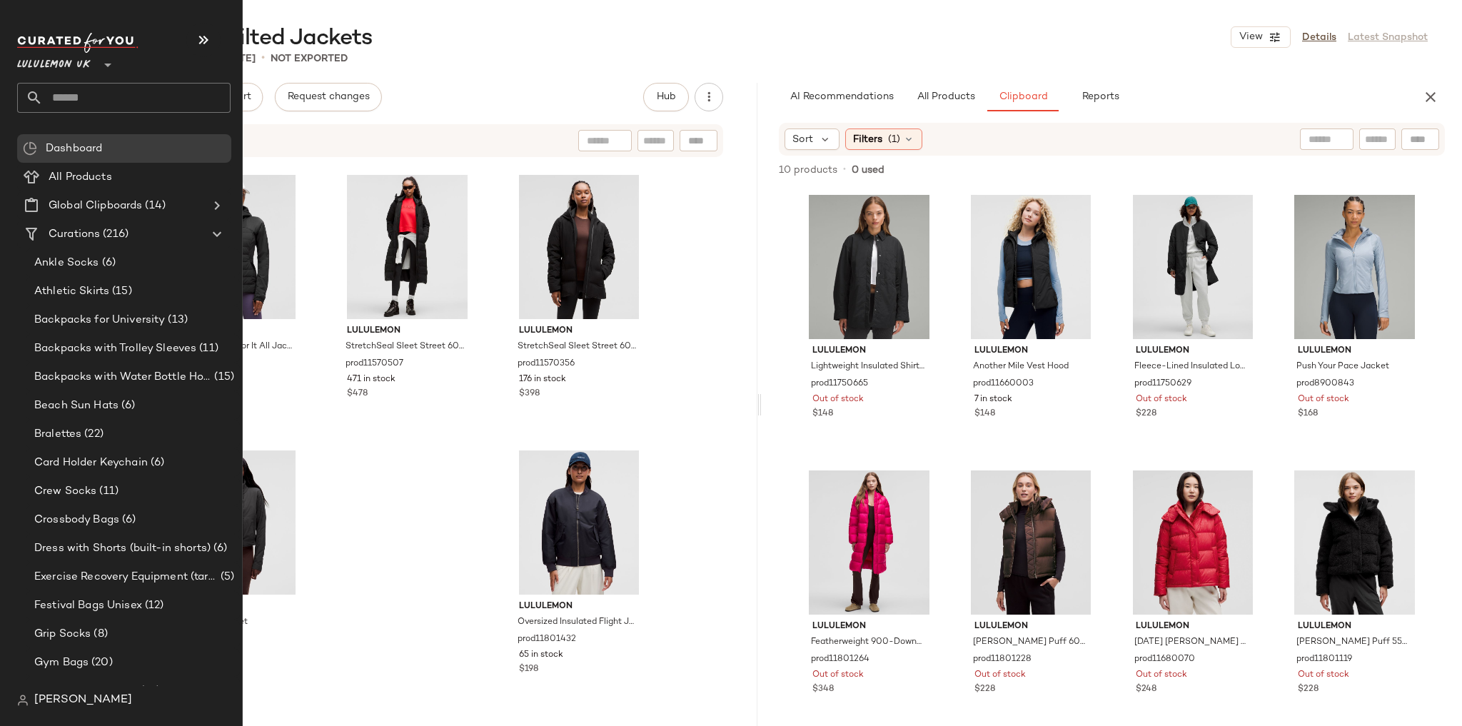
click at [68, 97] on input "text" at bounding box center [137, 98] width 188 height 30
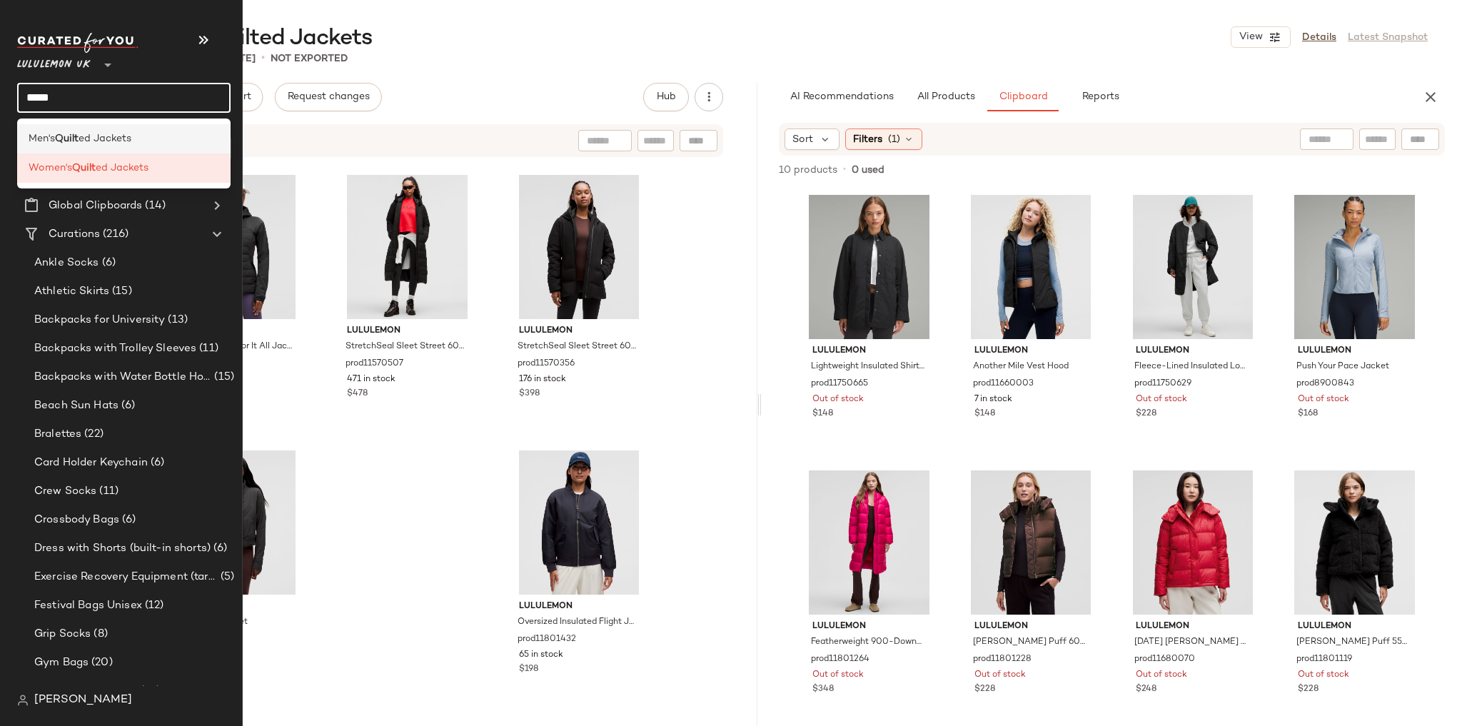
type input "*****"
click at [76, 141] on b "Quilt" at bounding box center [67, 138] width 24 height 15
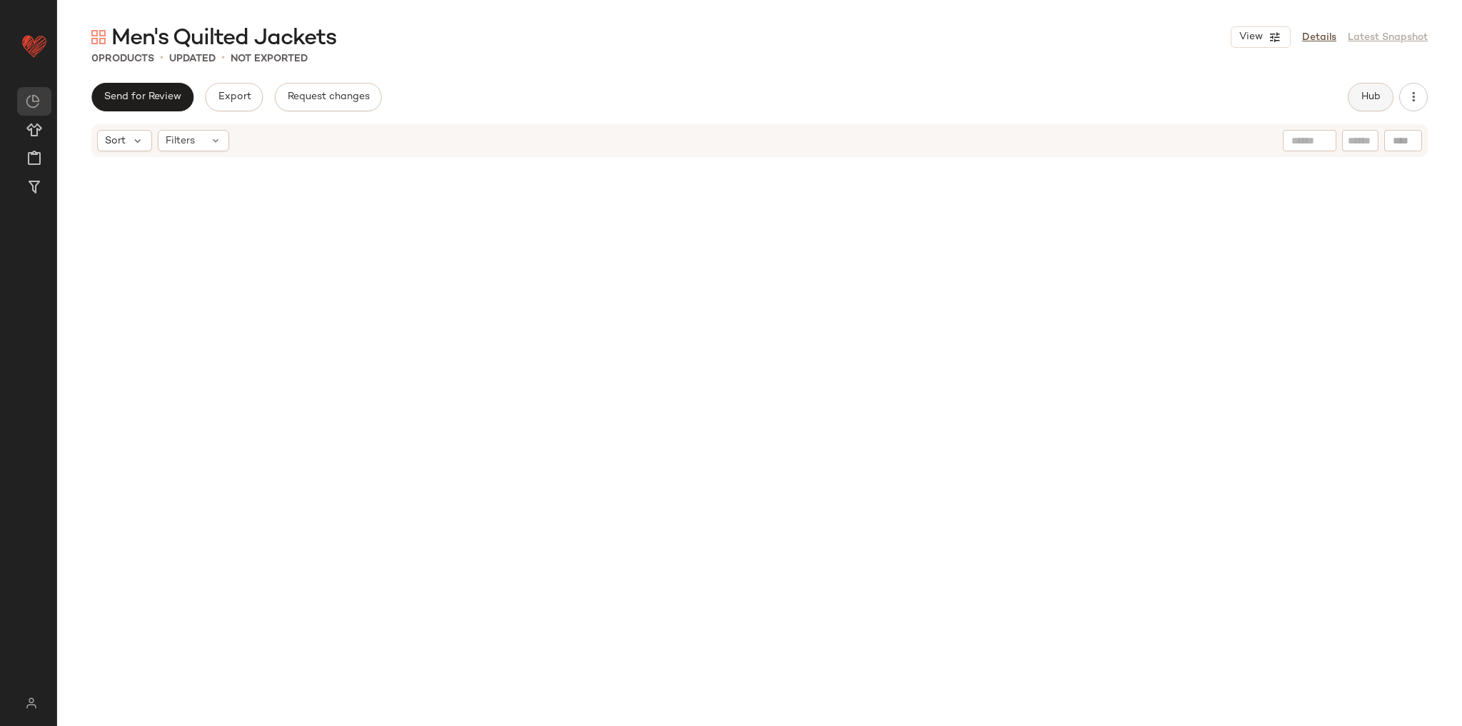
click at [1371, 102] on span "Hub" at bounding box center [1370, 96] width 20 height 11
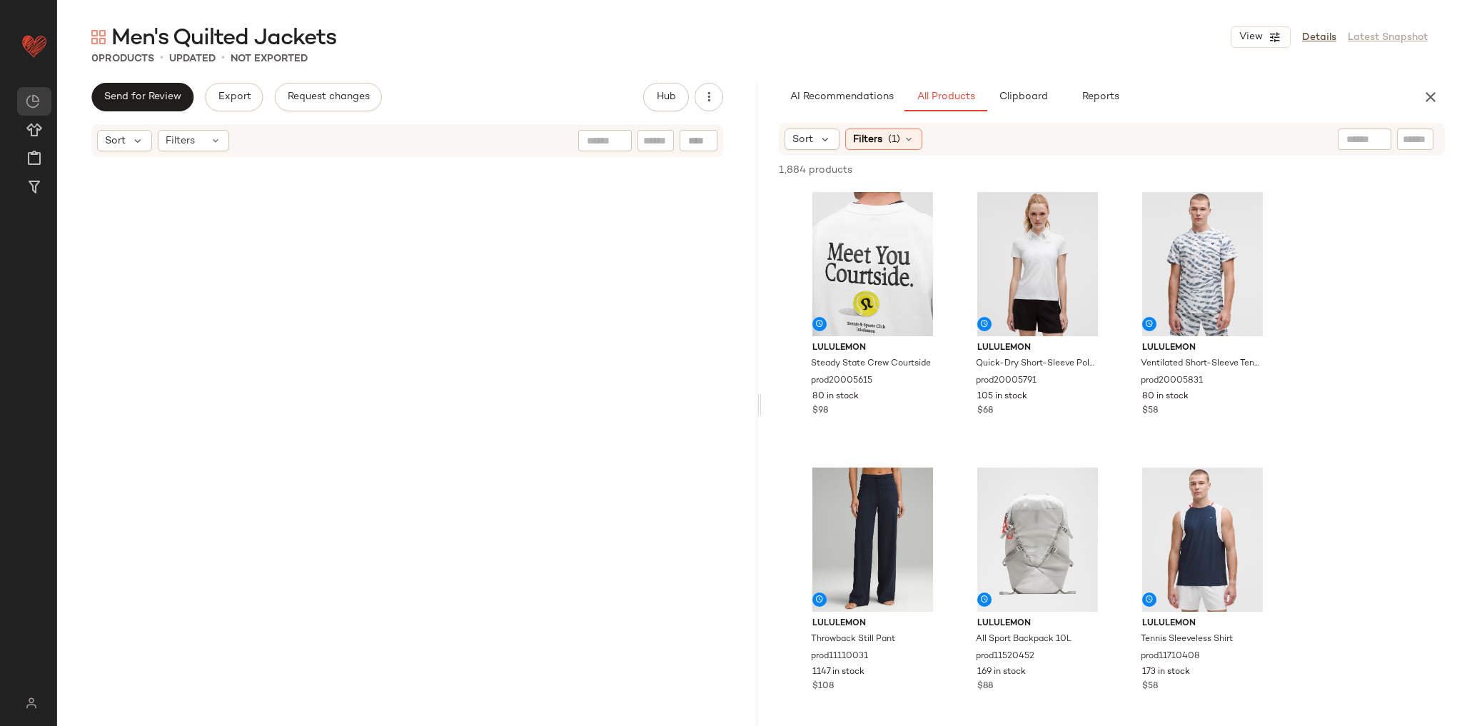
click at [1407, 138] on input "text" at bounding box center [1414, 139] width 25 height 15
type input "*********"
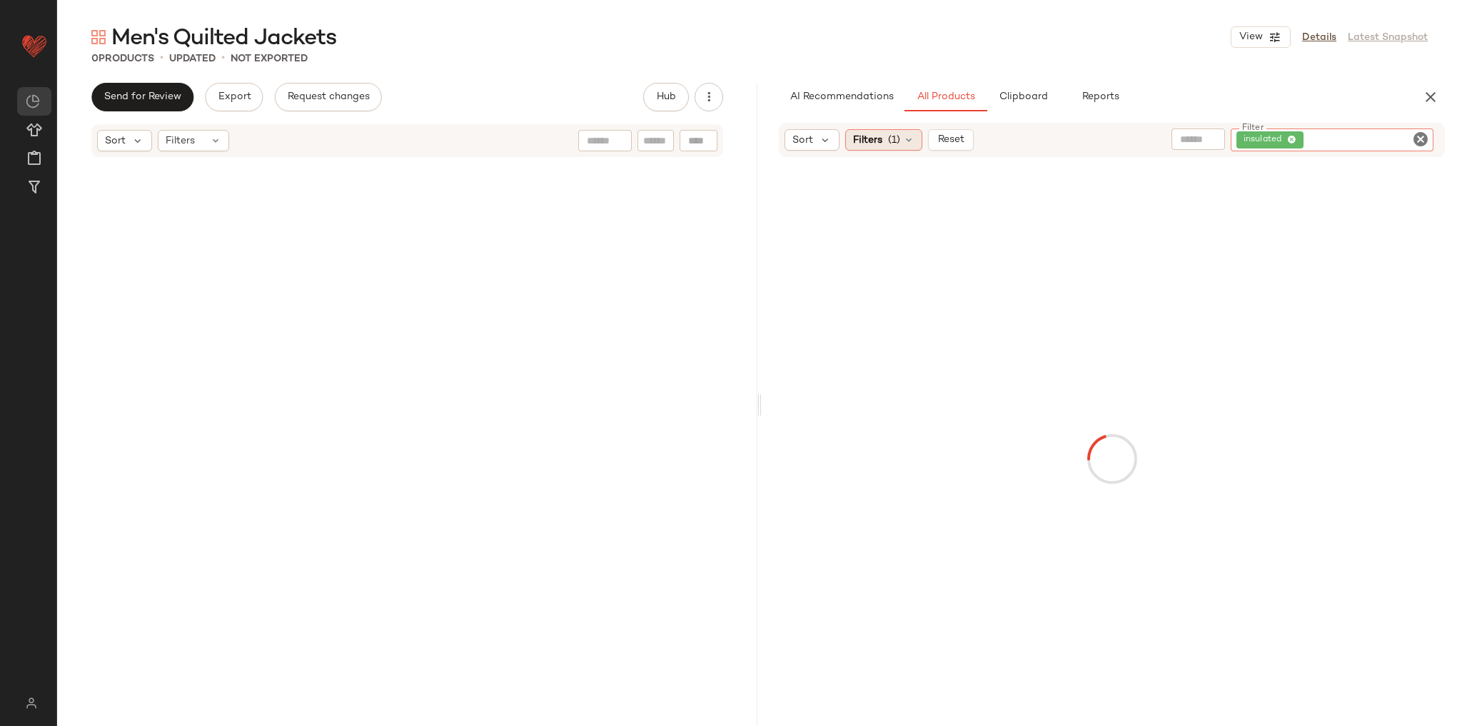
click at [874, 133] on span "Filters" at bounding box center [867, 140] width 29 height 15
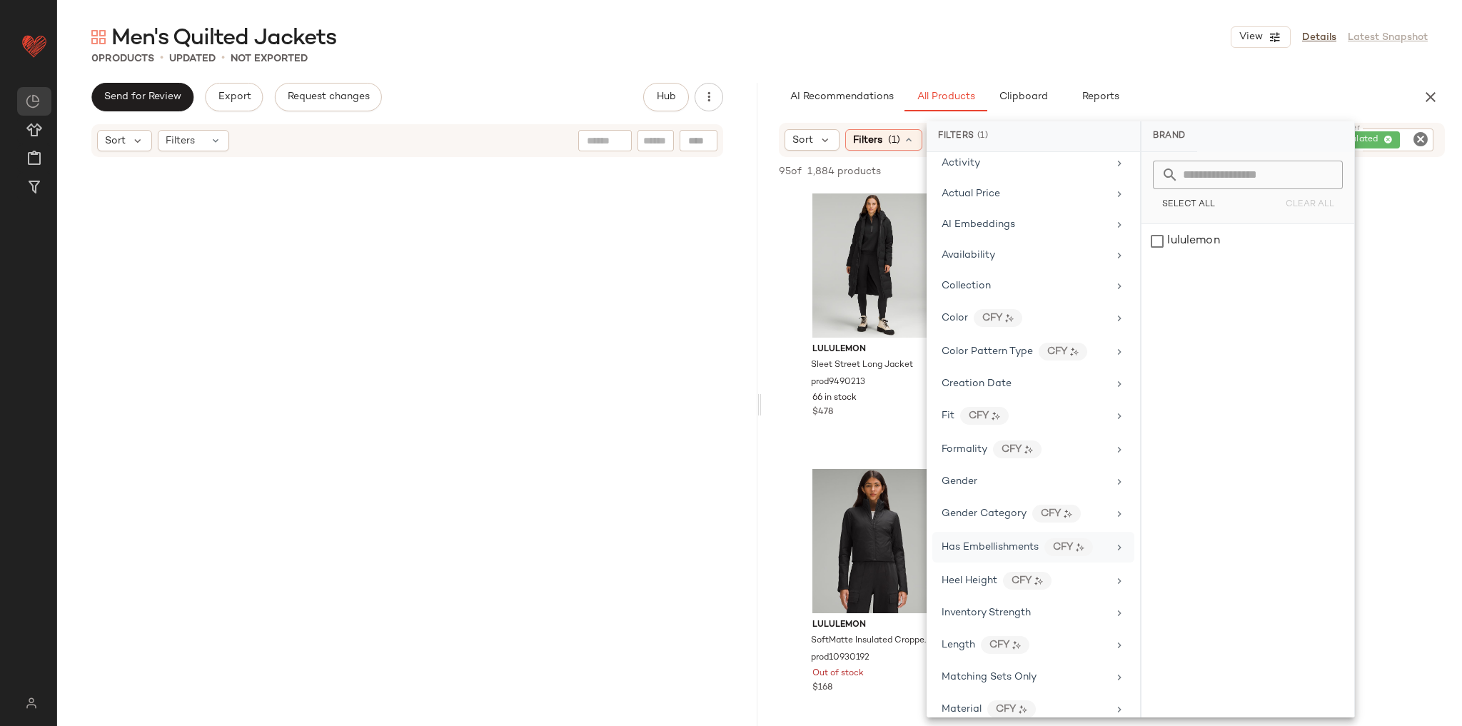
scroll to position [114, 0]
click at [998, 487] on div "Gender" at bounding box center [1033, 481] width 202 height 28
click at [1198, 263] on div "[DEMOGRAPHIC_DATA]" at bounding box center [1247, 275] width 213 height 34
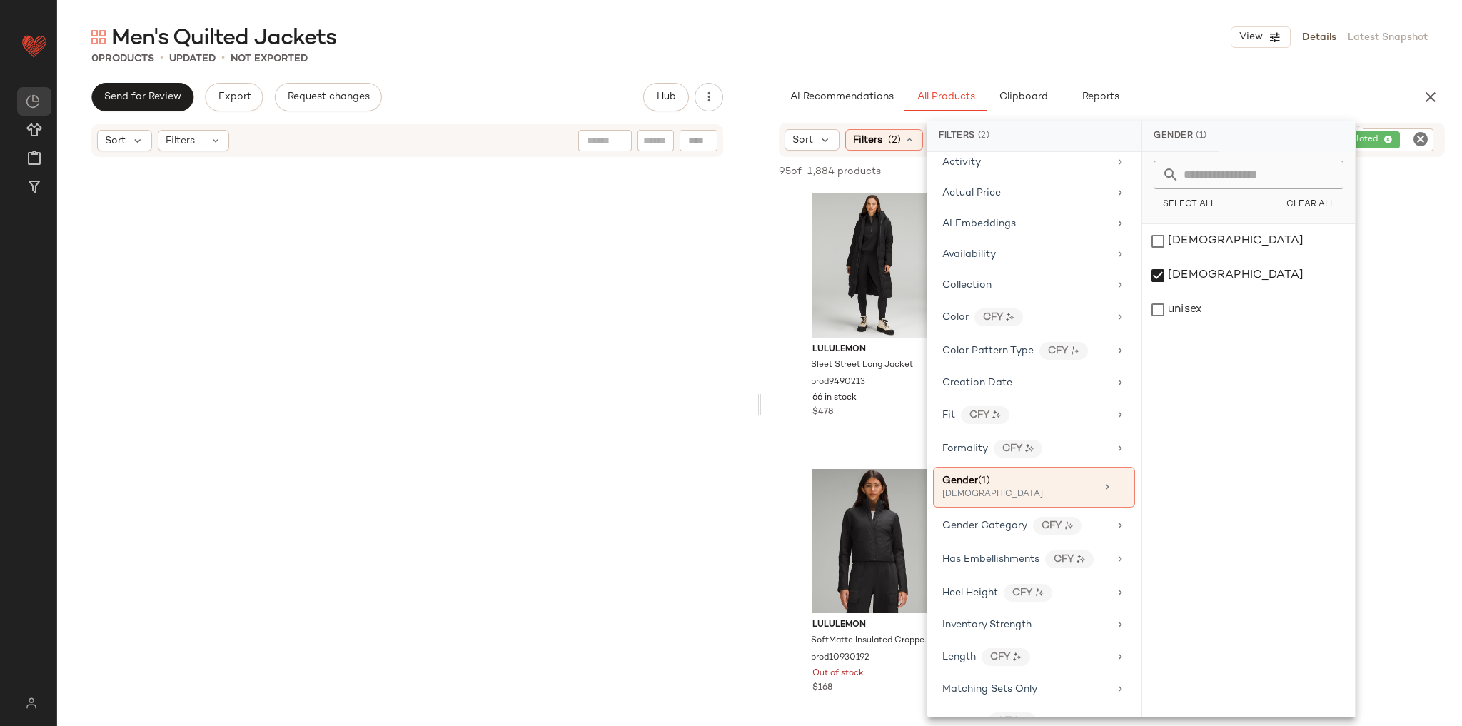
click at [1198, 61] on div "0 Products • updated • Not Exported" at bounding box center [759, 58] width 1404 height 14
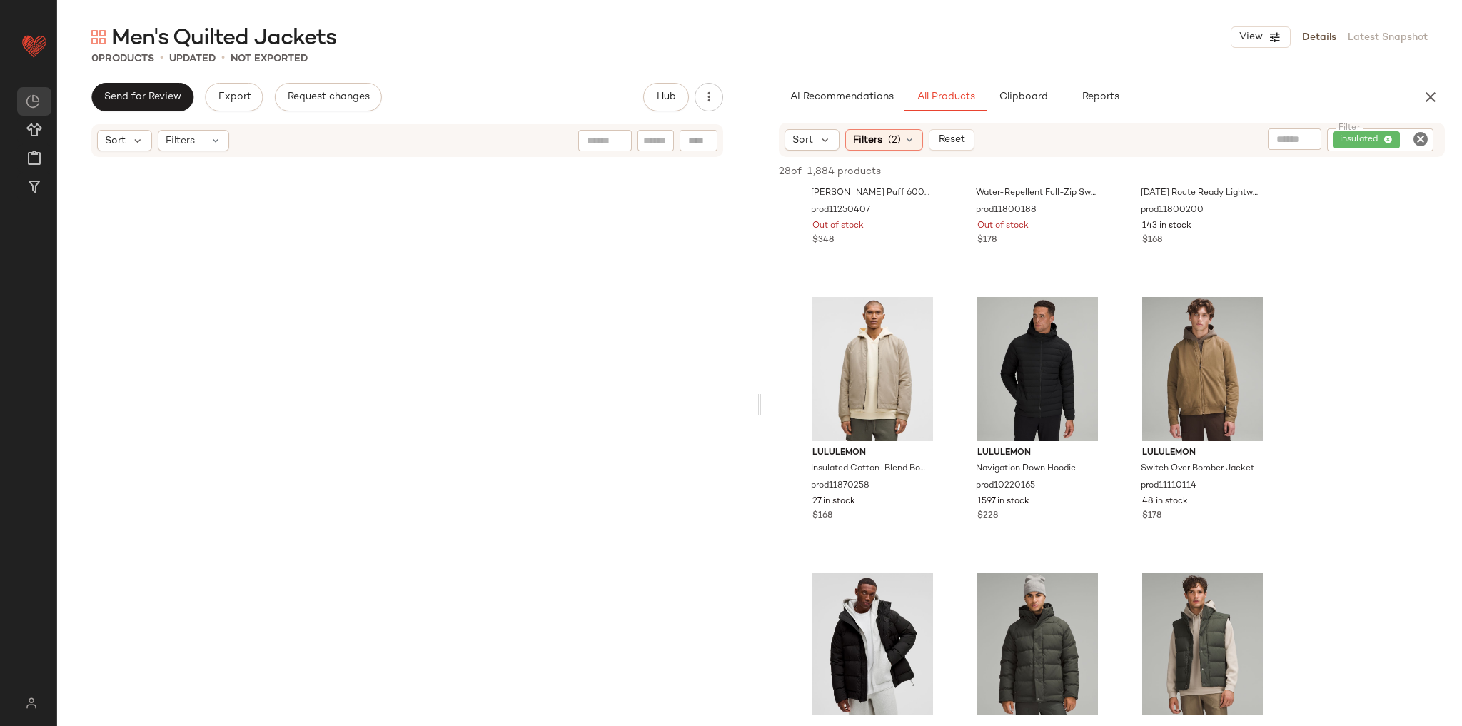
scroll to position [0, 0]
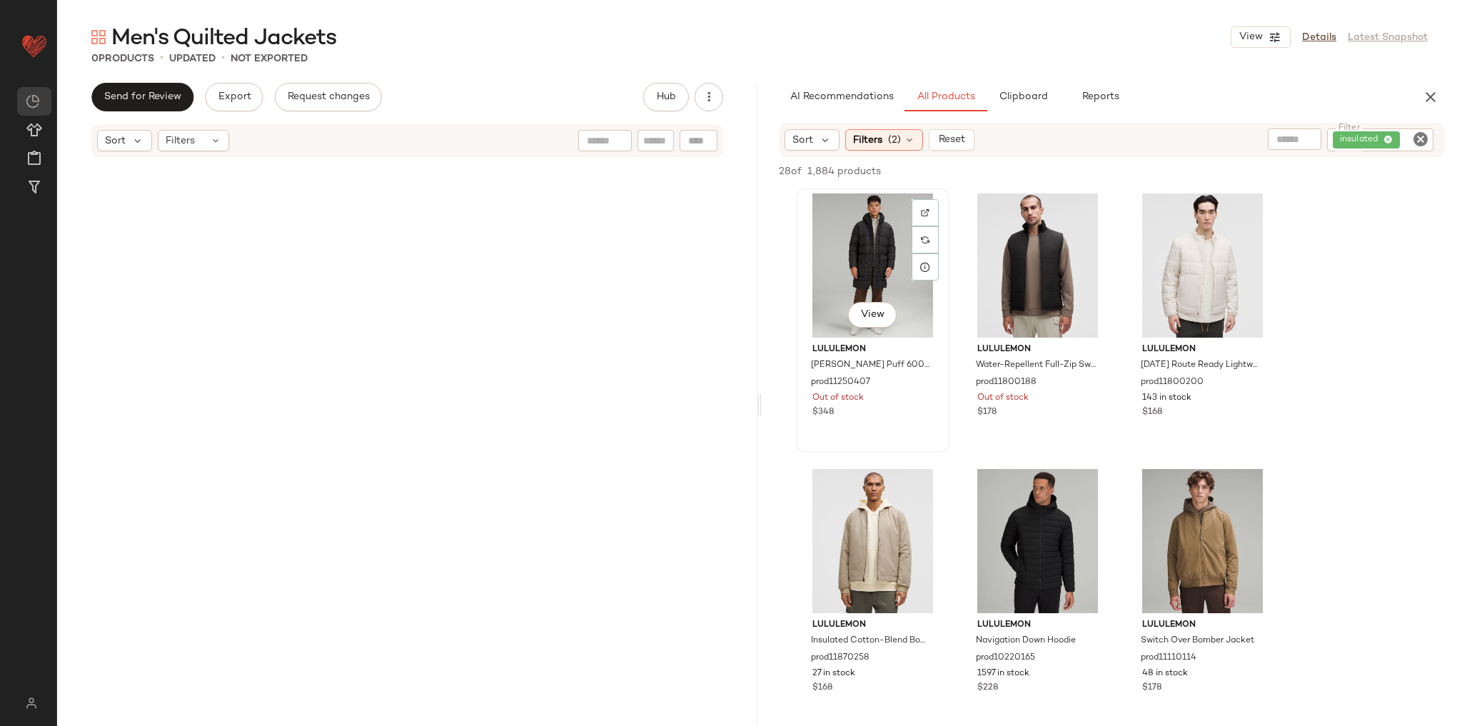
click at [870, 258] on div "View" at bounding box center [872, 265] width 143 height 144
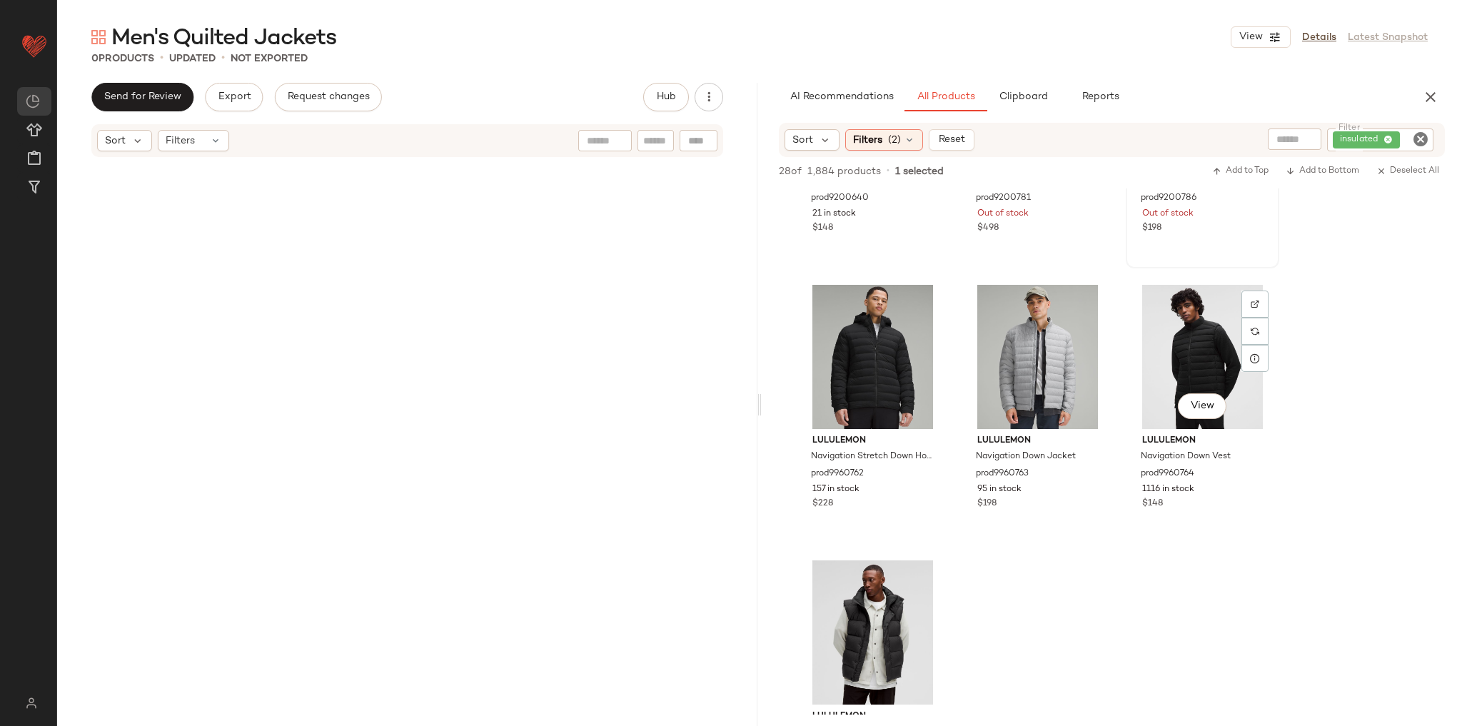
scroll to position [2341, 0]
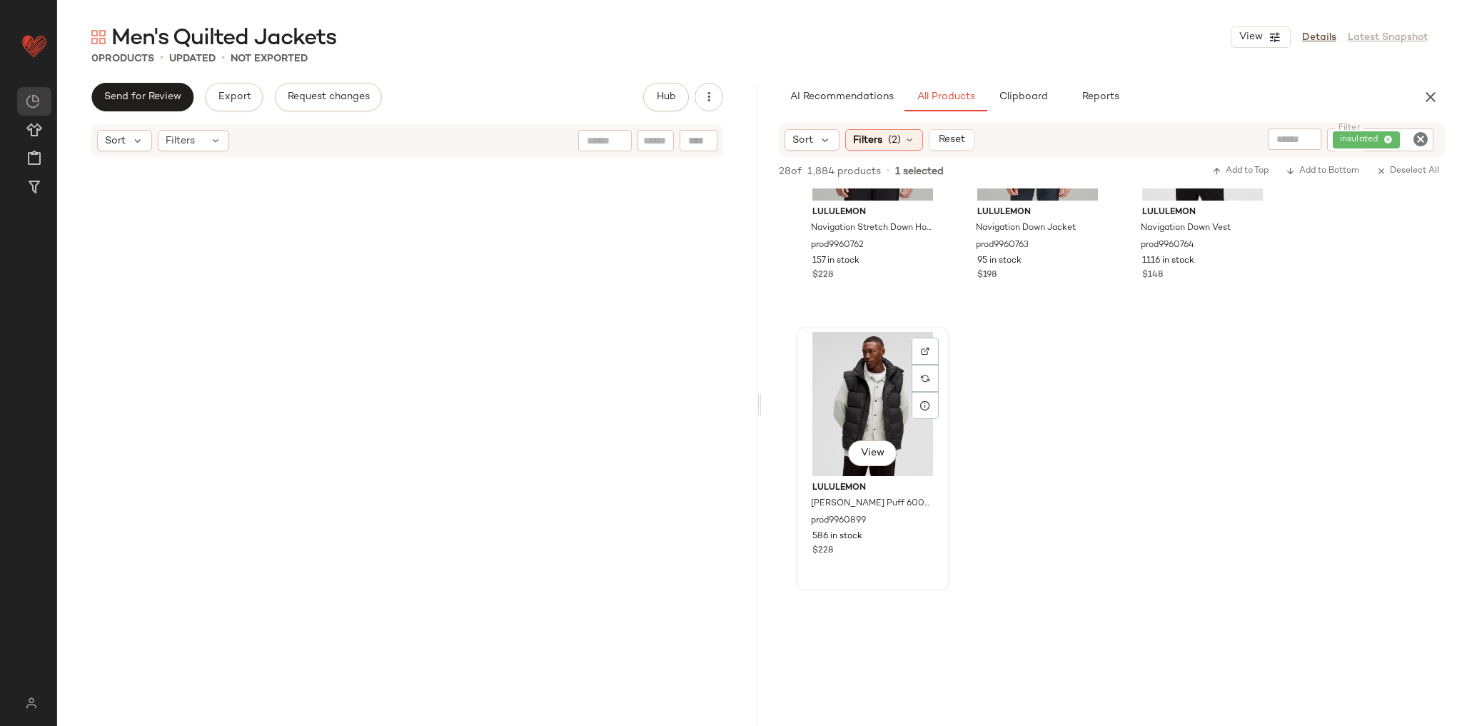
click at [865, 381] on div "View" at bounding box center [872, 404] width 143 height 144
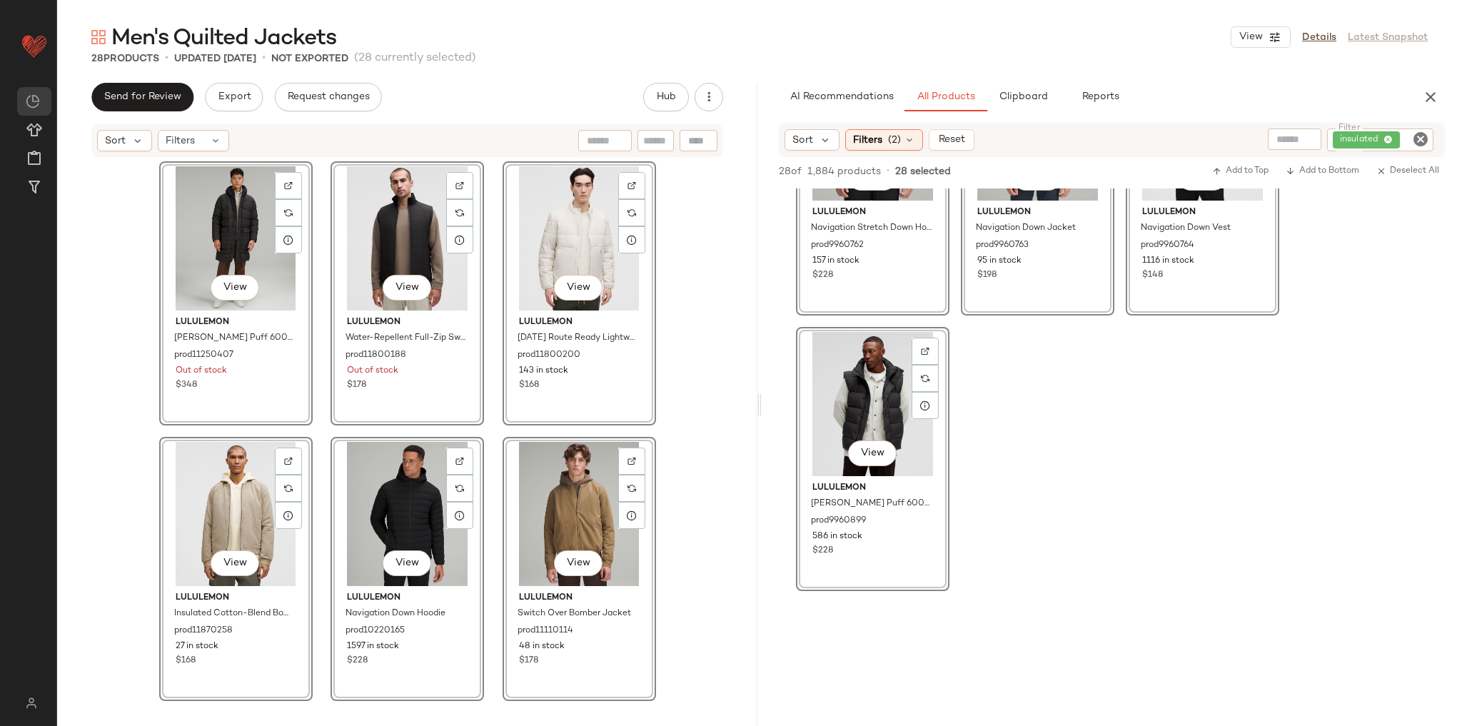
click at [685, 412] on div "View lululemon [PERSON_NAME] Puff 600-Down-Fill Long Jacket prod11250407 Out of…" at bounding box center [407, 433] width 700 height 550
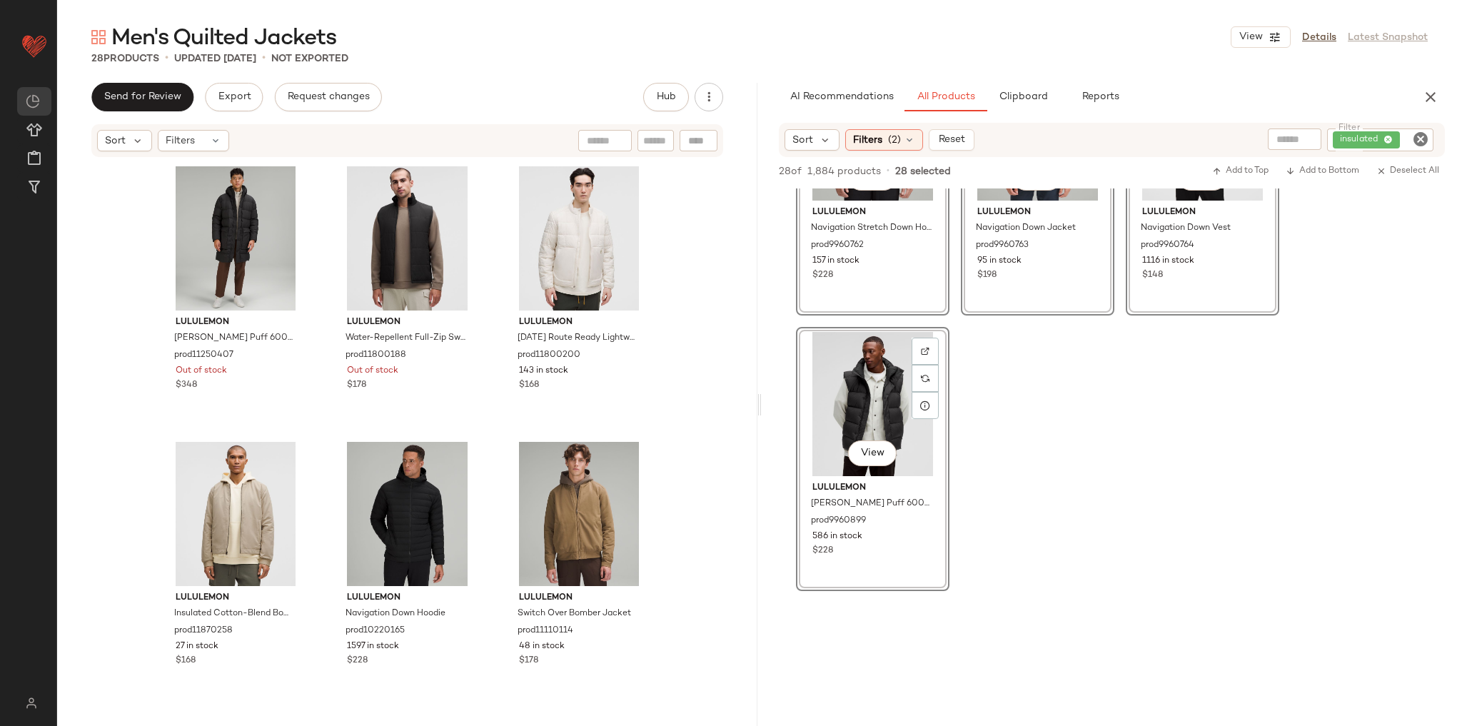
click at [1019, 82] on div "Men's Quilted Jackets View Details Latest Snapshot 28 Products • updated [DATE]…" at bounding box center [759, 374] width 1404 height 703
click at [1018, 93] on span "Clipboard" at bounding box center [1022, 96] width 49 height 11
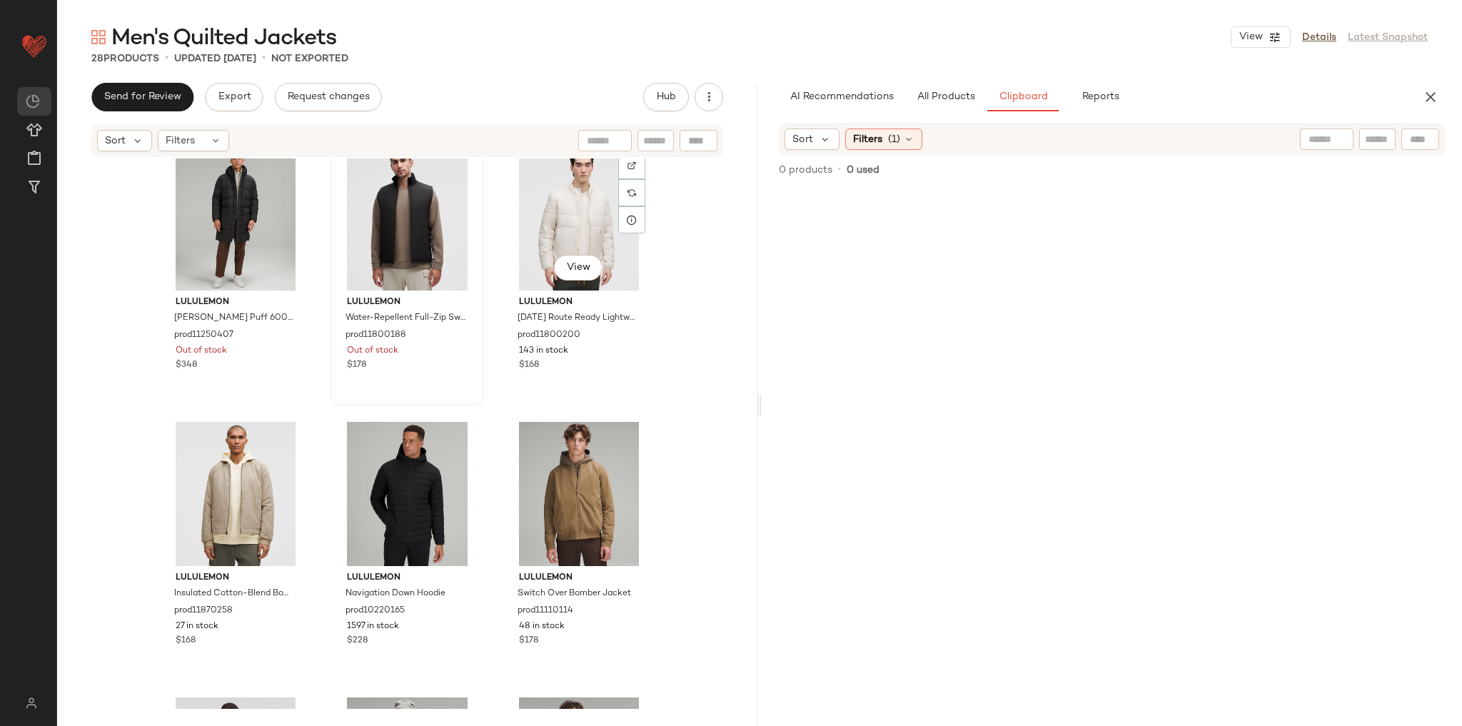
scroll to position [0, 0]
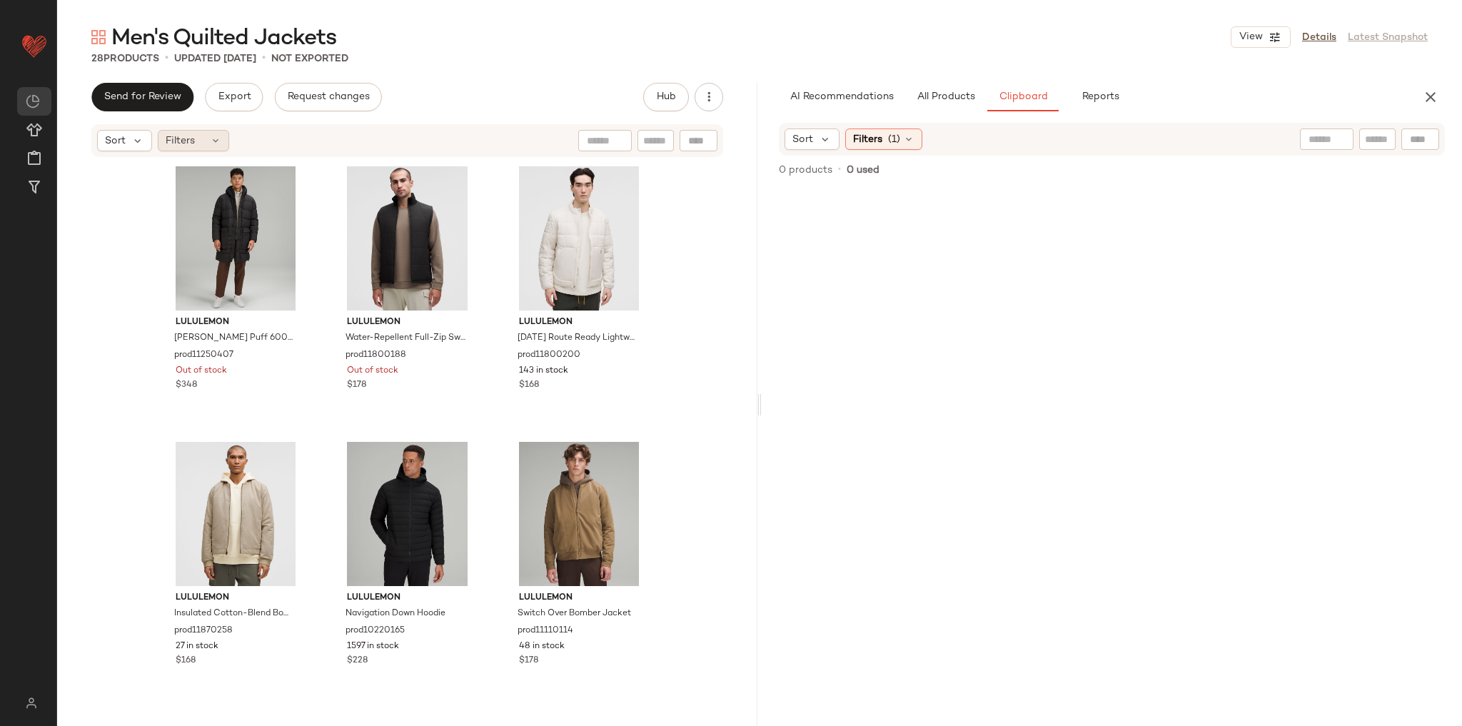
click at [218, 143] on icon at bounding box center [215, 140] width 11 height 11
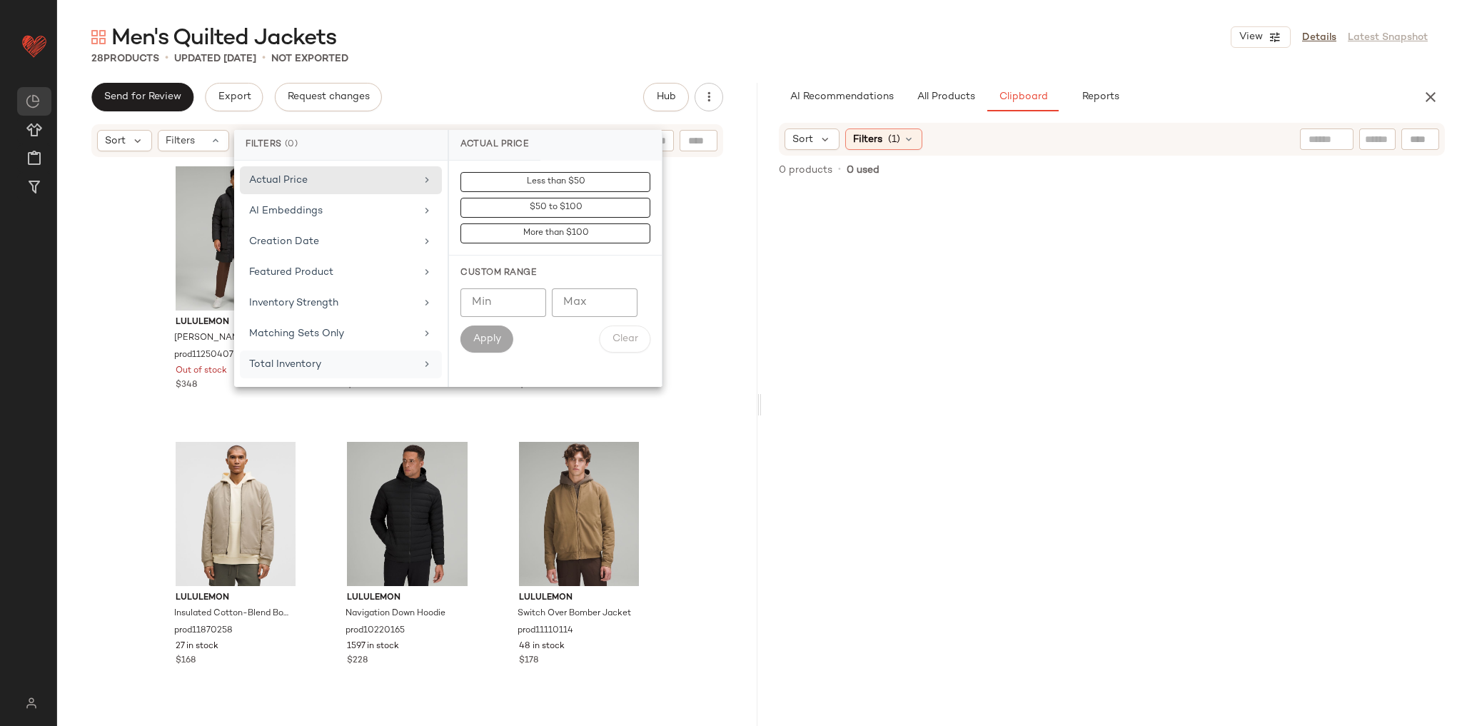
click at [349, 351] on div "Total Inventory" at bounding box center [341, 364] width 202 height 28
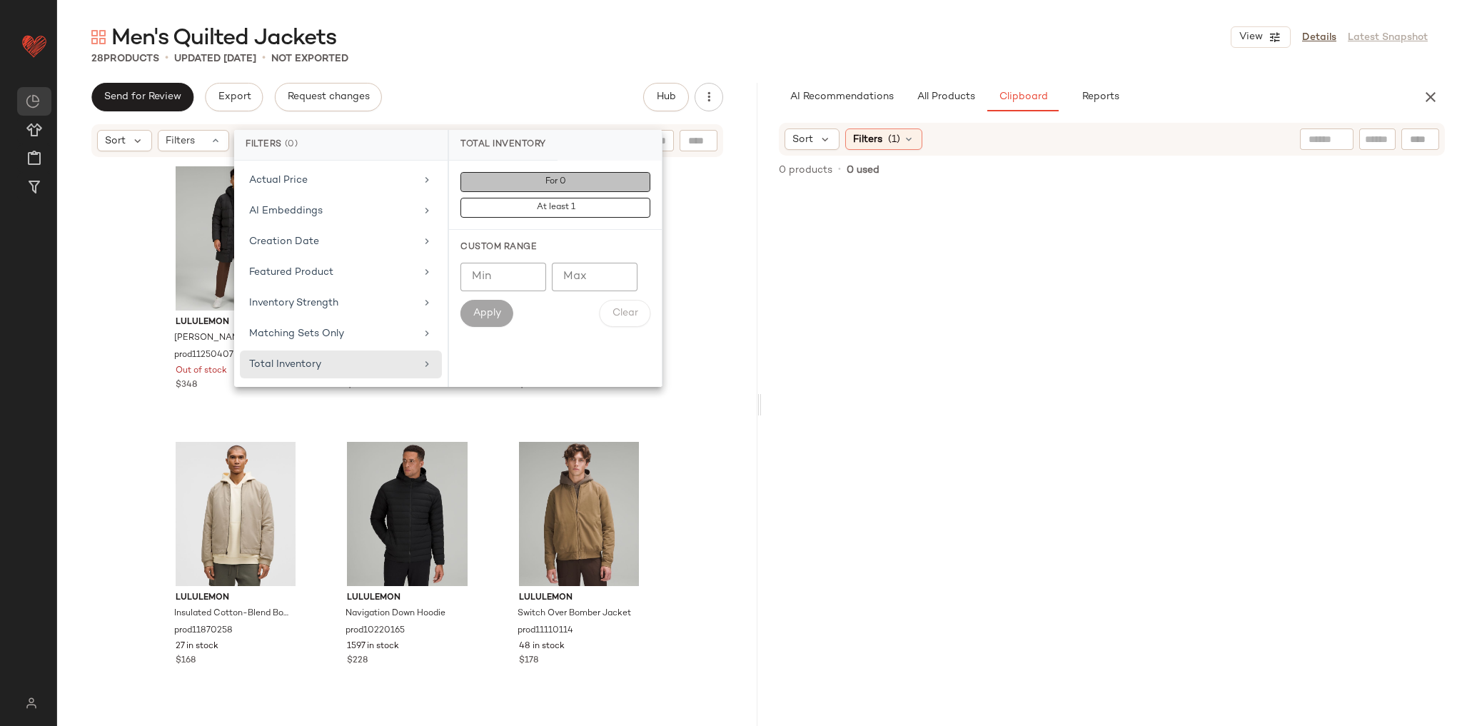
click at [534, 185] on button "For 0" at bounding box center [555, 182] width 190 height 20
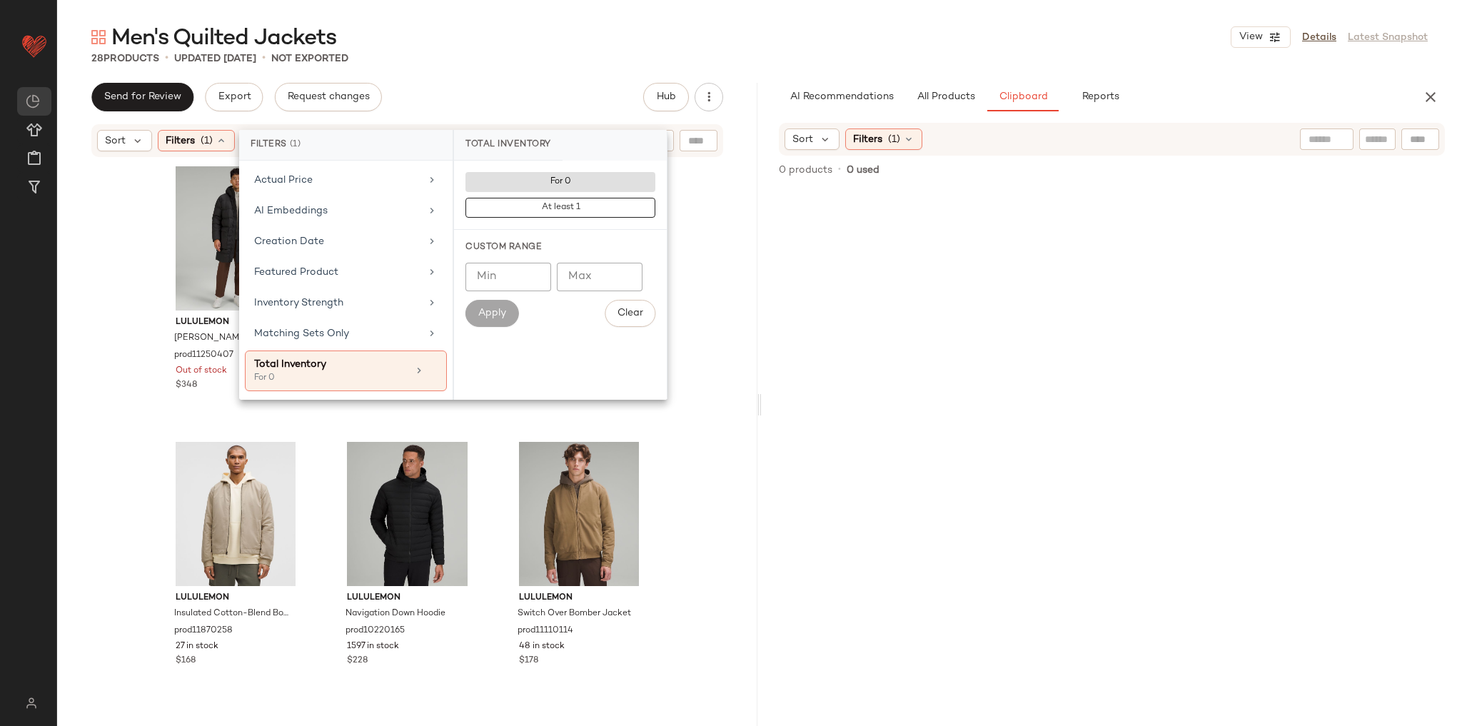
click at [529, 105] on div "Send for Review Export Request changes Hub" at bounding box center [407, 97] width 632 height 29
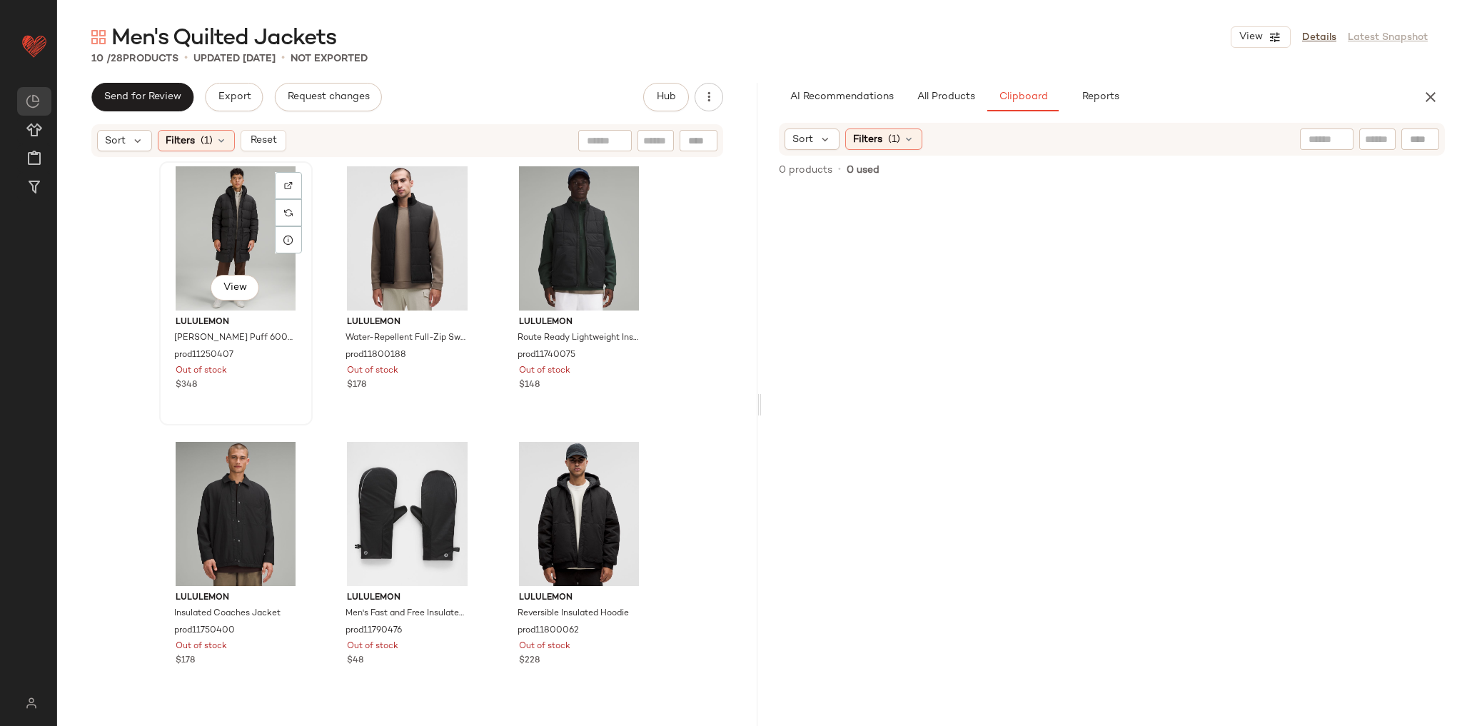
click at [206, 243] on div "View" at bounding box center [235, 238] width 143 height 144
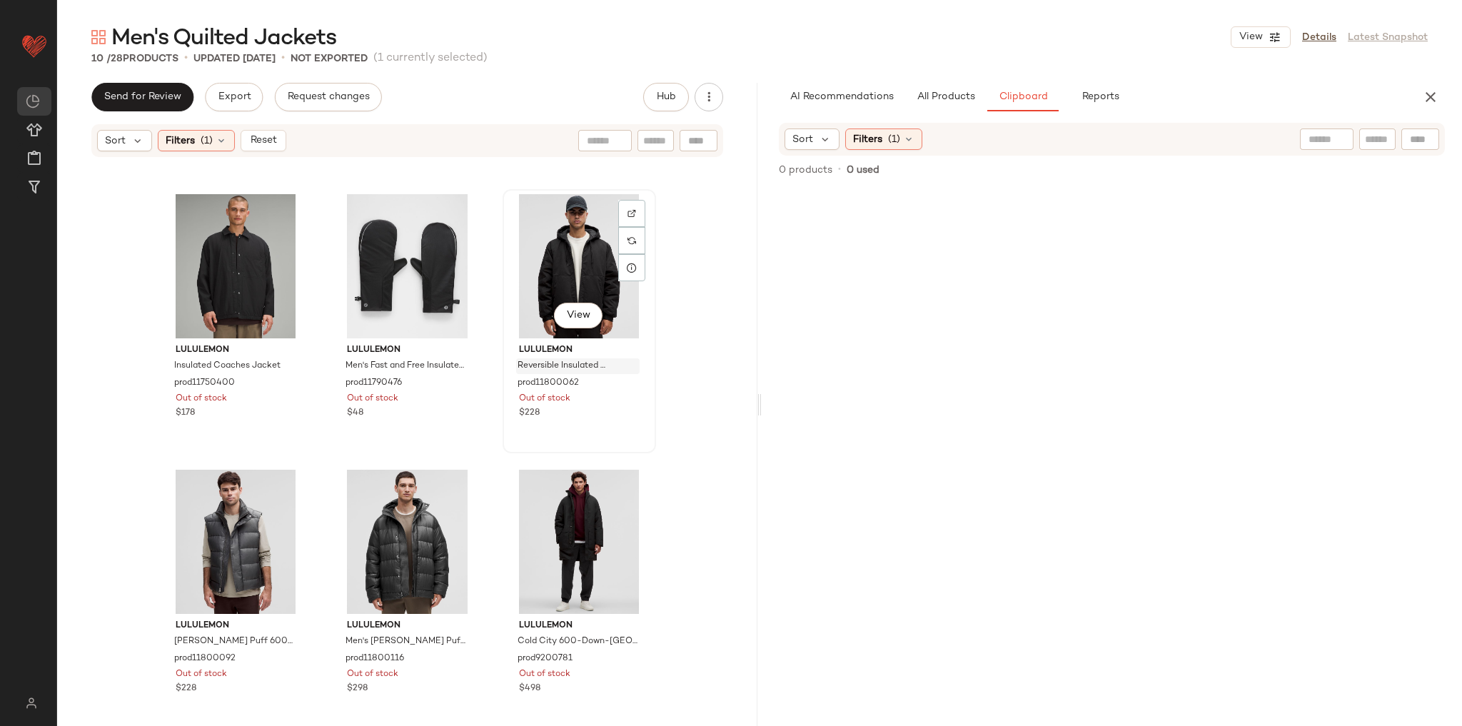
scroll to position [525, 0]
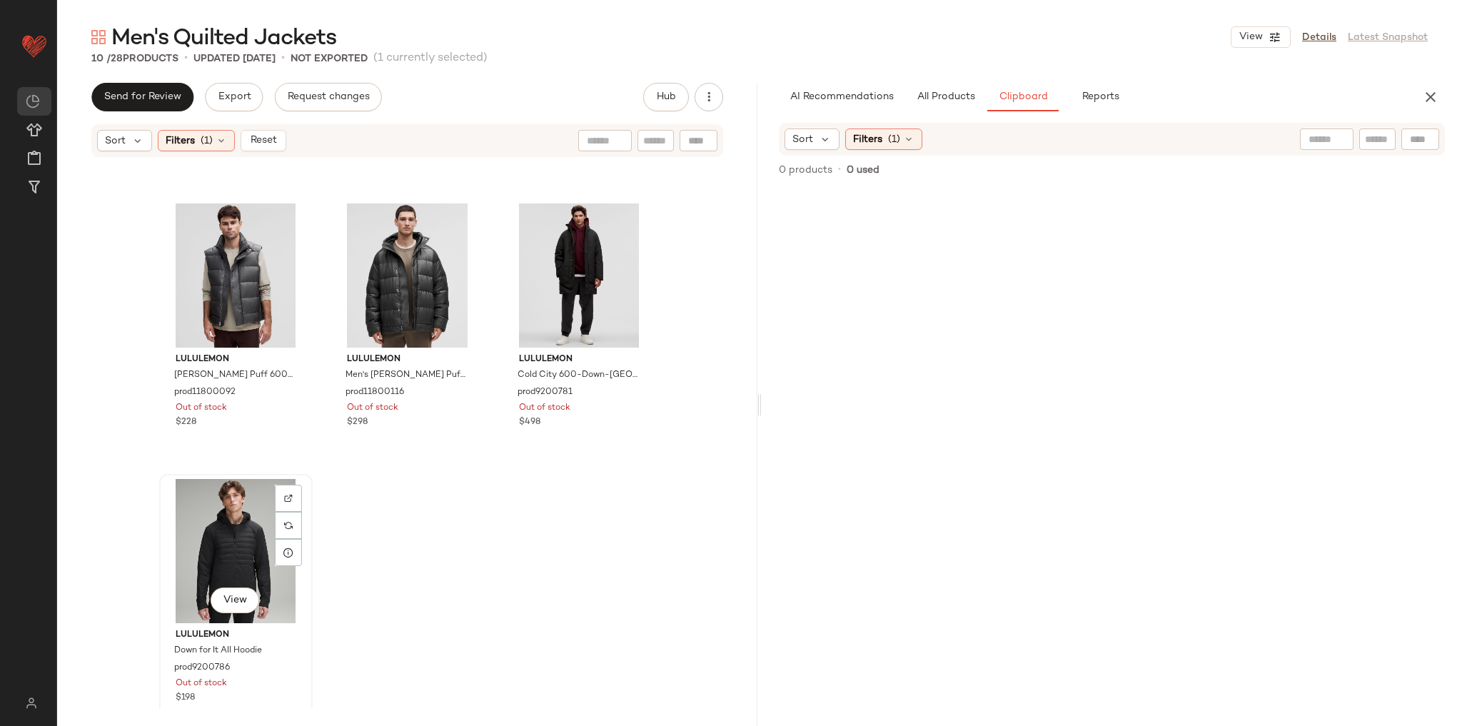
click at [248, 530] on div "View" at bounding box center [235, 551] width 143 height 144
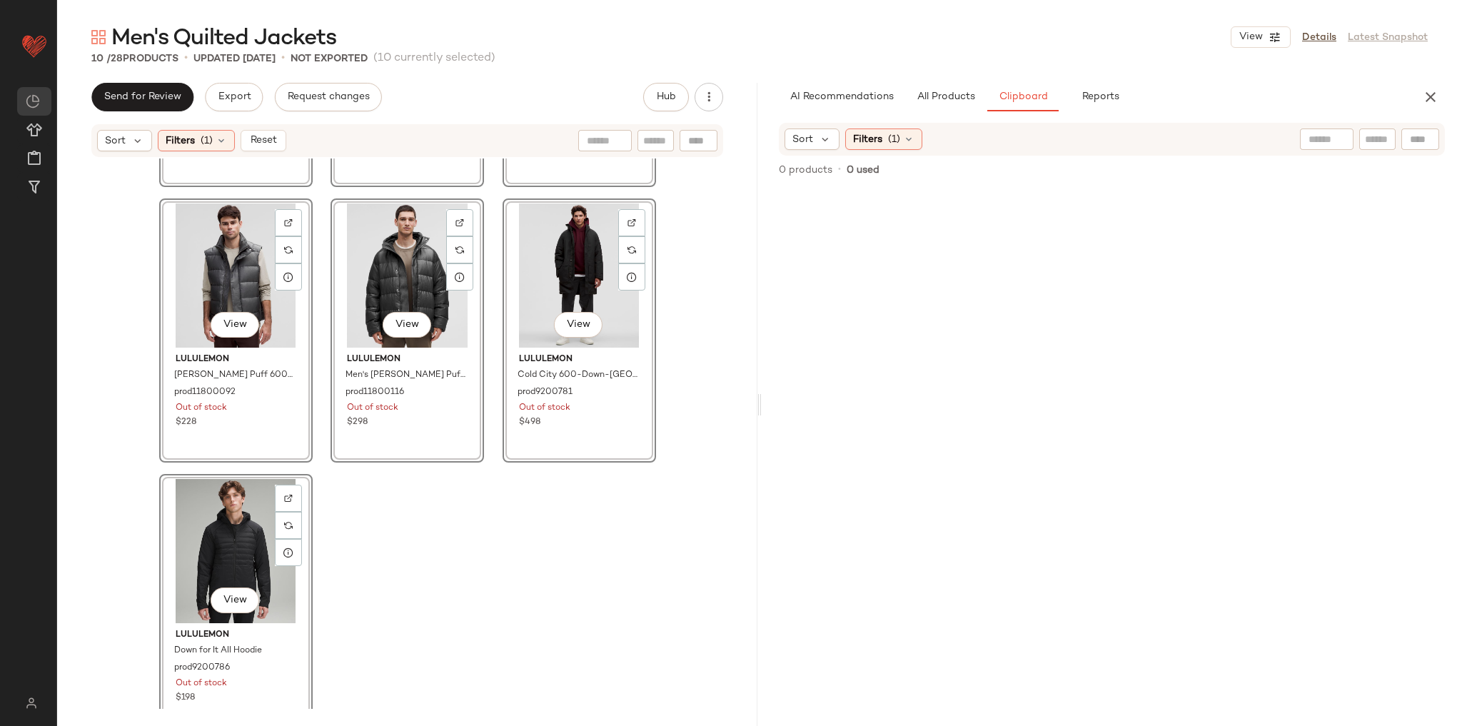
drag, startPoint x: 248, startPoint y: 530, endPoint x: 837, endPoint y: 370, distance: 610.1
click at [837, 370] on div "Send for Review Export Request changes Hub Sort Filters (1) Reset View lululemo…" at bounding box center [759, 404] width 1404 height 643
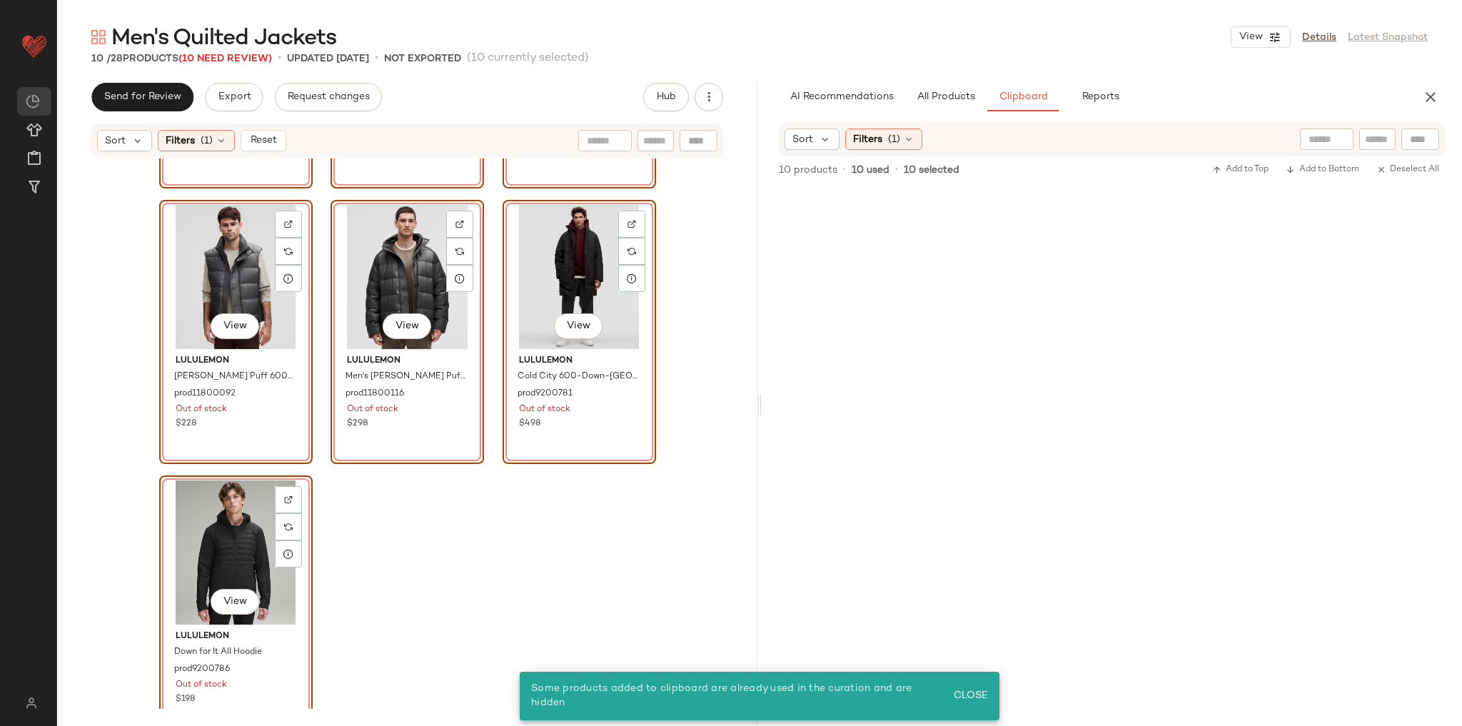
click at [645, 556] on div "View lululemon Insulated Coaches Jacket prod11750400 Out of stock $178 View lul…" at bounding box center [407, 433] width 700 height 550
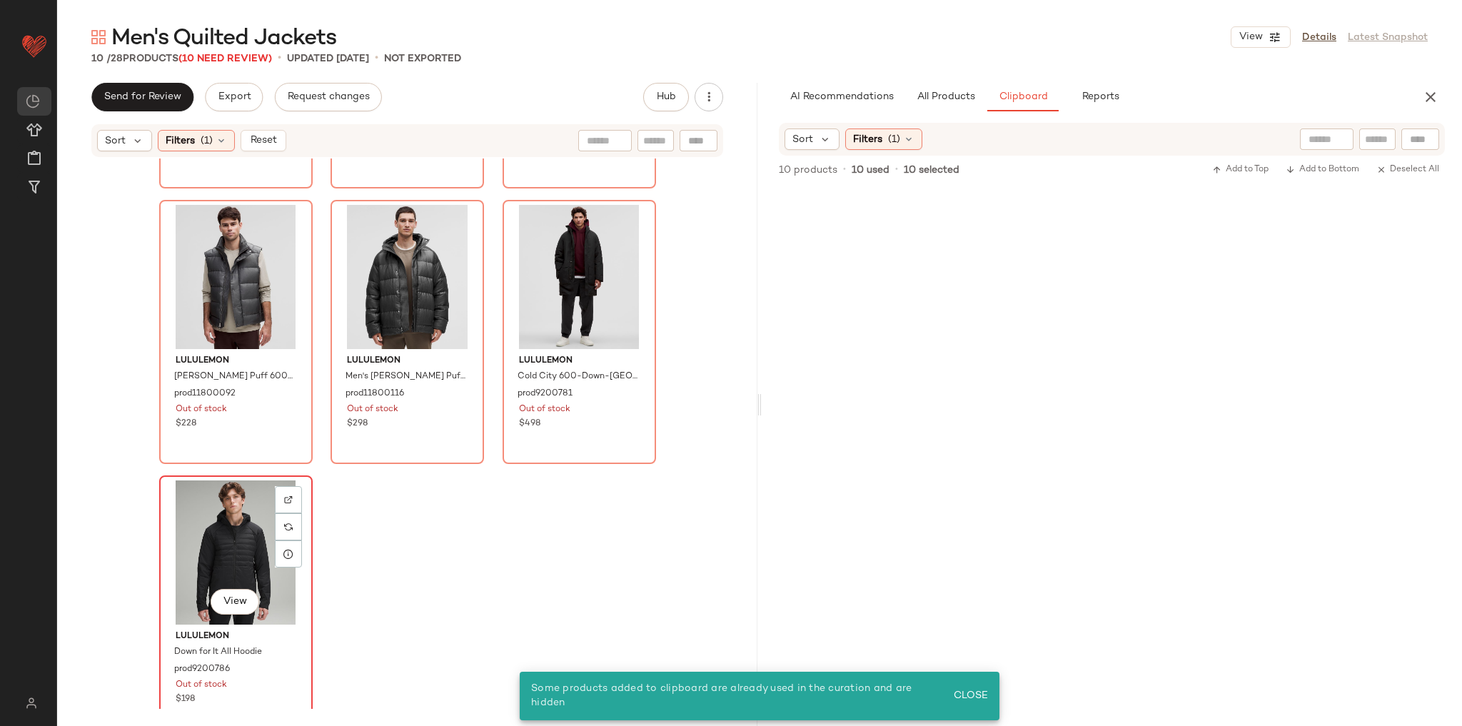
click at [225, 566] on div "View" at bounding box center [235, 552] width 143 height 144
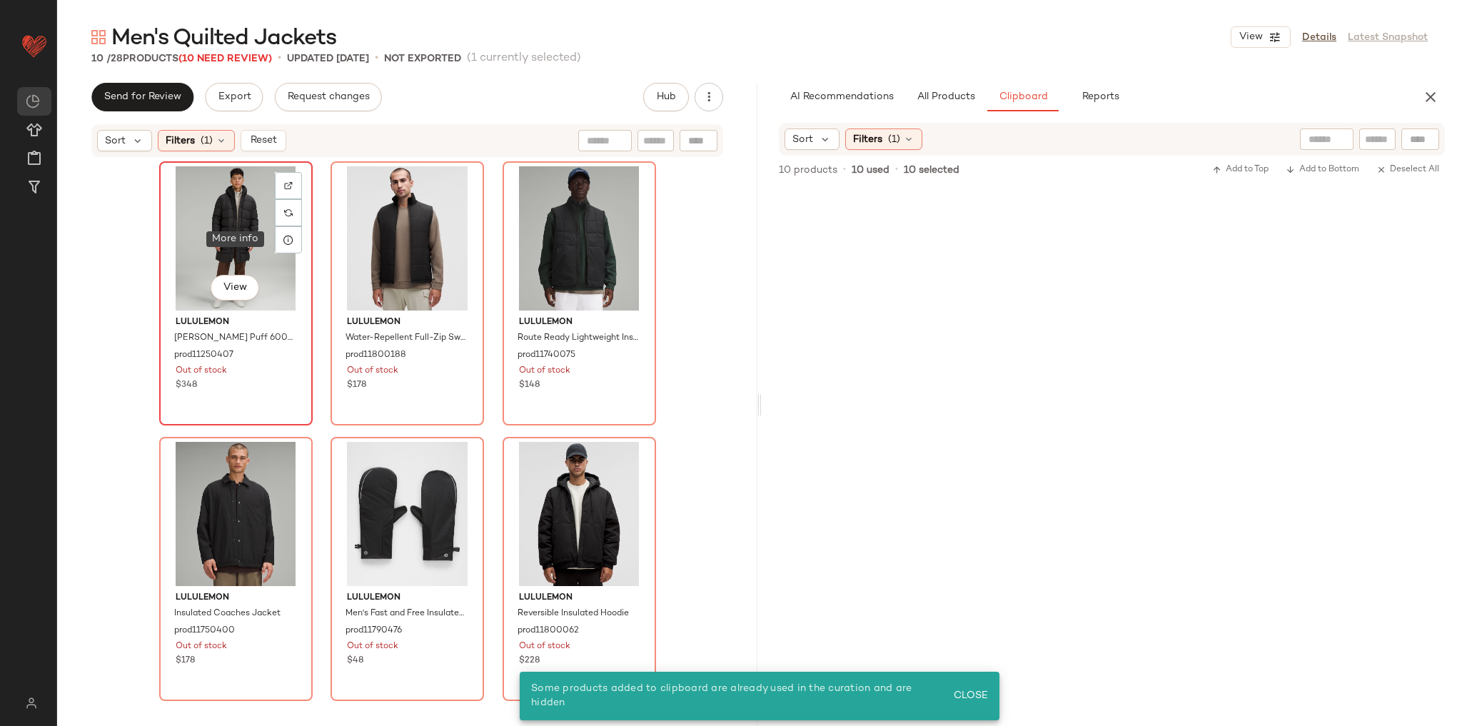
click at [250, 248] on div "View" at bounding box center [235, 238] width 143 height 144
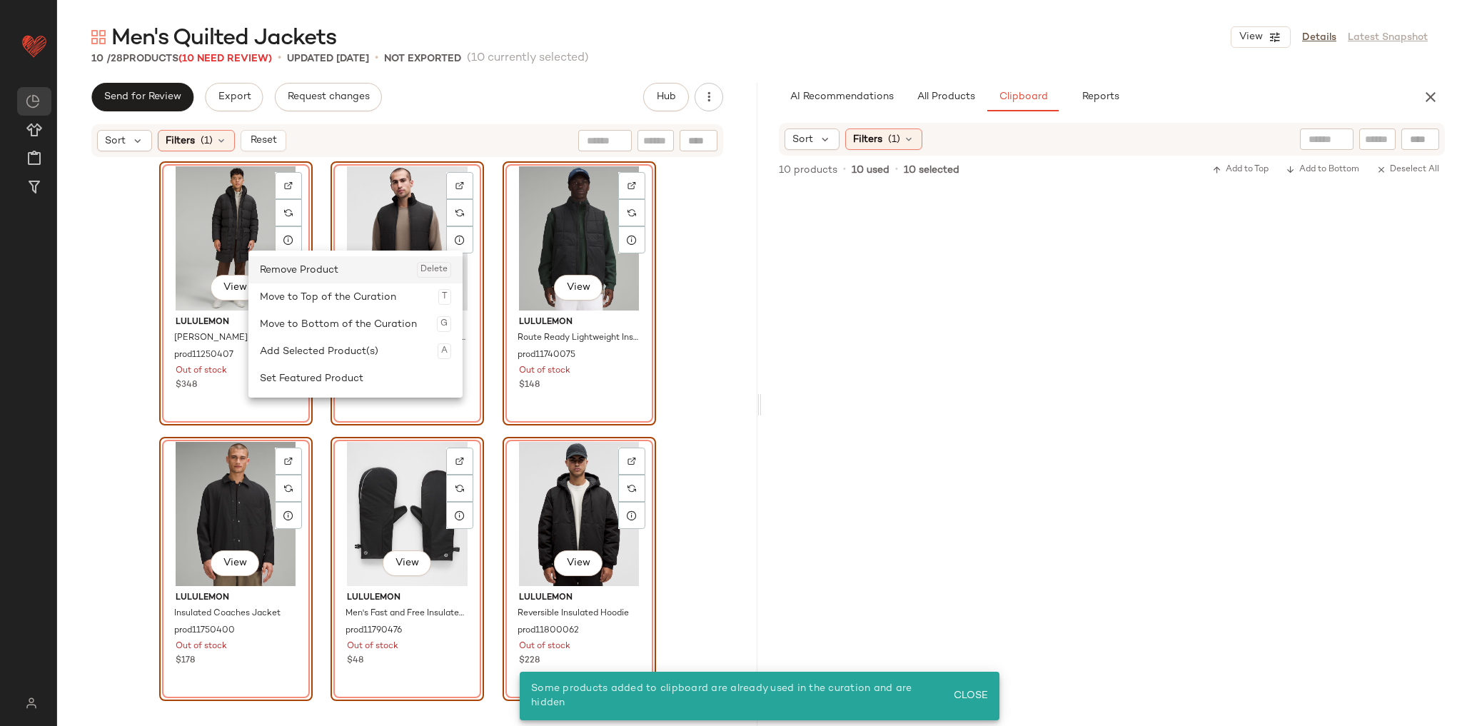
click at [333, 268] on div "Remove Product Delete" at bounding box center [355, 269] width 191 height 27
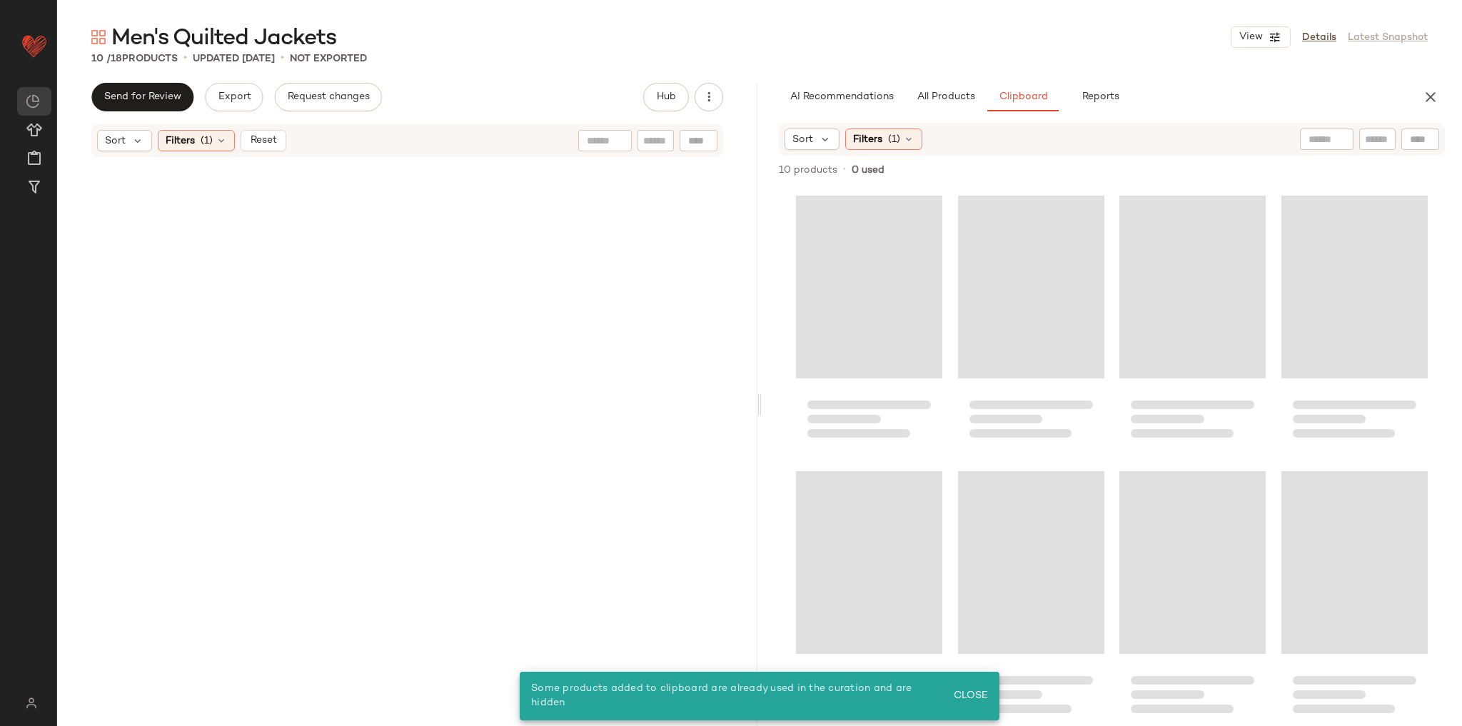
click at [644, 315] on div at bounding box center [407, 434] width 497 height 547
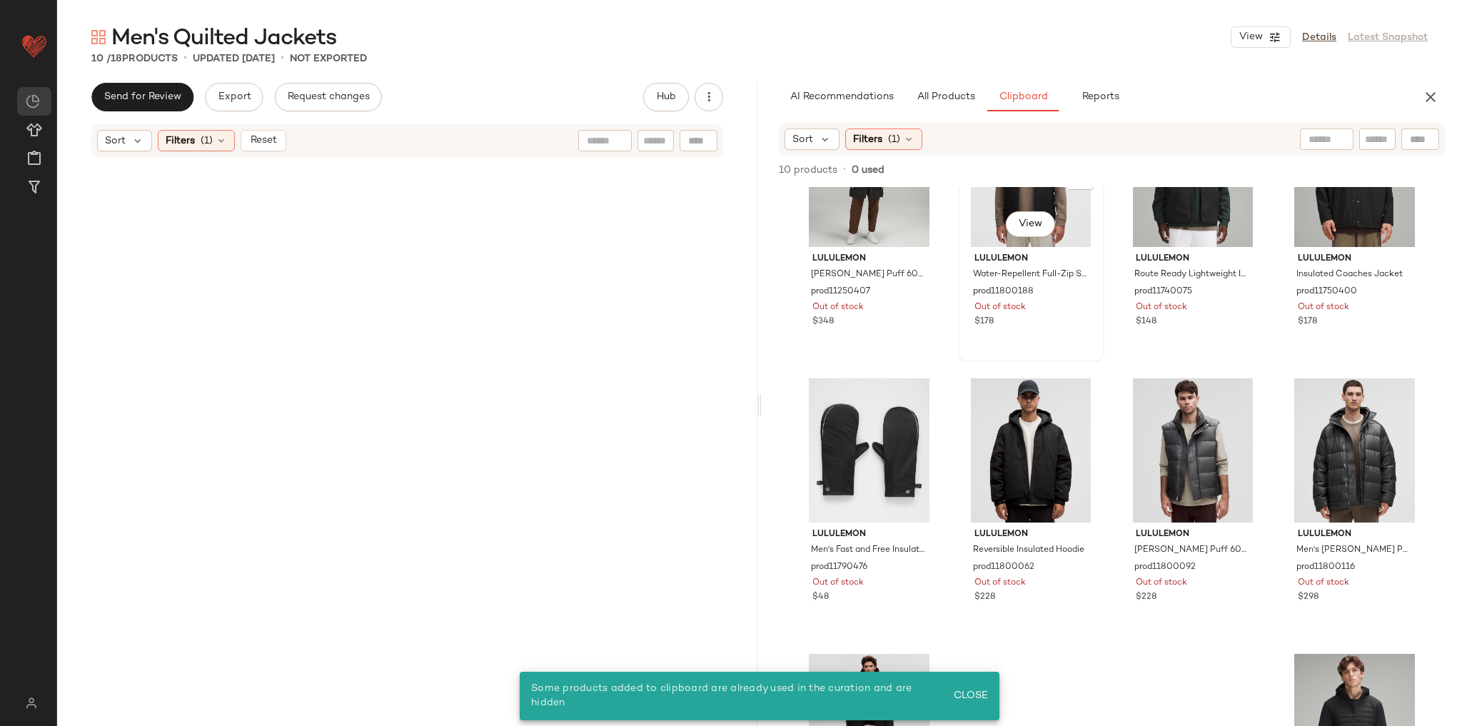
scroll to position [171, 0]
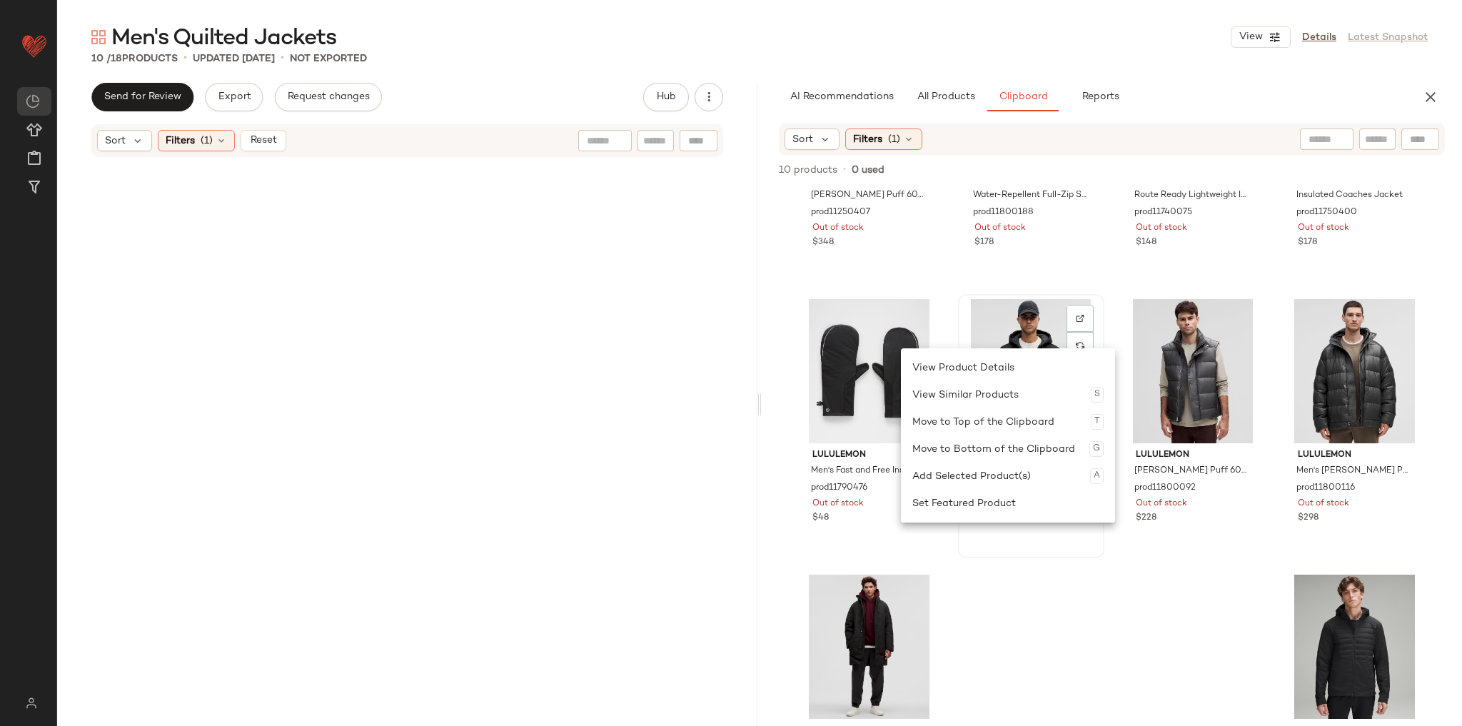
click at [996, 557] on div "View lululemon Reversible Insulated Hoodie prod11800062 Out of stock $228" at bounding box center [1031, 426] width 146 height 264
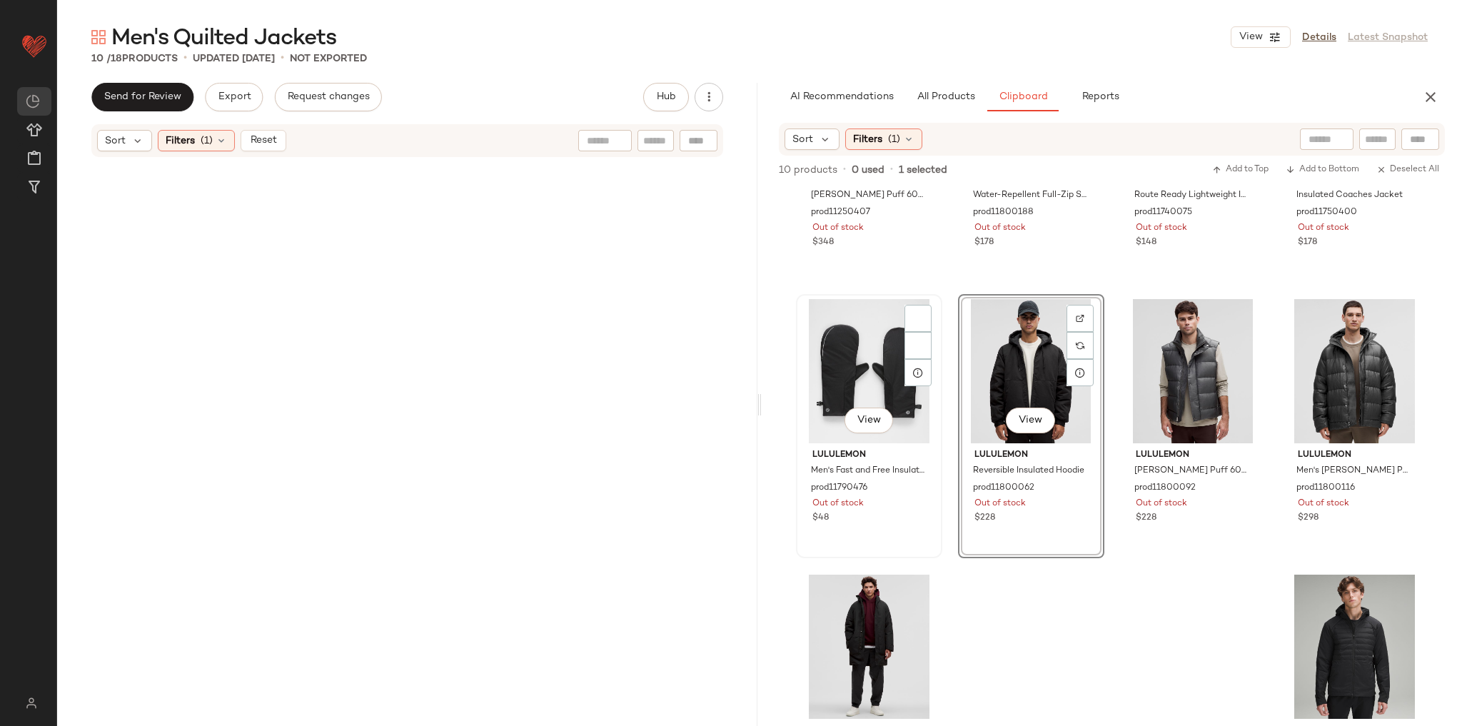
click at [839, 388] on div "View" at bounding box center [869, 371] width 136 height 144
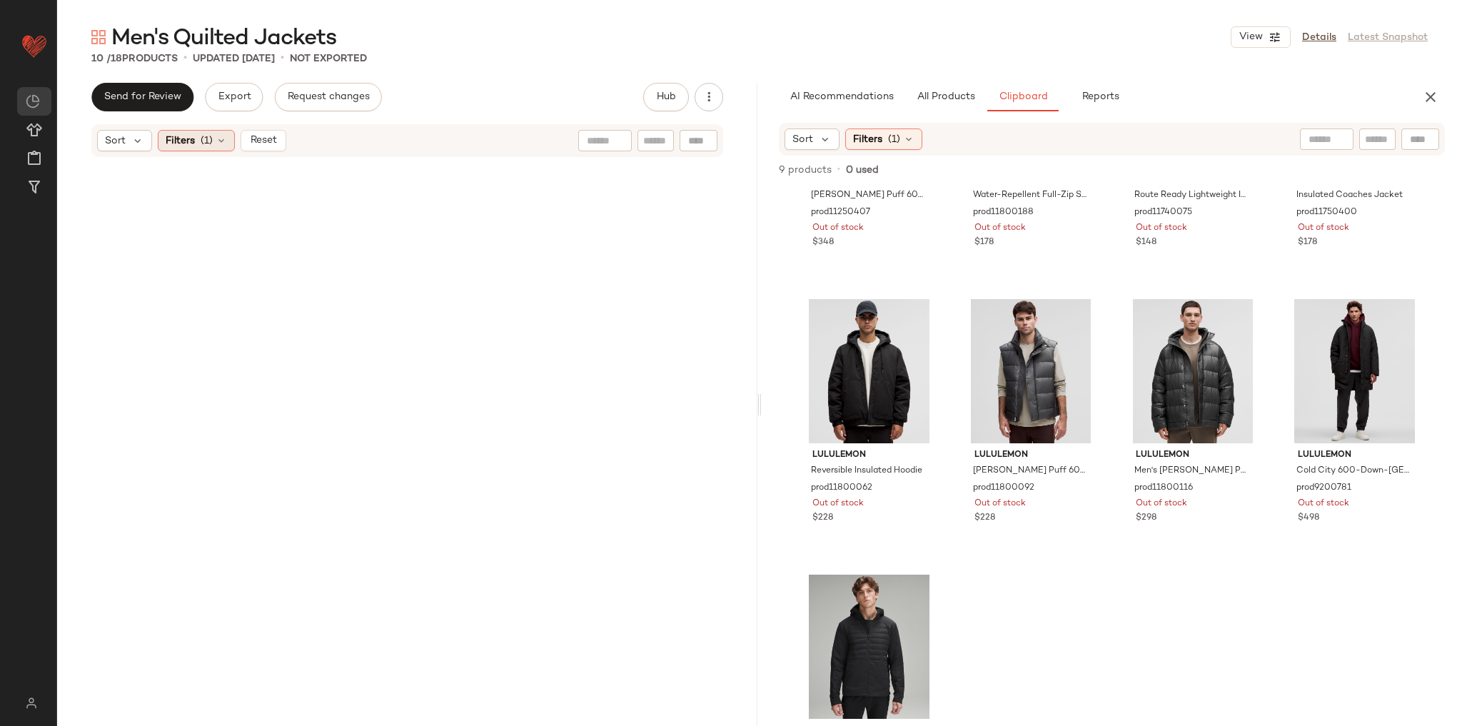
click at [196, 140] on div "Filters (1)" at bounding box center [196, 140] width 77 height 21
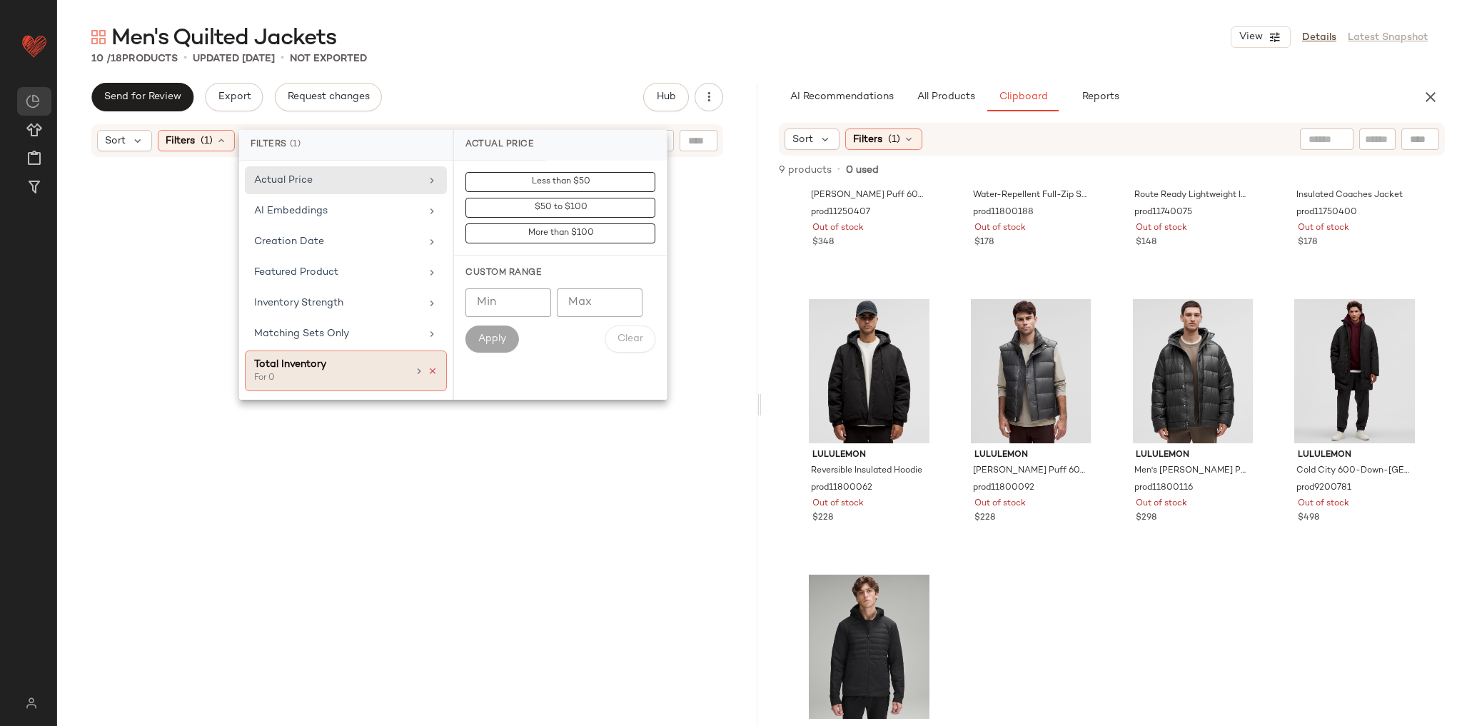
click at [428, 370] on icon at bounding box center [432, 371] width 10 height 10
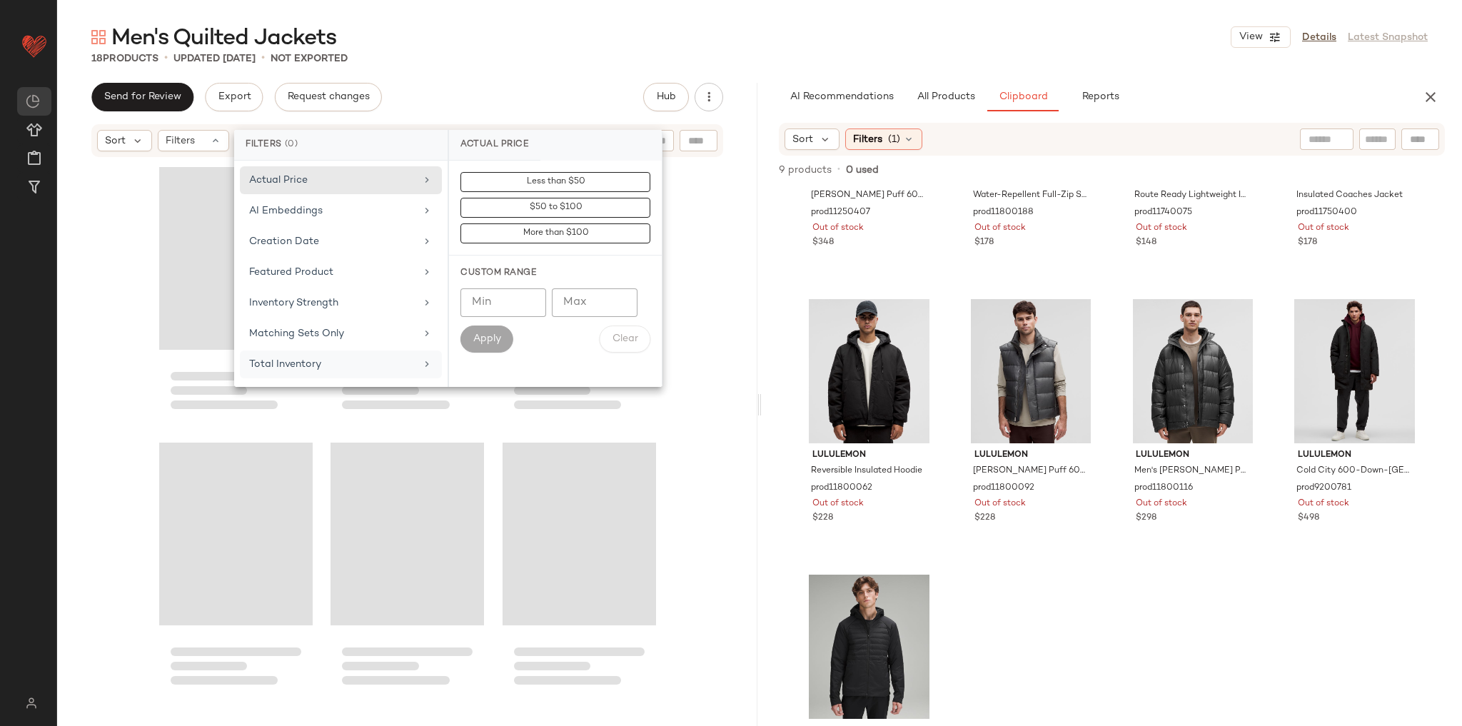
click at [494, 80] on div "Men's Quilted Jackets View Details Latest Snapshot 18 Products • updated [DATE]…" at bounding box center [759, 374] width 1404 height 703
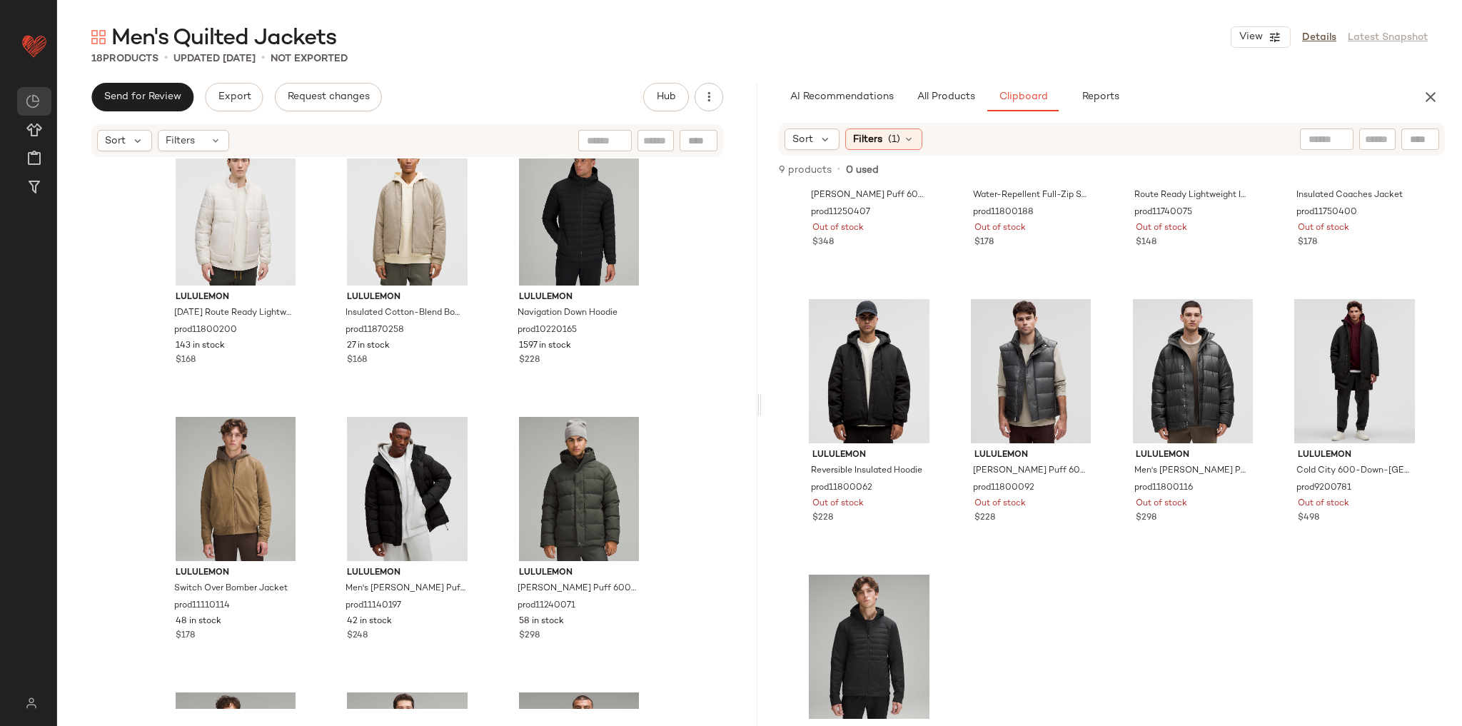
scroll to position [0, 0]
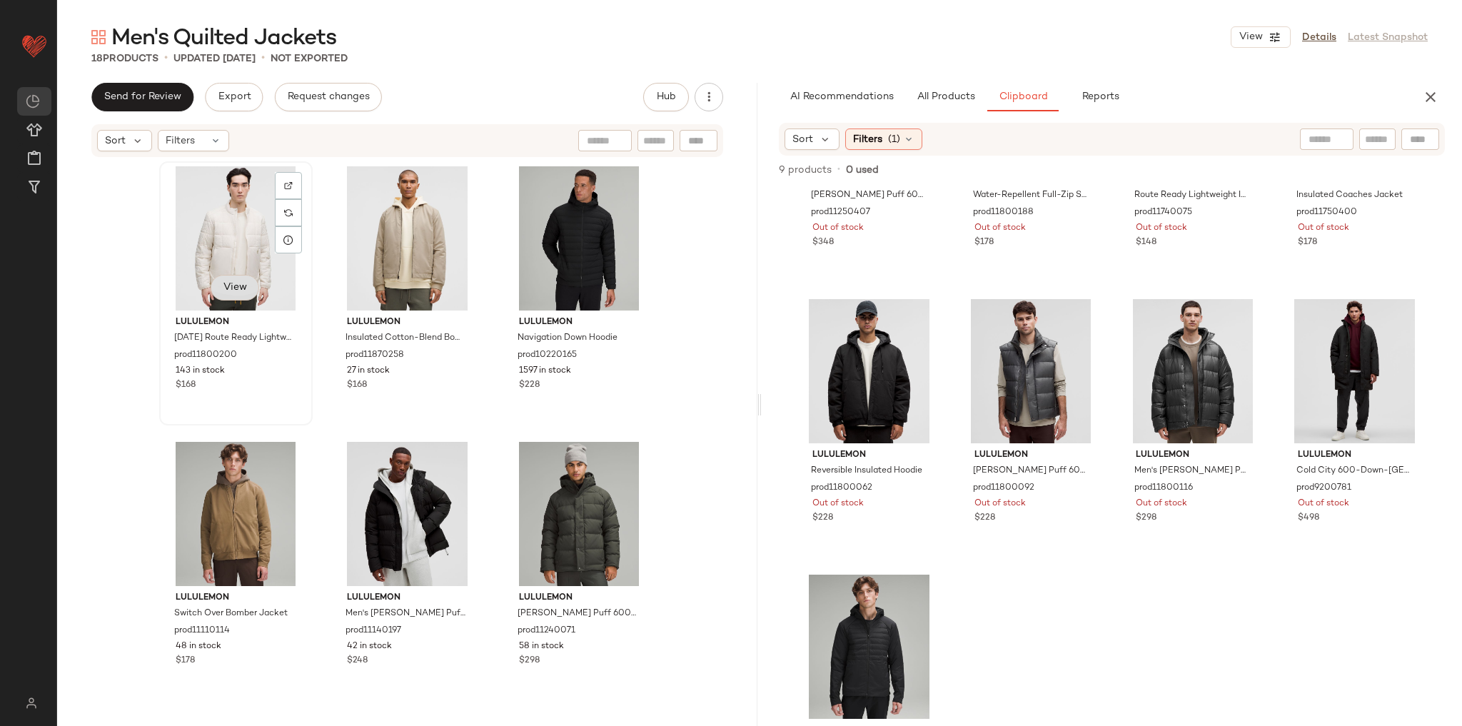
click at [228, 285] on span "View" at bounding box center [235, 287] width 24 height 11
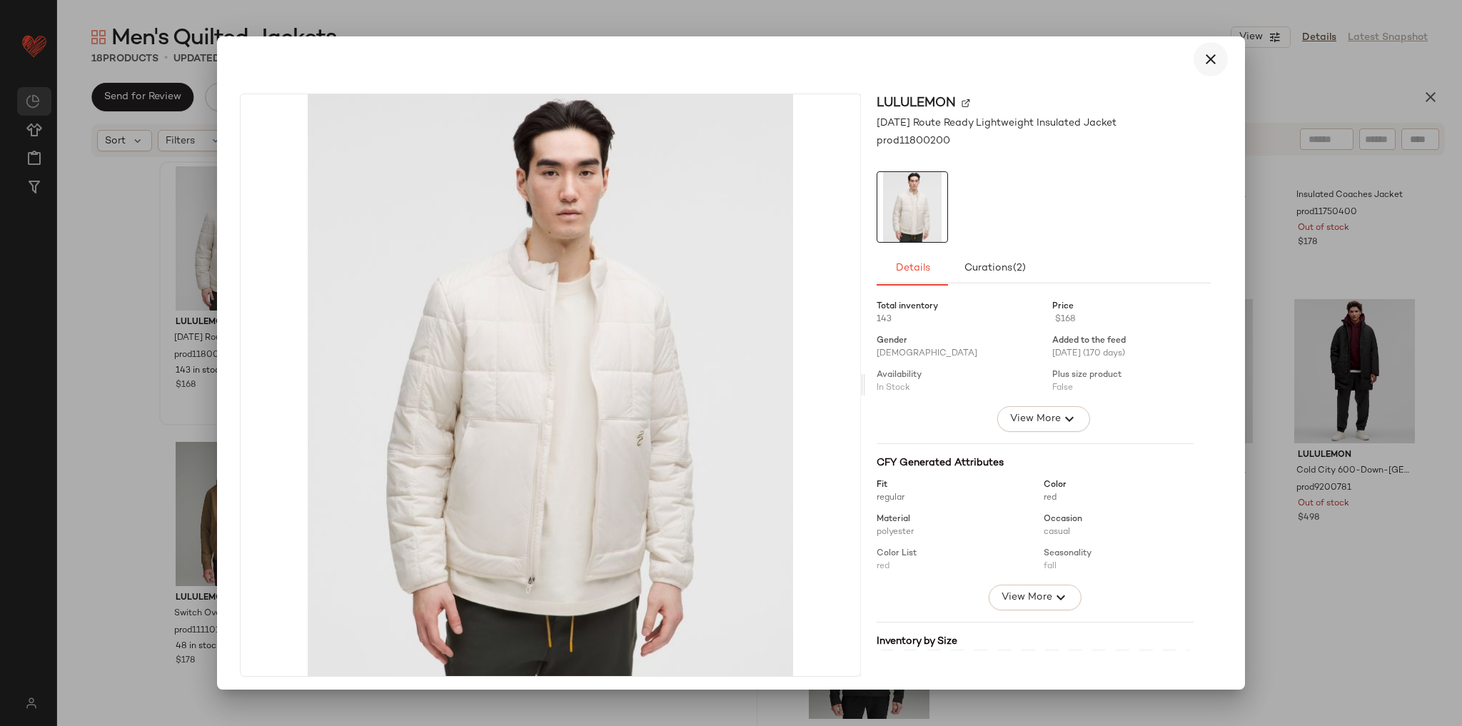
click at [1202, 59] on icon "button" at bounding box center [1210, 59] width 17 height 17
